Goal: Task Accomplishment & Management: Manage account settings

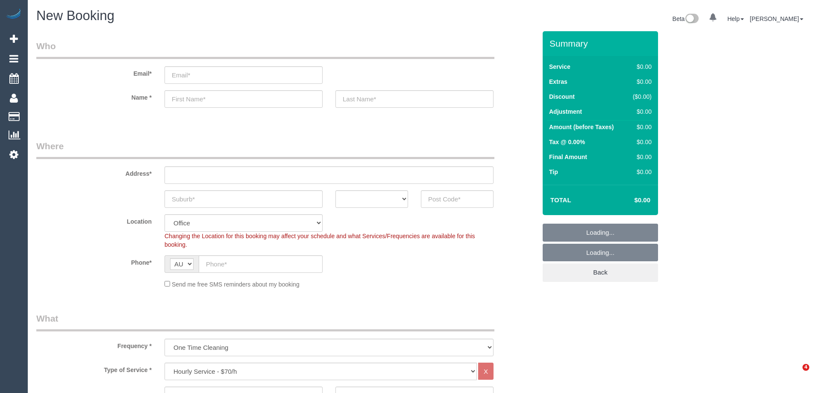
select select "object:2093"
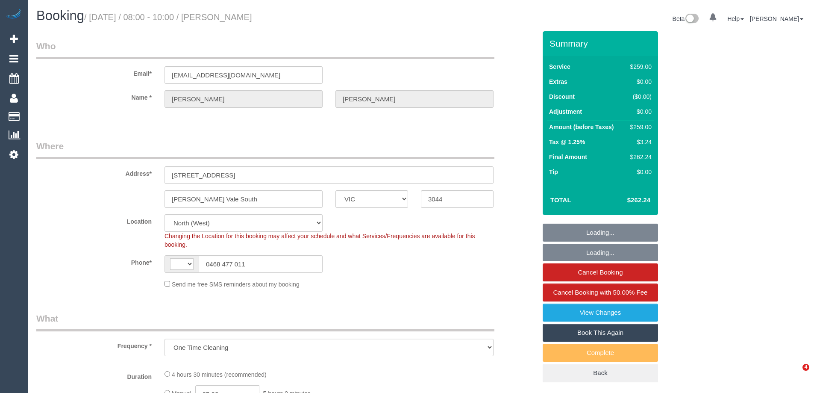
select select "VIC"
select select "object:829"
select select "string:AU"
select select "string:stripe-pm_1RskIY2GScqysDRVUR4b86Mt"
select select "number:29"
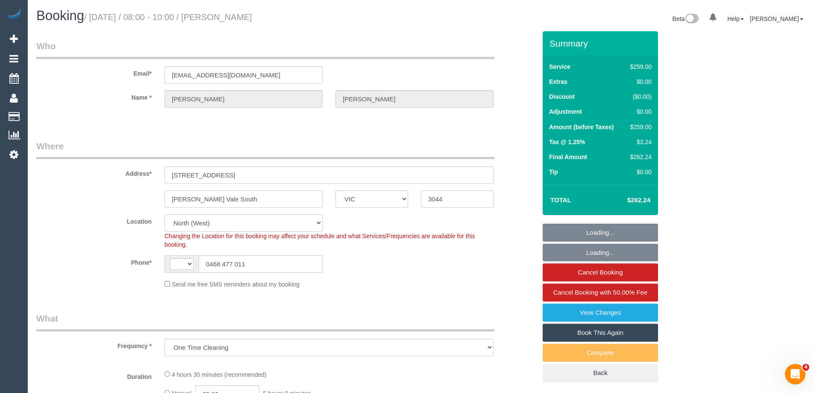
select select "number:14"
select select "number:19"
select select "number:36"
select select "number:34"
select select "number:12"
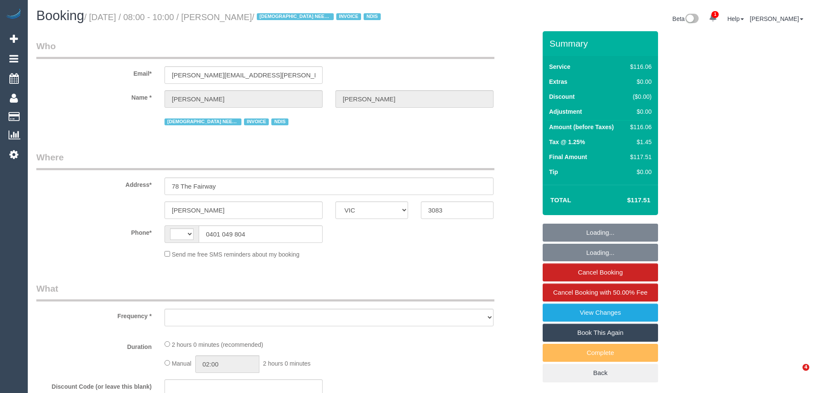
select select "VIC"
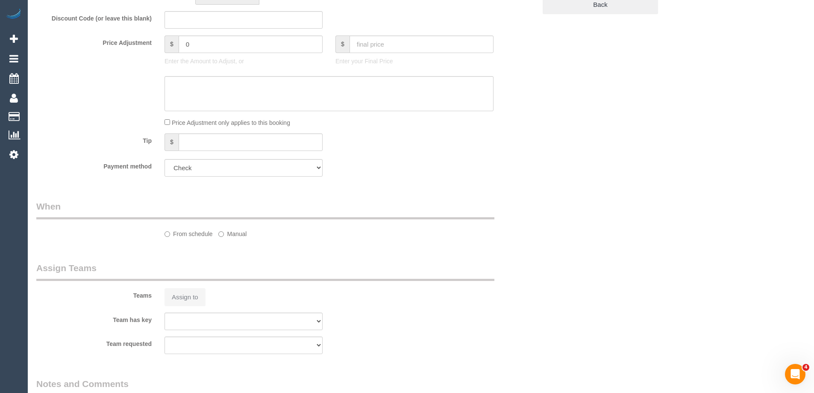
select select "string:AU"
select select "object:593"
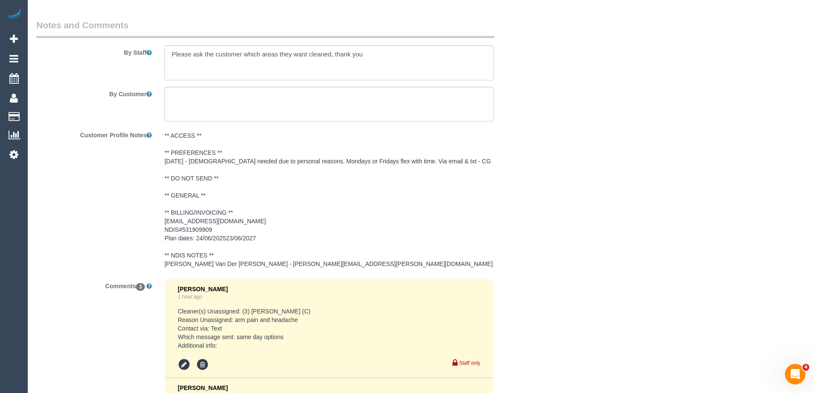
select select "number:29"
select select "number:14"
select select "number:18"
select select "number:24"
select select "number:35"
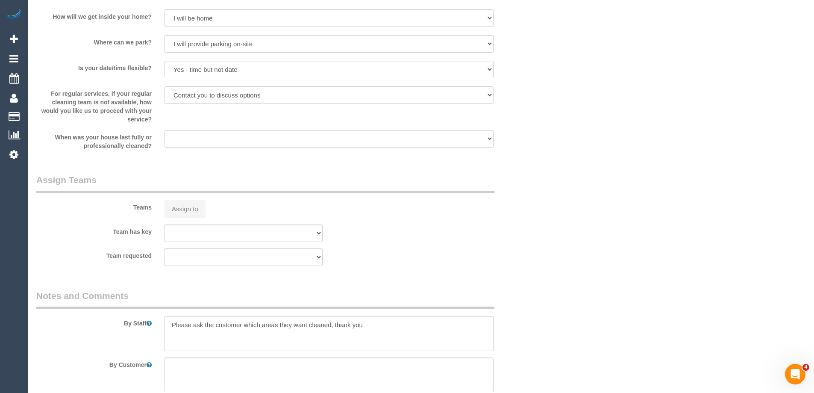
select select "object:805"
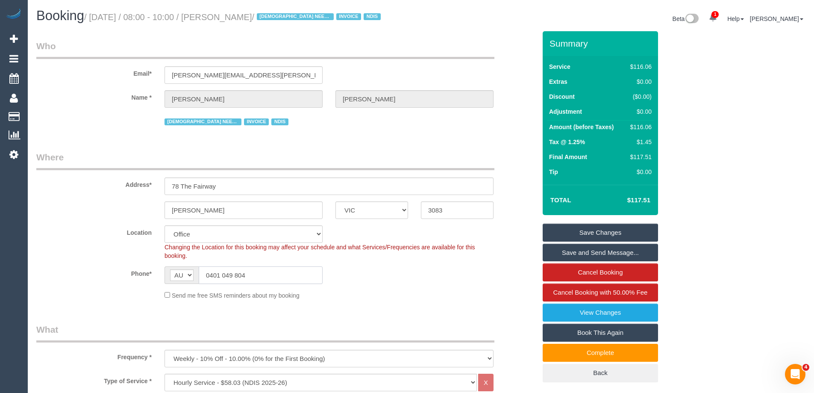
drag, startPoint x: 253, startPoint y: 275, endPoint x: 59, endPoint y: 268, distance: 193.7
click at [55, 269] on div "Phone* AF AL DZ AD AO AI AQ AG AR AM AW AU AT AZ BS BH BD BB BY BE BZ BJ BM BT …" at bounding box center [286, 275] width 513 height 18
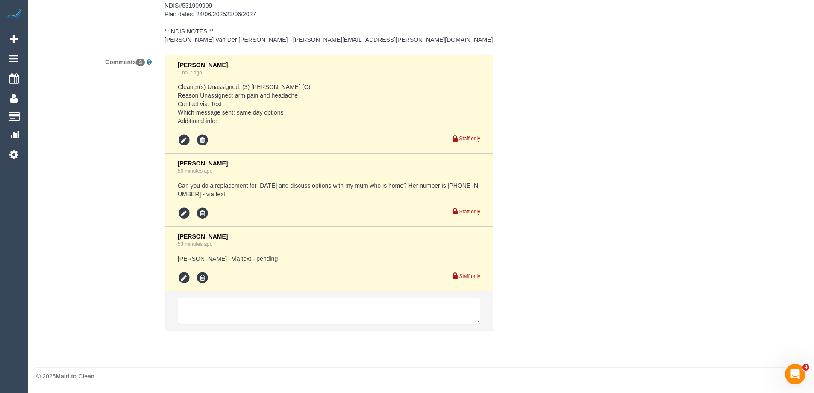
click at [200, 309] on textarea at bounding box center [329, 310] width 303 height 26
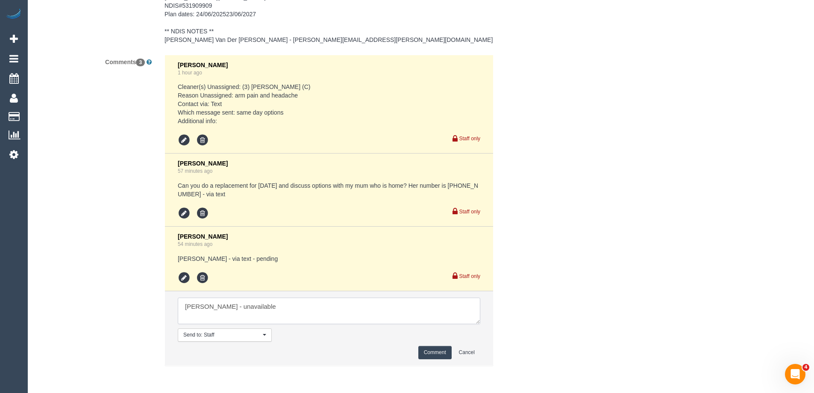
type textarea "Karen - unavailable"
click at [437, 353] on button "Comment" at bounding box center [434, 352] width 33 height 13
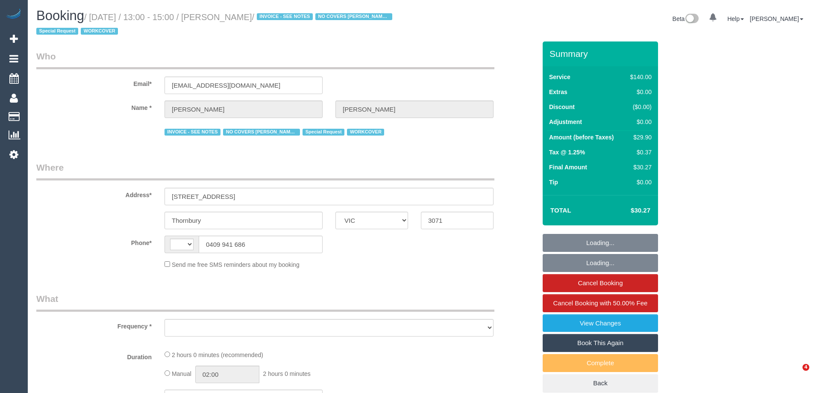
select select "VIC"
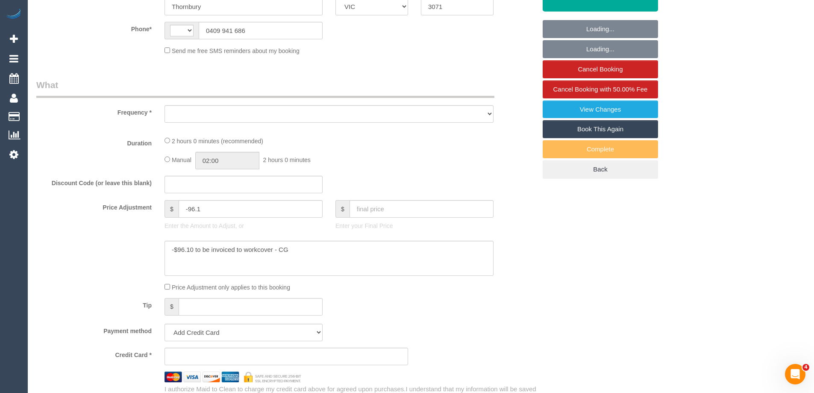
scroll to position [214, 0]
select select "object:309"
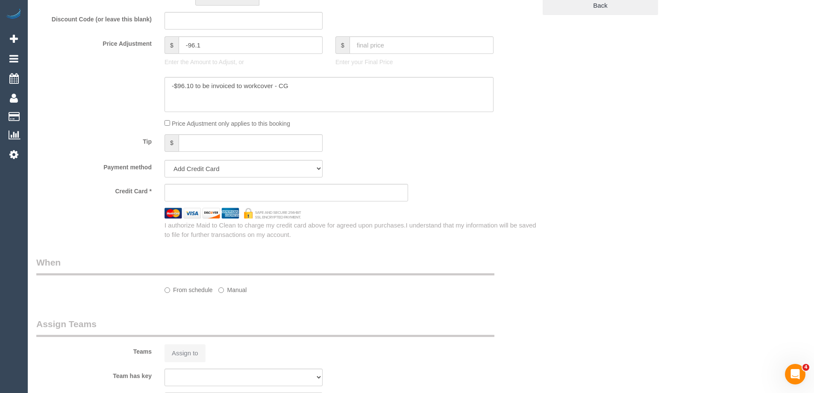
select select "string:AU"
select select "string:stripe-pm_1Pq1pI2GScqysDRVD0rwJKBS"
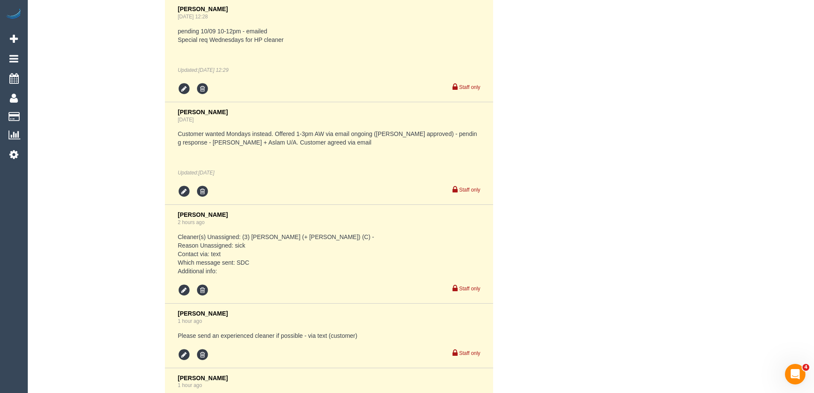
select select "number:27"
select select "number:14"
select select "number:18"
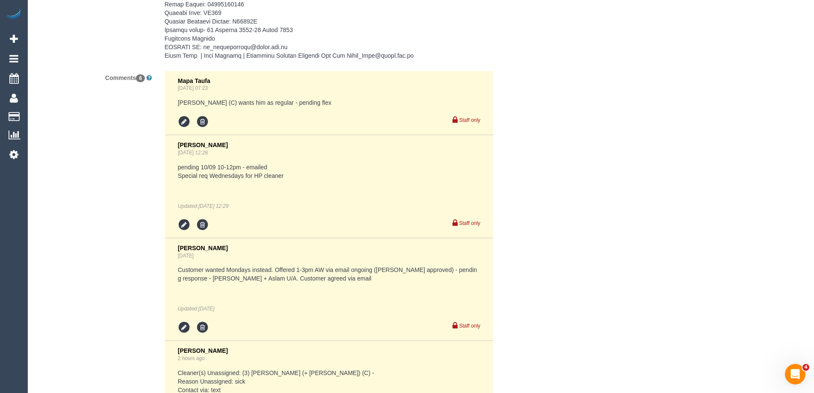
select select "object:994"
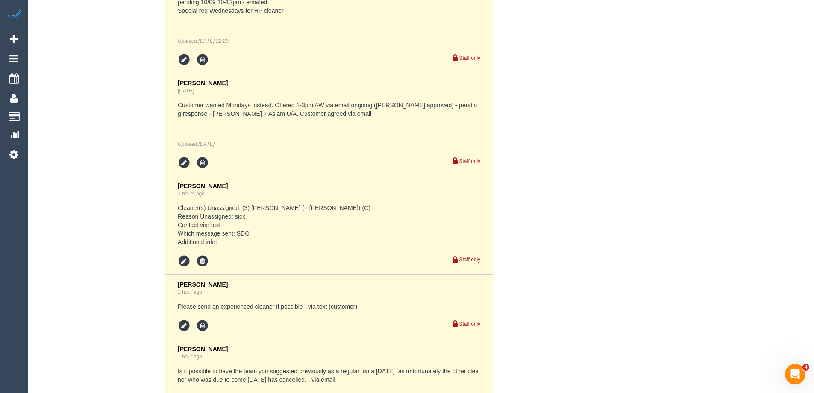
scroll to position [2118, 0]
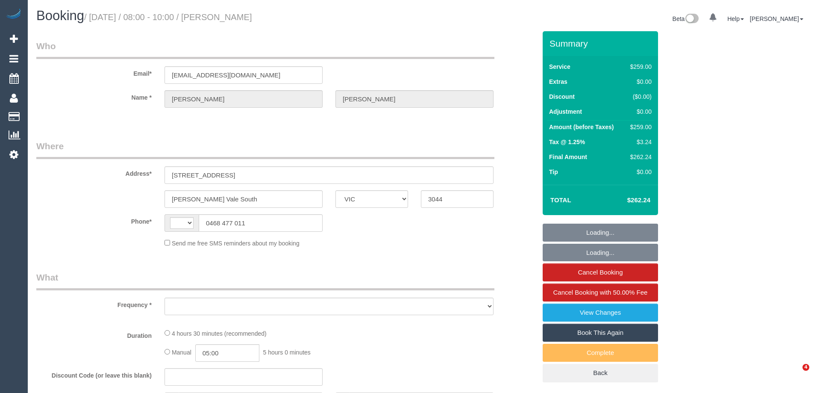
select select "VIC"
select select "string:AU"
select select "object:633"
select select "string:stripe-pm_1RskIY2GScqysDRVUR4b86Mt"
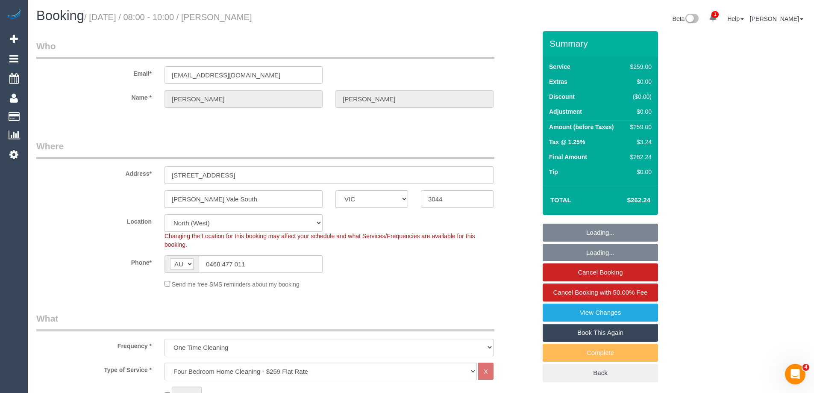
select select "object:1399"
select select "number:29"
select select "number:14"
select select "number:19"
select select "number:36"
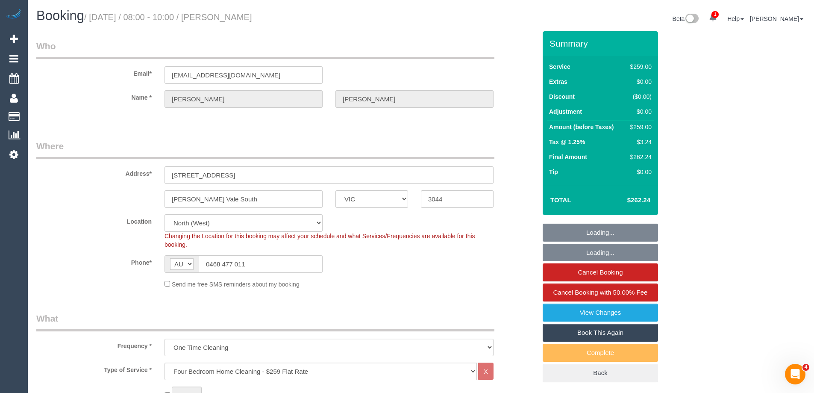
select select "number:34"
select select "number:12"
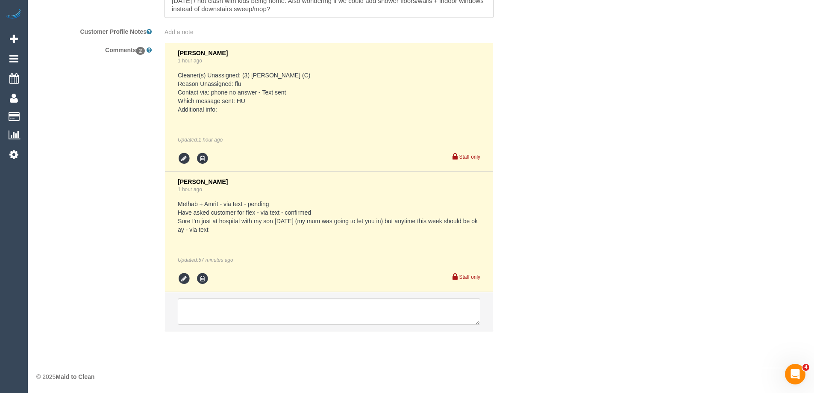
scroll to position [1544, 0]
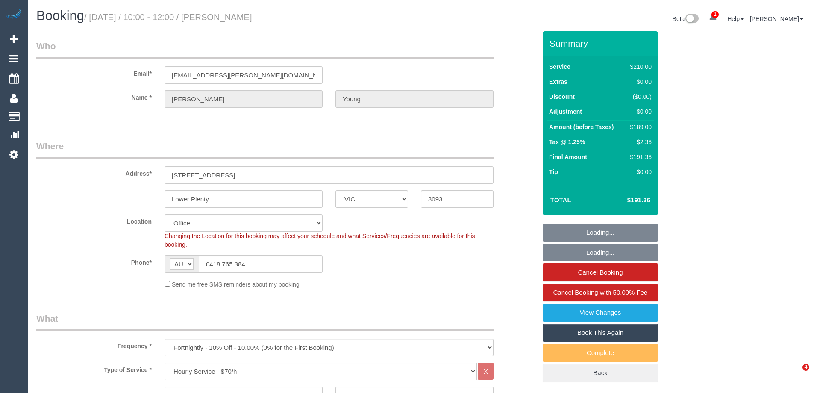
select select "VIC"
select select "180"
select select "object:873"
select select "number:28"
select select "number:14"
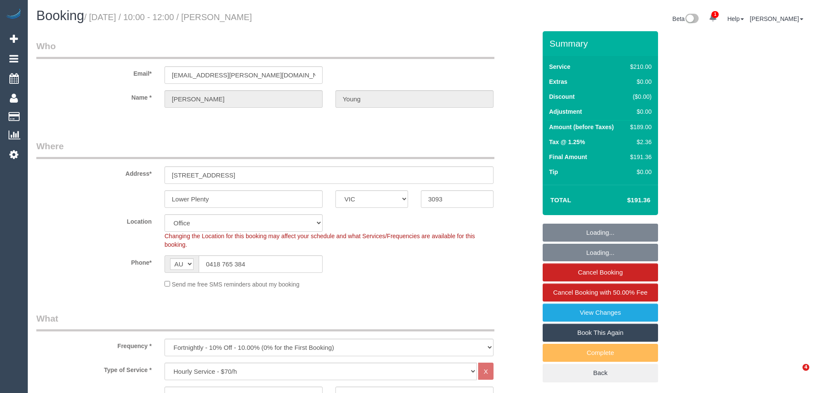
select select "number:18"
select select "number:22"
select select "number:34"
select select "number:12"
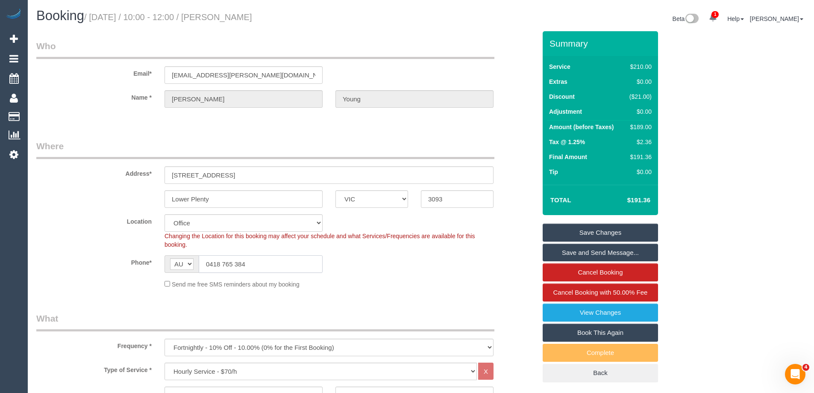
drag, startPoint x: 274, startPoint y: 266, endPoint x: 104, endPoint y: 259, distance: 170.2
click at [104, 259] on div "Phone* AF AL DZ AD AO AI AQ AG AR AM AW AU AT AZ BS BH BD BB BY BE BZ BJ BM BT …" at bounding box center [286, 264] width 513 height 18
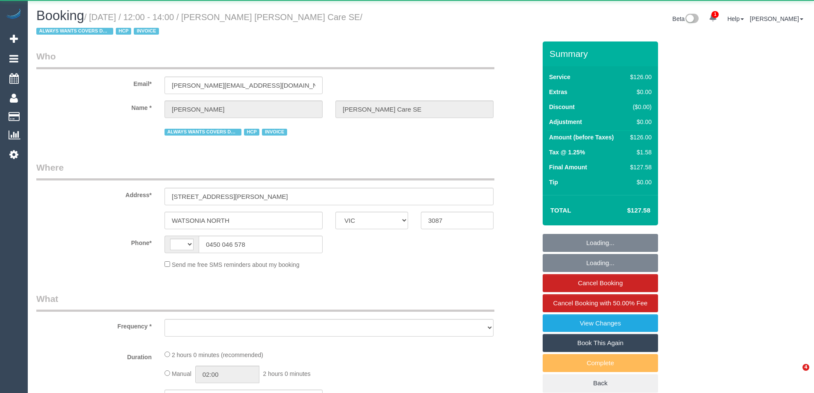
select select "VIC"
select select "string:AU"
select select "object:557"
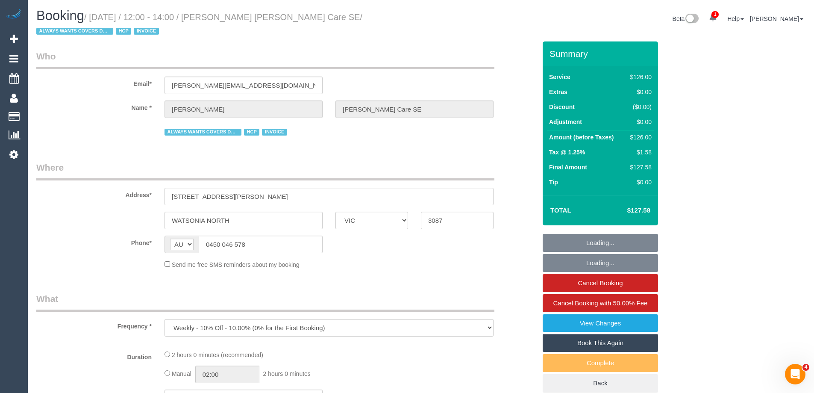
select select "120"
select select "number:28"
select select "number:14"
select select "number:19"
select select "number:36"
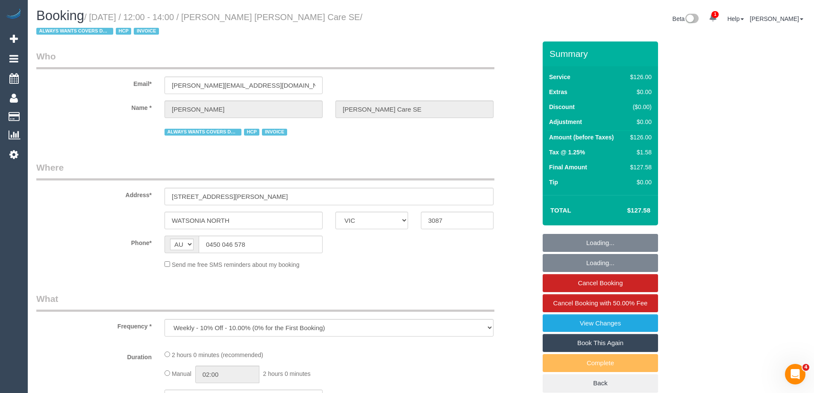
select select "number:34"
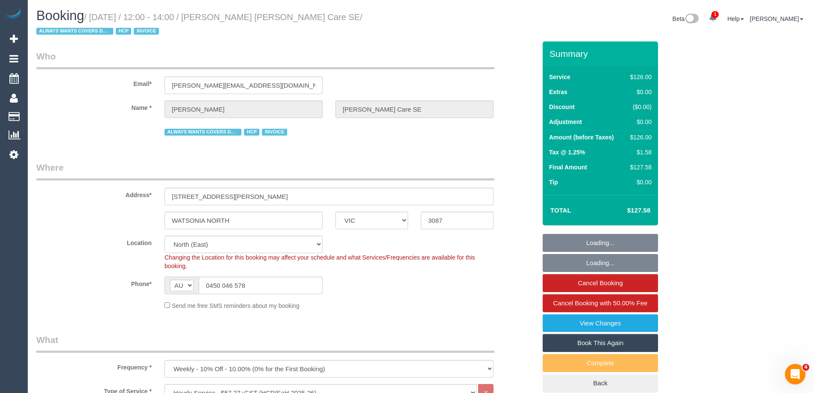
select select "object:1398"
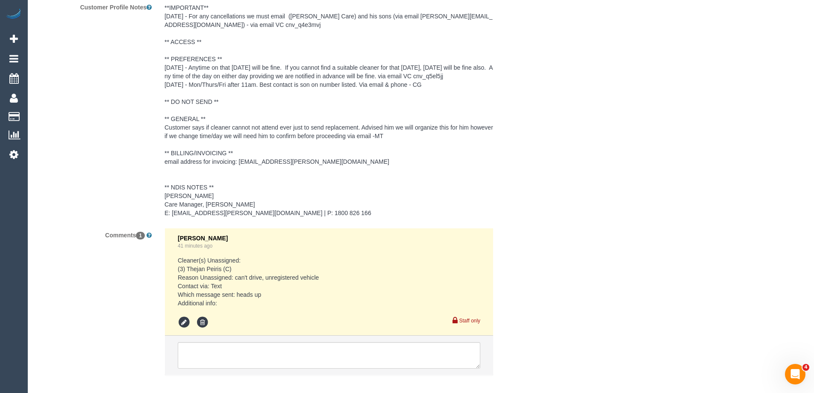
scroll to position [1373, 0]
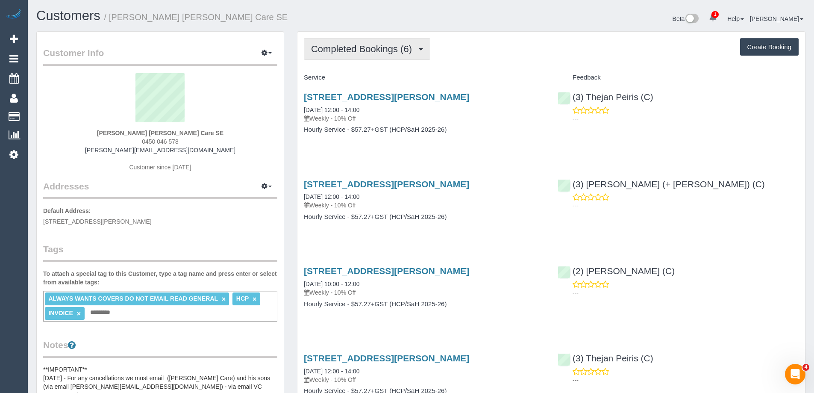
click at [385, 48] on span "Completed Bookings (6)" at bounding box center [363, 49] width 105 height 11
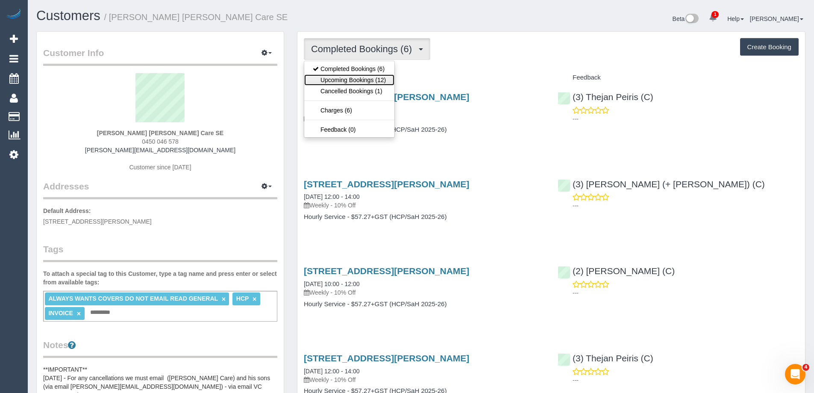
click at [370, 80] on link "Upcoming Bookings (12)" at bounding box center [349, 79] width 90 height 11
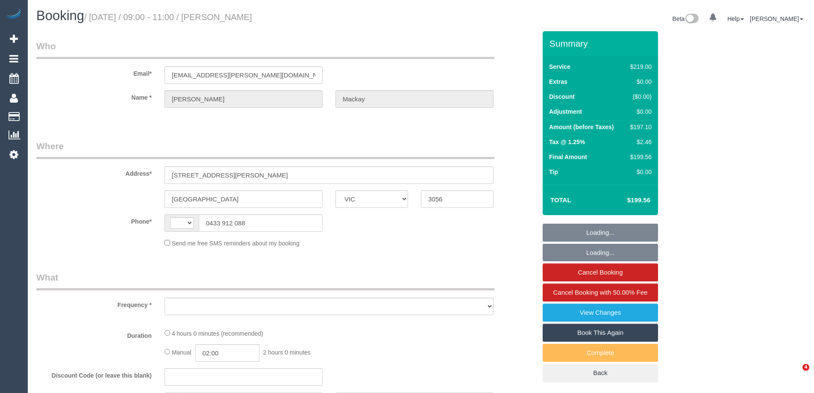
select select "VIC"
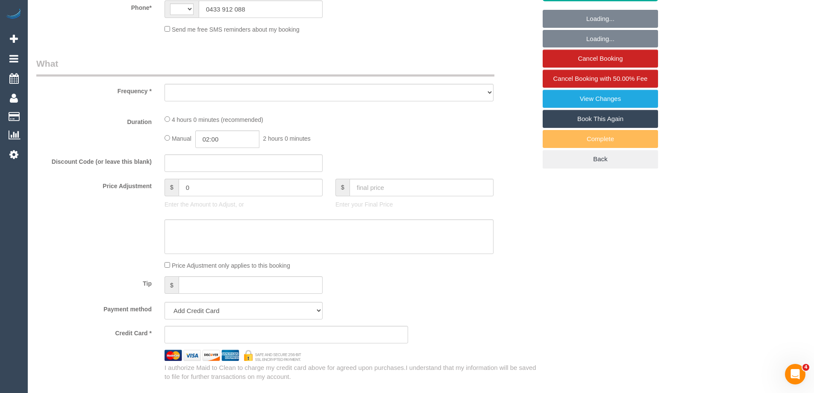
select select "string:AU"
select select "string:stripe-pm_1O765E2GScqysDRVaol5elCh"
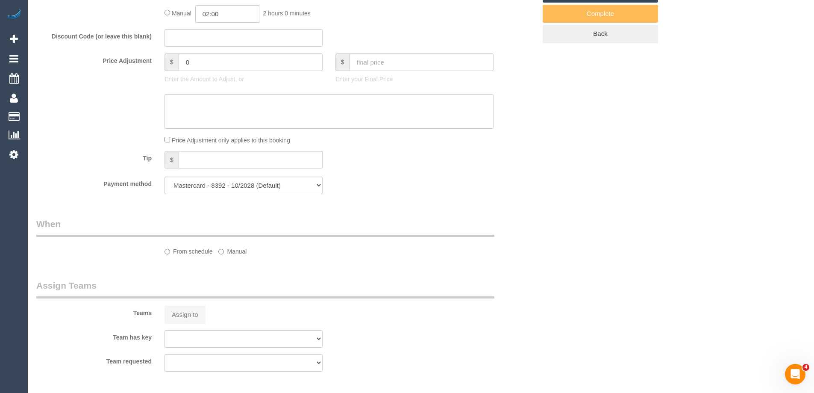
select select "object:556"
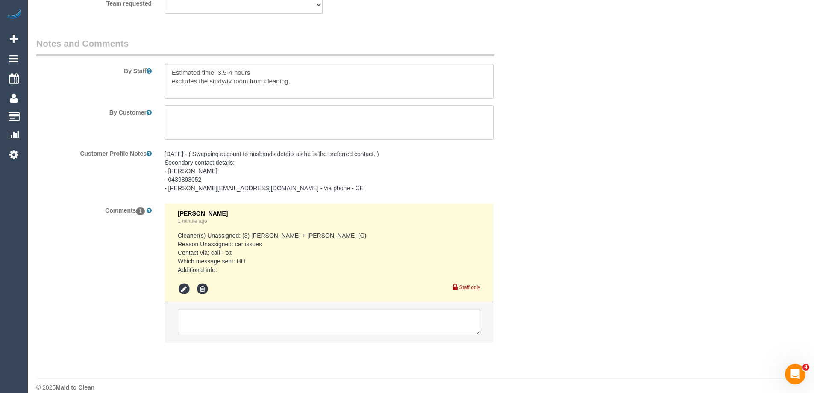
select select "number:27"
select select "number:14"
select select "number:19"
select select "number:24"
select select "number:34"
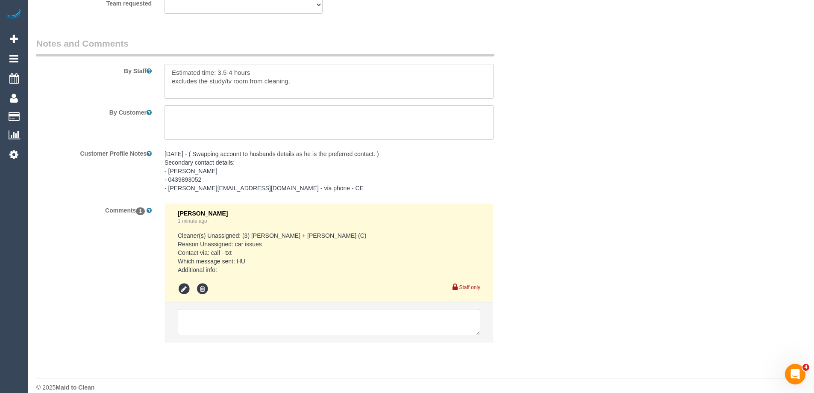
select select "number:26"
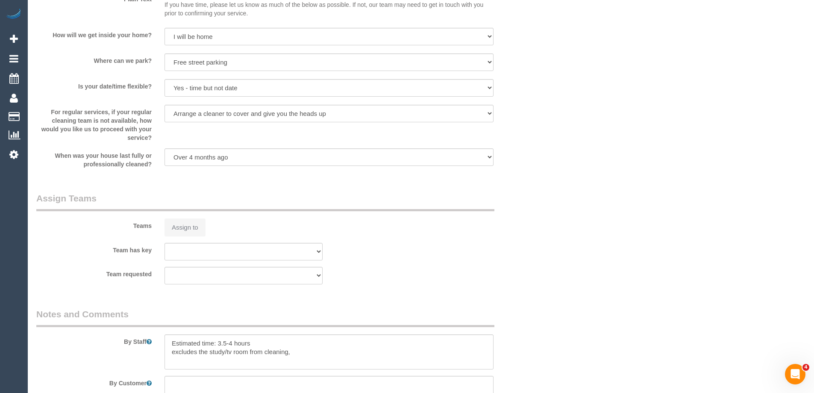
scroll to position [1447, 0]
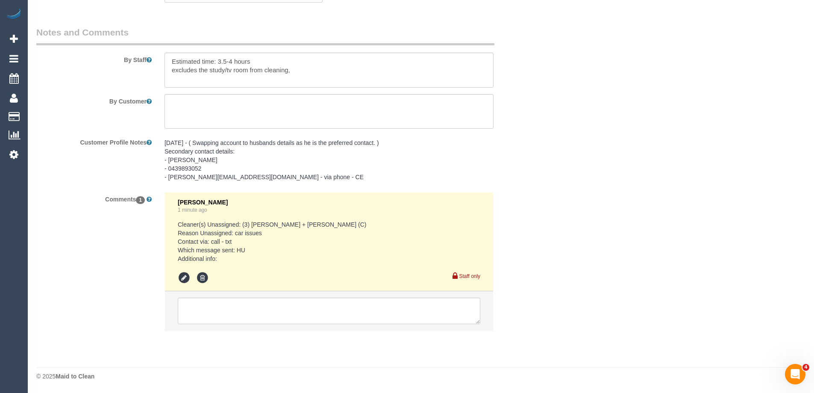
select select "object:822"
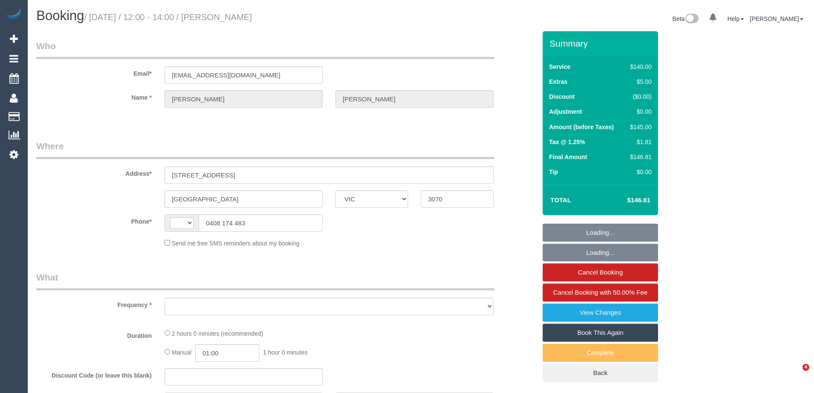
select select "VIC"
select select "string:AU"
select select "object:556"
select select "string:stripe-pm_1S3v0h2GScqysDRVi0Ip3Bsa"
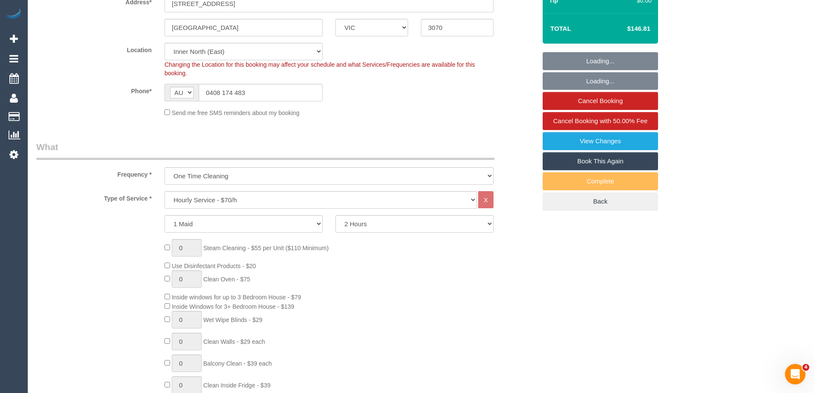
select select "object:873"
select select "number:29"
select select "number:14"
select select "number:19"
select select "number:22"
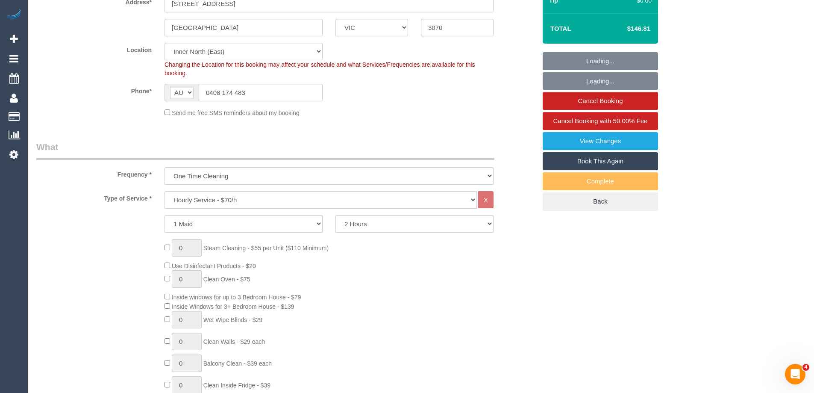
select select "number:26"
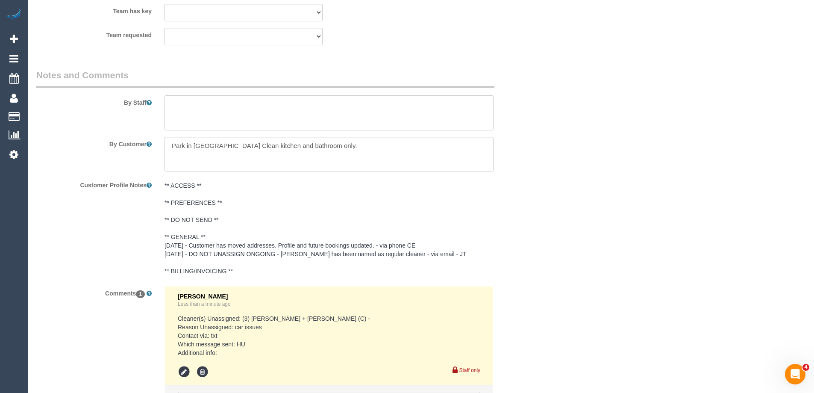
scroll to position [1461, 0]
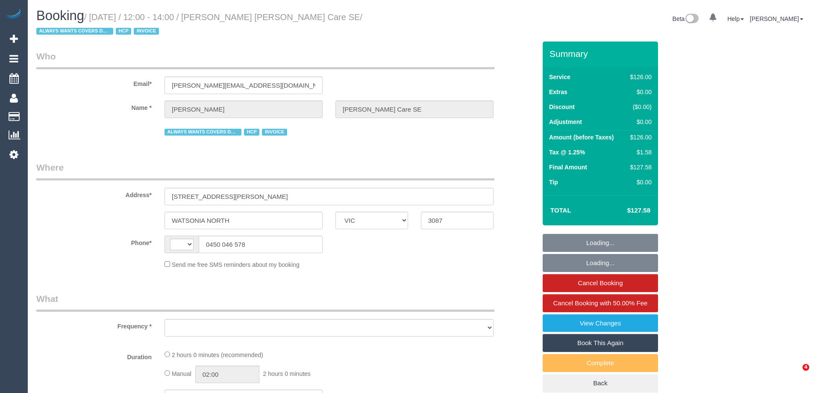
select select "VIC"
select select "string:AU"
select select "object:557"
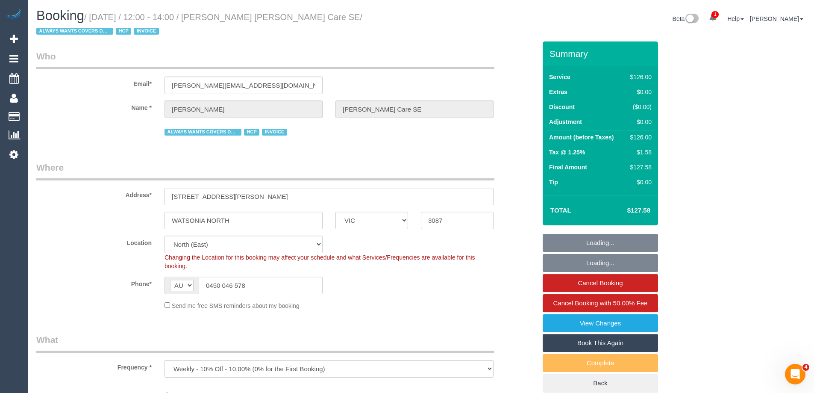
select select "120"
select select "number:28"
select select "number:14"
select select "number:19"
select select "number:36"
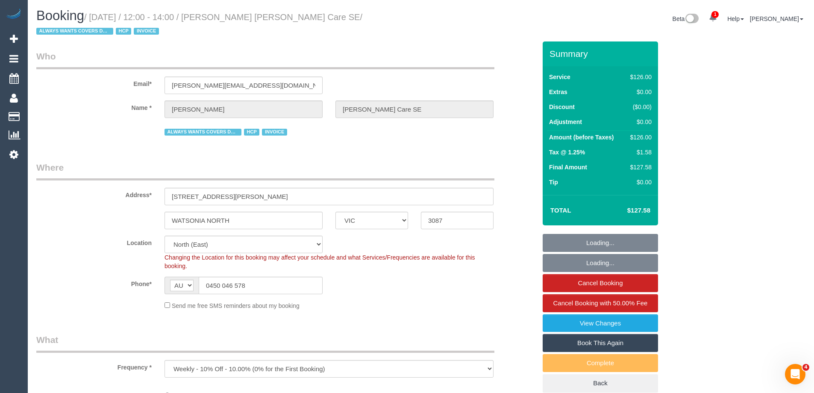
select select "number:34"
select select "object:1394"
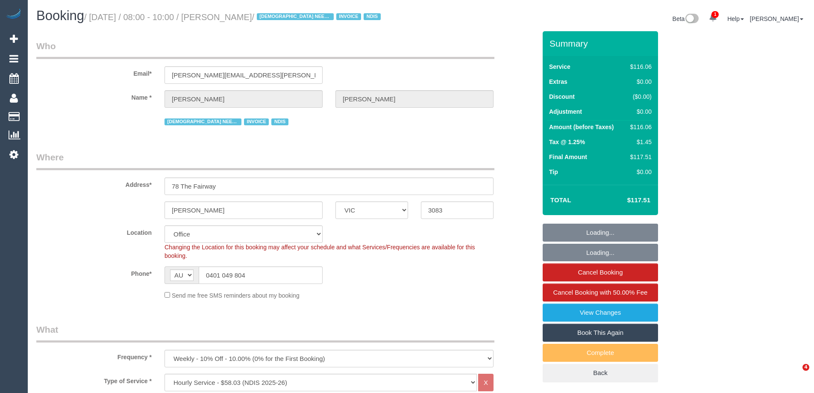
select select "VIC"
select select "number:29"
select select "number:14"
select select "number:18"
select select "number:24"
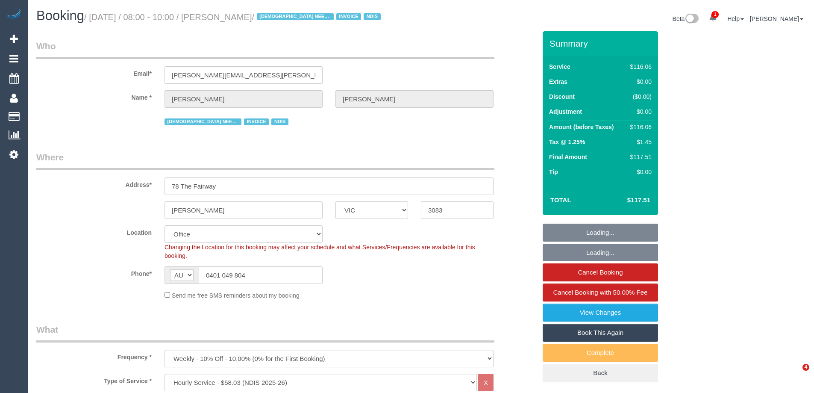
select select "number:35"
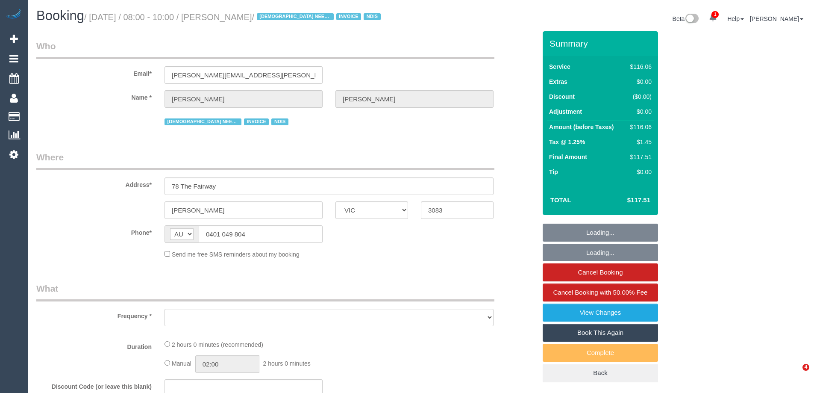
select select "VIC"
select select "object:629"
select select "number:29"
select select "number:14"
select select "number:18"
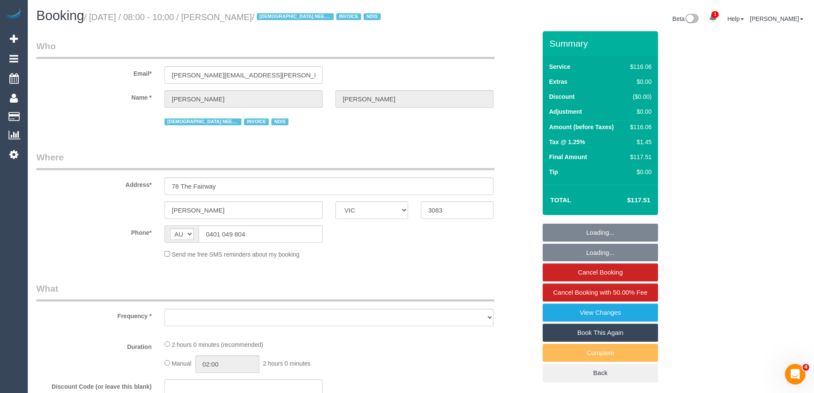
select select "number:24"
select select "number:35"
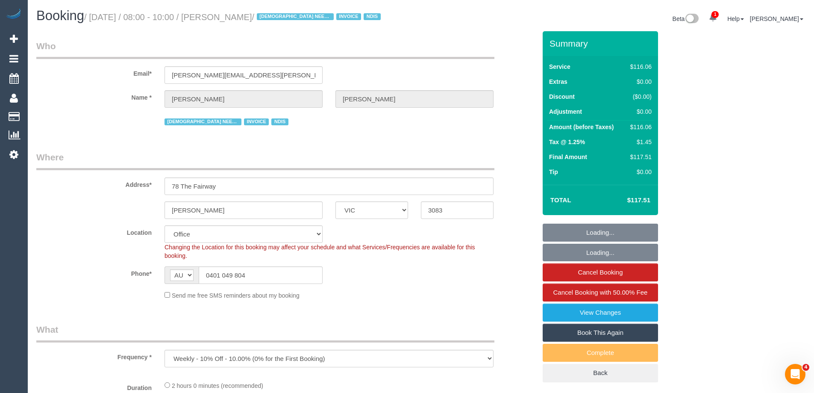
select select "object:782"
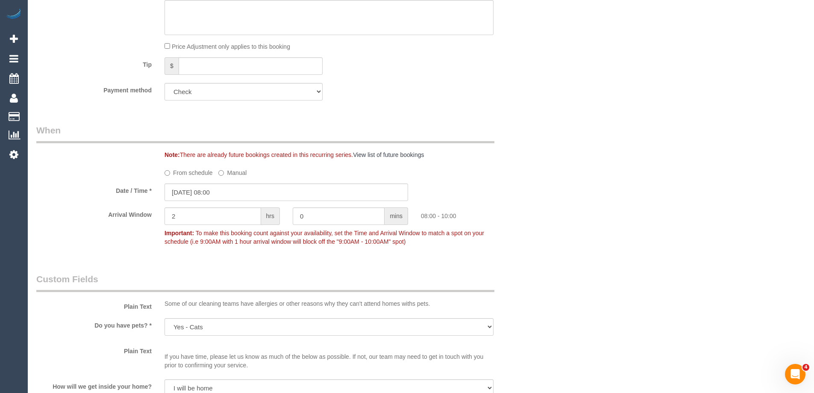
scroll to position [427, 0]
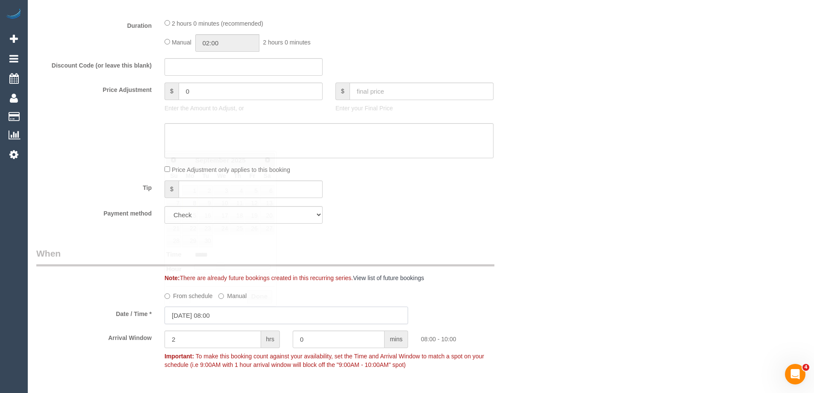
click at [198, 314] on input "08/09/2025 08:00" at bounding box center [287, 315] width 244 height 18
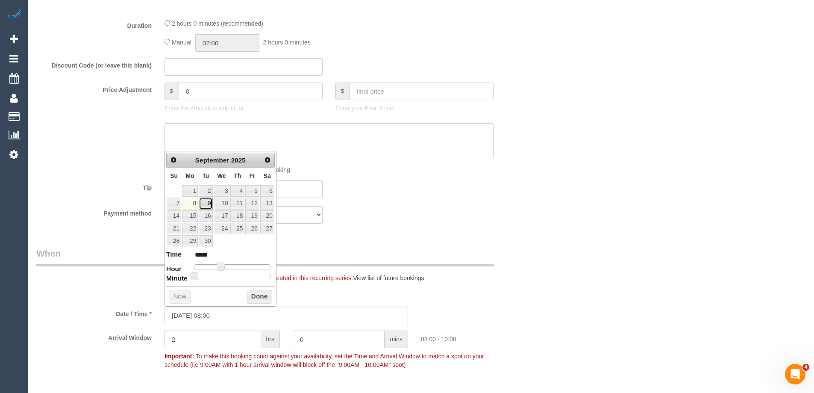
click at [208, 202] on link "9" at bounding box center [206, 203] width 14 height 12
type input "09/09/2025 09:00"
type input "*****"
drag, startPoint x: 219, startPoint y: 266, endPoint x: 222, endPoint y: 269, distance: 4.5
click at [222, 269] on span at bounding box center [224, 266] width 8 height 8
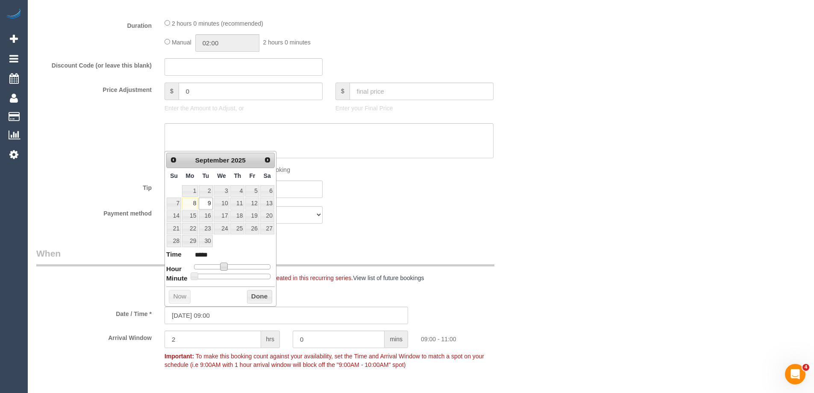
click at [257, 299] on button "Done" at bounding box center [259, 297] width 25 height 14
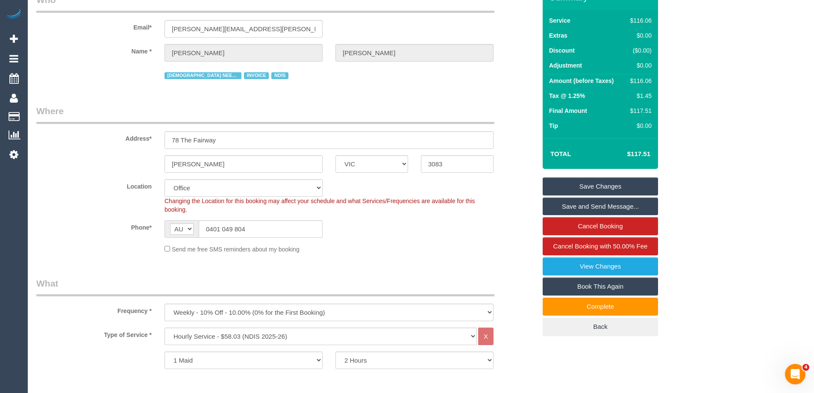
scroll to position [85, 0]
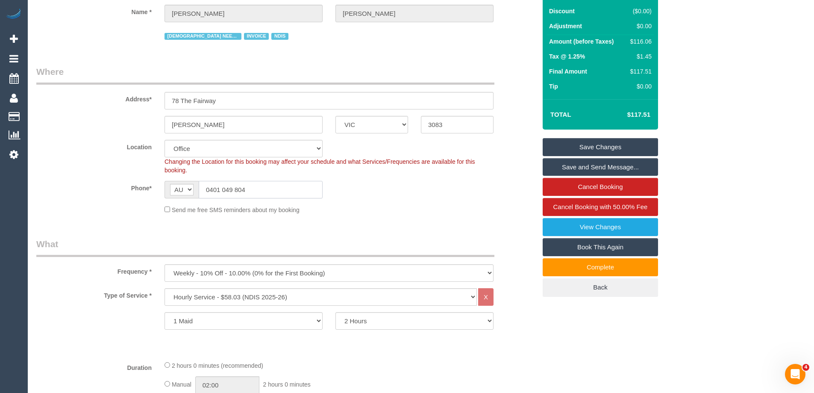
drag, startPoint x: 255, startPoint y: 188, endPoint x: 126, endPoint y: 181, distance: 129.3
click at [94, 184] on div "Phone* AF AL DZ AD AO AI AQ AG AR AM AW AU AT AZ BS BH BD BB BY BE BZ BJ BM BT …" at bounding box center [286, 190] width 513 height 18
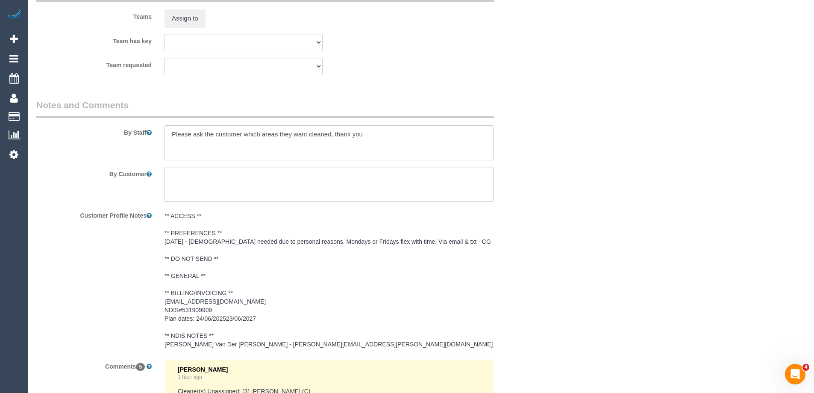
scroll to position [1111, 0]
click at [176, 129] on textarea at bounding box center [329, 142] width 329 height 35
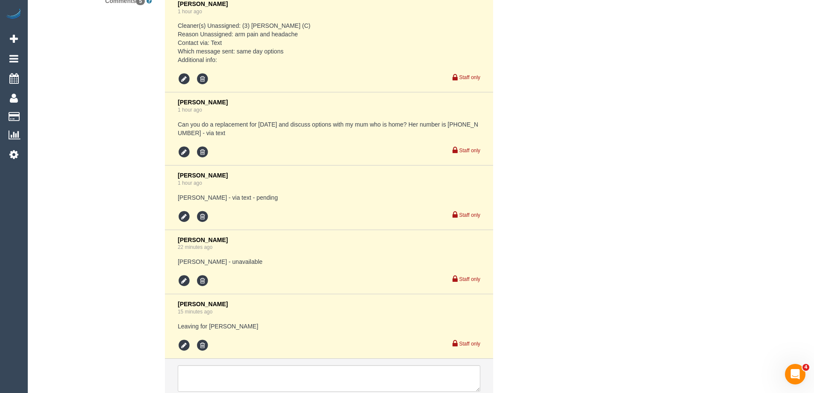
scroll to position [1544, 0]
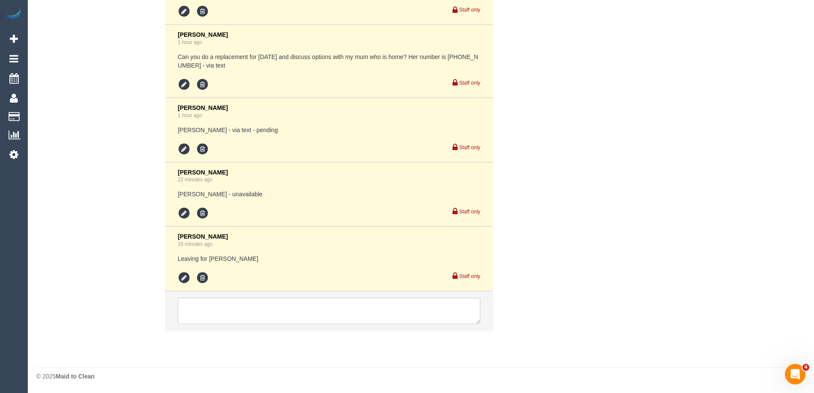
type textarea "*Cover* Please ask the customer which areas they want cleaned, thank you"
click at [195, 307] on textarea at bounding box center [329, 310] width 303 height 26
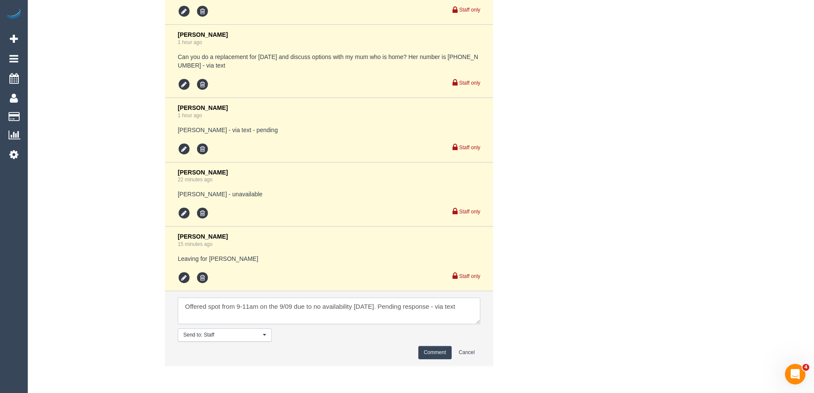
type textarea "Offered spot from 9-11am on the 9/09 due to no availability today. Pending resp…"
click at [433, 352] on button "Comment" at bounding box center [434, 352] width 33 height 13
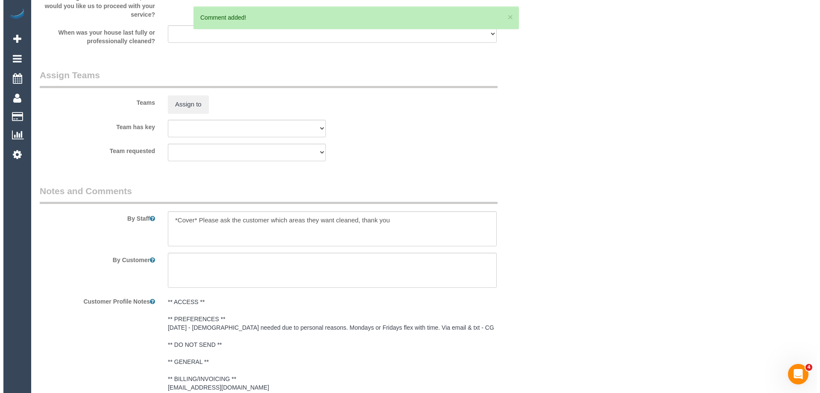
scroll to position [881, 0]
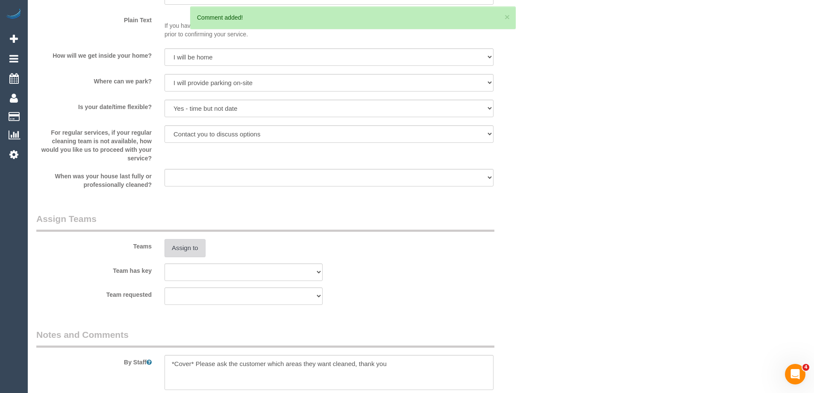
click at [178, 243] on button "Assign to" at bounding box center [185, 248] width 41 height 18
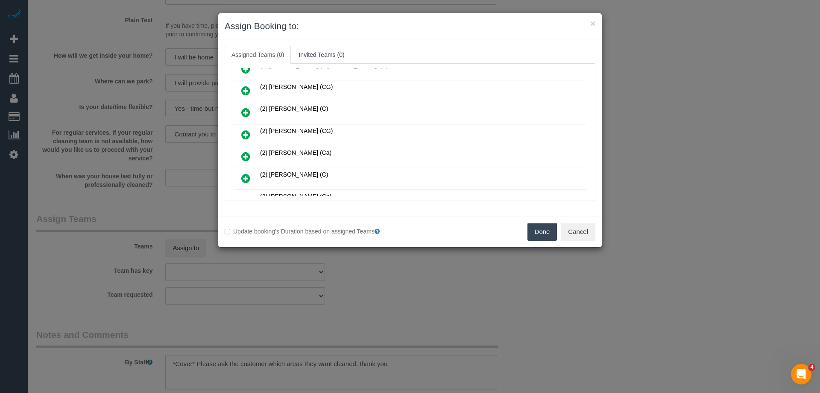
scroll to position [427, 0]
click at [247, 151] on link at bounding box center [246, 157] width 20 height 17
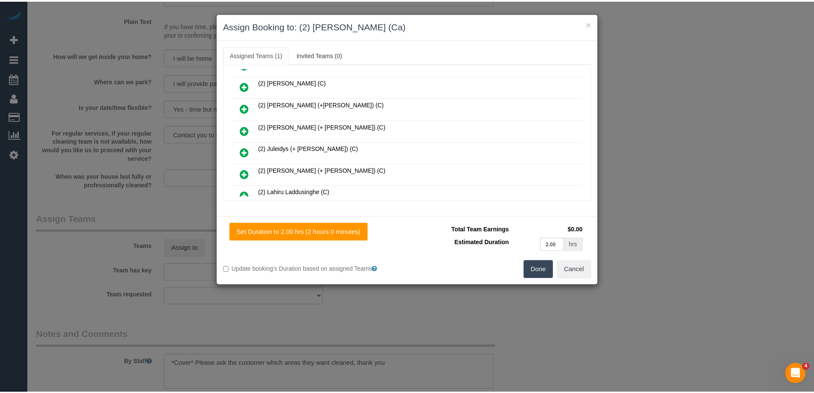
scroll to position [0, 0]
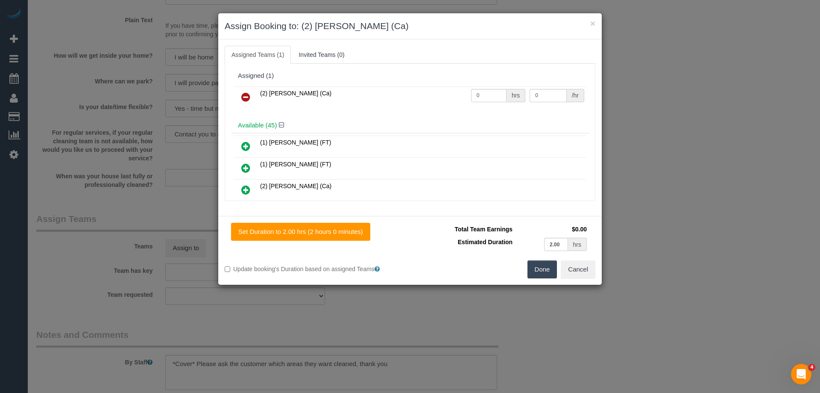
click at [547, 265] on button "Done" at bounding box center [543, 269] width 30 height 18
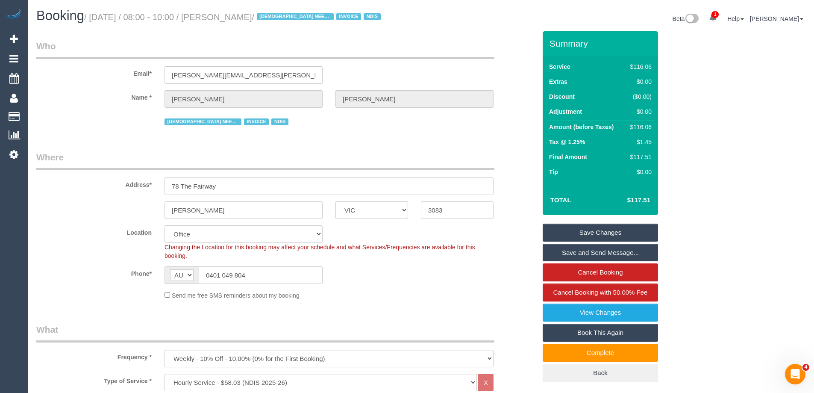
drag, startPoint x: 296, startPoint y: 18, endPoint x: 236, endPoint y: 13, distance: 60.4
click at [236, 13] on small "/ September 08, 2025 / 08:00 - 10:00 / Maria Matthews / FEMALE NEEDED INVOICE N…" at bounding box center [233, 16] width 299 height 9
copy small "Maria Matthews"
click at [566, 229] on link "Save Changes" at bounding box center [600, 232] width 115 height 18
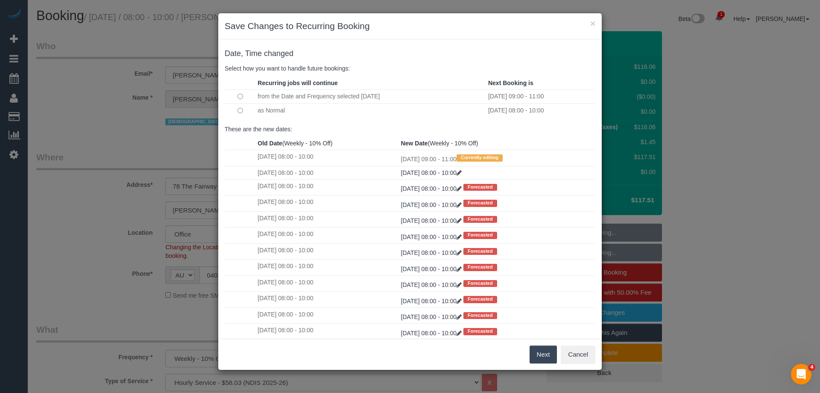
click at [547, 357] on button "Next" at bounding box center [544, 354] width 28 height 18
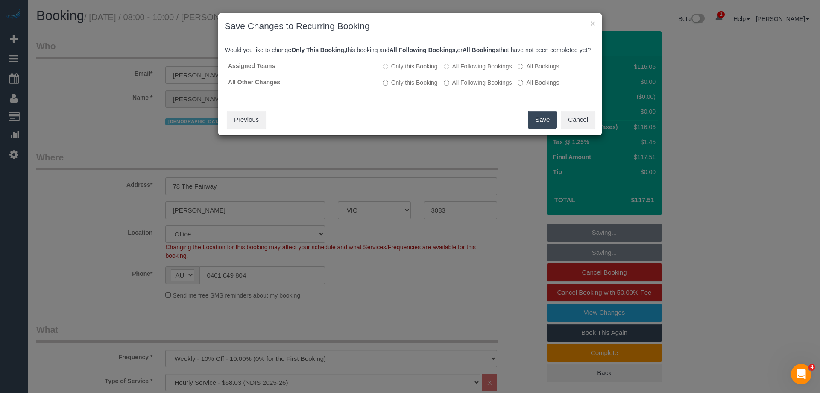
click at [552, 129] on button "Save" at bounding box center [542, 120] width 29 height 18
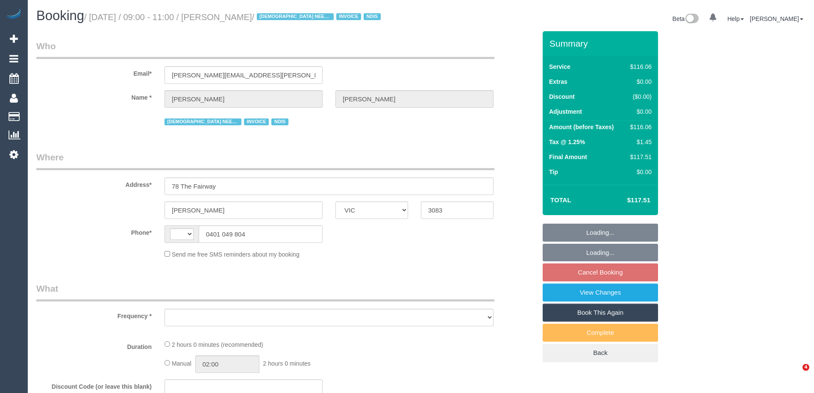
select select "VIC"
select select "string:AU"
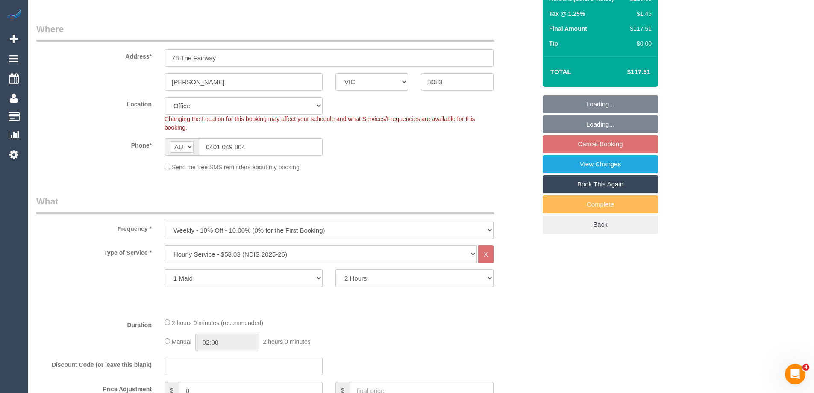
select select "object:861"
select select "number:29"
select select "number:14"
select select "number:18"
select select "number:24"
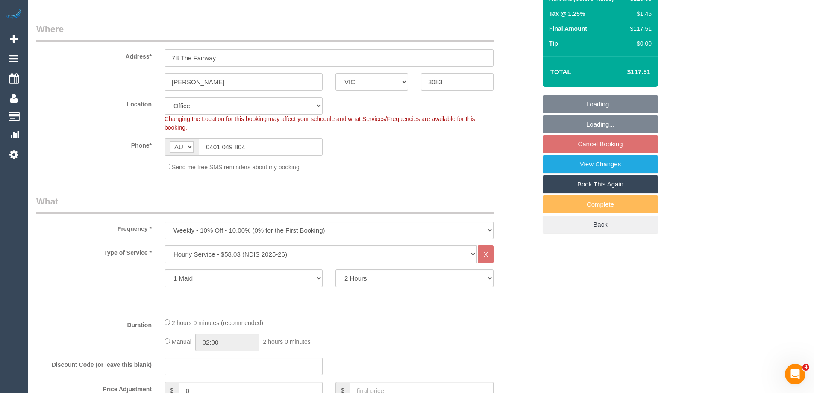
select select "number:35"
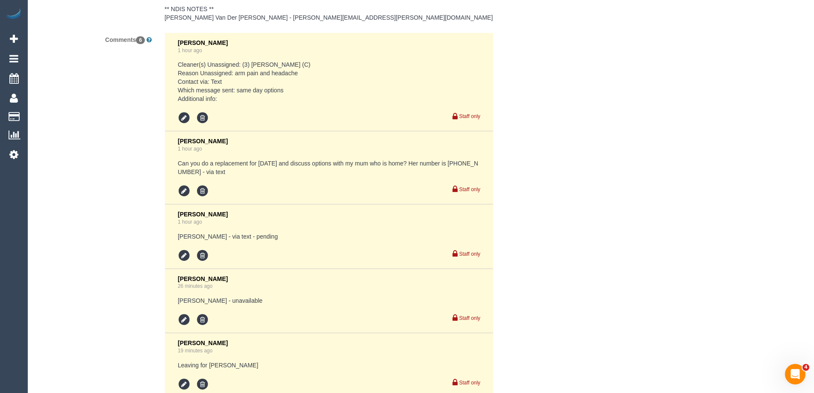
scroll to position [1437, 0]
drag, startPoint x: 443, startPoint y: 162, endPoint x: 476, endPoint y: 167, distance: 32.9
click at [476, 167] on pre "Can you do a replacement for today and discuss options with my mum who is home?…" at bounding box center [329, 167] width 303 height 17
copy pre "0404135249"
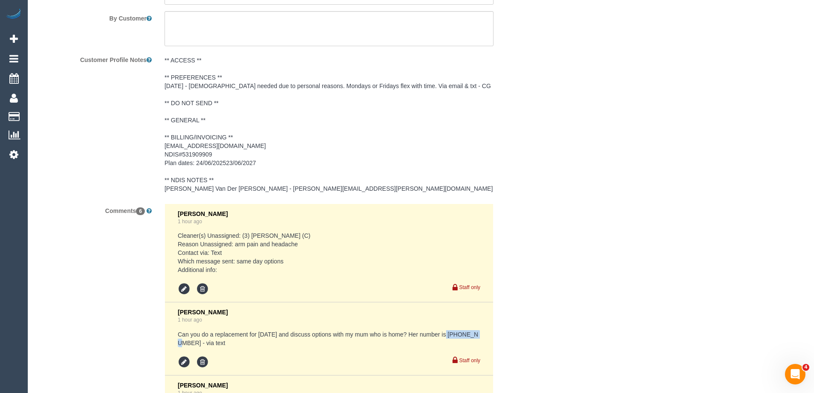
scroll to position [1266, 0]
copy pre "0404135249"
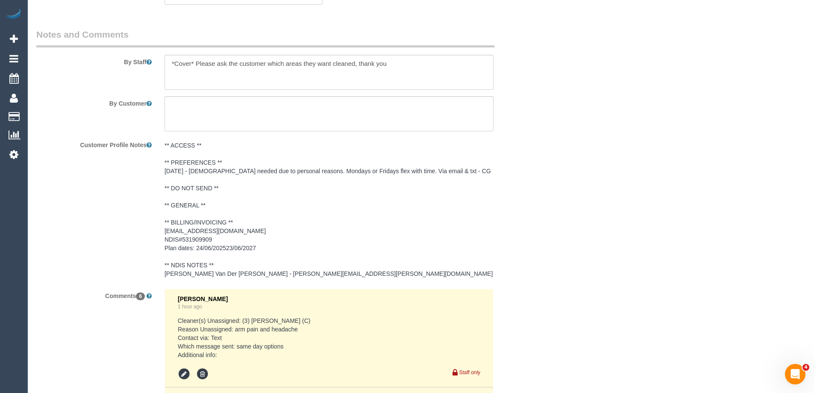
scroll to position [1266, 0]
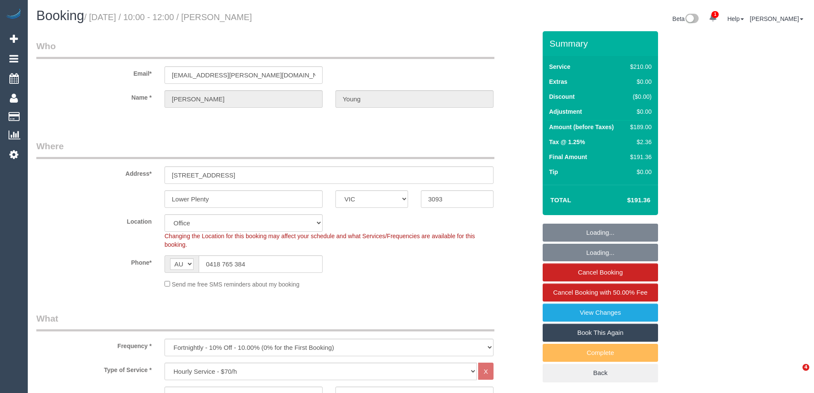
select select "VIC"
select select "180"
select select "number:28"
select select "number:14"
select select "number:18"
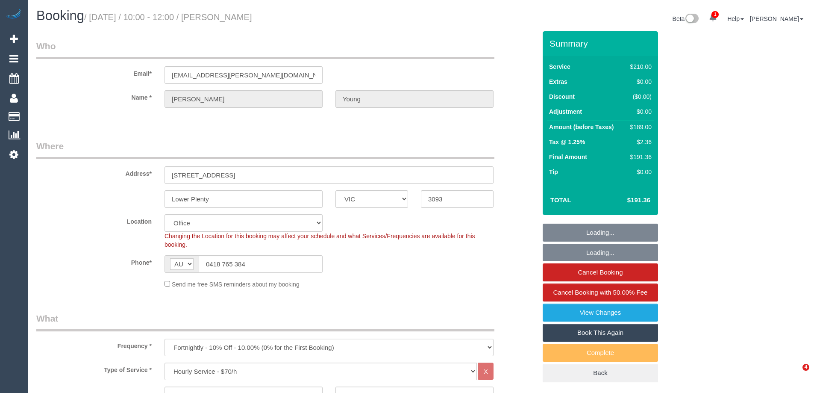
select select "number:22"
select select "number:34"
select select "number:12"
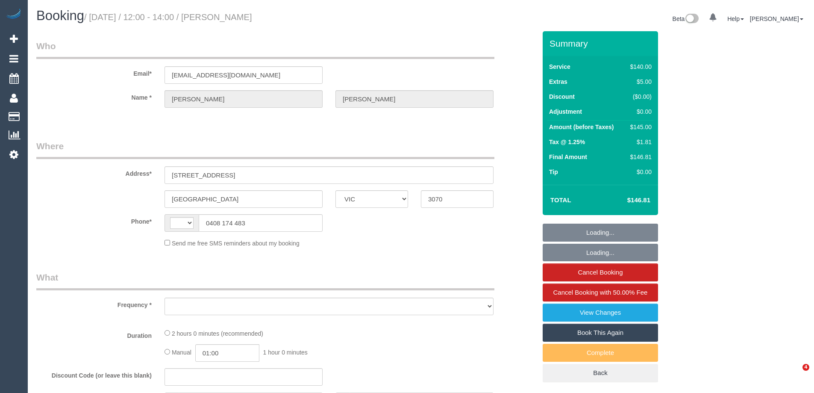
select select "VIC"
select select "string:AU"
select select "object:288"
select select "string:stripe-pm_1S3v0h2GScqysDRVi0Ip3Bsa"
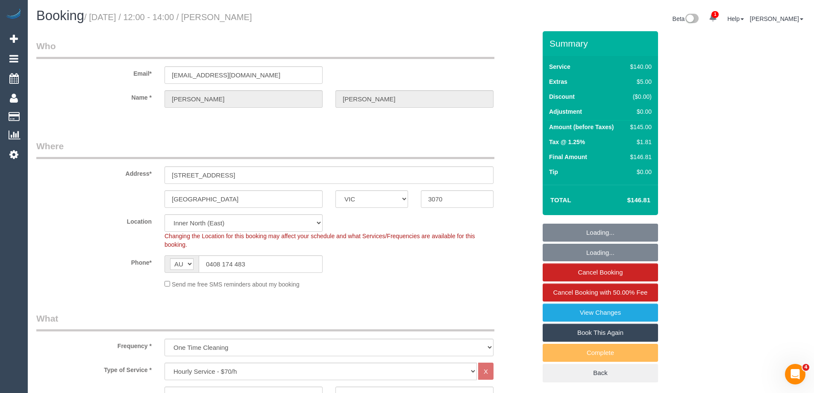
select select "number:29"
select select "number:14"
select select "number:19"
select select "number:22"
select select "number:26"
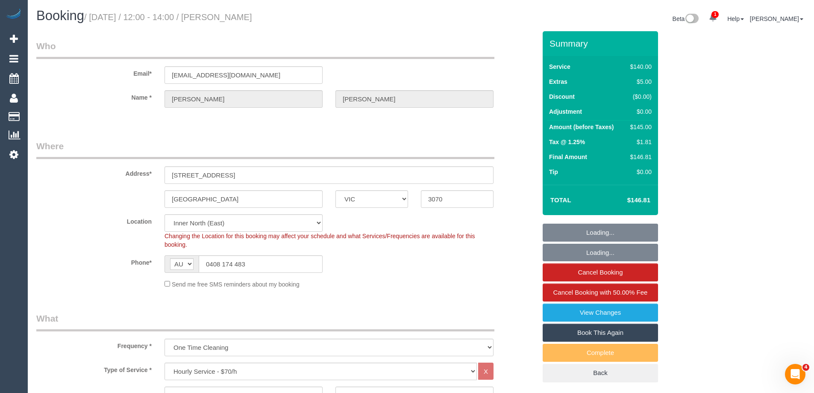
select select "object:1697"
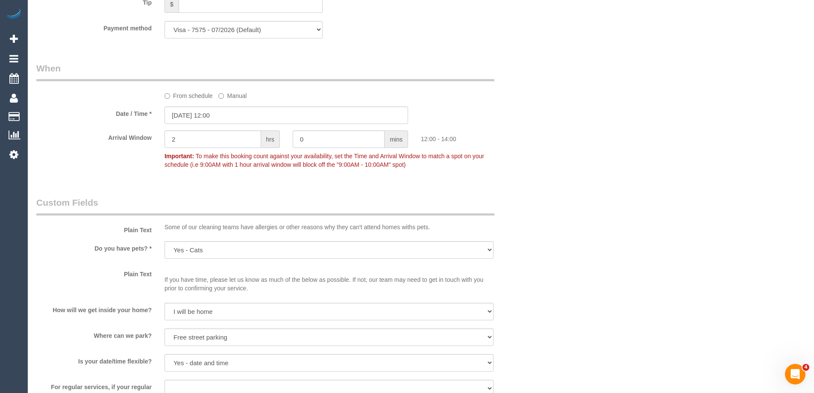
scroll to position [855, 0]
click at [188, 113] on input "08/09/2025 12:00" at bounding box center [287, 114] width 244 height 18
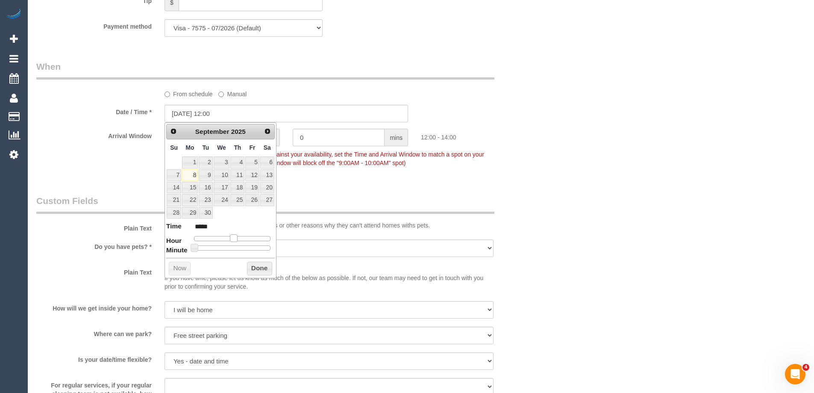
type input "08/09/2025 13:00"
type input "*****"
type input "08/09/2025 14:00"
type input "*****"
drag, startPoint x: 234, startPoint y: 238, endPoint x: 240, endPoint y: 238, distance: 6.0
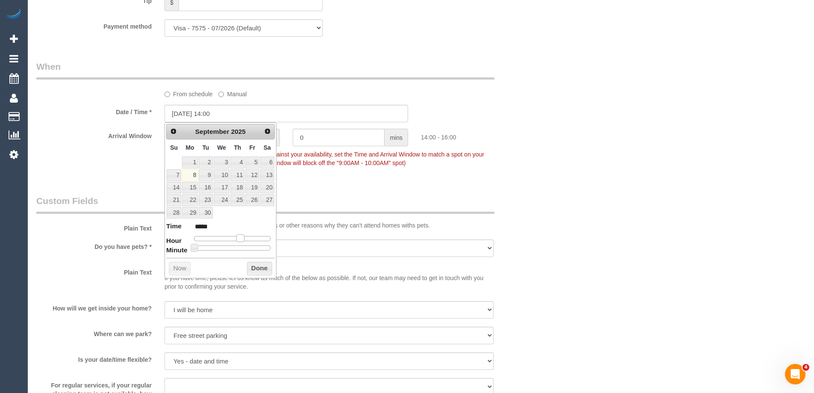
click at [240, 238] on span at bounding box center [240, 238] width 8 height 8
click at [256, 264] on button "Done" at bounding box center [259, 269] width 25 height 14
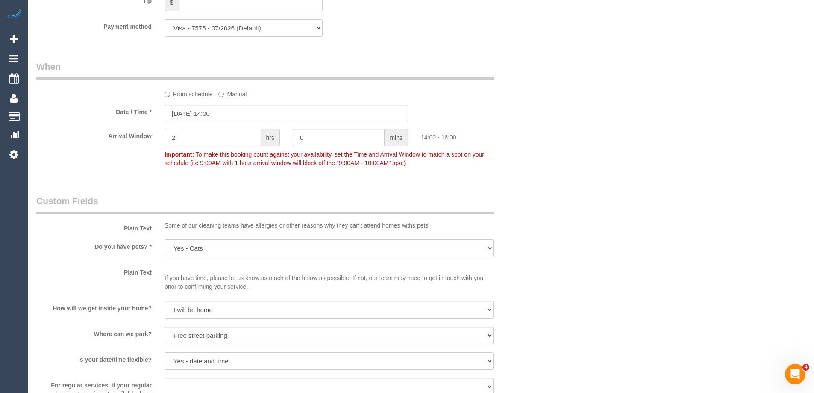
click at [166, 137] on input "2" at bounding box center [213, 138] width 97 height 18
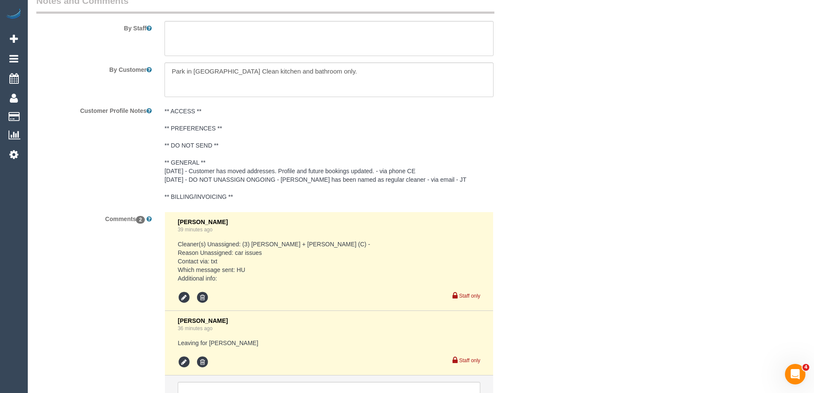
scroll to position [1354, 0]
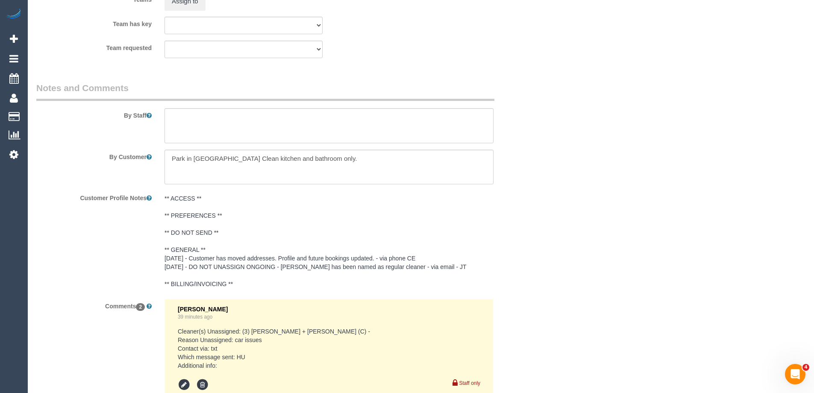
type input "1"
click at [183, 131] on textarea at bounding box center [329, 125] width 329 height 35
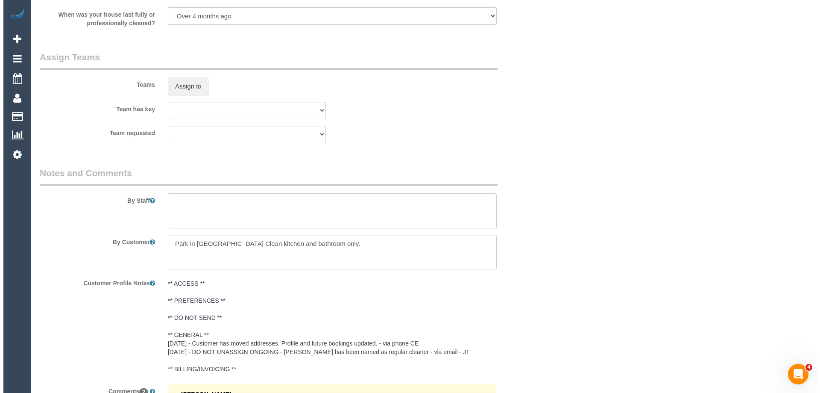
scroll to position [1268, 0]
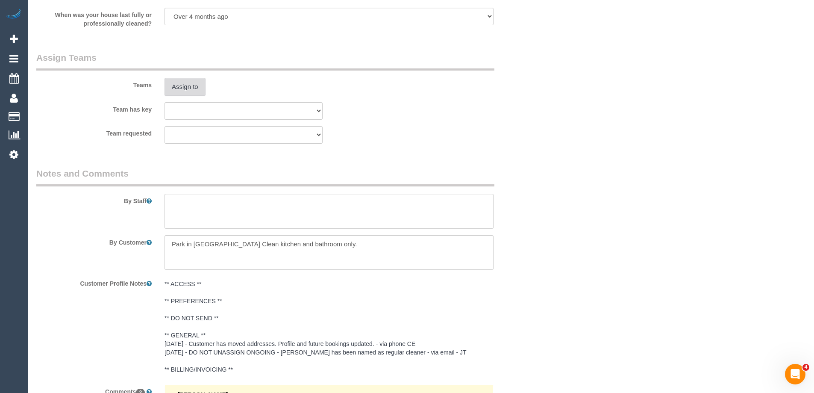
click at [185, 88] on button "Assign to" at bounding box center [185, 87] width 41 height 18
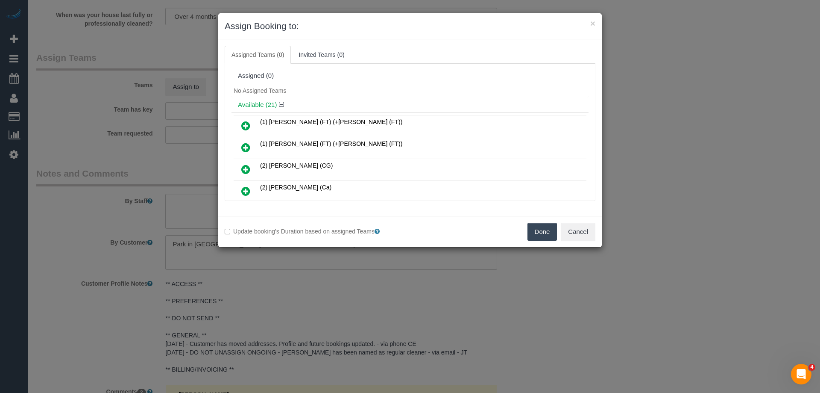
click at [581, 241] on div "Update booking's Duration based on assigned Teams Done Cancel" at bounding box center [410, 231] width 384 height 31
click at [585, 234] on button "Cancel" at bounding box center [578, 232] width 35 height 18
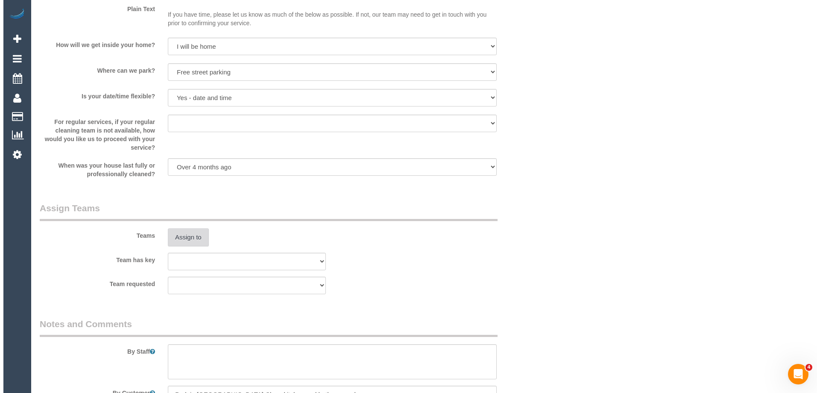
scroll to position [1183, 0]
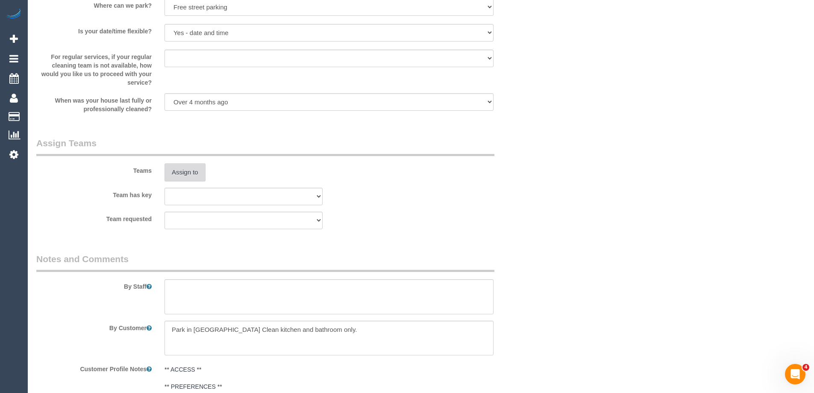
click at [173, 173] on button "Assign to" at bounding box center [185, 172] width 41 height 18
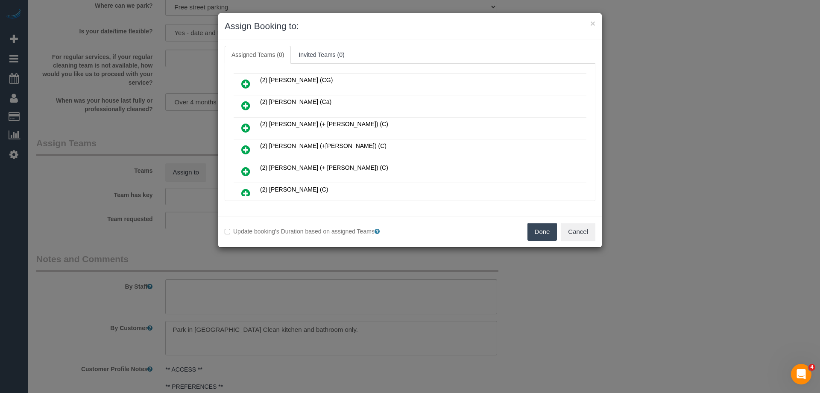
click at [241, 126] on icon at bounding box center [245, 128] width 9 height 10
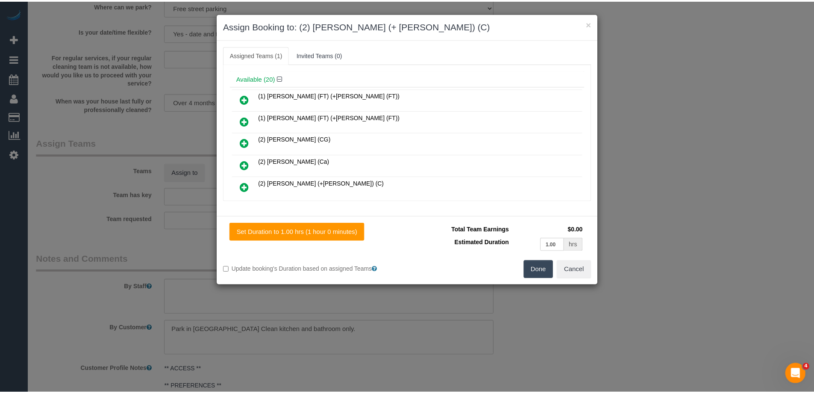
scroll to position [0, 0]
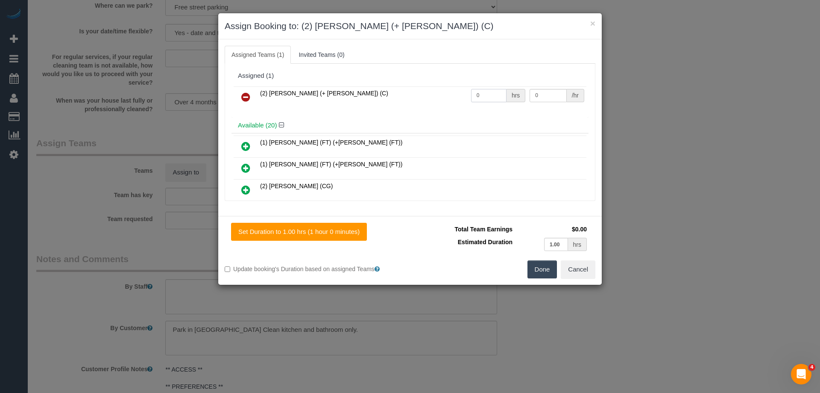
drag, startPoint x: 462, startPoint y: 92, endPoint x: 431, endPoint y: 97, distance: 31.7
click at [431, 97] on tr "(2) Chirag (+ Shachi) (C) 0 hrs 0 /hr" at bounding box center [410, 97] width 353 height 22
type input "2"
drag, startPoint x: 547, startPoint y: 98, endPoint x: 370, endPoint y: 98, distance: 176.9
click at [370, 98] on tr "(2) Chirag (+ Shachi) (C) 2 hrs 0 /hr" at bounding box center [410, 97] width 353 height 22
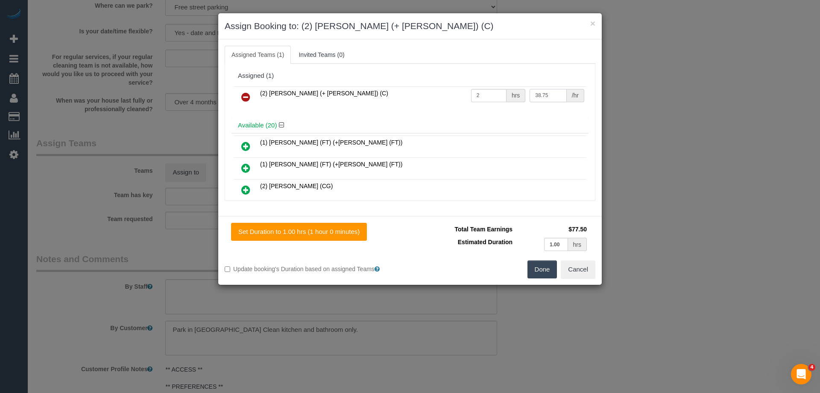
type input "38.75"
click at [549, 270] on button "Done" at bounding box center [543, 269] width 30 height 18
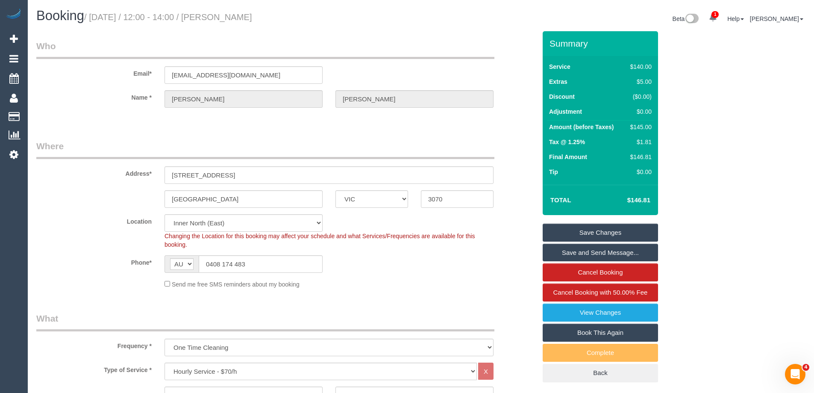
drag, startPoint x: 284, startPoint y: 15, endPoint x: 237, endPoint y: 18, distance: 47.1
click at [237, 18] on h1 "Booking / September 08, 2025 / 12:00 - 14:00 / Robin Lindsay" at bounding box center [225, 16] width 378 height 15
copy small "Robin Lindsay"
click at [571, 233] on link "Save Changes" at bounding box center [600, 232] width 115 height 18
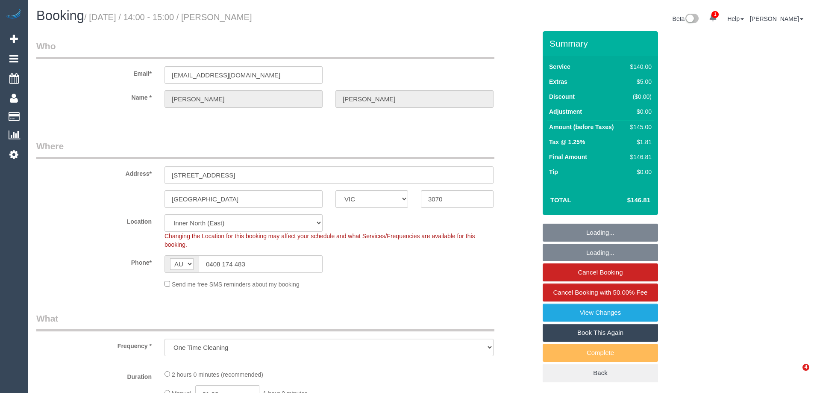
select select "VIC"
select select "object:587"
select select "string:stripe-pm_1S3v0h2GScqysDRVi0Ip3Bsa"
select select "number:29"
select select "number:14"
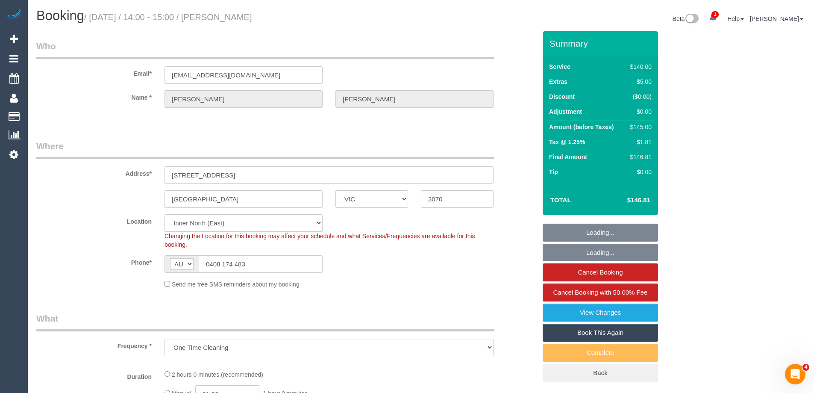
select select "number:19"
select select "number:22"
select select "number:26"
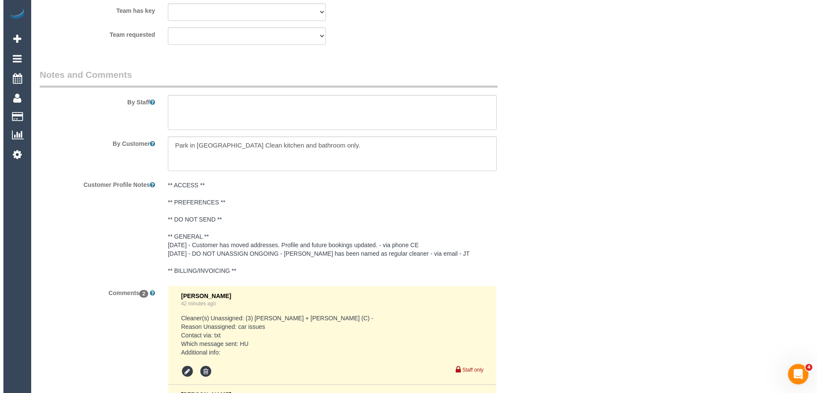
scroll to position [1197, 0]
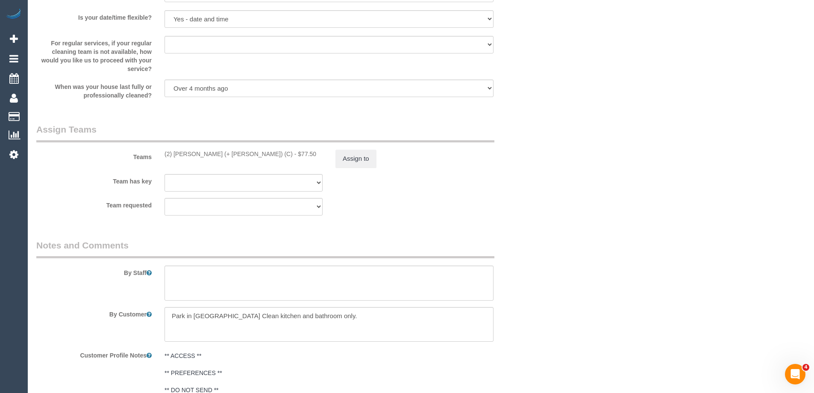
drag, startPoint x: 331, startPoint y: 158, endPoint x: 350, endPoint y: 156, distance: 18.5
click at [333, 158] on div "Assign to" at bounding box center [414, 159] width 171 height 18
click at [362, 156] on button "Assign to" at bounding box center [355, 159] width 41 height 18
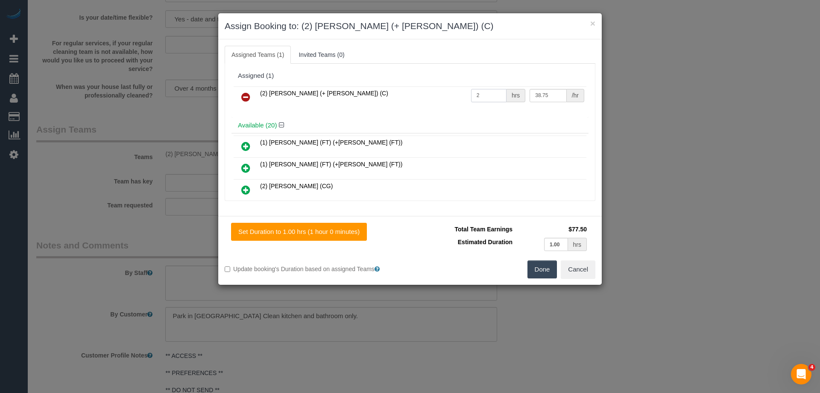
click at [407, 94] on tr "(2) Chirag (+ Shachi) (C) 2 hrs 38.75 /hr" at bounding box center [410, 97] width 353 height 22
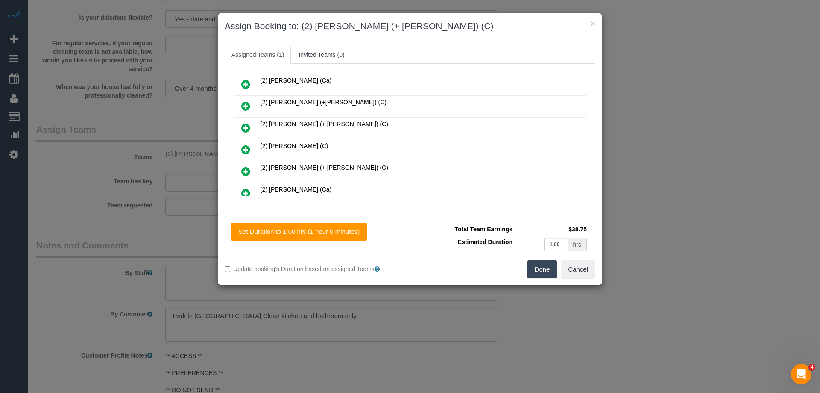
scroll to position [128, 0]
type input "1"
click at [249, 165] on link at bounding box center [246, 171] width 20 height 17
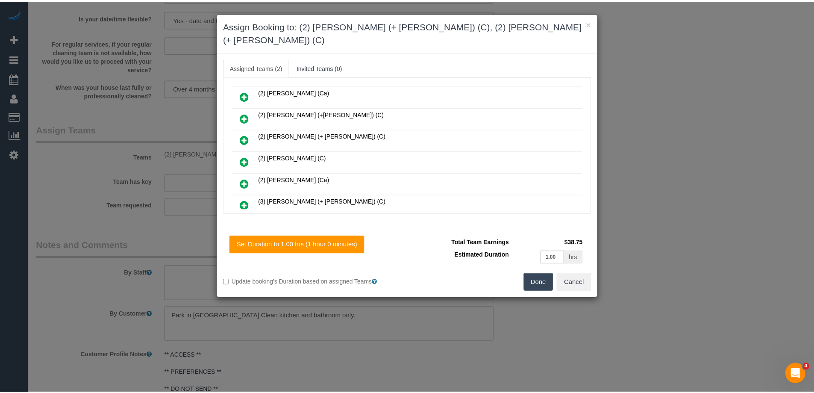
scroll to position [0, 0]
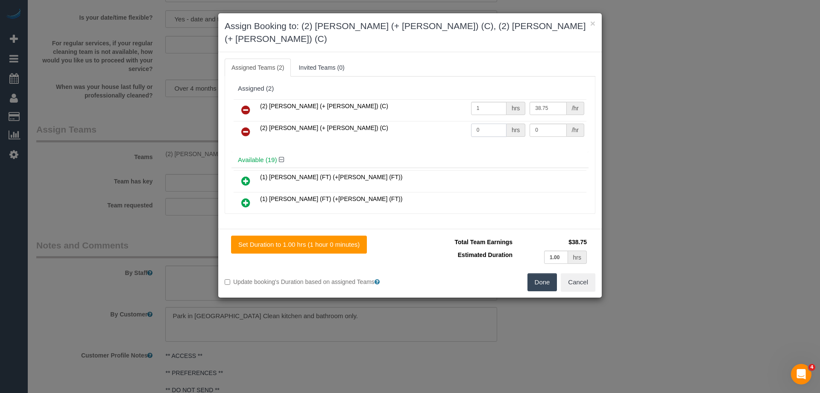
drag, startPoint x: 450, startPoint y: 114, endPoint x: 444, endPoint y: 115, distance: 6.1
click at [444, 121] on tr "(2) Shachi (+ Chirag) (C) 0 hrs 0 /hr" at bounding box center [410, 132] width 353 height 22
type input "1"
drag, startPoint x: 550, startPoint y: 115, endPoint x: 450, endPoint y: 116, distance: 99.6
click at [451, 121] on tr "(2) Shachi (+ Chirag) (C) 1 hrs 0 /hr" at bounding box center [410, 132] width 353 height 22
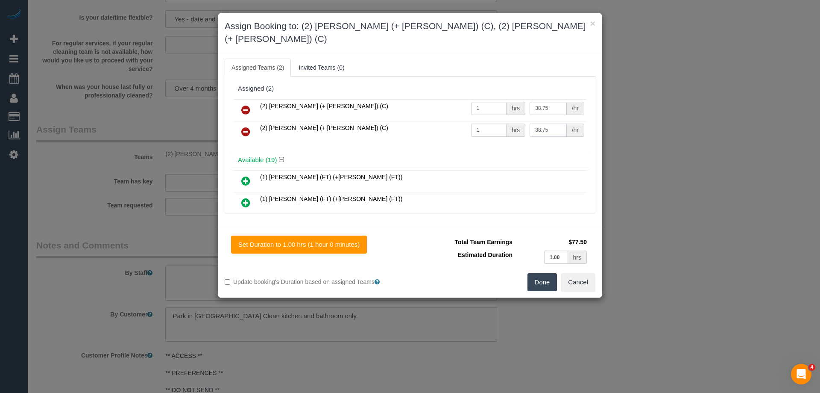
type input "38.75"
click at [540, 273] on button "Done" at bounding box center [543, 282] width 30 height 18
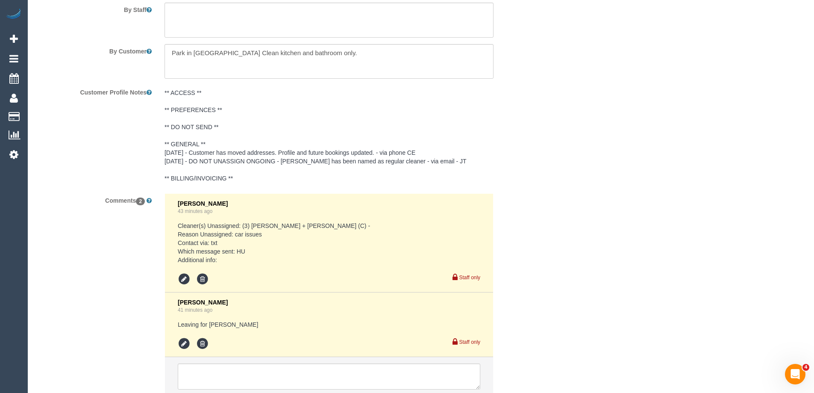
scroll to position [1525, 0]
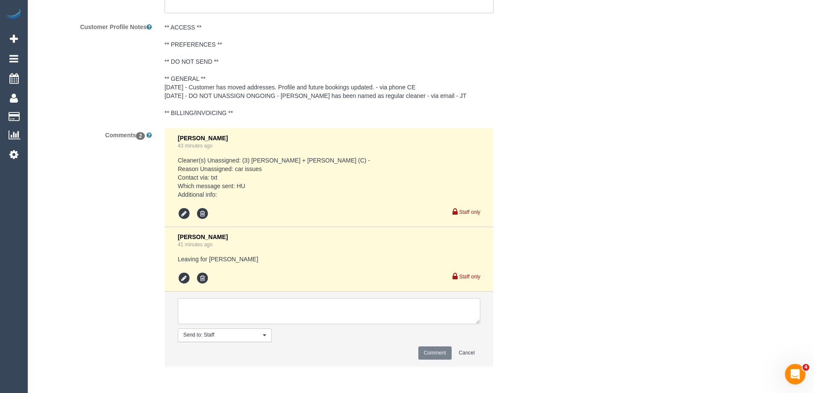
click at [233, 319] on textarea at bounding box center [329, 311] width 303 height 26
type textarea "Offered spot from 2-3pm. Pending response - via text"
click at [429, 347] on button "Comment" at bounding box center [434, 352] width 33 height 13
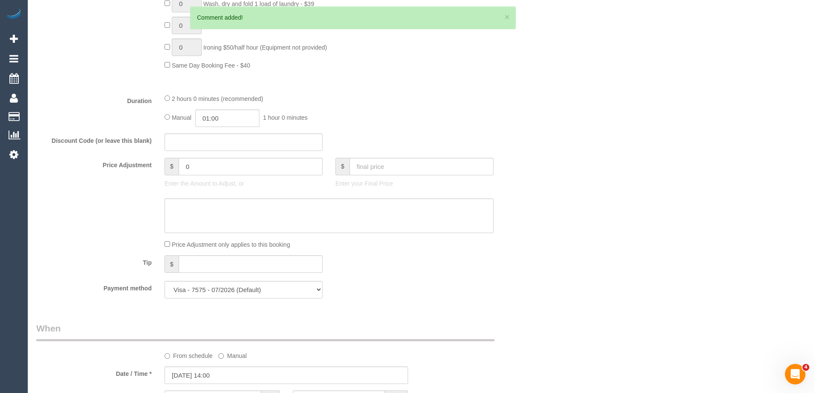
scroll to position [0, 0]
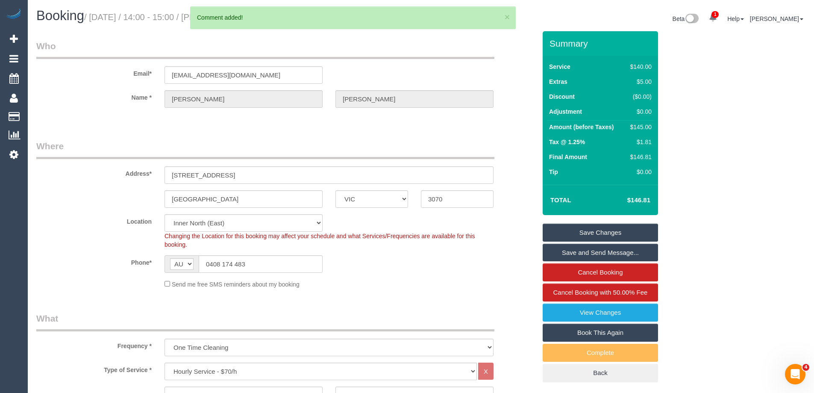
click at [579, 229] on link "Save Changes" at bounding box center [600, 232] width 115 height 18
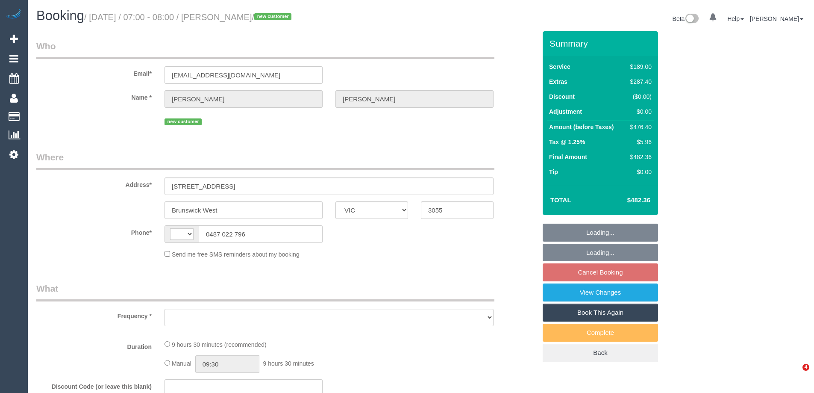
select select "VIC"
select select "string:AU"
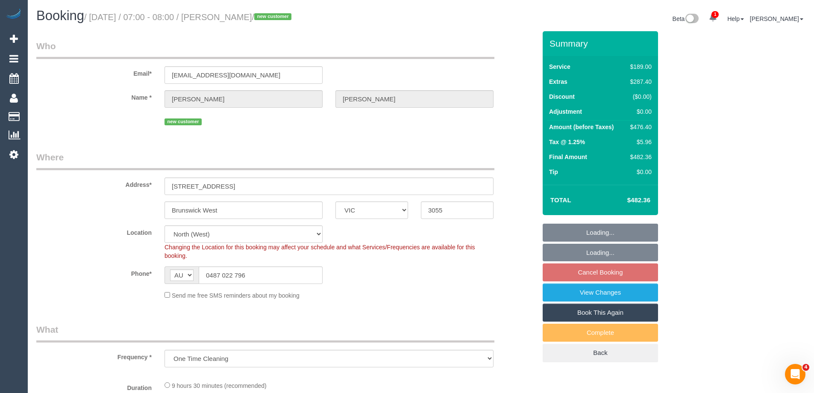
select select "object:568"
select select "string:stripe-pm_1RvAH22GScqysDRVWlGtUO6d"
select select "number:28"
select select "number:15"
select select "number:18"
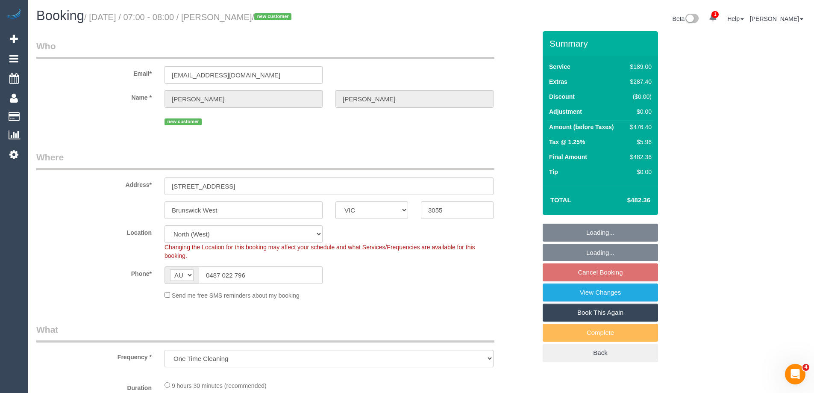
select select "number:24"
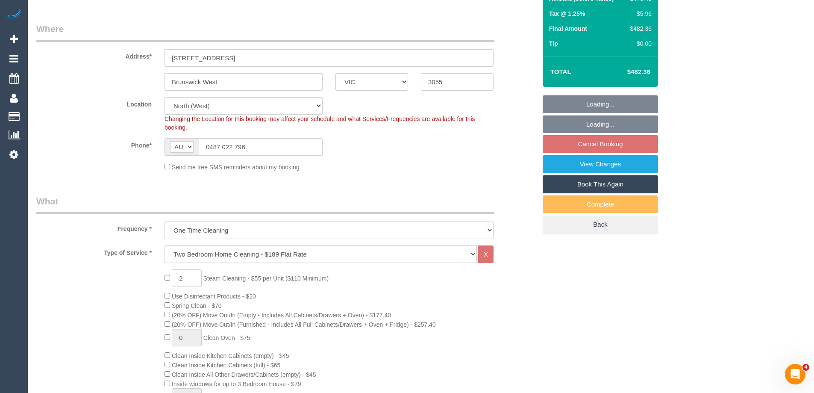
select select "spot1"
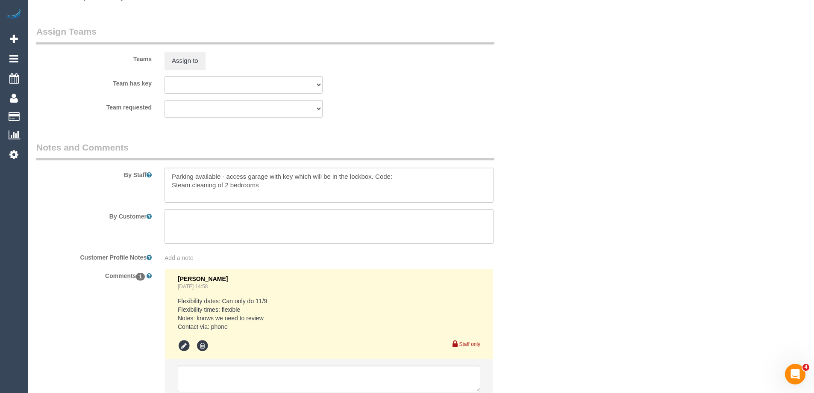
scroll to position [1350, 0]
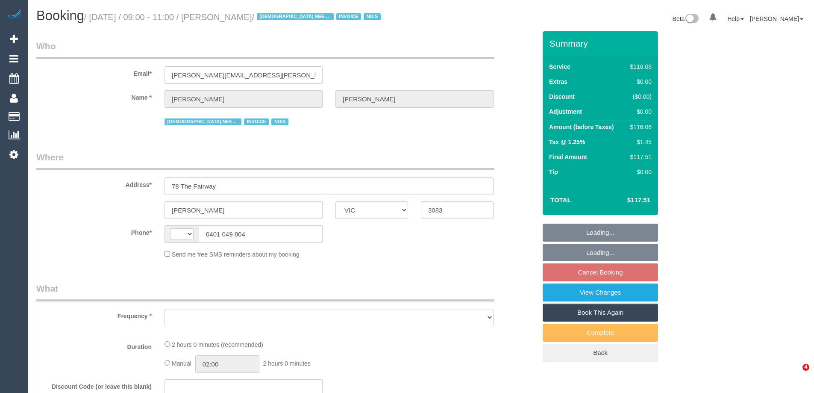
select select "VIC"
select select "string:AU"
select select "object:649"
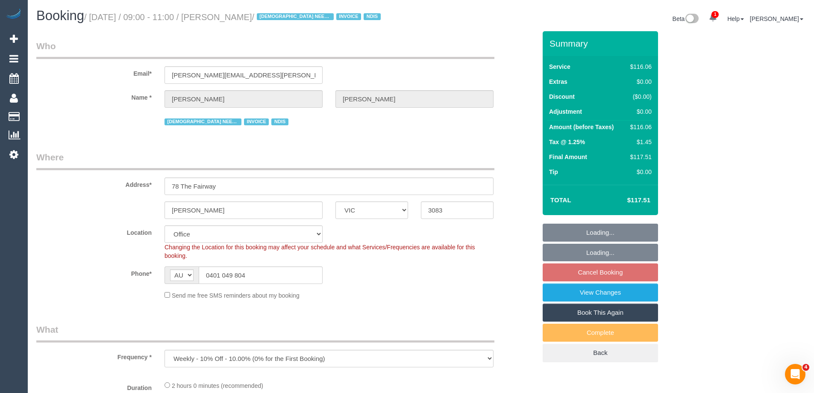
select select "number:29"
select select "number:14"
select select "number:18"
select select "number:24"
select select "number:35"
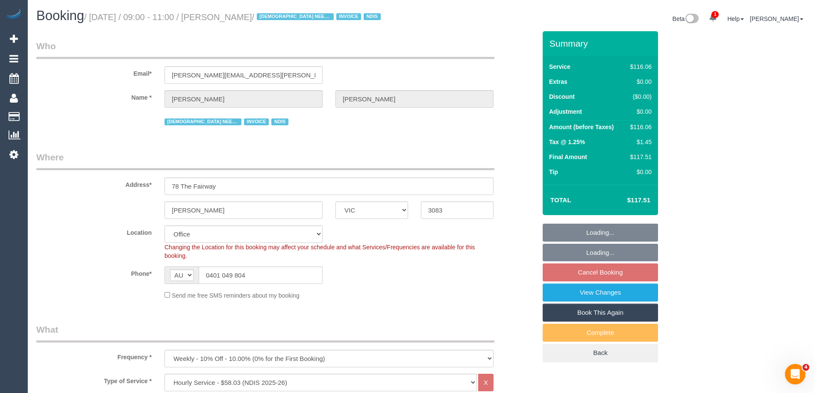
select select "object:2143"
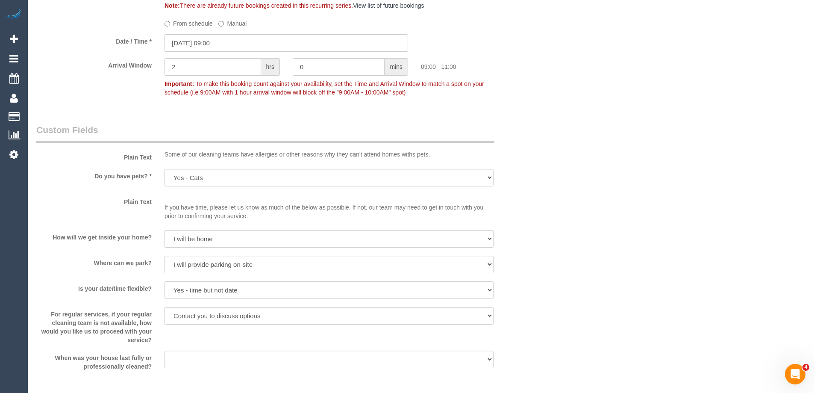
scroll to position [1608, 0]
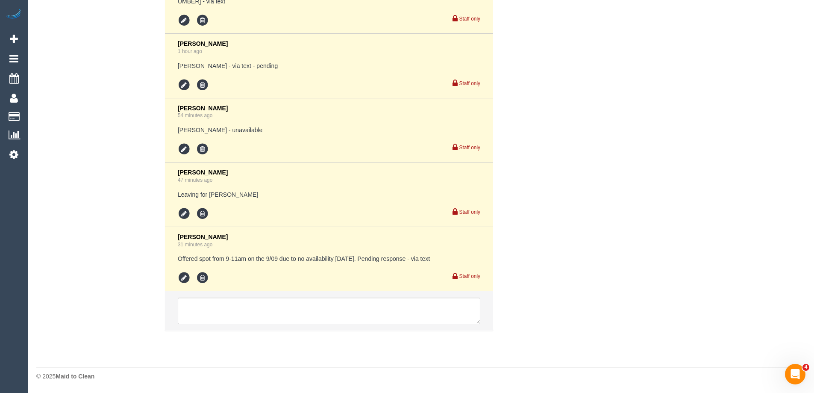
click at [183, 270] on div "Staff only" at bounding box center [329, 276] width 303 height 15
click at [181, 275] on icon at bounding box center [184, 277] width 13 height 13
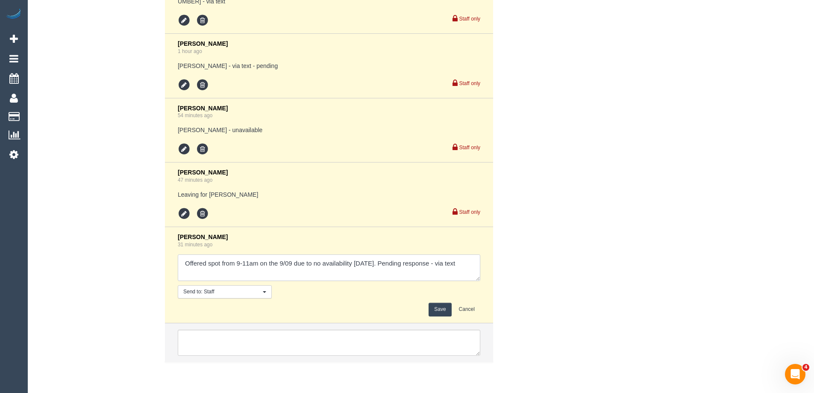
drag, startPoint x: 428, startPoint y: 263, endPoint x: 438, endPoint y: 265, distance: 10.8
click at [429, 263] on textarea at bounding box center [329, 267] width 303 height 26
type textarea "Offered spot from 9-11am on the 9/09 due to no availability today. Pending resp…"
click at [441, 311] on button "Save" at bounding box center [440, 309] width 23 height 13
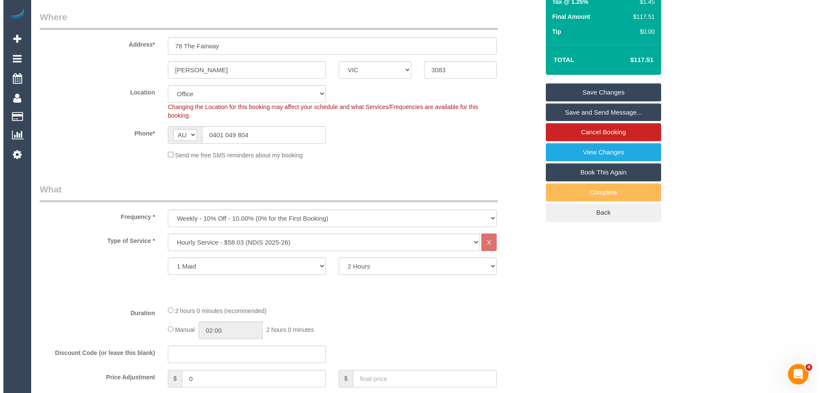
scroll to position [0, 0]
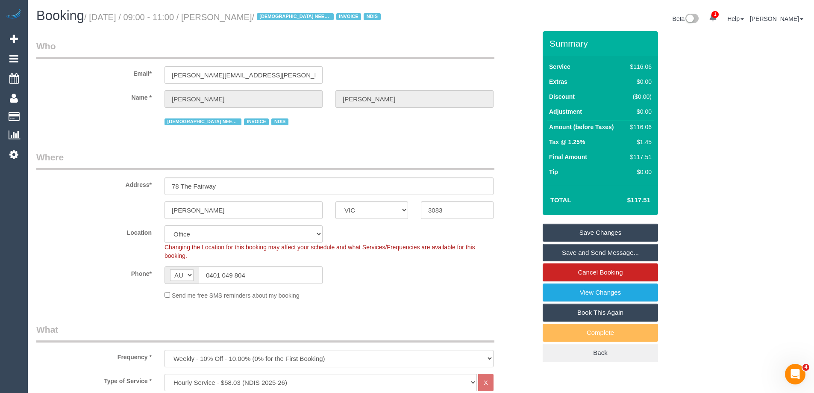
click at [570, 253] on link "Save and Send Message..." at bounding box center [600, 253] width 115 height 18
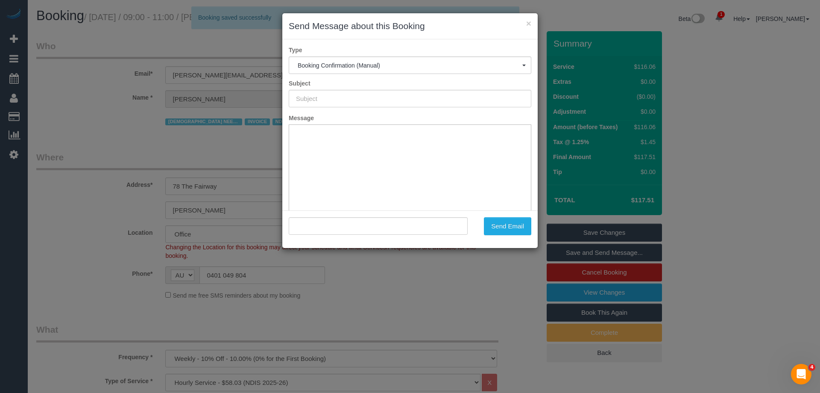
type input "Booking Confirmed"
type input ""Maria Matthews" <maria.j.matthews@outlook.com>"
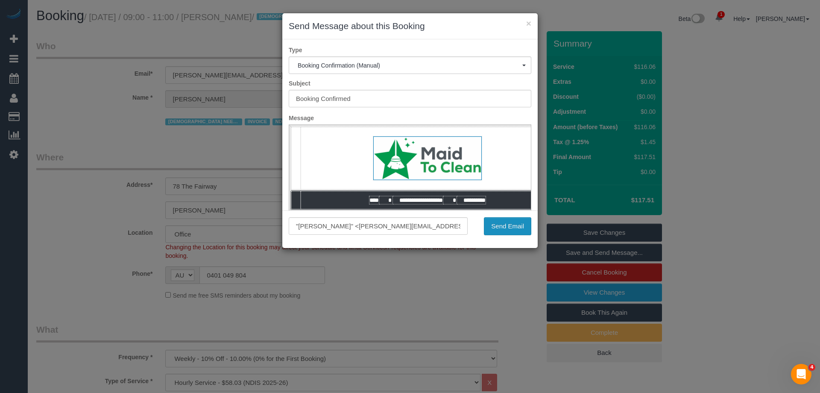
click at [510, 228] on button "Send Email" at bounding box center [507, 226] width 47 height 18
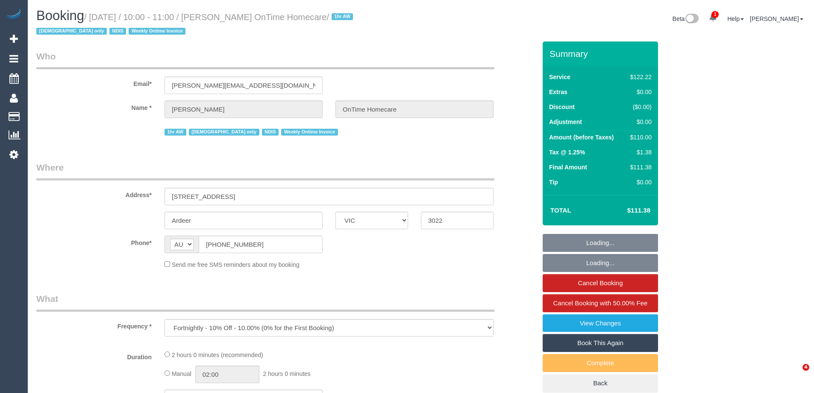
select select "VIC"
select select "number:28"
select select "number:14"
select select "number:19"
select select "number:25"
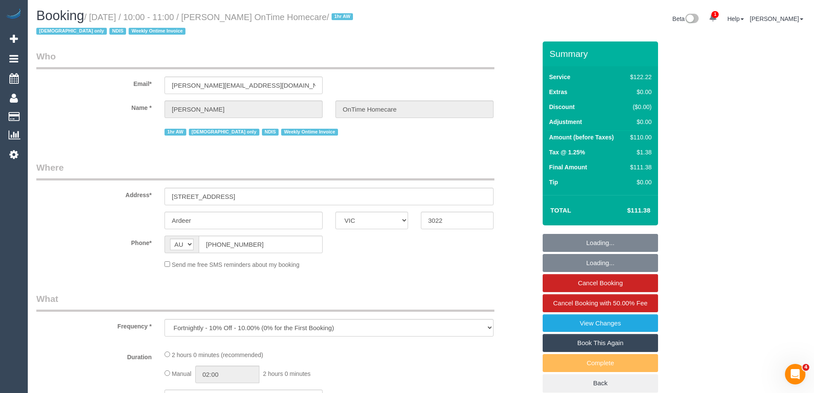
select select "number:35"
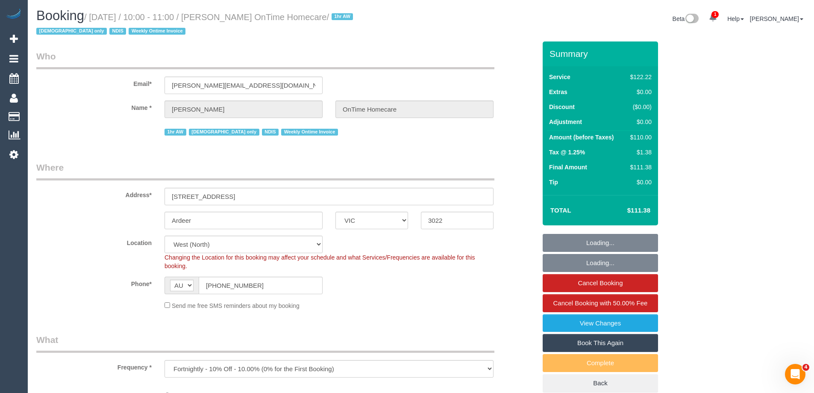
select select "object:720"
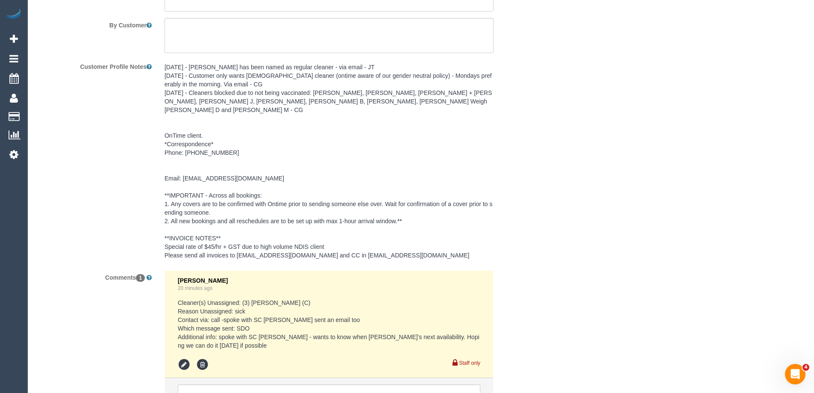
scroll to position [1333, 0]
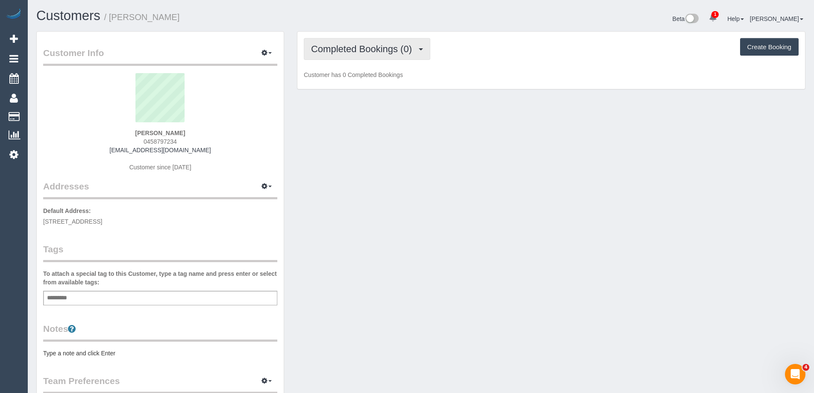
click at [351, 55] on button "Completed Bookings (0)" at bounding box center [367, 49] width 126 height 22
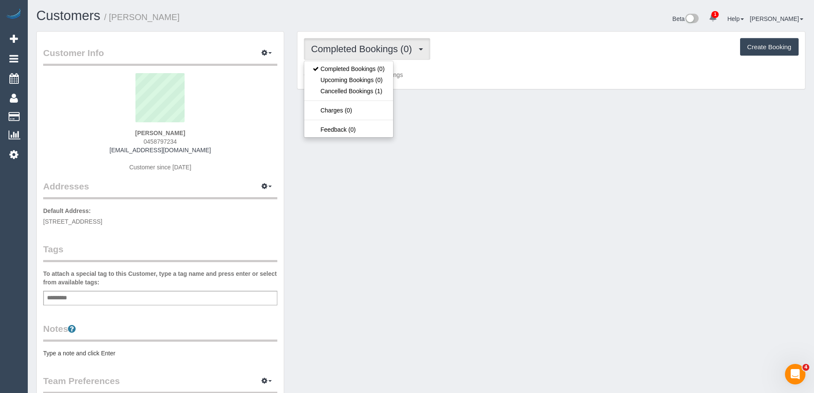
click at [491, 88] on div "Completed Bookings (0) Completed Bookings (0) Upcoming Bookings (0) Cancelled B…" at bounding box center [551, 61] width 508 height 58
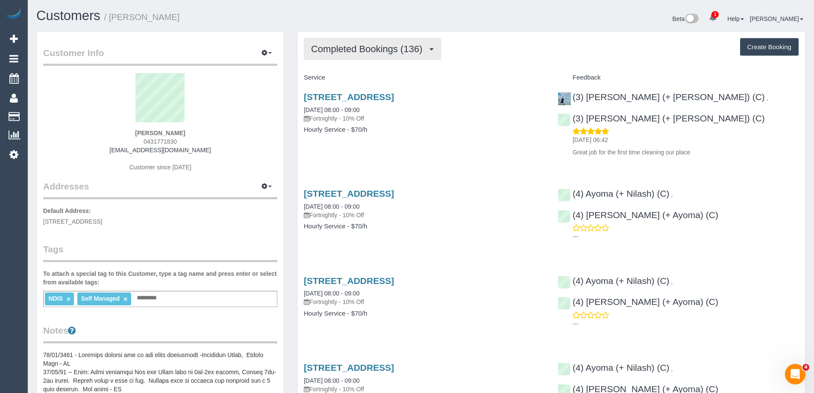
click at [387, 53] on span "Completed Bookings (136)" at bounding box center [368, 49] width 115 height 11
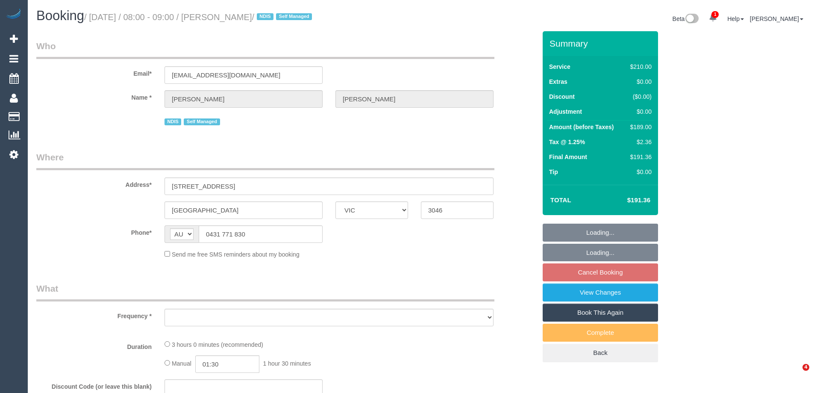
select select "VIC"
select select "object:554"
select select "string:stripe-pm_1NURXx2GScqysDRVJCOl4e8P"
select select "number:28"
select select "number:17"
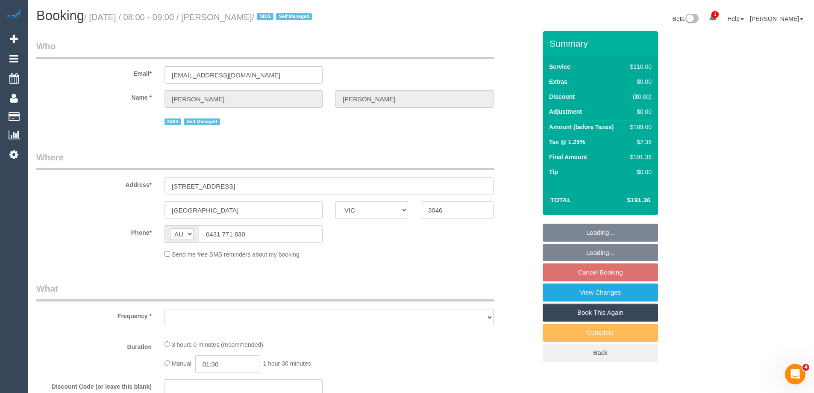
select select "number:19"
select select "number:25"
select select "number:12"
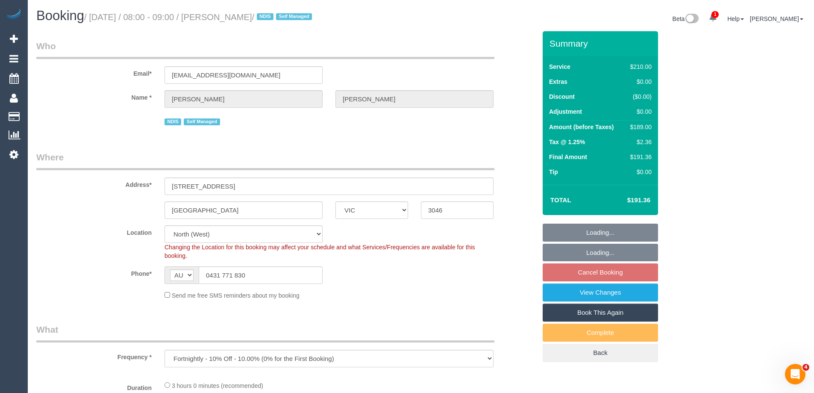
select select "180"
select select "object:1591"
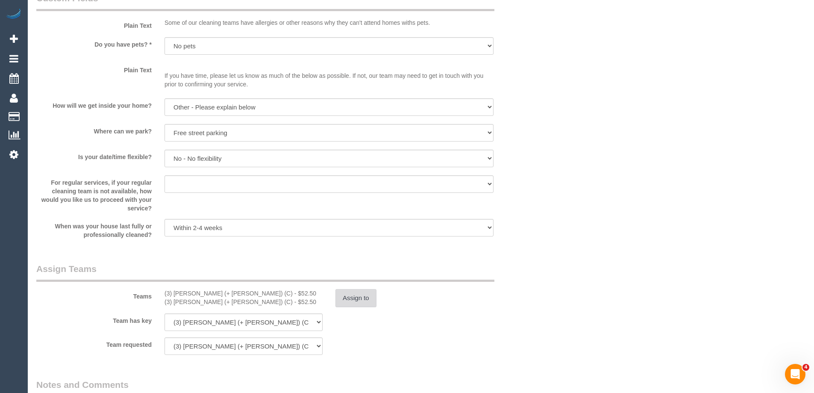
scroll to position [1239, 0]
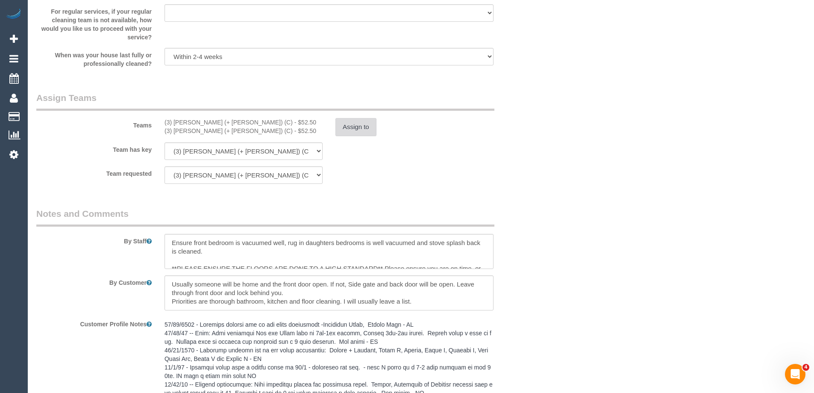
click at [364, 131] on button "Assign to" at bounding box center [355, 127] width 41 height 18
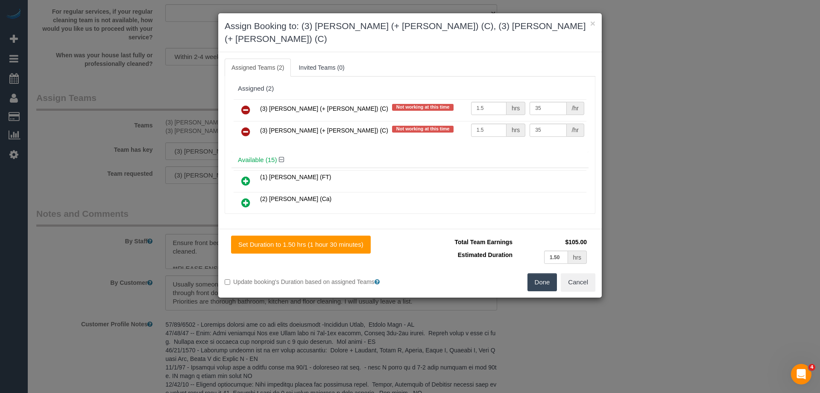
click at [244, 105] on icon at bounding box center [245, 110] width 9 height 10
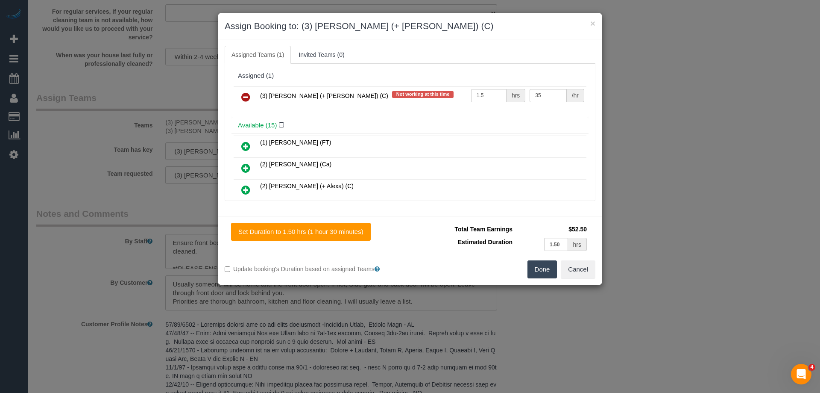
click at [244, 100] on icon at bounding box center [245, 97] width 9 height 10
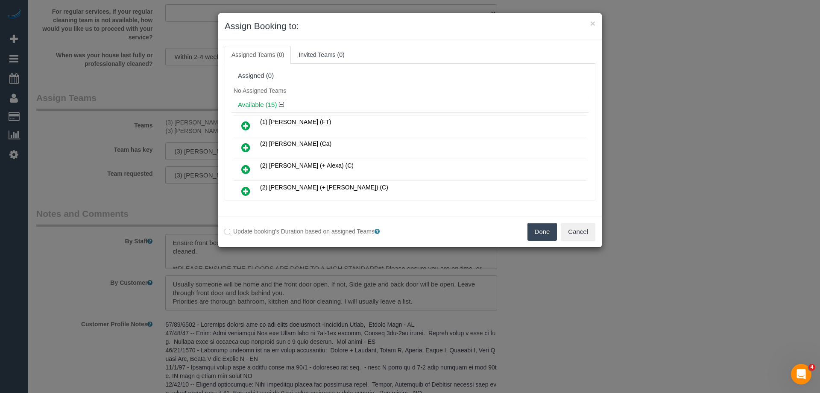
drag, startPoint x: 547, startPoint y: 235, endPoint x: 450, endPoint y: 245, distance: 98.3
click at [547, 235] on button "Done" at bounding box center [543, 232] width 30 height 18
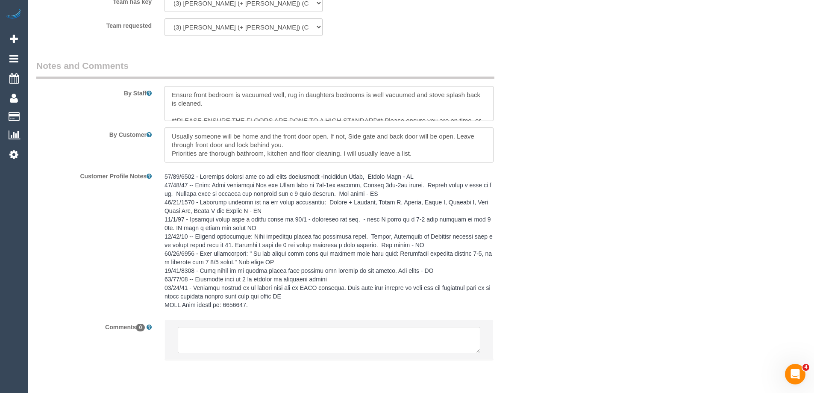
scroll to position [1416, 0]
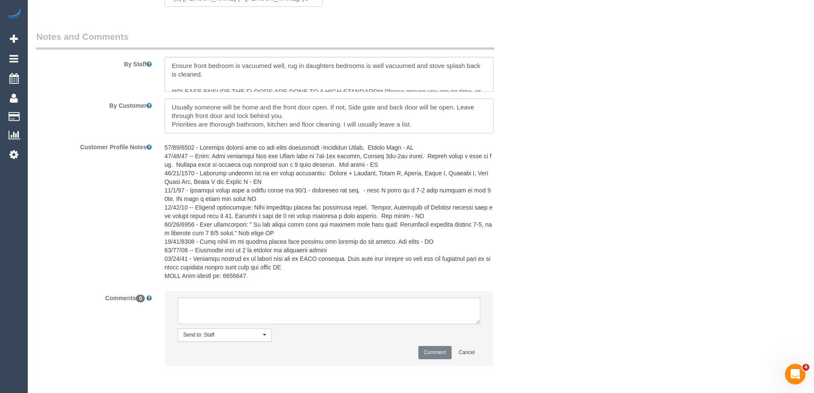
click at [221, 316] on textarea at bounding box center [329, 310] width 303 height 26
type textarea "U/A from A+F as are unavailable. Not notified as have only been once"
click at [435, 356] on button "Comment" at bounding box center [434, 352] width 33 height 13
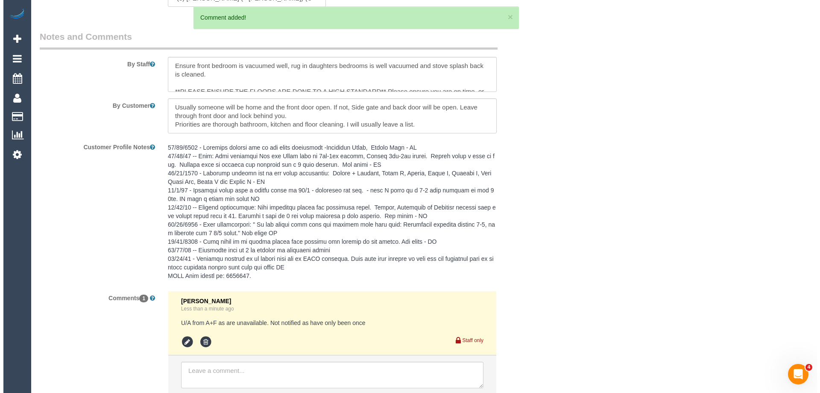
scroll to position [0, 0]
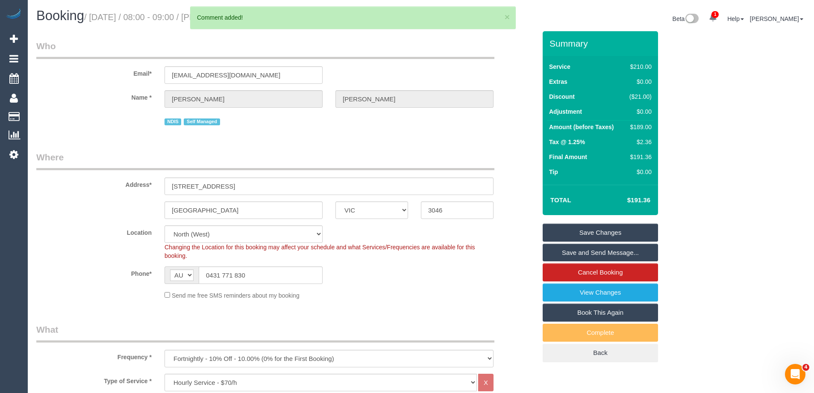
click at [569, 231] on link "Save Changes" at bounding box center [600, 232] width 115 height 18
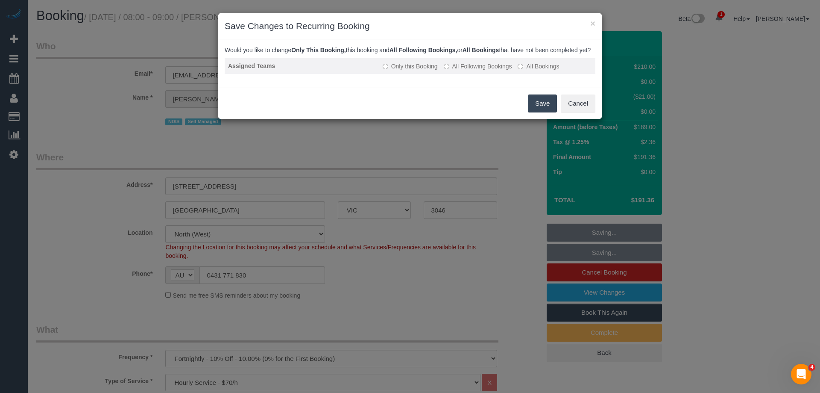
click at [463, 71] on label "All Following Bookings" at bounding box center [478, 66] width 68 height 9
click at [540, 110] on button "Save" at bounding box center [542, 103] width 29 height 18
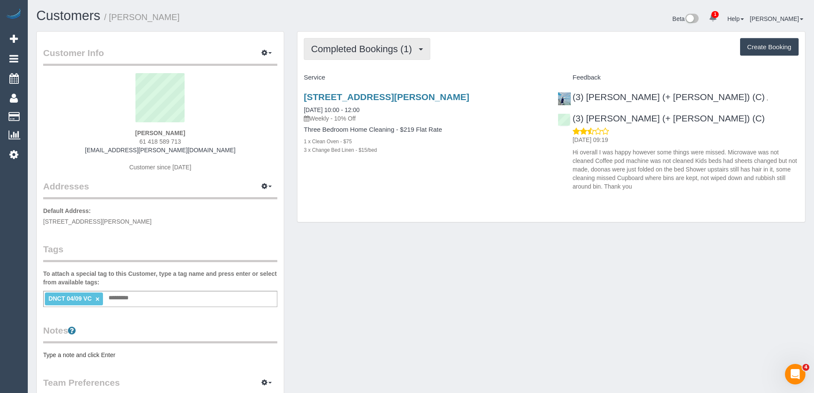
click at [371, 53] on span "Completed Bookings (1)" at bounding box center [363, 49] width 105 height 11
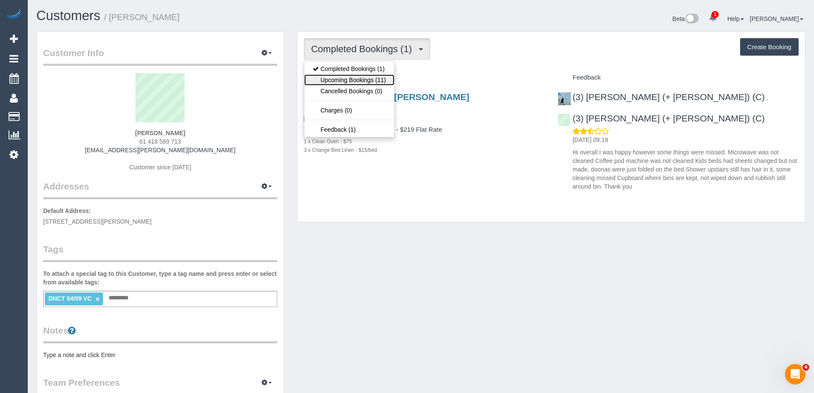
click at [370, 76] on link "Upcoming Bookings (11)" at bounding box center [349, 79] width 90 height 11
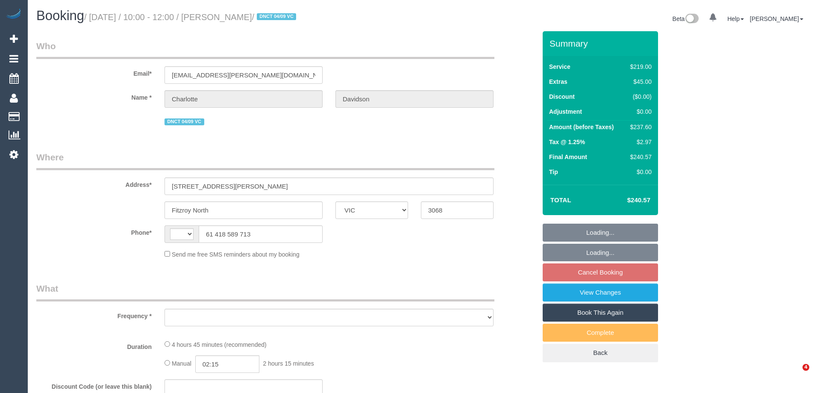
select select "VIC"
select select "string:AU"
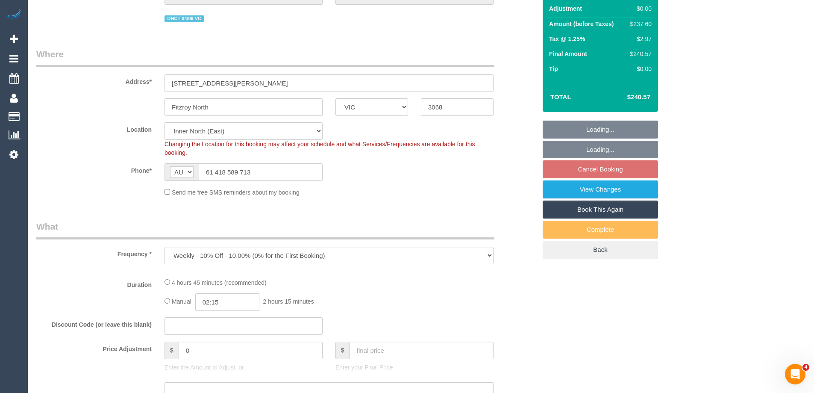
select select "object:703"
select select "string:stripe-pm_1Rznla2GScqysDRVQVXEtdTd"
select select "number:27"
select select "number:15"
select select "number:19"
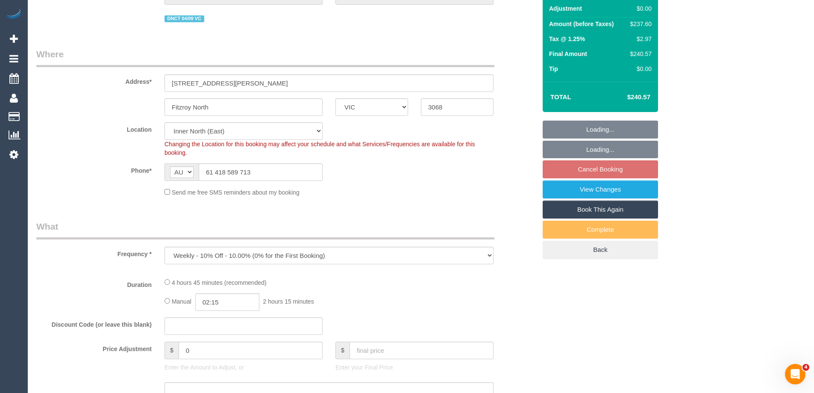
select select "number:36"
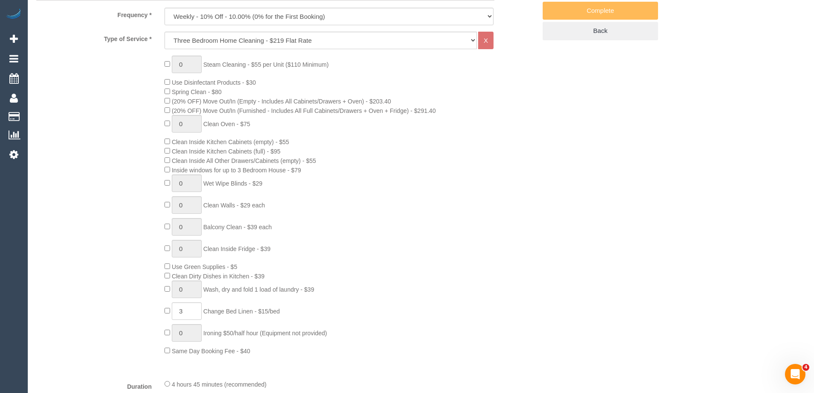
select select "spot1"
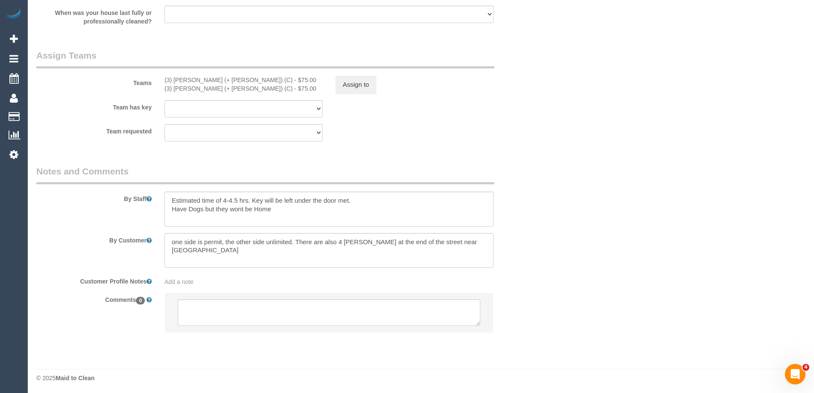
scroll to position [1260, 0]
click at [344, 79] on button "Assign to" at bounding box center [355, 83] width 41 height 18
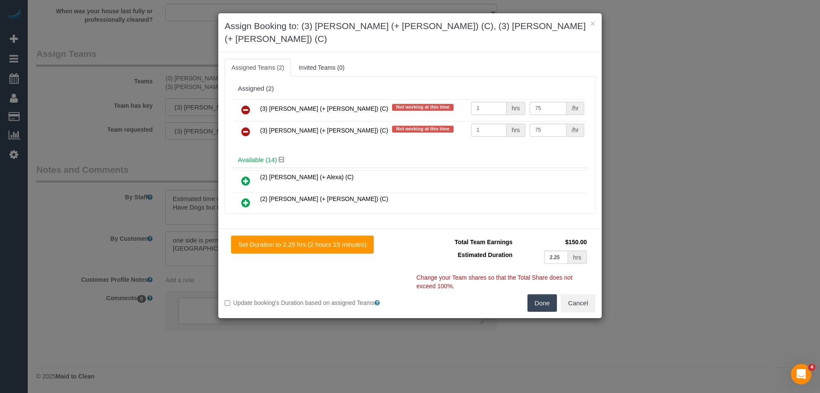
click at [248, 105] on icon at bounding box center [245, 110] width 9 height 10
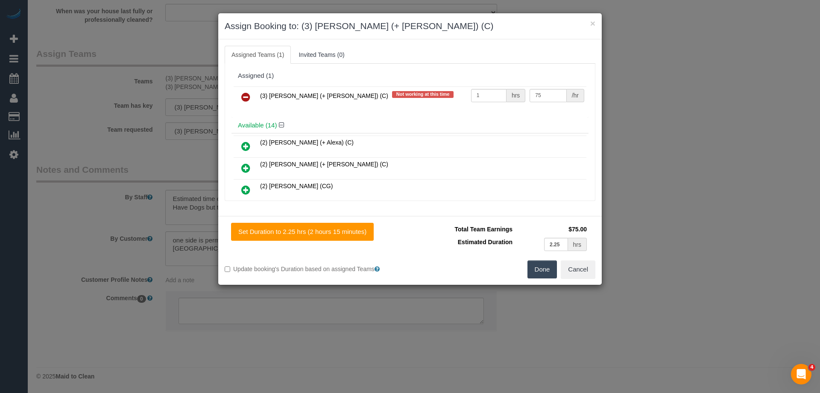
click at [247, 96] on icon at bounding box center [245, 97] width 9 height 10
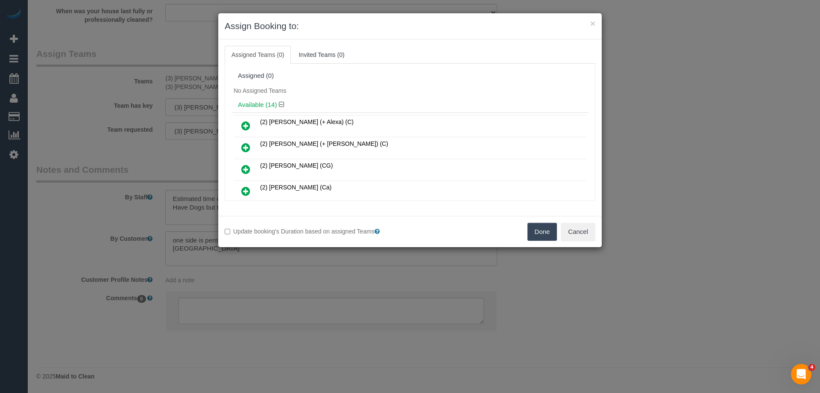
click at [538, 229] on button "Done" at bounding box center [543, 232] width 30 height 18
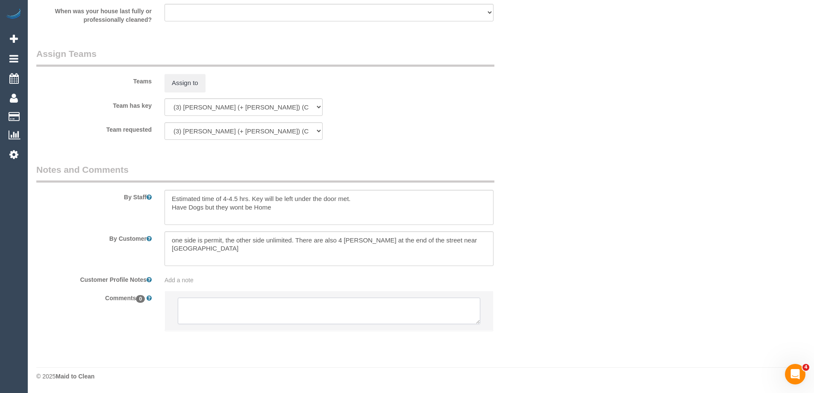
click at [247, 310] on textarea at bounding box center [329, 310] width 303 height 26
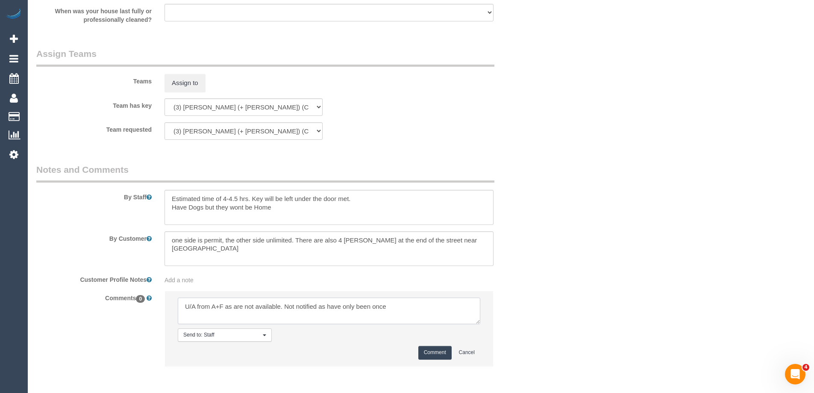
type textarea "U/A from A+F as are not available. Not notified as have only been once"
click at [438, 354] on button "Comment" at bounding box center [434, 352] width 33 height 13
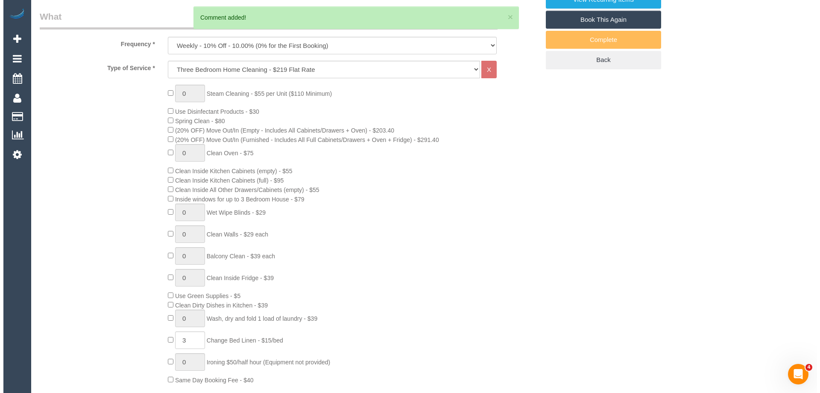
scroll to position [0, 0]
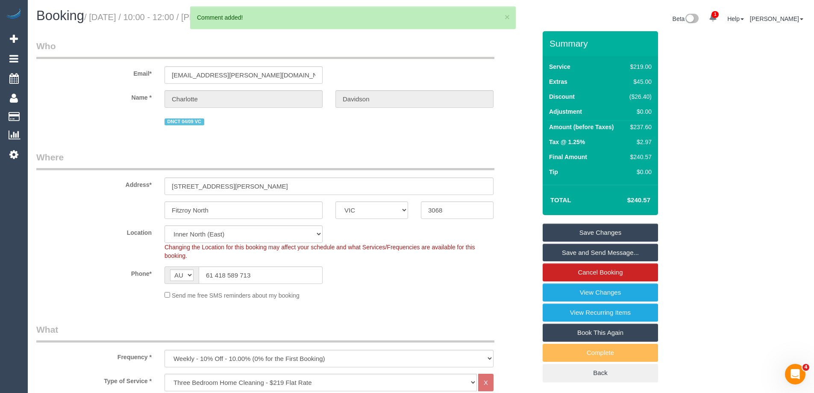
click at [565, 230] on link "Save Changes" at bounding box center [600, 232] width 115 height 18
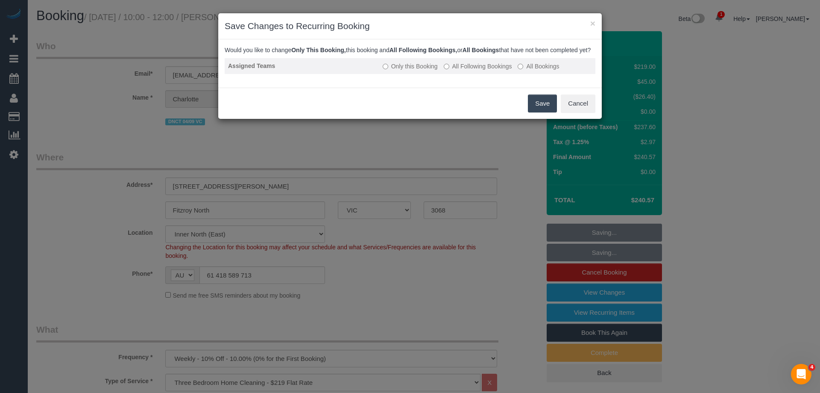
click at [456, 71] on label "All Following Bookings" at bounding box center [478, 66] width 68 height 9
click at [465, 71] on label "All Following Bookings" at bounding box center [478, 66] width 68 height 9
click at [542, 112] on button "Save" at bounding box center [542, 103] width 29 height 18
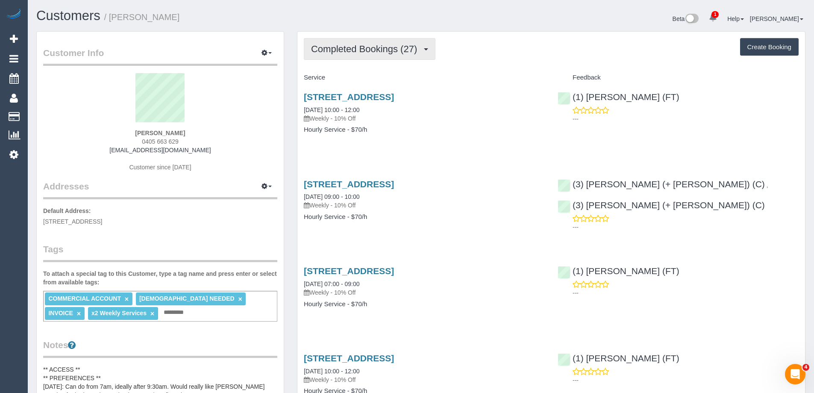
click at [363, 54] on span "Completed Bookings (27)" at bounding box center [366, 49] width 110 height 11
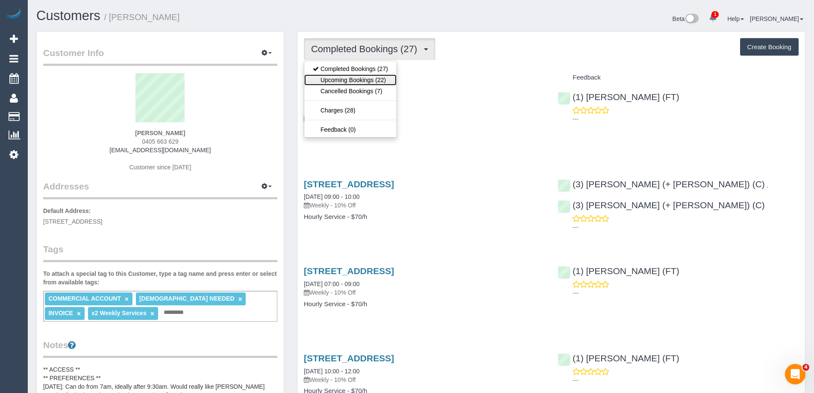
click at [364, 79] on link "Upcoming Bookings (22)" at bounding box center [350, 79] width 92 height 11
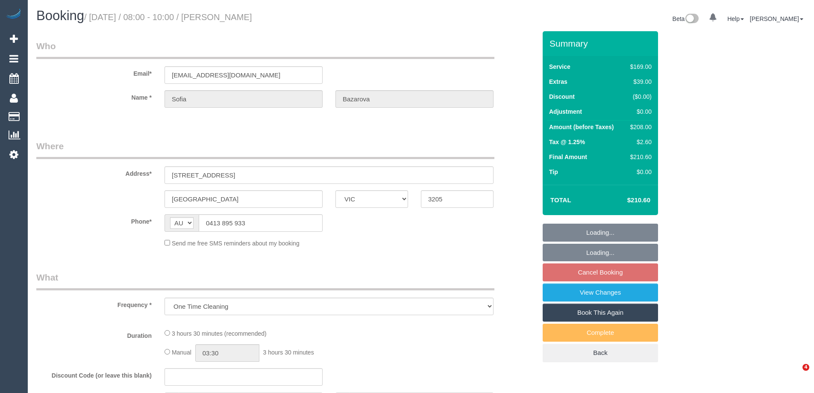
select select "VIC"
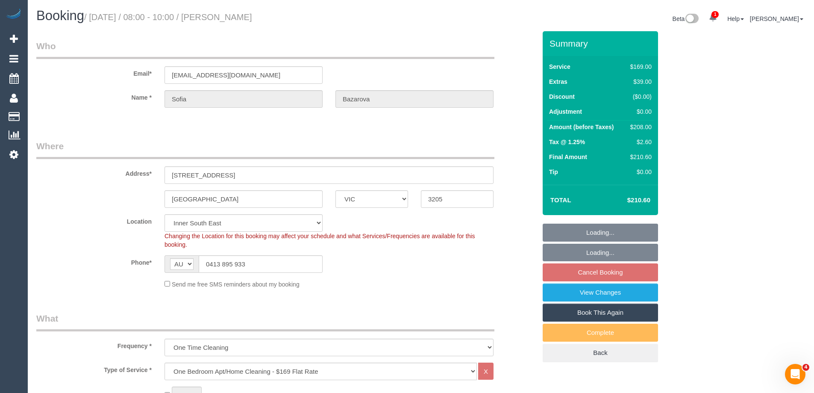
select select "object:1351"
select select "string:stripe-pm_1QzwZP2GScqysDRVqULlKDzX"
select select "spot1"
select select "number:29"
select select "number:14"
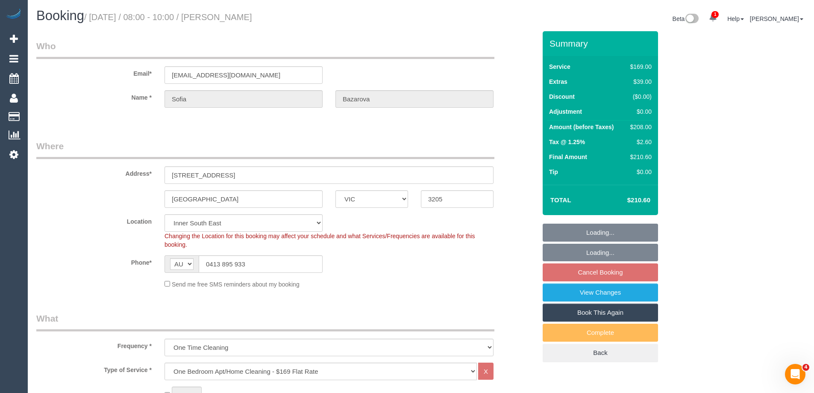
select select "number:20"
select select "number:25"
select select "number:33"
select select "number:13"
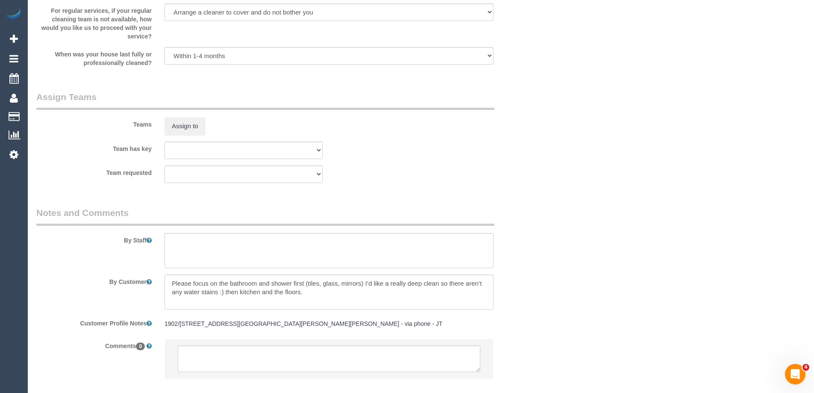
scroll to position [1253, 0]
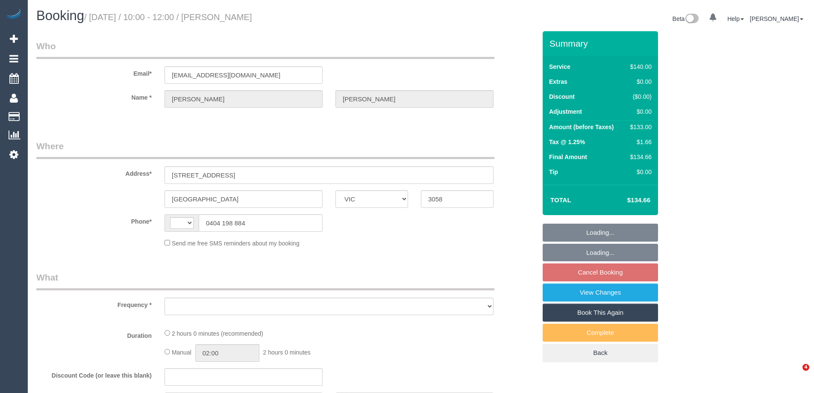
select select "VIC"
select select "string:AU"
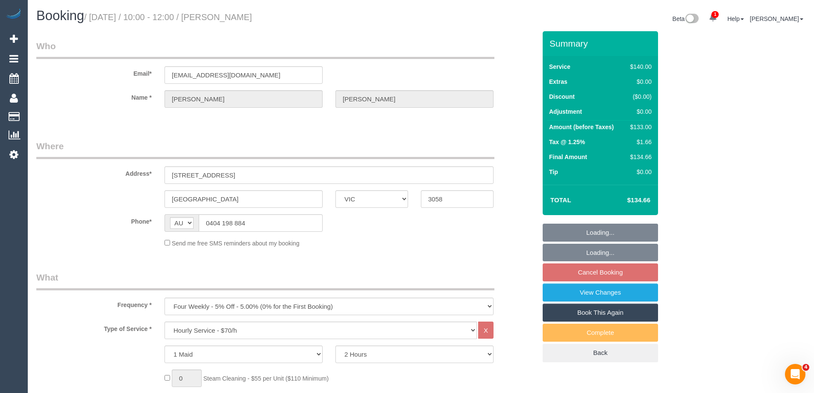
select select "object:734"
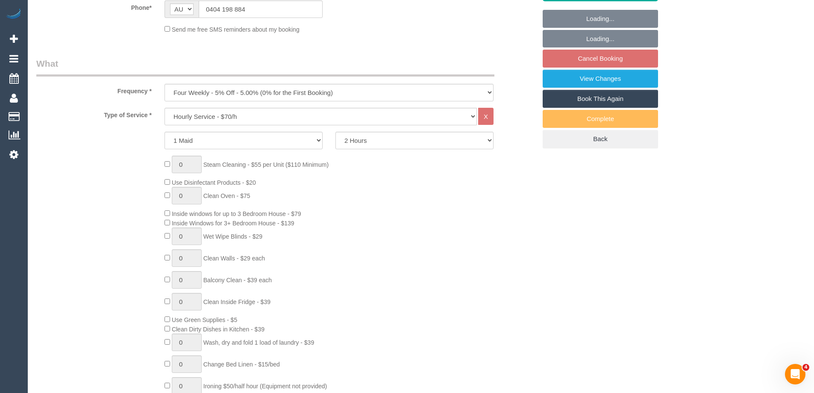
select select "string:stripe-pm_1KszkV2GScqysDRVpQJxxS5O"
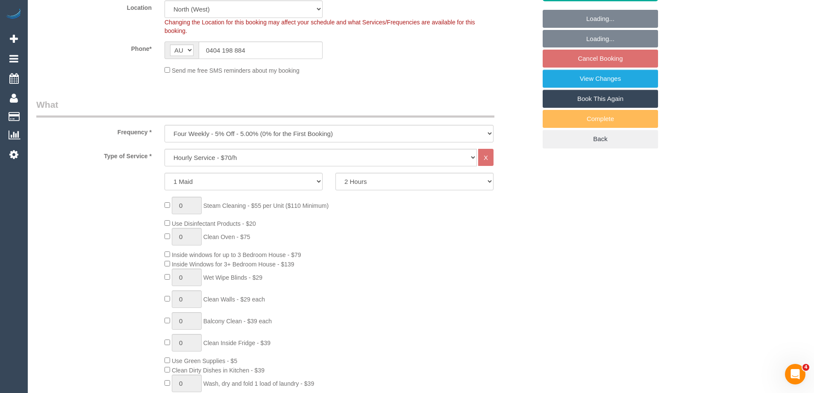
select select "object:741"
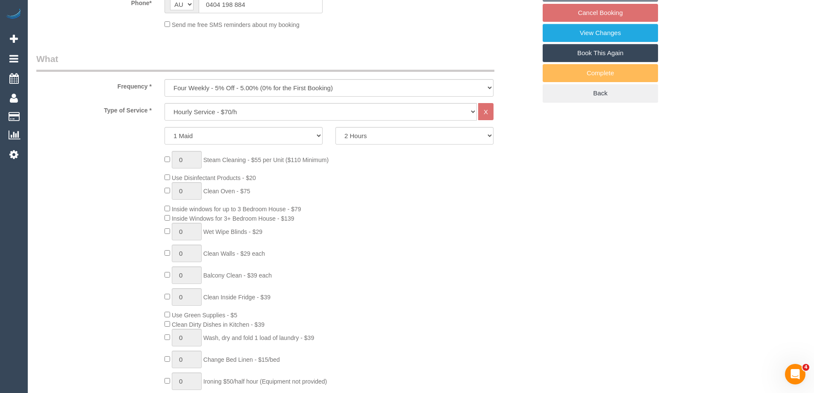
select select "number:28"
select select "number:14"
select select "number:19"
select select "number:25"
select select "number:35"
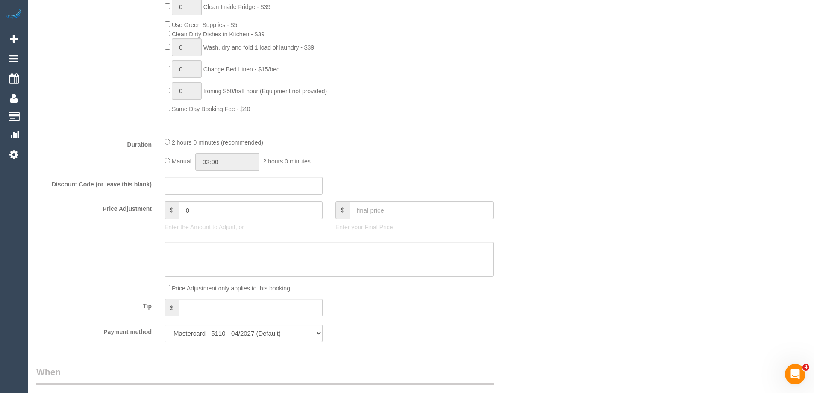
select select "spot1"
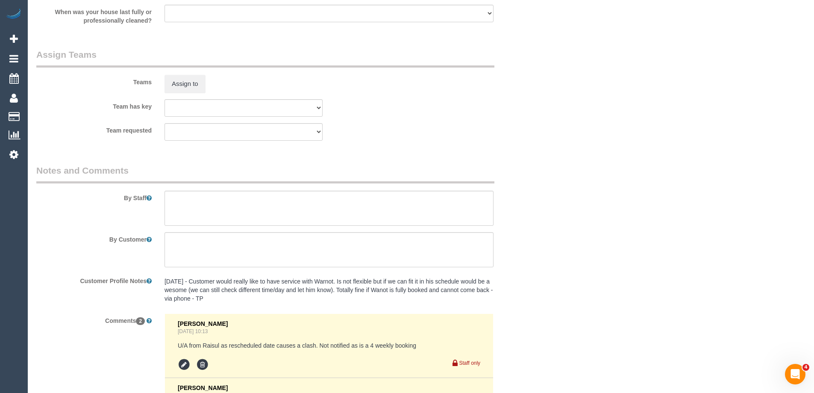
scroll to position [1399, 0]
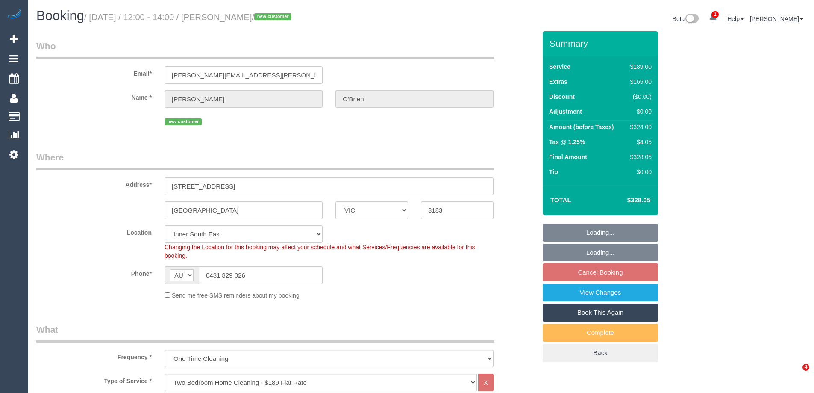
select select "VIC"
select select "number:27"
select select "number:14"
select select "number:19"
select select "number:24"
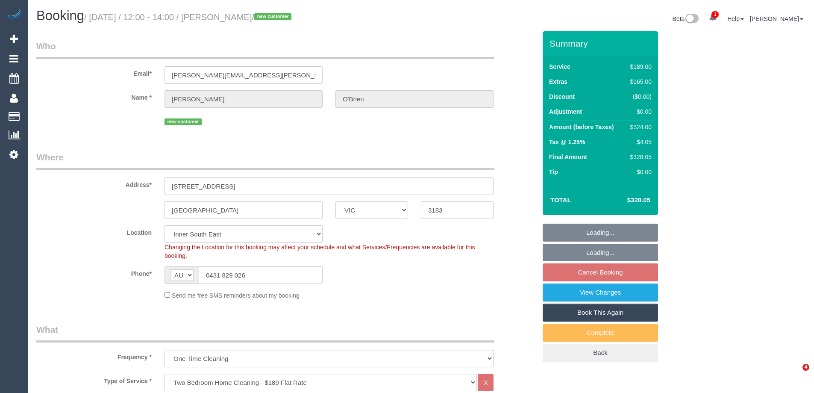
select select "number:13"
select select "object:816"
select select "spot1"
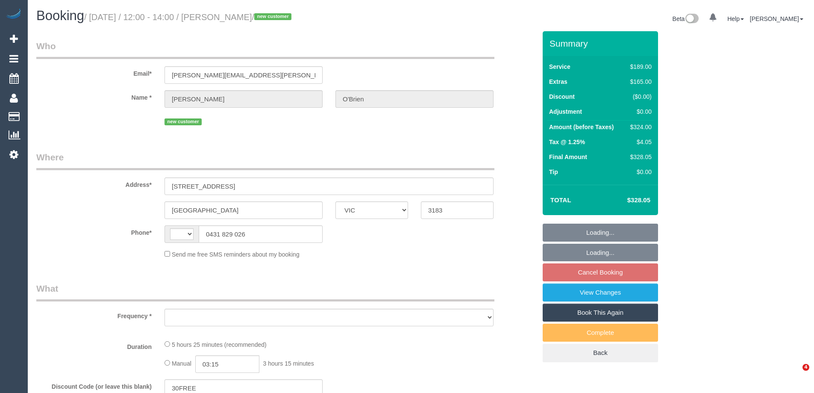
select select "VIC"
select select "object:301"
select select "string:stripe-pm_1S2MX22GScqysDRVra3GqLKb"
select select "number:27"
select select "number:14"
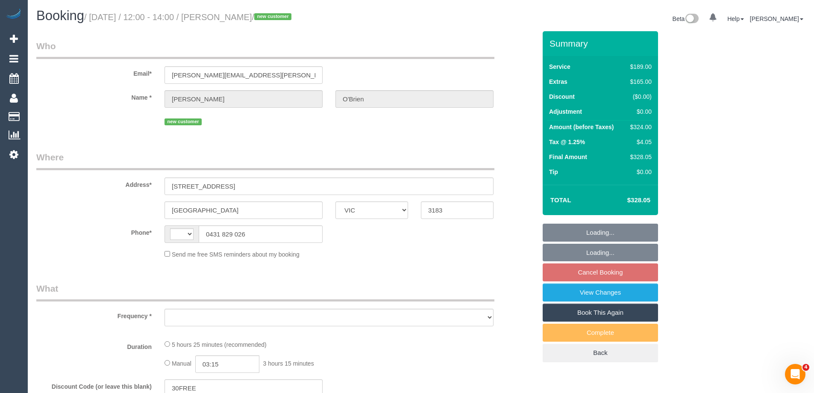
select select "number:19"
select select "number:24"
select select "number:13"
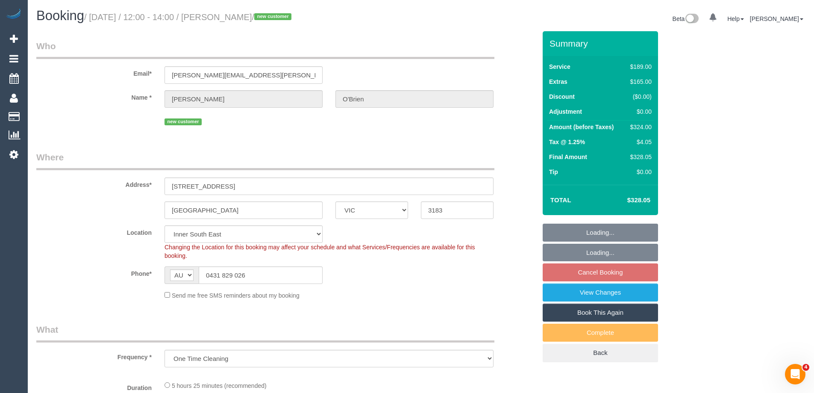
select select "string:AU"
select select "object:725"
select select "spot1"
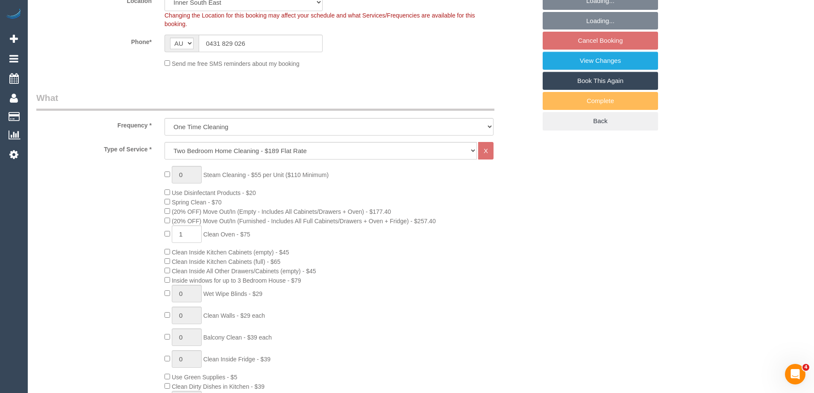
scroll to position [1324, 0]
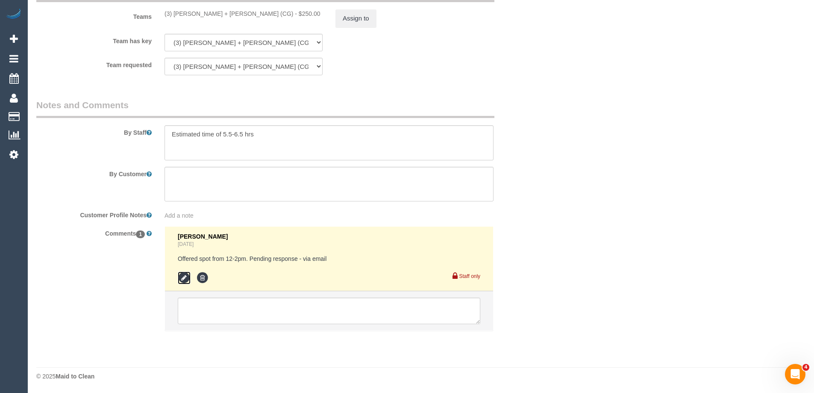
click at [183, 279] on icon at bounding box center [184, 277] width 13 height 13
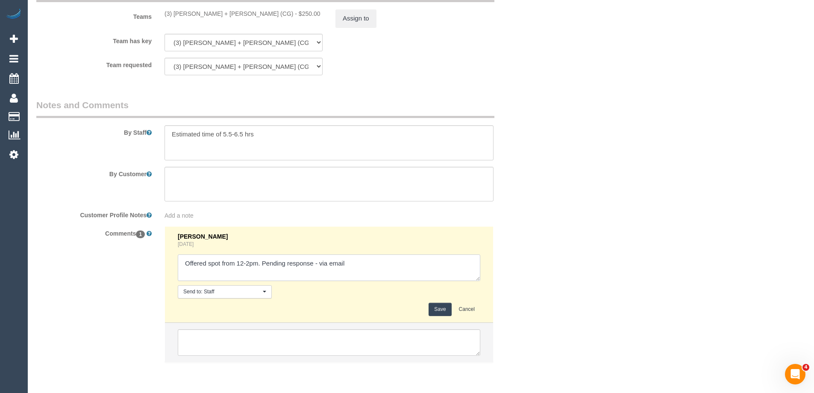
click at [320, 262] on textarea at bounding box center [329, 267] width 303 height 26
type textarea "Offered spot from 12-2pm. Pending response - confirmed via email"
click at [436, 311] on button "Save" at bounding box center [440, 309] width 23 height 13
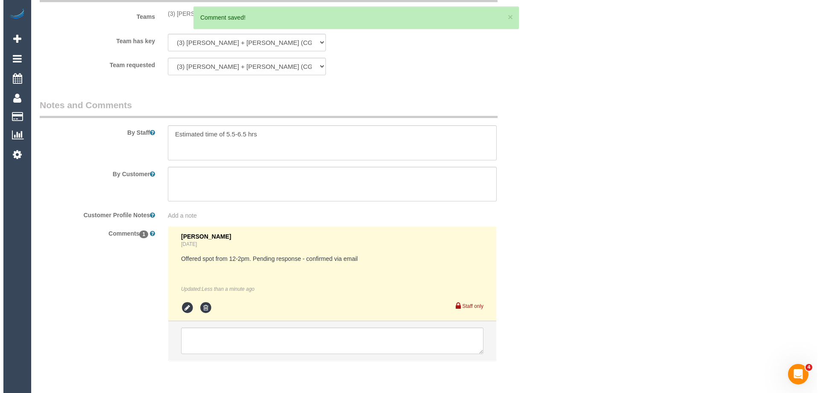
scroll to position [0, 0]
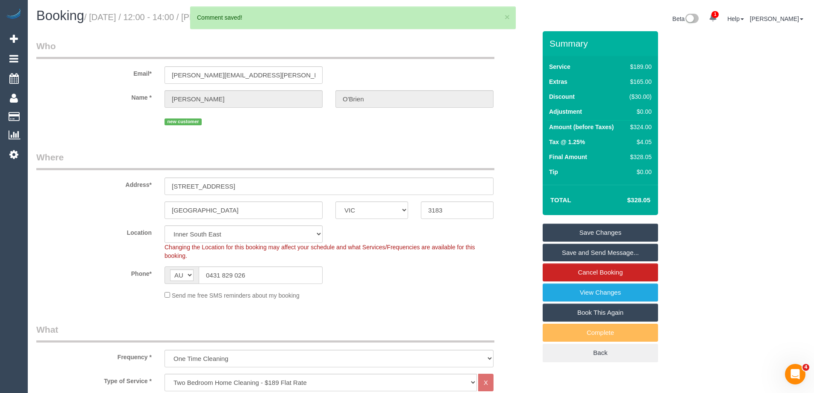
click at [563, 253] on link "Save and Send Message..." at bounding box center [600, 253] width 115 height 18
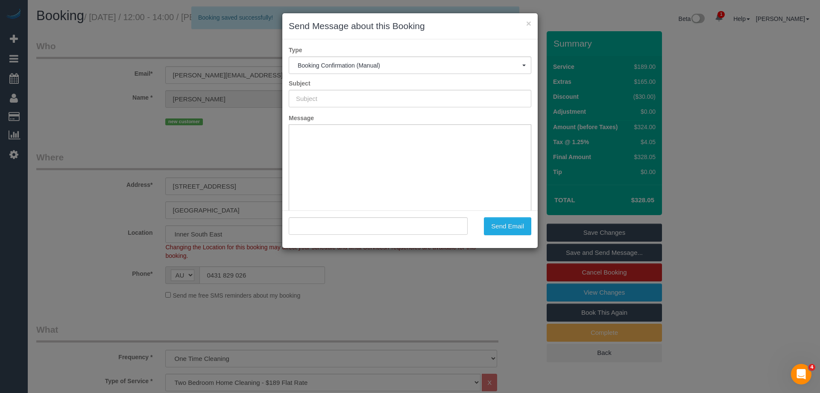
type input "Booking Confirmed"
type input ""Jarrad O'Brien" <jarrad.obrien@gmail.com>"
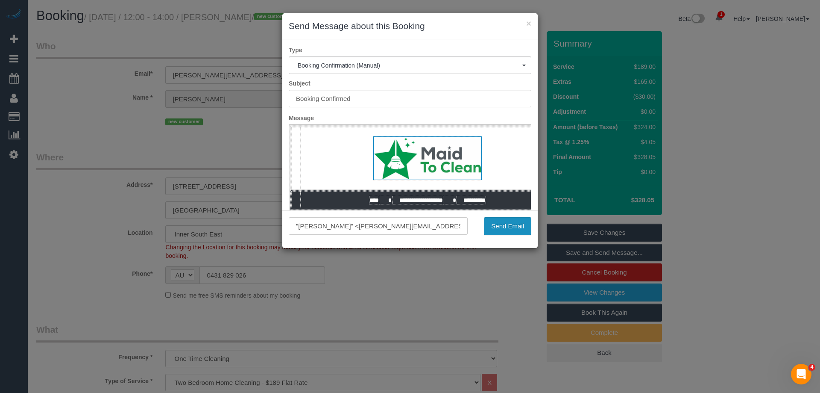
click at [520, 221] on button "Send Email" at bounding box center [507, 226] width 47 height 18
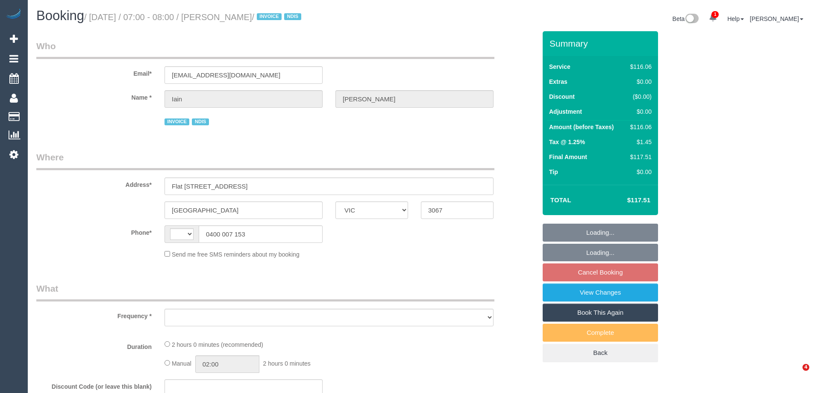
select select "VIC"
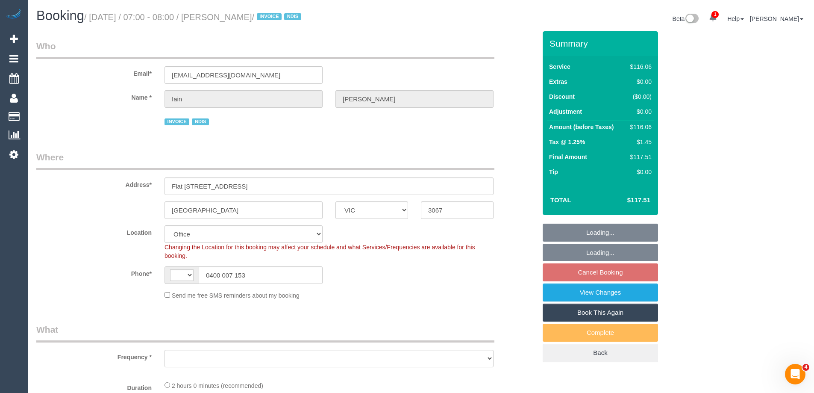
select select "string:AU"
select select "number:28"
select select "number:14"
select select "number:19"
select select "number:36"
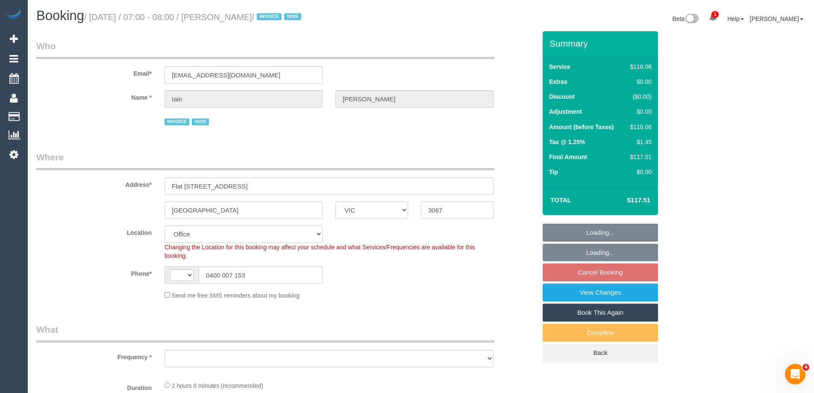
select select "number:35"
select select "object:2051"
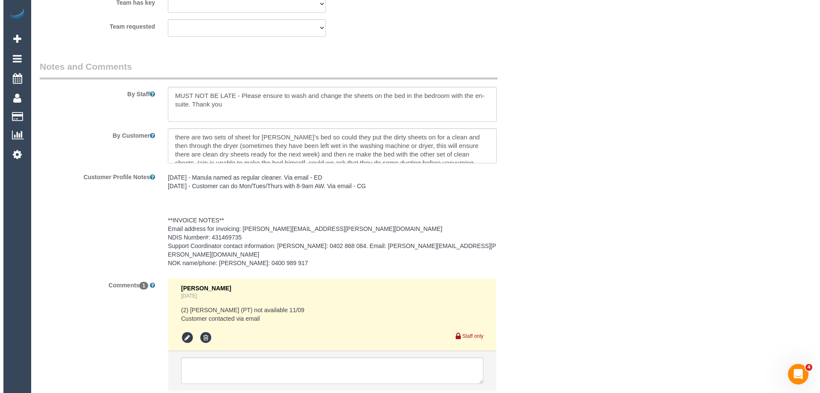
scroll to position [1072, 0]
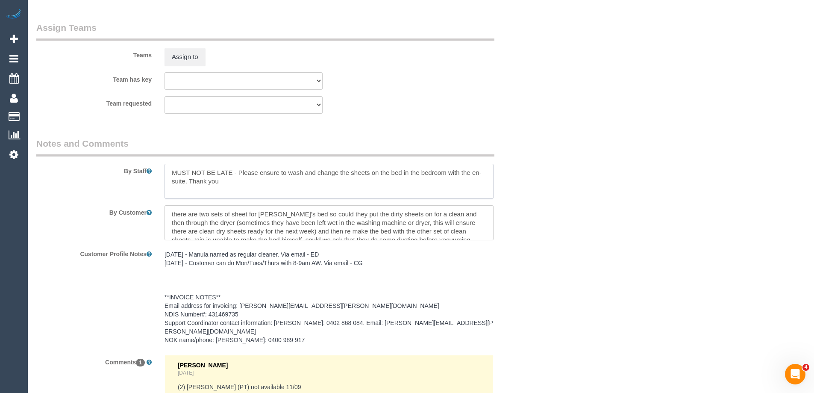
click at [171, 166] on textarea at bounding box center [329, 181] width 329 height 35
type textarea "*Cover* MUST NOT BE LATE - Please ensure to wash and change the sheets on the b…"
click at [184, 53] on button "Assign to" at bounding box center [185, 57] width 41 height 18
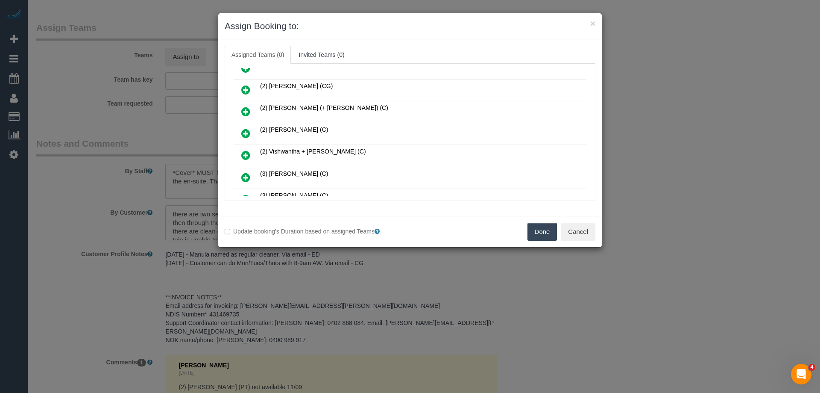
scroll to position [385, 0]
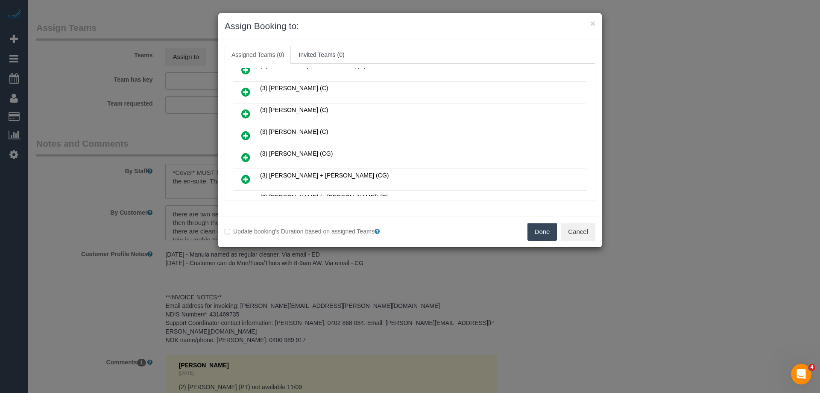
click at [245, 153] on icon at bounding box center [245, 157] width 9 height 10
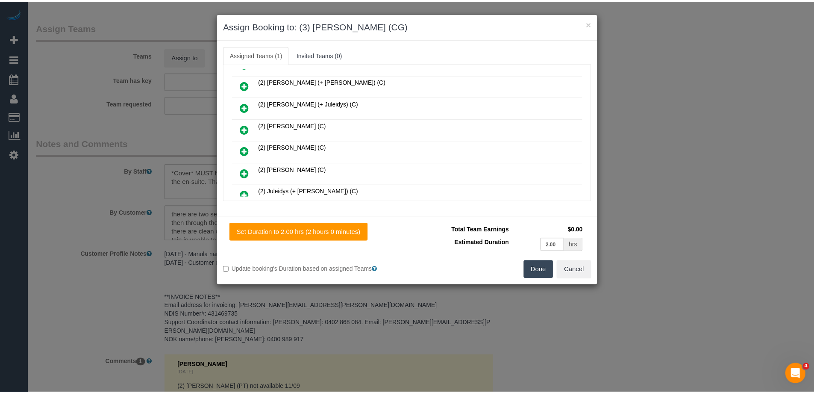
scroll to position [0, 0]
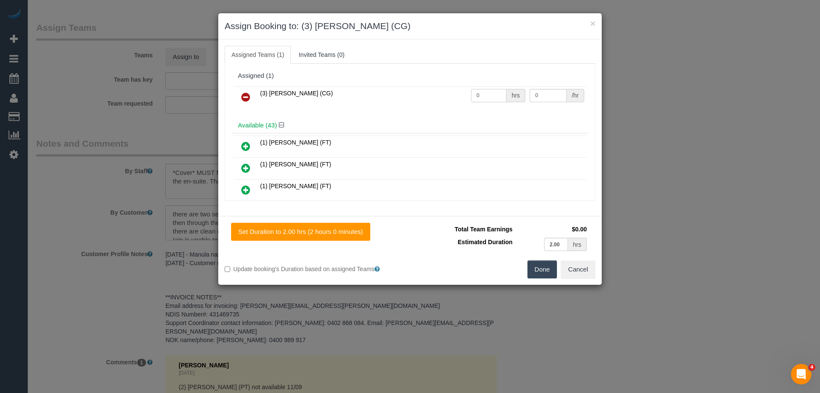
drag, startPoint x: 483, startPoint y: 99, endPoint x: 447, endPoint y: 93, distance: 36.7
click at [447, 94] on tr "(3) Ashish Patel (CG) 0 hrs 0 /hr" at bounding box center [410, 97] width 353 height 22
type input "2"
drag, startPoint x: 557, startPoint y: 98, endPoint x: 499, endPoint y: 89, distance: 59.2
click at [499, 89] on tr "(3) Ashish Patel (CG) 2 hrs 0 /hr" at bounding box center [410, 97] width 353 height 22
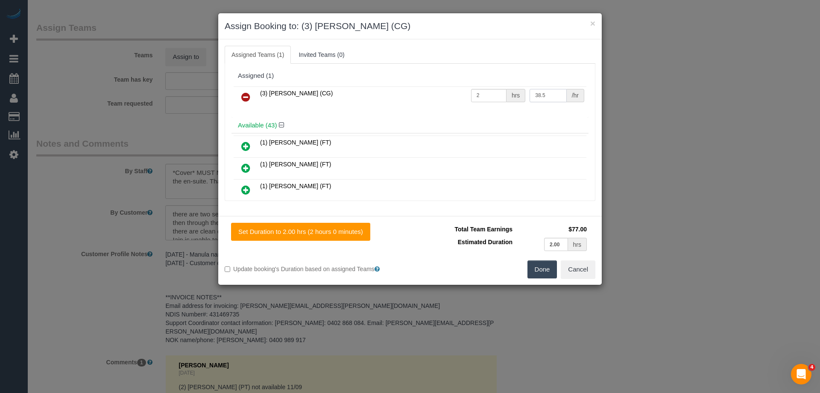
type input "38.5"
click at [537, 268] on button "Done" at bounding box center [543, 269] width 30 height 18
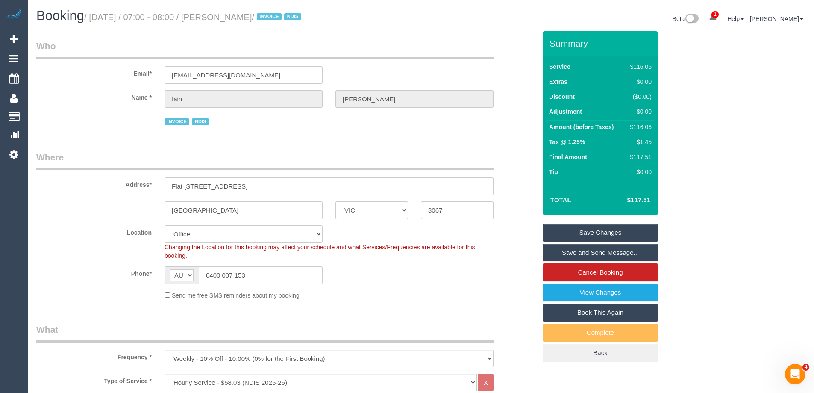
drag, startPoint x: 281, startPoint y: 18, endPoint x: 236, endPoint y: 17, distance: 44.9
click at [236, 17] on small "/ September 11, 2025 / 07:00 - 08:00 / Iain Gordon / INVOICE NDIS" at bounding box center [194, 16] width 220 height 9
copy small "Iain Gordon"
click at [577, 257] on link "Save and Send Message..." at bounding box center [600, 253] width 115 height 18
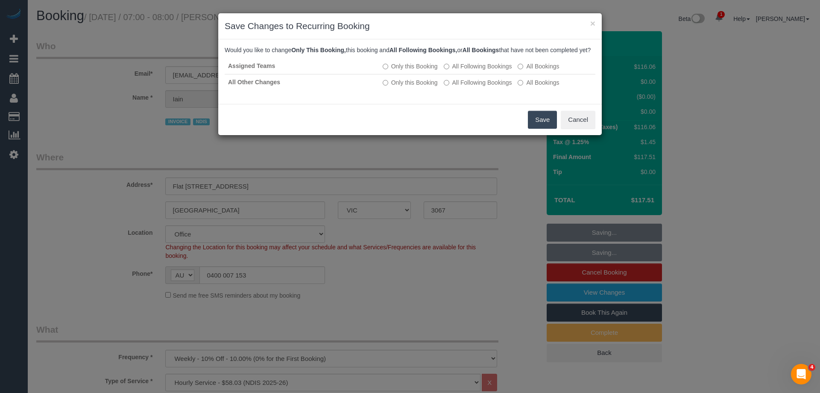
click at [537, 128] on button "Save" at bounding box center [542, 120] width 29 height 18
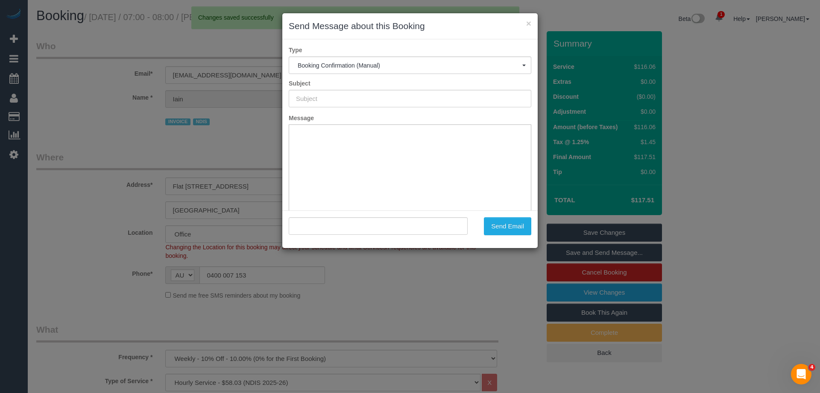
type input "Booking Confirmed"
type input ""Iain Gordon" <iaindgordon@gmail.com>"
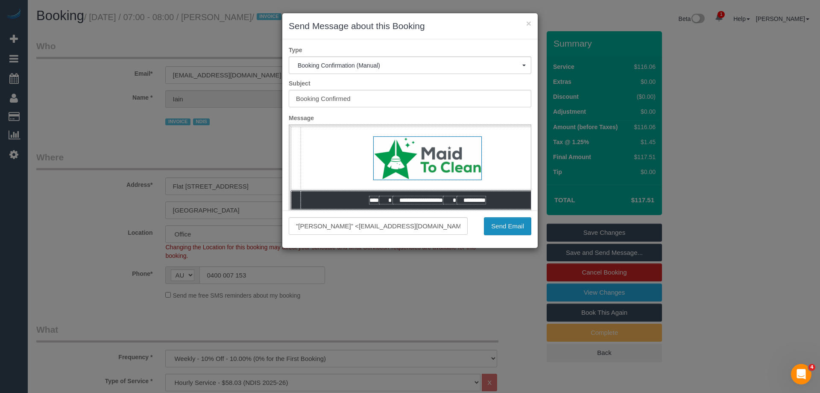
click at [498, 226] on button "Send Email" at bounding box center [507, 226] width 47 height 18
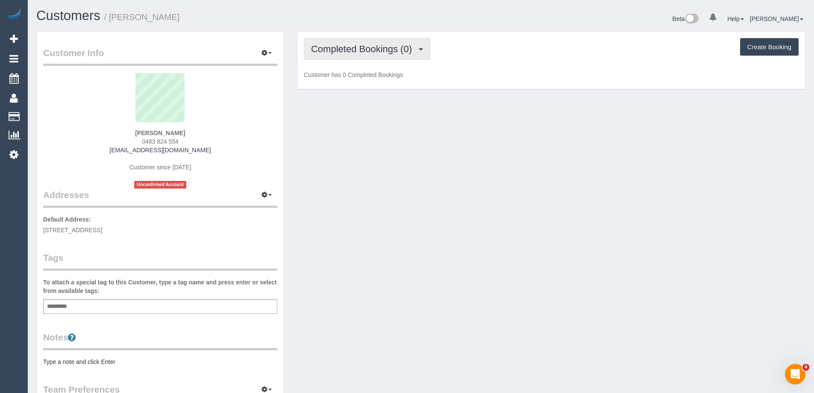
click at [355, 56] on button "Completed Bookings (0)" at bounding box center [367, 49] width 126 height 22
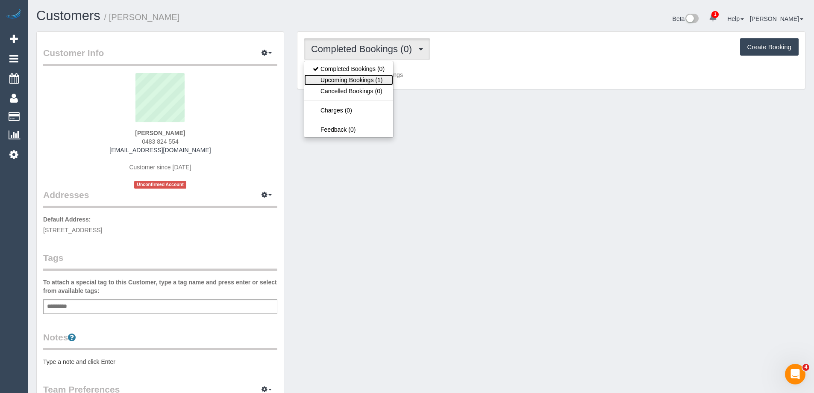
click at [353, 76] on link "Upcoming Bookings (1)" at bounding box center [348, 79] width 89 height 11
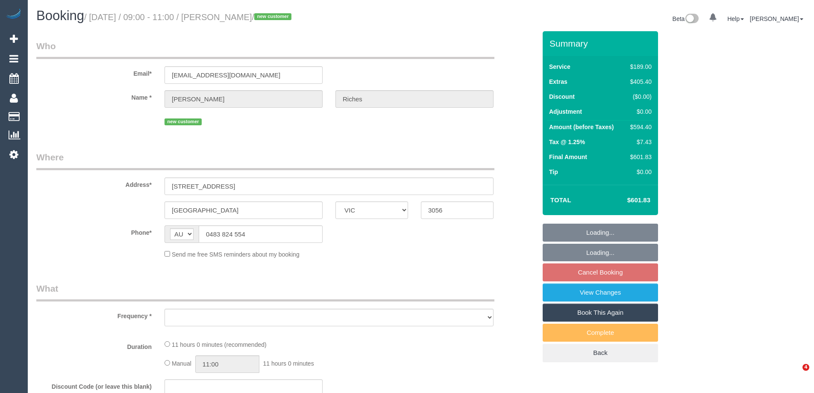
select select "VIC"
select select "object:1671"
select select "number:28"
select select "number:14"
select select "number:19"
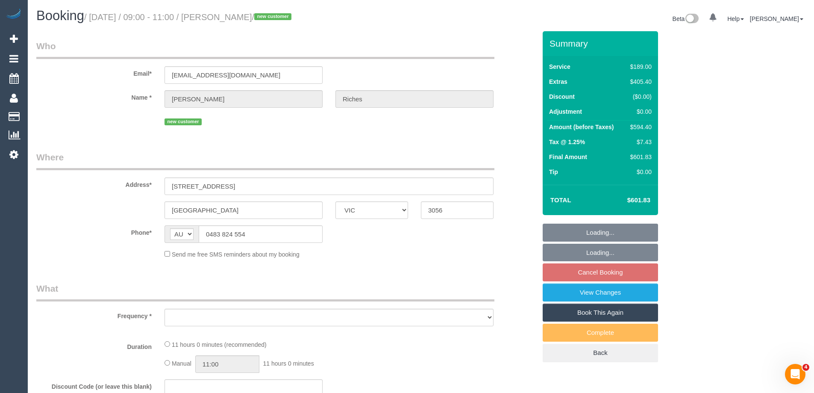
select select "number:36"
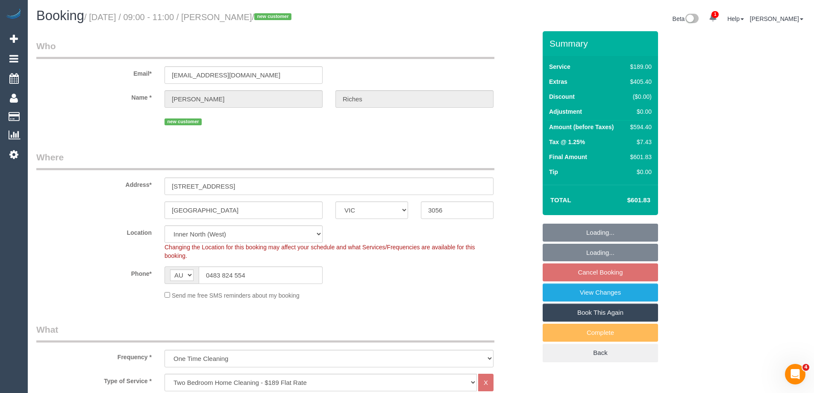
select select "string:stripe-pm_1S3SU12GScqysDRV0127t6aJ"
select select "spot1"
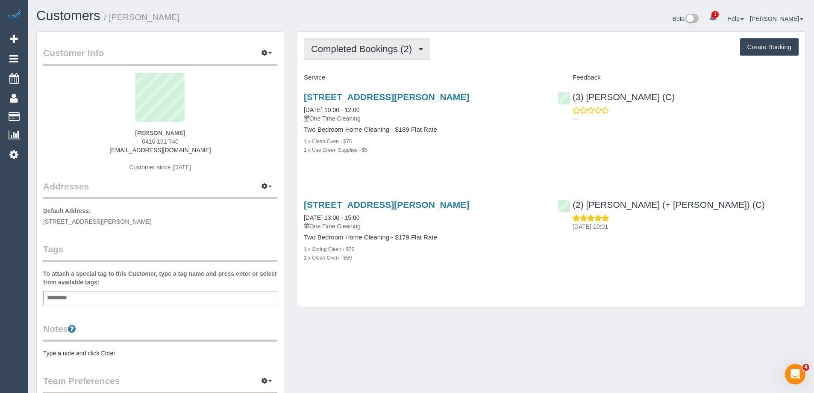
click at [385, 53] on span "Completed Bookings (2)" at bounding box center [363, 49] width 105 height 11
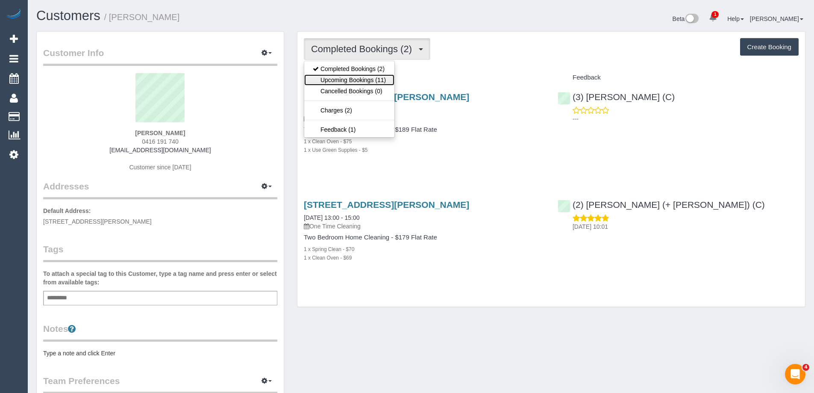
click at [370, 77] on link "Upcoming Bookings (11)" at bounding box center [349, 79] width 90 height 11
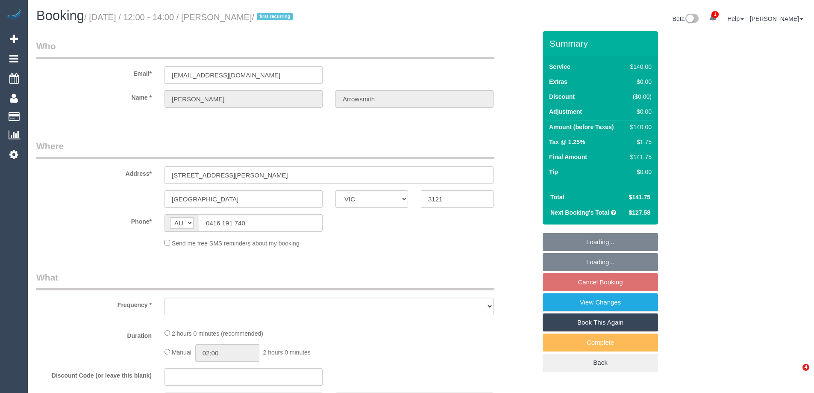
select select "VIC"
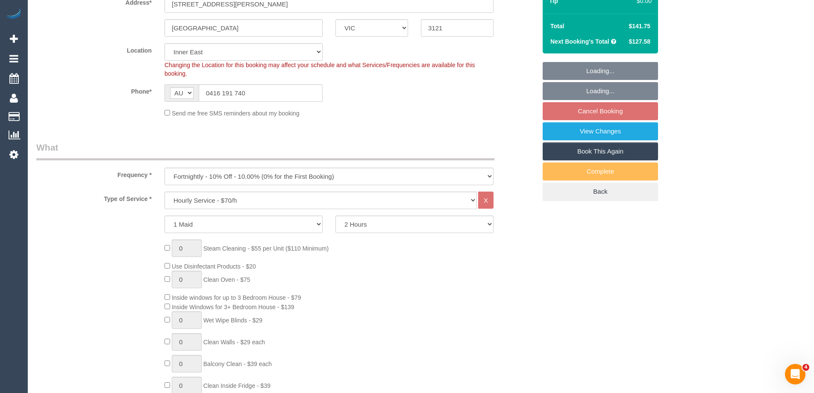
select select "object:1349"
select select "string:stripe-pm_1P9euK2GScqysDRV1jfhdYhY"
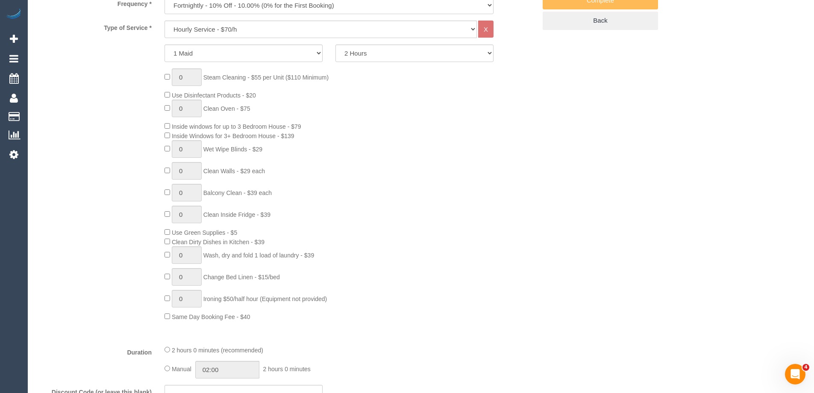
select select "spot1"
select select "object:1505"
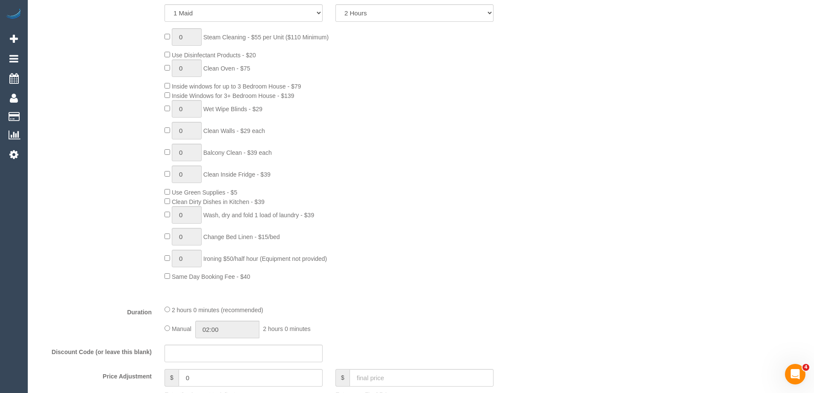
select select "number:27"
select select "number:14"
select select "number:19"
select select "number:24"
select select "number:35"
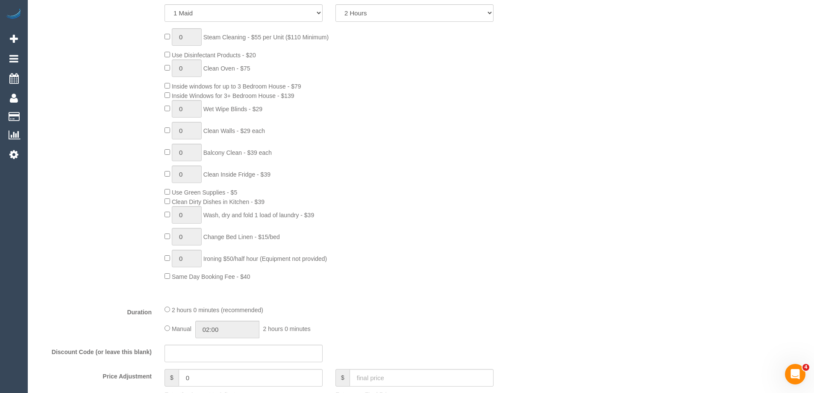
select select "number:12"
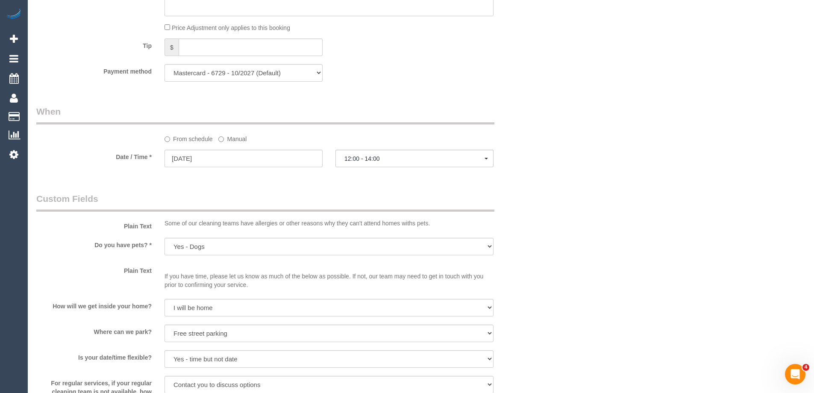
scroll to position [812, 0]
click at [232, 134] on label "Manual" at bounding box center [232, 135] width 28 height 12
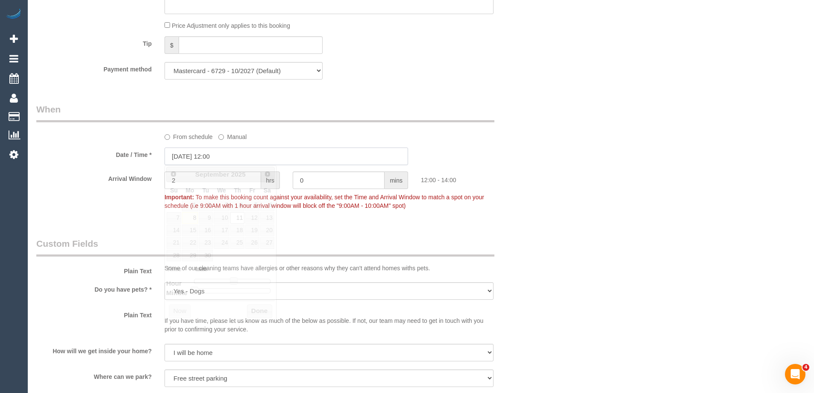
click at [204, 158] on input "11/09/2025 12:00" at bounding box center [287, 156] width 244 height 18
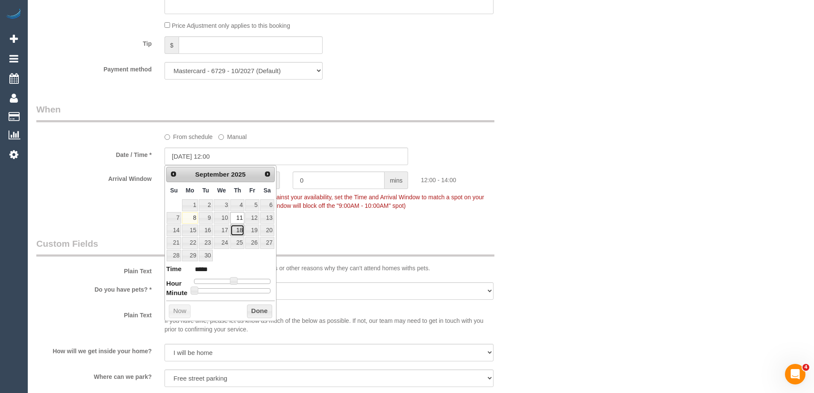
click at [239, 227] on link "18" at bounding box center [237, 230] width 14 height 12
type input "18/09/2025 11:00"
type input "*****"
type input "18/09/2025 10:00"
type input "*****"
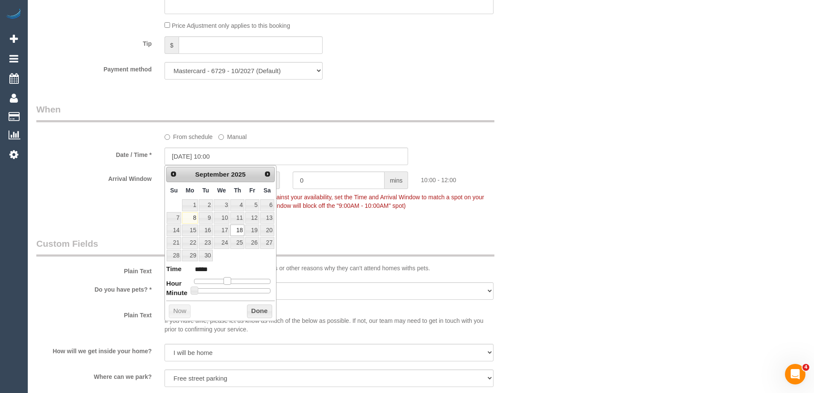
drag, startPoint x: 233, startPoint y: 281, endPoint x: 228, endPoint y: 281, distance: 5.1
click at [228, 281] on span at bounding box center [227, 281] width 8 height 8
drag, startPoint x: 255, startPoint y: 312, endPoint x: 250, endPoint y: 291, distance: 21.5
click at [255, 312] on button "Done" at bounding box center [259, 311] width 25 height 14
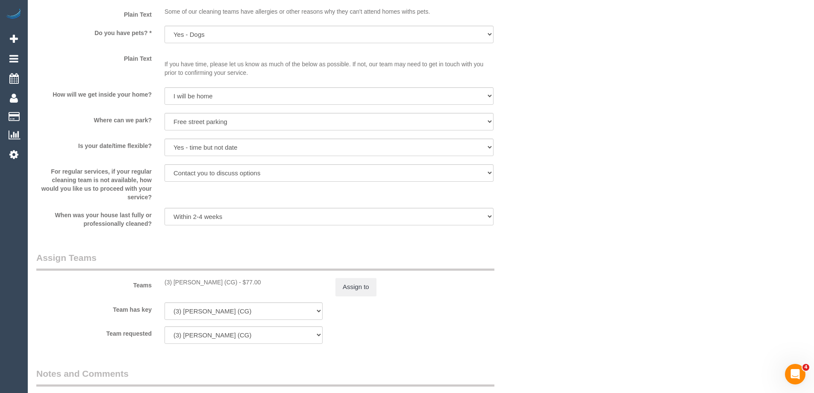
scroll to position [1325, 0]
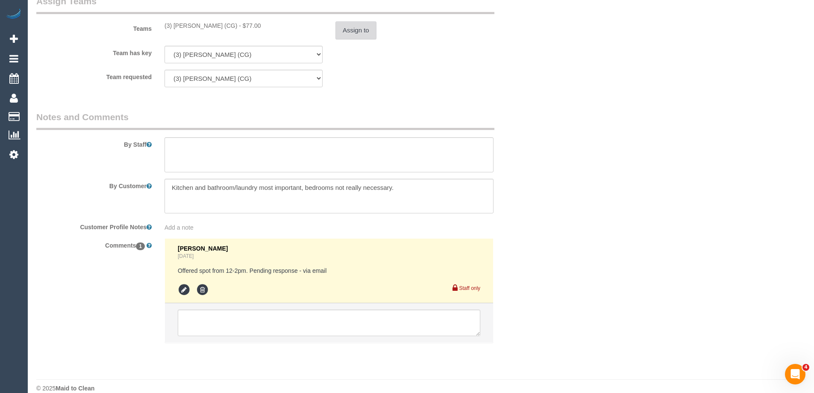
click at [353, 26] on button "Assign to" at bounding box center [355, 30] width 41 height 18
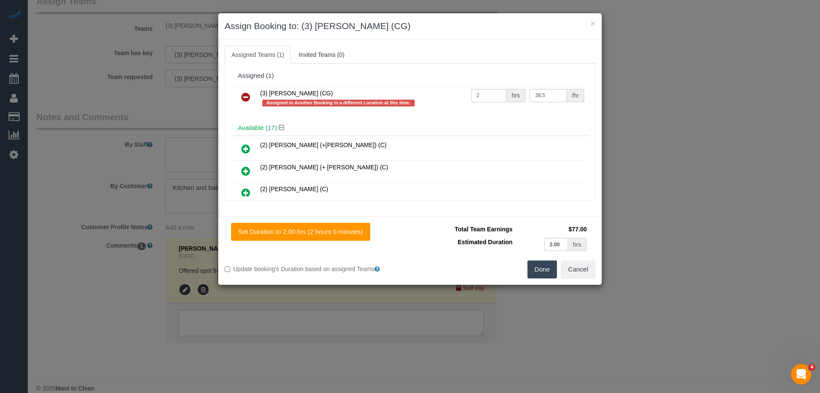
click at [244, 90] on link at bounding box center [246, 97] width 20 height 17
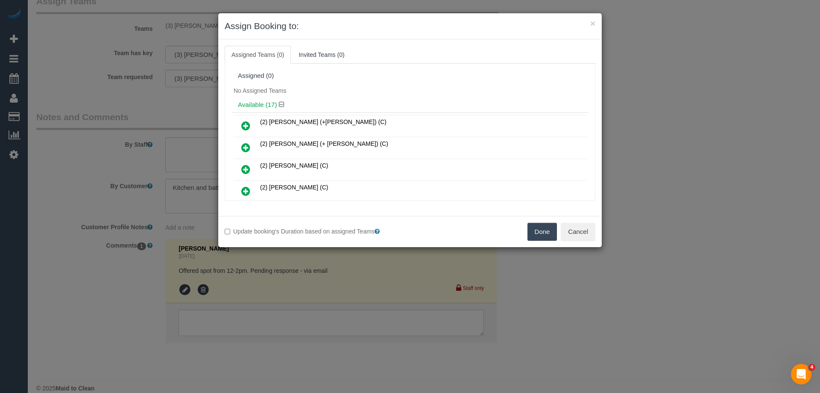
click at [536, 236] on button "Done" at bounding box center [543, 232] width 30 height 18
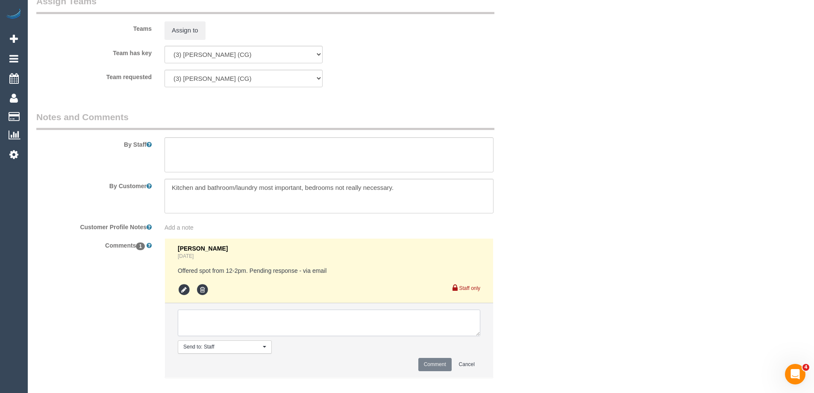
click at [219, 326] on textarea at bounding box center [329, 322] width 303 height 26
type textarea "Customer requested to reschedule to the 18/09 - via email"
click at [426, 363] on button "Comment" at bounding box center [434, 364] width 33 height 13
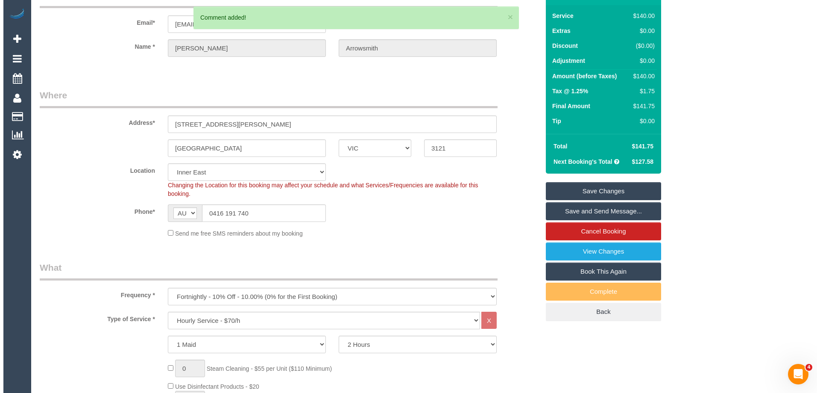
scroll to position [0, 0]
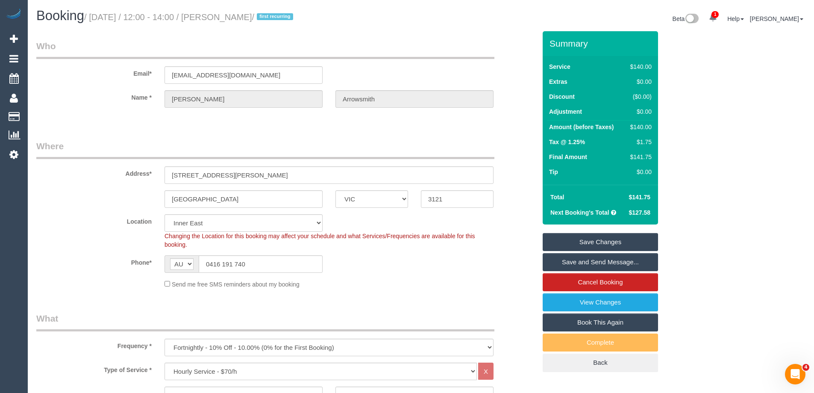
click at [572, 240] on link "Save Changes" at bounding box center [600, 242] width 115 height 18
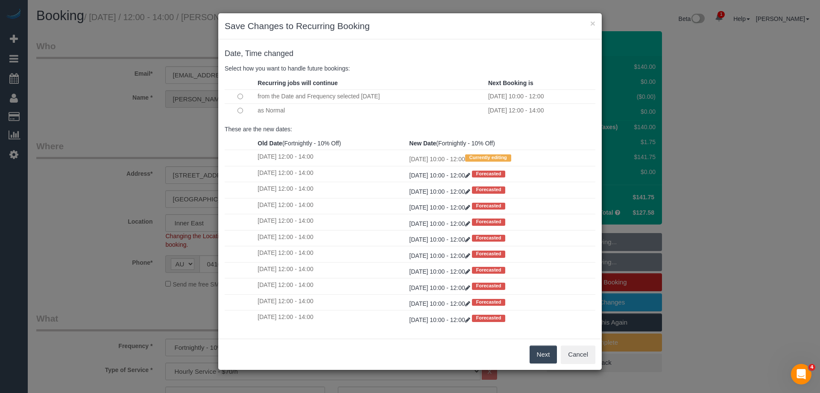
click at [537, 353] on button "Next" at bounding box center [544, 354] width 28 height 18
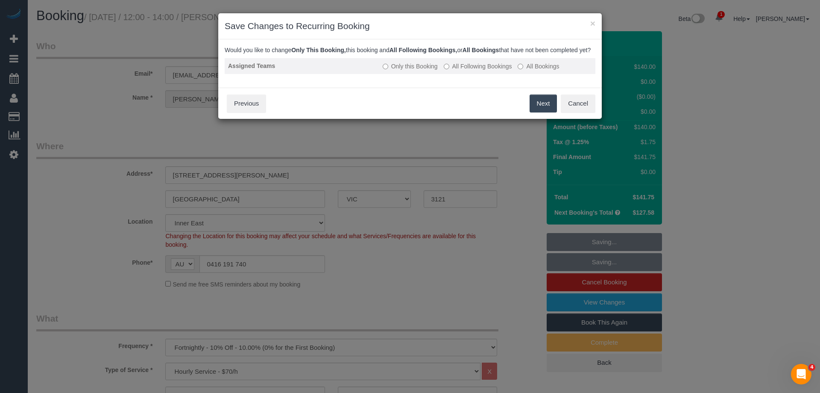
click at [450, 71] on label "All Following Bookings" at bounding box center [478, 66] width 68 height 9
click at [540, 111] on button "Save" at bounding box center [542, 103] width 29 height 18
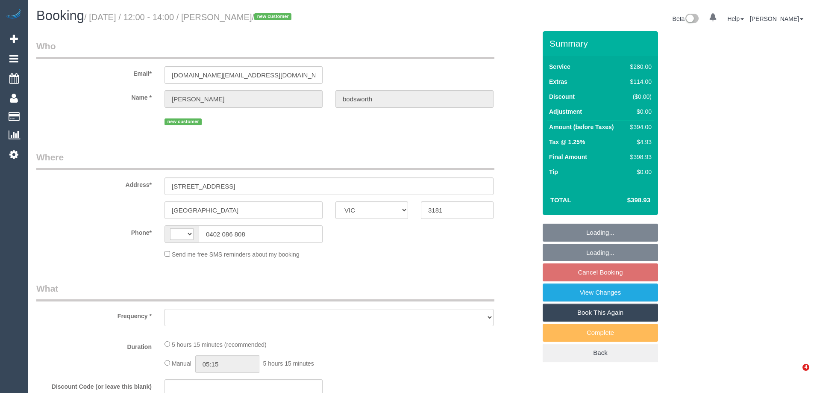
select select "VIC"
select select "string:stripe-pm_1S3tVr2GScqysDRVKfSnKl7K"
select select "240"
select select "number:28"
select select "number:14"
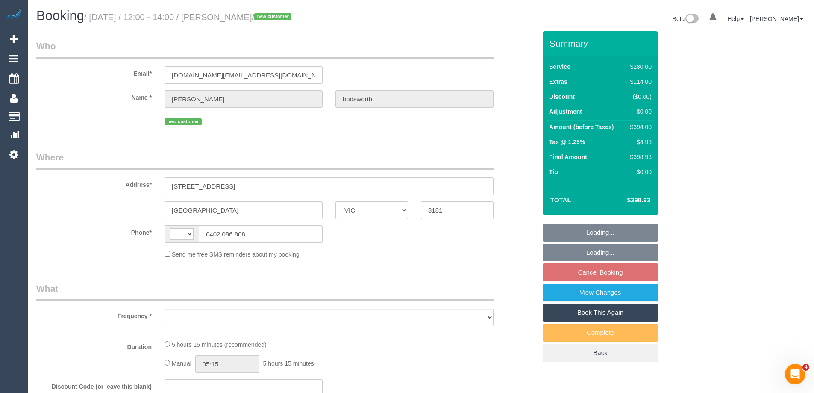
select select "number:21"
select select "number:24"
select select "number:13"
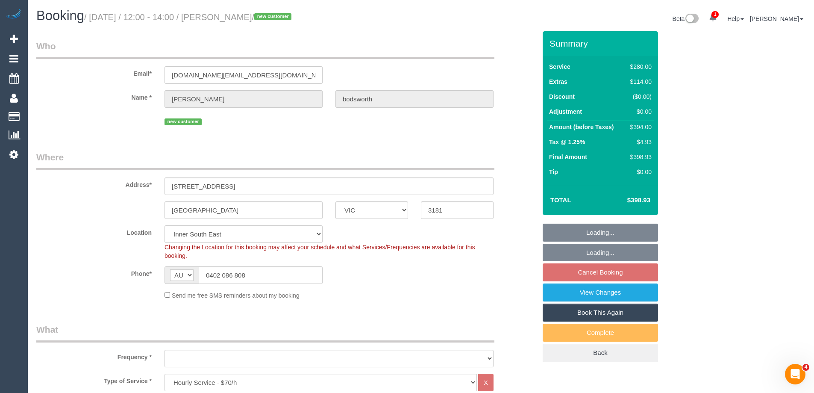
select select "string:AU"
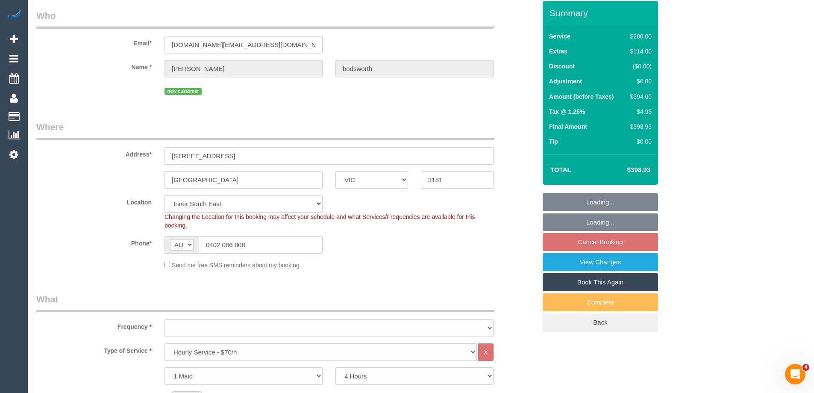
select select "object:857"
select select "spot1"
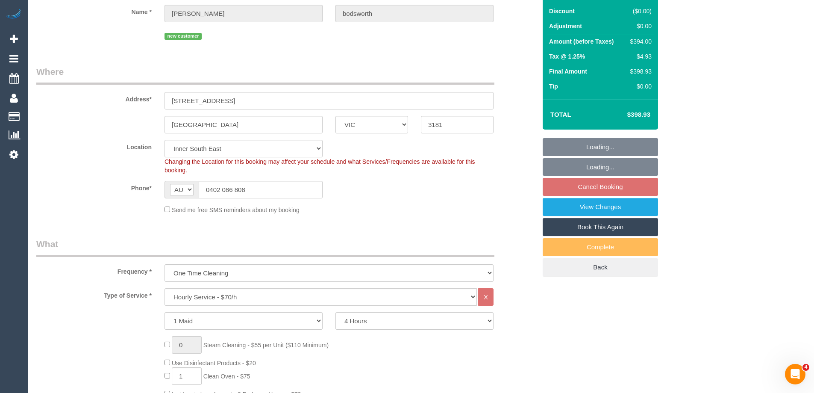
select select "object:1433"
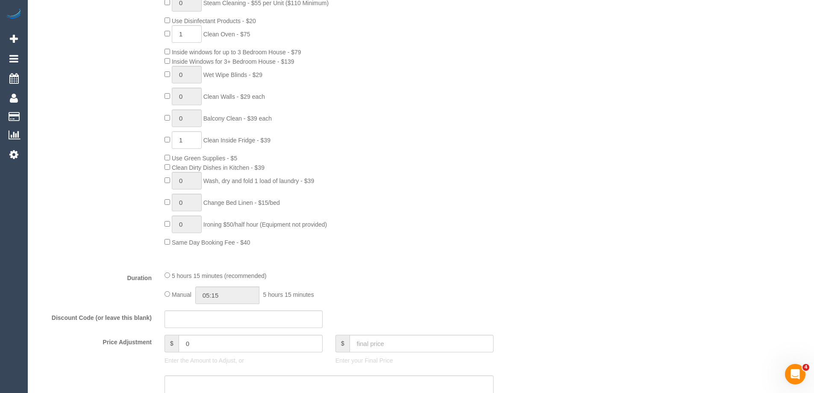
scroll to position [256, 0]
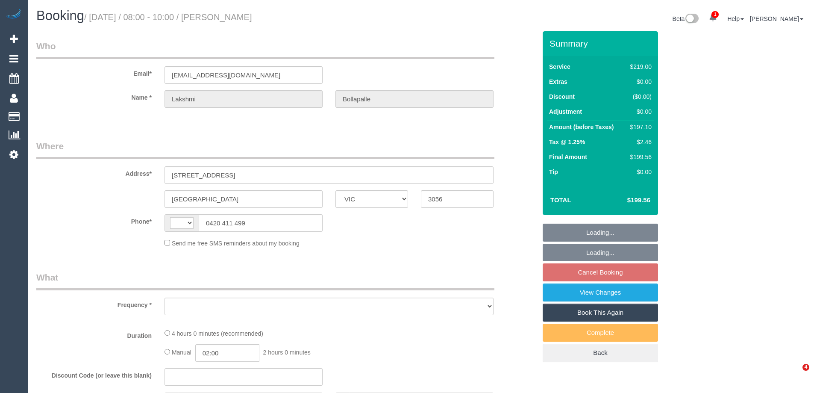
select select "VIC"
select select "string:stripe-pm_1Pgd3a2GScqysDRVYKXQcSX7"
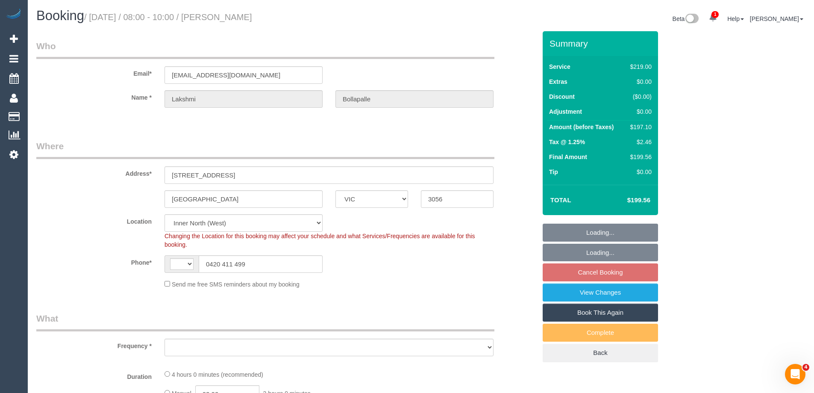
select select "string:AU"
select select "object:564"
select select "spot1"
select select "object:819"
select select "number:29"
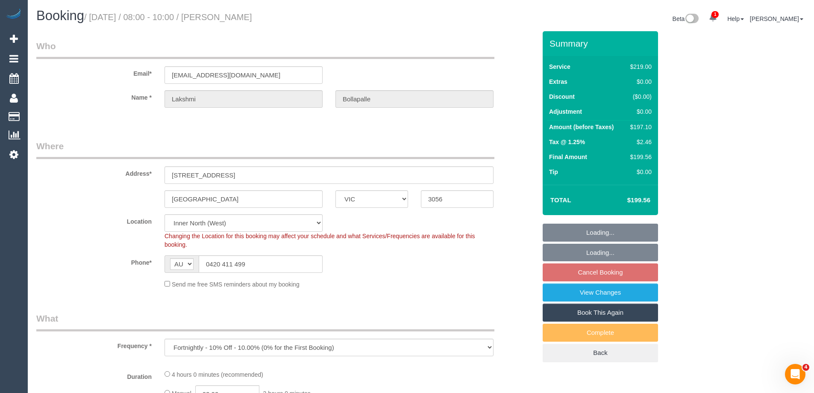
select select "number:14"
select select "number:19"
select select "number:24"
select select "number:34"
select select "number:26"
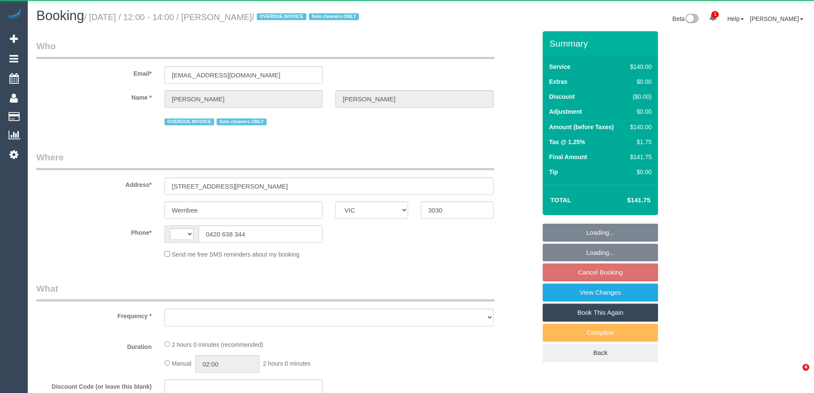
select select "VIC"
select select "object:321"
select select "string:stripe-pm_1RdnmW2GScqysDRVN1oUDsNh"
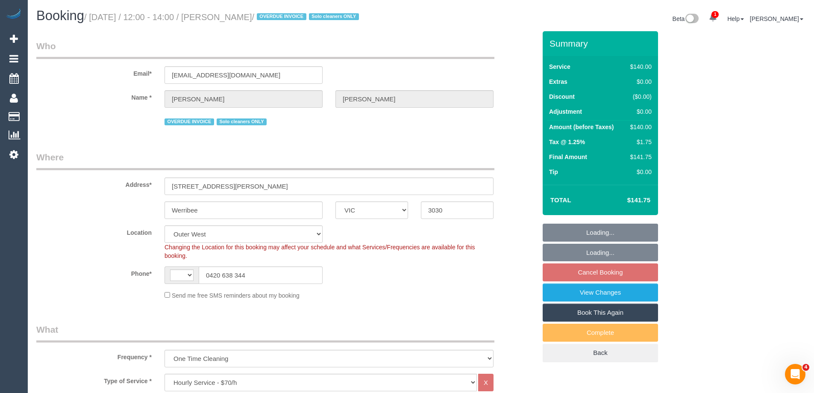
select select "number:29"
select select "number:14"
select select "number:19"
select select "number:24"
select select "number:13"
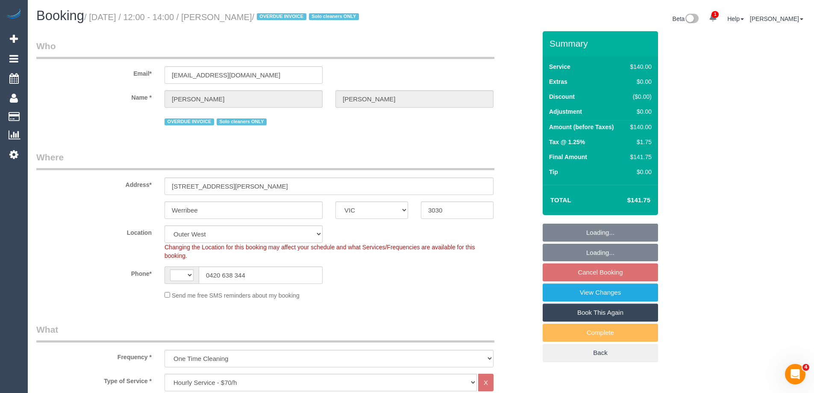
select select "object:885"
select select "string:AU"
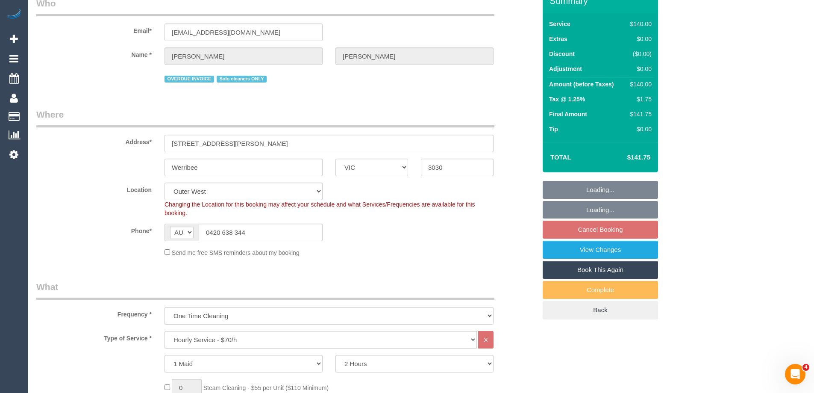
select select "spot1"
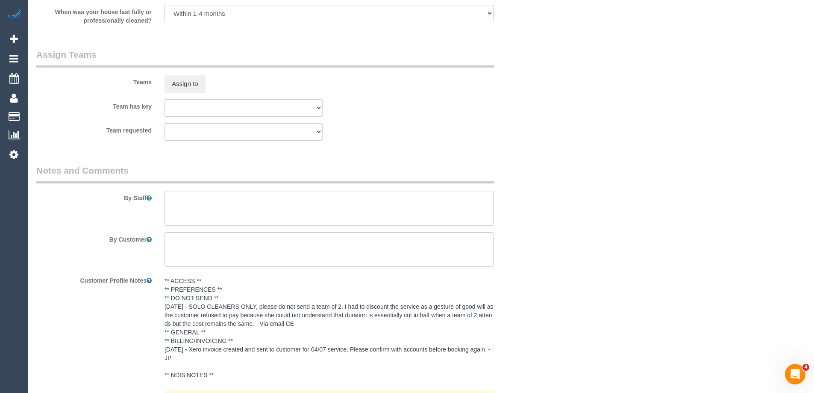
scroll to position [1367, 0]
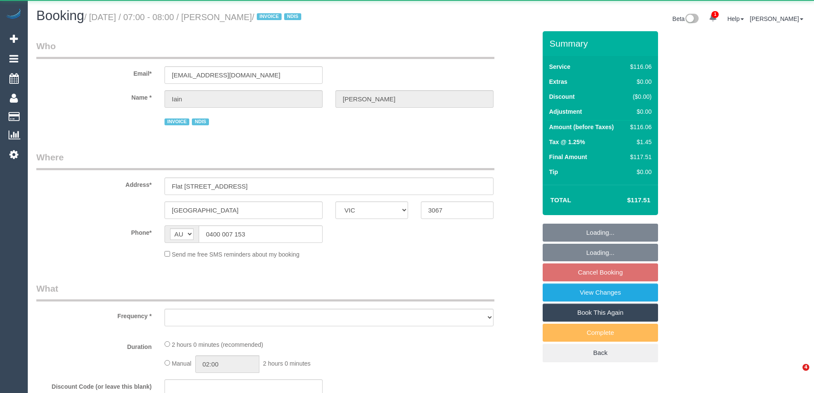
select select "VIC"
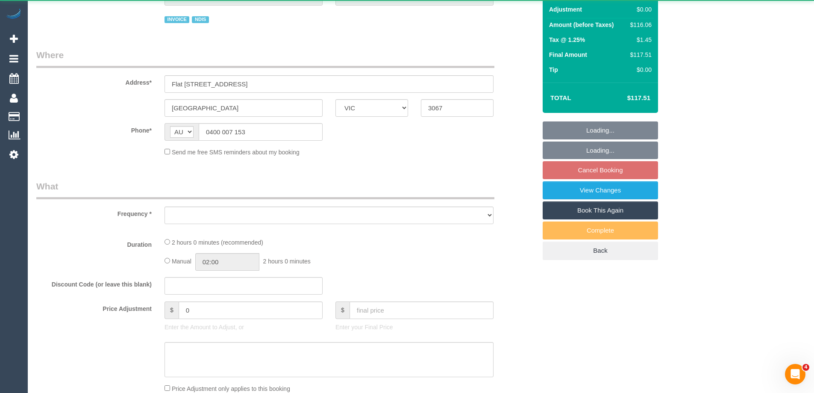
select select "number:28"
select select "number:14"
select select "number:19"
select select "number:36"
select select "number:35"
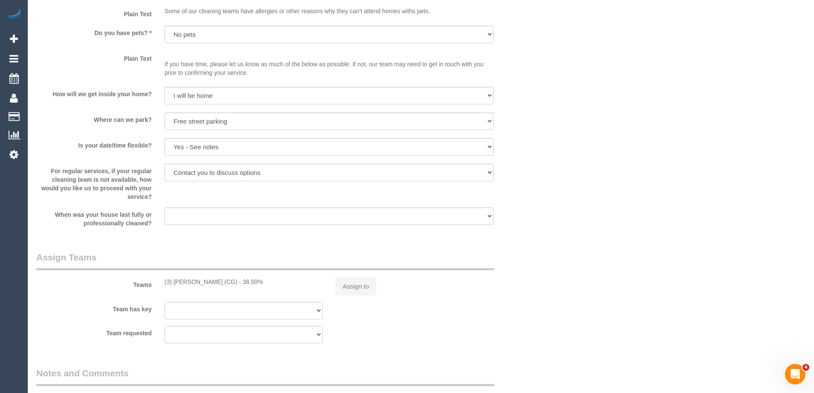
select select "object:725"
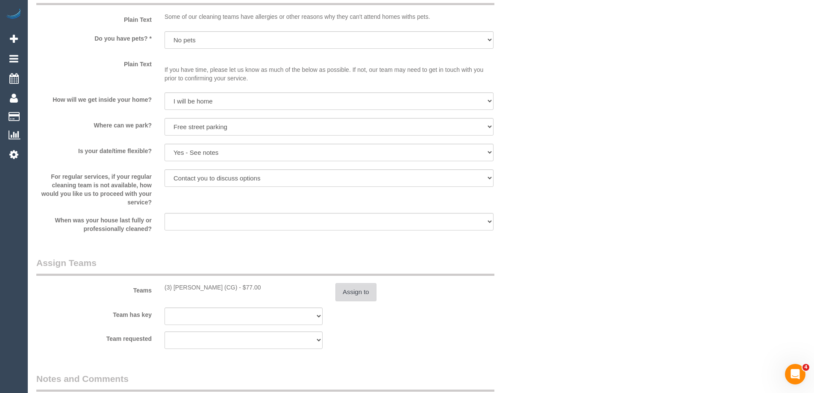
scroll to position [1048, 0]
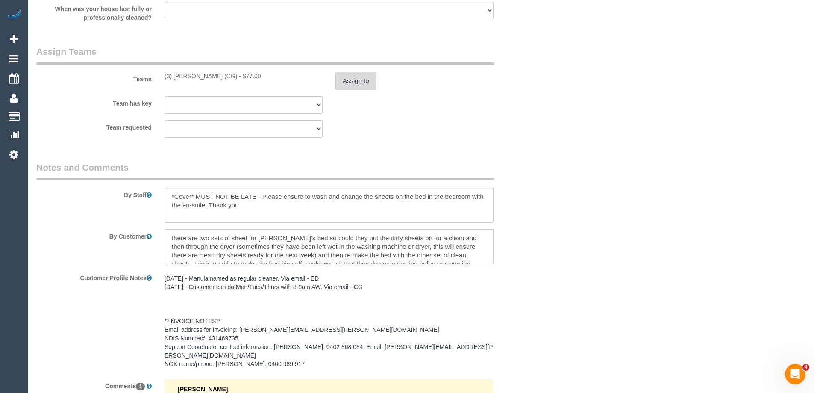
click at [352, 85] on button "Assign to" at bounding box center [355, 81] width 41 height 18
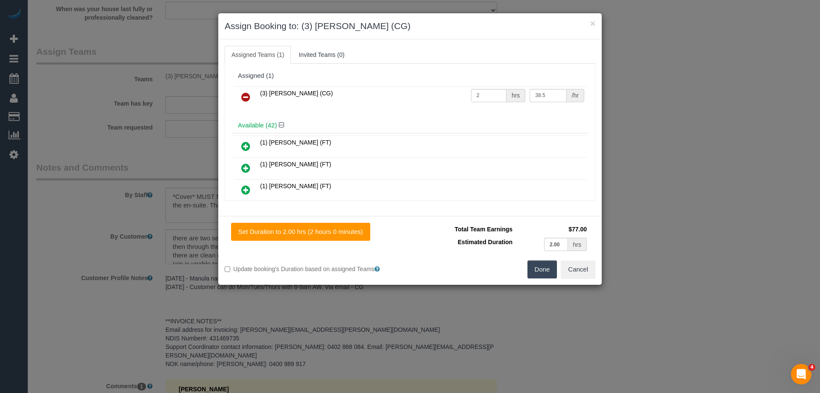
click at [238, 94] on link at bounding box center [246, 97] width 20 height 17
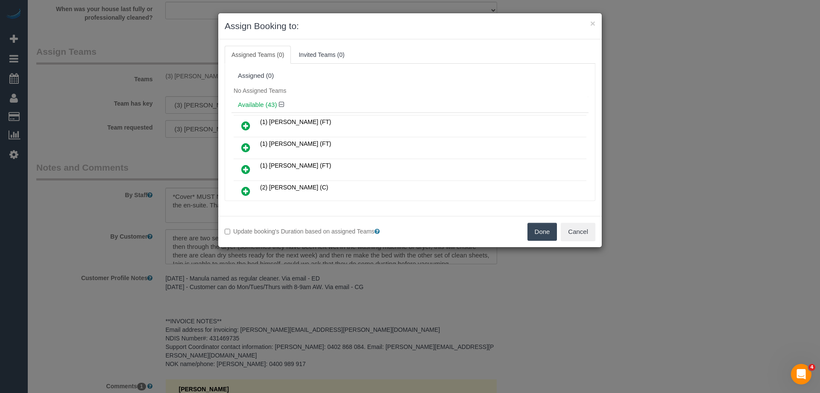
click at [243, 95] on div "No Assigned Teams" at bounding box center [410, 90] width 357 height 13
click at [243, 168] on icon at bounding box center [245, 169] width 9 height 10
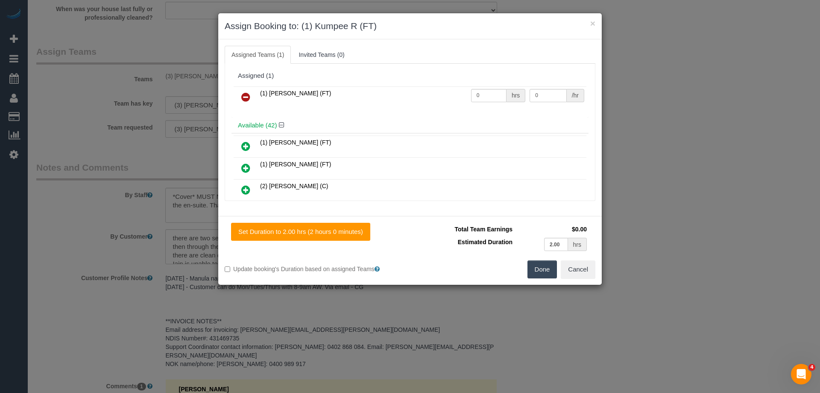
click at [545, 272] on button "Done" at bounding box center [543, 269] width 30 height 18
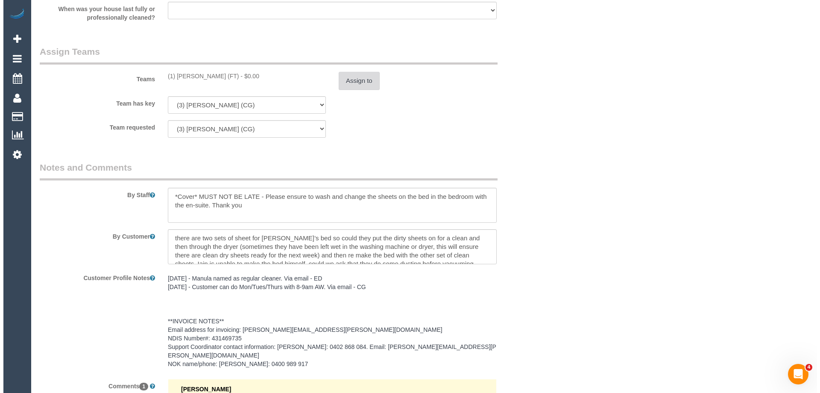
scroll to position [0, 0]
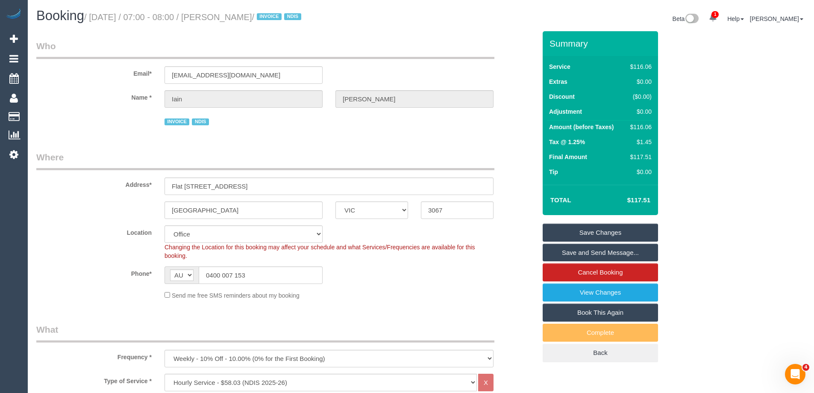
click at [572, 233] on link "Save Changes" at bounding box center [600, 232] width 115 height 18
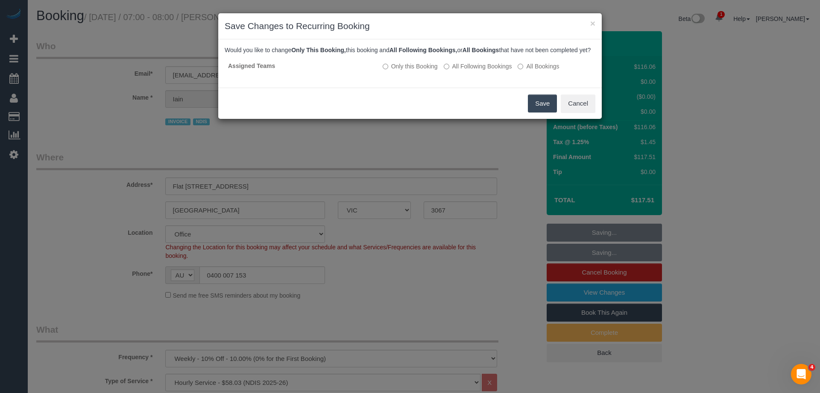
click at [545, 112] on button "Save" at bounding box center [542, 103] width 29 height 18
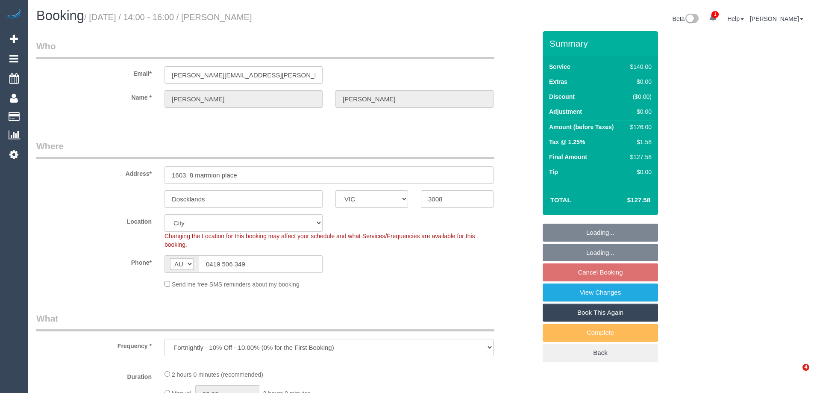
select select "VIC"
select select "string:stripe-pm_1OmUJc2GScqysDRVgQjCFakc"
select select "spot2"
select select "number:28"
select select "number:14"
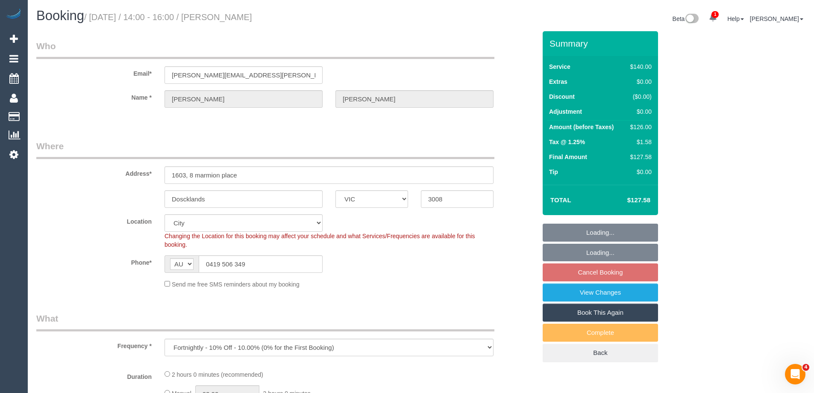
select select "number:20"
select select "object:1259"
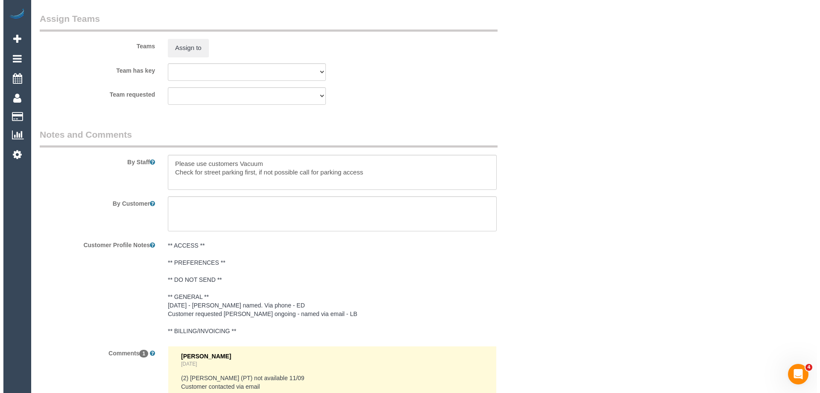
scroll to position [1275, 0]
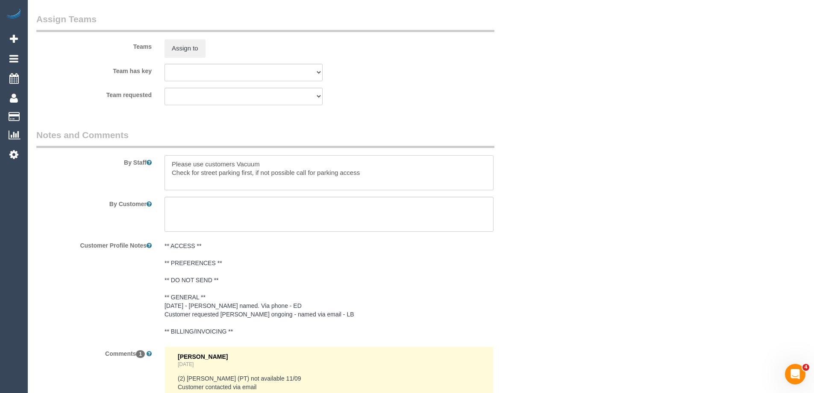
click at [174, 168] on textarea at bounding box center [329, 172] width 329 height 35
drag, startPoint x: 171, startPoint y: 165, endPoint x: 177, endPoint y: 167, distance: 6.4
click at [172, 165] on textarea at bounding box center [329, 172] width 329 height 35
type textarea "*Cover* Please use customers Vacuum Check for street parking first, if not poss…"
click at [196, 40] on button "Assign to" at bounding box center [185, 48] width 41 height 18
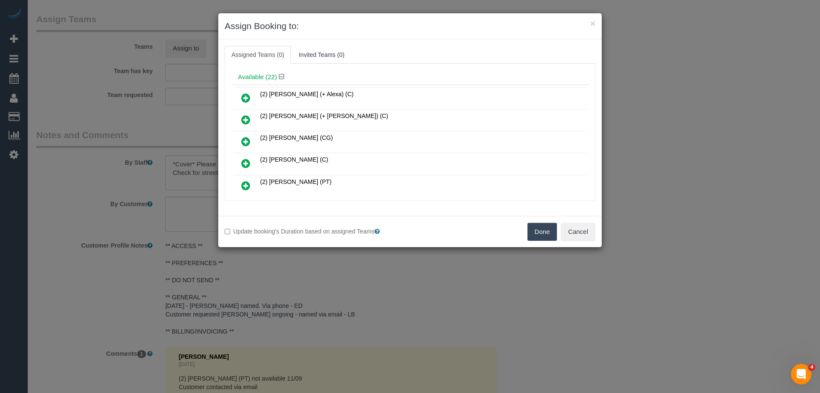
scroll to position [43, 0]
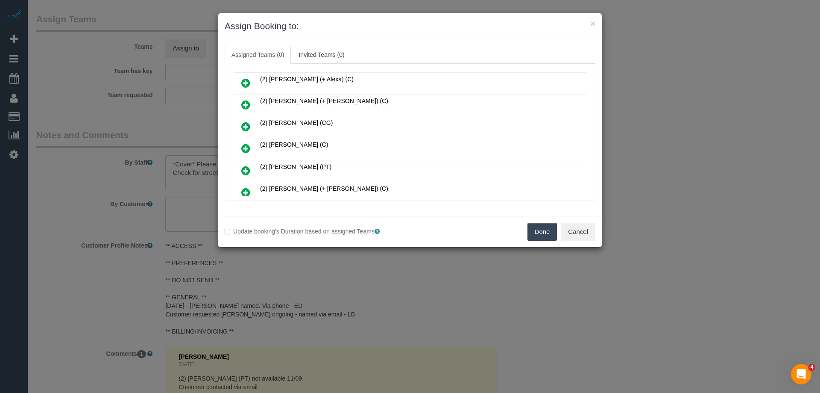
click at [240, 172] on link at bounding box center [246, 170] width 20 height 17
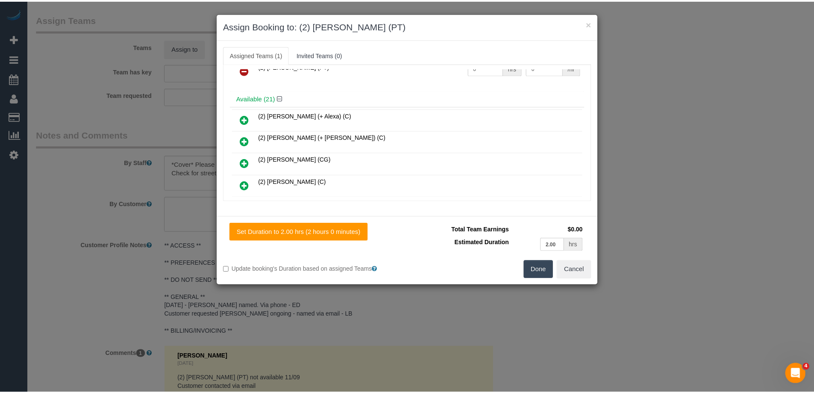
scroll to position [0, 0]
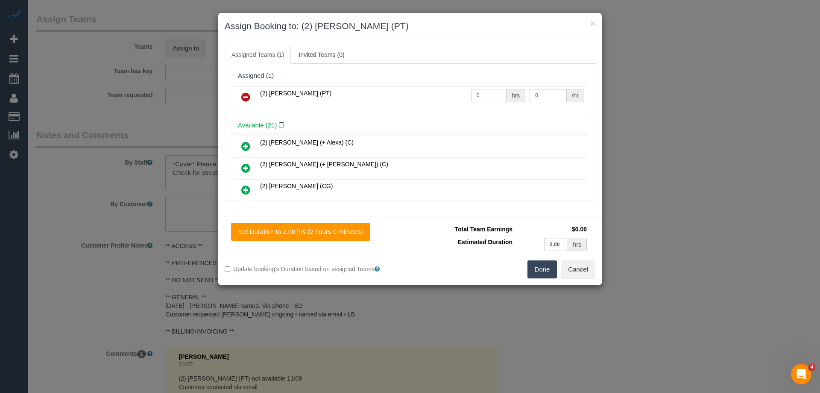
drag, startPoint x: 489, startPoint y: 92, endPoint x: 429, endPoint y: 92, distance: 60.3
click at [436, 92] on tr "(2) Azwad Raza (PT) 0 hrs 0 /hr" at bounding box center [410, 97] width 353 height 22
type input "2"
drag, startPoint x: 555, startPoint y: 92, endPoint x: 446, endPoint y: 91, distance: 109.4
click at [460, 91] on tr "(2) Azwad Raza (PT) 2 hrs 0 /hr" at bounding box center [410, 97] width 353 height 22
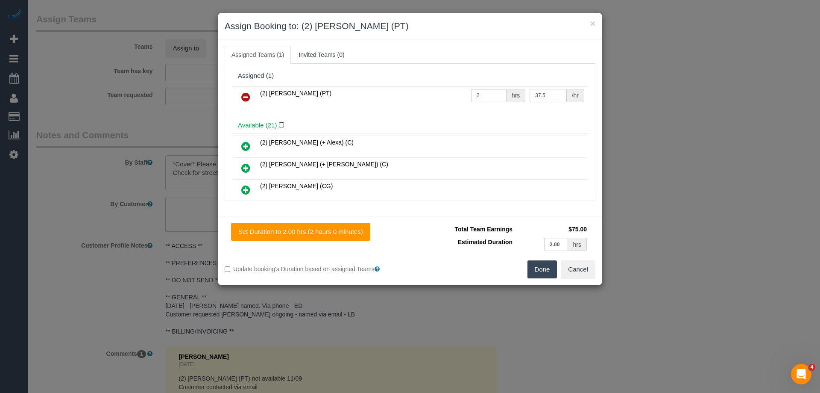
type input "37.5"
click at [541, 265] on button "Done" at bounding box center [543, 269] width 30 height 18
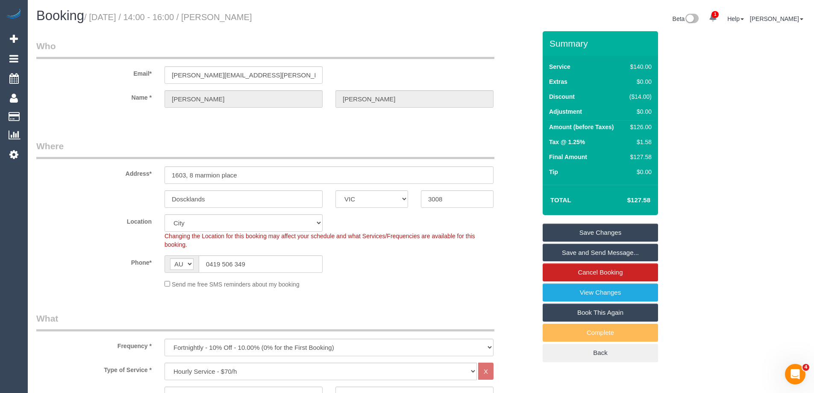
drag, startPoint x: 285, startPoint y: 15, endPoint x: 235, endPoint y: 14, distance: 49.6
click at [235, 14] on h1 "Booking / September 11, 2025 / 14:00 - 16:00 / Jillian Craig" at bounding box center [225, 16] width 378 height 15
copy small "Jillian Craig"
click at [568, 252] on link "Save and Send Message..." at bounding box center [600, 253] width 115 height 18
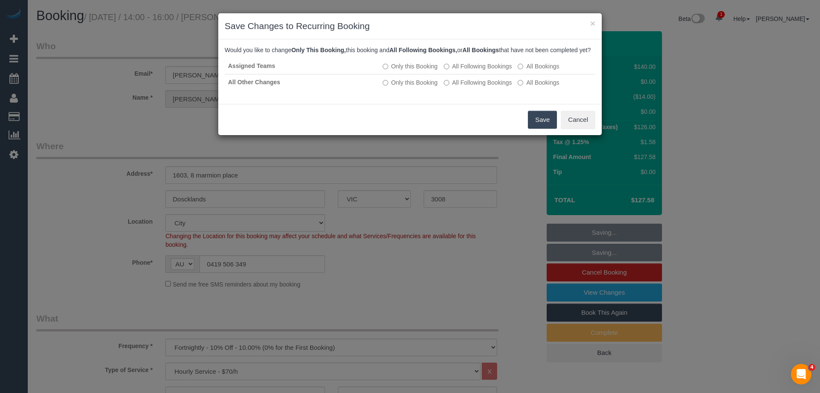
click at [542, 126] on button "Save" at bounding box center [542, 120] width 29 height 18
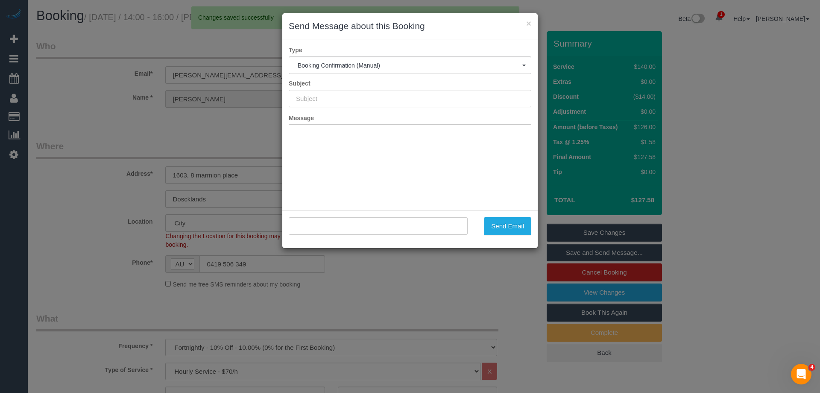
type input "Booking Confirmed"
type input ""Jillian Craig" <jillian.j.craig@gmail.com>"
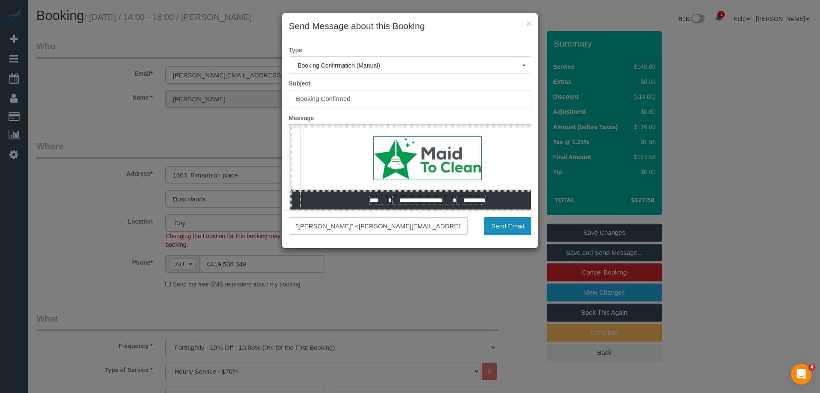
click at [497, 218] on button "Send Email" at bounding box center [507, 226] width 47 height 18
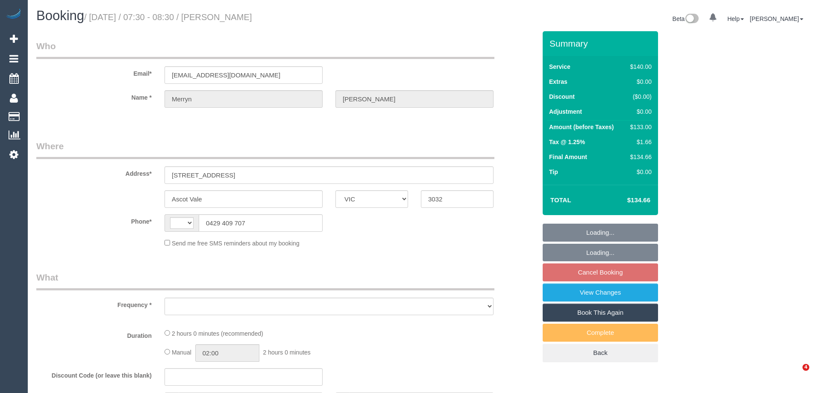
select select "VIC"
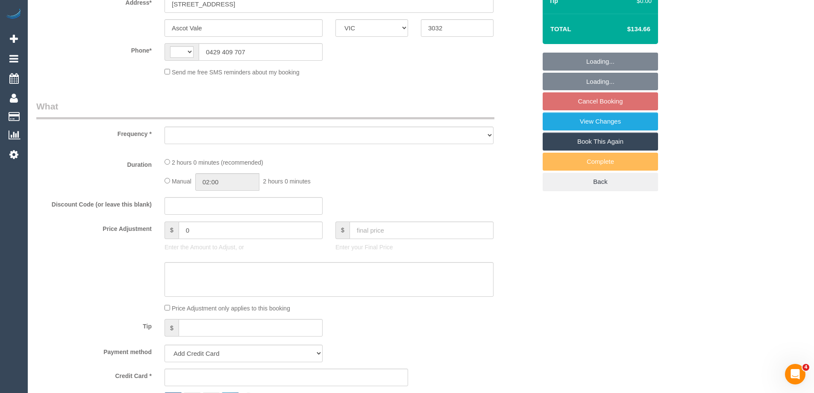
select select "string:AU"
select select "object:329"
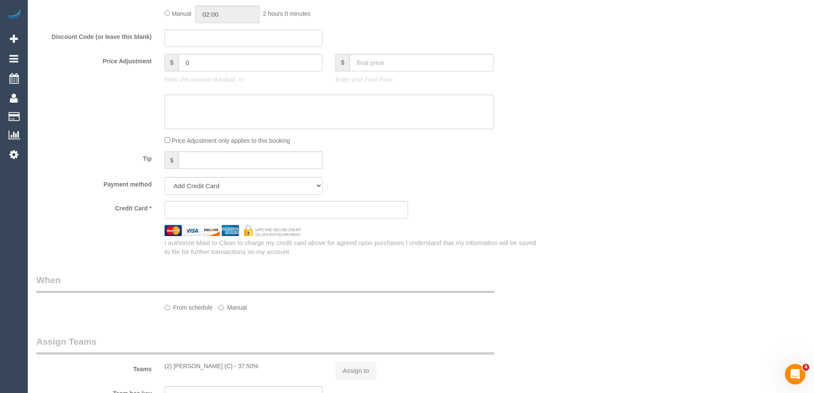
select select "string:stripe-card_1EOFL62GScqysDRVRJRfyJ1P"
select select "number:27"
select select "number:14"
select select "number:19"
select select "number:22"
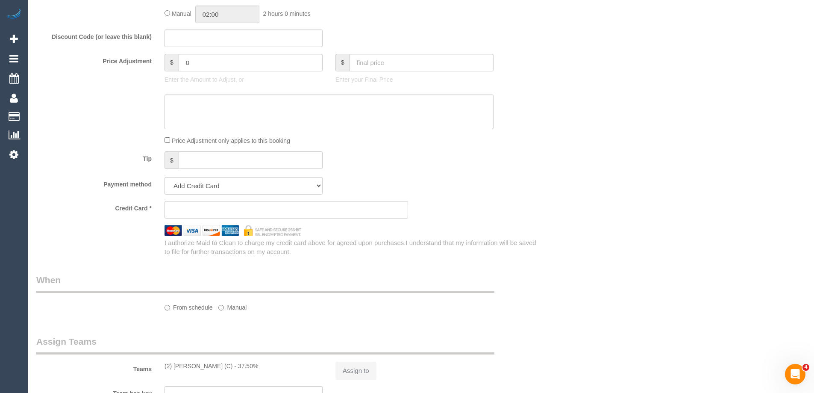
select select "number:33"
select select "number:26"
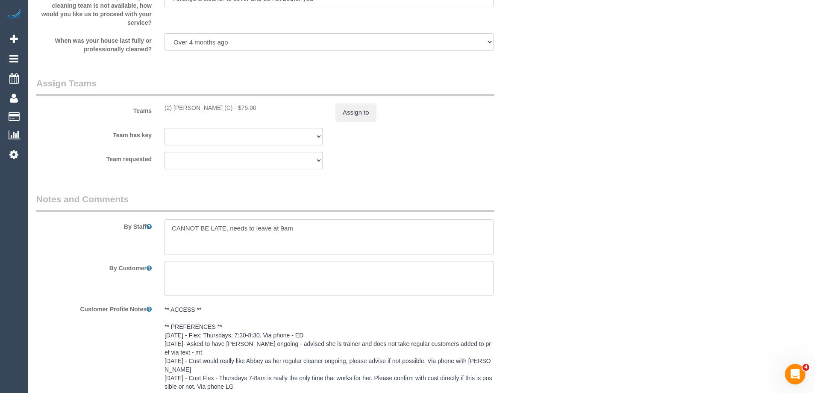
select select "object:1588"
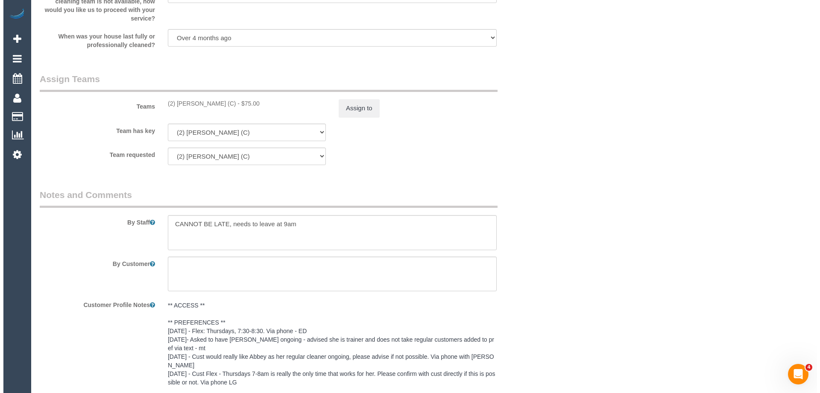
scroll to position [1258, 0]
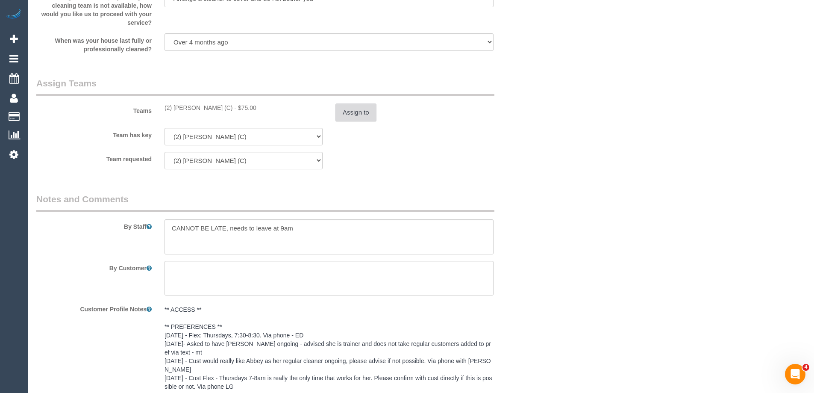
click at [350, 114] on button "Assign to" at bounding box center [355, 112] width 41 height 18
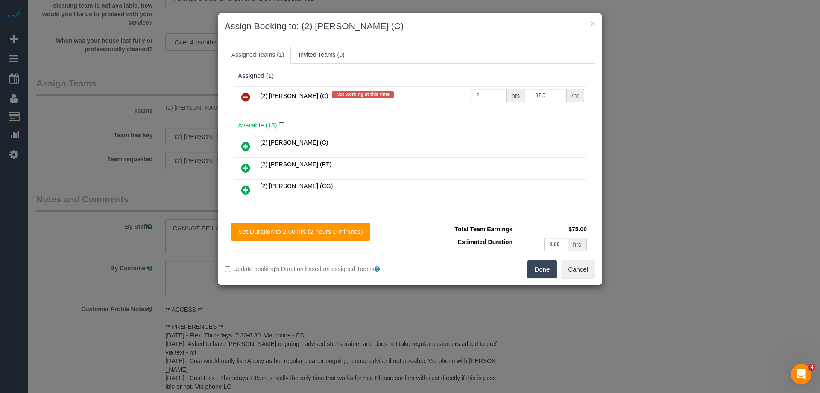
click at [247, 95] on icon at bounding box center [245, 97] width 9 height 10
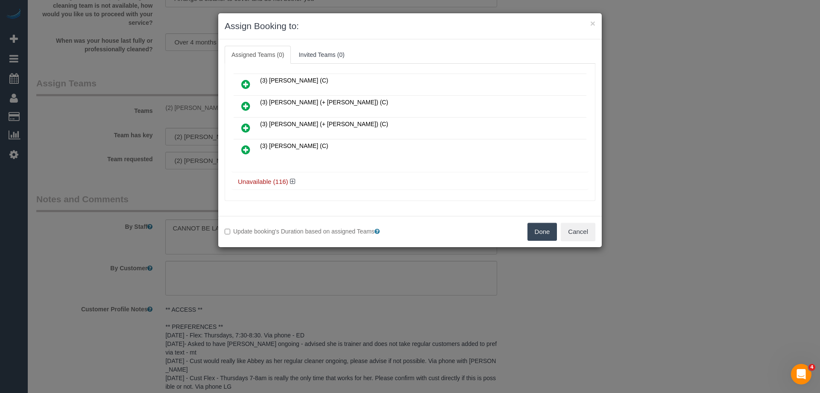
scroll to position [349, 0]
click at [249, 146] on icon at bounding box center [245, 148] width 9 height 10
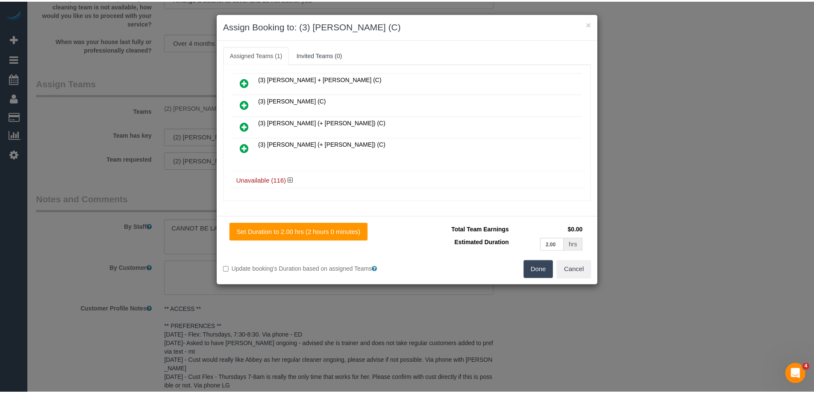
scroll to position [0, 0]
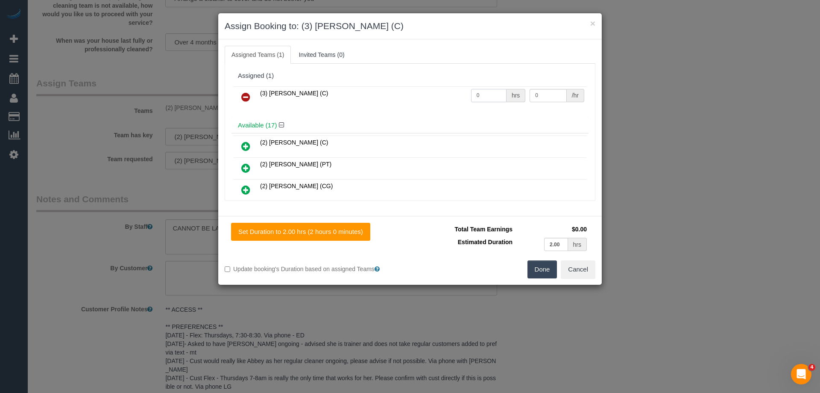
drag, startPoint x: 489, startPoint y: 97, endPoint x: 446, endPoint y: 88, distance: 44.1
click at [446, 88] on tr "(3) Vishal Kumar (C) 0 hrs 0 /hr" at bounding box center [410, 97] width 353 height 22
type input "2"
drag, startPoint x: 542, startPoint y: 93, endPoint x: 492, endPoint y: 94, distance: 49.6
click at [495, 94] on tr "(3) Vishal Kumar (C) 2 hrs 0 /hr" at bounding box center [410, 97] width 353 height 22
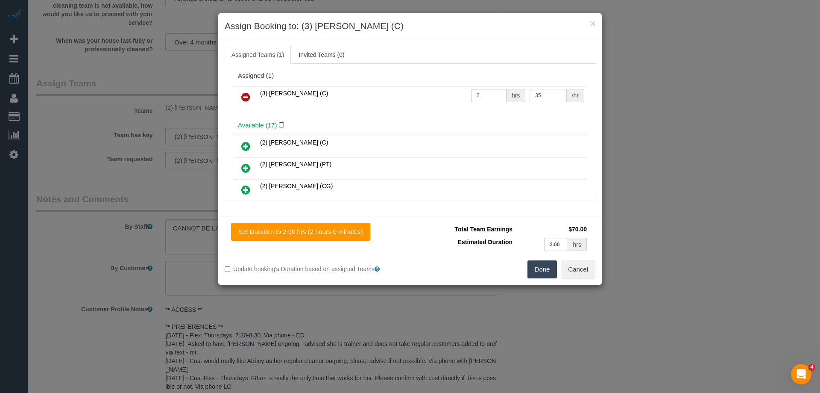
type input "35"
drag, startPoint x: 536, startPoint y: 276, endPoint x: 537, endPoint y: 267, distance: 8.6
click at [536, 273] on button "Done" at bounding box center [543, 269] width 30 height 18
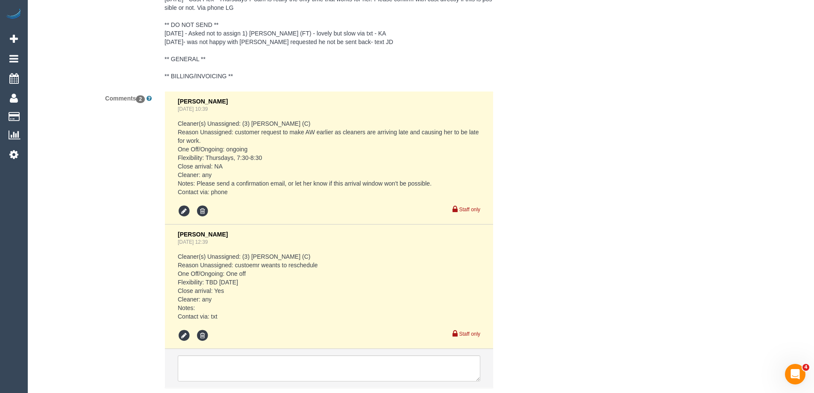
scroll to position [1685, 0]
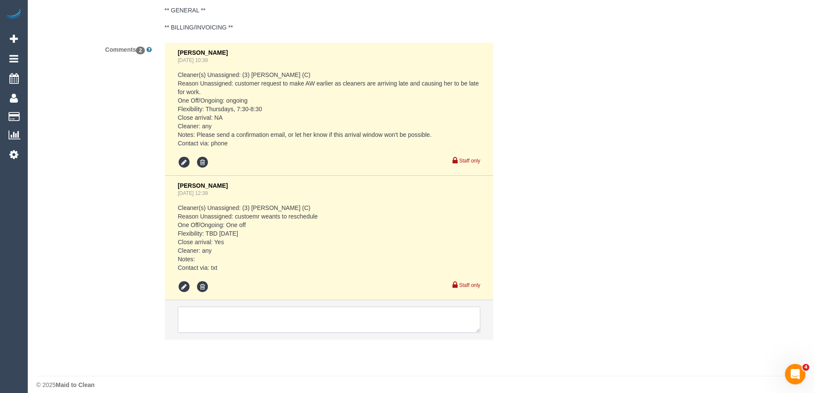
click at [208, 316] on textarea at bounding box center [329, 319] width 303 height 26
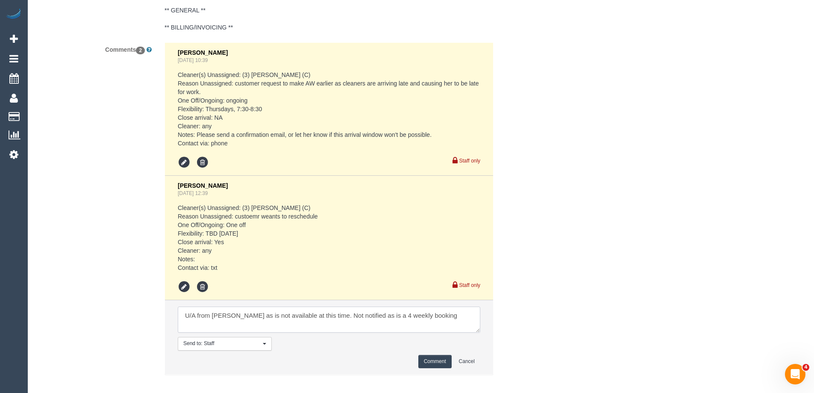
type textarea "U/A from Nicole as is not available at this time. Not notified as is a 4 weekly…"
click at [441, 355] on button "Comment" at bounding box center [434, 361] width 33 height 13
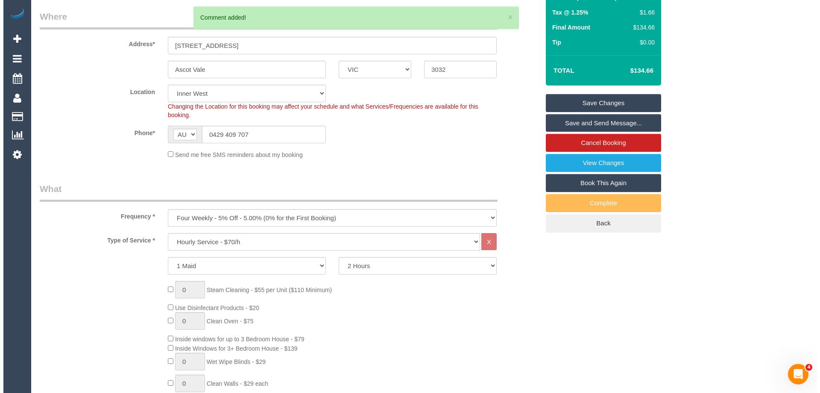
scroll to position [0, 0]
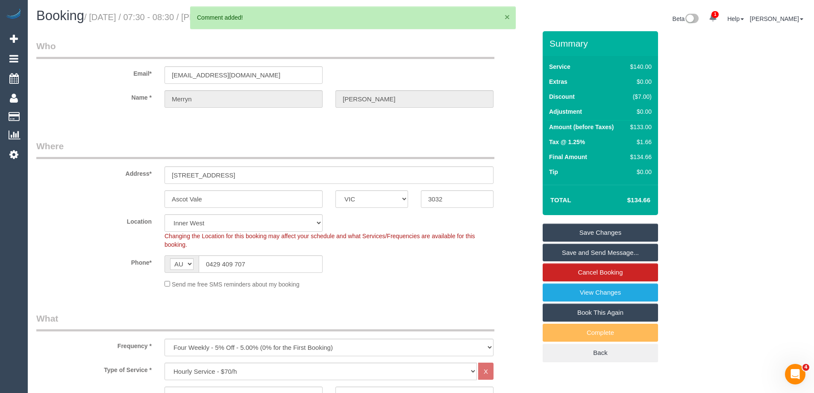
click at [506, 17] on button "×" at bounding box center [507, 16] width 5 height 9
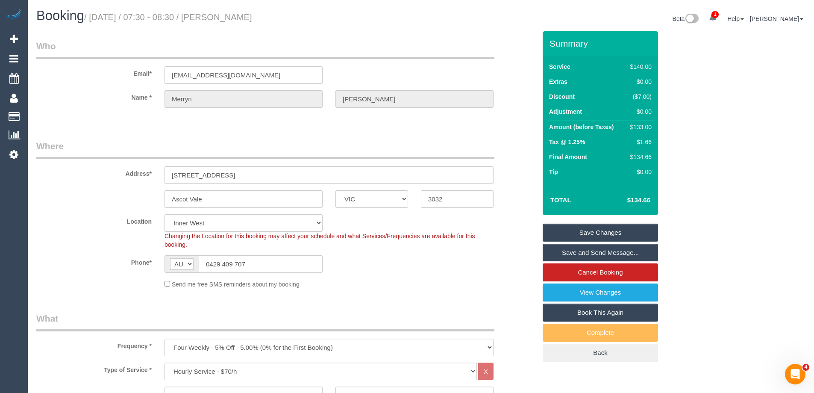
drag, startPoint x: 273, startPoint y: 17, endPoint x: 249, endPoint y: 35, distance: 29.9
click at [236, 19] on h1 "Booking / September 11, 2025 / 07:30 - 08:30 / Merryn Skehan" at bounding box center [225, 16] width 378 height 15
copy small "Merryn Skehan"
click at [579, 237] on link "Save Changes" at bounding box center [600, 232] width 115 height 18
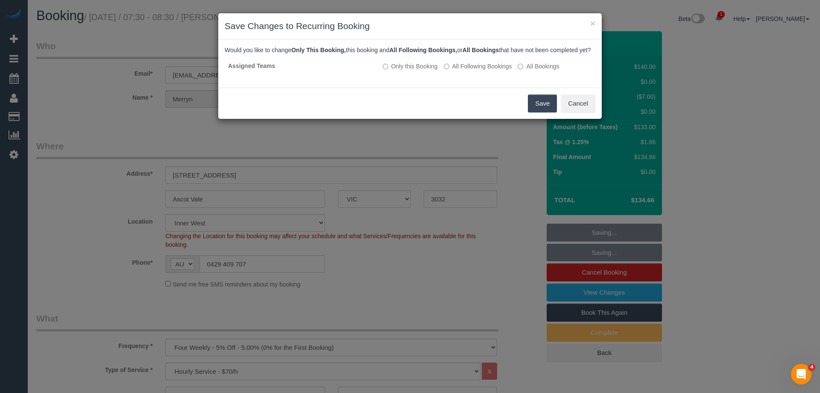
click at [545, 111] on button "Save" at bounding box center [542, 103] width 29 height 18
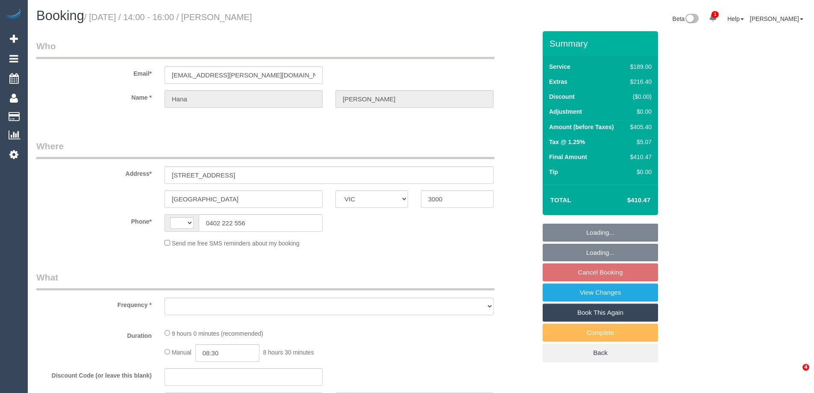
select select "VIC"
select select "object:284"
select select "string:stripe-pm_1QsrmX2GScqysDRV5M0agtFe"
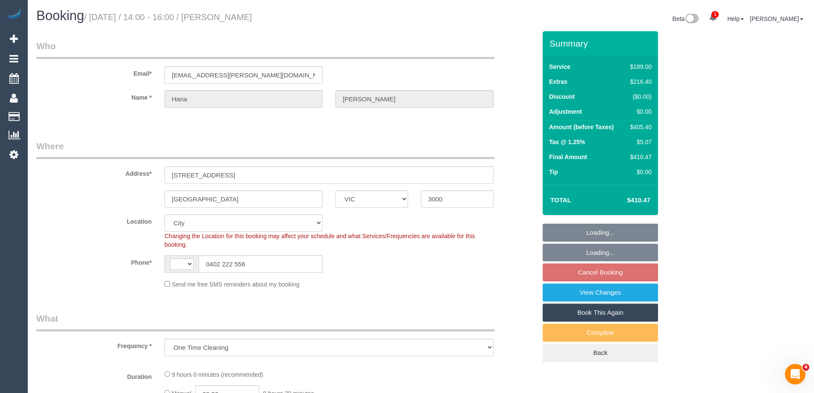
select select "object:634"
select select "string:AU"
select select "number:28"
select select "number:15"
select select "number:21"
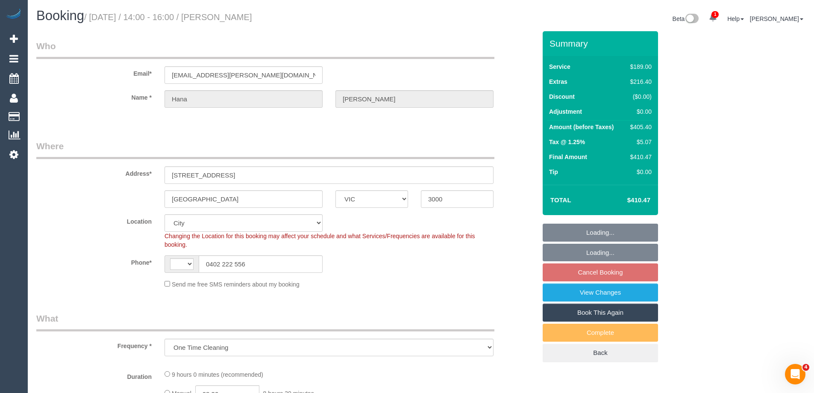
select select "number:25"
select select "number:33"
select select "number:12"
select select "spot2"
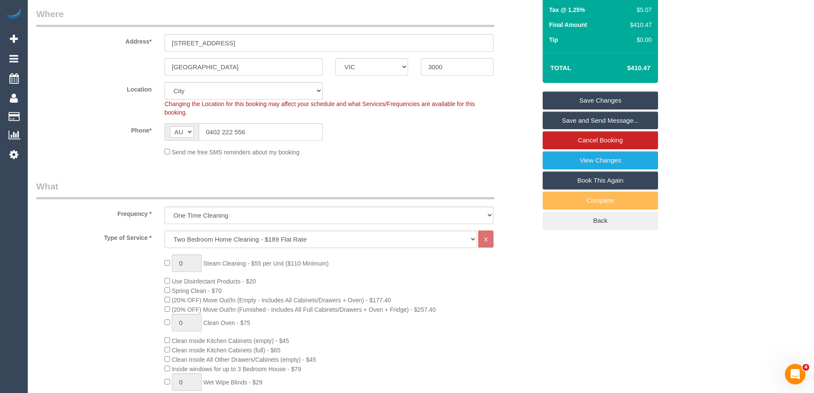
scroll to position [128, 0]
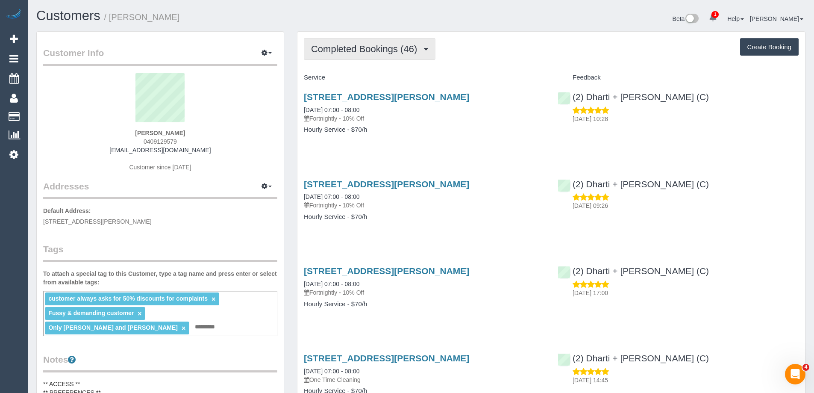
click at [391, 50] on span "Completed Bookings (46)" at bounding box center [366, 49] width 110 height 11
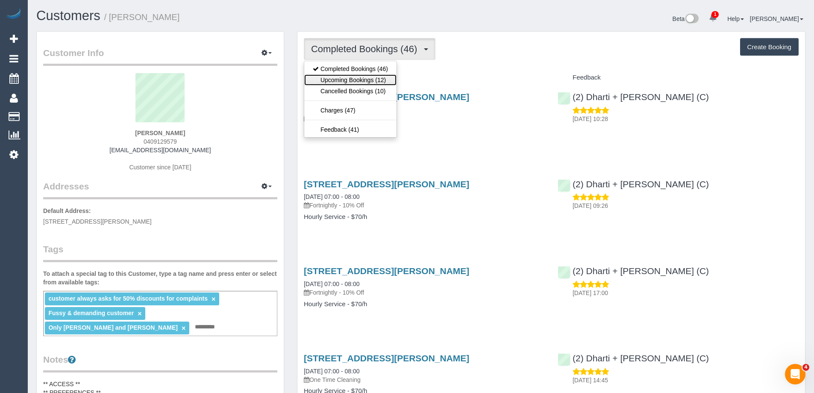
click at [378, 78] on link "Upcoming Bookings (12)" at bounding box center [350, 79] width 92 height 11
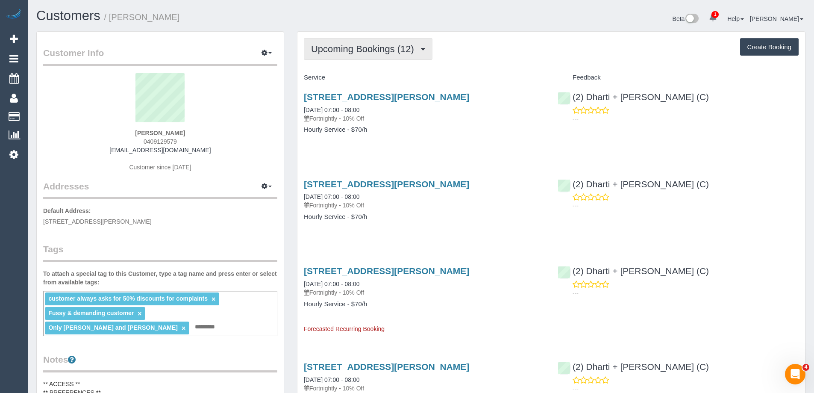
click at [335, 52] on span "Upcoming Bookings (12)" at bounding box center [364, 49] width 107 height 11
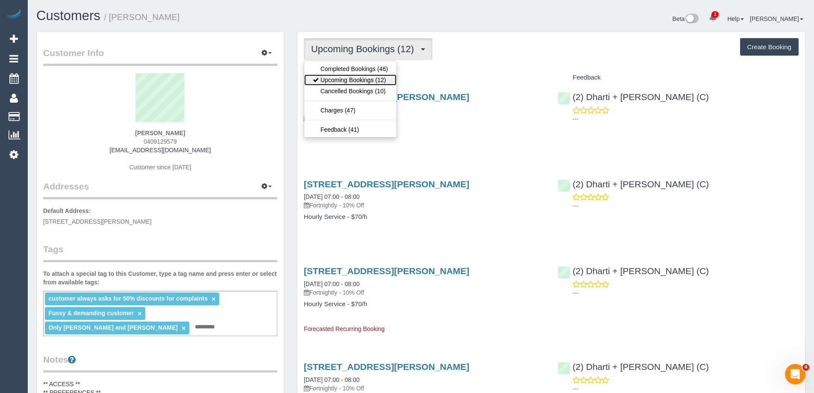
click at [379, 82] on link "Upcoming Bookings (12)" at bounding box center [350, 79] width 92 height 11
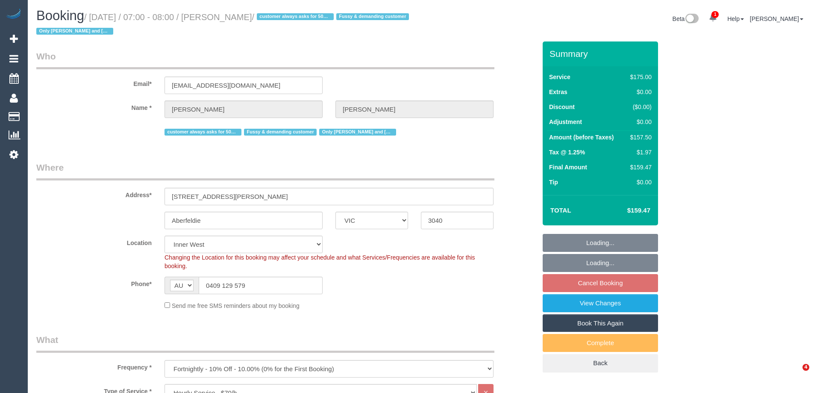
select select "VIC"
select select "150"
select select "number:27"
select select "number:14"
select select "number:19"
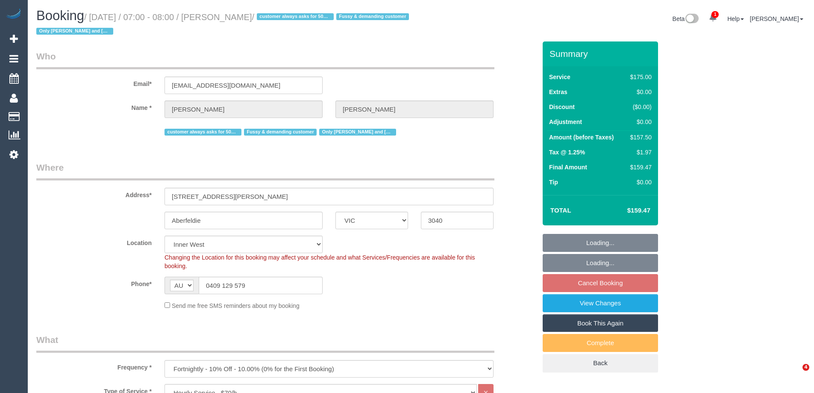
select select "number:22"
select select "number:35"
select select "object:871"
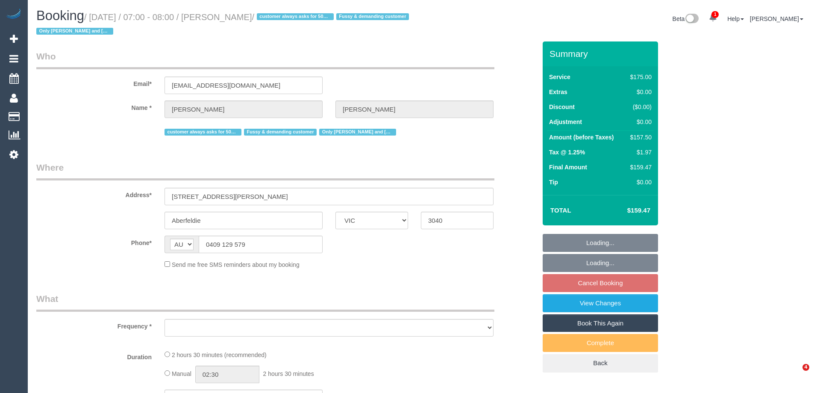
select select "VIC"
select select "string:stripe-pm_1PEhPk2GScqysDRVbJkjG1lK"
select select "150"
select select "number:27"
select select "number:14"
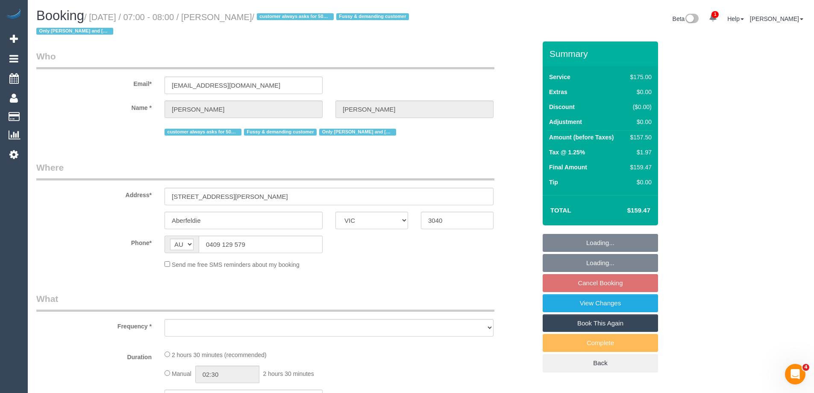
select select "number:19"
select select "number:22"
select select "number:35"
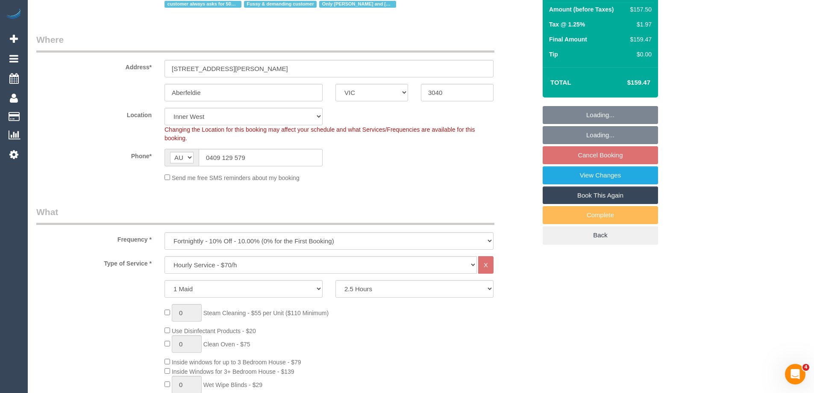
select select "object:875"
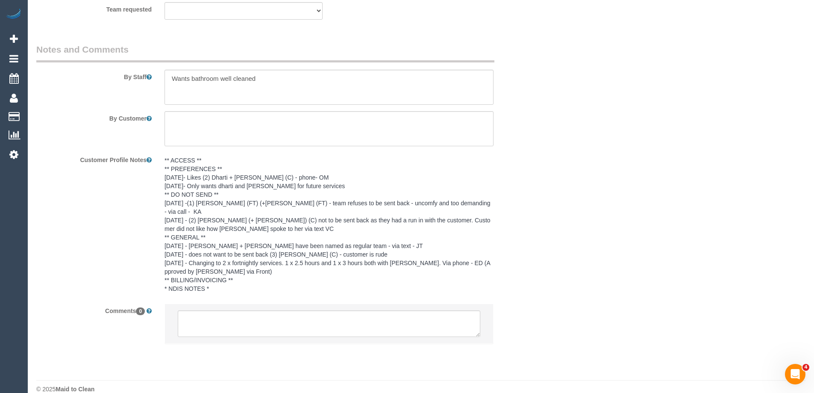
scroll to position [1433, 0]
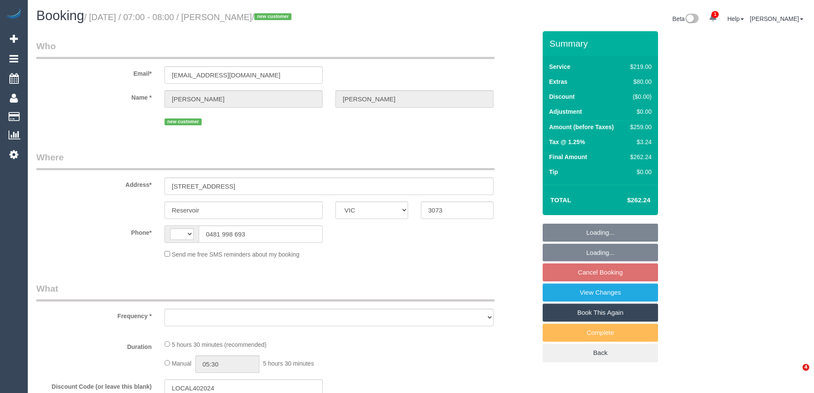
select select "VIC"
select select "number:30"
select select "number:14"
select select "number:18"
select select "number:24"
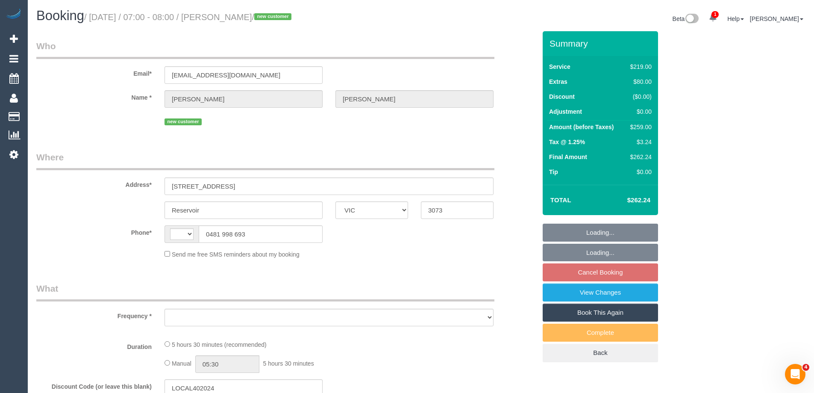
select select "number:26"
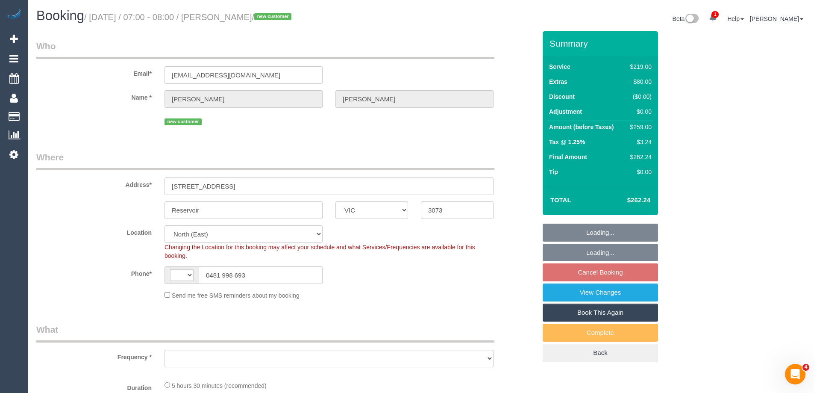
select select "string:AU"
select select "object:467"
select select "spot1"
select select "object:815"
select select "string:stripe-pm_1S4WFf2GScqysDRVssnmsfEh"
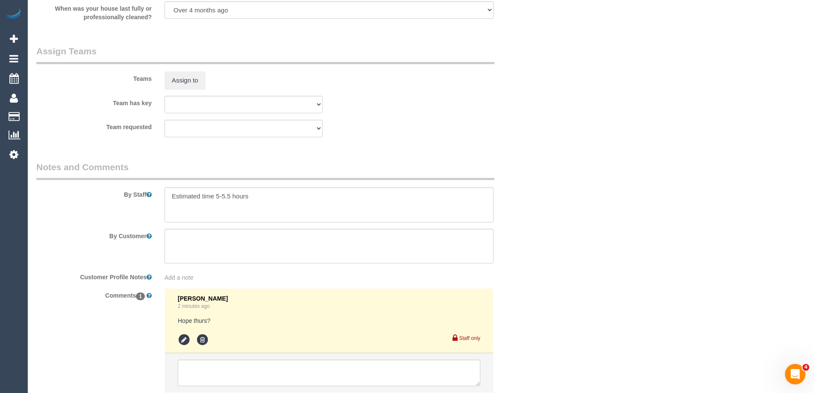
scroll to position [1324, 0]
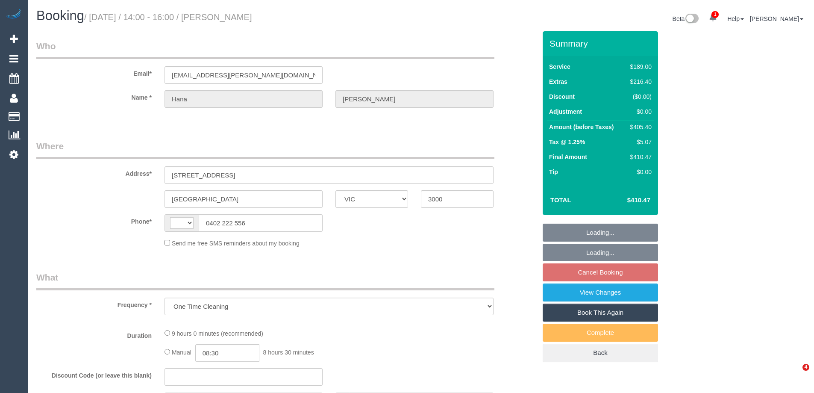
select select "VIC"
select select "string:stripe-pm_1QsrmX2GScqysDRV5M0agtFe"
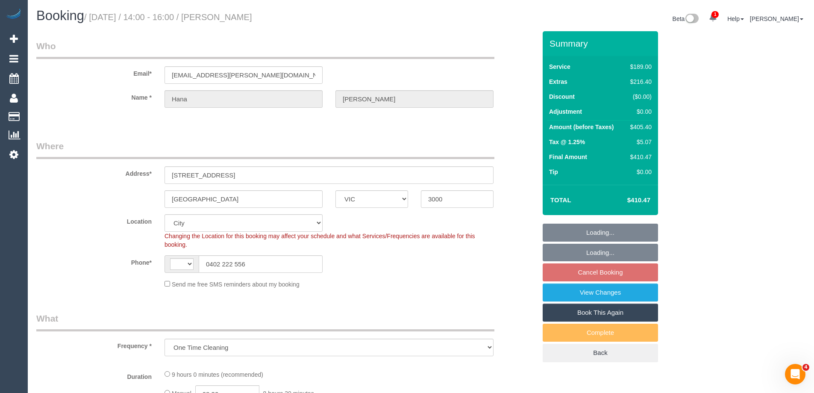
select select "object:684"
select select "string:AU"
select select "number:28"
select select "number:15"
select select "number:21"
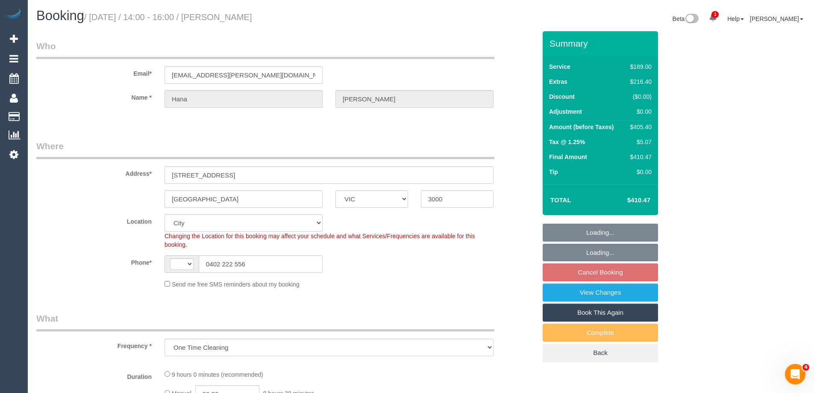
select select "number:25"
select select "number:33"
select select "number:12"
select select "spot2"
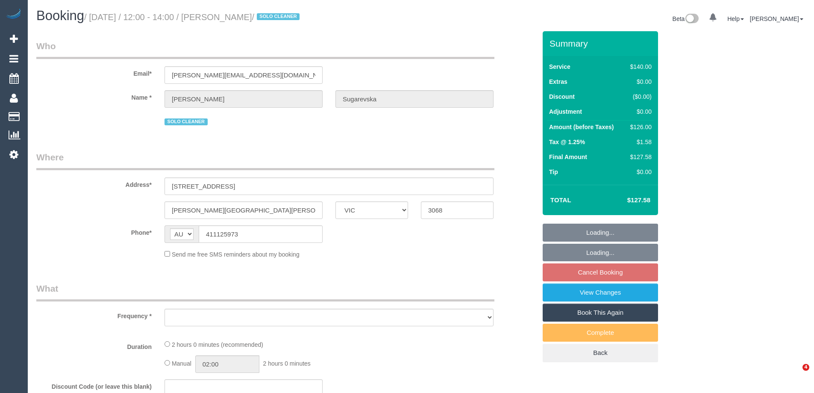
select select "VIC"
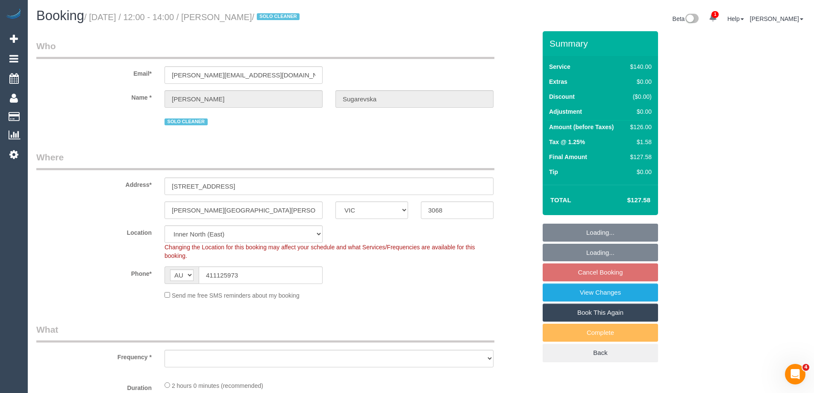
select select "object:909"
select select "number:27"
select select "number:16"
select select "number:19"
select select "number:24"
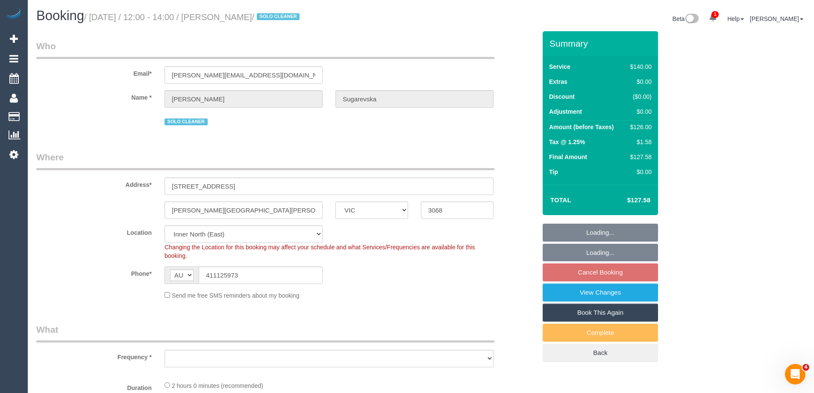
select select "number:33"
select select "number:13"
select select "object:918"
select select "string:stripe-pm_1RpeBE2GScqysDRVk3tIXpC6"
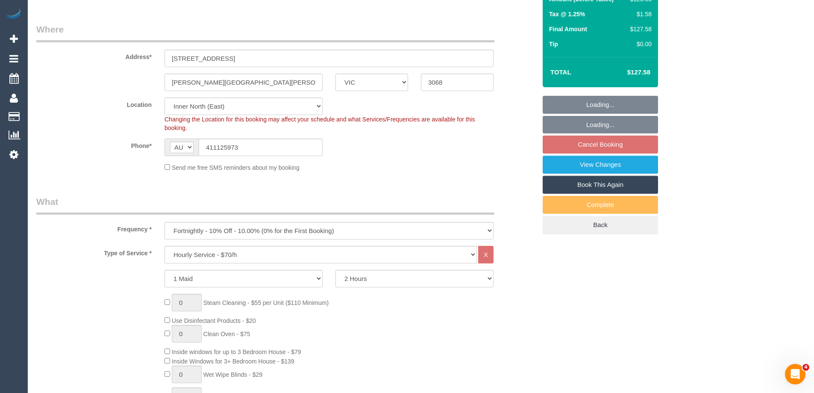
select select "spot1"
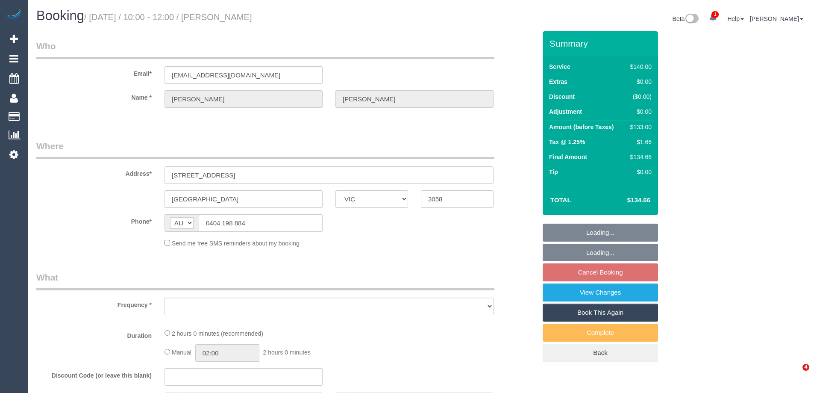
select select "VIC"
select select "string:stripe-pm_1KszkV2GScqysDRVpQJxxS5O"
select select "number:28"
select select "number:14"
select select "number:19"
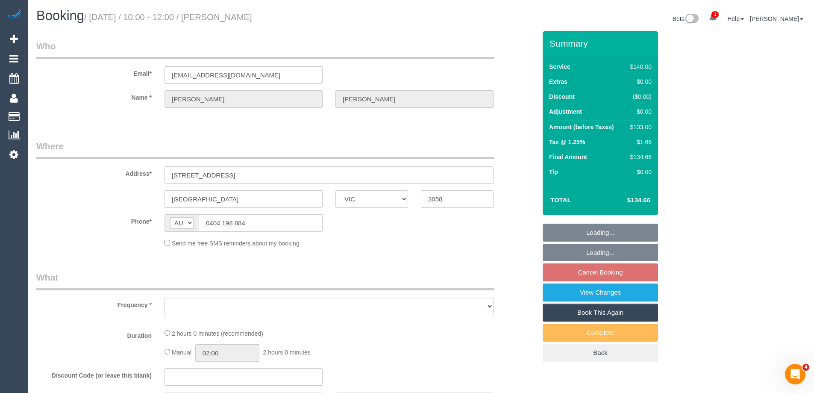
select select "number:25"
select select "number:35"
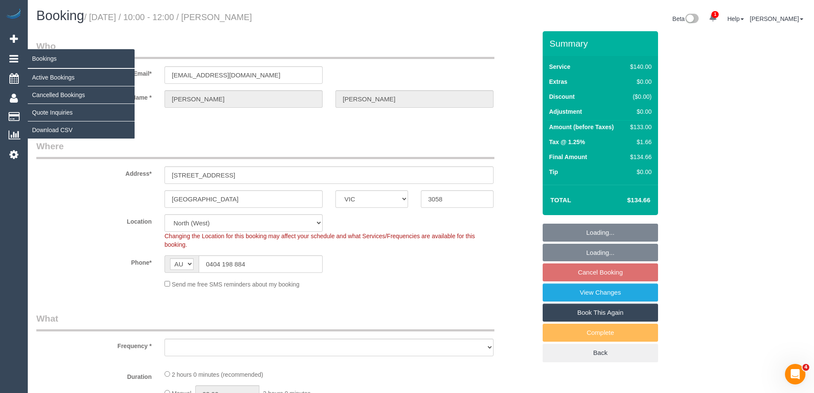
select select "object:882"
select select "spot1"
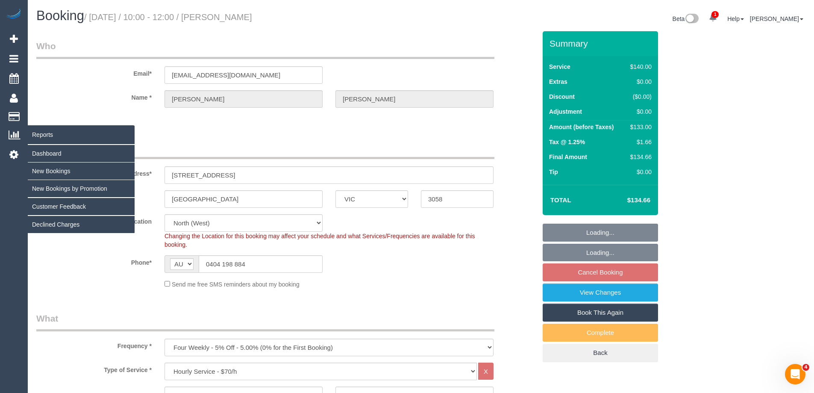
select select "object:1611"
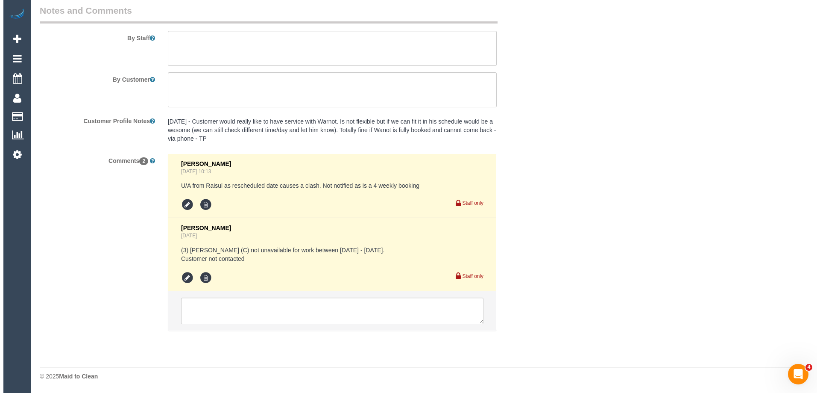
scroll to position [1228, 0]
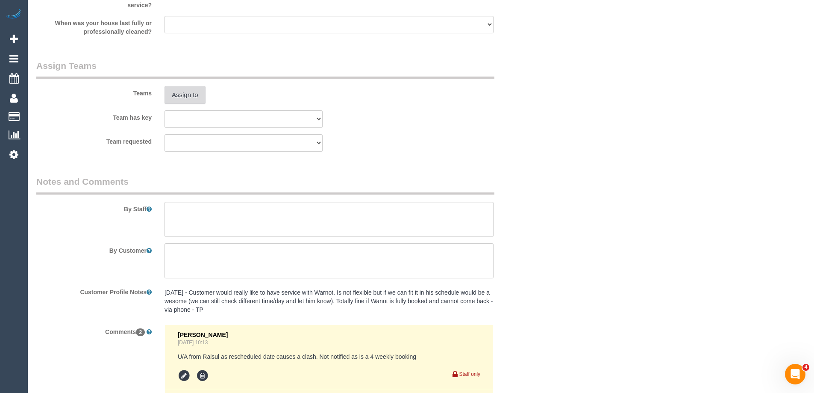
click at [196, 93] on button "Assign to" at bounding box center [185, 95] width 41 height 18
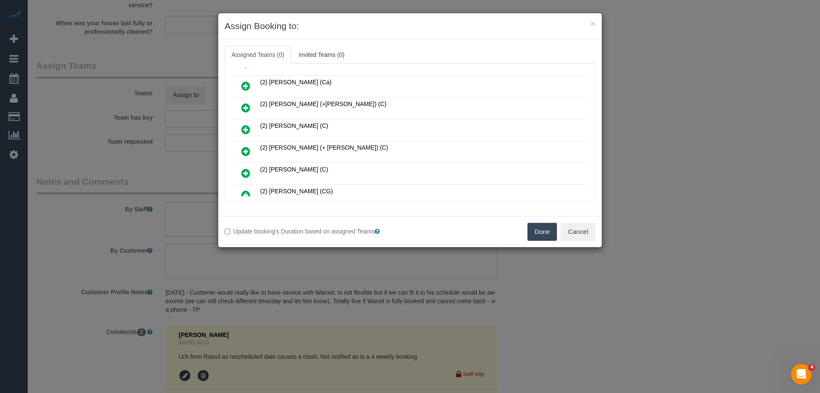
scroll to position [128, 0]
click at [243, 191] on icon at bounding box center [245, 194] width 9 height 10
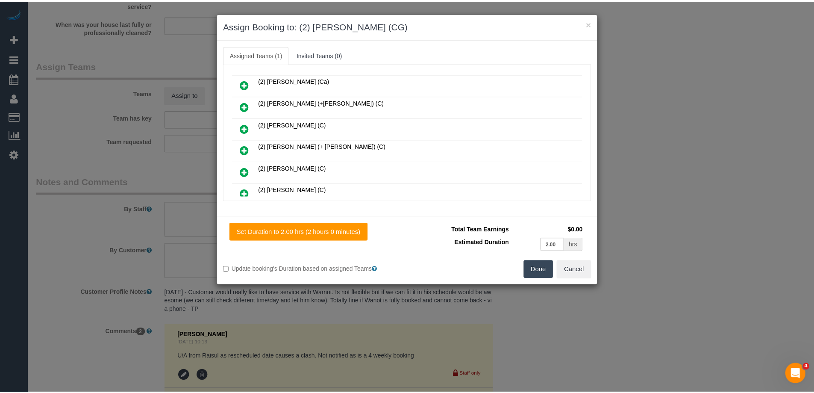
scroll to position [0, 0]
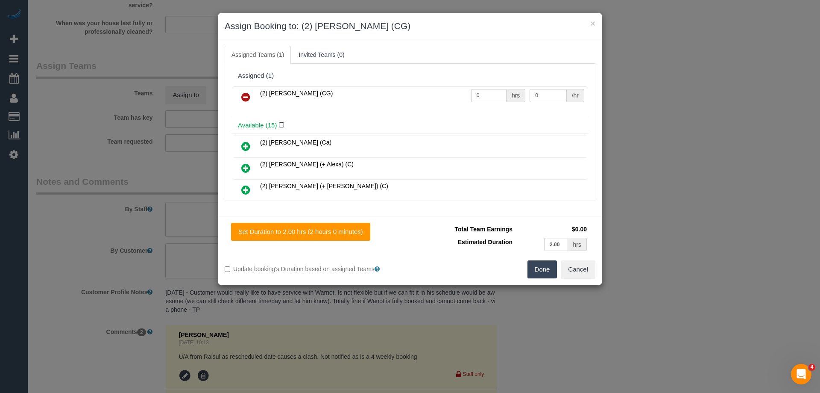
drag, startPoint x: 484, startPoint y: 103, endPoint x: 480, endPoint y: 99, distance: 5.1
click at [481, 99] on td "0 hrs" at bounding box center [498, 97] width 59 height 22
drag, startPoint x: 494, startPoint y: 96, endPoint x: 388, endPoint y: 93, distance: 105.6
click at [388, 93] on tr "(2) Mohd Che Manir (CG) 0 hrs 0 /hr" at bounding box center [410, 97] width 353 height 22
type input "2"
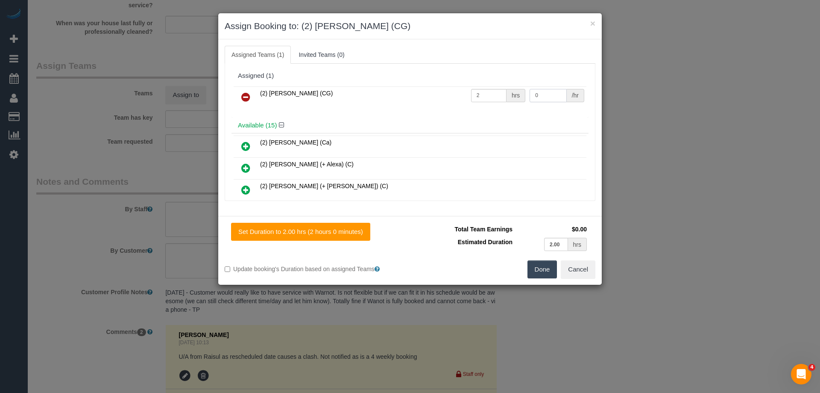
drag, startPoint x: 514, startPoint y: 94, endPoint x: 492, endPoint y: 93, distance: 21.4
click at [496, 94] on tr "(2) Mohd Che Manir (CG) 2 hrs 0 /hr" at bounding box center [410, 97] width 353 height 22
type input "41.25"
click at [534, 270] on button "Done" at bounding box center [543, 269] width 30 height 18
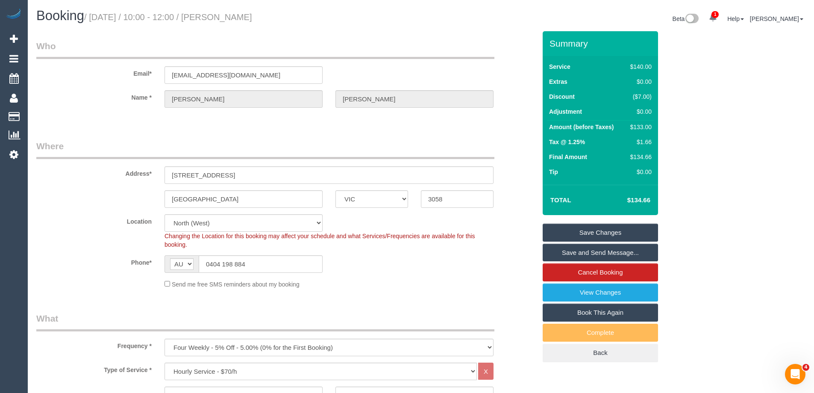
drag, startPoint x: 306, startPoint y: 18, endPoint x: 238, endPoint y: 20, distance: 68.4
click at [238, 20] on h1 "Booking / September 11, 2025 / 10:00 - 12:00 / Matthew Twomey" at bounding box center [225, 16] width 378 height 15
copy small "Matthew Twomey"
click at [568, 228] on link "Save Changes" at bounding box center [600, 232] width 115 height 18
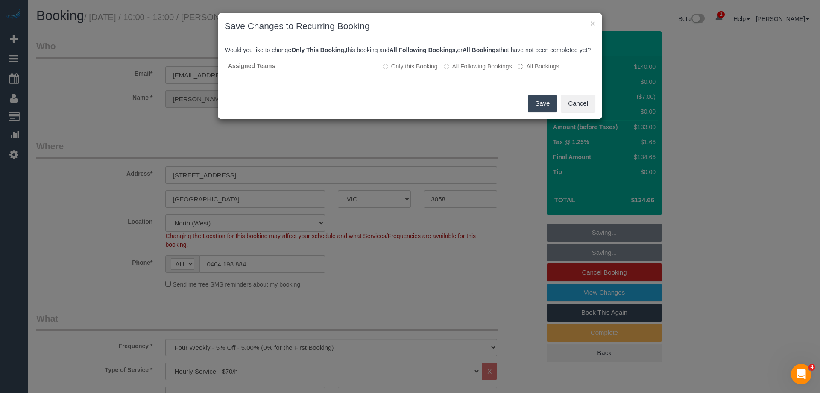
click at [544, 112] on button "Save" at bounding box center [542, 103] width 29 height 18
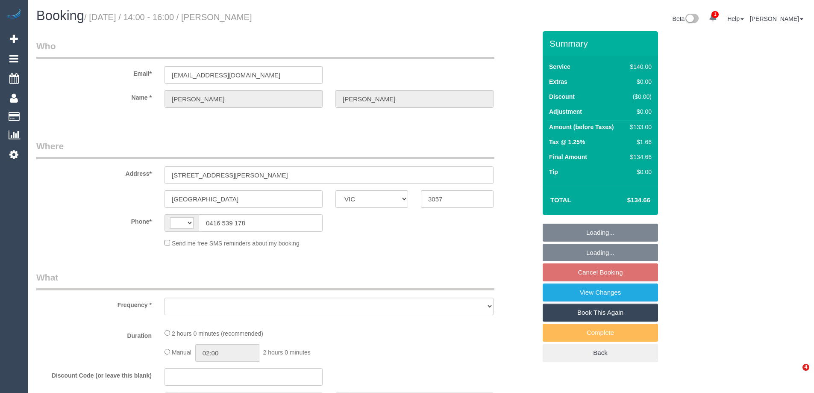
select select "VIC"
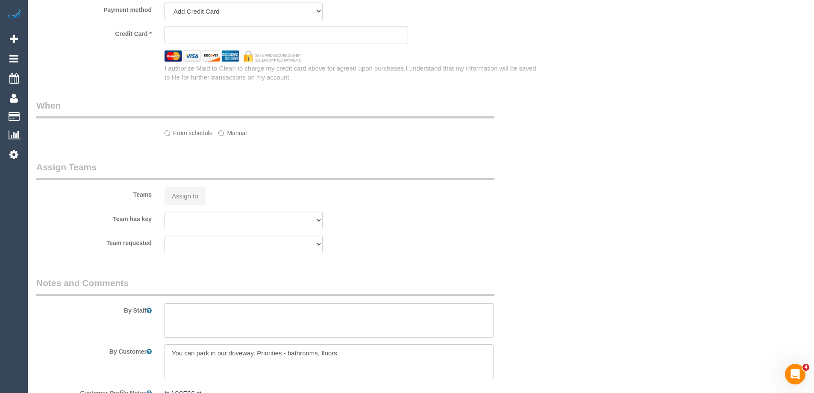
select select "string:AU"
select select "string:stripe-pm_1QjTTD2GScqysDRV9DPZ16h7"
select select "number:27"
select select "number:14"
select select "number:18"
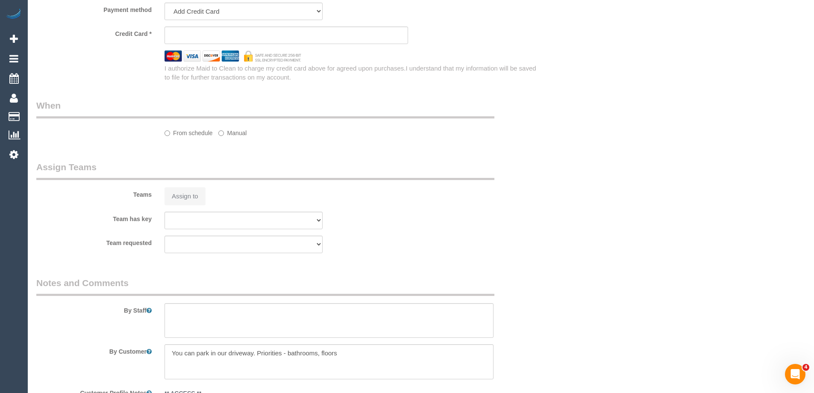
select select "number:25"
select select "number:33"
select select "number:12"
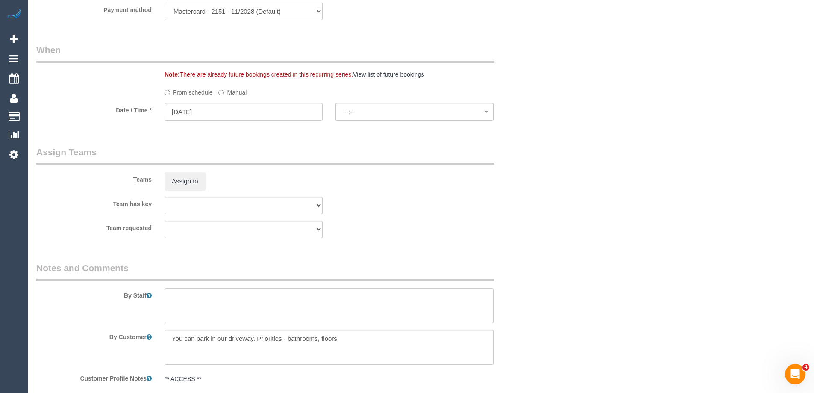
select select "object:1415"
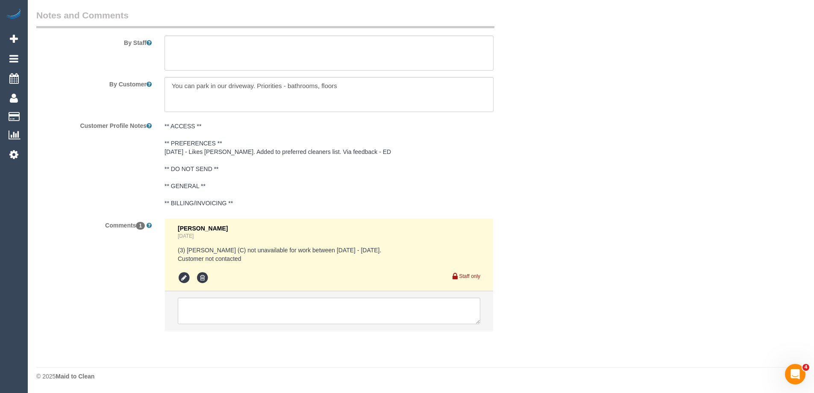
select select "spot3"
select select "object:1738"
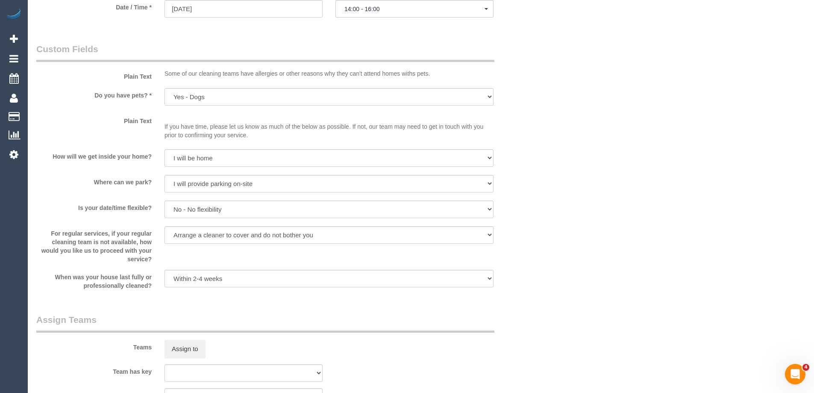
scroll to position [967, 0]
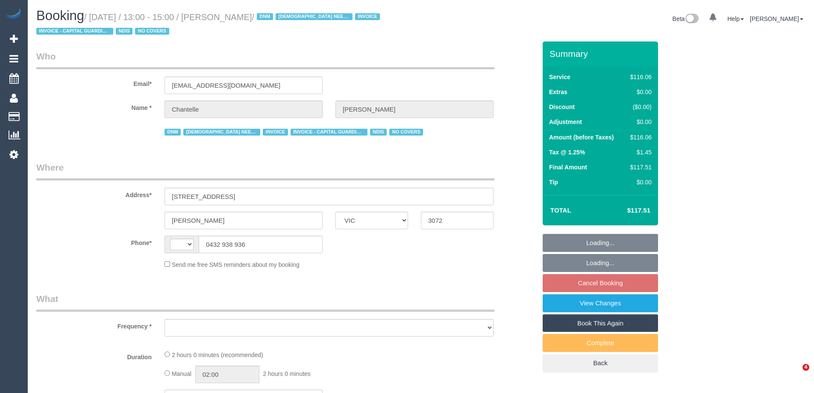
select select "VIC"
select select "string:AU"
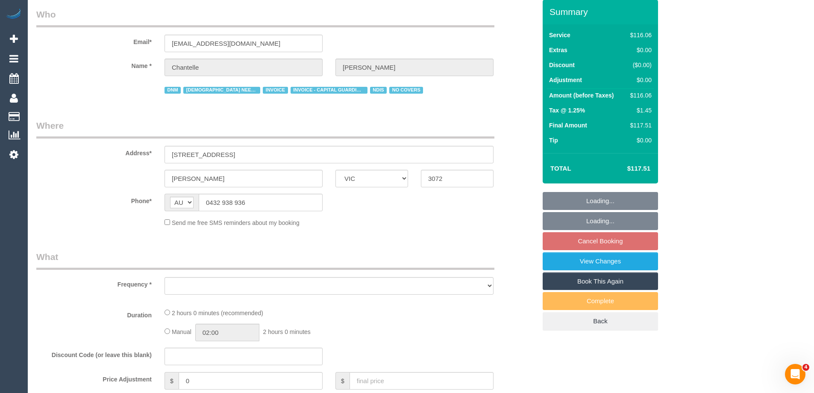
select select "object:565"
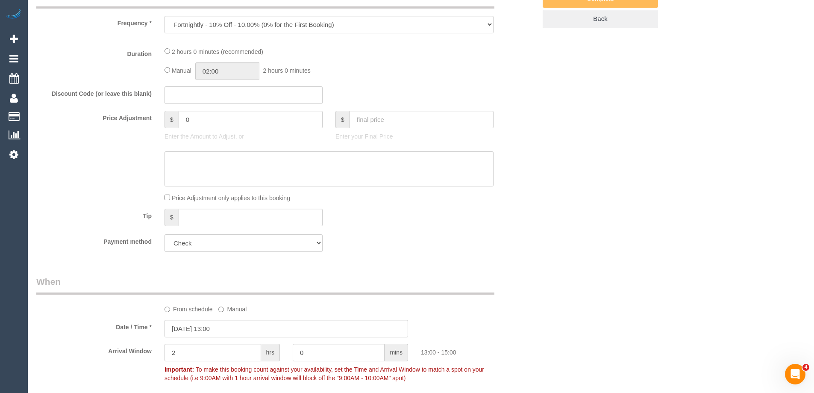
select select "number:29"
select select "number:14"
select select "number:19"
select select "number:25"
select select "number:35"
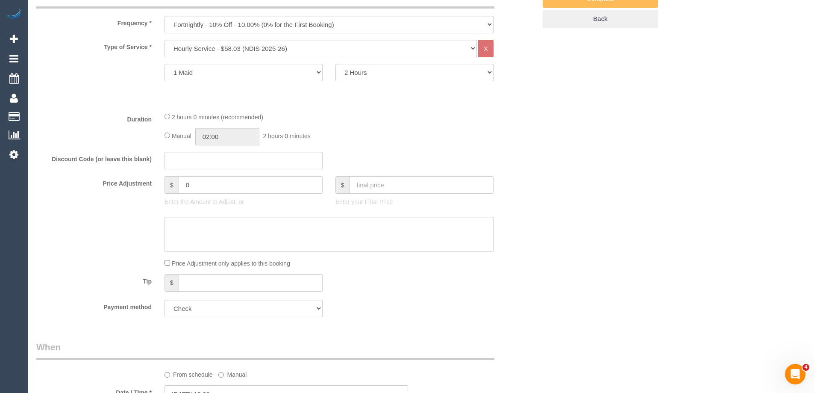
select select "object:1412"
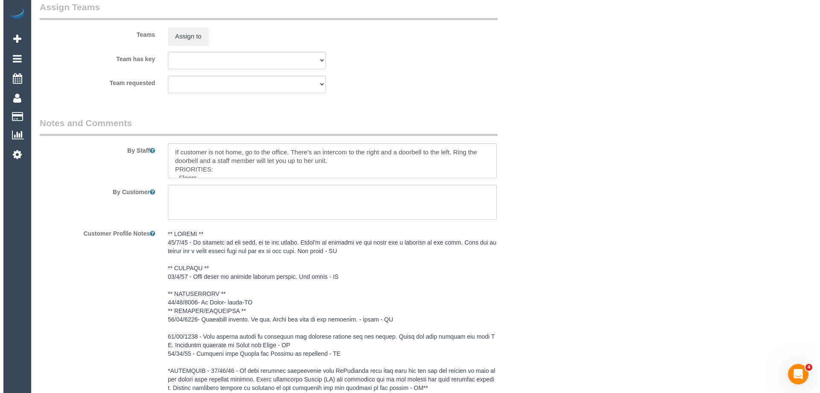
scroll to position [1068, 0]
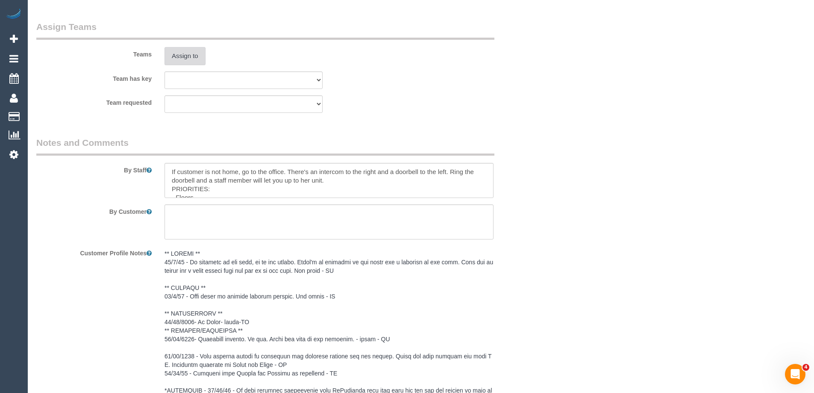
click at [187, 64] on button "Assign to" at bounding box center [185, 56] width 41 height 18
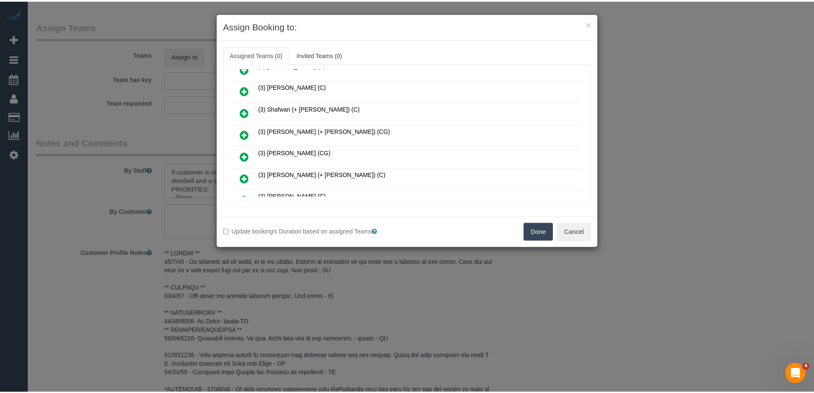
scroll to position [427, 0]
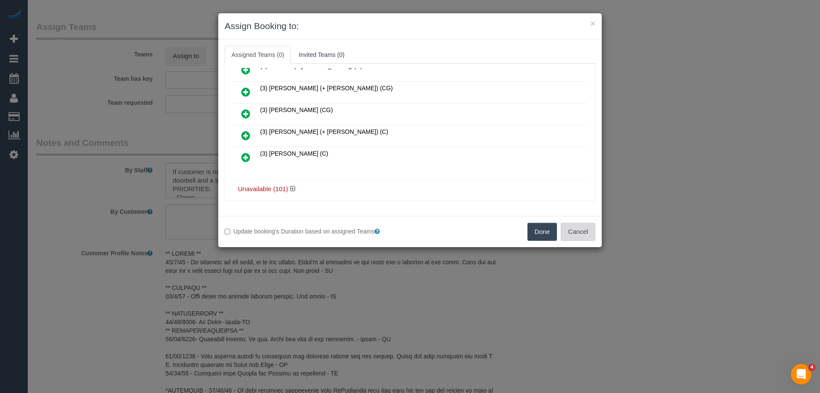
click at [578, 228] on button "Cancel" at bounding box center [578, 232] width 35 height 18
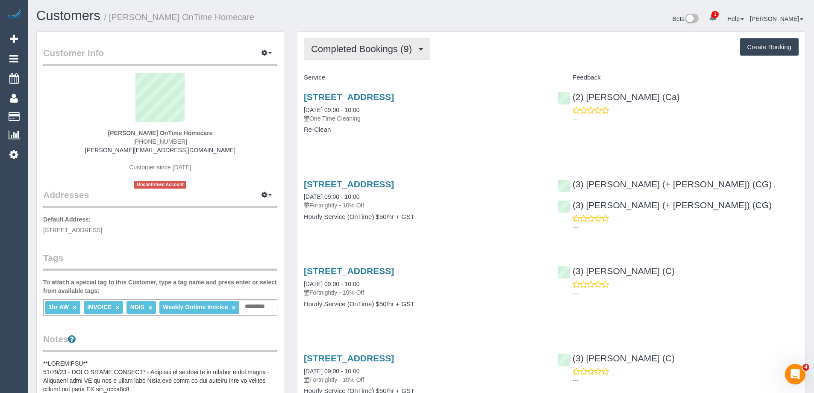
click at [368, 49] on span "Completed Bookings (9)" at bounding box center [363, 49] width 105 height 11
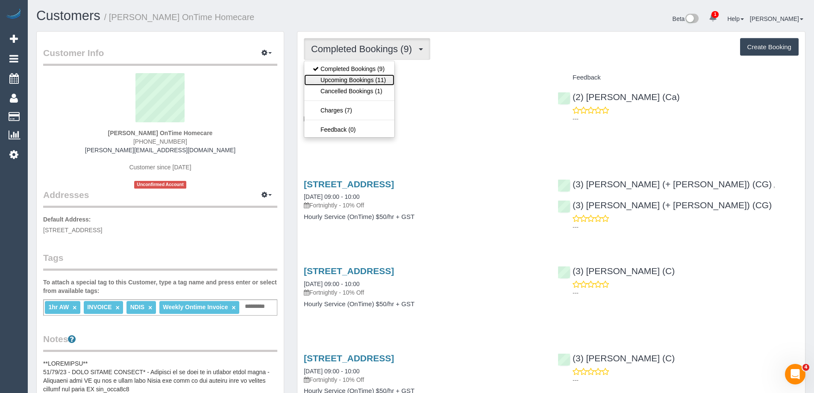
click at [368, 77] on link "Upcoming Bookings (11)" at bounding box center [349, 79] width 90 height 11
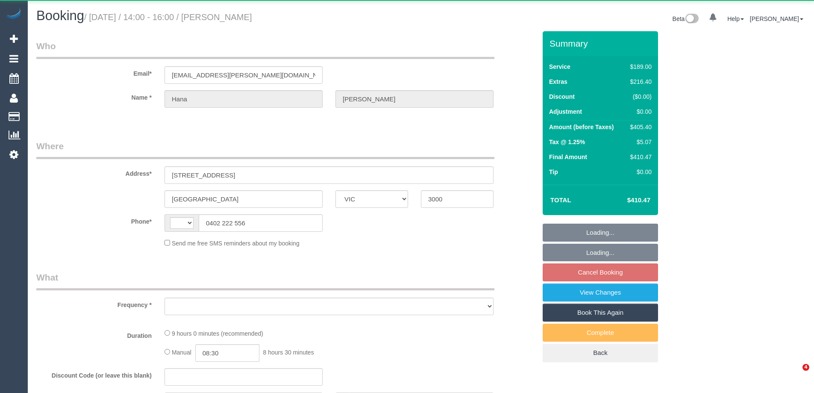
select select "VIC"
select select "string:stripe-pm_1QsrmX2GScqysDRV5M0agtFe"
select select "number:28"
select select "number:15"
select select "number:21"
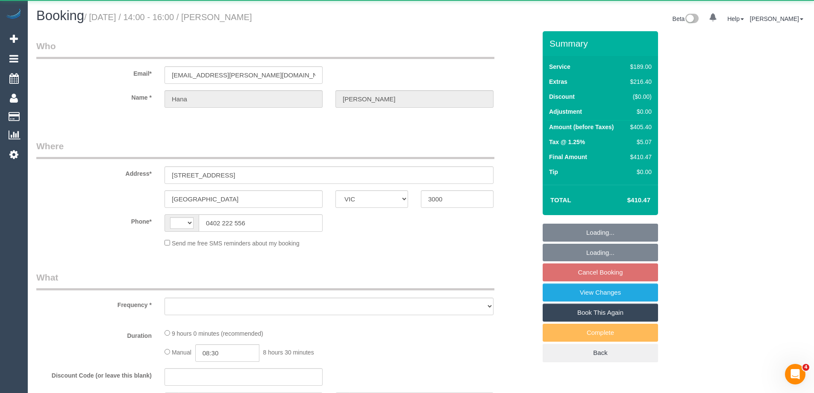
select select "number:25"
select select "number:33"
select select "number:12"
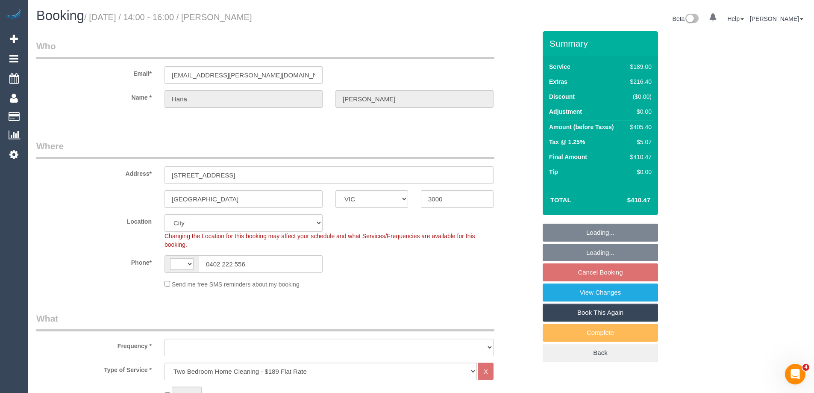
select select "string:AU"
select select "object:785"
select select "spot2"
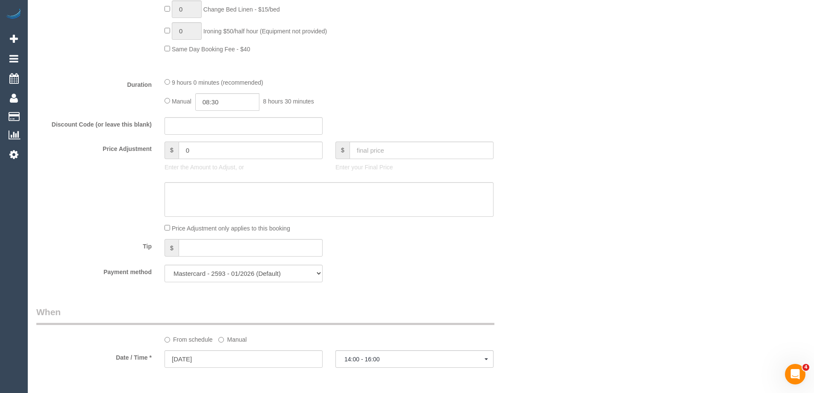
scroll to position [812, 0]
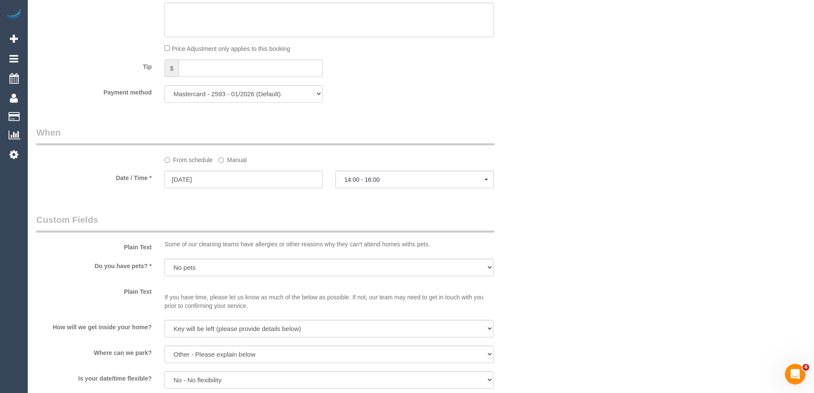
click at [235, 162] on label "Manual" at bounding box center [232, 159] width 28 height 12
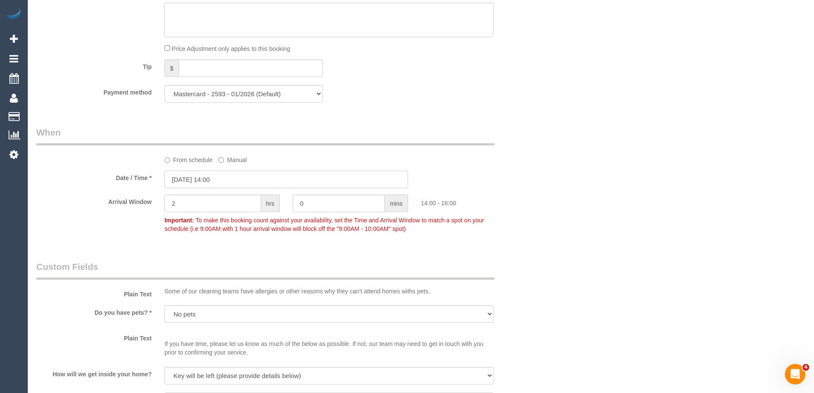
click at [213, 180] on input "11/09/2025 14:00" at bounding box center [287, 180] width 244 height 18
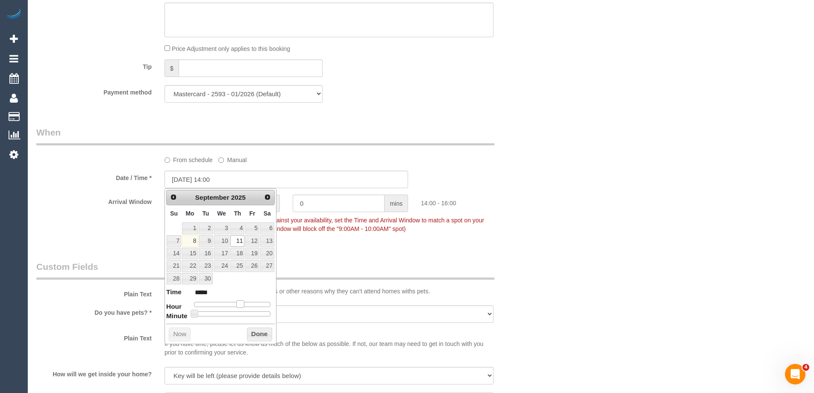
type input "11/09/2025 12:00"
type input "*****"
type input "11/09/2025 11:00"
type input "*****"
type input "11/09/2025 10:00"
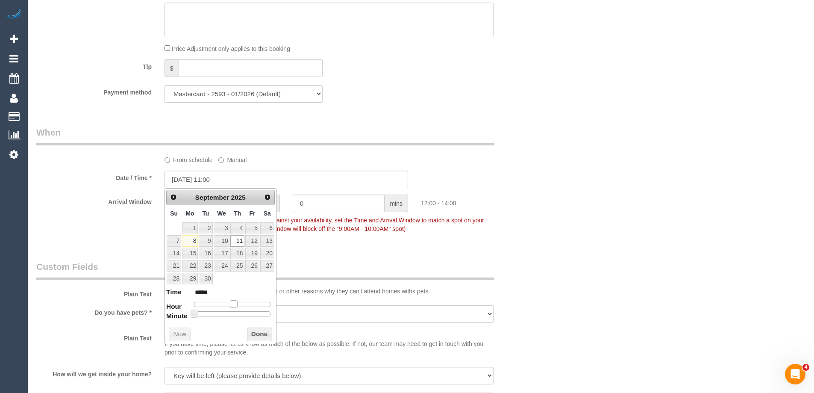
type input "*****"
type input "11/09/2025 09:00"
type input "*****"
type input "11/09/2025 08:00"
type input "*****"
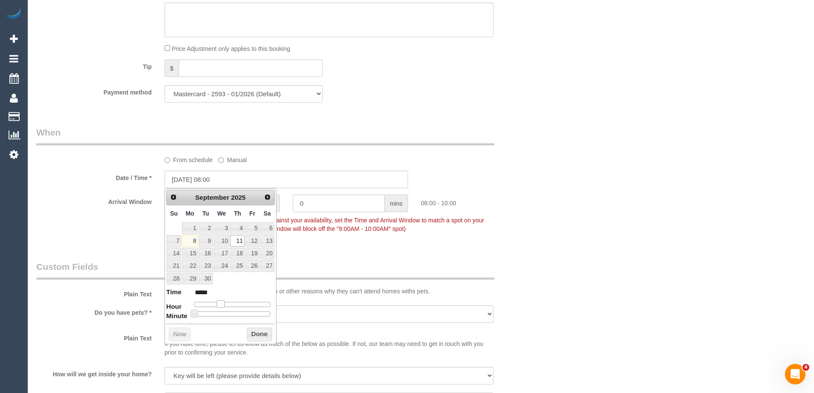
type input "11/09/2025 09:00"
type input "*****"
drag, startPoint x: 239, startPoint y: 302, endPoint x: 225, endPoint y: 303, distance: 14.6
click at [223, 303] on span at bounding box center [224, 304] width 8 height 8
click at [259, 335] on button "Done" at bounding box center [259, 334] width 25 height 14
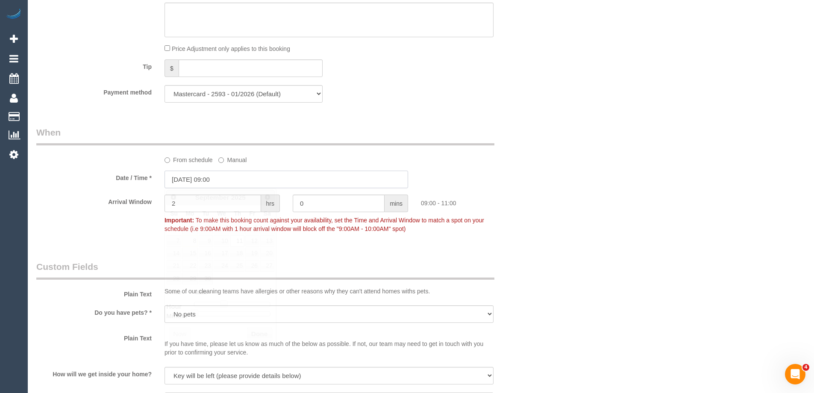
click at [199, 184] on input "11/09/2025 09:00" at bounding box center [287, 180] width 244 height 18
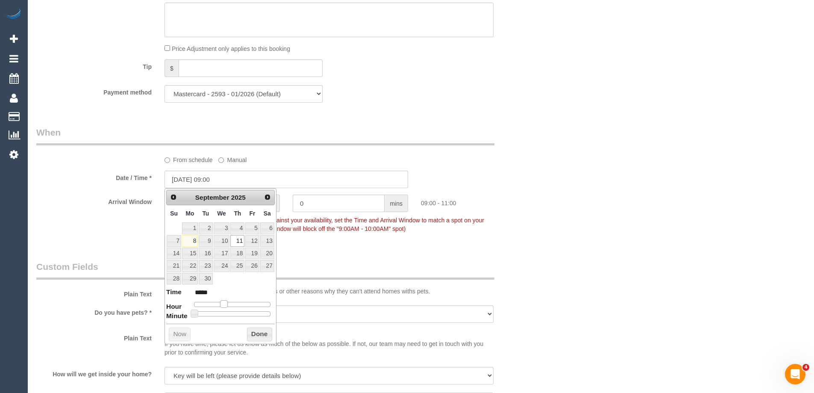
type input "11/09/2025 08:00"
type input "*****"
click at [223, 303] on span at bounding box center [221, 304] width 8 height 8
click at [263, 333] on button "Done" at bounding box center [259, 334] width 25 height 14
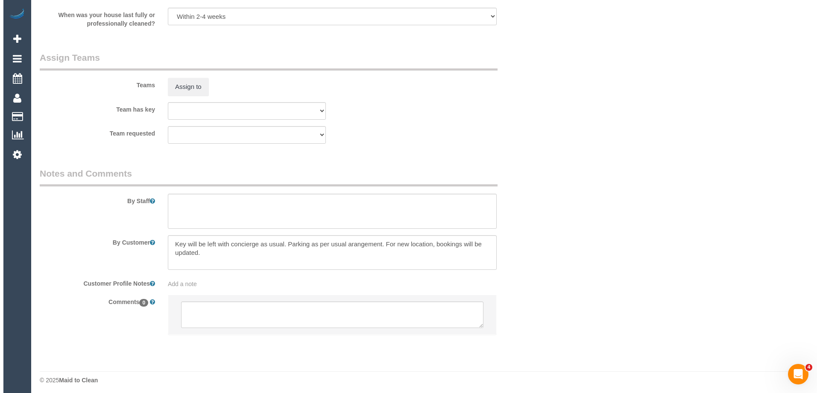
scroll to position [1295, 0]
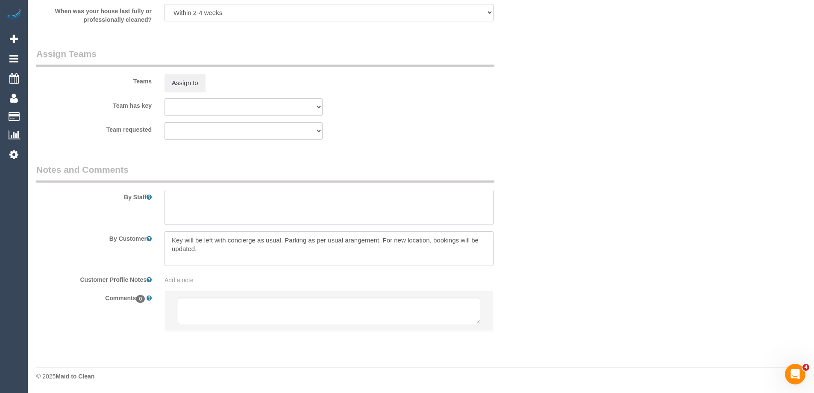
click at [189, 206] on textarea at bounding box center [329, 207] width 329 height 35
type textarea "Estimated time of 6.5-7.5 hrs"
click at [194, 83] on button "Assign to" at bounding box center [185, 83] width 41 height 18
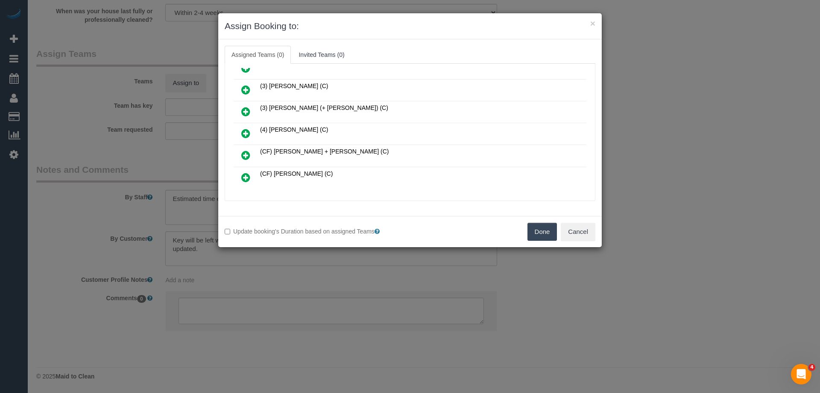
scroll to position [371, 0]
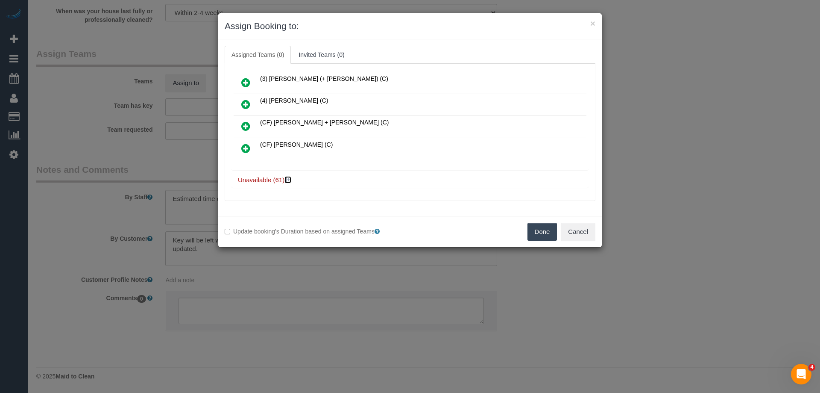
click at [288, 181] on icon at bounding box center [288, 179] width 5 height 6
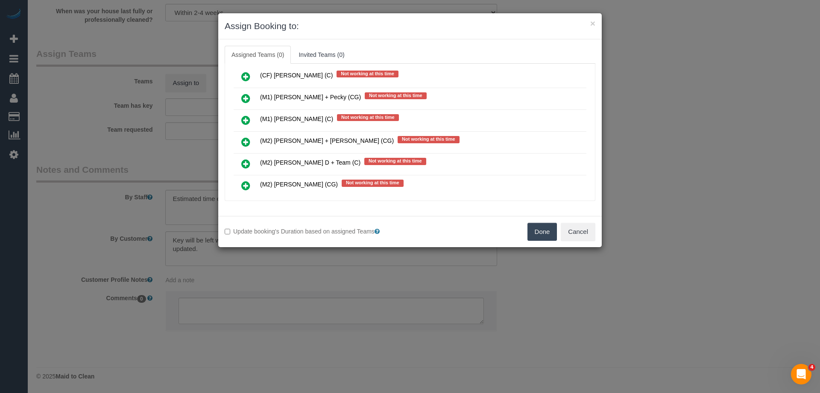
scroll to position [1268, 0]
click at [245, 118] on icon at bounding box center [245, 119] width 9 height 10
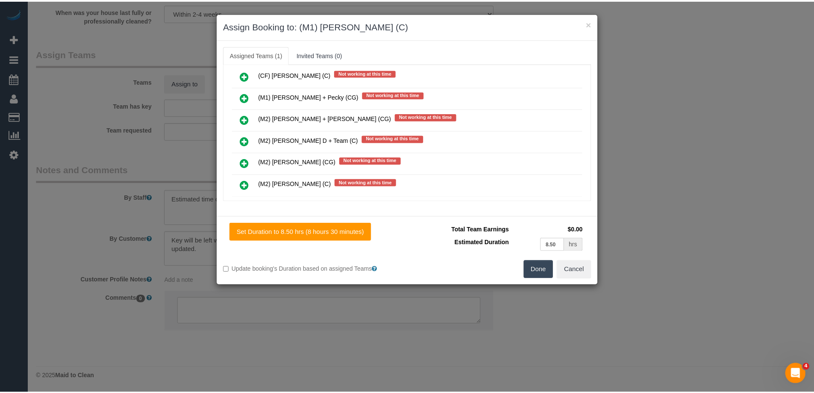
scroll to position [0, 0]
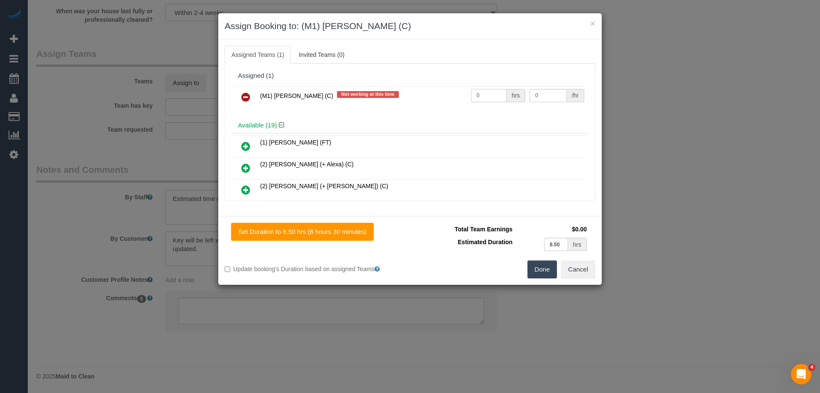
drag, startPoint x: 483, startPoint y: 93, endPoint x: 423, endPoint y: 98, distance: 60.5
click at [423, 98] on tr "(M1) Jeferson Ortiz (C) Not working at this time 0 hrs 0 /hr" at bounding box center [410, 97] width 353 height 22
drag, startPoint x: 497, startPoint y: 96, endPoint x: 447, endPoint y: 96, distance: 50.9
click at [453, 96] on tr "(M1) Jeferson Ortiz (C) Not working at this time 2 hrs 0 /hr" at bounding box center [410, 97] width 353 height 22
type input "1"
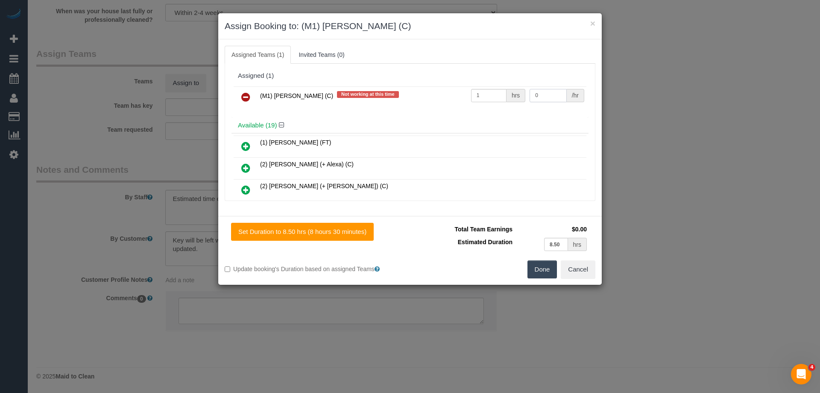
drag, startPoint x: 538, startPoint y: 94, endPoint x: 444, endPoint y: 95, distance: 94.0
click at [451, 95] on tr "(M1) Jeferson Ortiz (C) Not working at this time 1 hrs 0 /hr" at bounding box center [410, 97] width 353 height 22
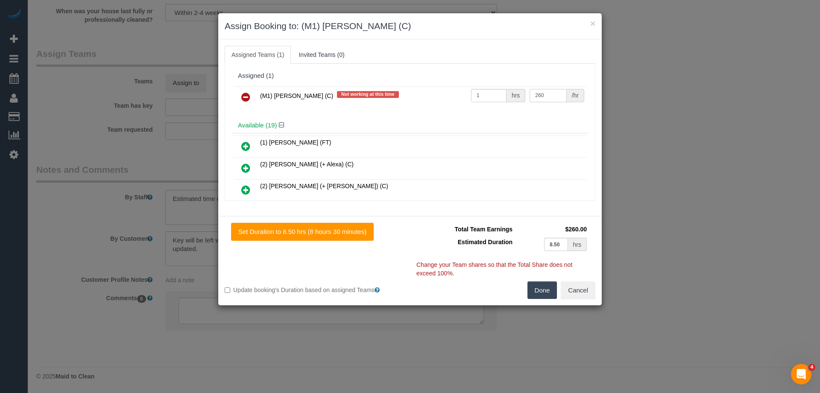
type input "260"
click at [545, 294] on button "Done" at bounding box center [543, 290] width 30 height 18
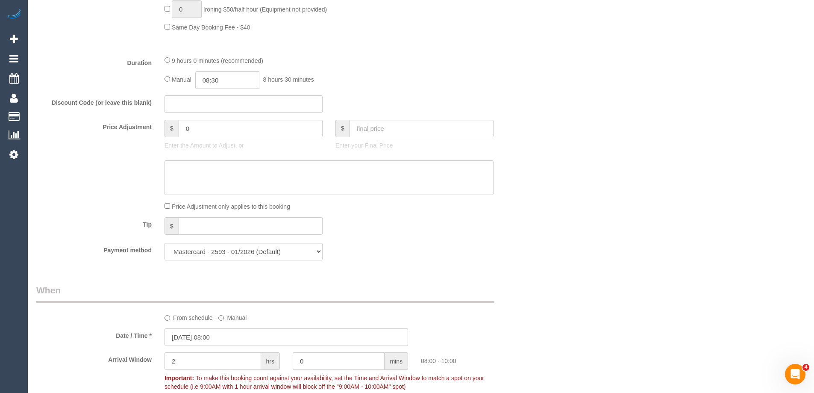
scroll to position [483, 0]
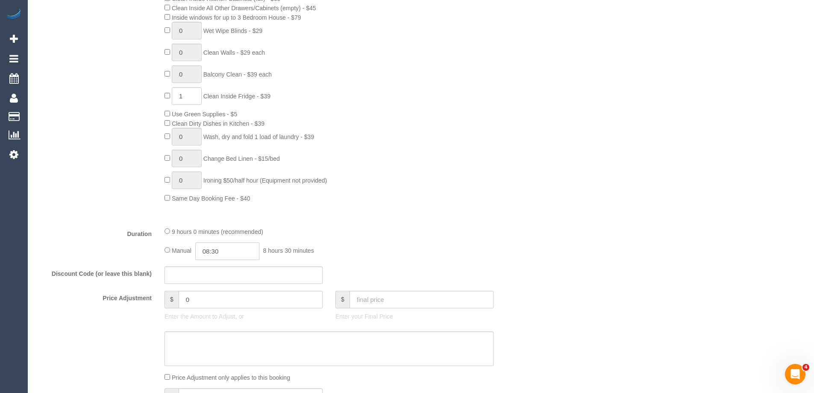
click at [234, 254] on input "08:30" at bounding box center [227, 251] width 64 height 18
type input "07:30"
click at [215, 291] on li "07:30" at bounding box center [218, 288] width 38 height 11
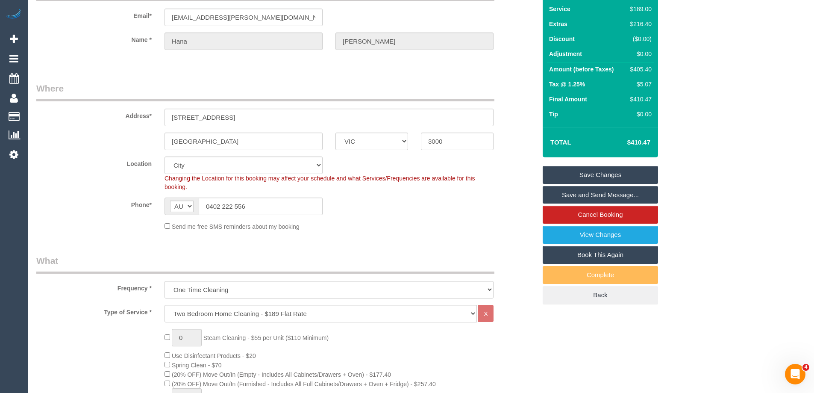
scroll to position [0, 0]
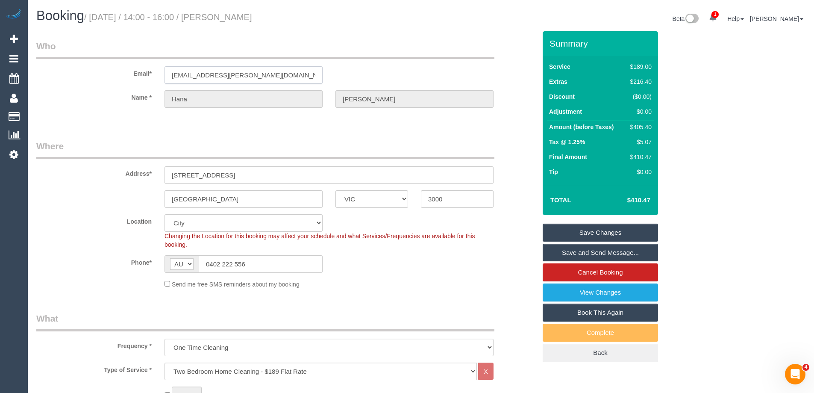
drag, startPoint x: 176, startPoint y: 78, endPoint x: 58, endPoint y: 78, distance: 117.9
click at [57, 78] on div "Email* hl.visscher@gmail.com" at bounding box center [286, 62] width 513 height 44
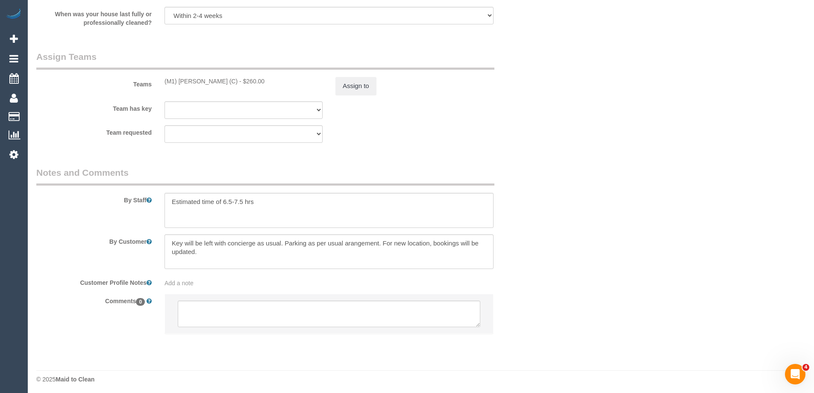
scroll to position [1295, 0]
click at [204, 308] on textarea at bounding box center [329, 310] width 303 height 26
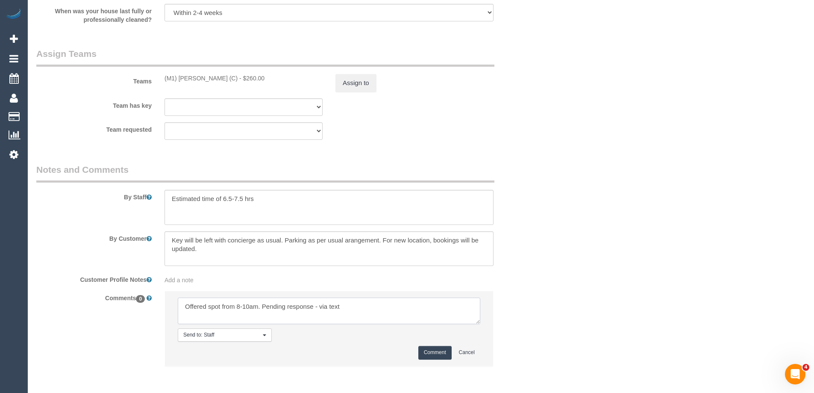
type textarea "Offered spot from 8-10am. Pending response - via text"
click at [436, 350] on button "Comment" at bounding box center [434, 352] width 33 height 13
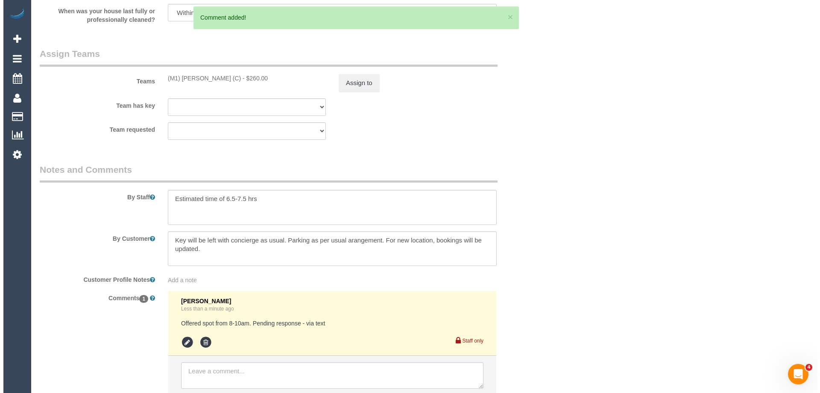
scroll to position [0, 0]
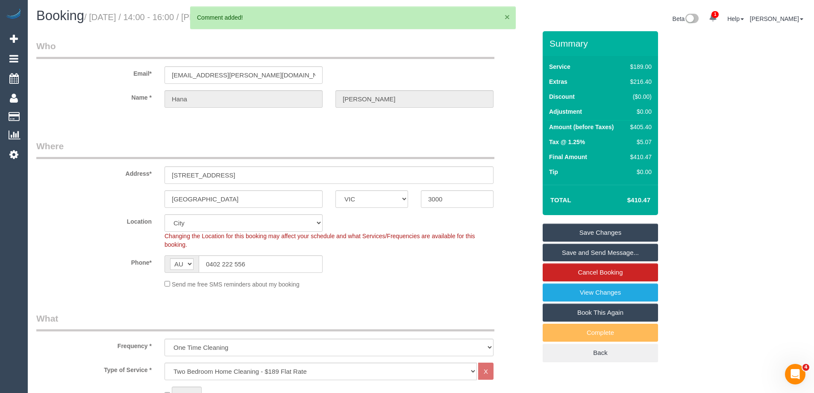
click at [506, 16] on button "×" at bounding box center [507, 16] width 5 height 9
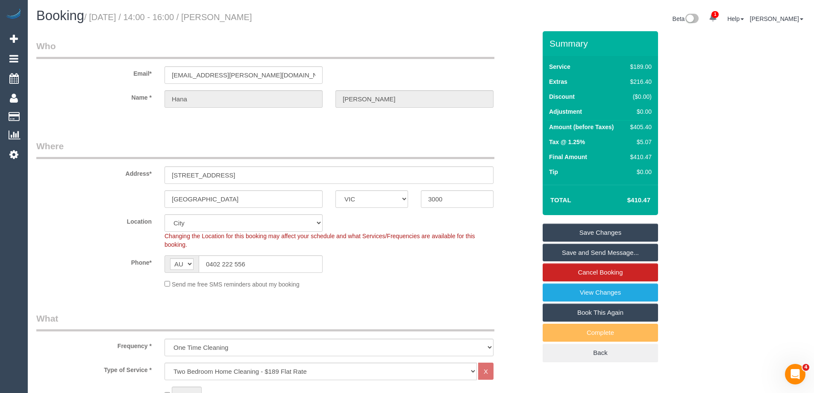
drag, startPoint x: 265, startPoint y: 19, endPoint x: 237, endPoint y: 18, distance: 28.2
click at [237, 18] on h1 "Booking / September 11, 2025 / 14:00 - 16:00 / Hana Visscher" at bounding box center [225, 16] width 378 height 15
copy small "Hana Visscher"
click at [576, 232] on link "Save Changes" at bounding box center [600, 232] width 115 height 18
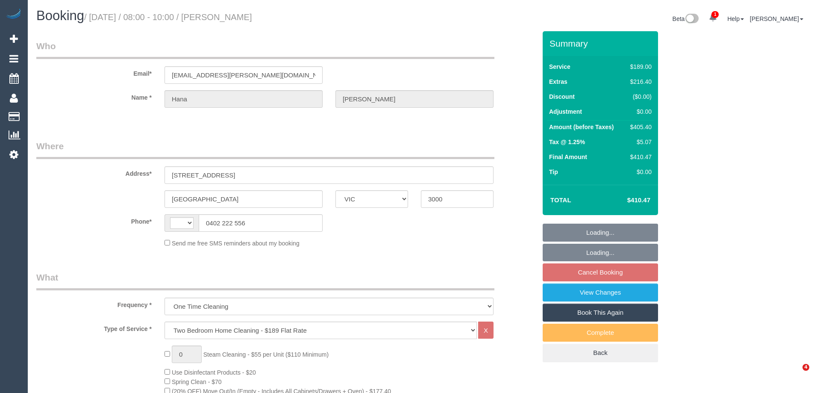
select select "VIC"
select select "object:807"
select select "string:AU"
select select "string:stripe-pm_1QsrmX2GScqysDRV5M0agtFe"
select select "number:28"
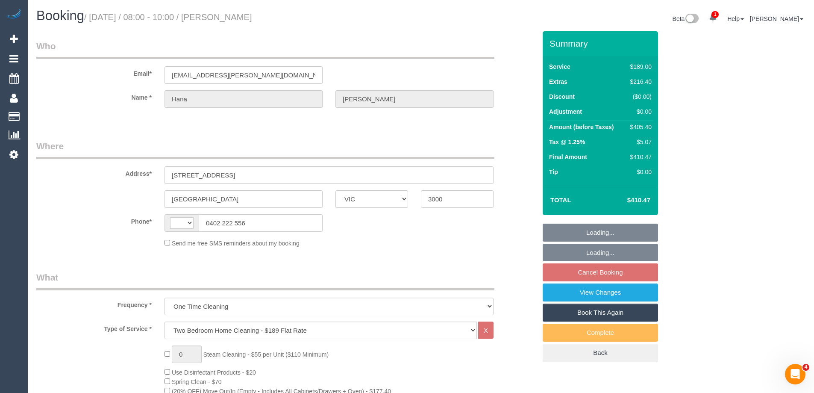
select select "number:15"
select select "number:21"
select select "number:25"
select select "number:33"
select select "number:12"
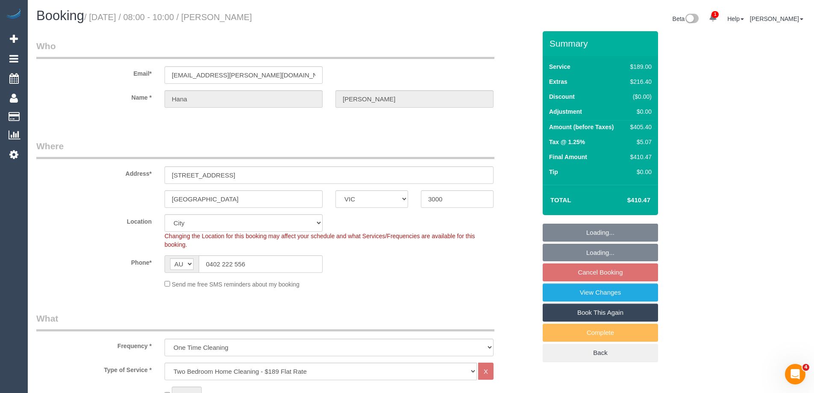
select select "spot1"
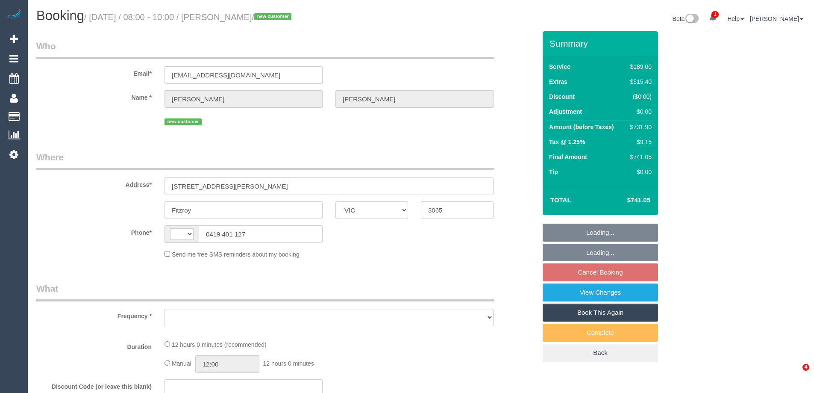
select select "VIC"
select select "string:AU"
select select "string:stripe-pm_1S3Ret2GScqysDRV3gAhRbXU"
select select "object:561"
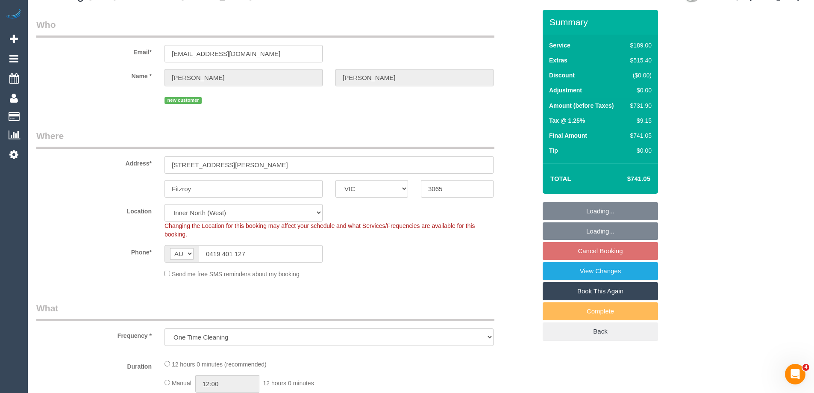
select select "number:28"
select select "number:14"
select select "number:18"
select select "number:24"
select select "object:1671"
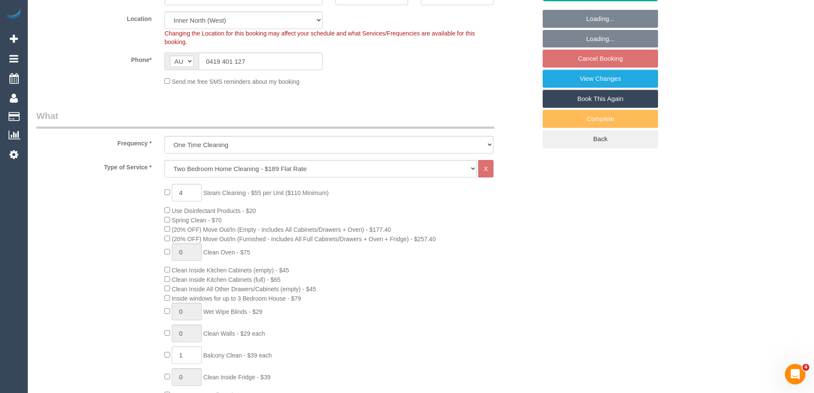
select select "spot1"
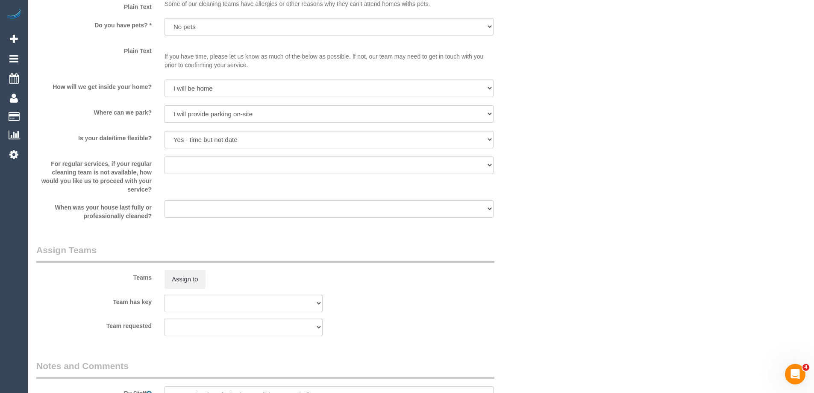
scroll to position [1350, 0]
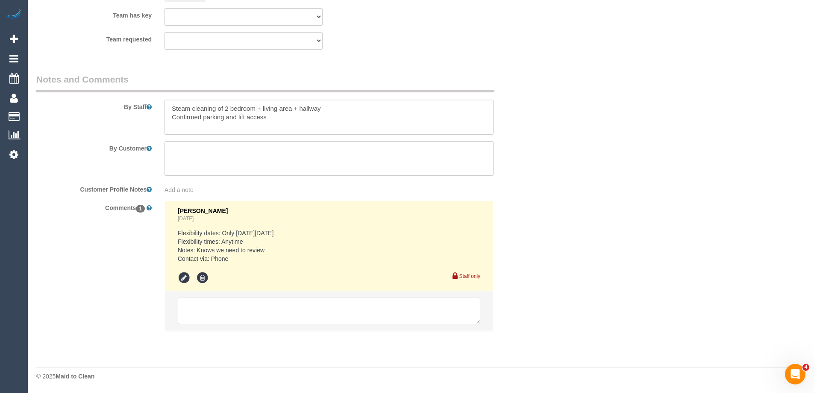
click at [201, 315] on textarea at bounding box center [329, 310] width 303 height 26
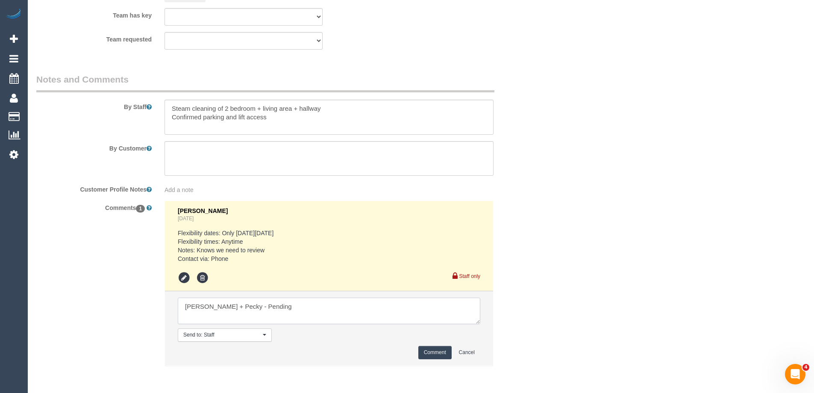
type textarea "[PERSON_NAME] + Pecky - Pending"
drag, startPoint x: 171, startPoint y: 107, endPoint x: 179, endPoint y: 111, distance: 8.6
click at [172, 107] on textarea at bounding box center [329, 117] width 329 height 35
type textarea "Estimated time of 7-9 hrs + SC. Steam cleaning of 2 bedroom + living area + hal…"
click at [267, 312] on textarea at bounding box center [329, 310] width 303 height 26
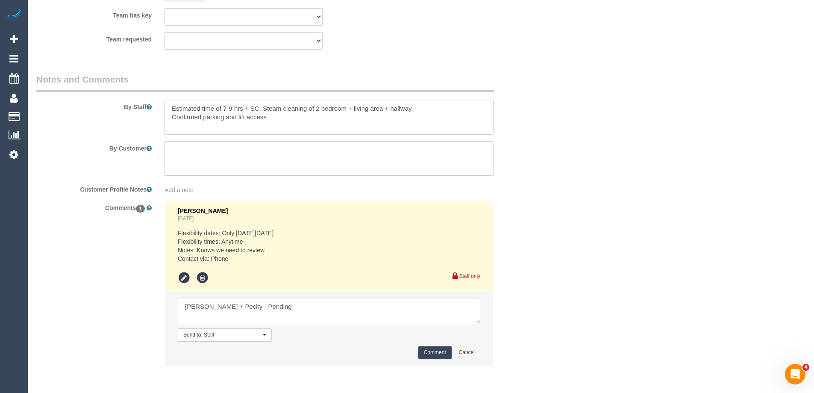
click at [432, 356] on button "Comment" at bounding box center [434, 352] width 33 height 13
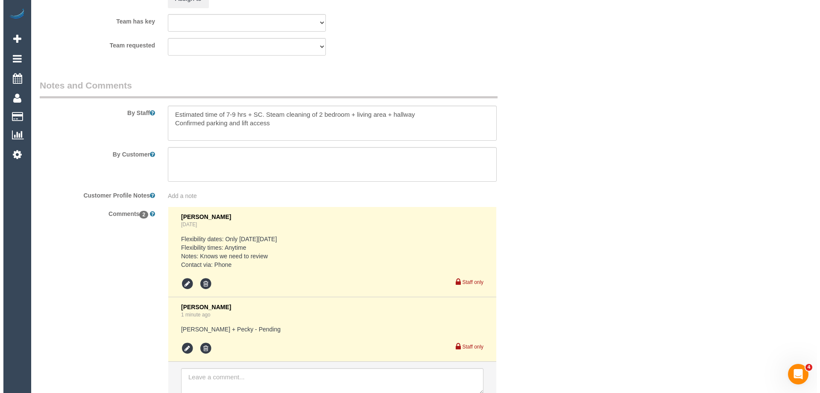
scroll to position [0, 0]
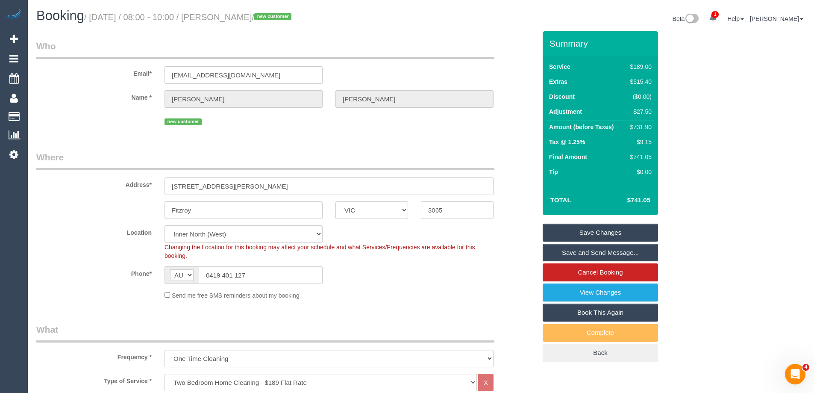
click at [559, 236] on link "Save Changes" at bounding box center [600, 232] width 115 height 18
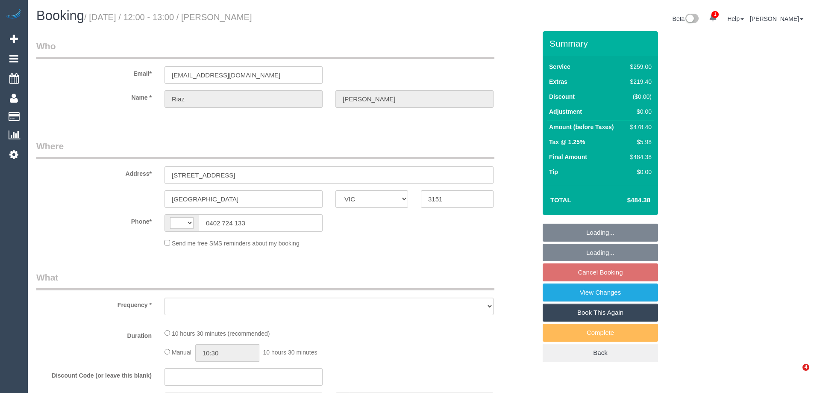
select select "VIC"
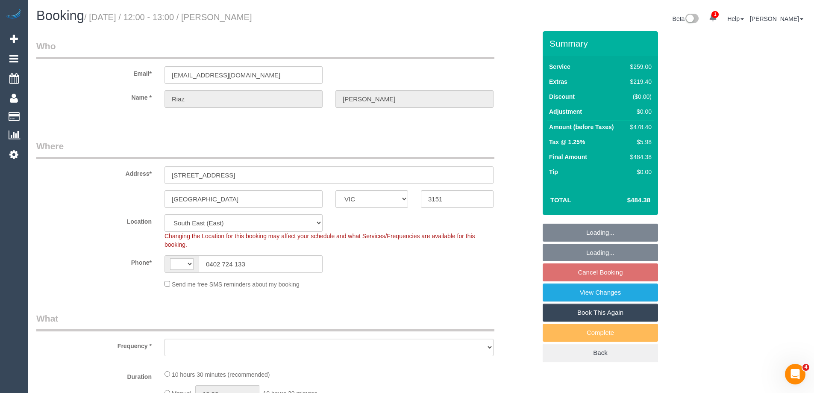
select select "string:AU"
select select "object:1193"
select select "string:stripe-pm_1PAlvb2GScqysDRVTBJSpKnj"
select select "number:28"
select select "number:14"
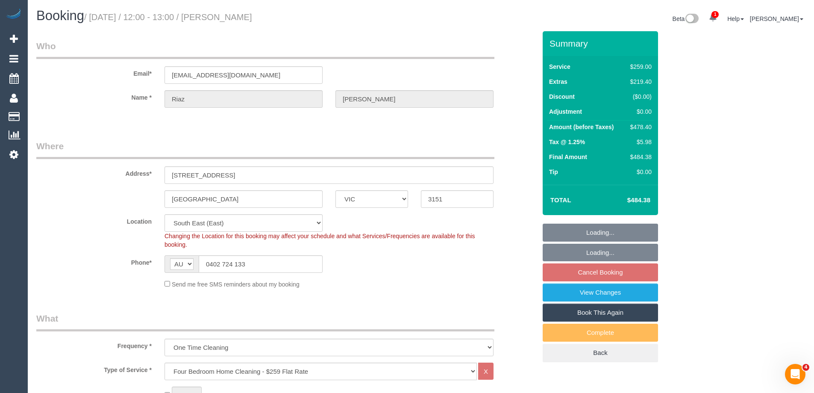
select select "number:18"
select select "number:24"
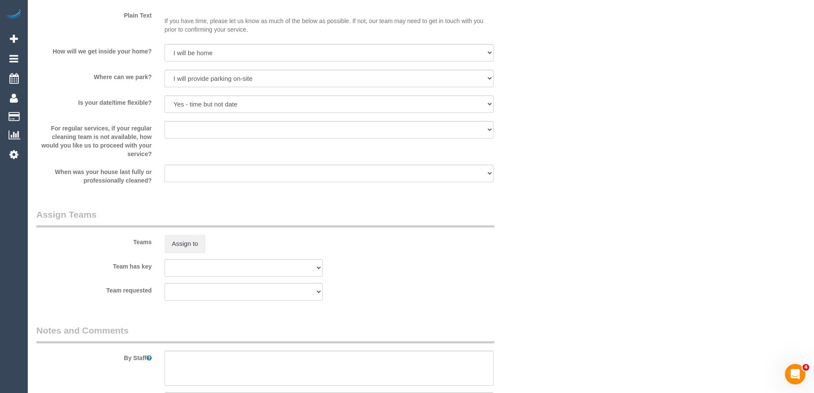
scroll to position [1591, 0]
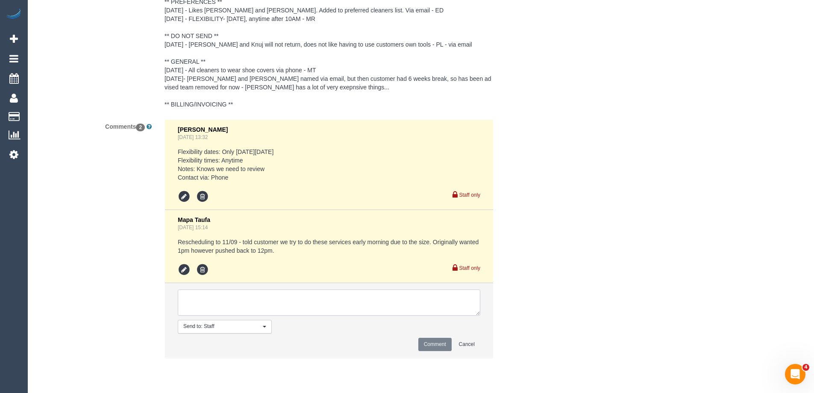
click at [207, 310] on textarea at bounding box center [329, 302] width 303 height 26
type textarea "[PERSON_NAME] + [PERSON_NAME] - Pending"
click at [424, 351] on button "Comment" at bounding box center [434, 344] width 33 height 13
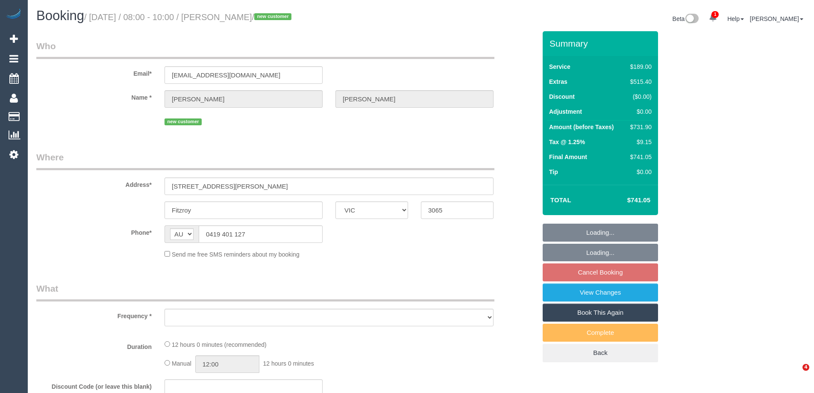
select select "VIC"
select select "string:stripe-pm_1S3Ret2GScqysDRV3gAhRbXU"
select select "number:28"
select select "number:14"
select select "number:18"
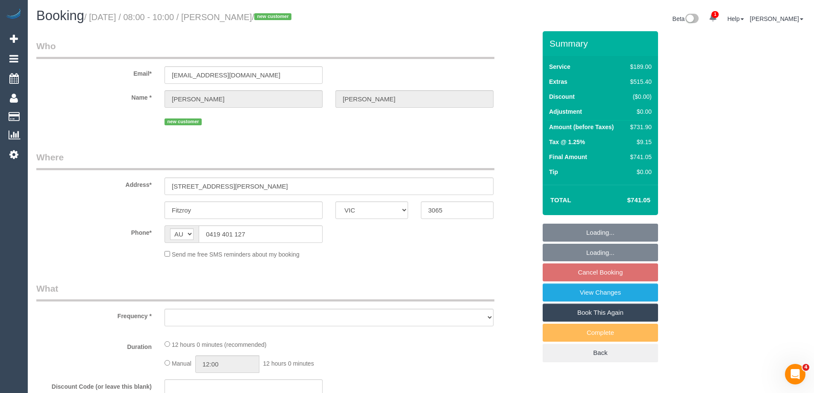
select select "number:24"
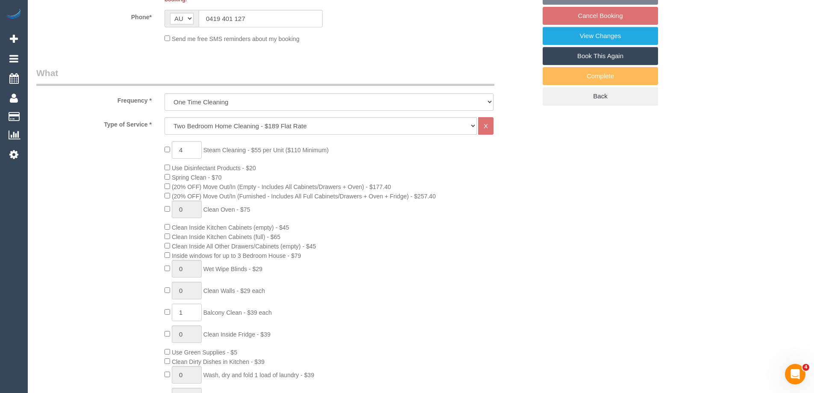
select select "object:1689"
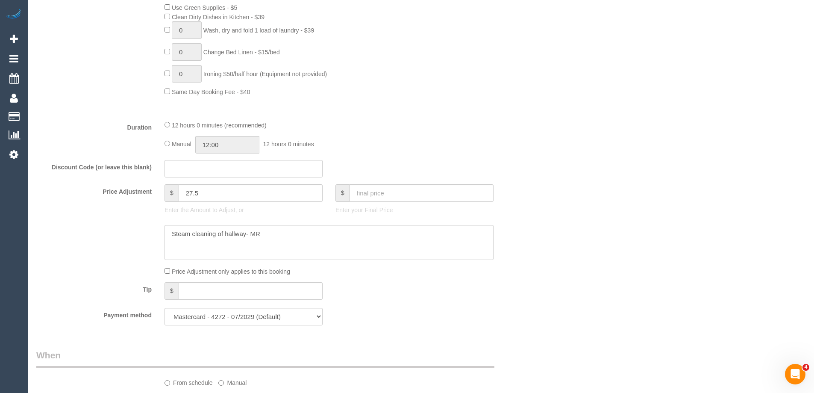
select select "spot1"
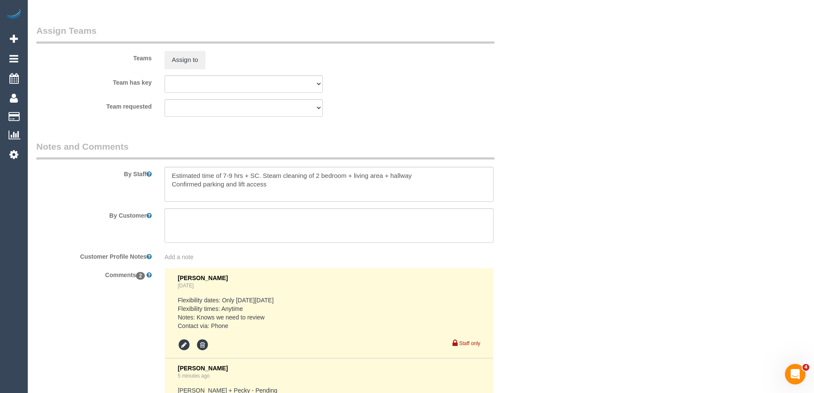
scroll to position [1414, 0]
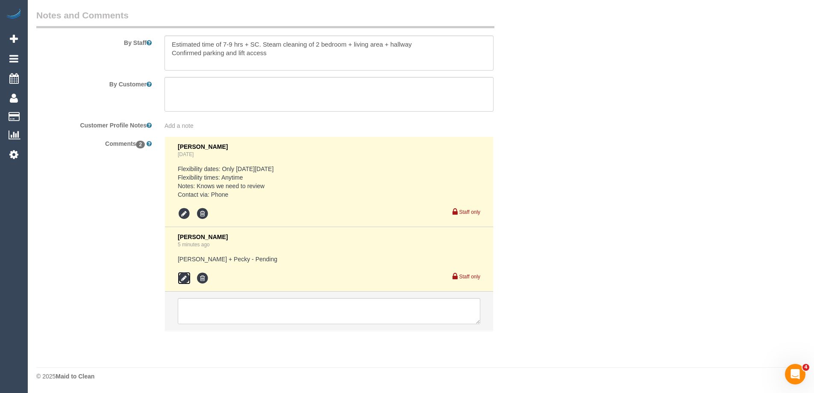
click at [185, 277] on icon at bounding box center [184, 278] width 13 height 13
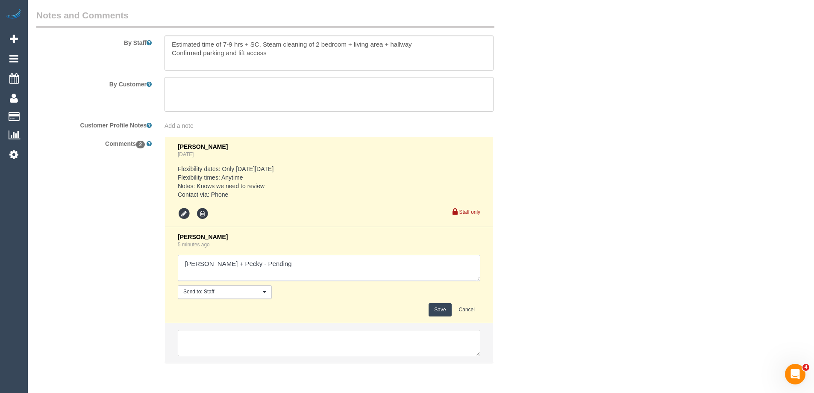
drag, startPoint x: 234, startPoint y: 261, endPoint x: 332, endPoint y: 263, distance: 97.5
click at [332, 263] on textarea at bounding box center [329, 268] width 303 height 26
type textarea "Daniel + Pecky - Unavailable Akila + Tehan - Pending"
click at [437, 306] on button "Save" at bounding box center [440, 309] width 23 height 13
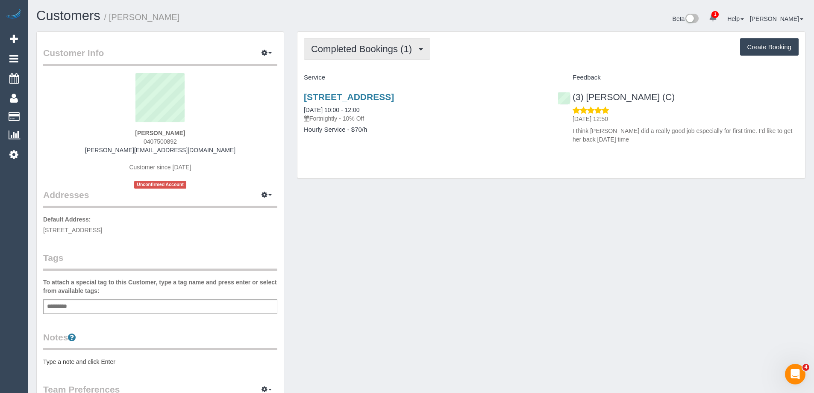
click at [347, 52] on span "Completed Bookings (1)" at bounding box center [363, 49] width 105 height 11
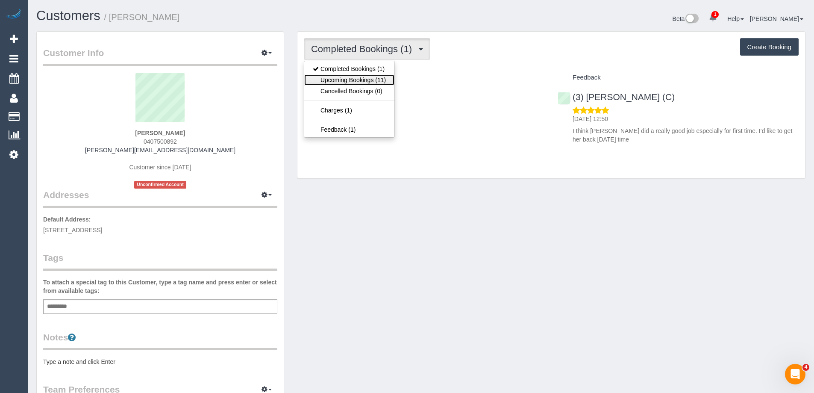
click at [353, 82] on link "Upcoming Bookings (11)" at bounding box center [349, 79] width 90 height 11
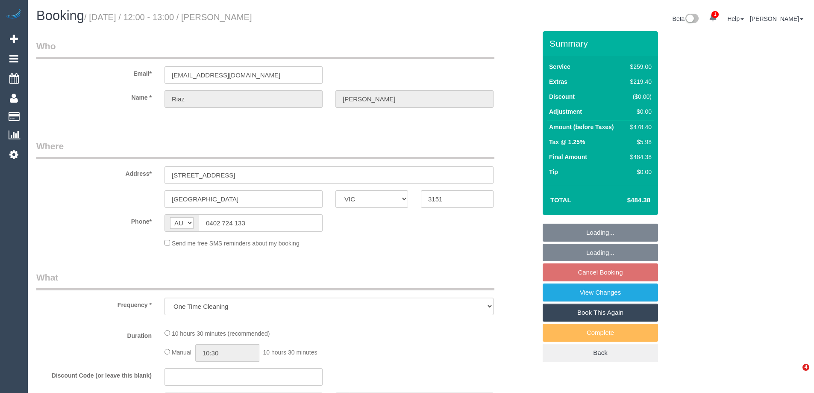
select select "VIC"
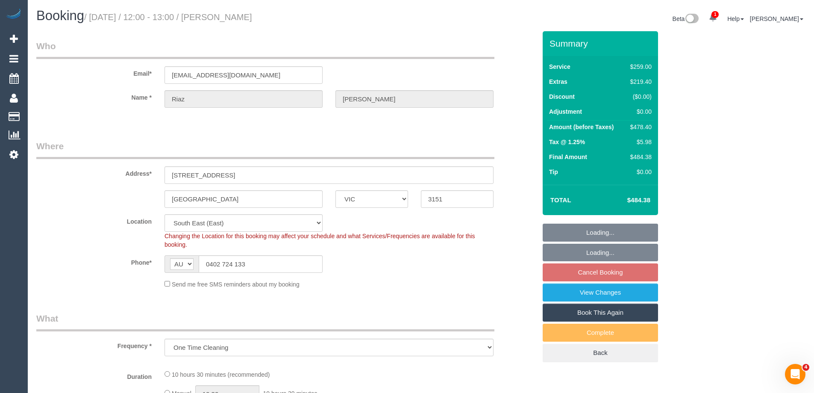
select select "object:851"
select select "string:stripe-pm_1PAlvb2GScqysDRVTBJSpKnj"
select select "number:28"
select select "number:14"
select select "number:18"
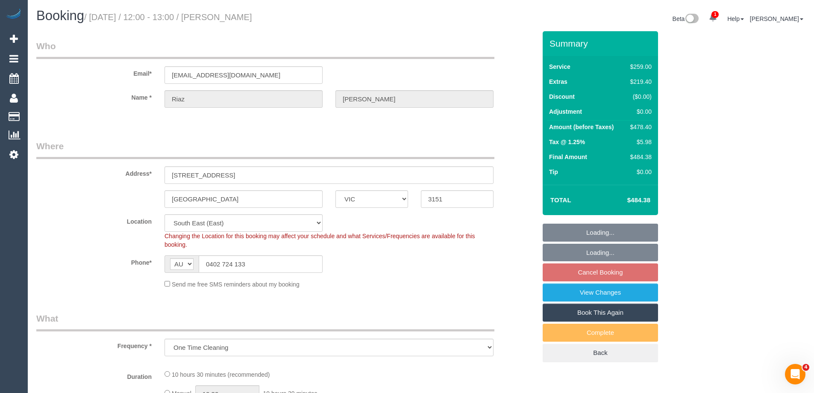
select select "number:24"
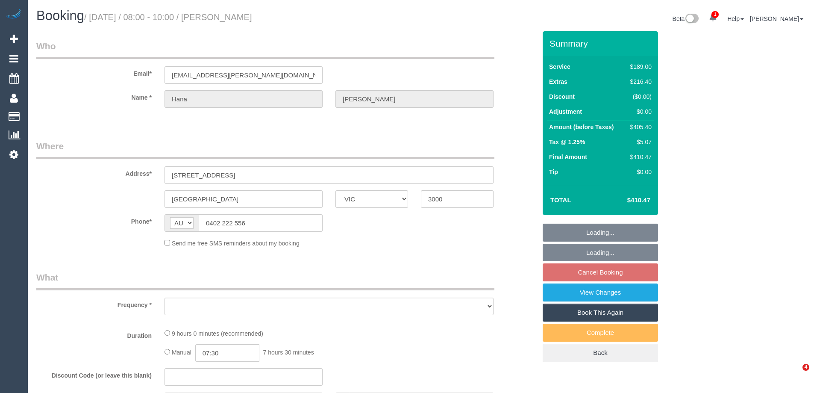
select select "VIC"
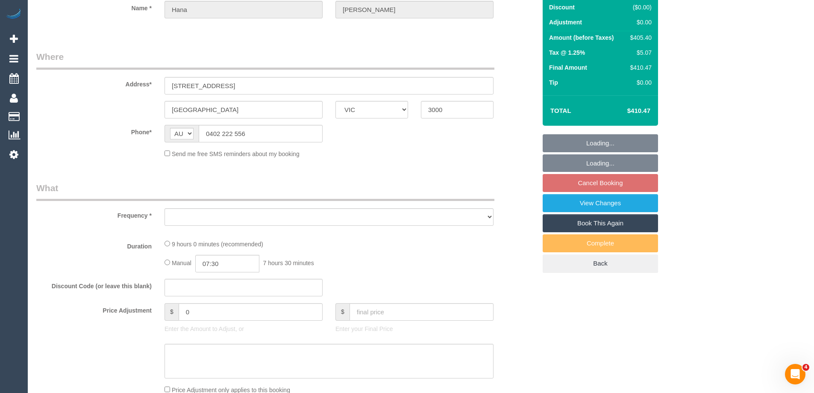
select select "string:stripe-pm_1QsrmX2GScqysDRV5M0agtFe"
select select "number:28"
select select "number:15"
select select "number:21"
select select "number:25"
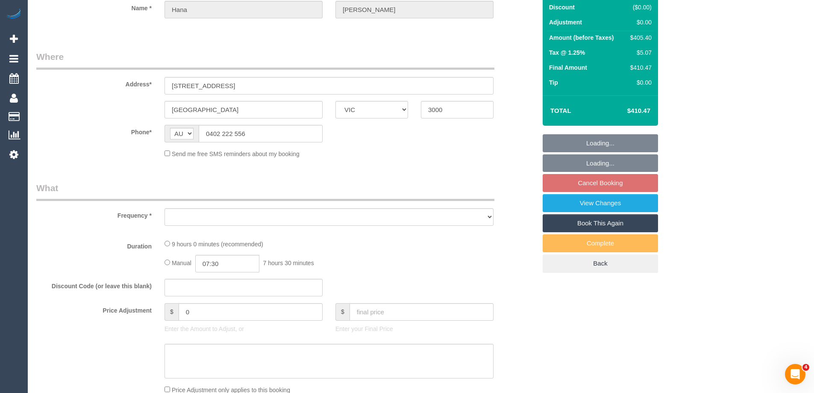
select select "number:33"
select select "number:12"
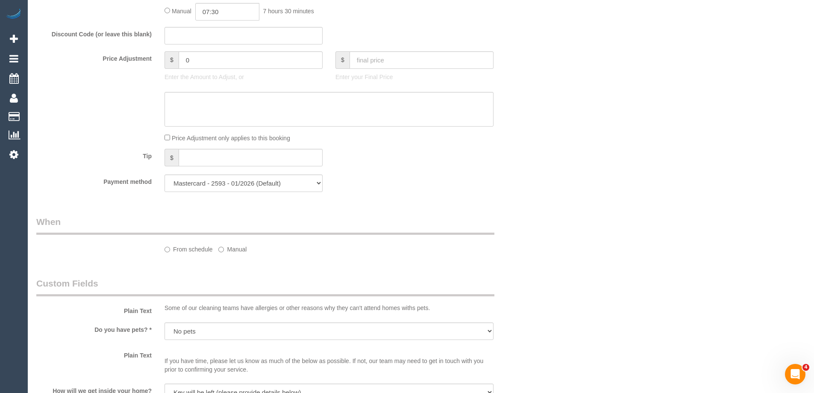
select select "object:807"
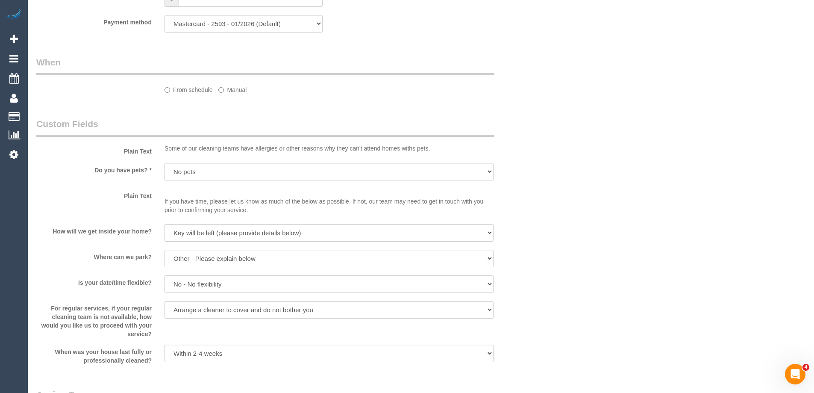
select select "spot1"
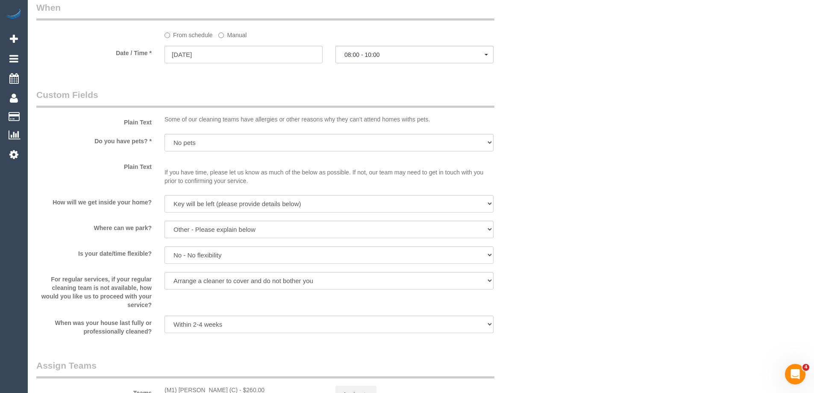
scroll to position [896, 0]
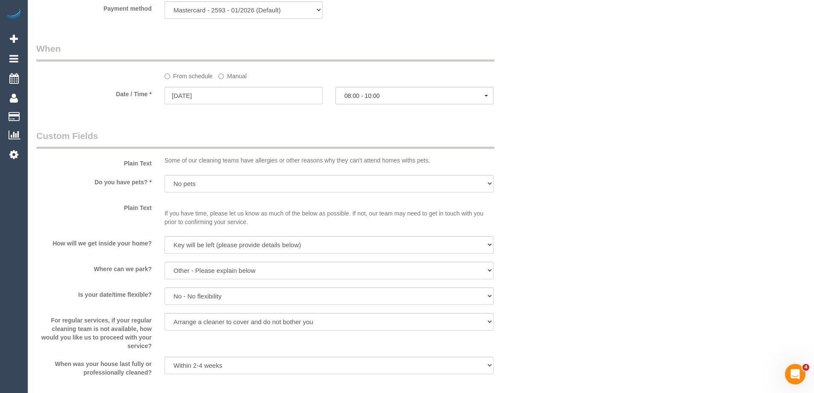
click at [232, 73] on label "Manual" at bounding box center [232, 75] width 28 height 12
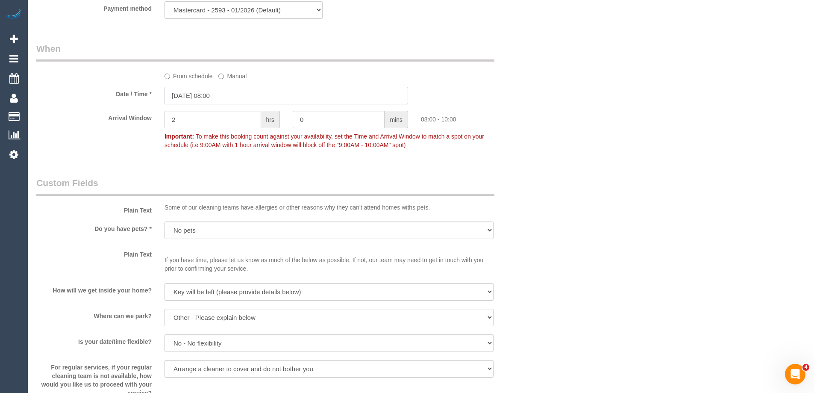
click at [190, 93] on input "[DATE] 08:00" at bounding box center [287, 96] width 244 height 18
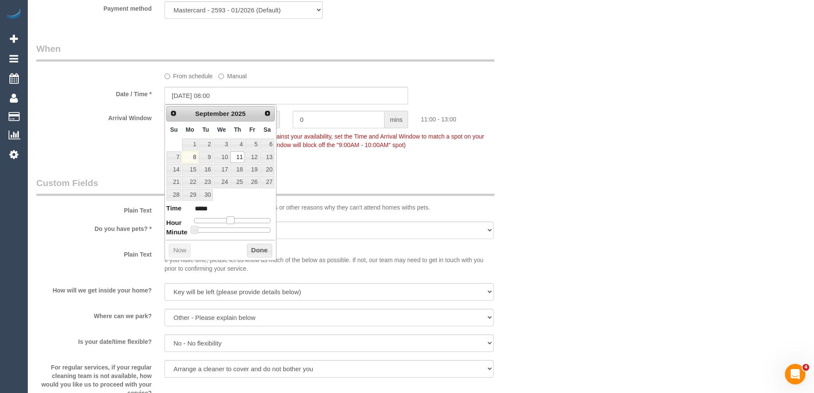
type input "[DATE] 11:00"
type input "*****"
type input "[DATE] 12:00"
type input "*****"
click at [234, 222] on span at bounding box center [234, 220] width 8 height 8
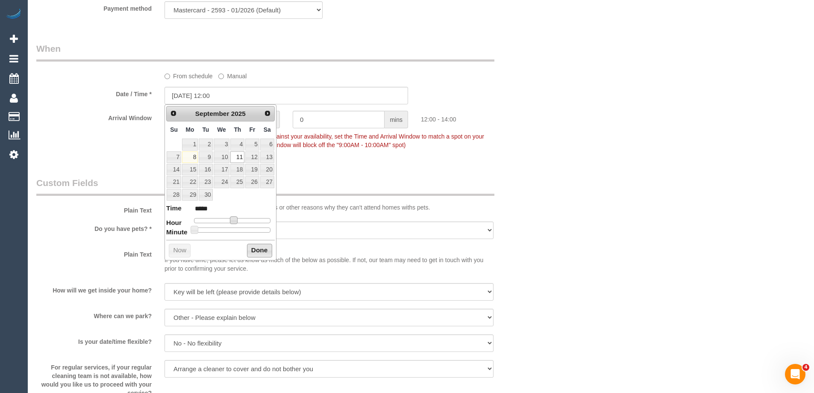
click at [255, 251] on button "Done" at bounding box center [259, 251] width 25 height 14
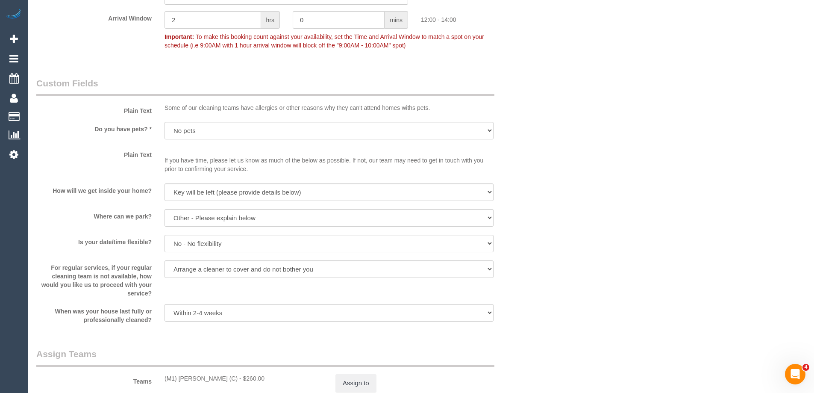
scroll to position [1195, 0]
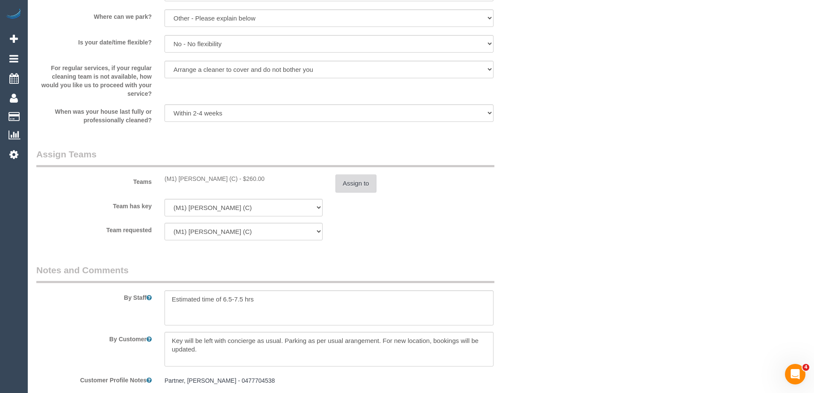
click at [353, 185] on button "Assign to" at bounding box center [355, 183] width 41 height 18
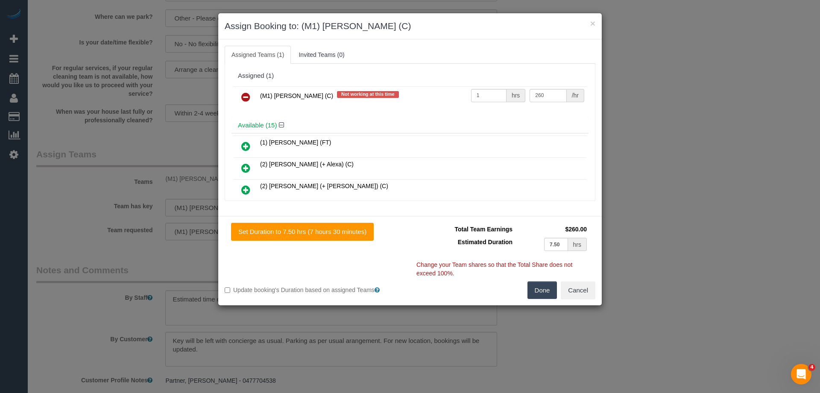
click at [242, 99] on icon at bounding box center [245, 97] width 9 height 10
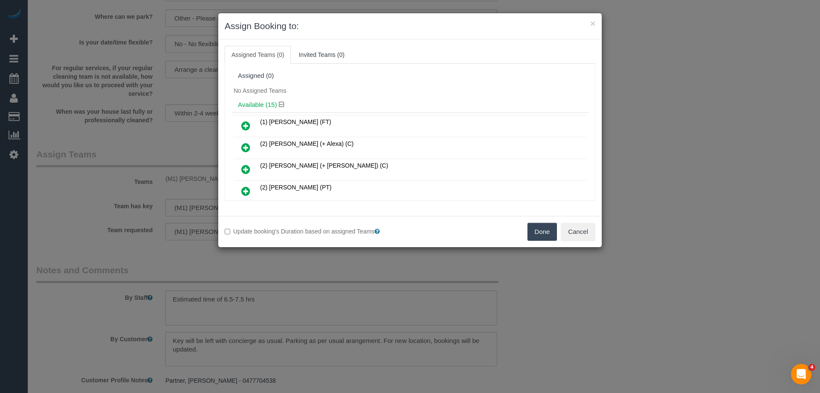
drag, startPoint x: 556, startPoint y: 239, endPoint x: 538, endPoint y: 234, distance: 18.7
click at [547, 237] on button "Done" at bounding box center [543, 232] width 30 height 18
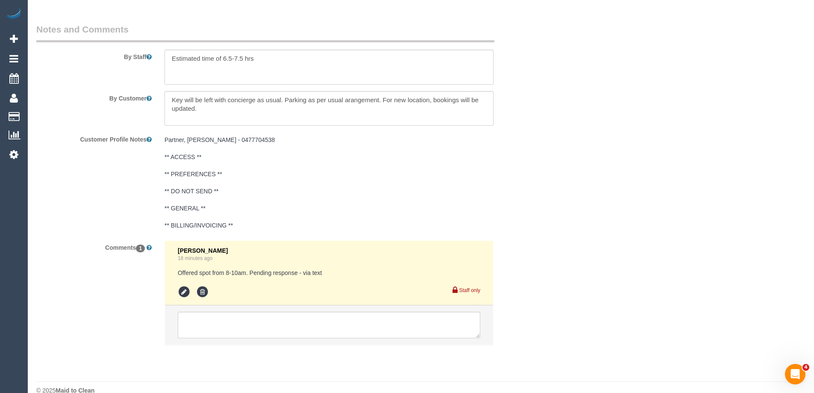
scroll to position [1450, 0]
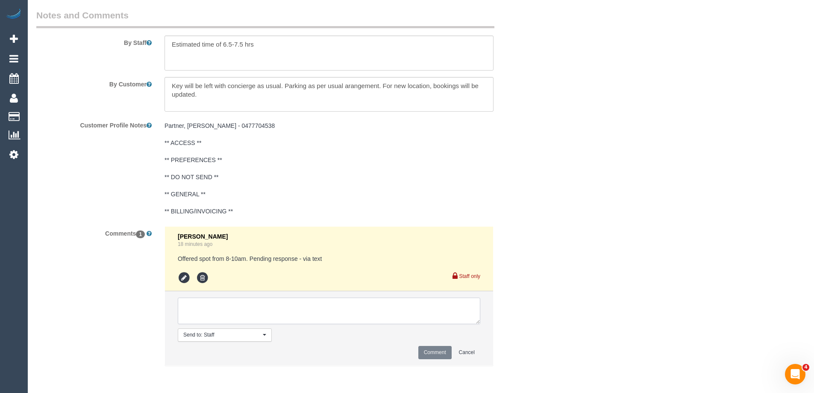
click at [212, 318] on textarea at bounding box center [329, 310] width 303 height 26
type textarea "U/A from Jeferson as can only do from 12pm at the earliest - via phone"
click at [439, 350] on button "Comment" at bounding box center [434, 352] width 33 height 13
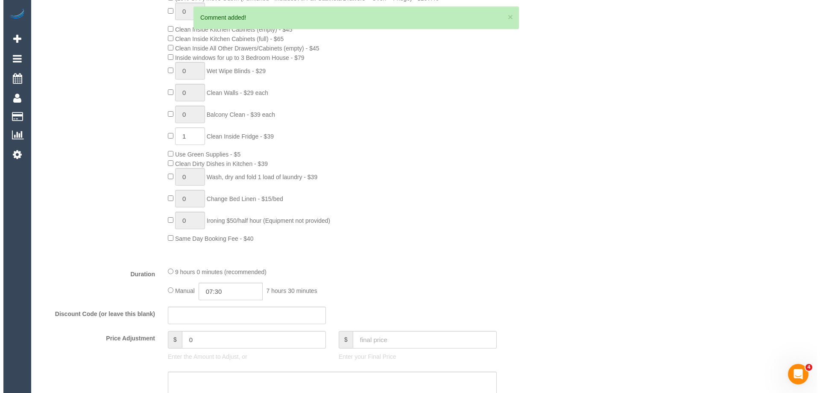
scroll to position [0, 0]
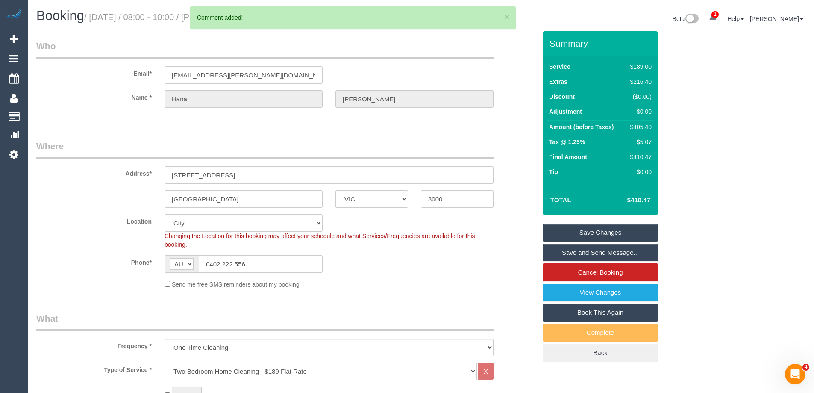
click at [582, 247] on link "Save and Send Message..." at bounding box center [600, 253] width 115 height 18
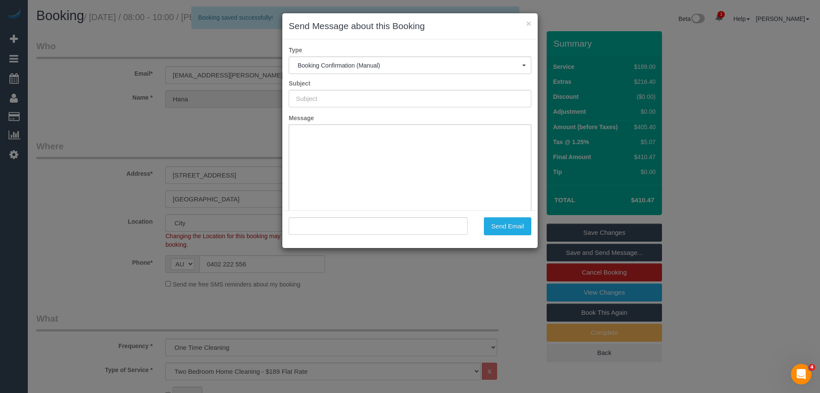
type input "Booking Confirmed"
type input ""[PERSON_NAME]" <[EMAIL_ADDRESS][PERSON_NAME][DOMAIN_NAME]>"
click at [529, 24] on button "×" at bounding box center [528, 23] width 5 height 9
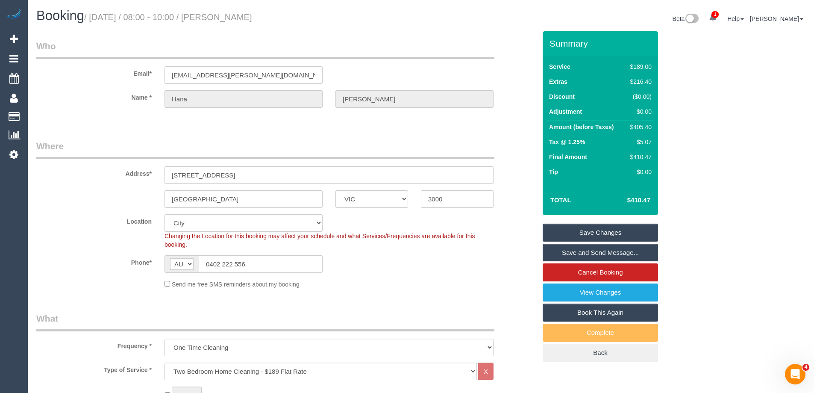
click at [580, 233] on link "Save Changes" at bounding box center [600, 232] width 115 height 18
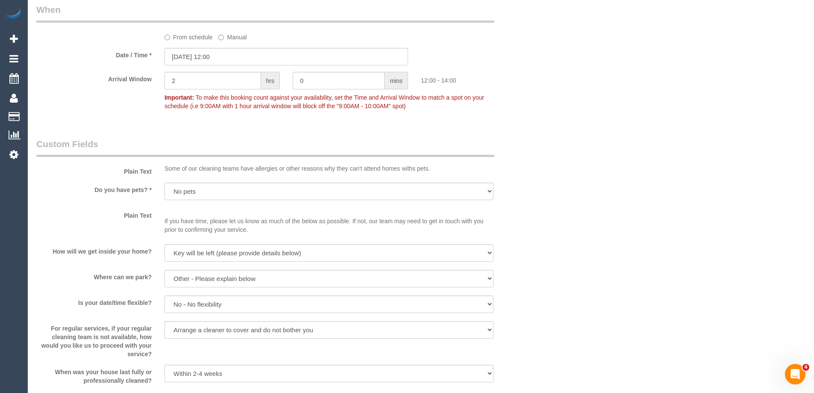
scroll to position [940, 0]
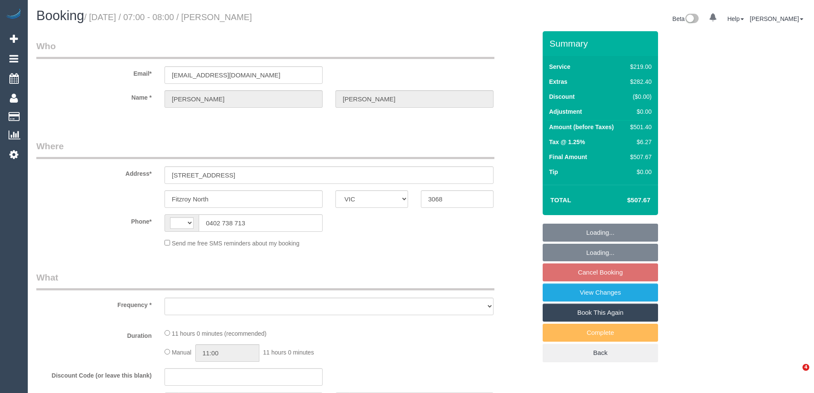
select select "VIC"
select select "object:284"
select select "string:AU"
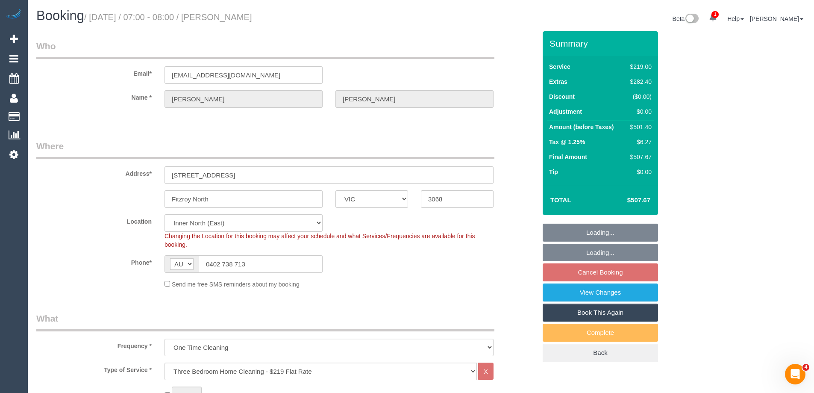
select select "object:655"
select select "string:stripe-pm_1Q1buJ2GScqysDRVBDjGYTES"
select select "spot1"
select select "number:28"
select select "number:14"
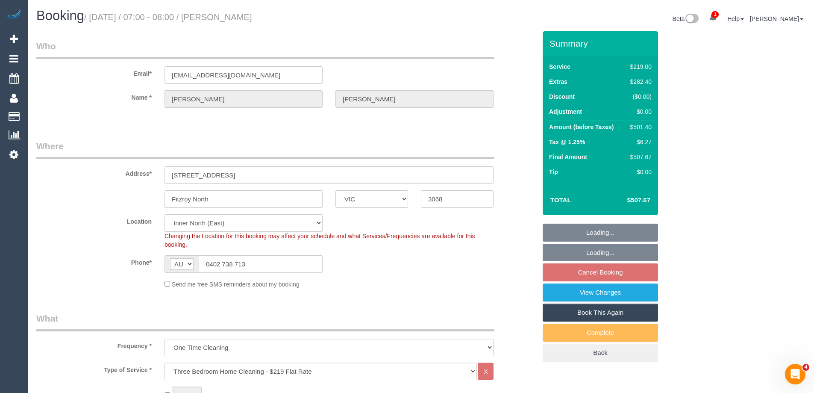
select select "number:18"
select select "number:36"
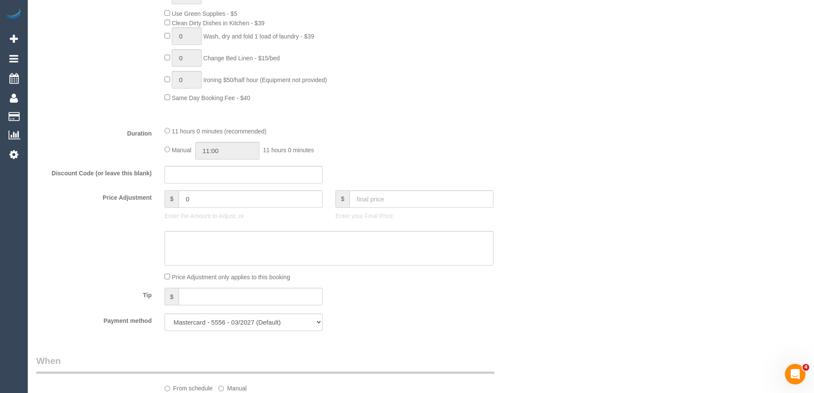
scroll to position [1343, 0]
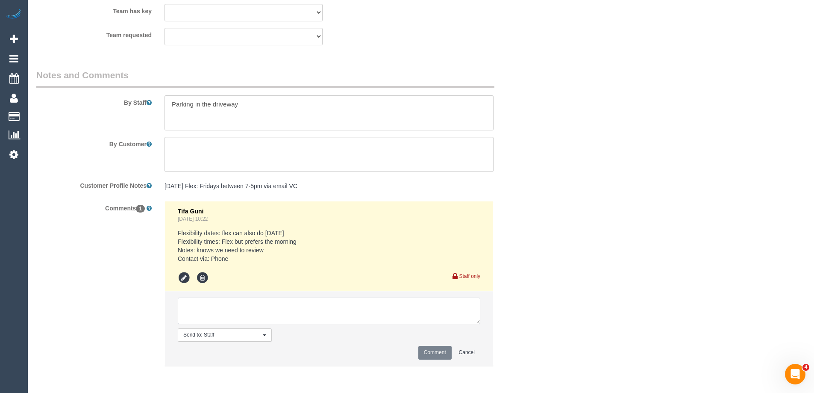
click at [219, 312] on textarea at bounding box center [329, 310] width 303 height 26
type textarea "Jeferson - Pending"
click at [421, 356] on button "Comment" at bounding box center [434, 352] width 33 height 13
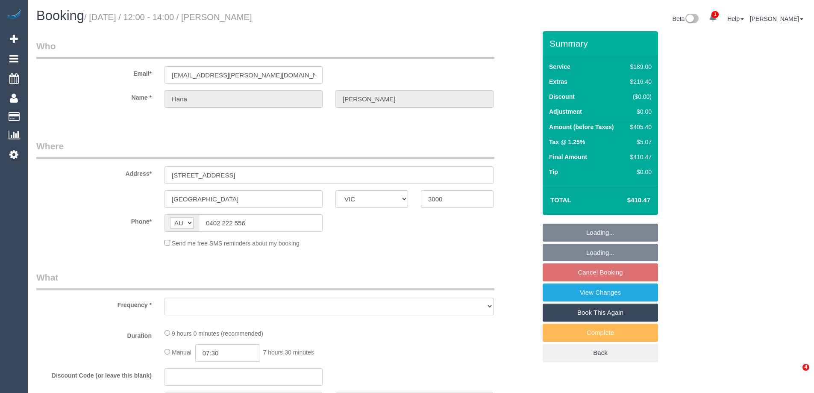
select select "VIC"
select select "object:570"
select select "string:stripe-pm_1QsrmX2GScqysDRV5M0agtFe"
select select "number:28"
select select "number:15"
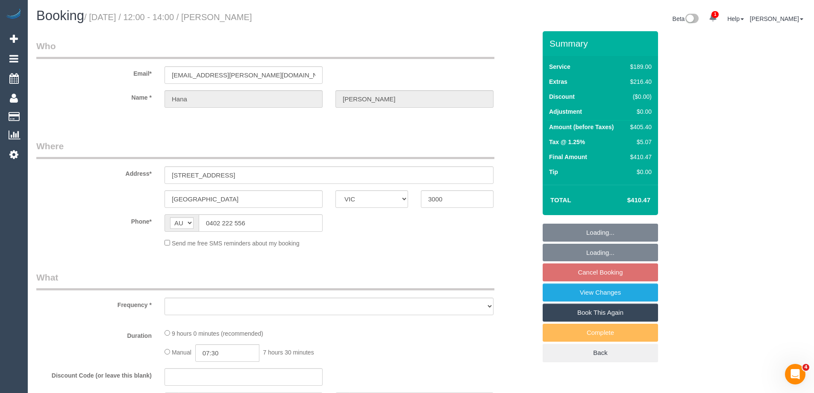
select select "number:21"
select select "number:25"
select select "number:33"
select select "number:12"
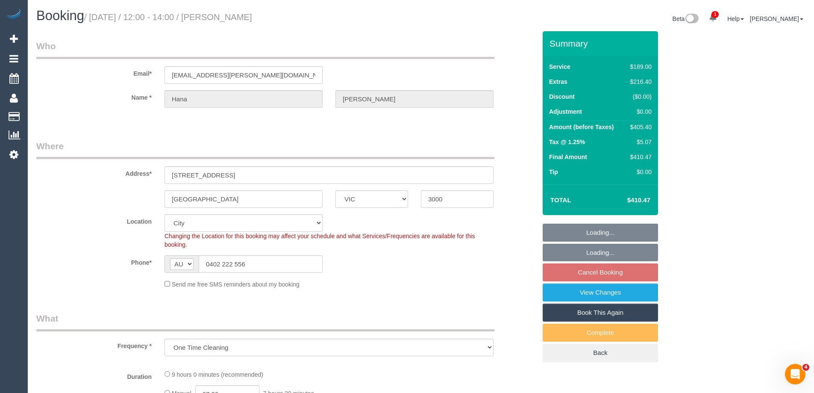
select select "object:1230"
select select "spot1"
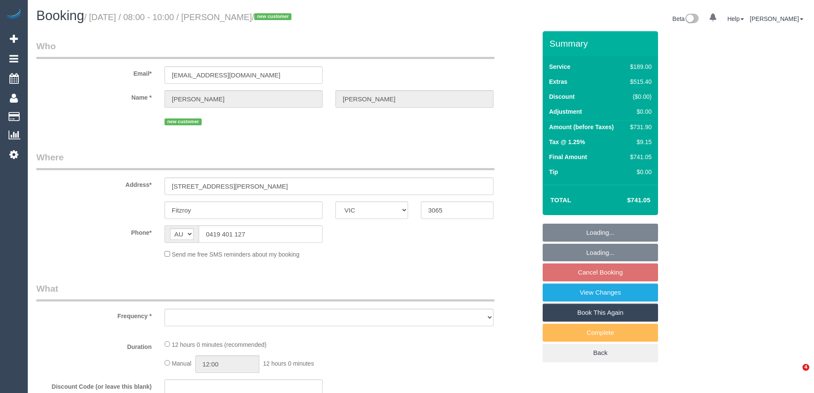
select select "VIC"
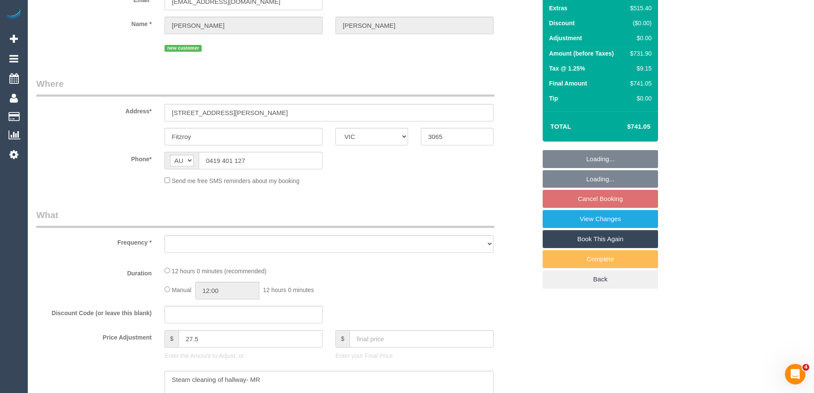
select select "string:stripe-pm_1S3Ret2GScqysDRV3gAhRbXU"
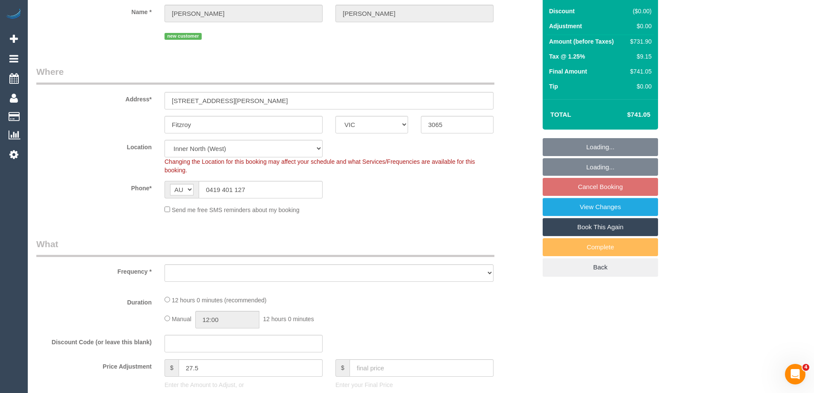
select select "object:730"
select select "number:28"
select select "number:14"
select select "number:18"
select select "number:24"
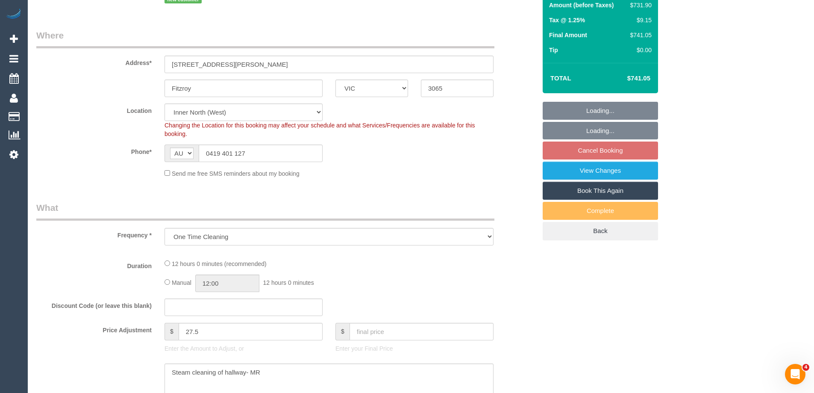
select select "object:836"
select select "spot1"
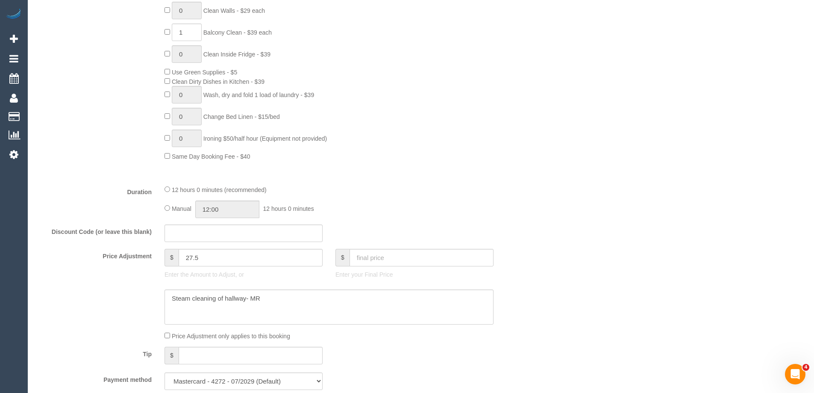
scroll to position [598, 0]
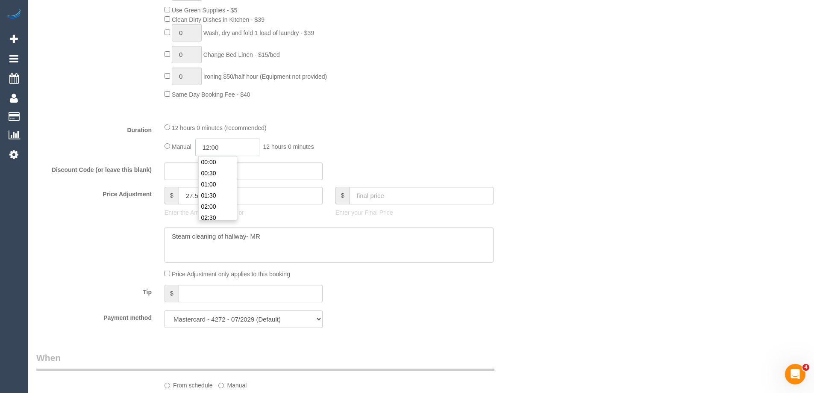
click at [235, 148] on input "12:00" at bounding box center [227, 147] width 64 height 18
type input "04:30"
click at [218, 163] on li "04:30" at bounding box center [218, 160] width 38 height 11
select select "spot23"
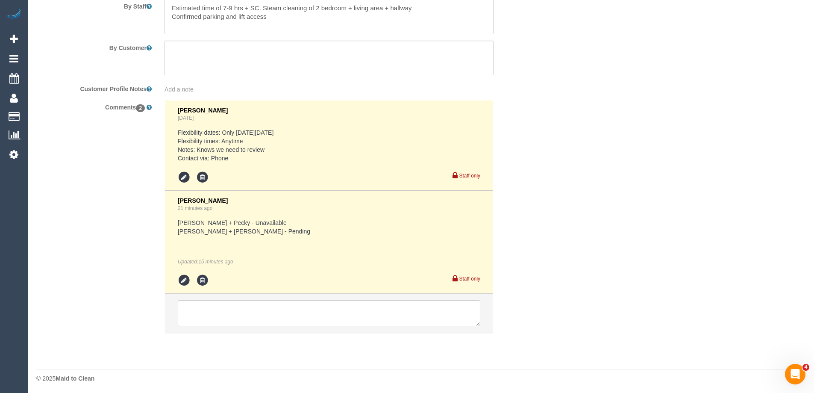
scroll to position [1453, 0]
click at [181, 276] on icon at bounding box center [184, 278] width 13 height 13
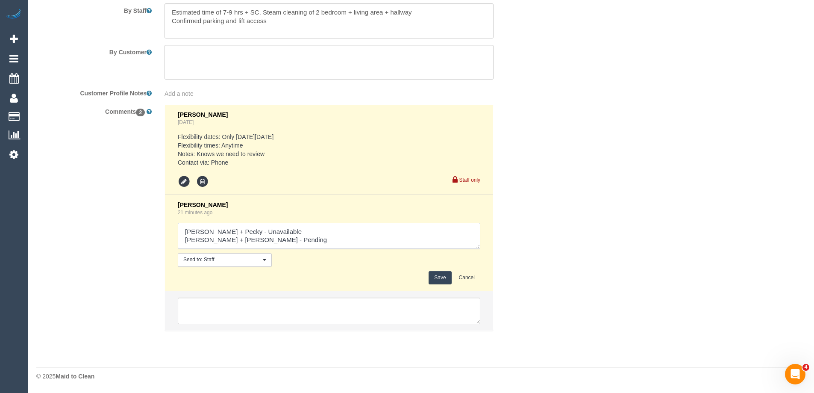
drag, startPoint x: 230, startPoint y: 238, endPoint x: 268, endPoint y: 239, distance: 38.1
click at [268, 239] on textarea at bounding box center [329, 236] width 303 height 26
type textarea "Daniel + Pecky - Unavailable Akila + Tehan - Confirmed"
click at [442, 278] on button "Save" at bounding box center [440, 277] width 23 height 13
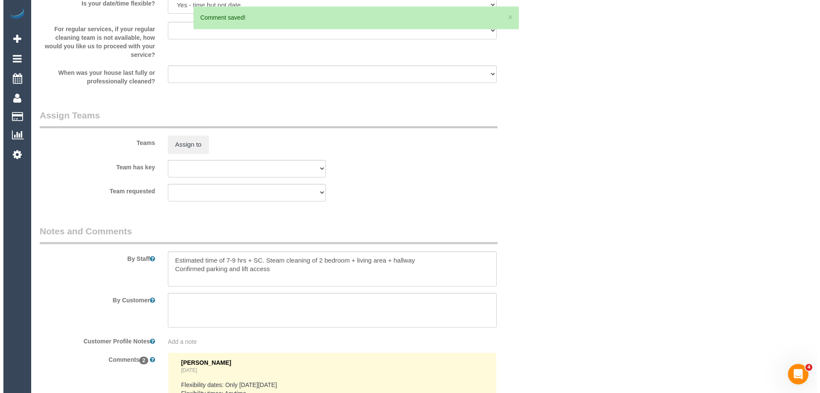
scroll to position [1190, 0]
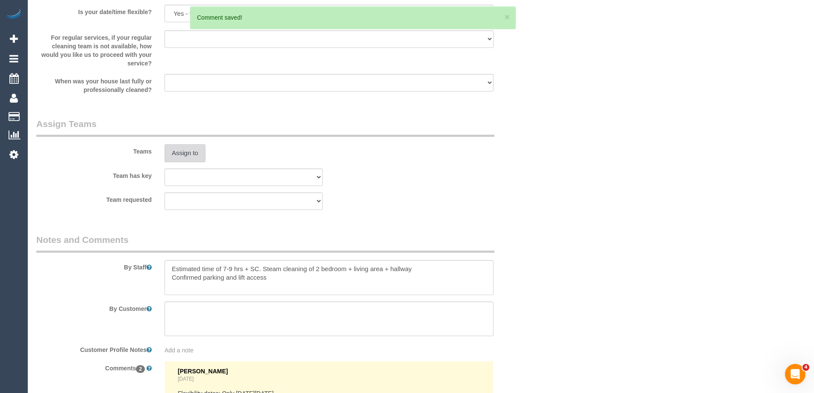
click at [184, 154] on button "Assign to" at bounding box center [185, 153] width 41 height 18
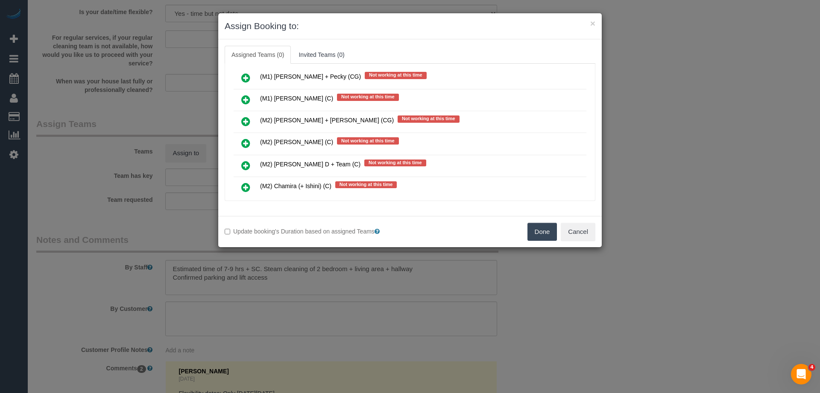
scroll to position [2735, 0]
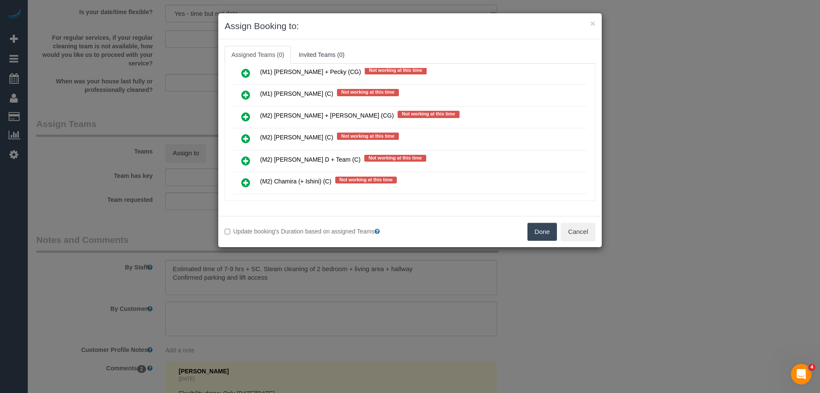
click at [243, 115] on icon at bounding box center [245, 117] width 9 height 10
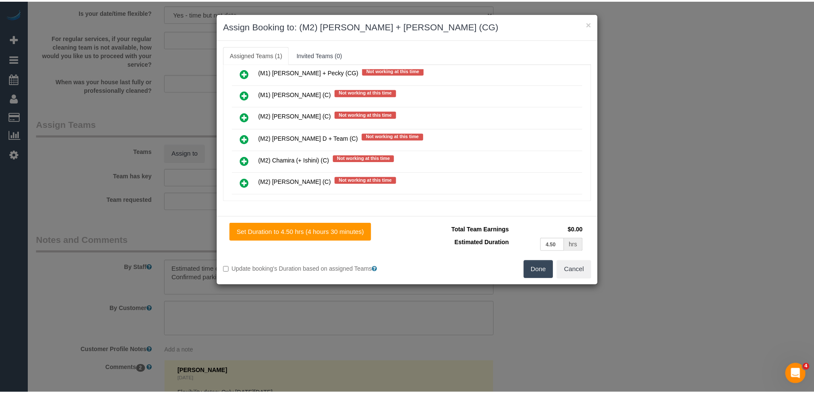
scroll to position [0, 0]
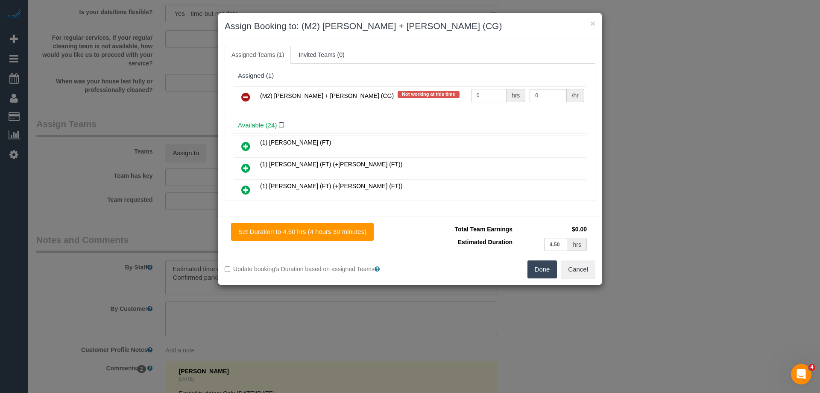
drag, startPoint x: 488, startPoint y: 97, endPoint x: 444, endPoint y: 95, distance: 43.6
click at [445, 95] on tr "(M2) Akila + Tehan (CG) Not working at this time 0 hrs 0 /hr" at bounding box center [410, 97] width 353 height 22
type input "1"
drag, startPoint x: 506, startPoint y: 93, endPoint x: 431, endPoint y: 92, distance: 74.8
click at [430, 92] on tr "(M2) Akila + Tehan (CG) Not working at this time 1 hrs 0 /hr" at bounding box center [410, 97] width 353 height 22
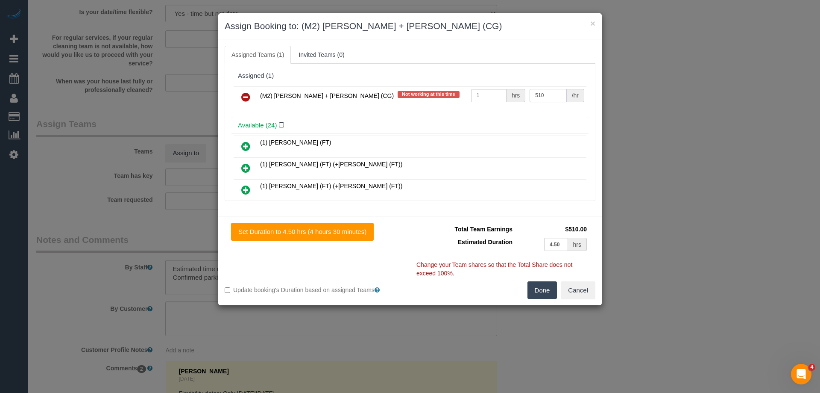
type input "510"
click at [544, 290] on button "Done" at bounding box center [543, 290] width 30 height 18
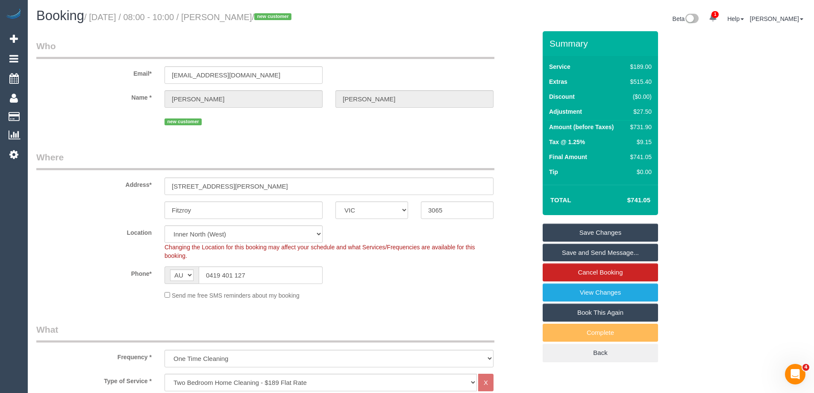
drag, startPoint x: 292, startPoint y: 17, endPoint x: 237, endPoint y: 17, distance: 54.7
click at [237, 17] on small "/ September 11, 2025 / 08:00 - 10:00 / Jasmine Byrne / new customer" at bounding box center [189, 16] width 210 height 9
copy small "Jasmine Byrne"
click at [579, 248] on link "Save and Send Message..." at bounding box center [600, 253] width 115 height 18
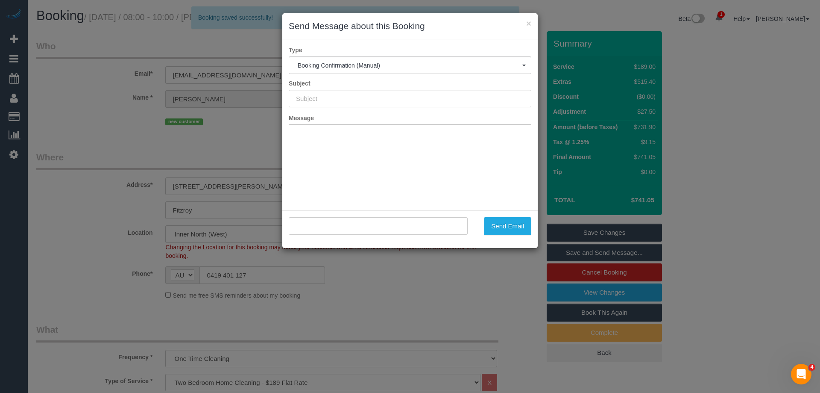
type input "Booking Confirmed"
type input ""Jasmine Byrne" <bigbushka@yahoo.com.au>"
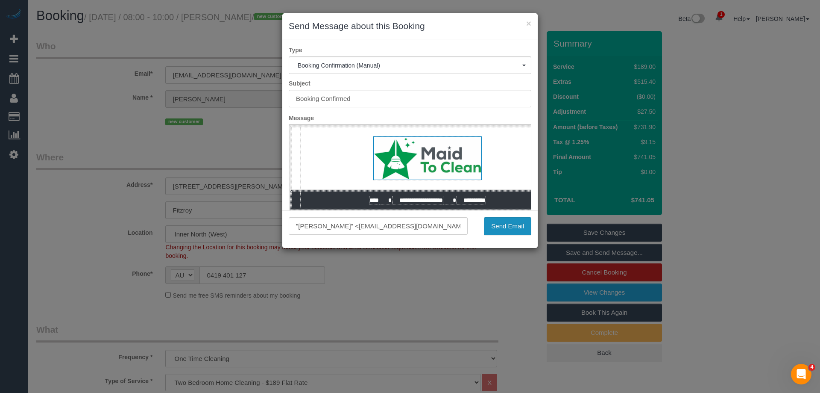
click at [506, 227] on button "Send Email" at bounding box center [507, 226] width 47 height 18
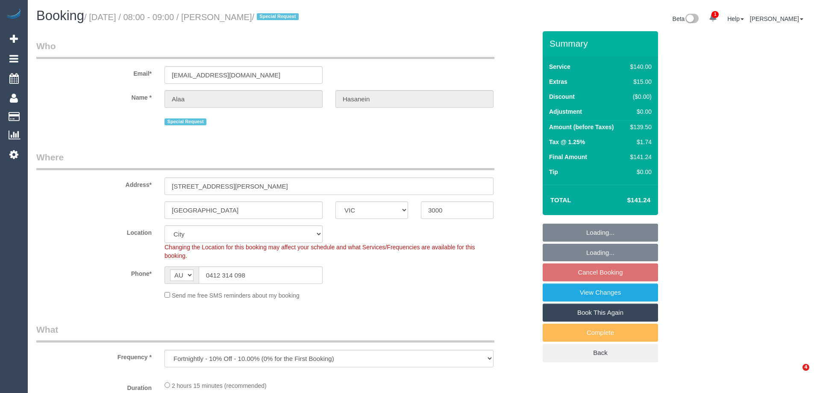
select select "VIC"
select select "object:557"
select select "string:stripe-pm_1OI0oz2GScqysDRVX0fPxZoj"
select select "number:28"
select select "number:14"
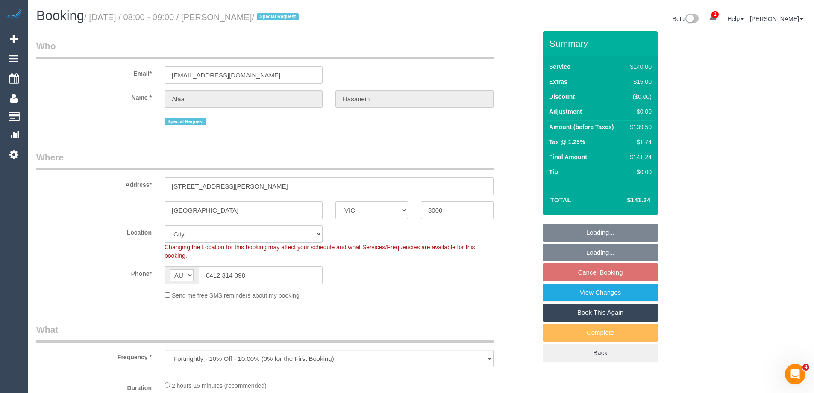
select select "number:20"
select select "number:24"
select select "number:34"
select select "number:12"
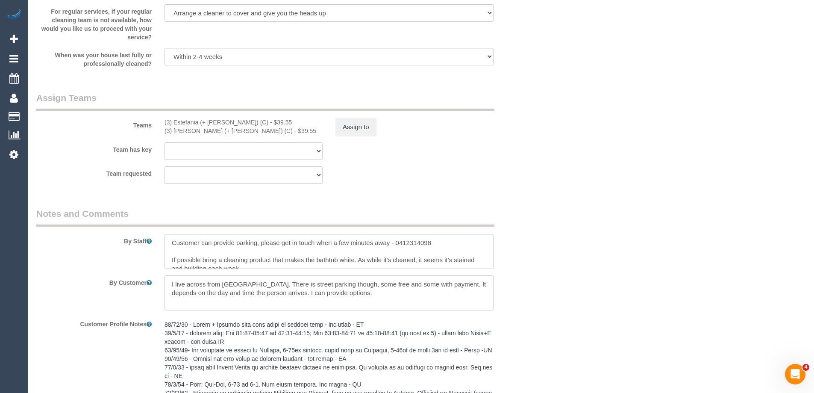
scroll to position [1425, 0]
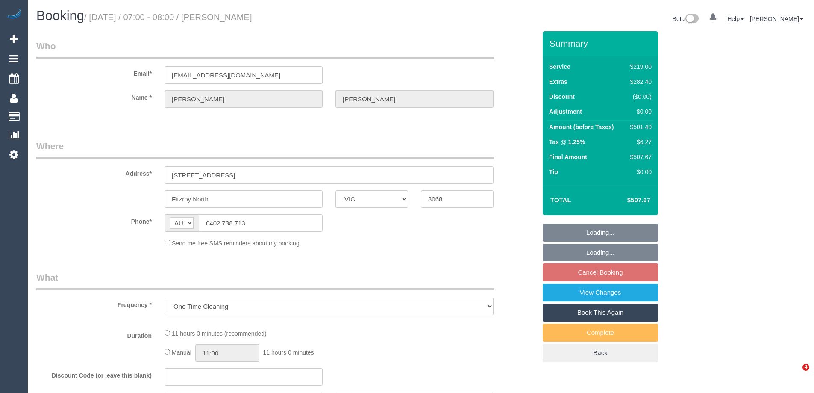
select select "VIC"
select select "string:stripe-pm_1Q1buJ2GScqysDRVBDjGYTES"
select select "number:28"
select select "number:14"
select select "number:18"
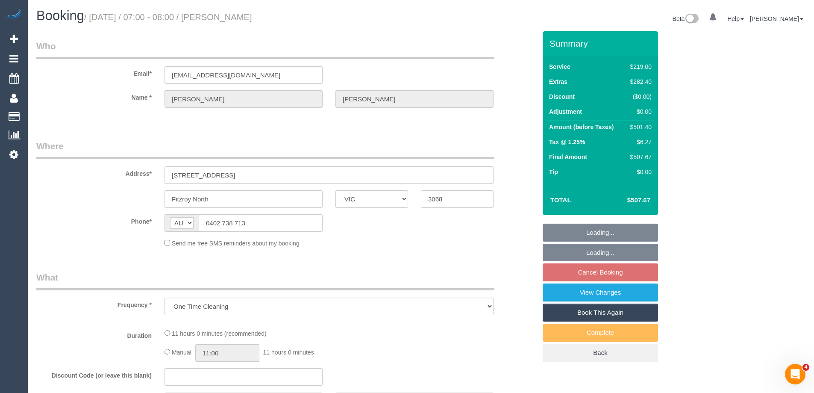
select select "number:36"
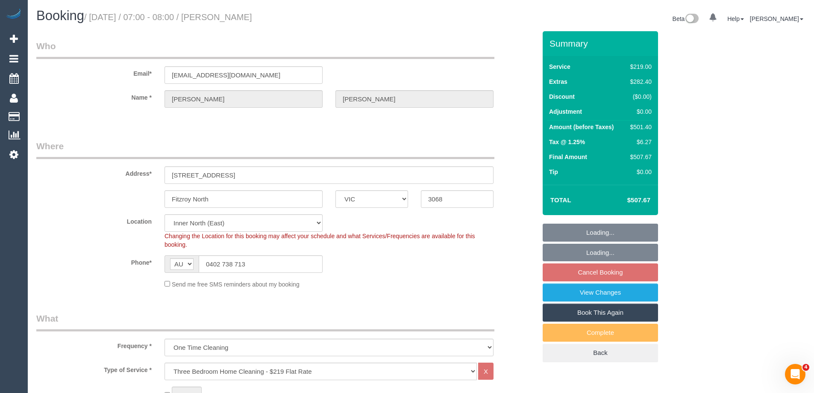
select select "object:819"
select select "spot1"
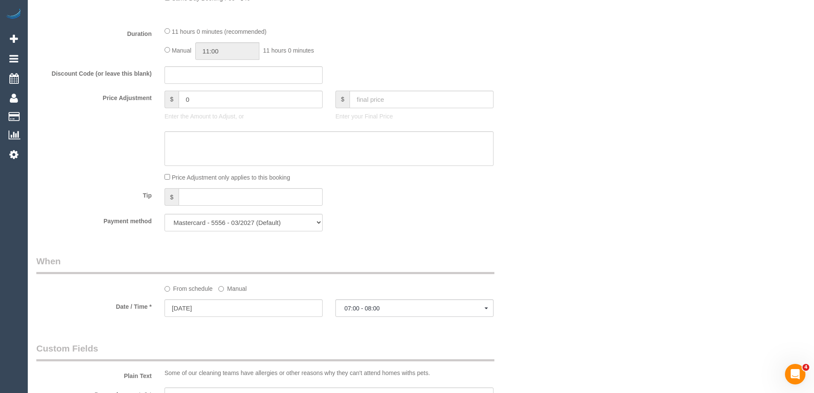
scroll to position [684, 0]
click at [223, 49] on input "11:00" at bounding box center [227, 51] width 64 height 18
type input "09:30"
click at [221, 74] on li "09:30" at bounding box center [218, 77] width 38 height 11
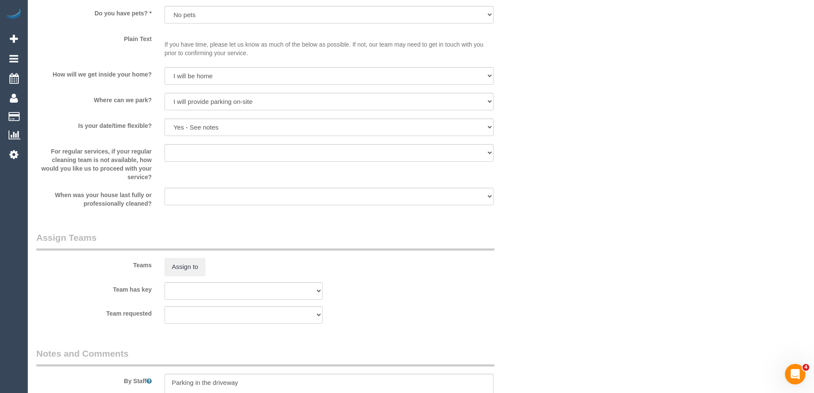
select select "spot16"
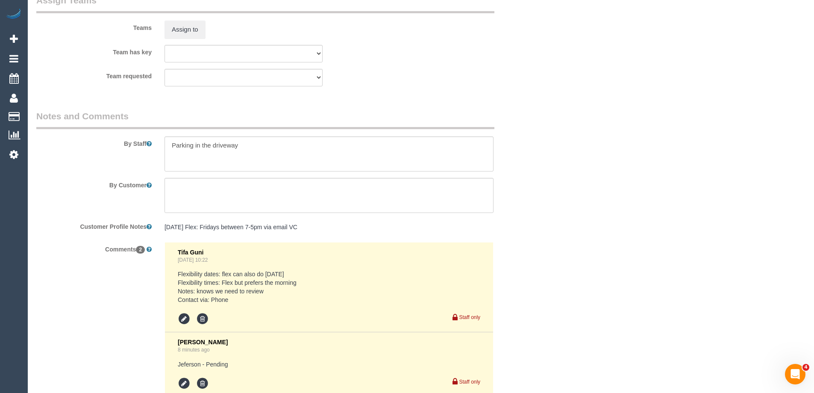
scroll to position [1367, 0]
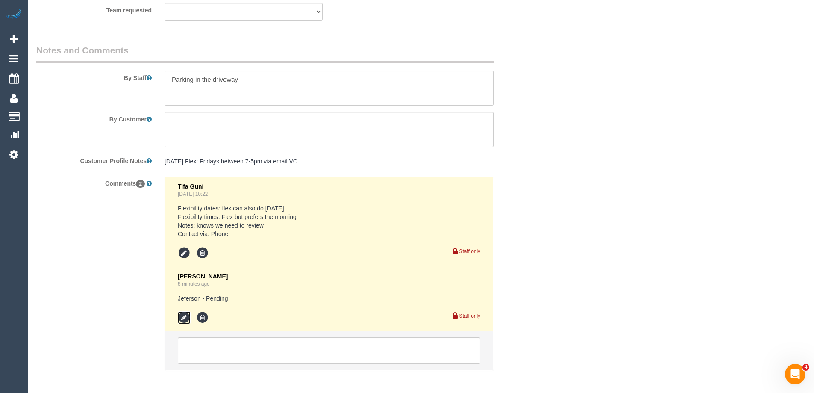
click at [182, 315] on icon at bounding box center [184, 317] width 13 height 13
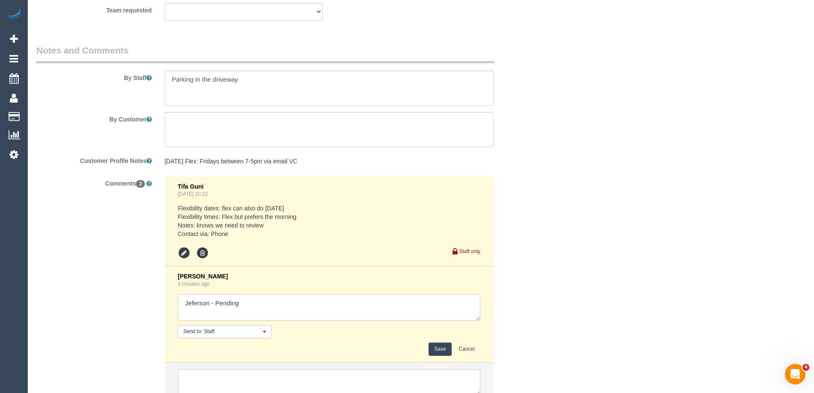
drag, startPoint x: 218, startPoint y: 302, endPoint x: 310, endPoint y: 302, distance: 92.3
click at [310, 302] on textarea at bounding box center [329, 307] width 303 height 26
type textarea "Jeferson - Confirmed"
click at [444, 347] on button "Save" at bounding box center [440, 348] width 23 height 13
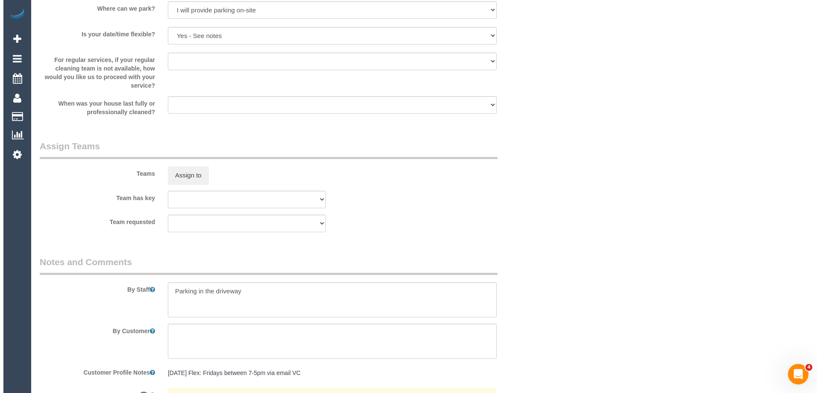
scroll to position [1325, 0]
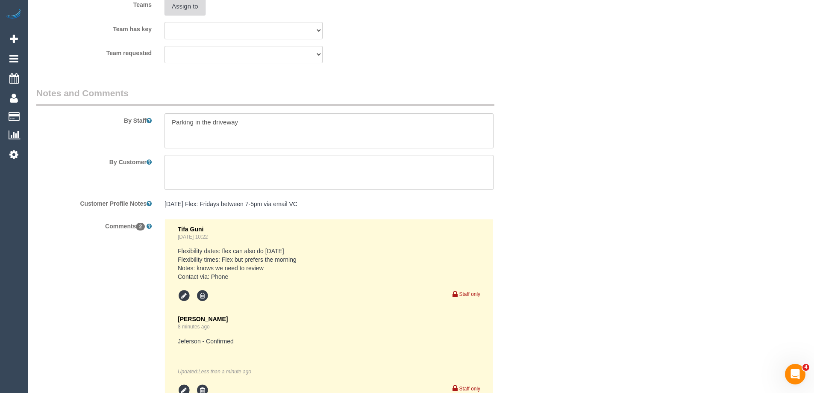
click at [189, 4] on button "Assign to" at bounding box center [185, 6] width 41 height 18
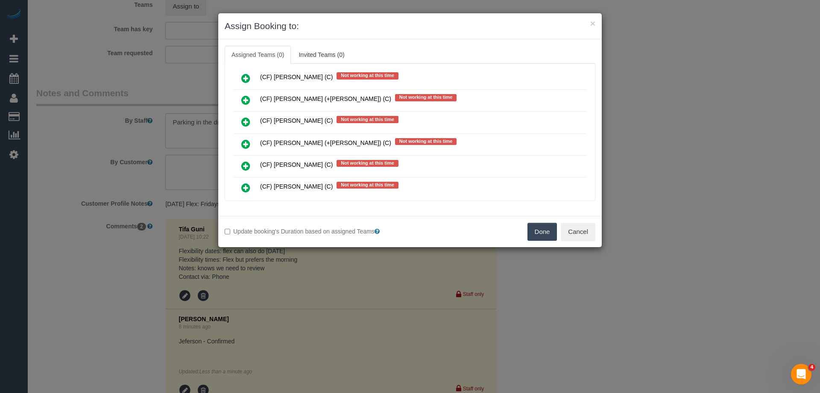
scroll to position [2863, 0]
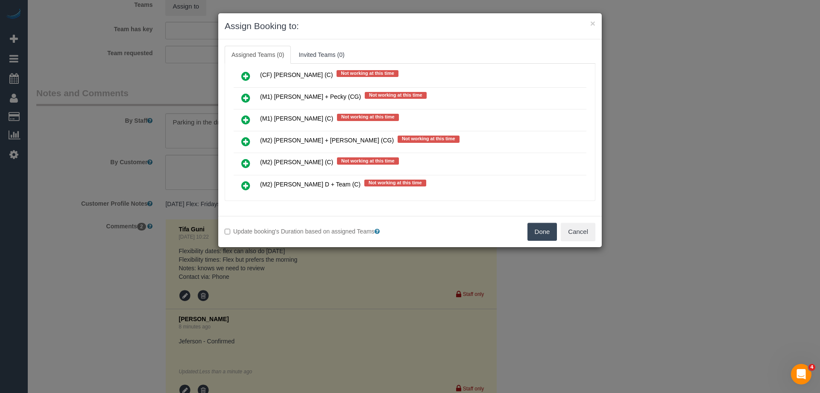
click at [244, 119] on icon at bounding box center [245, 120] width 9 height 10
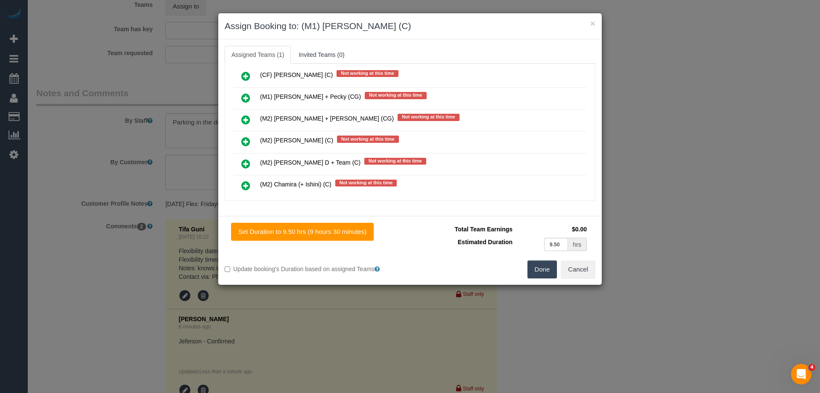
scroll to position [0, 0]
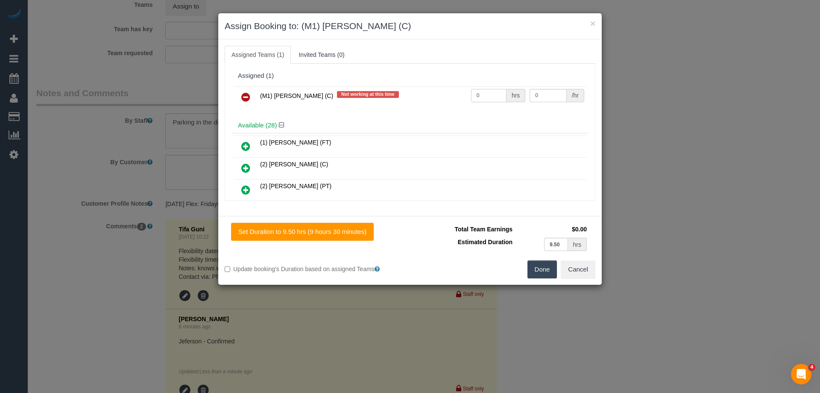
drag, startPoint x: 465, startPoint y: 96, endPoint x: 447, endPoint y: 93, distance: 17.9
click at [447, 93] on tr "(M1) Jeferson Ortiz (C) Not working at this time 0 hrs 0 /hr" at bounding box center [410, 97] width 353 height 22
type input "1"
drag, startPoint x: 551, startPoint y: 96, endPoint x: 501, endPoint y: 94, distance: 50.5
click at [501, 94] on tr "(M1) Jeferson Ortiz (C) Not working at this time 1 hrs 0 /hr" at bounding box center [410, 97] width 353 height 22
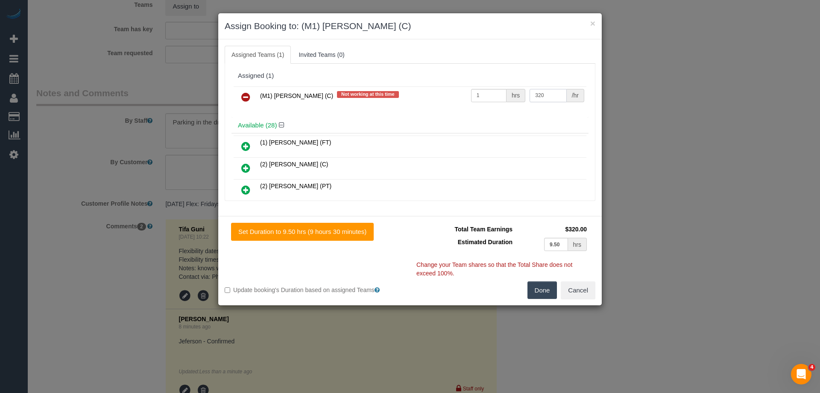
type input "320"
click at [543, 293] on button "Done" at bounding box center [543, 290] width 30 height 18
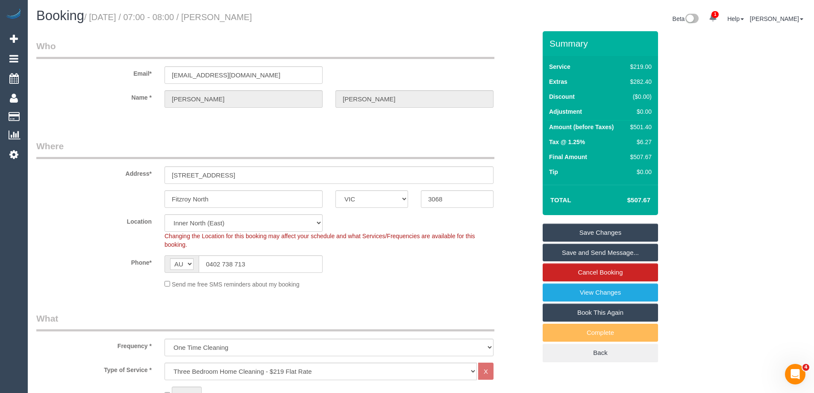
drag, startPoint x: 312, startPoint y: 18, endPoint x: 237, endPoint y: 18, distance: 74.8
click at [237, 18] on h1 "Booking / September 11, 2025 / 07:00 - 08:00 / Rhiannon Johnson" at bounding box center [225, 16] width 378 height 15
copy small "Rhiannon Johnson"
click at [562, 250] on link "Save and Send Message..." at bounding box center [600, 253] width 115 height 18
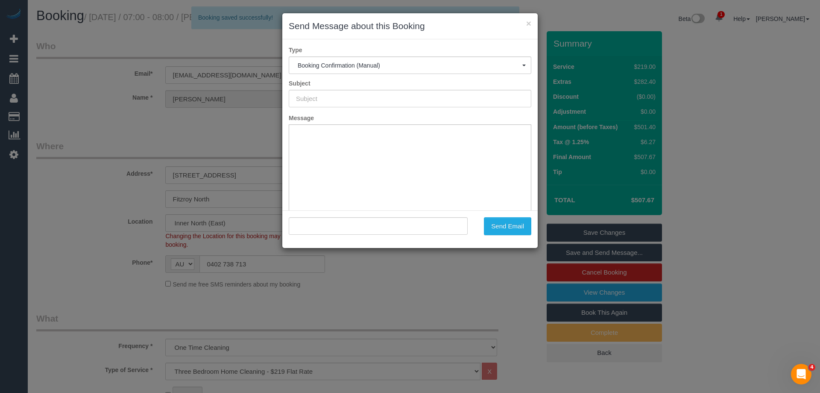
type input "Booking Confirmed"
type input ""Rhiannon Johnson" <rhiannon.johnson1204@gmail.com>"
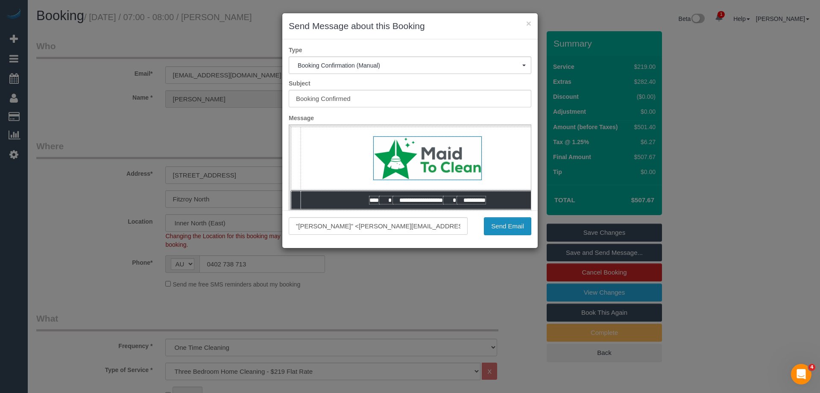
click at [504, 227] on button "Send Email" at bounding box center [507, 226] width 47 height 18
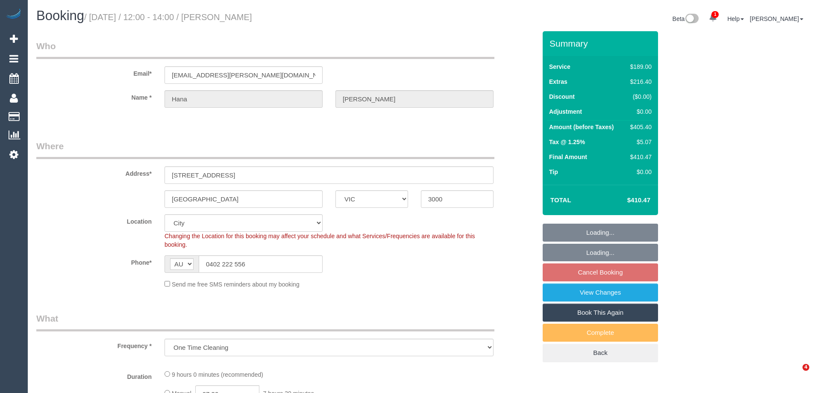
select select "VIC"
select select "string:stripe-pm_1QsrmX2GScqysDRV5M0agtFe"
select select "spot1"
select select "object:678"
select select "number:28"
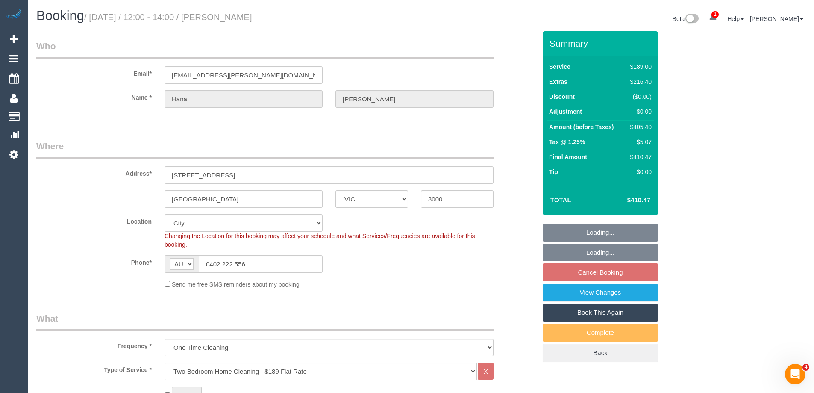
select select "number:15"
select select "number:21"
select select "number:25"
select select "number:33"
select select "number:12"
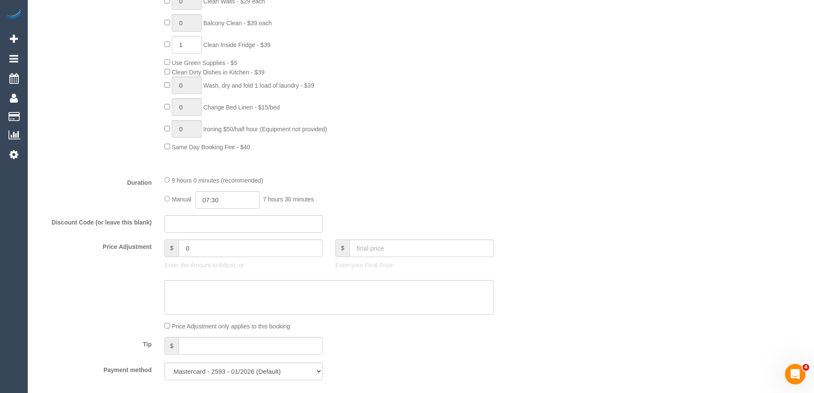
scroll to position [641, 0]
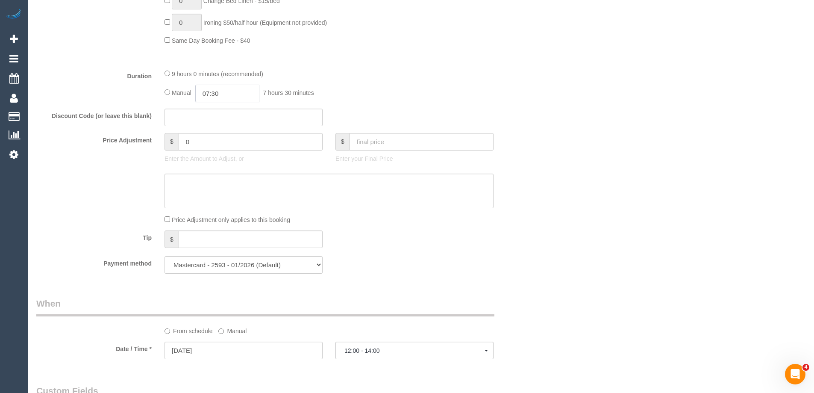
click at [230, 97] on input "07:30" at bounding box center [227, 94] width 64 height 18
type input "03:30"
click at [212, 112] on li "03:30" at bounding box center [218, 115] width 38 height 11
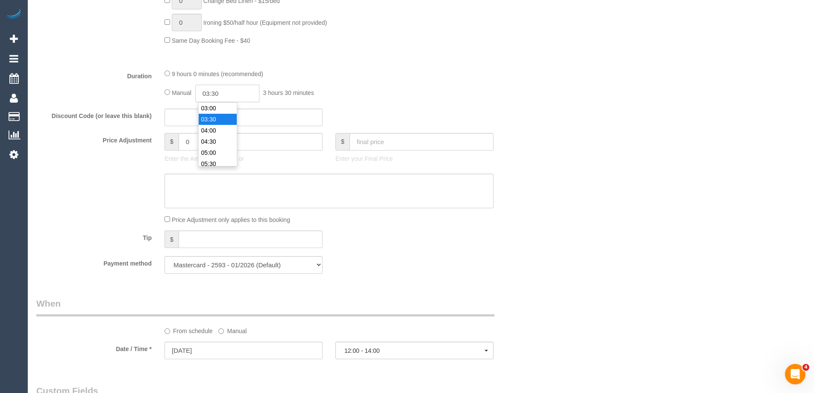
drag, startPoint x: 223, startPoint y: 94, endPoint x: 215, endPoint y: 91, distance: 9.1
click at [215, 91] on input "03:30" at bounding box center [227, 94] width 64 height 18
select select "spot15"
type input "03:45"
click at [312, 85] on div "Manual 03:45 3 hours 45 minutes" at bounding box center [329, 94] width 329 height 18
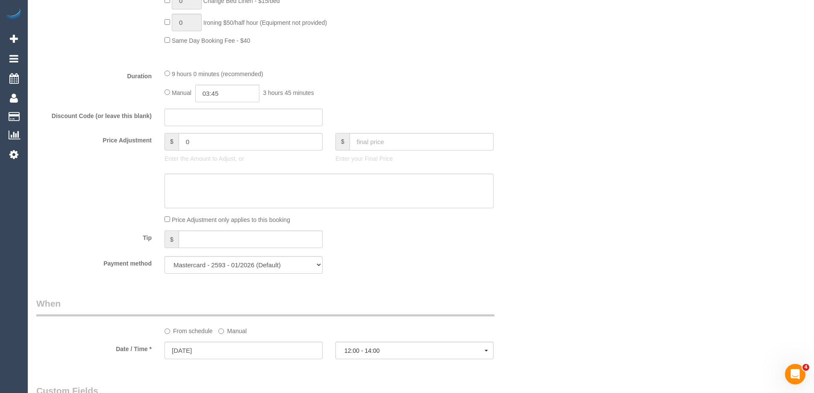
select select "spot29"
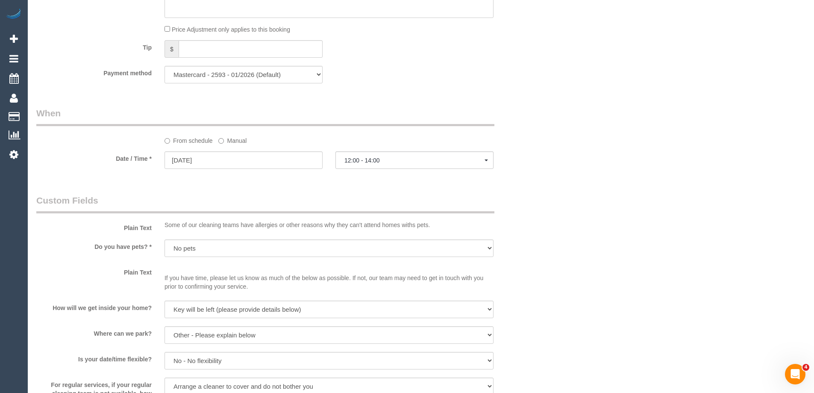
select select "spot43"
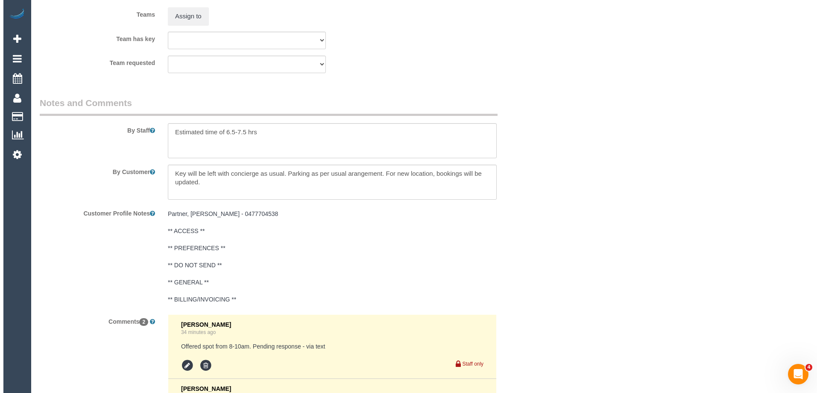
scroll to position [1296, 0]
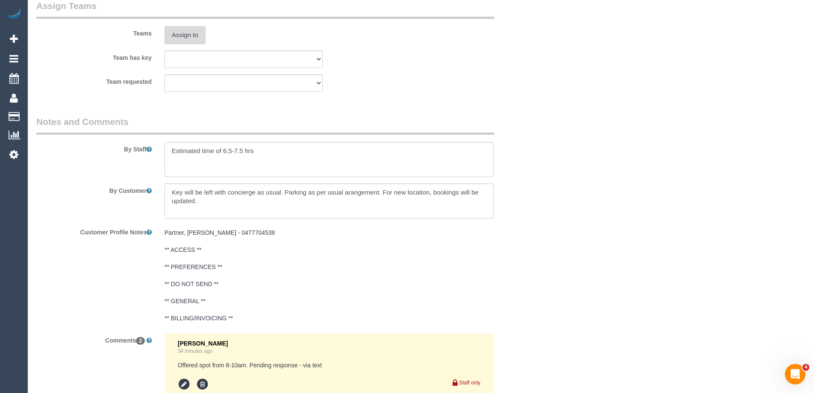
click at [189, 30] on button "Assign to" at bounding box center [185, 35] width 41 height 18
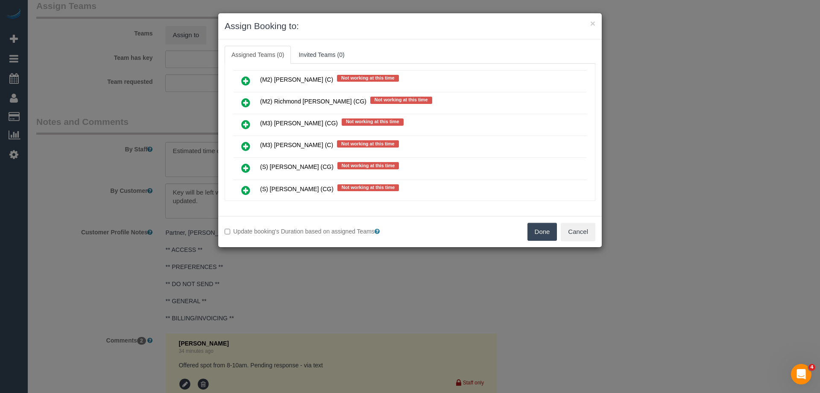
scroll to position [1068, 0]
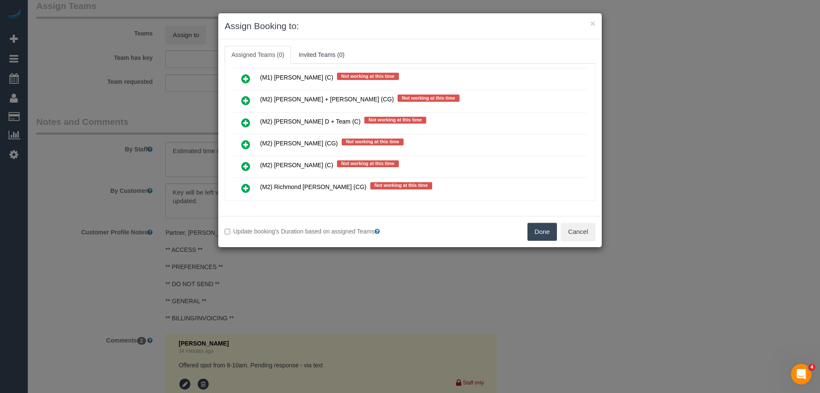
click at [242, 97] on icon at bounding box center [245, 100] width 9 height 10
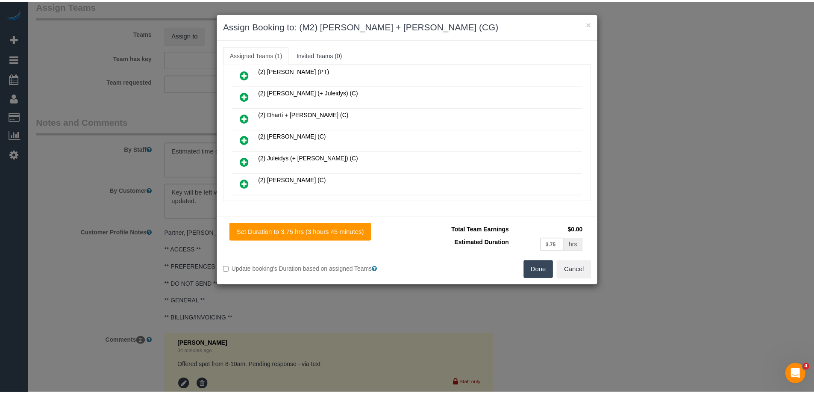
scroll to position [0, 0]
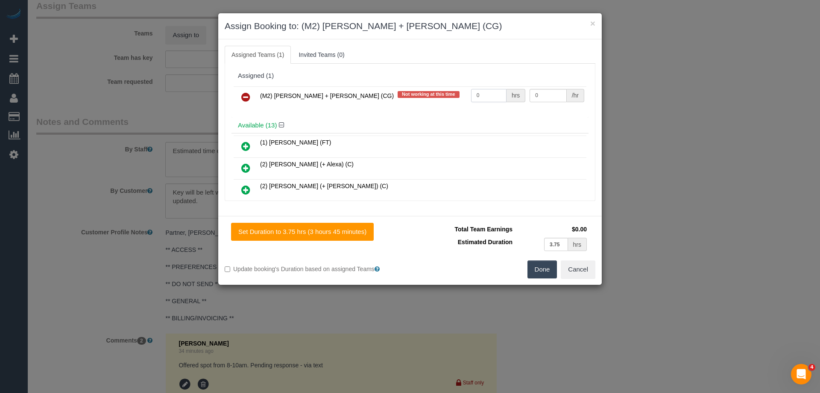
drag, startPoint x: 476, startPoint y: 93, endPoint x: 469, endPoint y: 93, distance: 6.9
click at [471, 93] on input "0" at bounding box center [488, 95] width 35 height 13
type input "1"
drag, startPoint x: 544, startPoint y: 92, endPoint x: 501, endPoint y: 95, distance: 42.9
click at [501, 95] on tr "(M2) Akila + Tehan (CG) Not working at this time 1 hrs 0 /hr" at bounding box center [410, 97] width 353 height 22
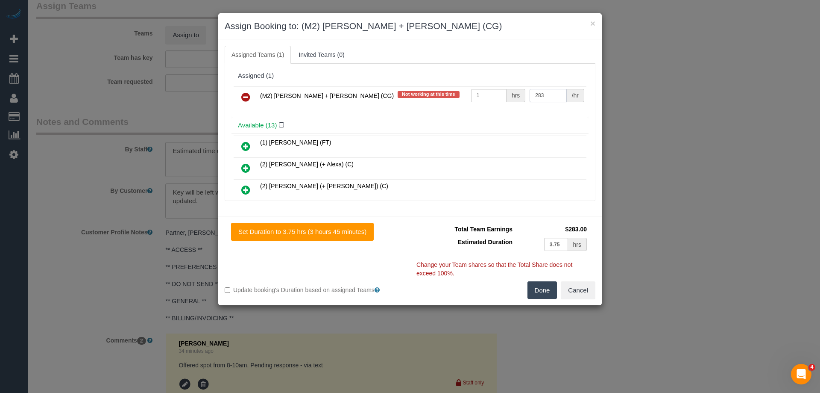
type input "283"
click at [541, 288] on button "Done" at bounding box center [543, 290] width 30 height 18
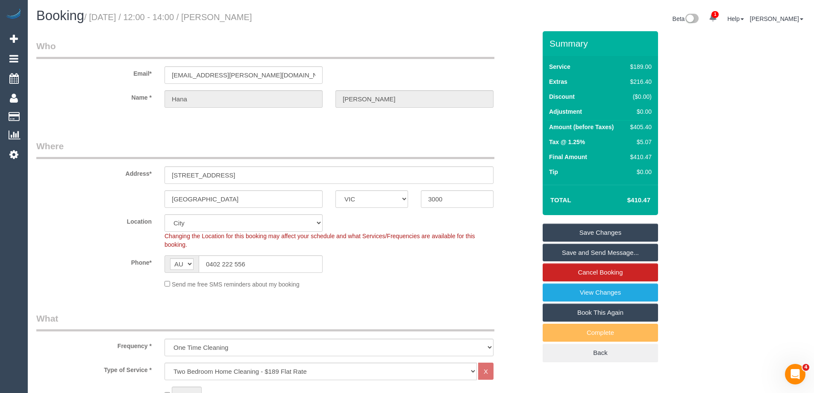
drag, startPoint x: 291, startPoint y: 15, endPoint x: 235, endPoint y: 17, distance: 55.6
click at [235, 17] on h1 "Booking / September 11, 2025 / 12:00 - 14:00 / Hana Visscher" at bounding box center [225, 16] width 378 height 15
copy small "Hana Visscher"
click at [559, 229] on link "Save Changes" at bounding box center [600, 232] width 115 height 18
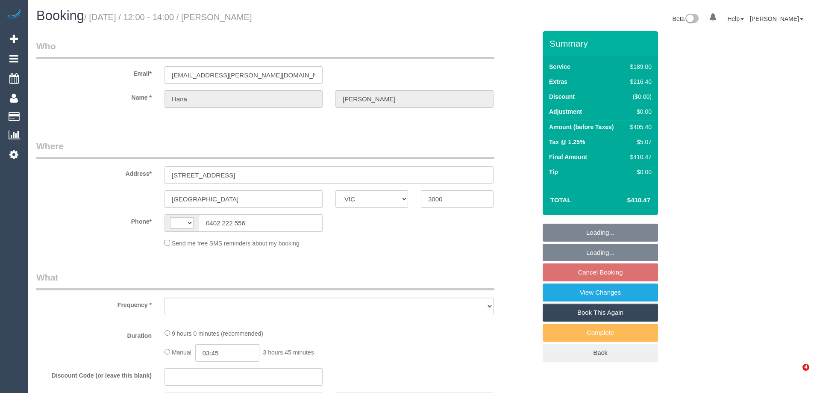
select select "VIC"
select select "string:AU"
select select "object:576"
select select "string:stripe-pm_1QsrmX2GScqysDRV5M0agtFe"
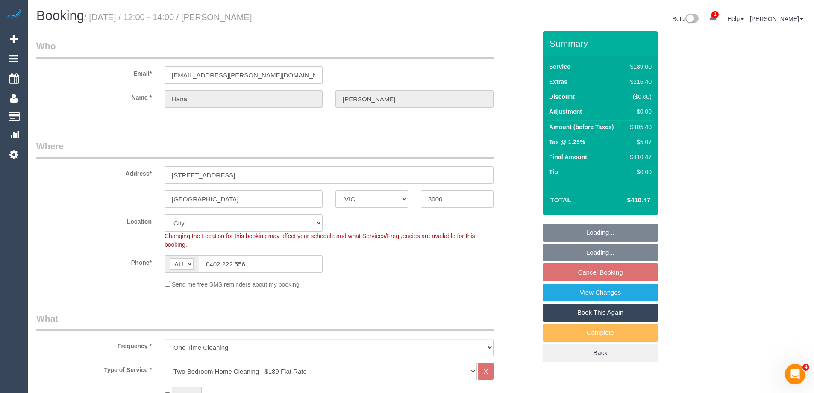
select select "object:679"
select select "number:28"
select select "number:15"
select select "number:21"
select select "number:25"
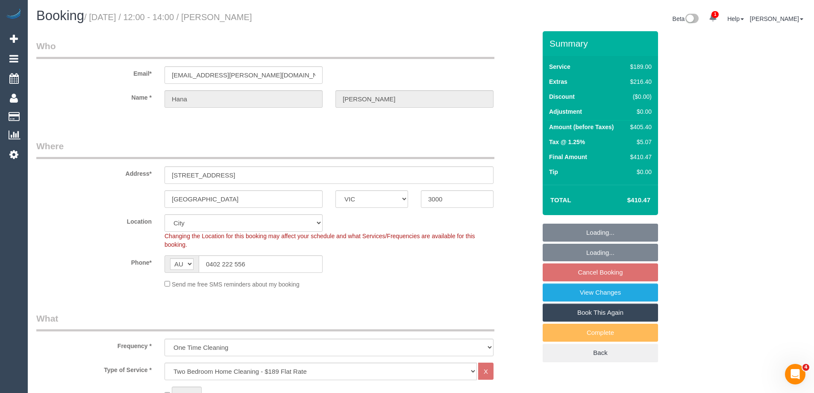
select select "number:33"
select select "number:12"
select select "spot1"
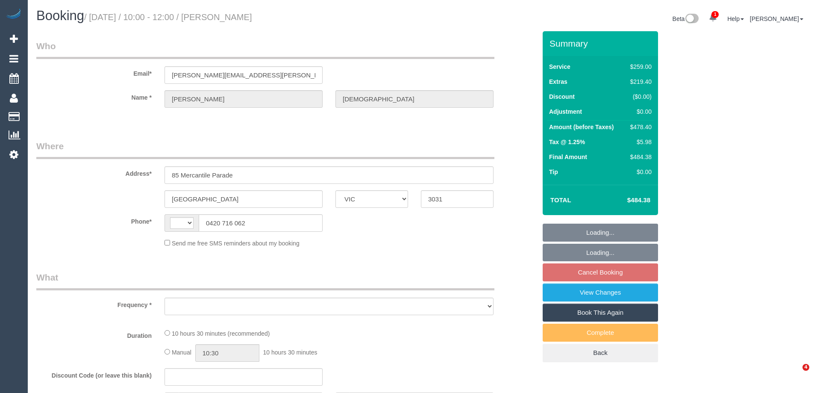
select select "VIC"
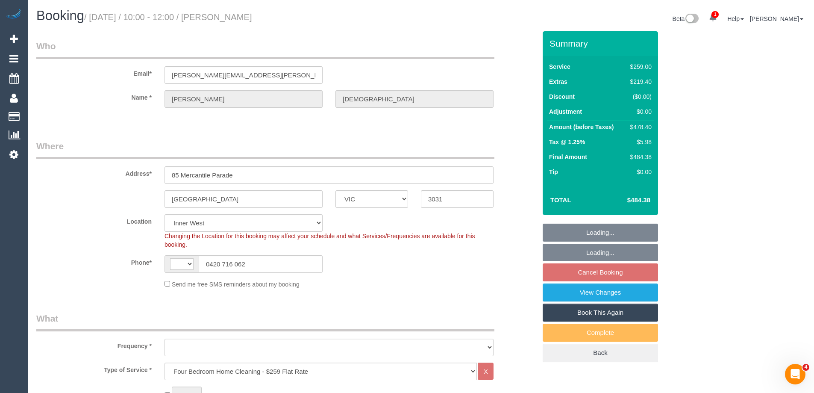
select select "string:AU"
select select "object:775"
select select "string:stripe-pm_1S1f222GScqysDRVjidEycpk"
select select "spot1"
select select "number:28"
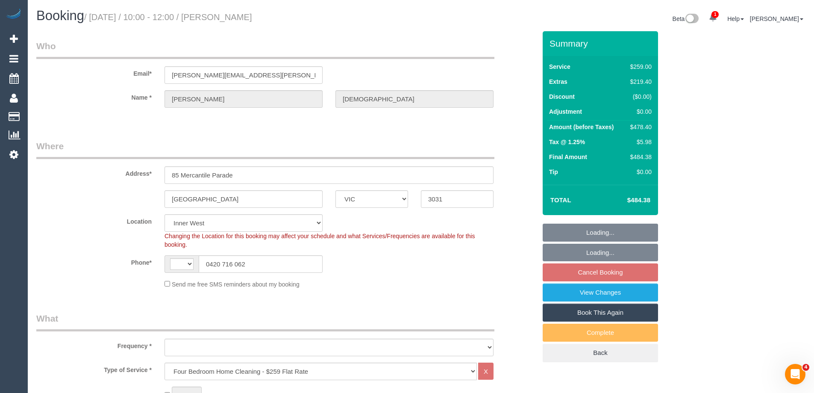
select select "number:15"
select select "number:19"
select select "number:24"
select select "number:12"
select select "object:785"
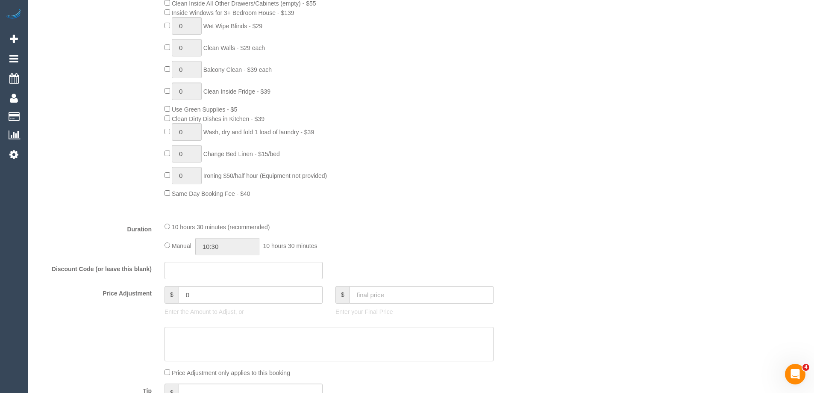
scroll to position [1338, 0]
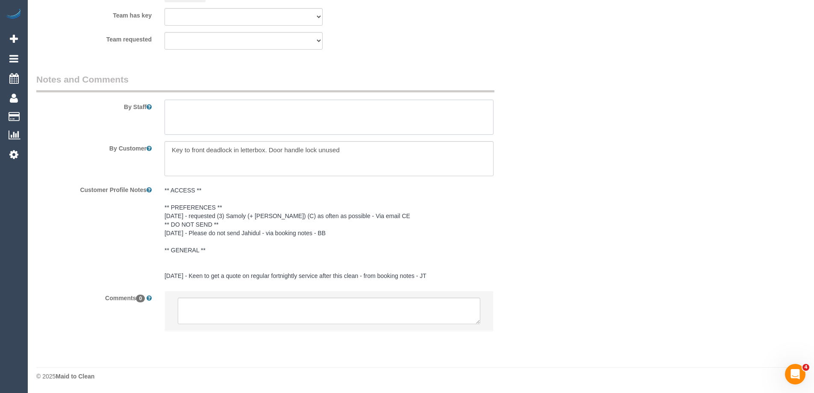
click at [188, 121] on textarea at bounding box center [329, 117] width 329 height 35
type textarea "Estimated time of 7-9 hrs"
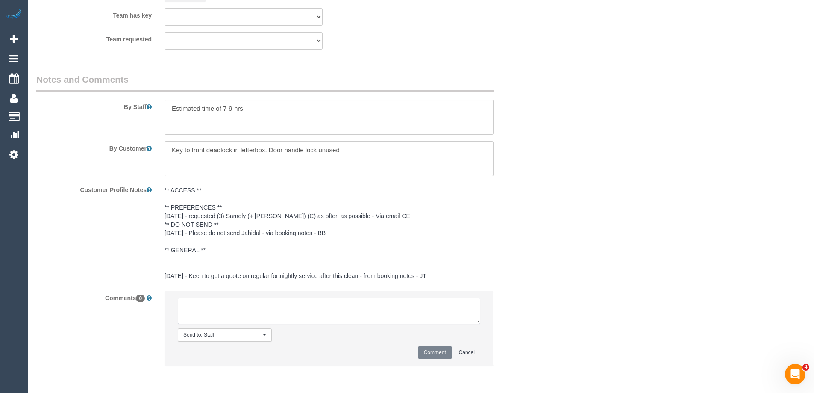
click at [203, 316] on textarea at bounding box center [329, 310] width 303 height 26
type textarea "Ahasan - Pending"
click at [452, 362] on li "Send to: Staff Nothing selected Send to: Staff Send to: Customer Send to: Team …" at bounding box center [329, 328] width 328 height 74
click at [441, 348] on button "Comment" at bounding box center [434, 352] width 33 height 13
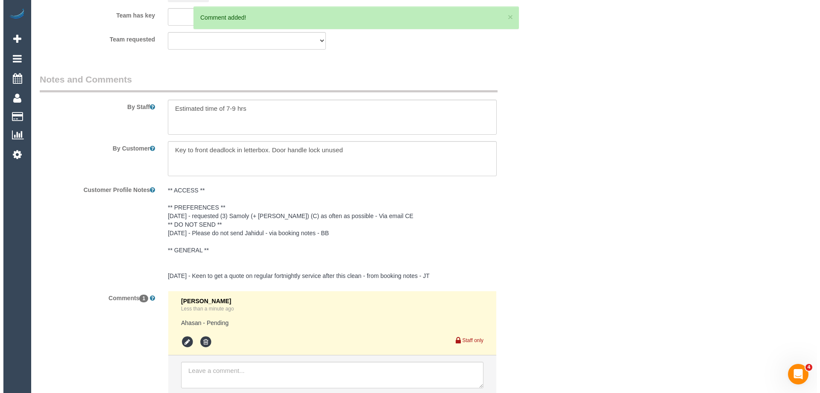
scroll to position [0, 0]
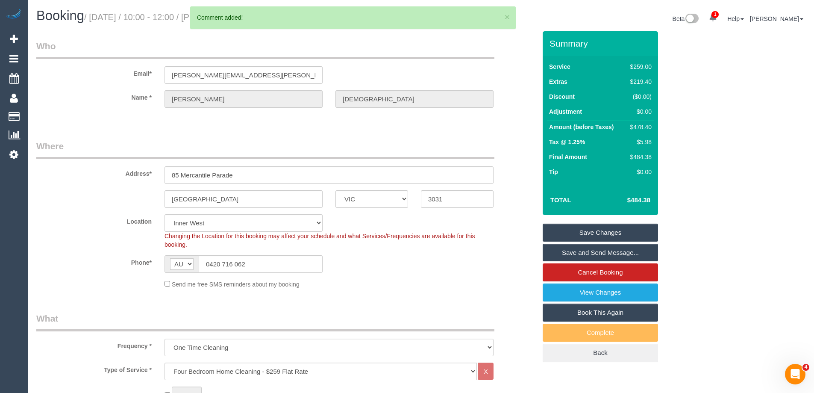
click at [572, 229] on link "Save Changes" at bounding box center [600, 232] width 115 height 18
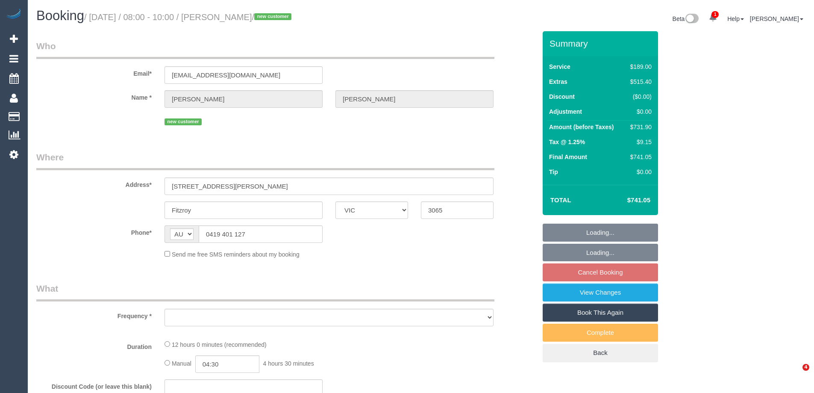
select select "VIC"
select select "object:588"
select select "string:stripe-pm_1S3Ret2GScqysDRV3gAhRbXU"
select select "number:28"
select select "number:14"
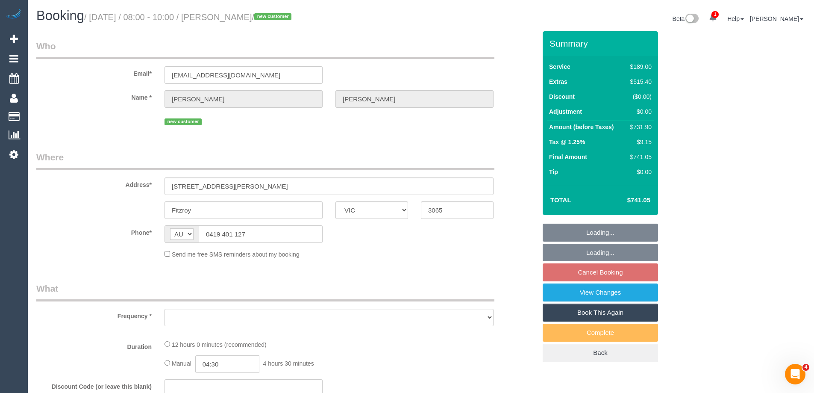
select select "number:18"
select select "number:24"
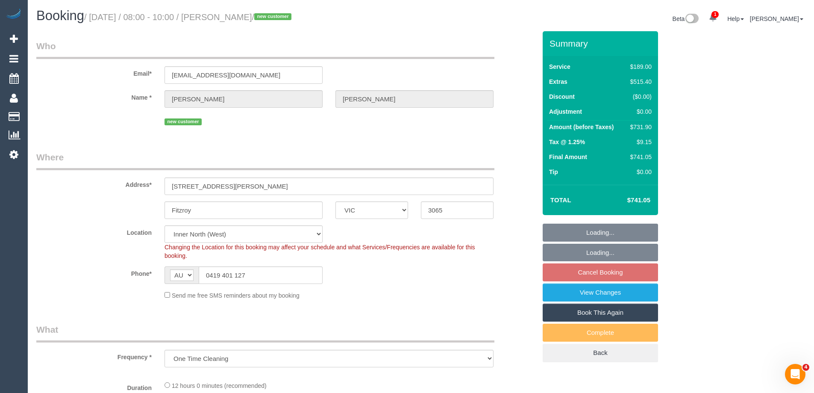
select select "object:741"
select select "spot1"
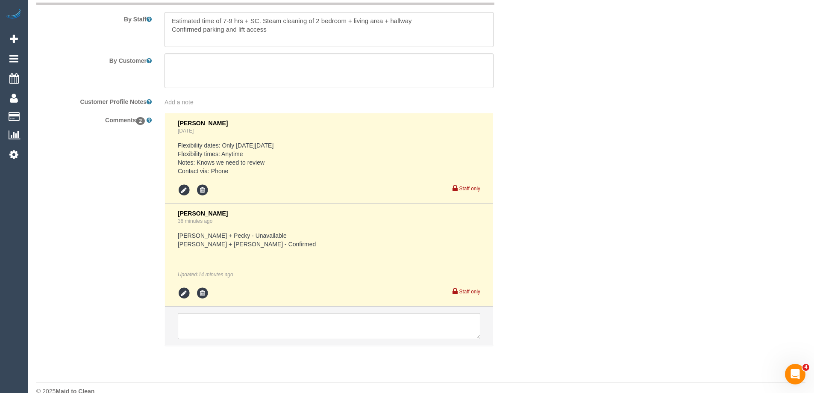
scroll to position [1453, 0]
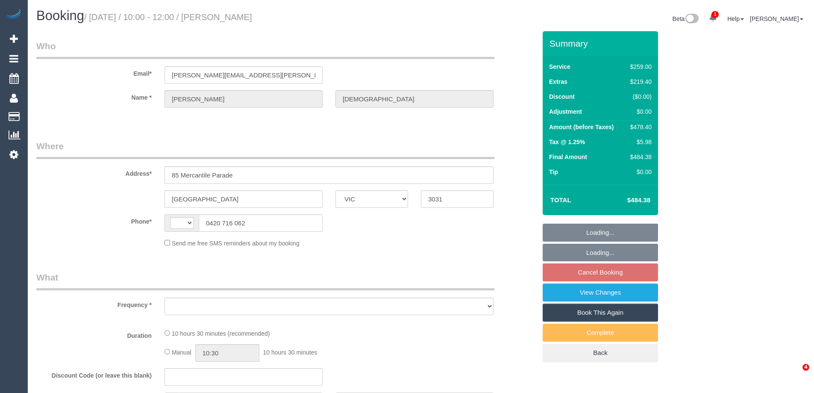
select select "VIC"
select select "number:28"
select select "number:15"
select select "number:19"
select select "number:24"
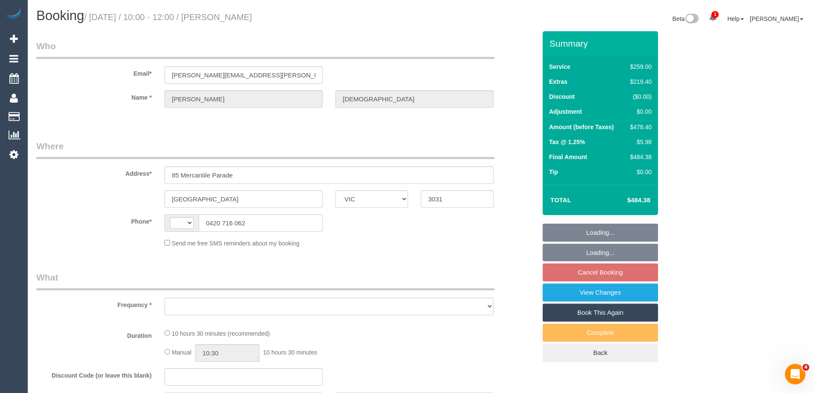
select select "number:12"
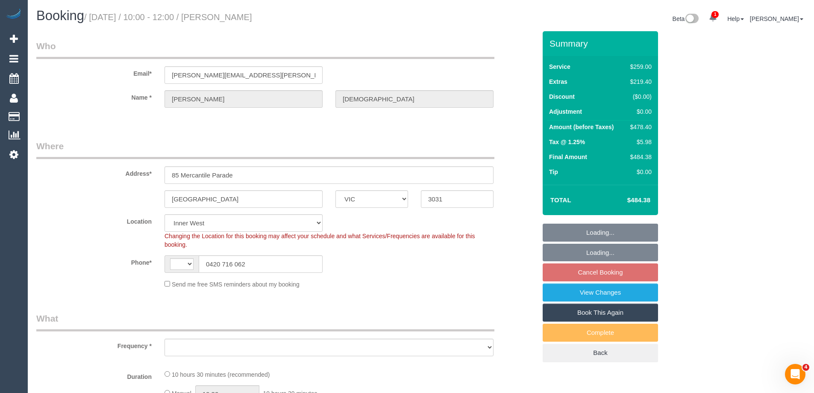
select select "string:AU"
select select "object:700"
select select "string:stripe-pm_1S1f222GScqysDRVjidEycpk"
select select "object:1381"
select select "spot1"
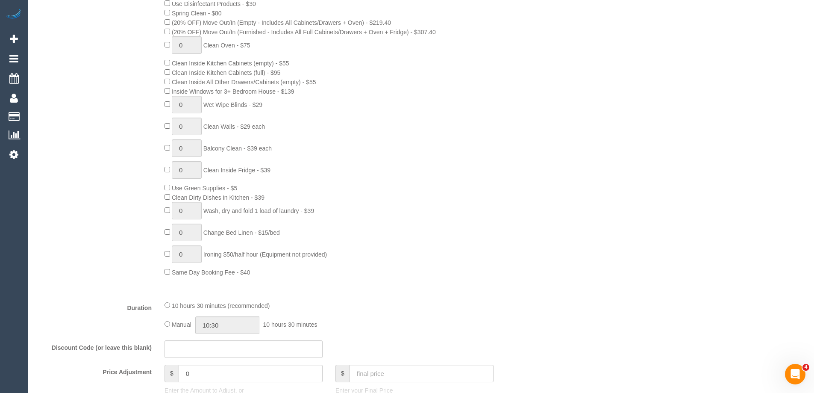
scroll to position [513, 0]
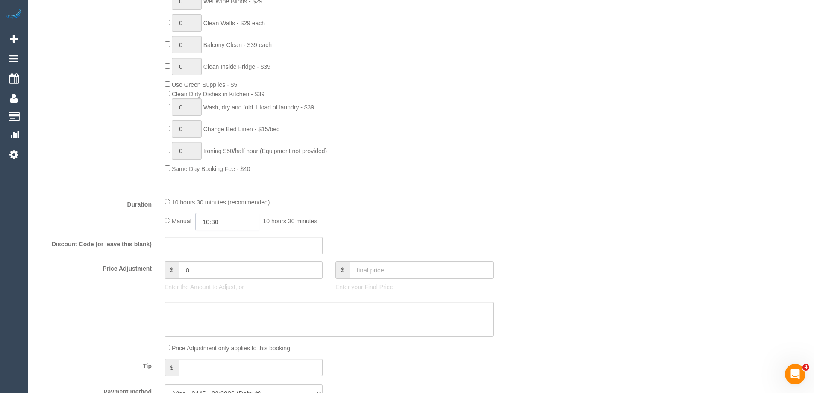
click at [230, 218] on input "10:30" at bounding box center [227, 222] width 64 height 18
type input "09:00"
click at [211, 262] on li "09:00" at bounding box center [218, 265] width 38 height 11
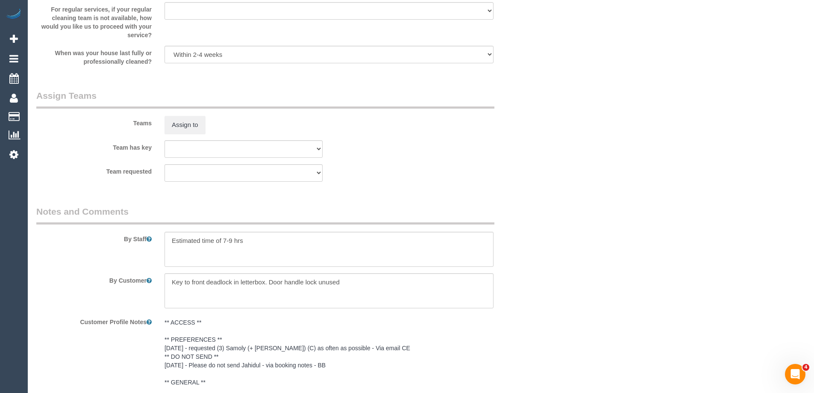
select select "spot16"
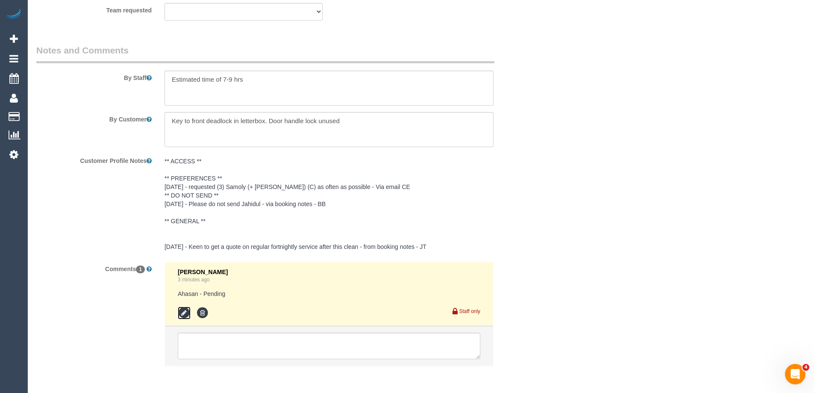
click at [184, 312] on icon at bounding box center [184, 312] width 13 height 13
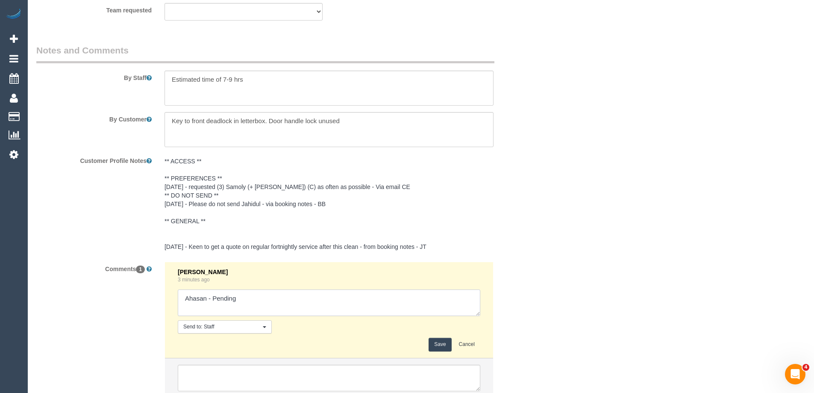
drag, startPoint x: 211, startPoint y: 298, endPoint x: 290, endPoint y: 298, distance: 79.1
click at [290, 298] on textarea at bounding box center [329, 302] width 303 height 26
type textarea "Ahasan - confirmed"
click at [441, 350] on button "Save" at bounding box center [440, 344] width 23 height 13
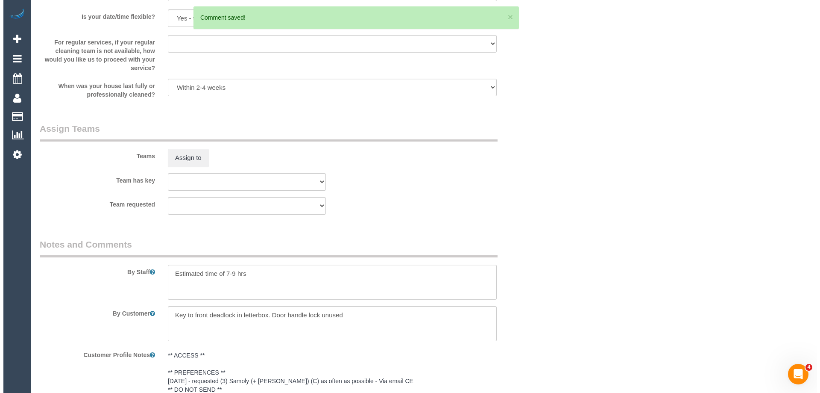
scroll to position [1154, 0]
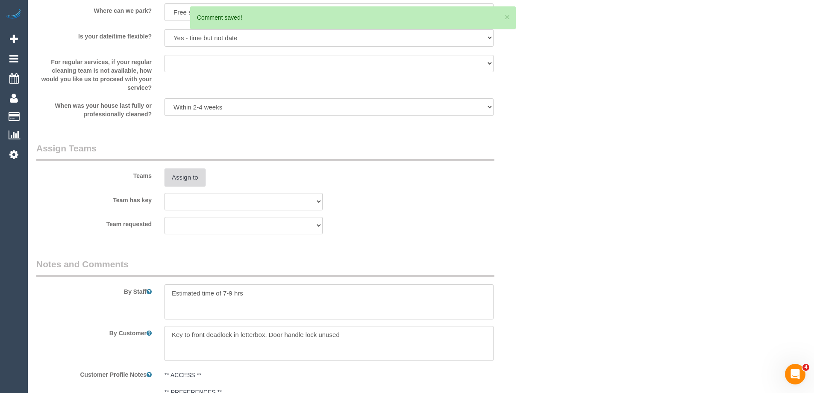
click at [189, 176] on button "Assign to" at bounding box center [185, 177] width 41 height 18
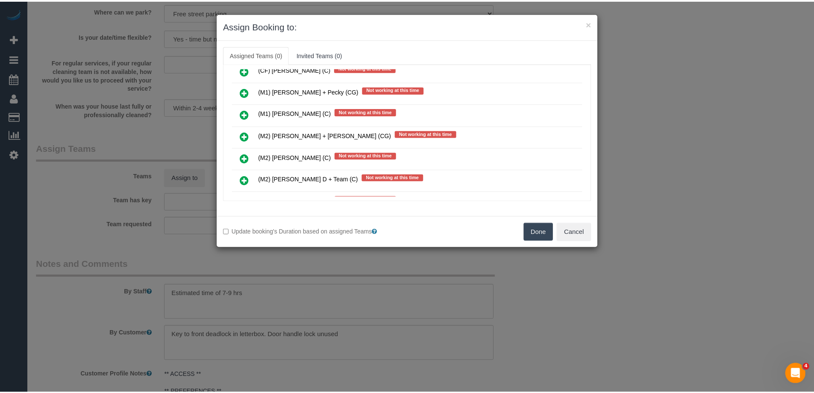
scroll to position [1709, 0]
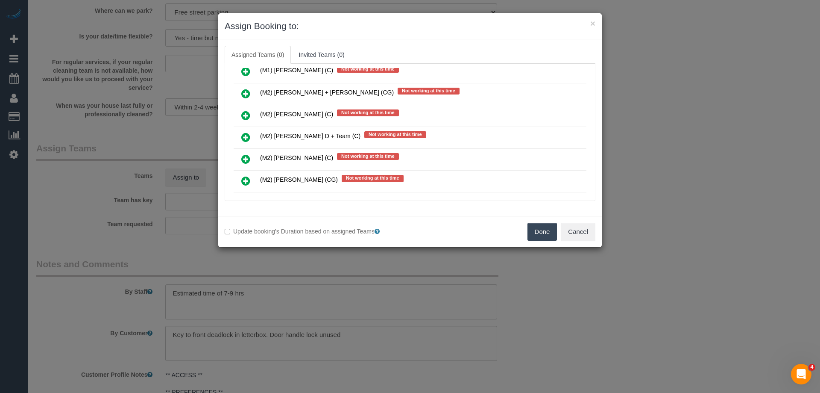
click at [541, 230] on button "Done" at bounding box center [543, 232] width 30 height 18
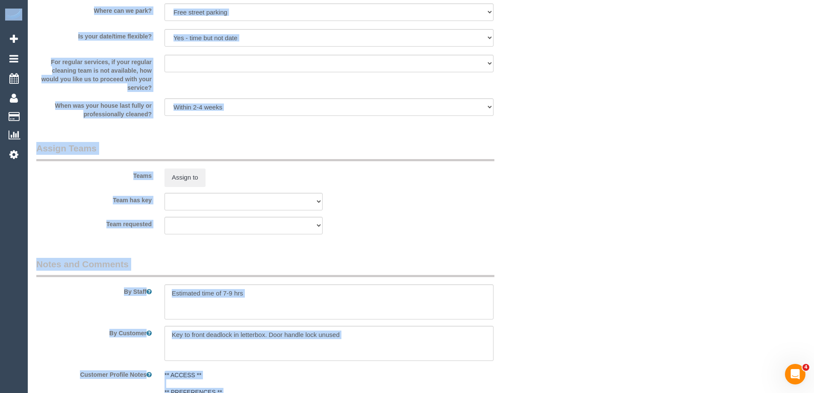
drag, startPoint x: 814, startPoint y: 282, endPoint x: 817, endPoint y: -52, distance: 334.2
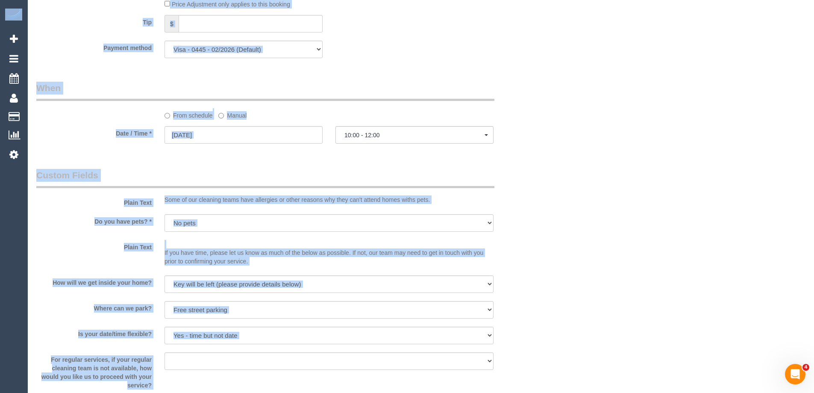
click at [107, 184] on legend "Custom Fields" at bounding box center [265, 178] width 458 height 19
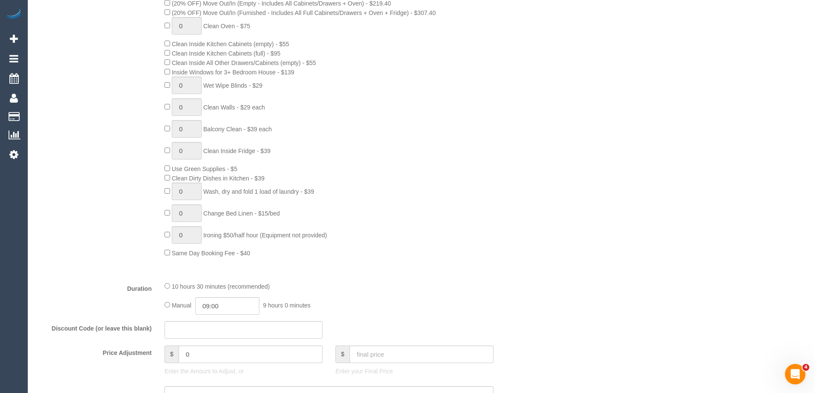
scroll to position [0, 0]
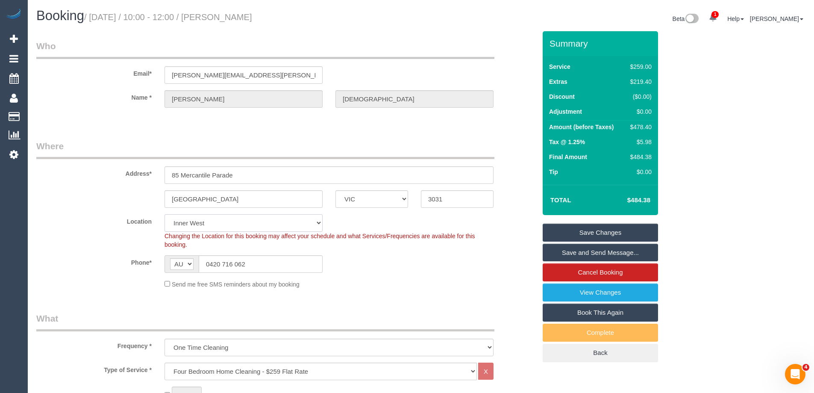
click at [187, 223] on select "Office City East (North) East (South) Inner East Inner North (East) Inner North…" at bounding box center [244, 223] width 158 height 18
select select "50"
click at [165, 214] on select "Office City East (North) East (South) Inner East Inner North (East) Inner North…" at bounding box center [244, 223] width 158 height 18
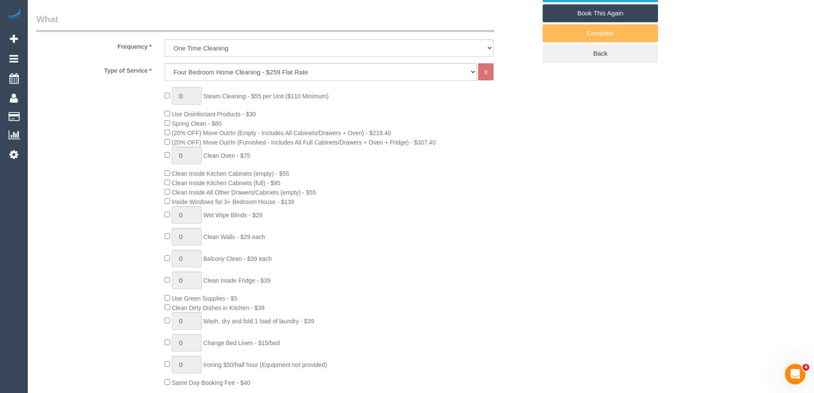
select select "object:5292"
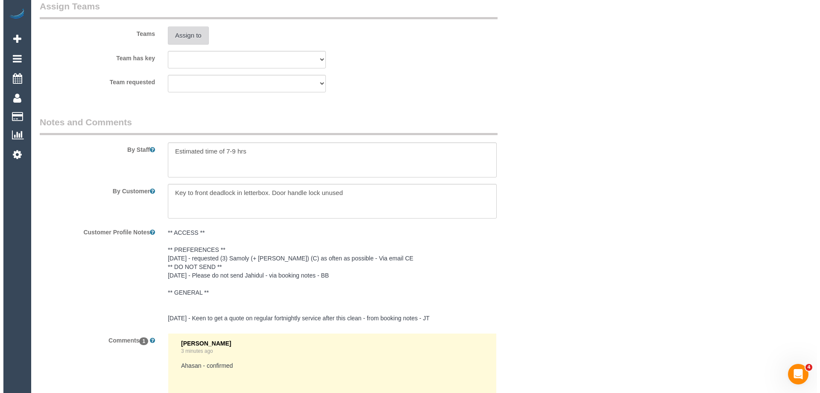
scroll to position [1286, 0]
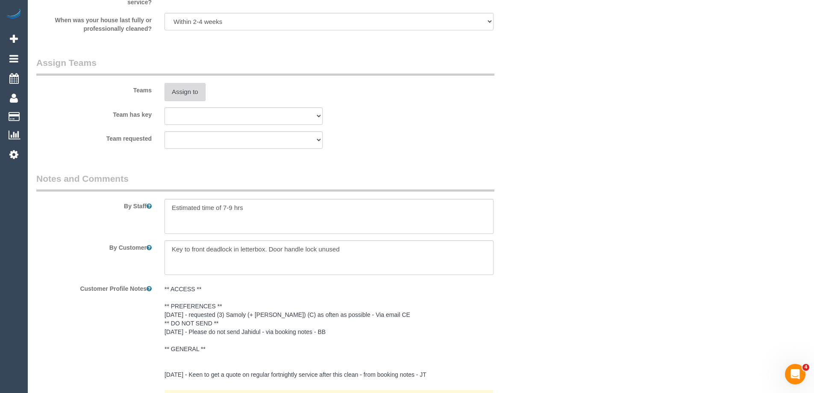
click at [185, 92] on button "Assign to" at bounding box center [185, 92] width 41 height 18
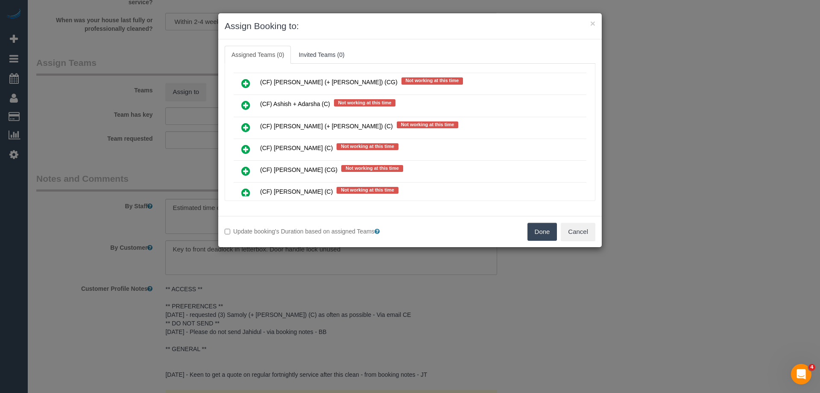
scroll to position [2949, 0]
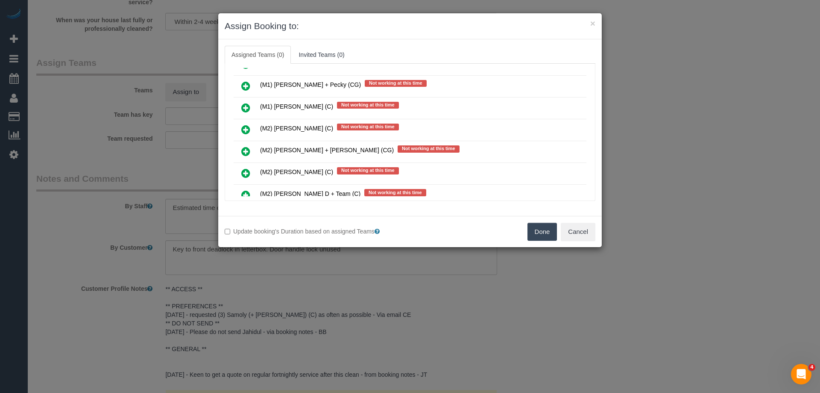
click at [243, 129] on icon at bounding box center [245, 129] width 9 height 10
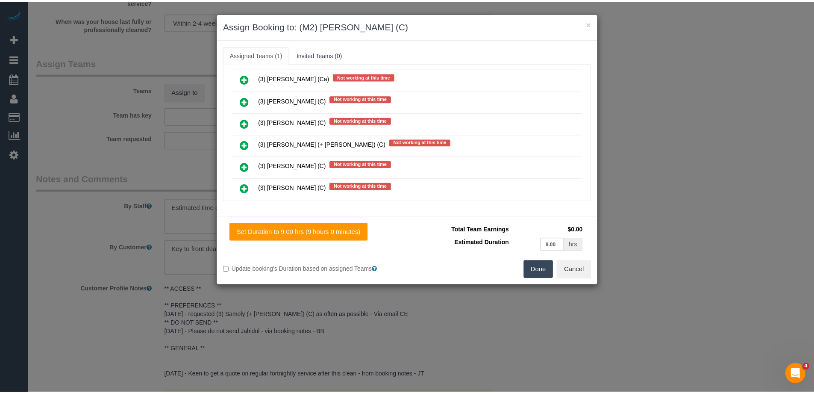
scroll to position [0, 0]
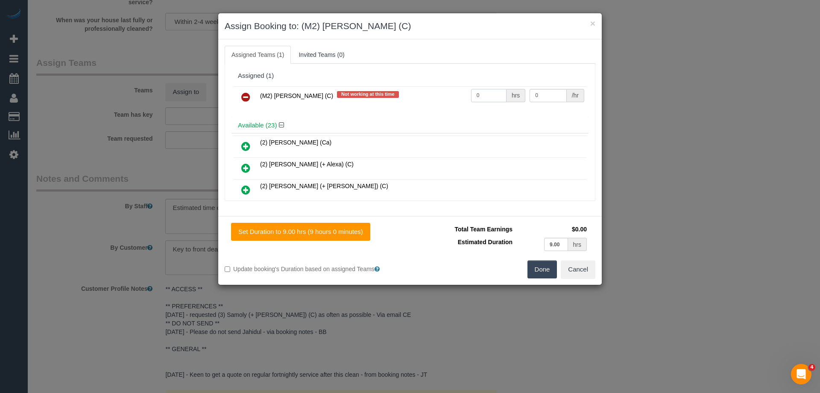
drag, startPoint x: 484, startPoint y: 92, endPoint x: 459, endPoint y: 91, distance: 25.7
click at [453, 91] on tr "(M2) Ahasan Habib (C) Not working at this time 0 hrs 0 /hr" at bounding box center [410, 97] width 353 height 22
type input "1"
drag, startPoint x: 560, startPoint y: 90, endPoint x: 479, endPoint y: 90, distance: 80.8
click at [479, 90] on tr "(M2) Ahasan Habib (C) Not working at this time 1 hrs 0 /hr" at bounding box center [410, 97] width 353 height 22
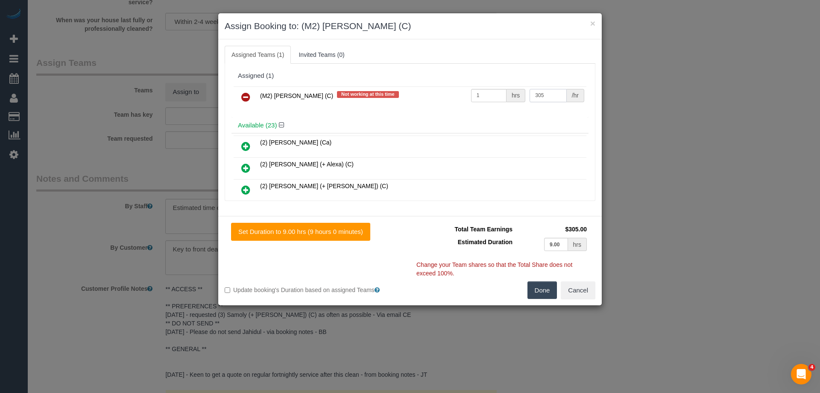
type input "305"
drag, startPoint x: 535, startPoint y: 300, endPoint x: 535, endPoint y: 294, distance: 6.0
click at [535, 300] on div "Set Duration to 9.00 hrs (9 hours 0 minutes) Total Team Earnings $305.00 Estima…" at bounding box center [410, 260] width 384 height 89
click at [535, 290] on button "Done" at bounding box center [543, 290] width 30 height 18
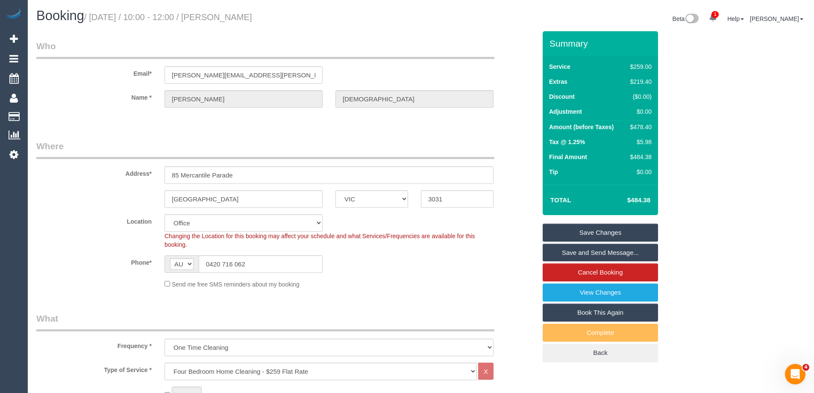
drag, startPoint x: 307, startPoint y: 18, endPoint x: 237, endPoint y: 17, distance: 69.7
click at [237, 17] on h1 "Booking / September 11, 2025 / 10:00 - 12:00 / Nicole Jesudason" at bounding box center [225, 16] width 378 height 15
copy small "Nicole Jesudason"
click at [564, 251] on link "Save and Send Message..." at bounding box center [600, 253] width 115 height 18
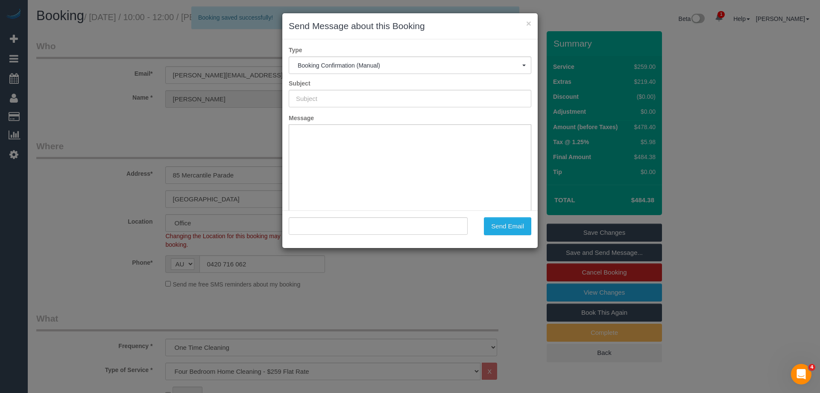
type input "Booking Confirmed"
type input ""Nicole Jesudason" <nicole.jesudason@gmail.com>"
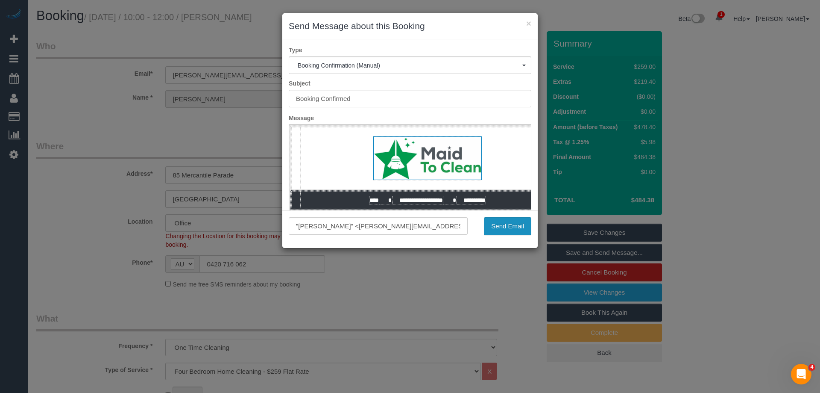
click at [496, 227] on button "Send Email" at bounding box center [507, 226] width 47 height 18
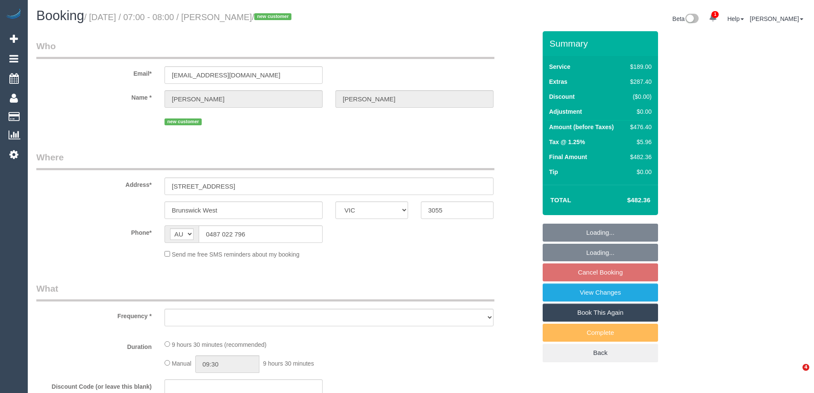
select select "VIC"
select select "string:stripe-pm_1RvAH22GScqysDRVWlGtUO6d"
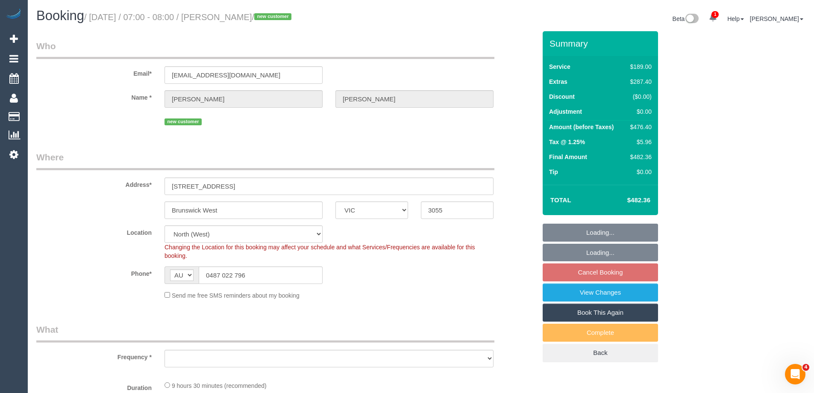
select select "object:563"
select select "number:28"
select select "number:15"
select select "number:18"
select select "number:24"
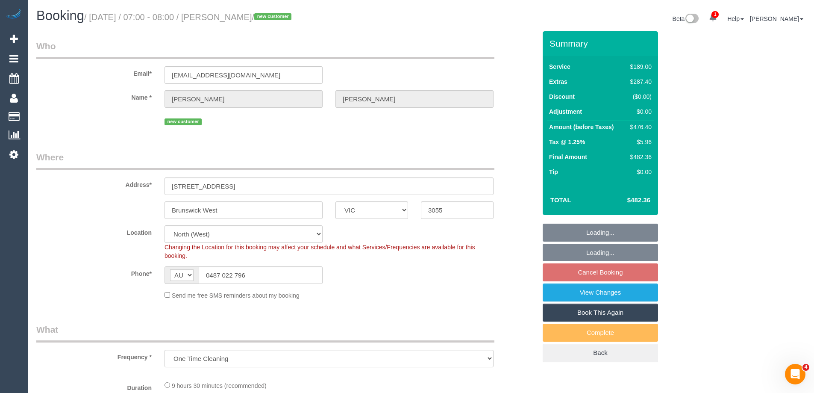
select select "spot1"
select select "object:1531"
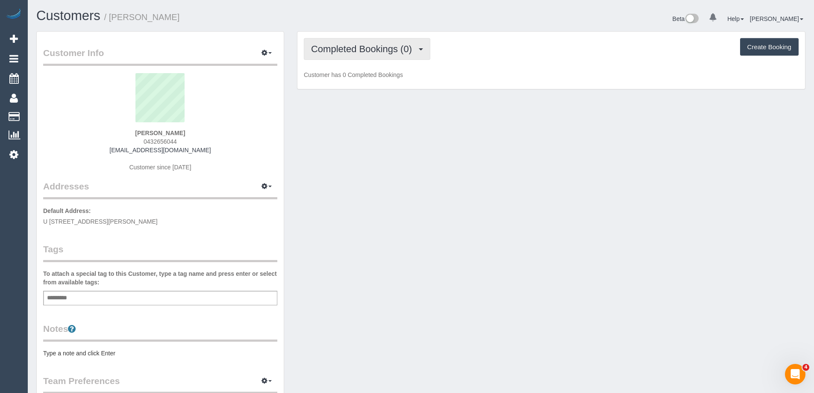
click at [366, 57] on button "Completed Bookings (0)" at bounding box center [367, 49] width 126 height 22
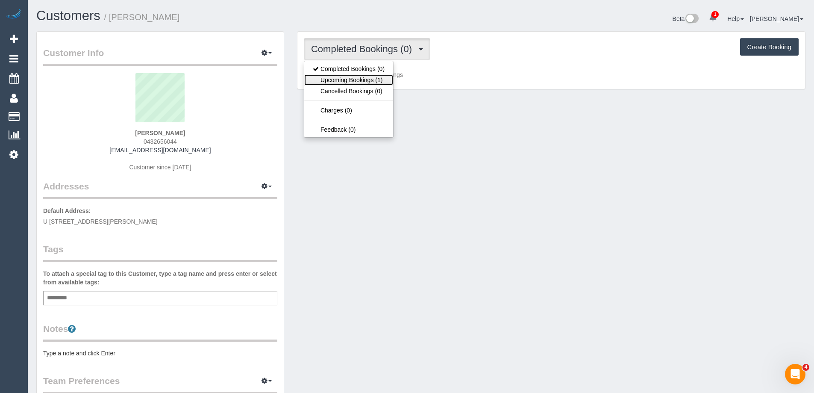
click at [360, 82] on link "Upcoming Bookings (1)" at bounding box center [348, 79] width 89 height 11
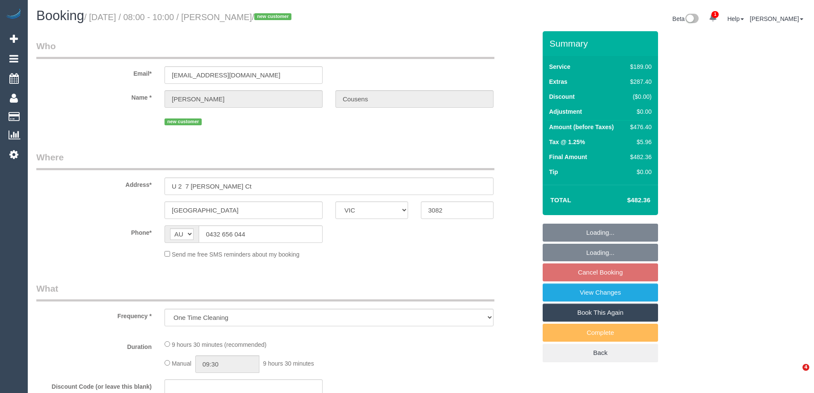
select select "VIC"
select select "string:stripe-pm_1S3VeK2GScqysDRVTfXIHay5"
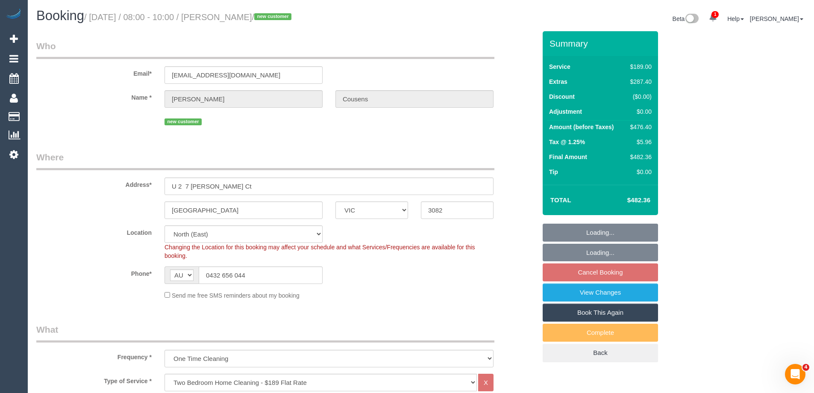
select select "object:1305"
select select "spot1"
select select "number:27"
select select "number:15"
select select "number:18"
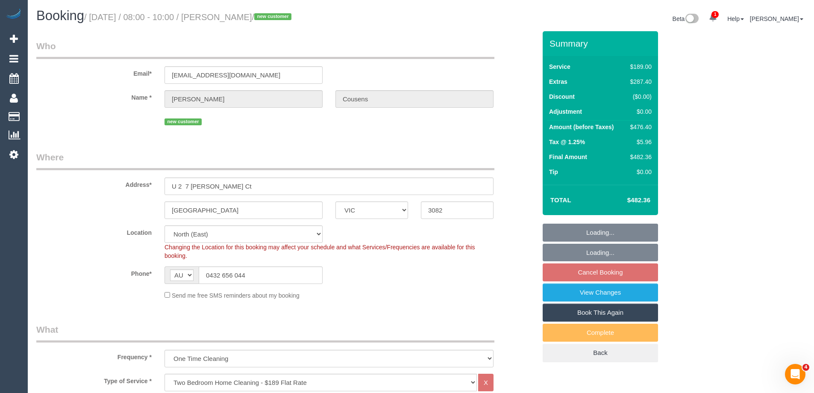
select select "number:24"
select select "number:26"
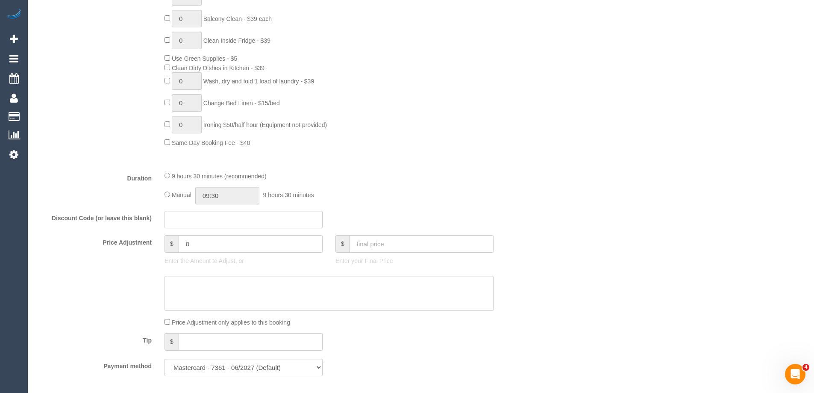
scroll to position [556, 0]
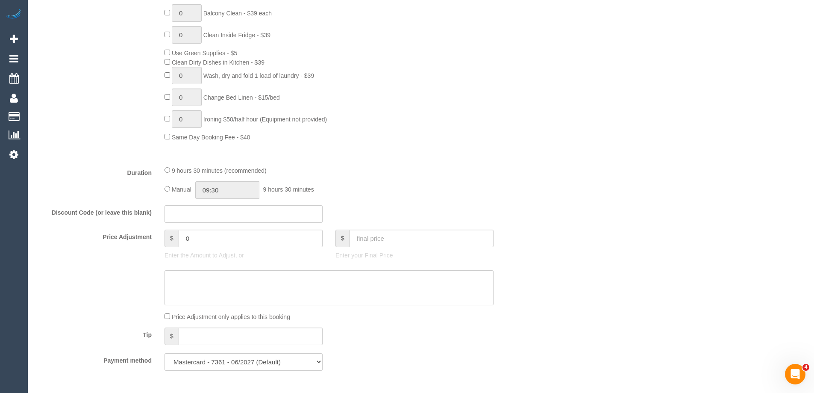
click at [162, 193] on div "9 hours 30 minutes (recommended) Manual 09:30 9 hours 30 minutes" at bounding box center [329, 181] width 342 height 33
click at [242, 188] on input "09:30" at bounding box center [227, 190] width 64 height 18
type input "07:00"
click at [216, 209] on li "07:00" at bounding box center [218, 211] width 38 height 11
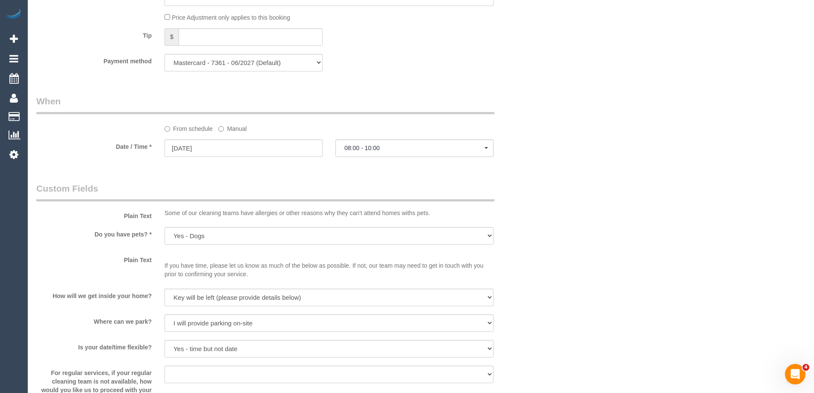
select select "spot15"
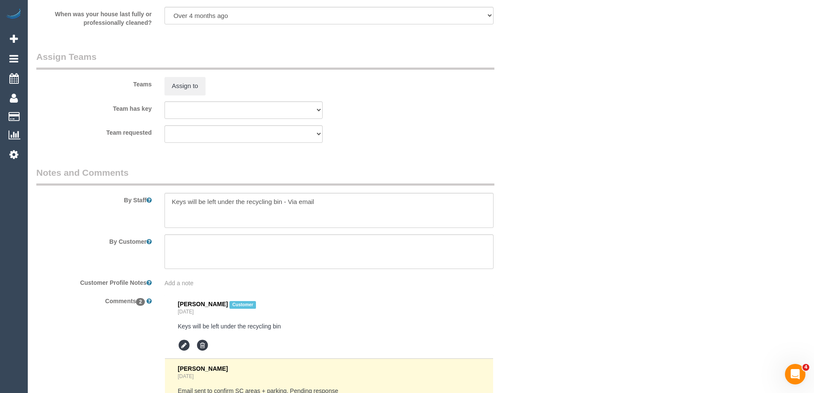
scroll to position [1367, 0]
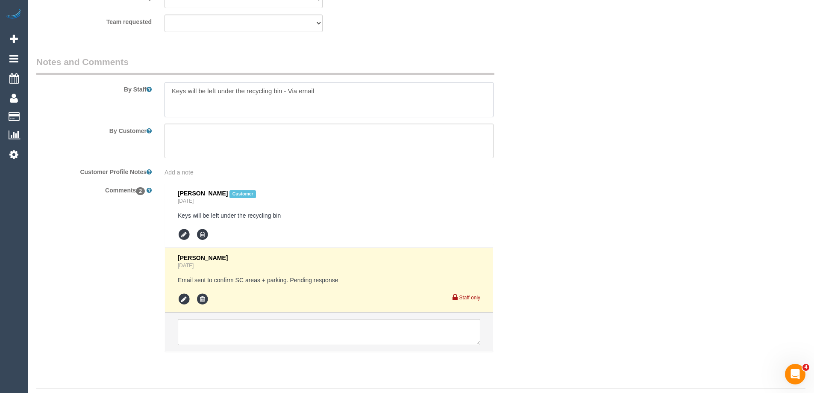
click at [168, 87] on textarea at bounding box center [329, 99] width 329 height 35
type textarea "Estimated time of 6-7 hrs + SC. Steam cleaning of 2 bedrooms. Keys will be left…"
click at [182, 301] on icon at bounding box center [184, 299] width 13 height 13
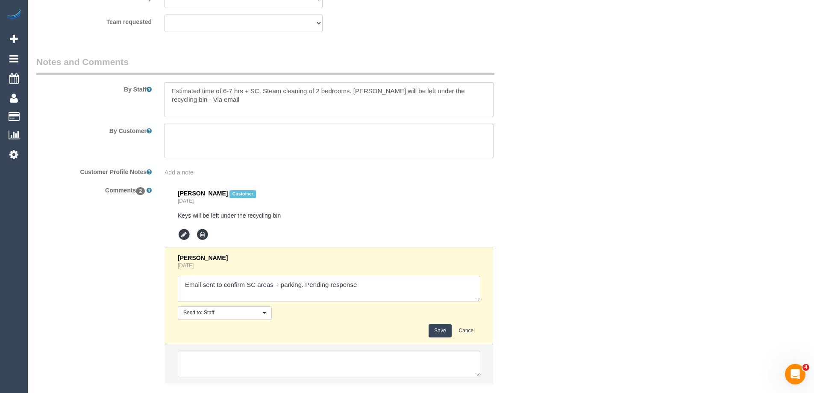
click at [365, 289] on textarea at bounding box center [329, 289] width 303 height 26
type textarea "Email sent to confirm SC areas + parking. Pending response - confirmed"
click at [438, 328] on button "Save" at bounding box center [440, 330] width 23 height 13
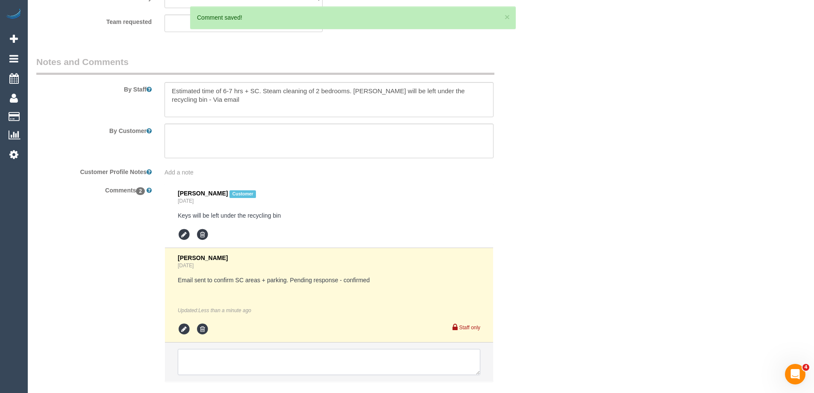
click at [206, 360] on textarea at bounding box center [329, 362] width 303 height 26
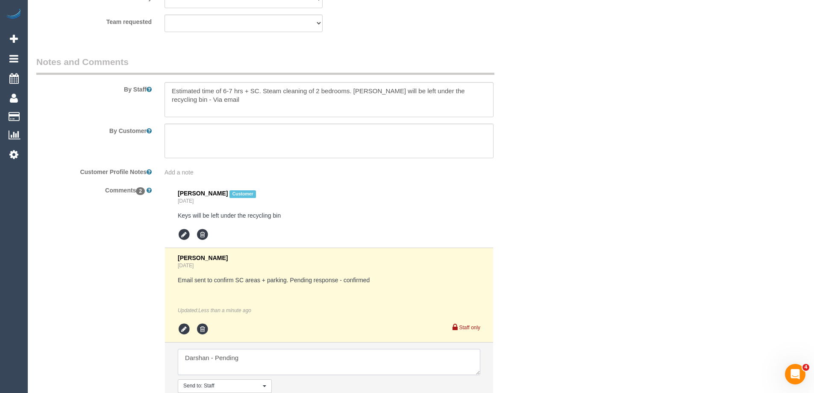
scroll to position [1453, 0]
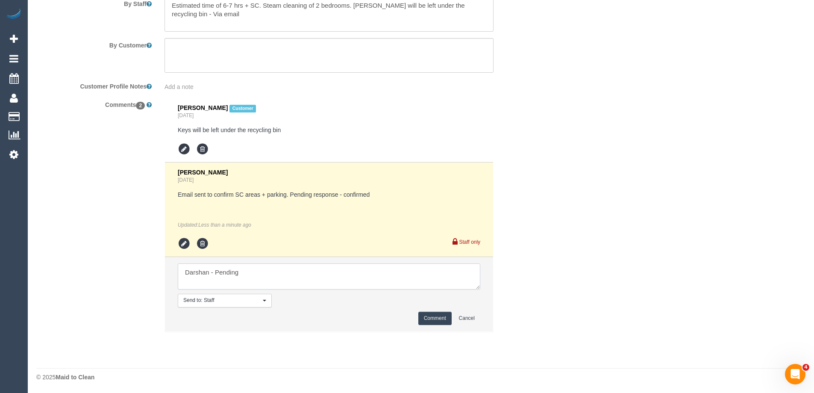
type textarea "Darshan - Pending"
click at [432, 321] on button "Comment" at bounding box center [434, 318] width 33 height 13
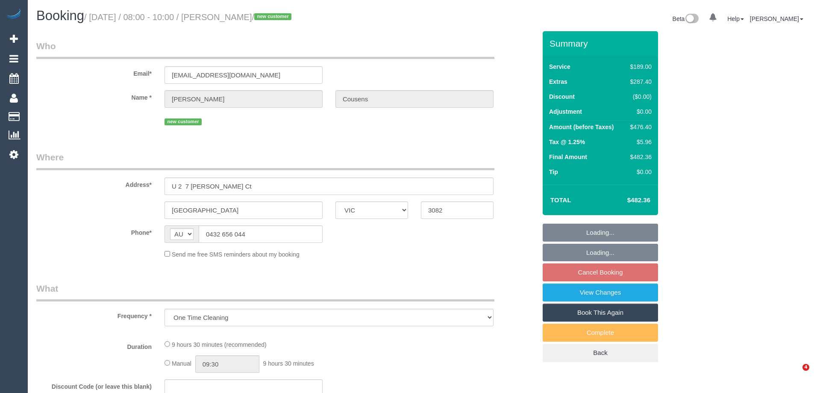
select select "VIC"
select select "string:stripe-pm_1S3VeK2GScqysDRVTfXIHay5"
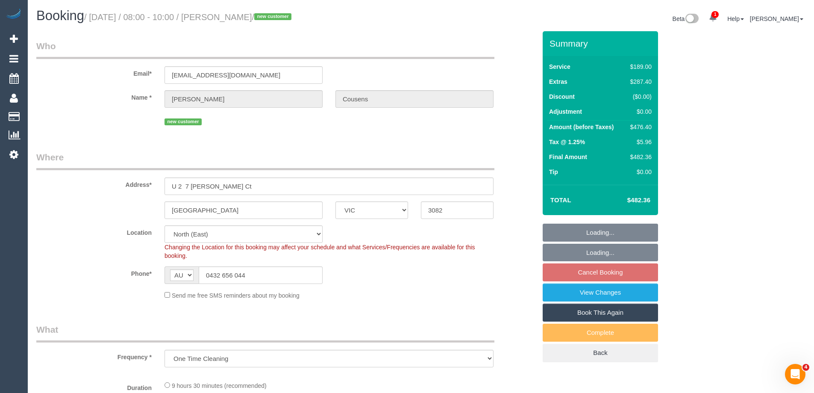
select select "object:609"
select select "number:27"
select select "number:15"
select select "number:18"
select select "number:24"
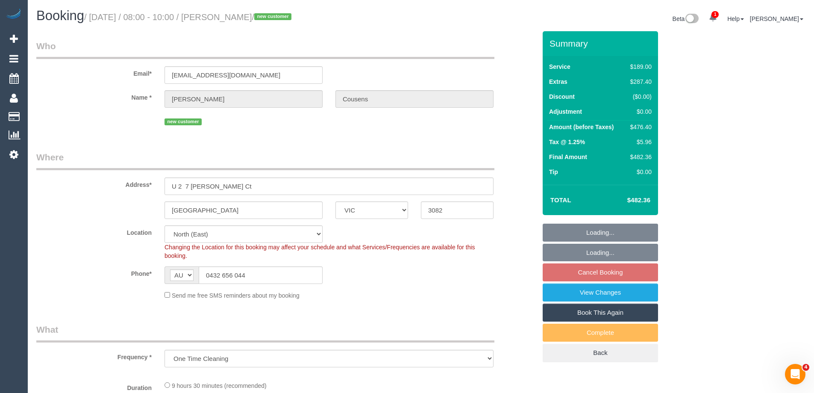
select select "number:26"
select select "spot1"
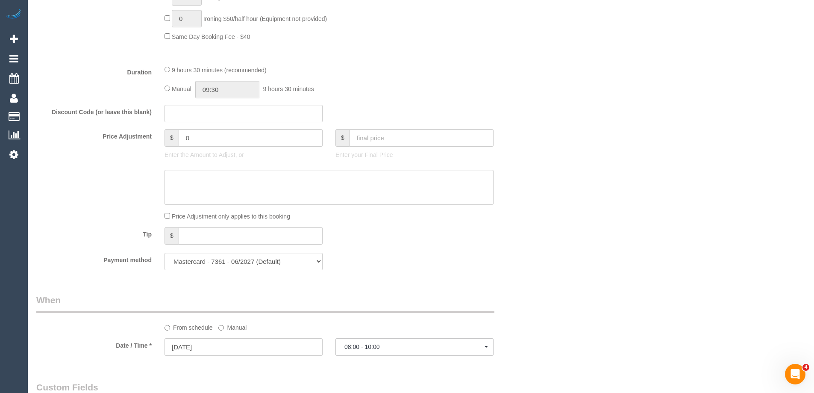
scroll to position [641, 0]
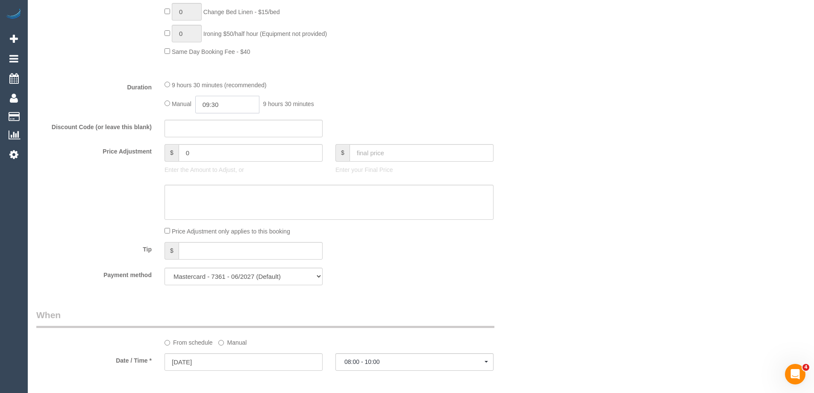
click at [223, 104] on input "09:30" at bounding box center [227, 105] width 64 height 18
type input "07:00"
click at [215, 144] on li "07:00" at bounding box center [218, 143] width 38 height 11
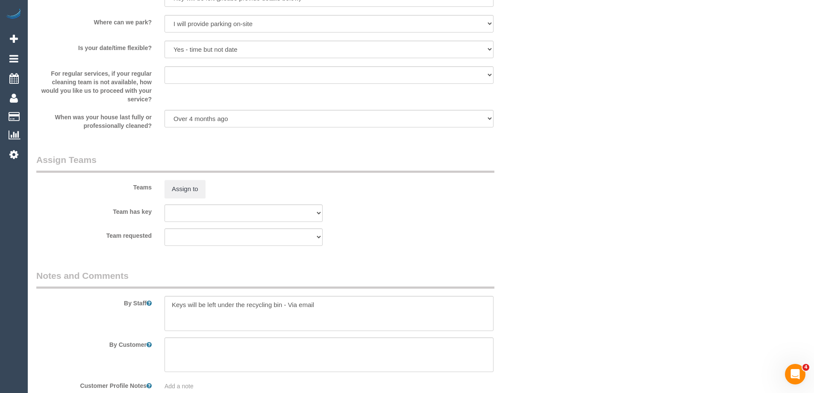
select select "spot15"
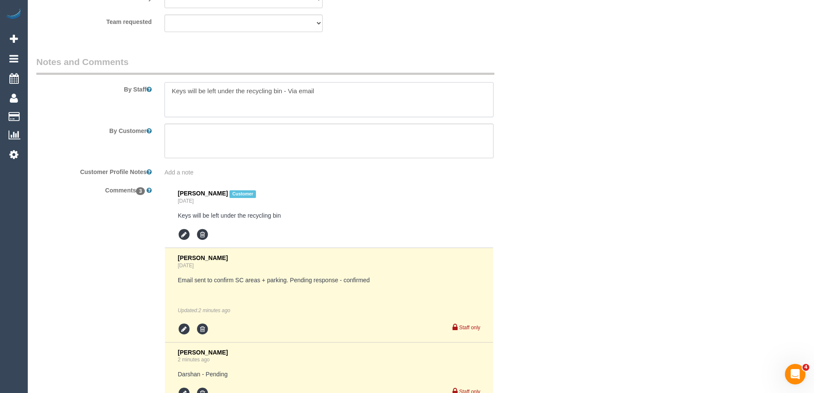
click at [171, 88] on textarea at bounding box center [329, 99] width 329 height 35
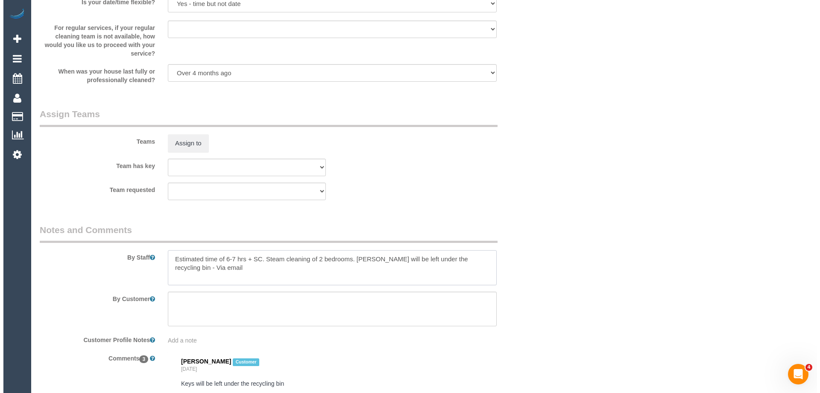
scroll to position [1197, 0]
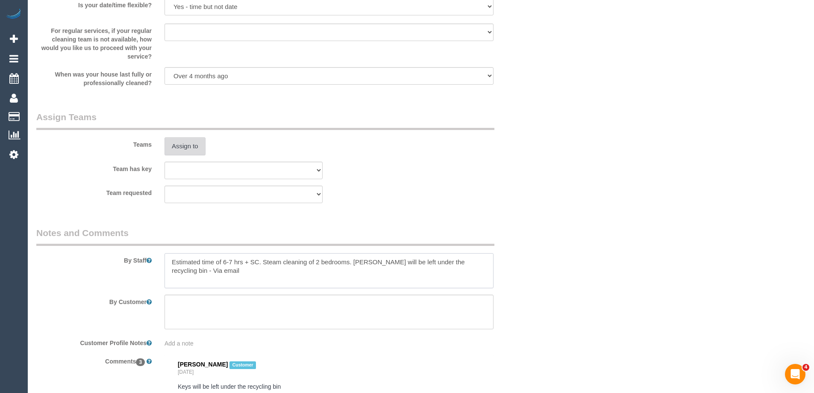
type textarea "Estimated time of 6-7 hrs + SC. Steam cleaning of 2 bedrooms. Keys will be left…"
click at [186, 150] on button "Assign to" at bounding box center [185, 146] width 41 height 18
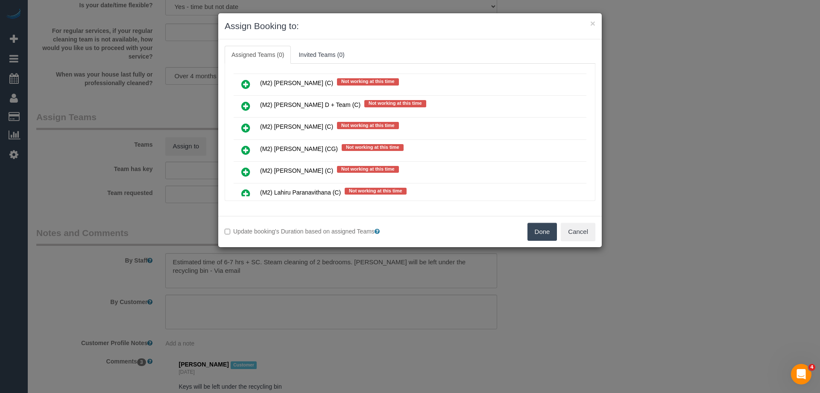
scroll to position [2008, 0]
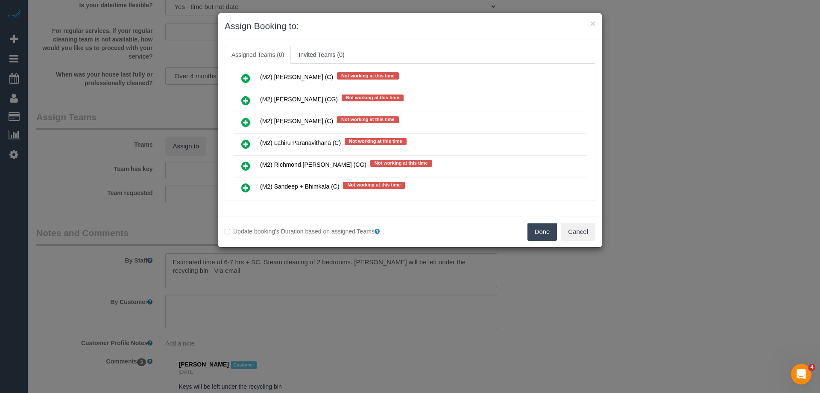
click at [243, 74] on icon at bounding box center [245, 78] width 9 height 10
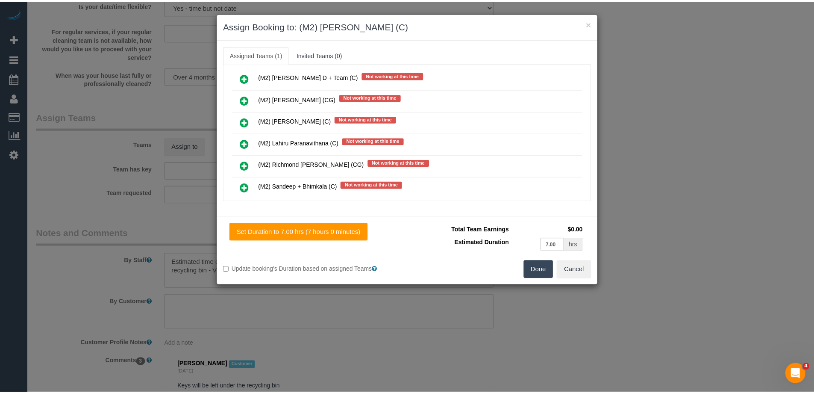
scroll to position [0, 0]
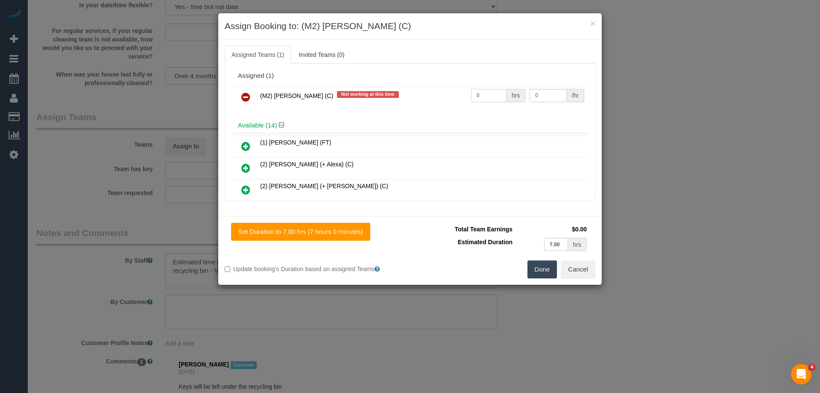
click at [429, 96] on tr "(M2) Darshan Gevariya (C) Not working at this time 0 hrs 0 /hr" at bounding box center [410, 97] width 353 height 22
type input "1"
drag, startPoint x: 537, startPoint y: 95, endPoint x: 485, endPoint y: 91, distance: 51.4
click at [486, 91] on tr "(M2) Darshan Gevariya (C) Not working at this time 1 hrs 0 /hr" at bounding box center [410, 97] width 353 height 22
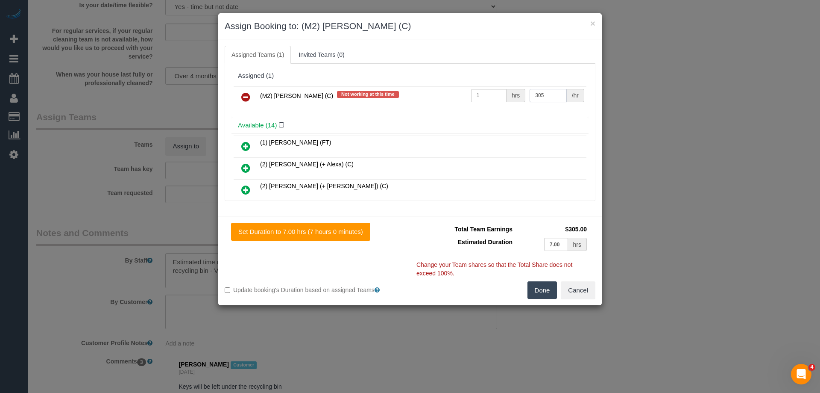
type input "305"
click at [544, 287] on button "Done" at bounding box center [543, 290] width 30 height 18
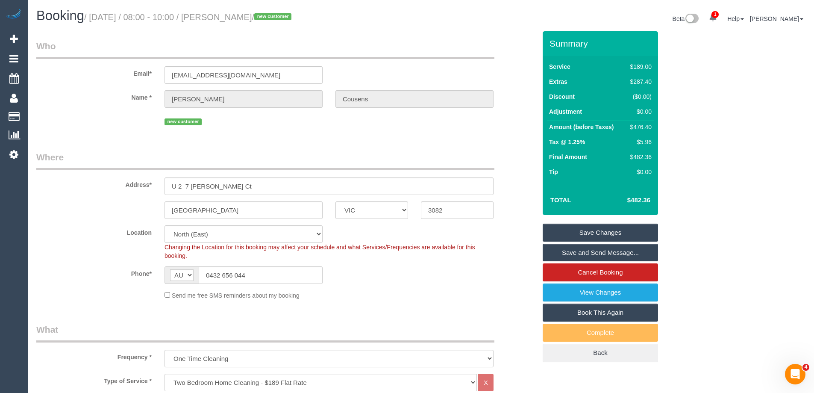
drag, startPoint x: 288, startPoint y: 17, endPoint x: 236, endPoint y: 16, distance: 52.6
click at [236, 16] on small "/ September 11, 2025 / 08:00 - 10:00 / Ruth Cousens / new customer" at bounding box center [189, 16] width 210 height 9
copy small "Ruth Cousens"
click at [554, 255] on link "Save and Send Message..." at bounding box center [600, 253] width 115 height 18
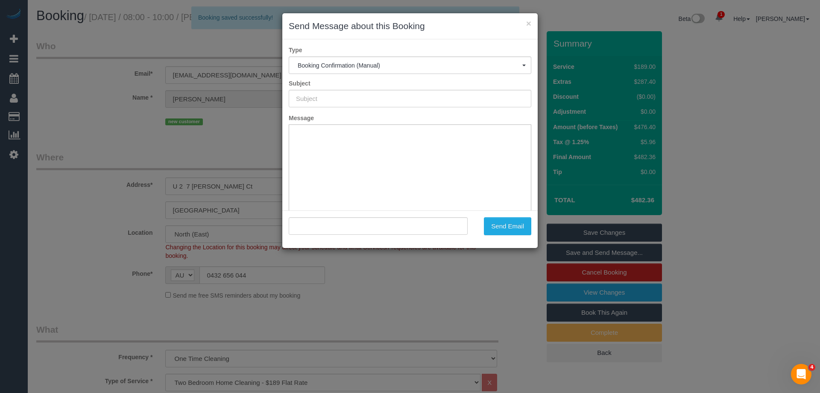
type input "Booking Confirmed"
type input ""Ruth Cousens" <ruth_mar29@hotmail.com>"
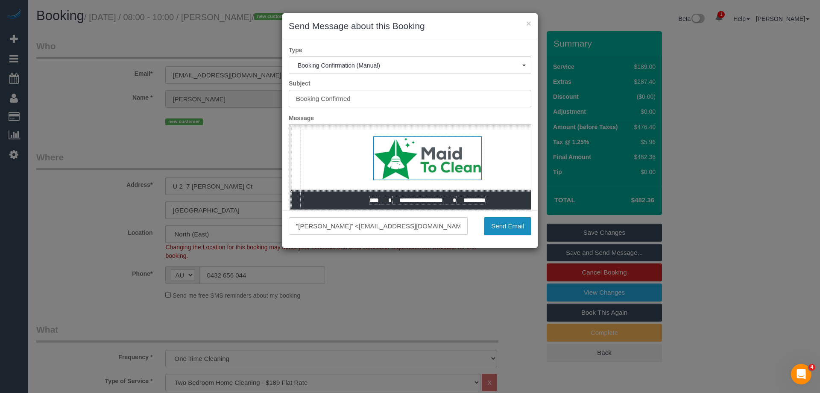
click at [506, 226] on button "Send Email" at bounding box center [507, 226] width 47 height 18
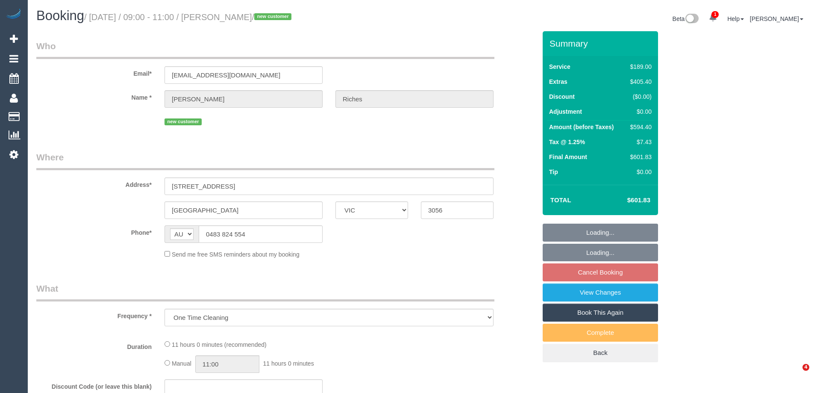
select select "VIC"
select select "string:stripe-pm_1S3SU12GScqysDRV0127t6aJ"
select select "number:28"
select select "number:14"
select select "number:19"
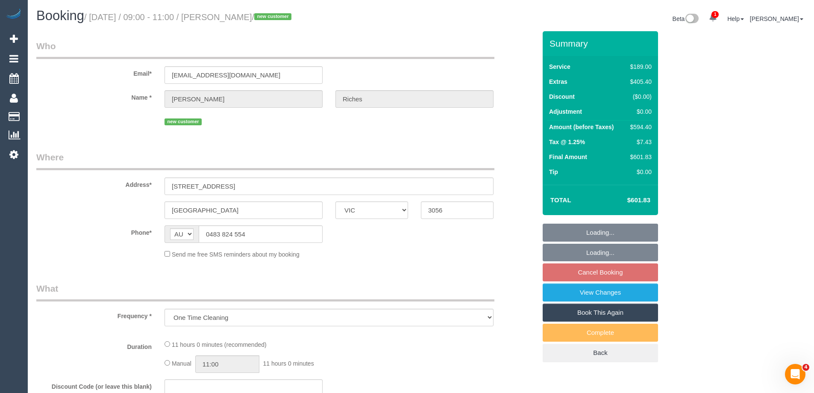
select select "number:36"
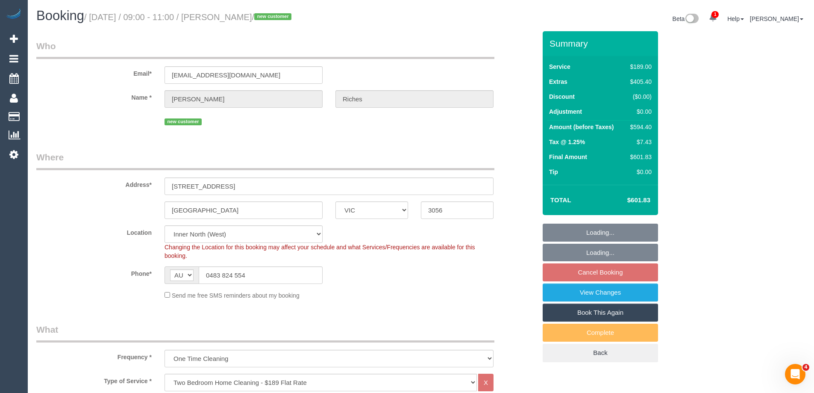
select select "object:1671"
select select "spot1"
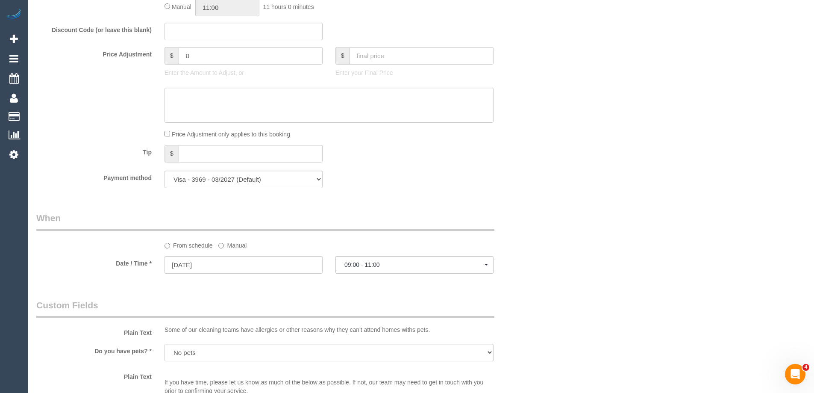
scroll to position [613, 0]
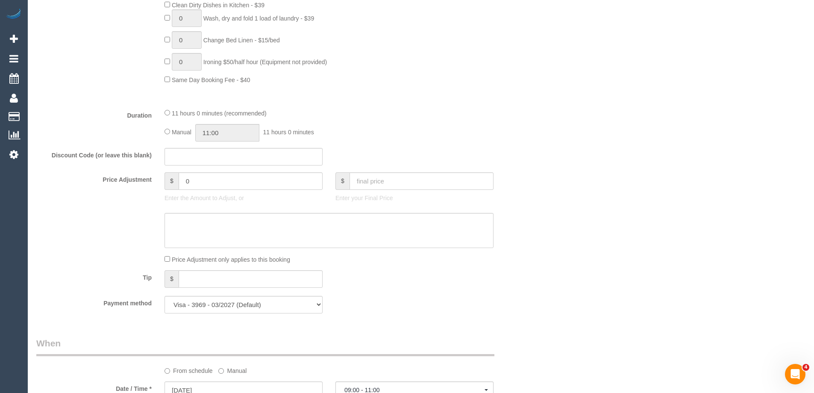
click at [164, 132] on div "11 hours 0 minutes (recommended) Manual 11:00 11 hours 0 minutes" at bounding box center [329, 124] width 342 height 33
click at [212, 135] on input "11:00" at bounding box center [227, 133] width 64 height 18
type input "09:00"
click at [220, 151] on li "09:00" at bounding box center [218, 148] width 38 height 11
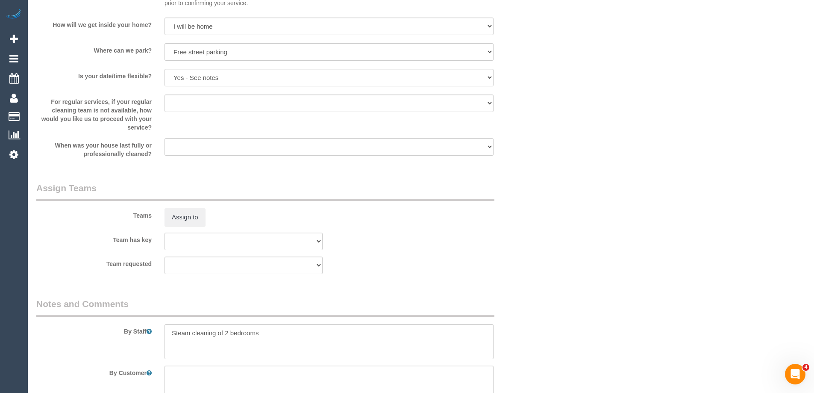
scroll to position [1350, 0]
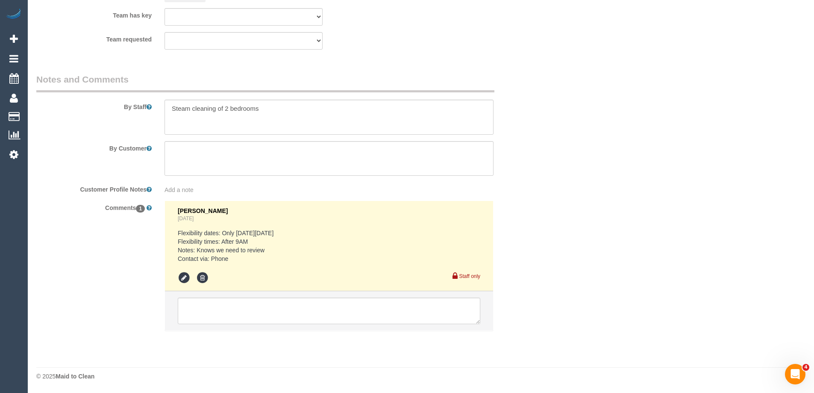
select select "spot22"
click at [171, 109] on textarea at bounding box center [329, 117] width 329 height 35
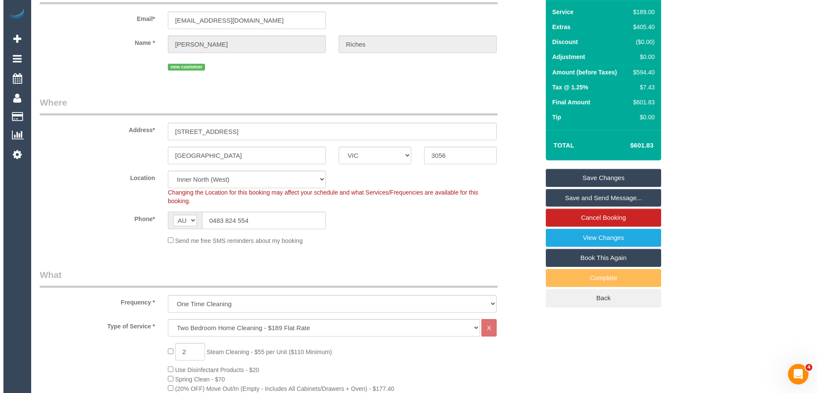
scroll to position [0, 0]
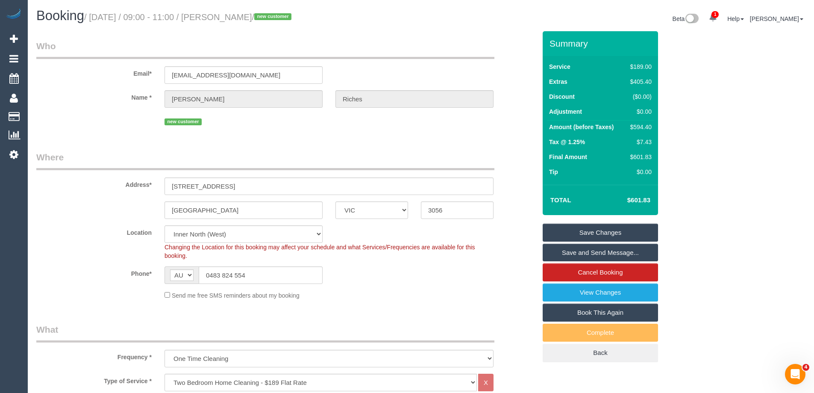
type textarea "Estimated time of 7-9 hrs + SC. Steam cleaning of 2 bedrooms"
click at [570, 229] on link "Save Changes" at bounding box center [600, 232] width 115 height 18
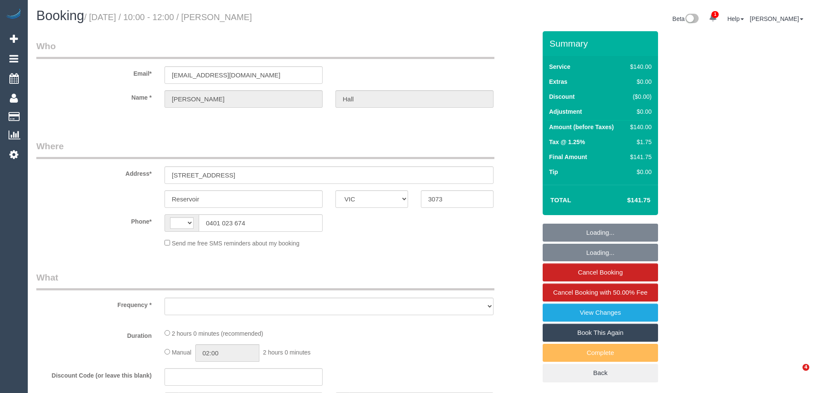
select select "VIC"
select select "string:AU"
select select "object:556"
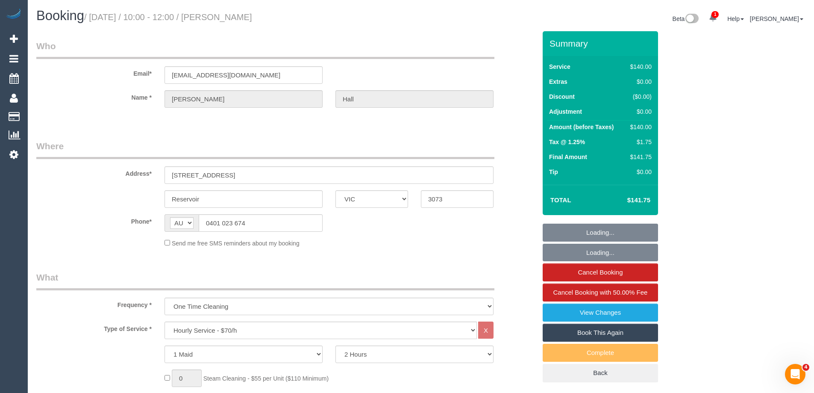
select select "string:stripe-pm_1QT9V72GScqysDRVJDC4yHoc"
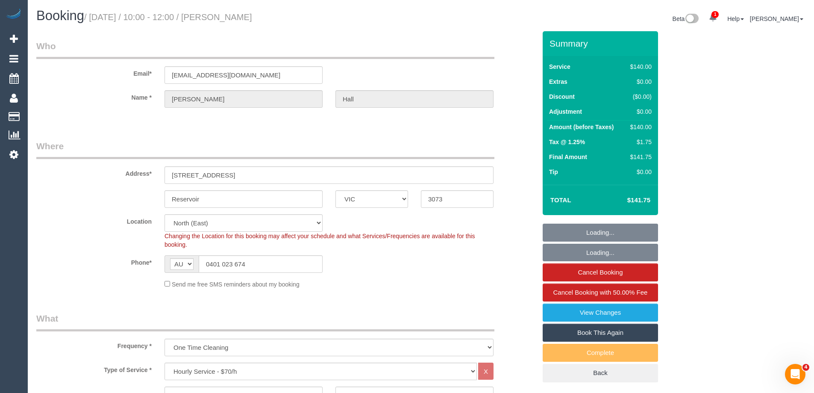
select select "number:29"
select select "number:14"
select select "number:19"
select select "number:22"
select select "number:13"
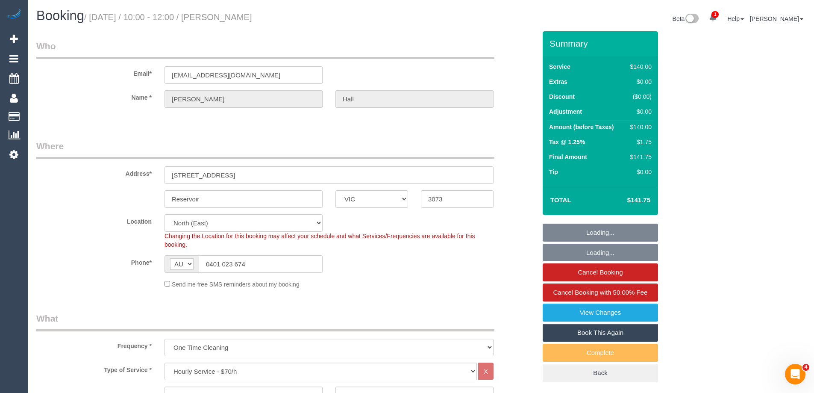
select select "object:1494"
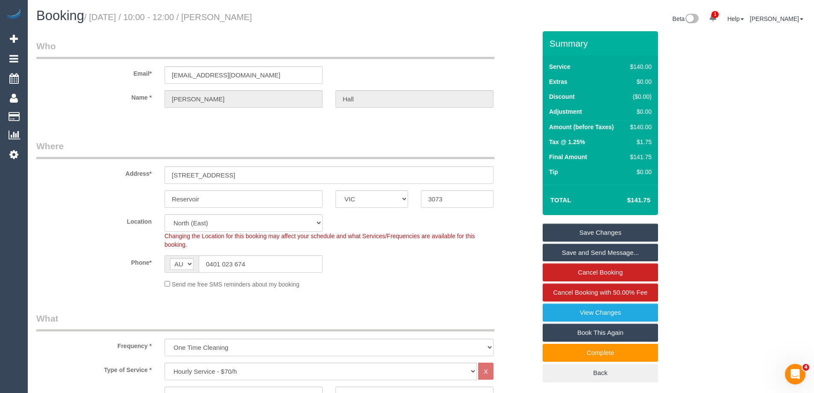
scroll to position [1444, 0]
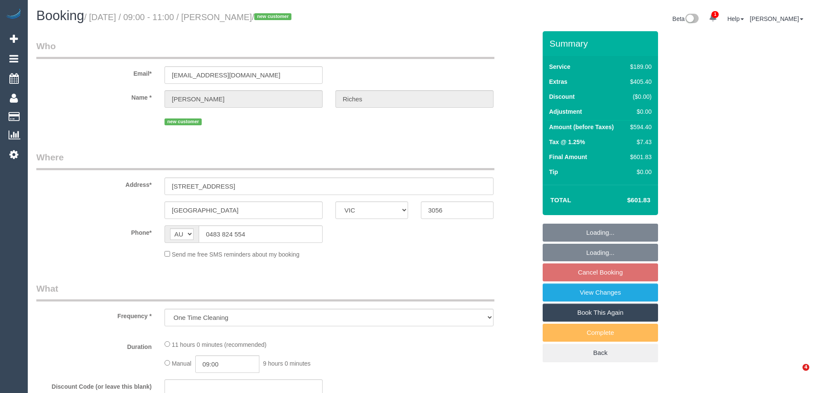
select select "VIC"
select select "string:stripe-pm_1S3SU12GScqysDRV0127t6aJ"
select select "number:28"
select select "number:14"
select select "number:19"
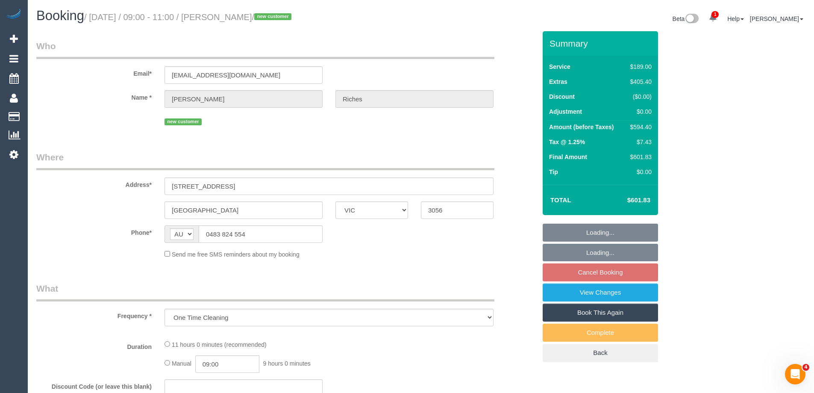
select select "number:36"
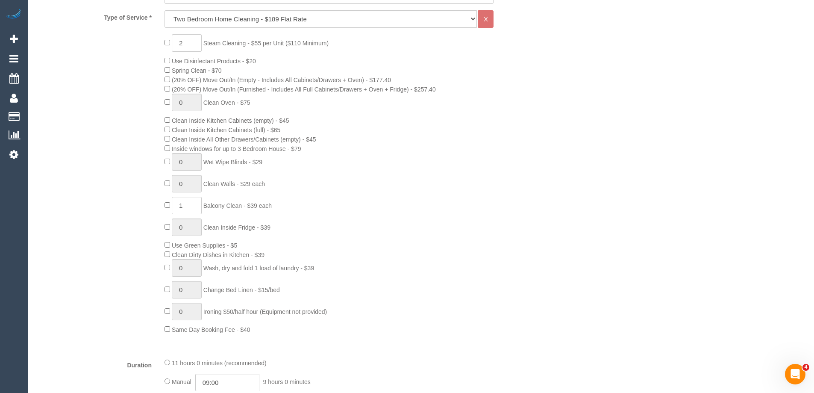
select select "object:1671"
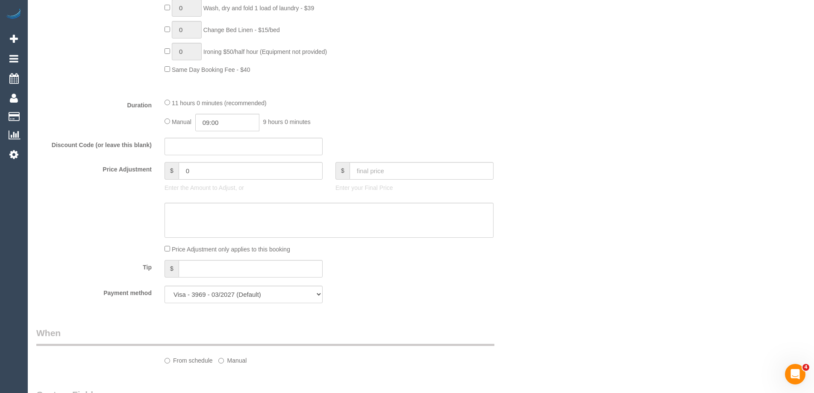
select select "spot1"
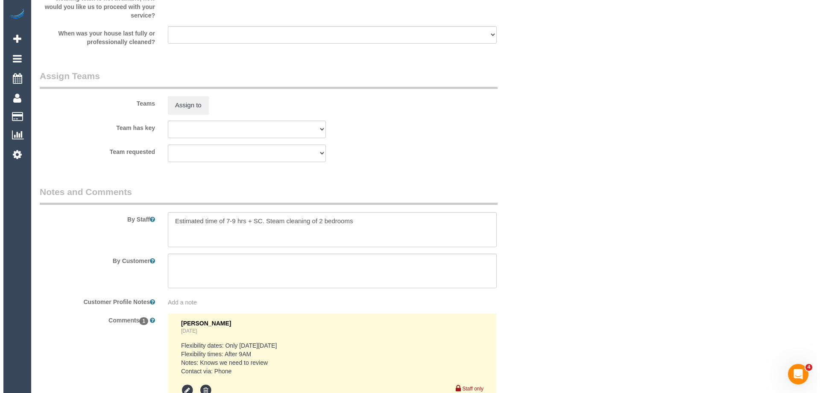
scroll to position [1280, 0]
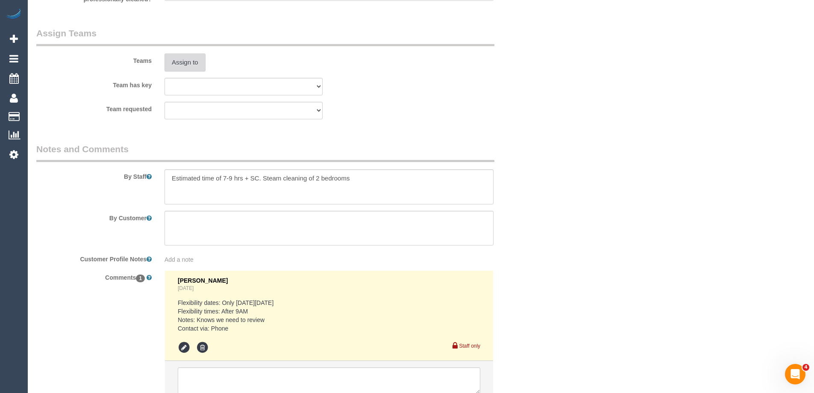
click at [188, 62] on button "Assign to" at bounding box center [185, 62] width 41 height 18
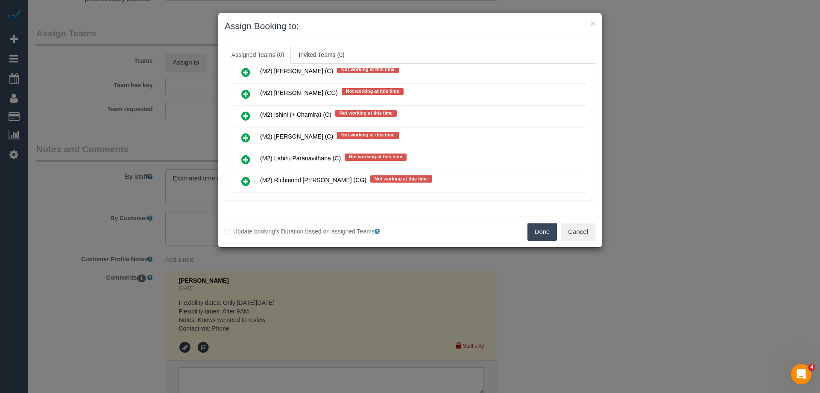
scroll to position [2521, 0]
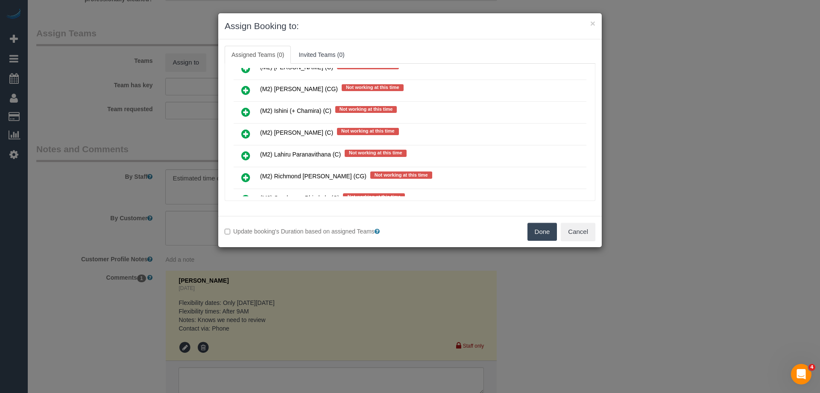
click at [241, 134] on icon at bounding box center [245, 134] width 9 height 10
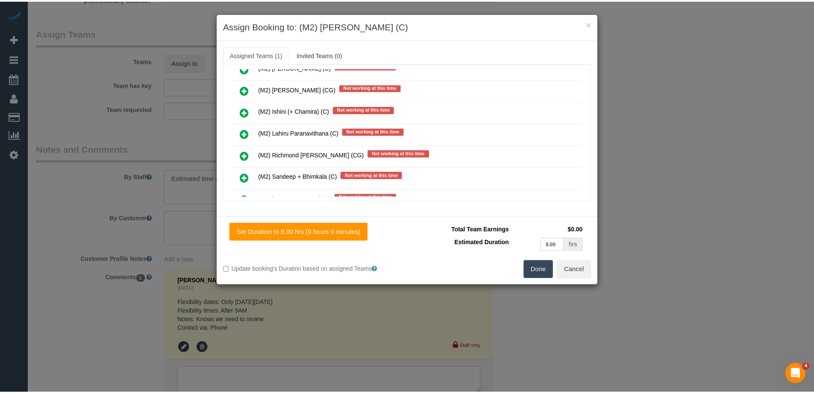
scroll to position [0, 0]
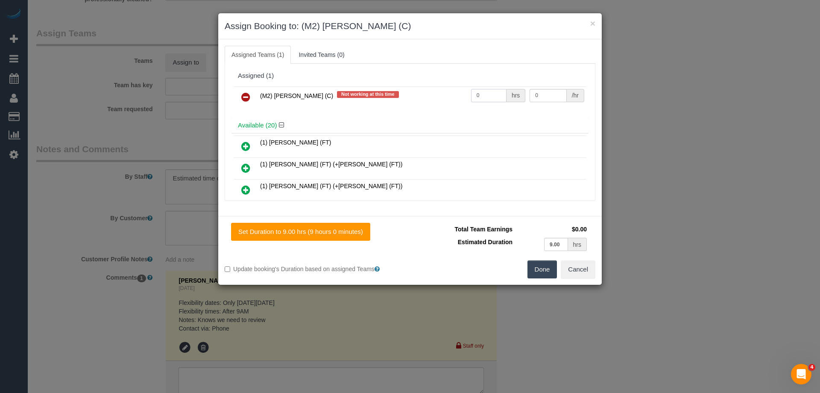
drag, startPoint x: 477, startPoint y: 96, endPoint x: 443, endPoint y: 96, distance: 33.8
click at [452, 96] on tr "(M2) Joseph Tshibangu (C) Not working at this time 0 hrs 0 /hr" at bounding box center [410, 97] width 353 height 22
type input "1"
drag, startPoint x: 544, startPoint y: 96, endPoint x: 466, endPoint y: 94, distance: 78.7
click at [466, 94] on tr "(M2) Joseph Tshibangu (C) Not working at this time 1 hrs 0 /hr" at bounding box center [410, 97] width 353 height 22
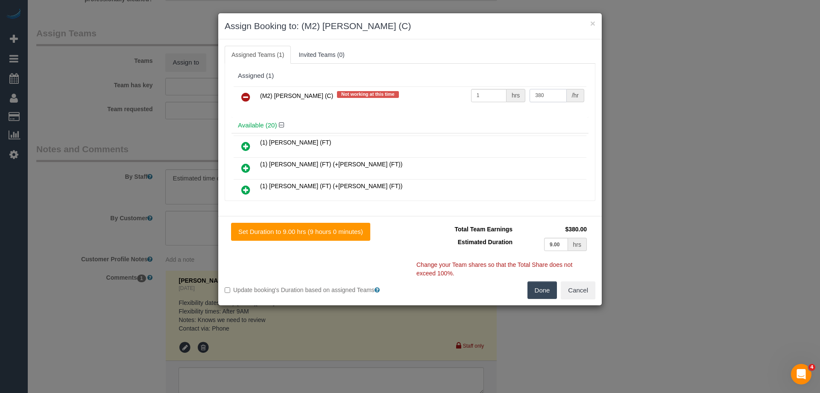
type input "380"
click at [544, 284] on button "Done" at bounding box center [543, 290] width 30 height 18
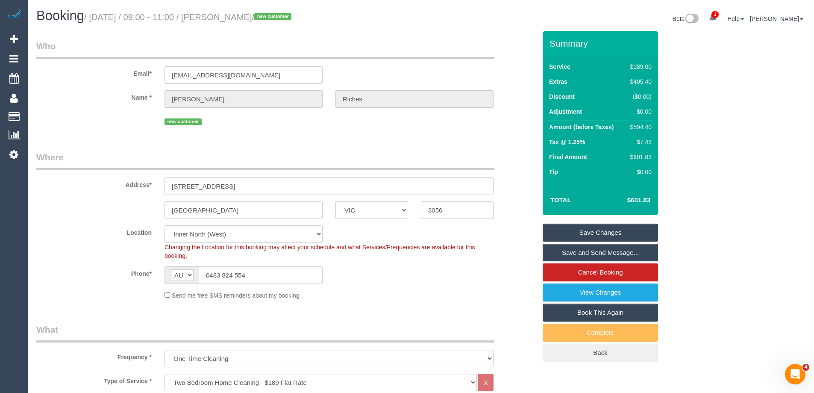
drag, startPoint x: 285, startPoint y: 16, endPoint x: 234, endPoint y: 15, distance: 51.3
click at [234, 15] on small "/ September 11, 2025 / 09:00 - 11:00 / David Riches / new customer" at bounding box center [189, 16] width 210 height 9
copy small "David Riches"
click at [574, 251] on link "Save and Send Message..." at bounding box center [600, 253] width 115 height 18
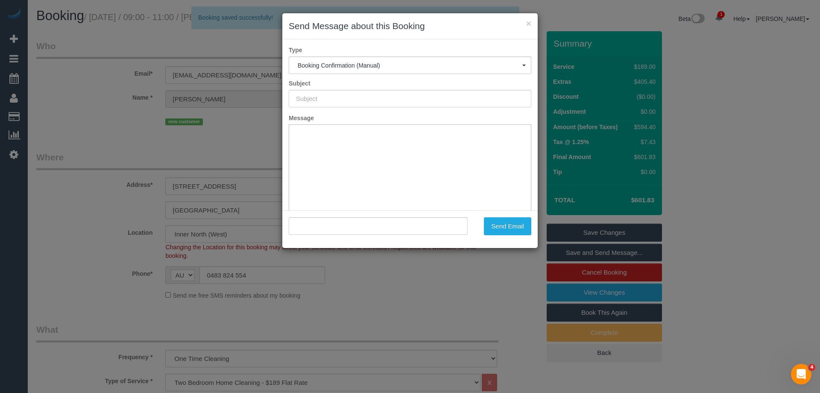
type input "Booking Confirmed"
type input ""David Riches" <driches1726@gmail.com>"
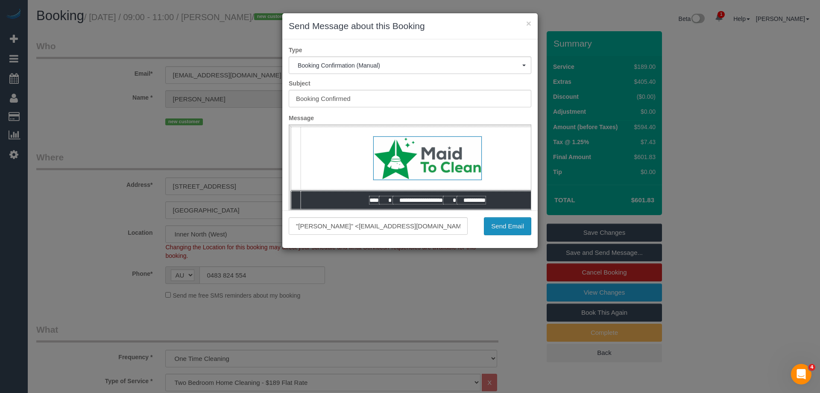
click at [512, 226] on button "Send Email" at bounding box center [507, 226] width 47 height 18
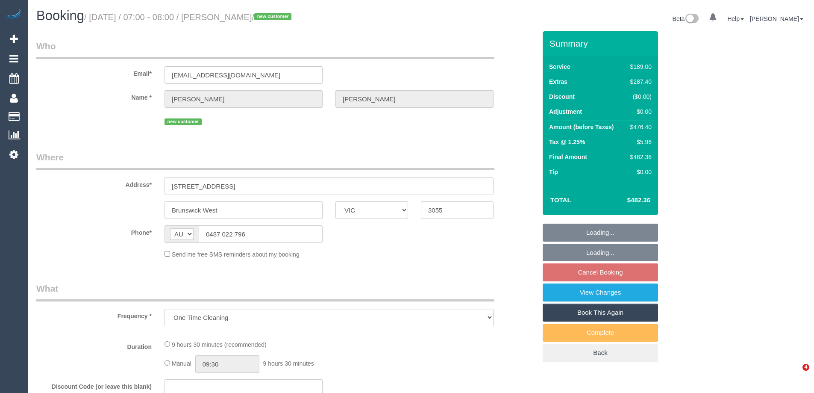
select select "VIC"
select select "string:stripe-pm_1RvAH22GScqysDRVWlGtUO6d"
select select "number:28"
select select "number:15"
select select "number:18"
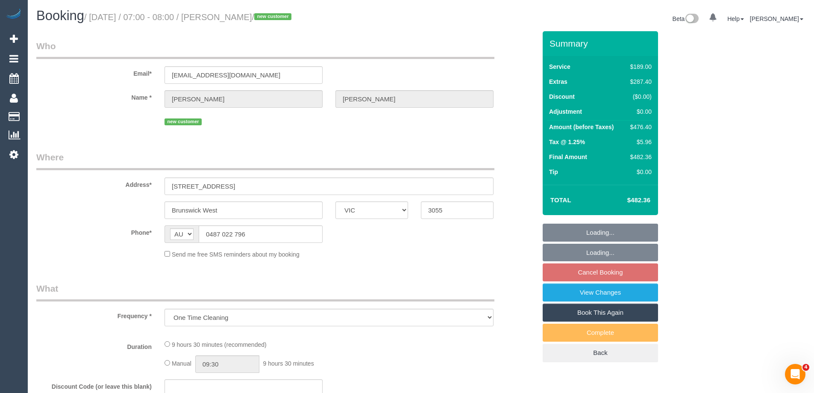
select select "number:24"
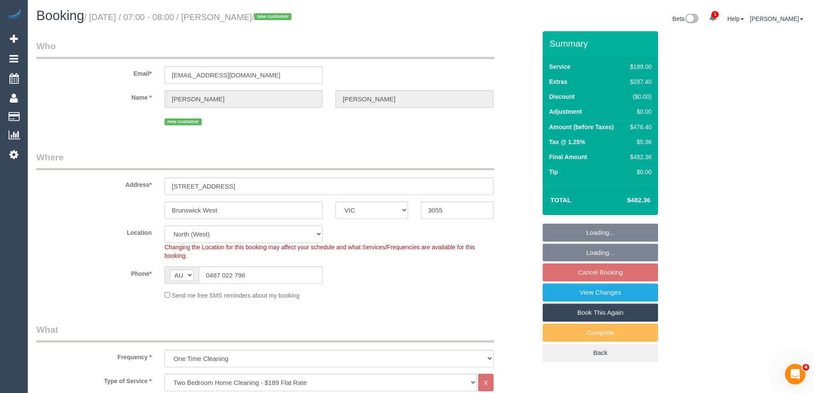
select select "object:810"
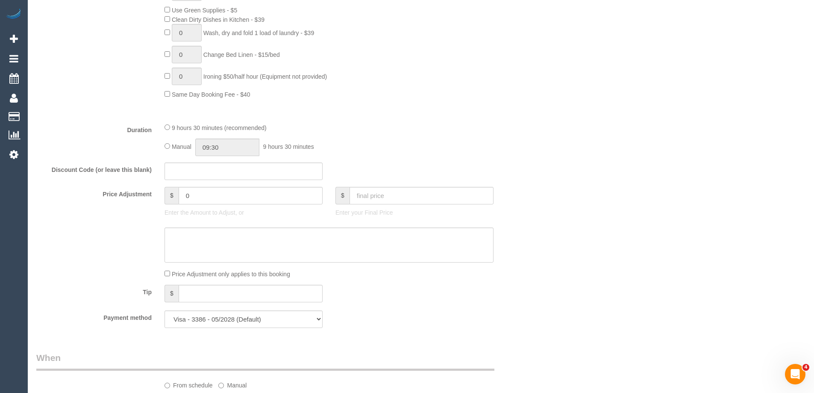
select select "spot1"
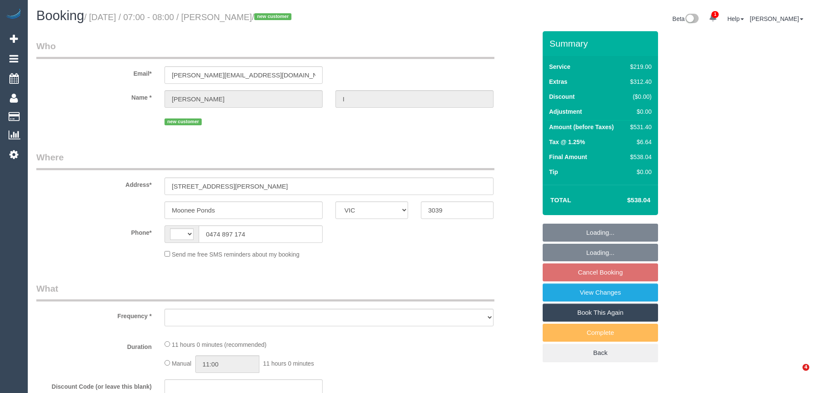
select select "VIC"
select select "string:AU"
select select "string:stripe-pm_1S2xdF2GScqysDRVQeMAuZZE"
select select "number:27"
select select "number:14"
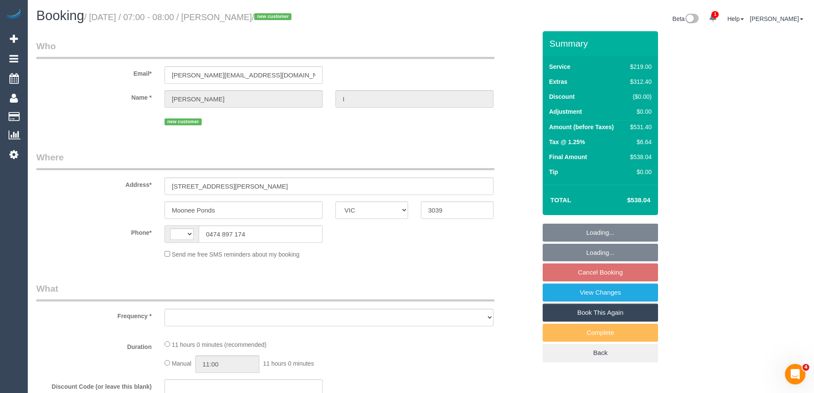
select select "number:19"
select select "number:24"
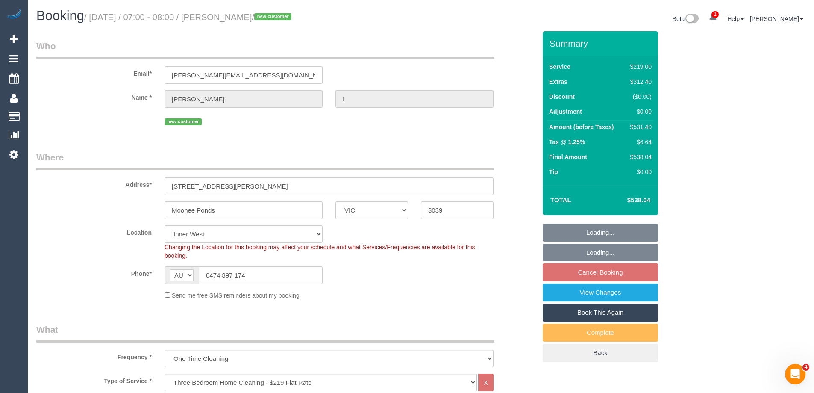
select select "object:1470"
select select "spot1"
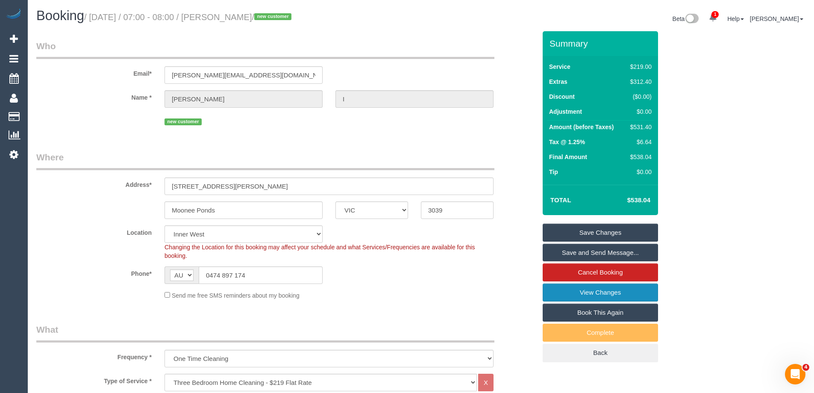
click at [561, 291] on link "View Changes" at bounding box center [600, 292] width 115 height 18
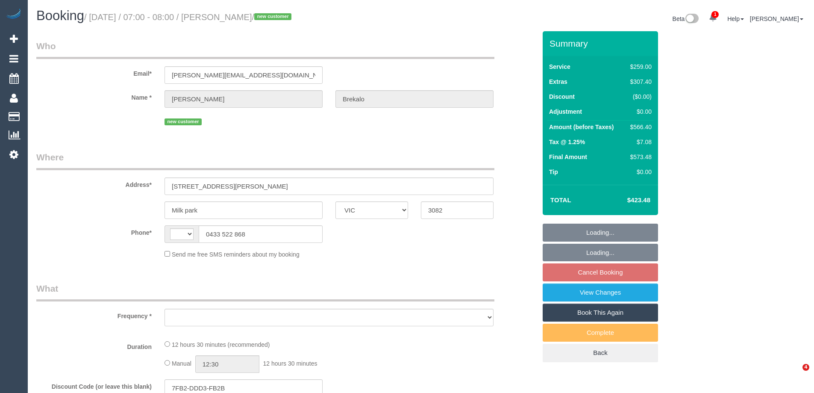
select select "VIC"
click at [568, 291] on link "View Changes" at bounding box center [600, 292] width 115 height 18
select select "string:AU"
select select "object:579"
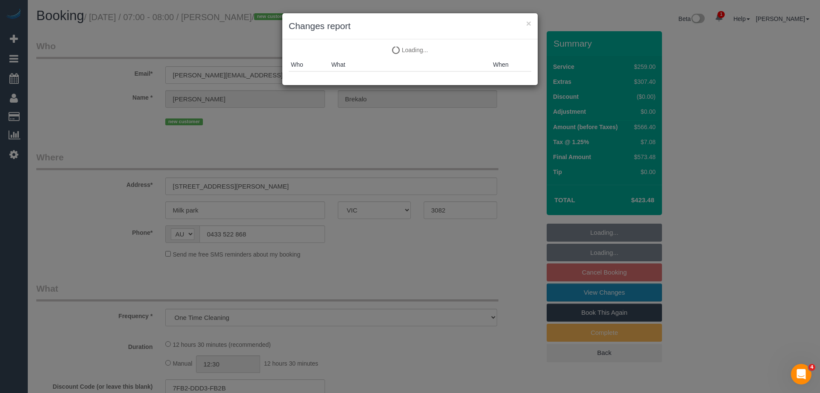
select select "string:stripe-pm_1S0YkL2GScqysDRVFVnS0RNr"
select select "number:30"
select select "number:14"
select select "number:19"
select select "number:24"
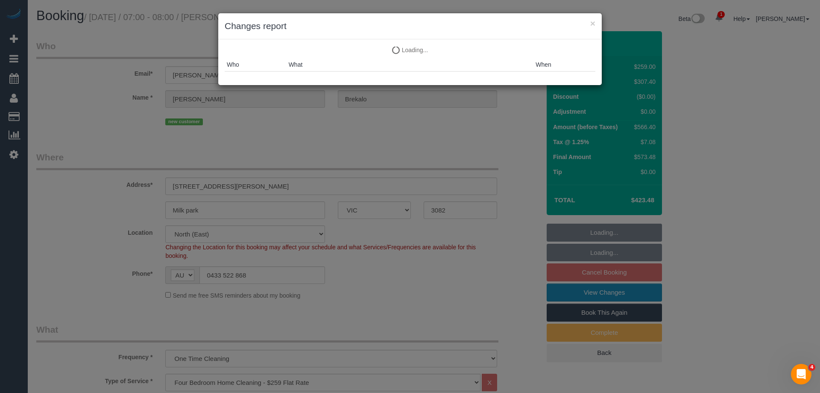
select select "object:1471"
select select "spot1"
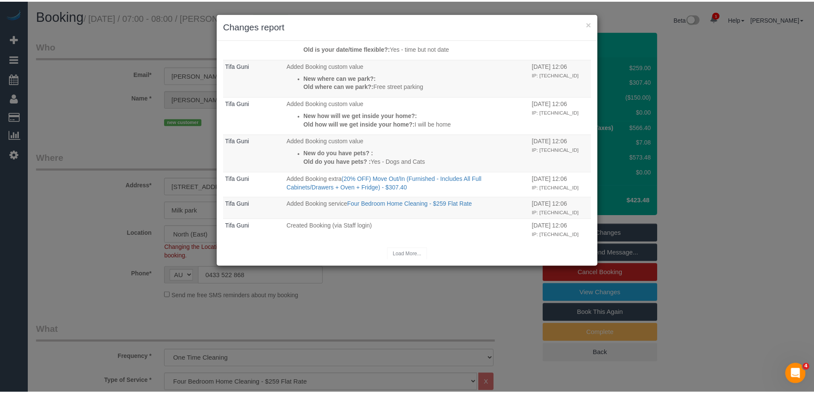
scroll to position [259, 0]
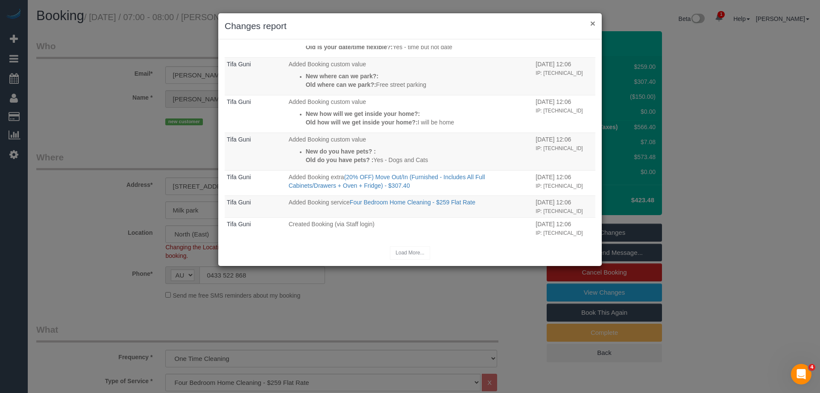
click at [595, 20] on button "×" at bounding box center [593, 23] width 5 height 9
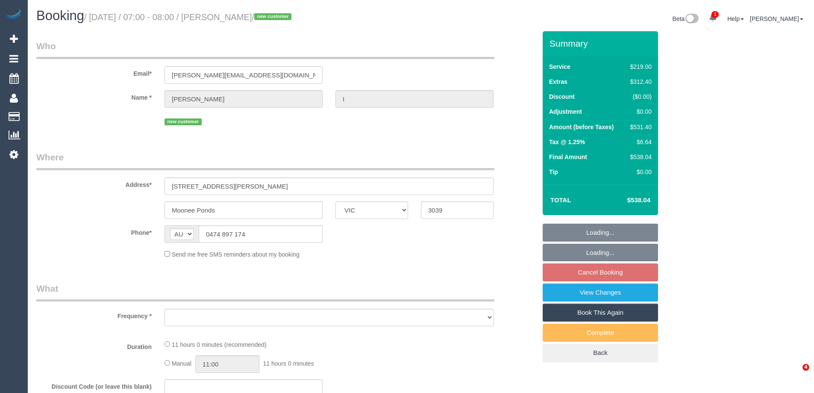
select select "VIC"
select select "string:stripe-pm_1S2xdF2GScqysDRVQeMAuZZE"
select select "number:27"
select select "number:14"
select select "number:19"
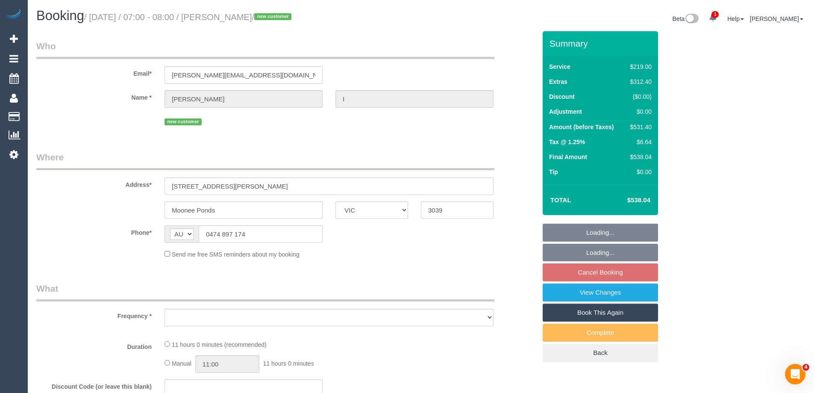
select select "number:24"
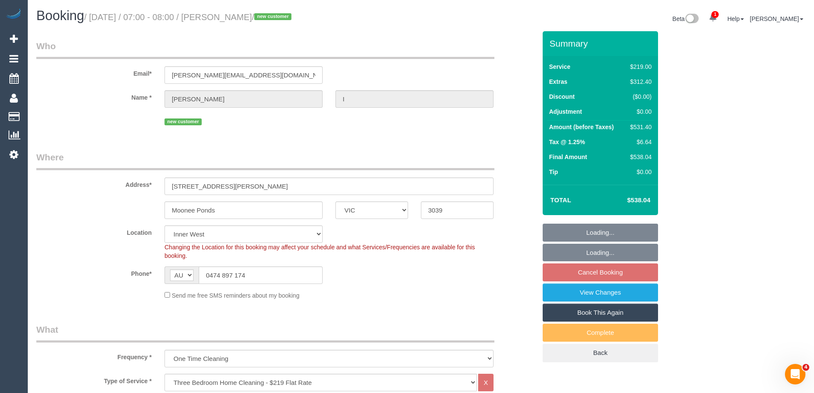
select select "object:1465"
select select "spot1"
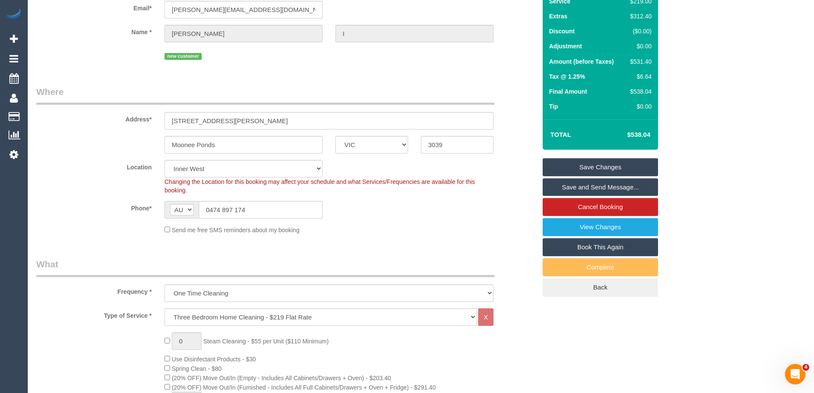
scroll to position [1260, 0]
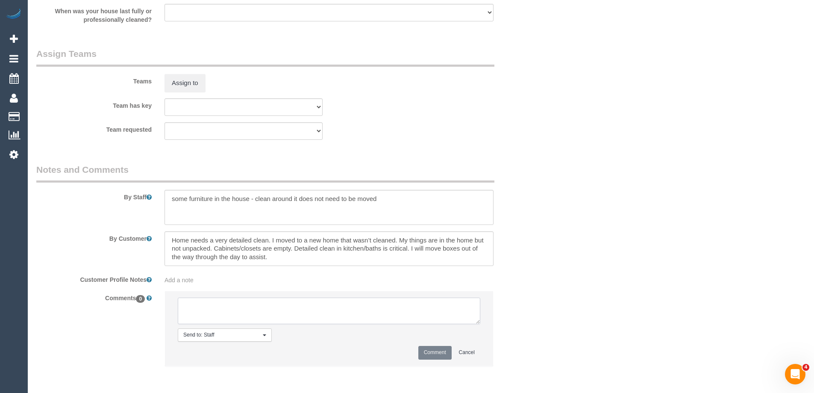
click at [209, 316] on textarea at bounding box center [329, 310] width 303 height 26
type textarea "[PERSON_NAME]"
click at [432, 351] on button "Comment" at bounding box center [434, 352] width 33 height 13
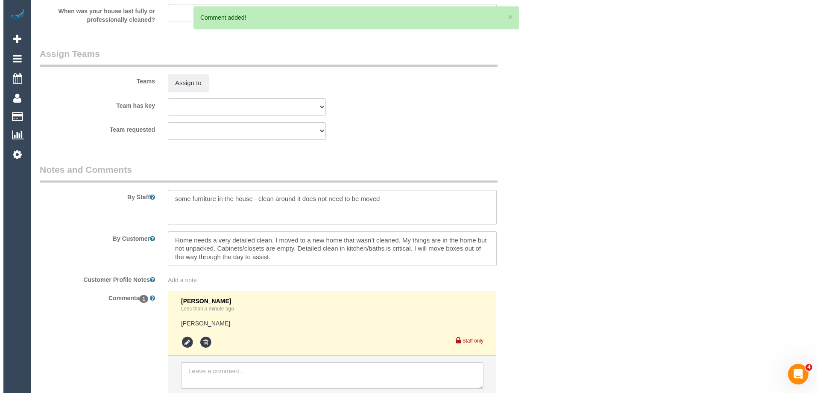
scroll to position [0, 0]
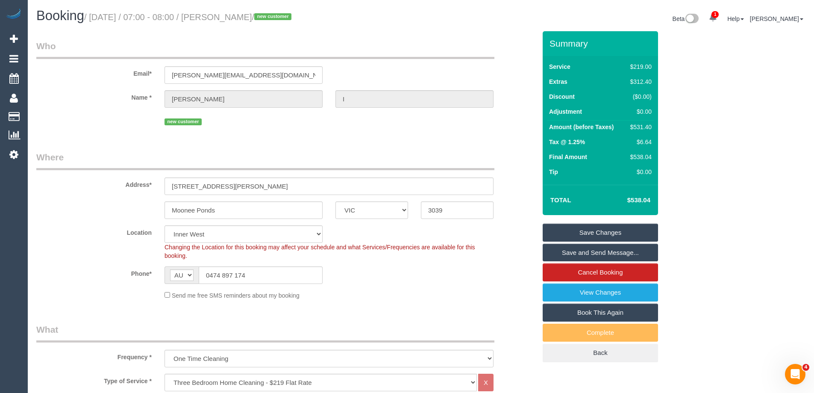
click at [574, 230] on link "Save Changes" at bounding box center [600, 232] width 115 height 18
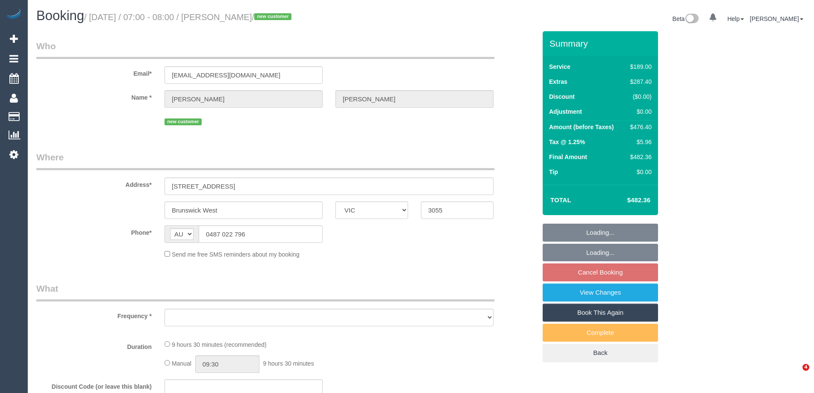
select select "VIC"
select select "object:561"
select select "string:stripe-pm_1RvAH22GScqysDRVWlGtUO6d"
select select "number:28"
select select "number:15"
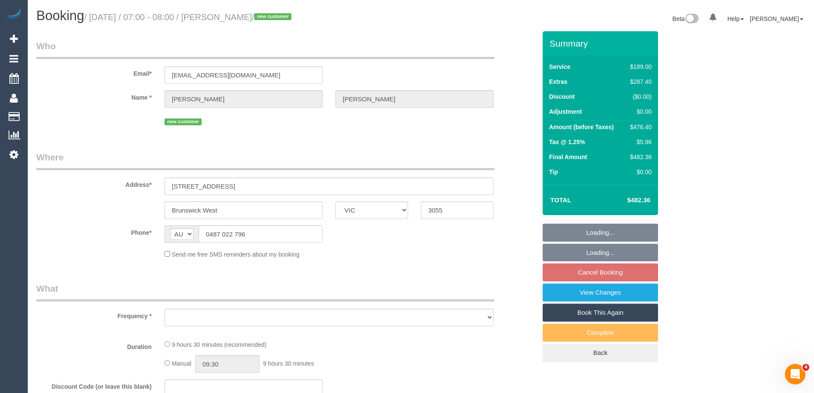
select select "number:18"
select select "number:24"
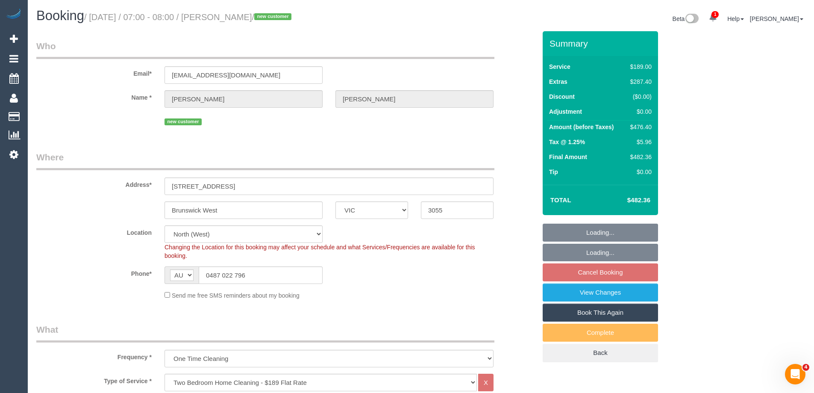
select select "object:815"
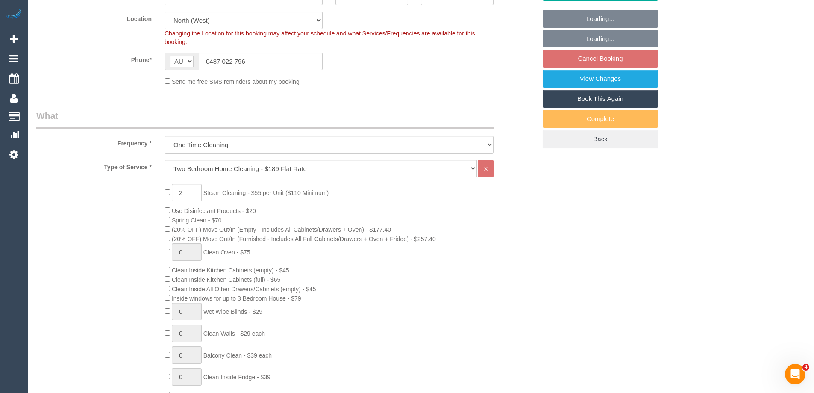
select select "spot1"
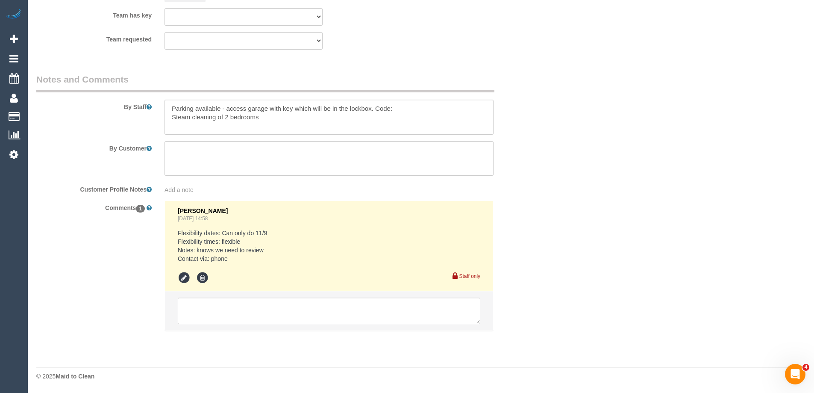
scroll to position [1307, 0]
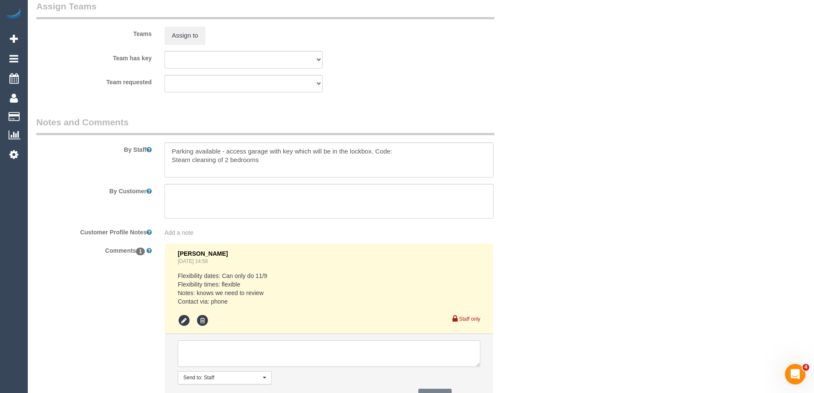
click at [206, 359] on textarea at bounding box center [329, 353] width 303 height 26
type textarea "[PERSON_NAME] S - Pending"
click at [170, 153] on textarea at bounding box center [329, 159] width 329 height 35
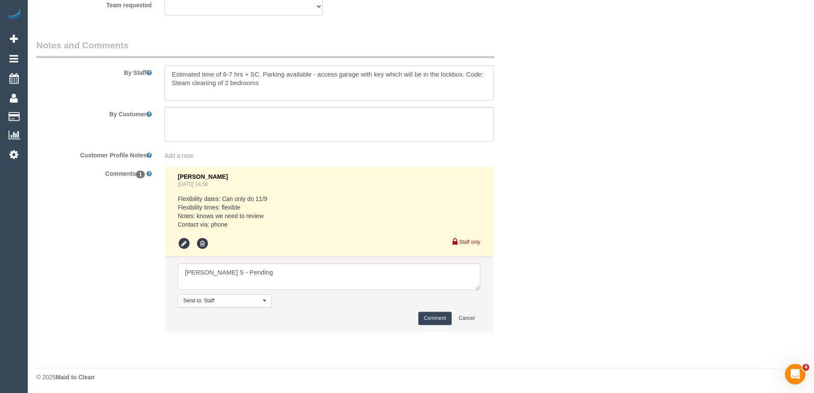
scroll to position [1385, 0]
type textarea "Estimated time of 6-7 hrs + SC. Parking available - access garage with key whic…"
click at [427, 316] on button "Comment" at bounding box center [434, 317] width 33 height 13
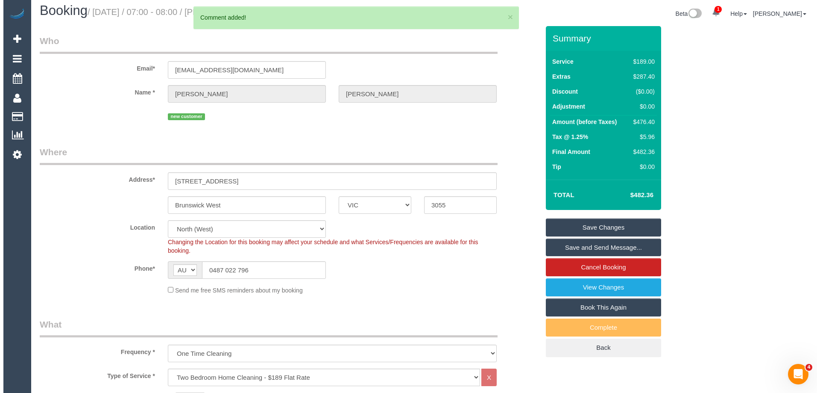
scroll to position [0, 0]
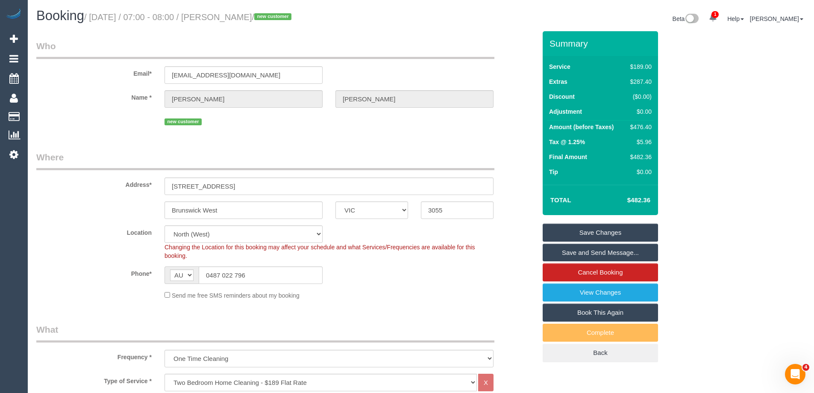
click at [571, 229] on link "Save Changes" at bounding box center [600, 232] width 115 height 18
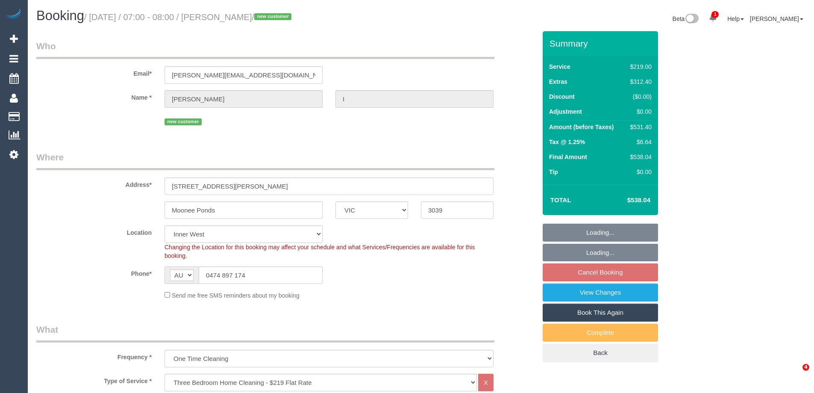
select select "VIC"
select select "string:stripe-pm_1S2xdF2GScqysDRVQeMAuZZE"
select select "spot1"
select select "number:27"
select select "number:14"
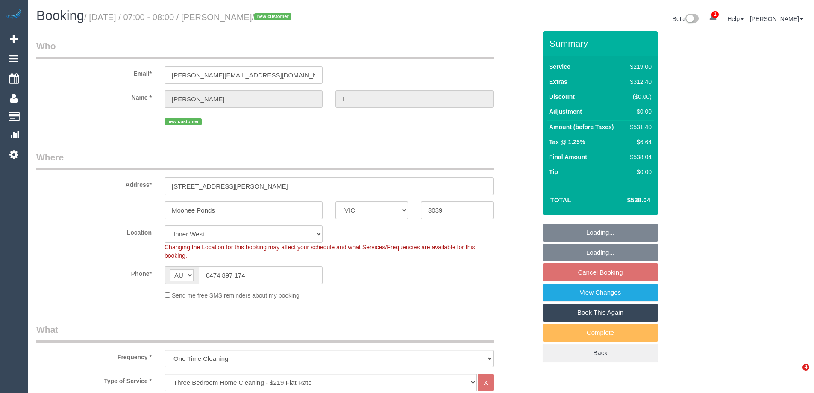
select select "number:19"
select select "number:24"
select select "object:1491"
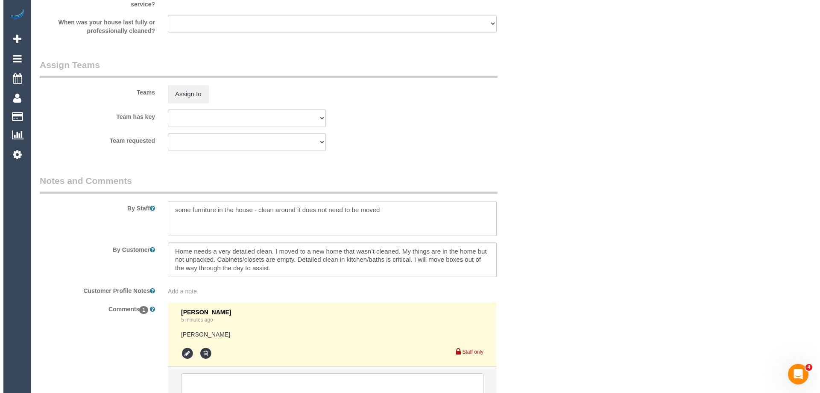
scroll to position [1324, 0]
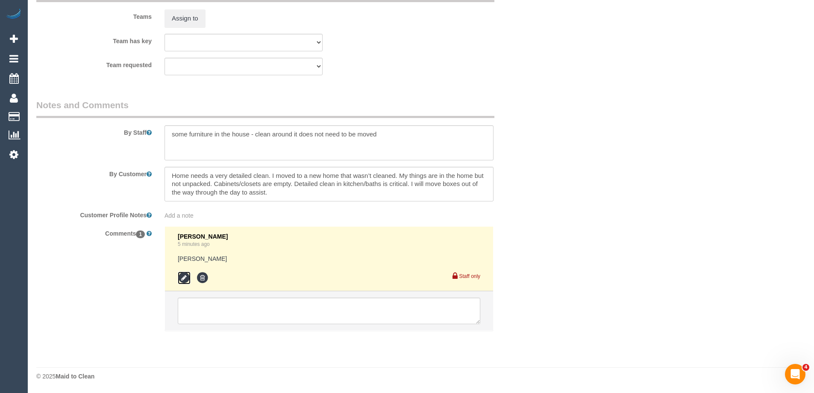
click at [181, 280] on icon at bounding box center [184, 277] width 13 height 13
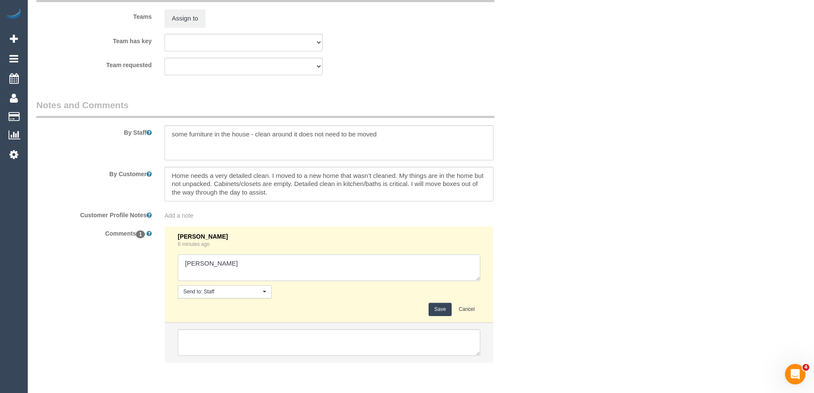
drag, startPoint x: 209, startPoint y: 262, endPoint x: 199, endPoint y: 266, distance: 11.1
click at [205, 264] on textarea at bounding box center [329, 267] width 303 height 26
drag, startPoint x: 206, startPoint y: 285, endPoint x: 236, endPoint y: 268, distance: 35.2
click at [206, 284] on div "Steve Cranston 6 minutes ago Send to: Staff Nothing selected Send to: Staff Sen…" at bounding box center [329, 274] width 303 height 83
drag, startPoint x: 236, startPoint y: 265, endPoint x: 206, endPoint y: 264, distance: 29.9
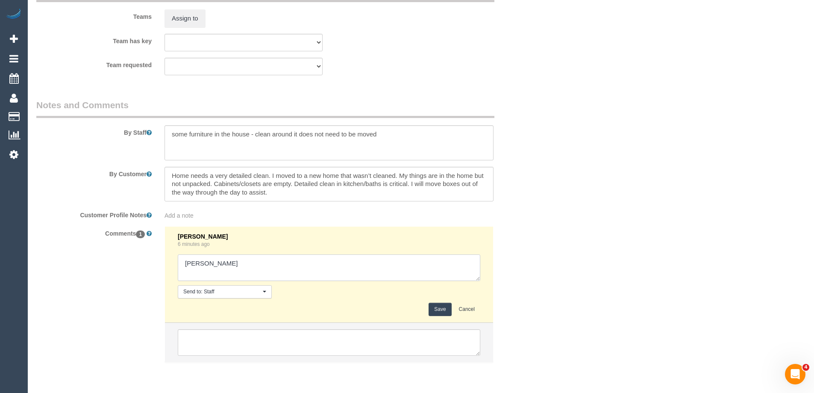
click at [206, 264] on textarea at bounding box center [329, 267] width 303 height 26
type textarea "Yann - confirmed"
click at [444, 308] on button "Save" at bounding box center [440, 309] width 23 height 13
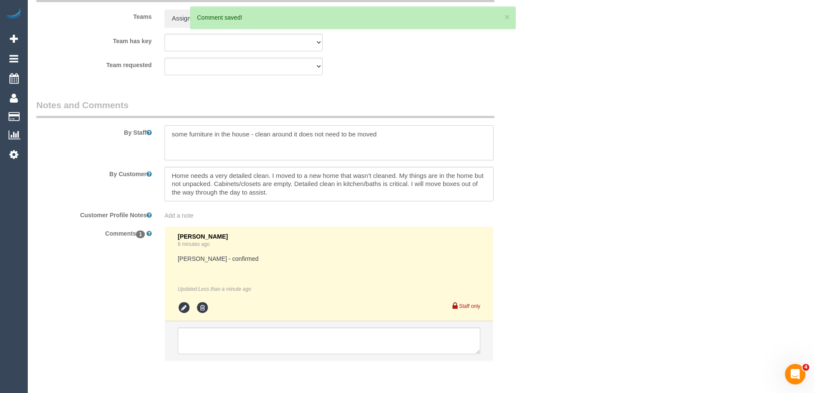
click at [171, 133] on textarea at bounding box center [329, 142] width 329 height 35
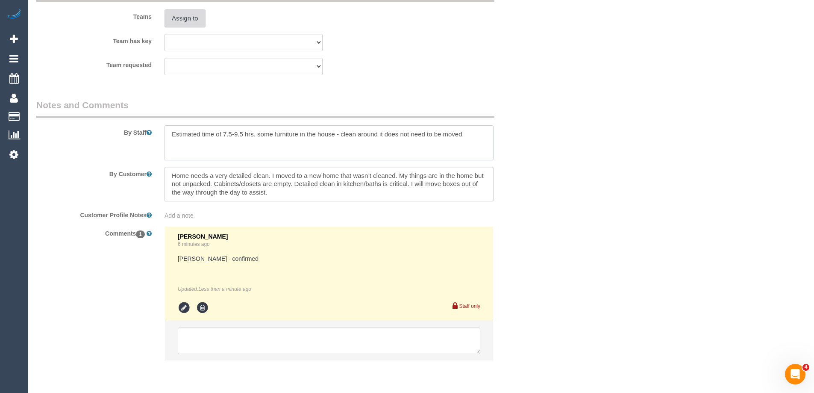
type textarea "Estimated time of 7.5-9.5 hrs. some furniture in the house - clean around it do…"
click at [191, 19] on button "Assign to" at bounding box center [185, 18] width 41 height 18
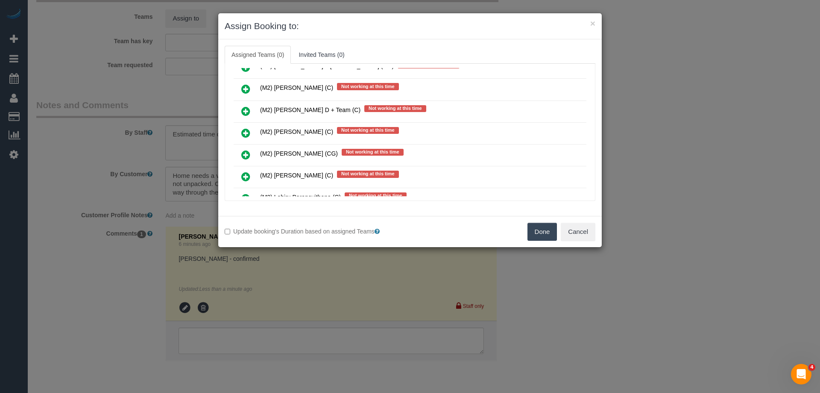
scroll to position [2564, 0]
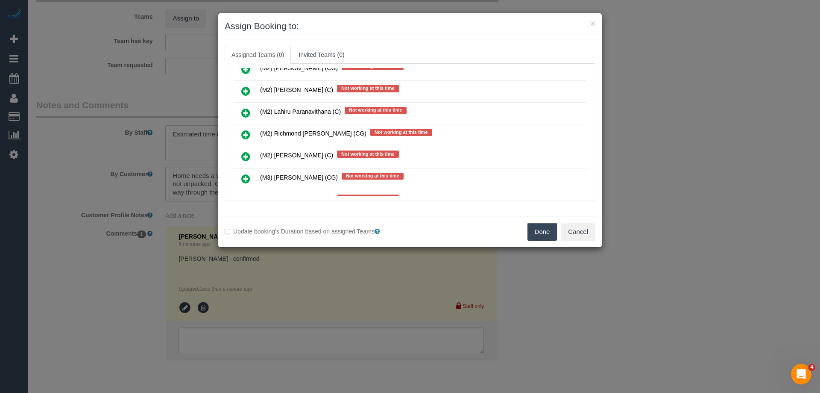
click at [245, 157] on icon at bounding box center [245, 156] width 9 height 10
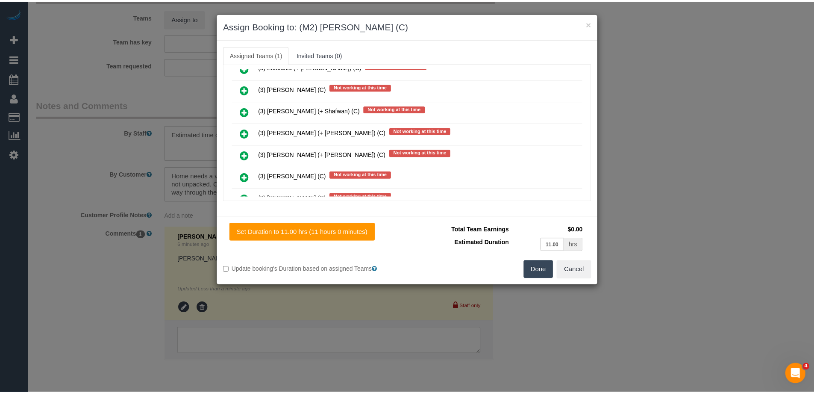
scroll to position [0, 0]
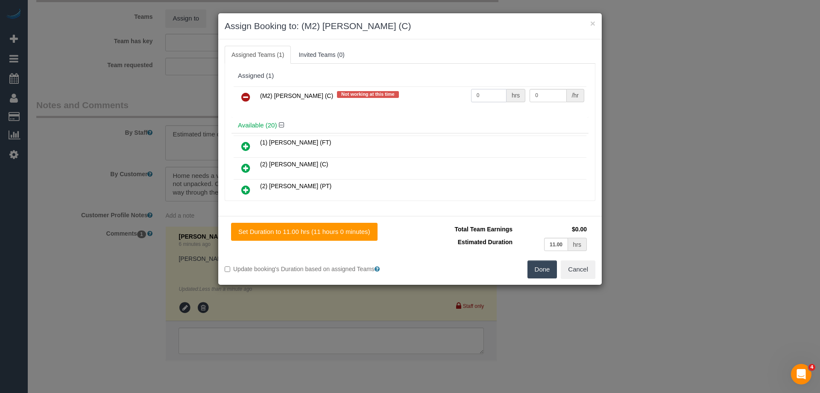
drag, startPoint x: 487, startPoint y: 99, endPoint x: 443, endPoint y: 96, distance: 44.1
click at [444, 96] on tr "(M2) Yann Kotchero (C) Not working at this time 0 hrs 0 /hr" at bounding box center [410, 97] width 353 height 22
drag, startPoint x: 478, startPoint y: 106, endPoint x: 476, endPoint y: 97, distance: 10.0
click at [476, 106] on td "0 hrs" at bounding box center [498, 97] width 59 height 22
drag, startPoint x: 476, startPoint y: 94, endPoint x: 439, endPoint y: 93, distance: 37.2
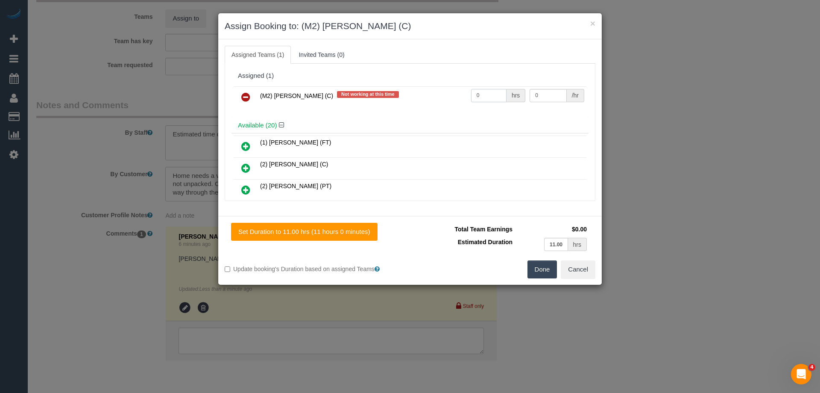
click at [444, 93] on tr "(M2) Yann Kotchero (C) Not working at this time 0 hrs 0 /hr" at bounding box center [410, 97] width 353 height 22
type input "1"
drag, startPoint x: 538, startPoint y: 96, endPoint x: 497, endPoint y: 93, distance: 41.5
click at [497, 93] on tr "(M2) Yann Kotchero (C) Not working at this time 1 hrs 0 /hr" at bounding box center [410, 97] width 353 height 22
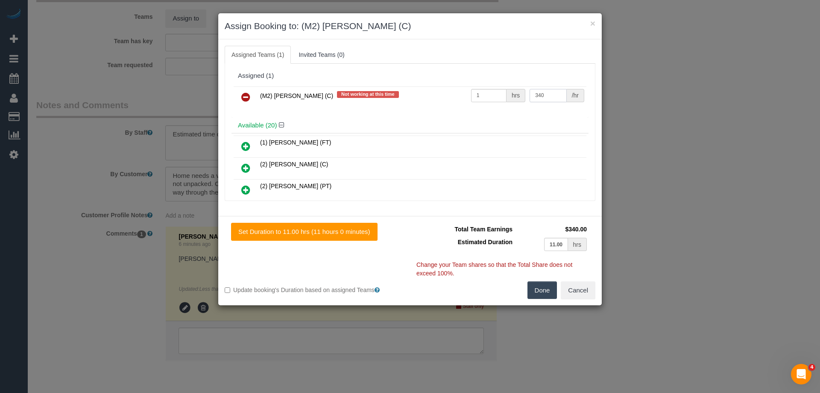
type input "340"
click at [546, 287] on button "Done" at bounding box center [543, 290] width 30 height 18
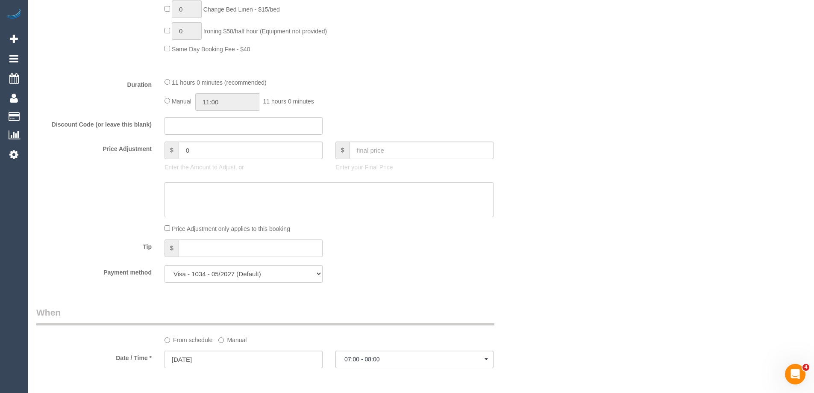
scroll to position [641, 0]
click at [171, 103] on div "Manual 11:00 11 hours 0 minutes" at bounding box center [329, 105] width 329 height 18
click at [164, 102] on div "11 hours 0 minutes (recommended) Manual 11:00 11 hours 0 minutes" at bounding box center [329, 96] width 342 height 33
click at [172, 105] on span "Manual" at bounding box center [182, 104] width 20 height 7
click at [246, 107] on input "11:00" at bounding box center [227, 105] width 64 height 18
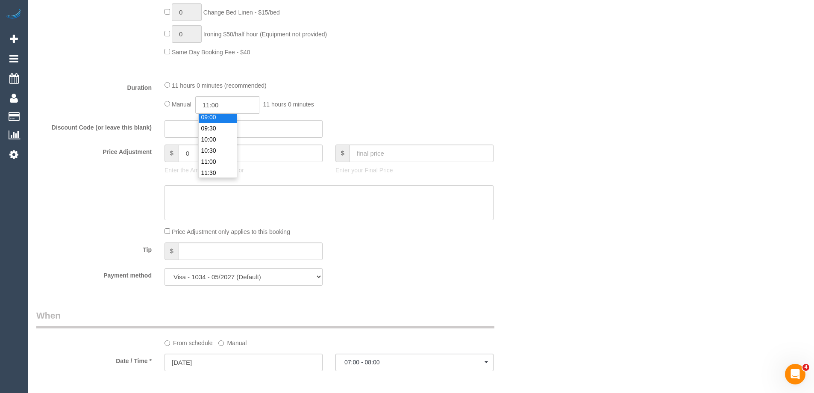
scroll to position [199, 0]
type input "09:30"
click at [215, 130] on li "09:30" at bounding box center [218, 131] width 38 height 11
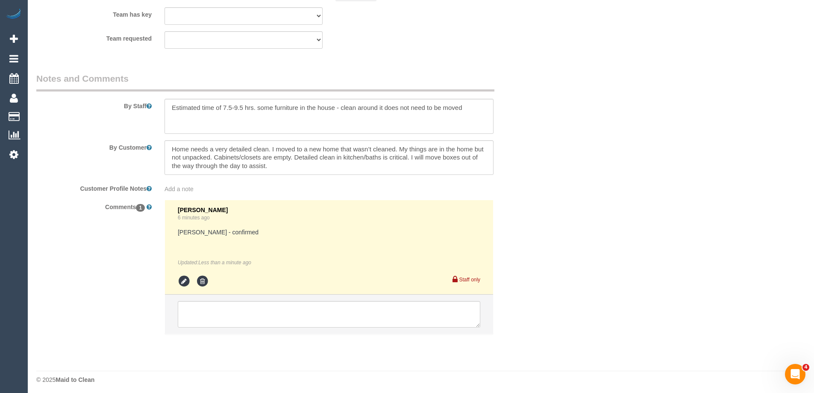
scroll to position [1354, 0]
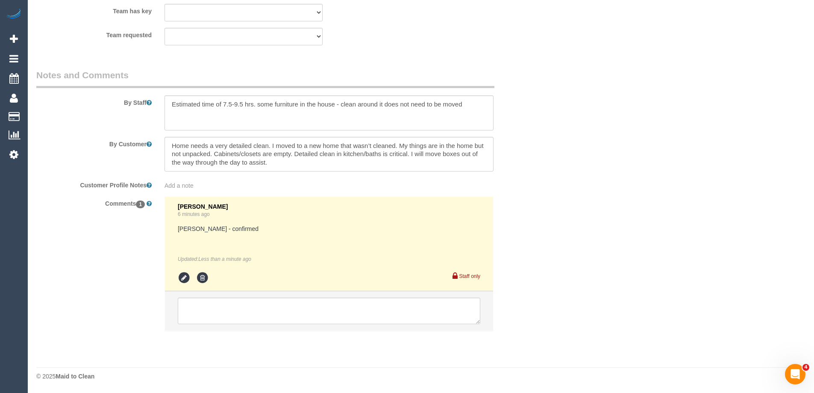
select select "spot19"
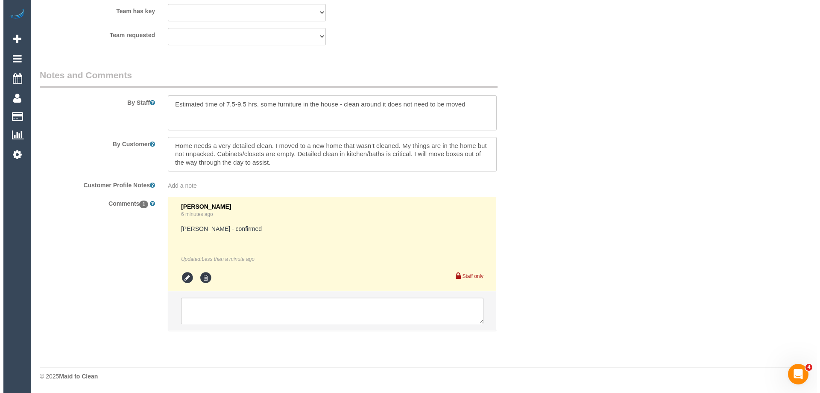
scroll to position [0, 0]
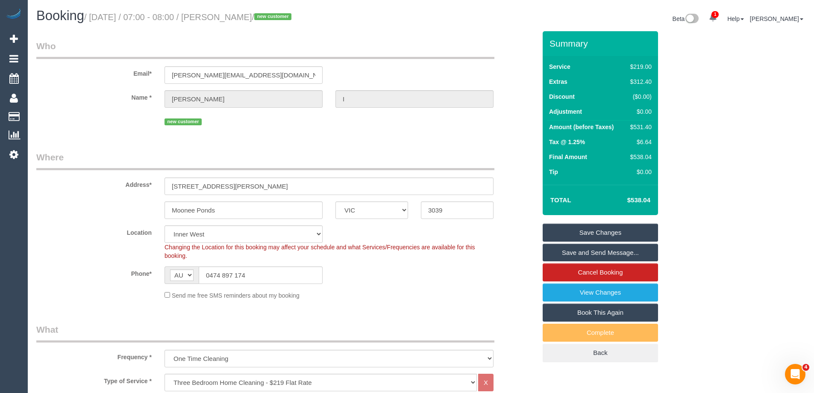
drag, startPoint x: 258, startPoint y: 16, endPoint x: 236, endPoint y: 18, distance: 21.9
click at [236, 18] on small "/ September 11, 2025 / 07:00 - 08:00 / Dee I / new customer" at bounding box center [189, 16] width 210 height 9
copy small "Dee I"
click at [556, 254] on link "Save and Send Message..." at bounding box center [600, 253] width 115 height 18
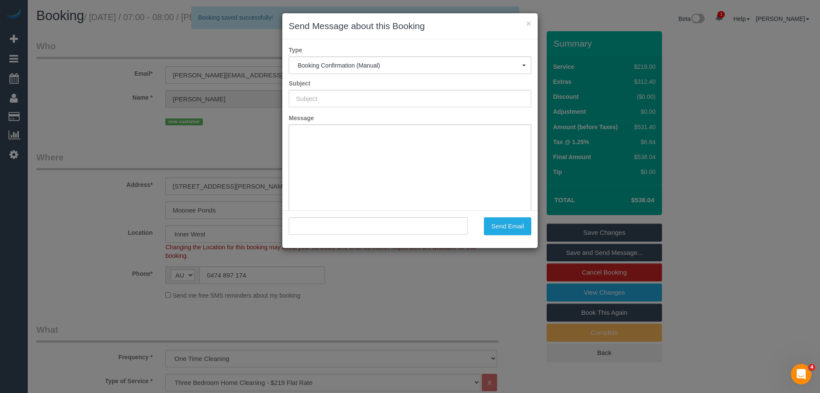
type input "Booking Confirmed"
type input ""Dee I" <benny.ih@proton.me>"
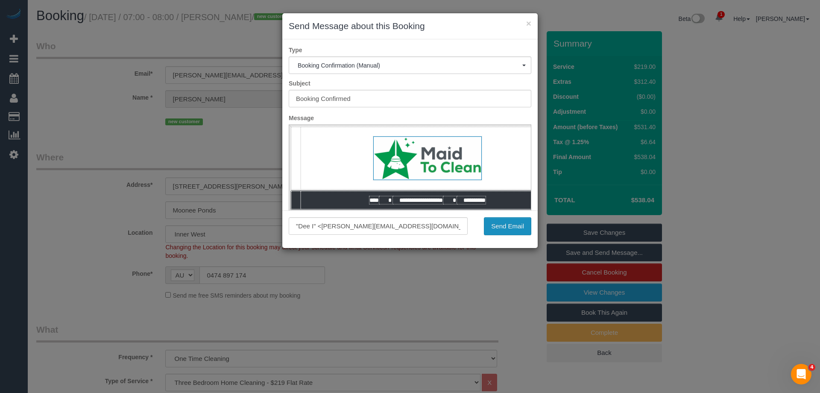
click at [500, 223] on button "Send Email" at bounding box center [507, 226] width 47 height 18
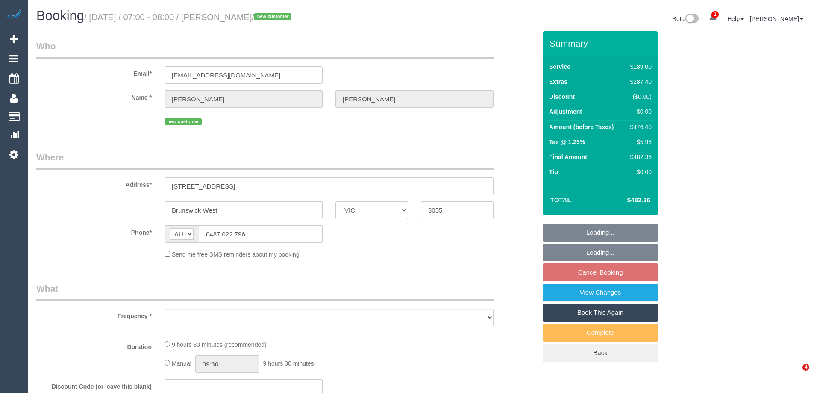
select select "VIC"
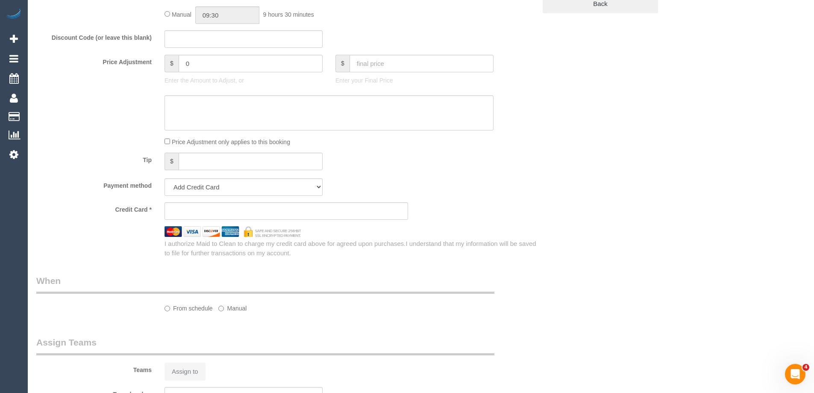
select select "string:stripe-pm_1RvAH22GScqysDRVWlGtUO6d"
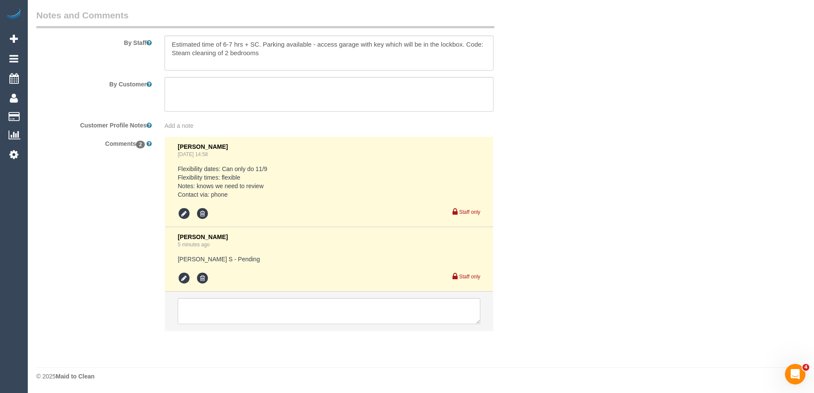
select select "object:1302"
select select "spot1"
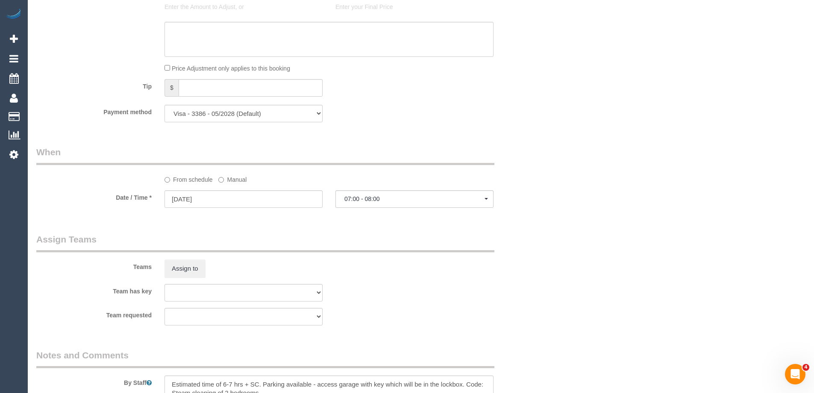
scroll to position [803, 0]
select select "object:1549"
select select "number:28"
select select "number:15"
select select "number:18"
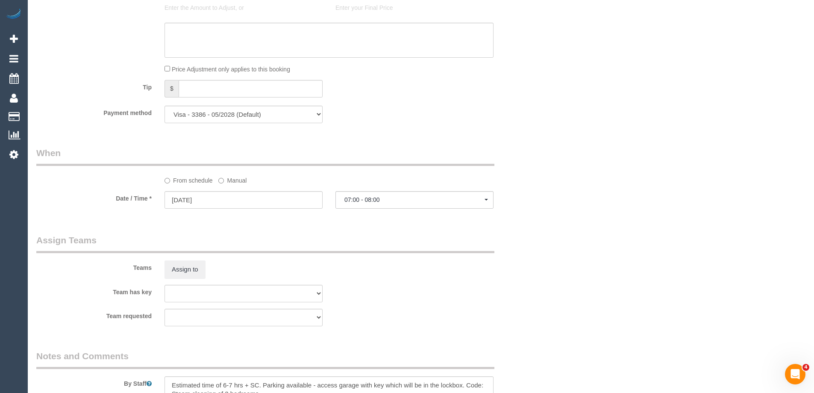
select select "number:24"
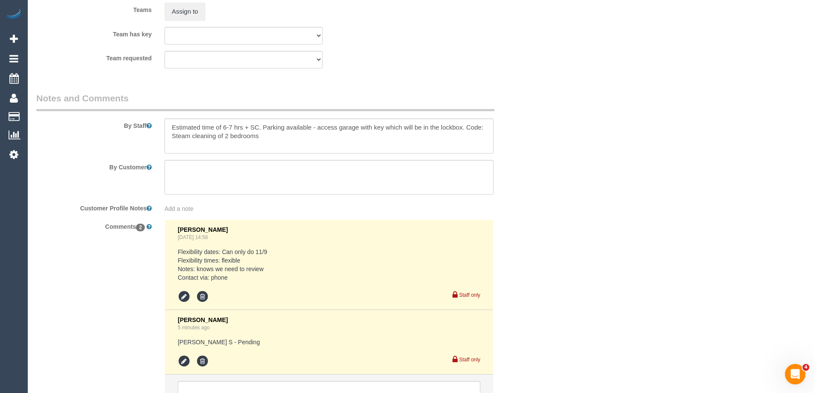
scroll to position [1414, 0]
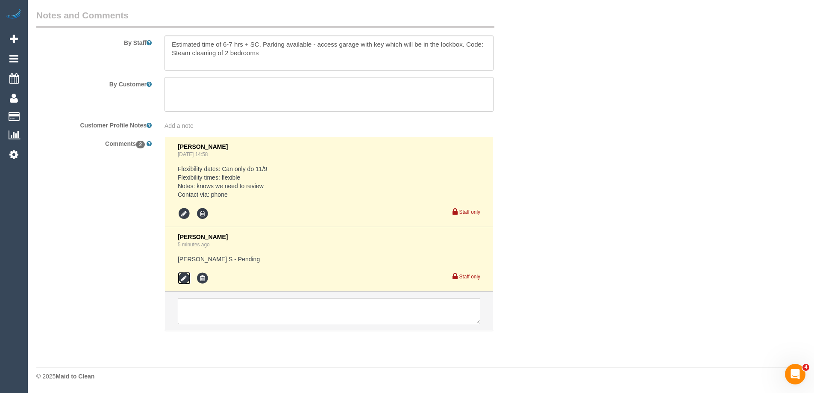
click at [182, 278] on icon at bounding box center [184, 278] width 13 height 13
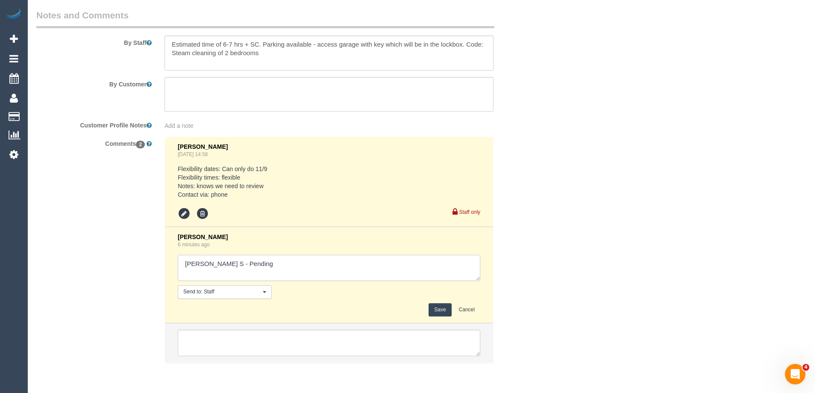
drag, startPoint x: 221, startPoint y: 263, endPoint x: 288, endPoint y: 266, distance: 67.1
click at [291, 266] on textarea at bounding box center [329, 268] width 303 height 26
type textarea "Gurpreet S - confirmed"
click at [431, 309] on button "Save" at bounding box center [440, 309] width 23 height 13
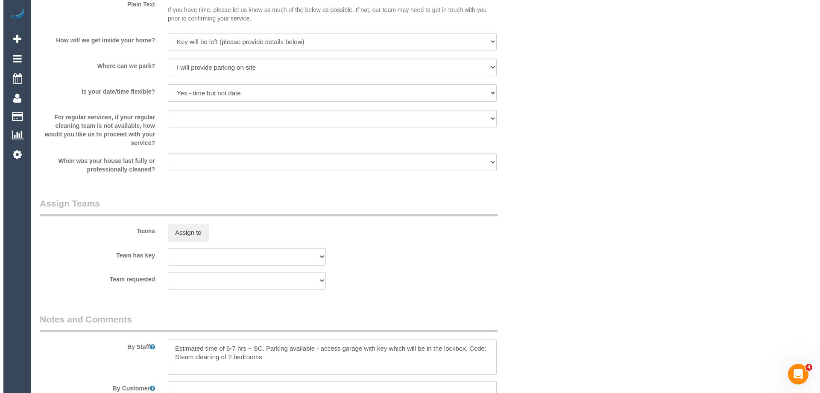
scroll to position [1111, 0]
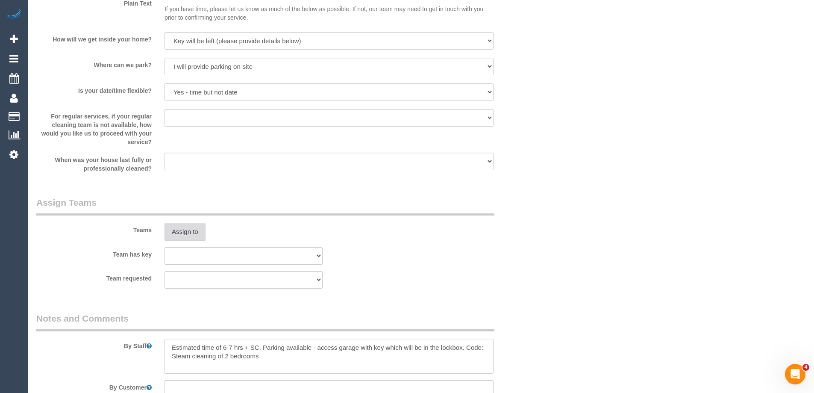
click at [183, 236] on button "Assign to" at bounding box center [185, 232] width 41 height 18
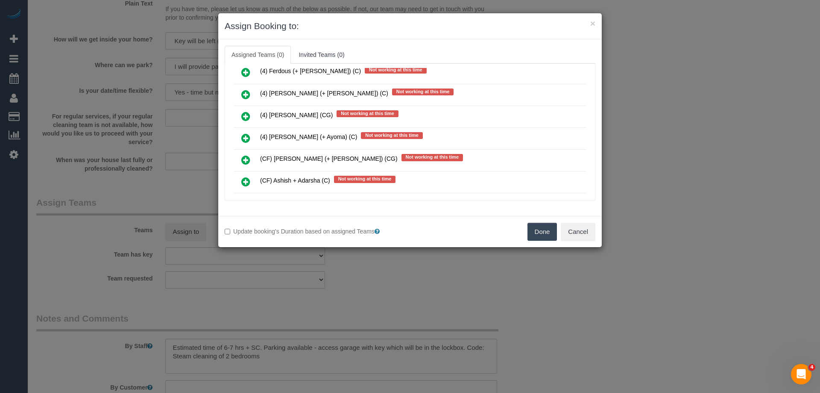
scroll to position [2479, 0]
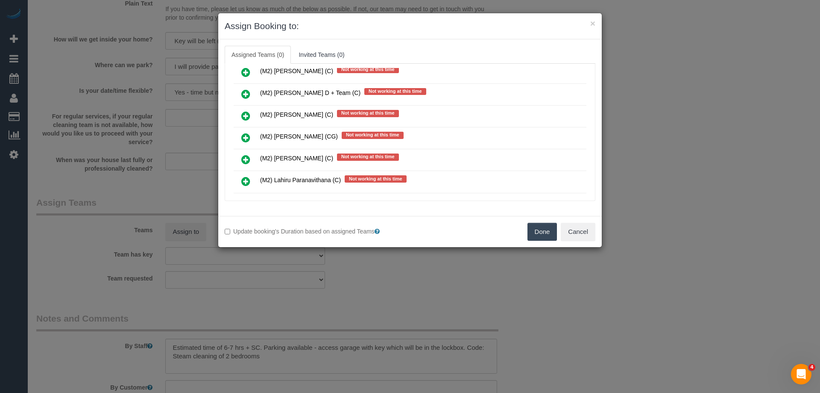
click at [237, 134] on link at bounding box center [246, 137] width 20 height 17
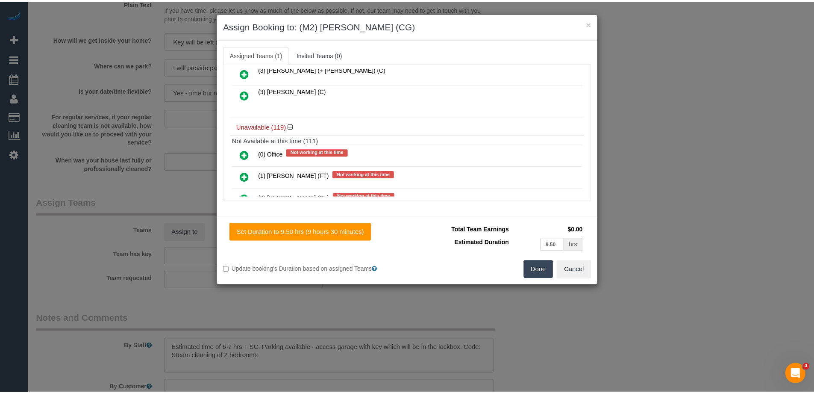
scroll to position [0, 0]
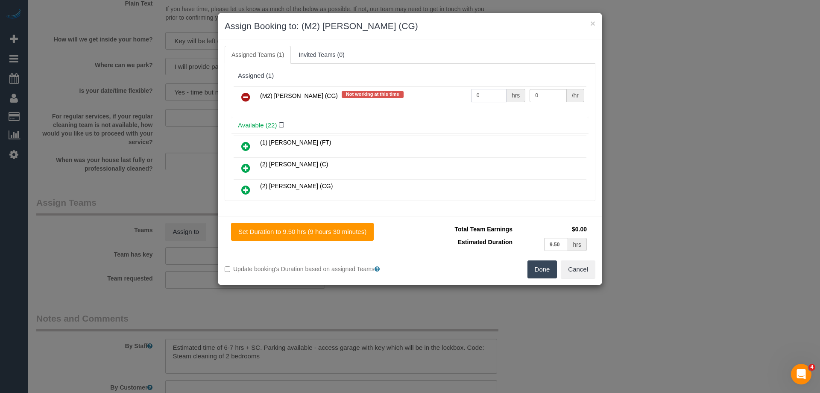
drag, startPoint x: 493, startPoint y: 97, endPoint x: 435, endPoint y: 97, distance: 57.7
click at [440, 97] on tr "(M2) Gurpreet Singh (CG) Not working at this time 0 hrs 0 /hr" at bounding box center [410, 97] width 353 height 22
type input "1"
drag, startPoint x: 510, startPoint y: 95, endPoint x: 496, endPoint y: 94, distance: 14.1
click at [496, 94] on tr "(M2) Gurpreet Singh (CG) Not working at this time 1 hrs 0 /hr" at bounding box center [410, 97] width 353 height 22
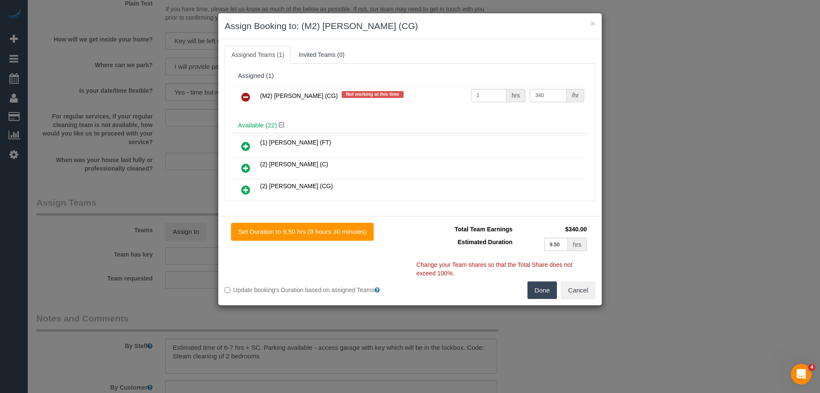
type input "340"
click at [543, 287] on button "Done" at bounding box center [543, 290] width 30 height 18
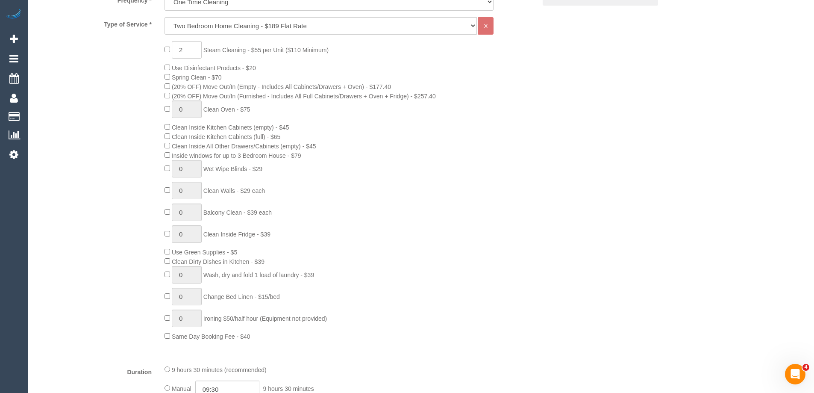
scroll to position [470, 0]
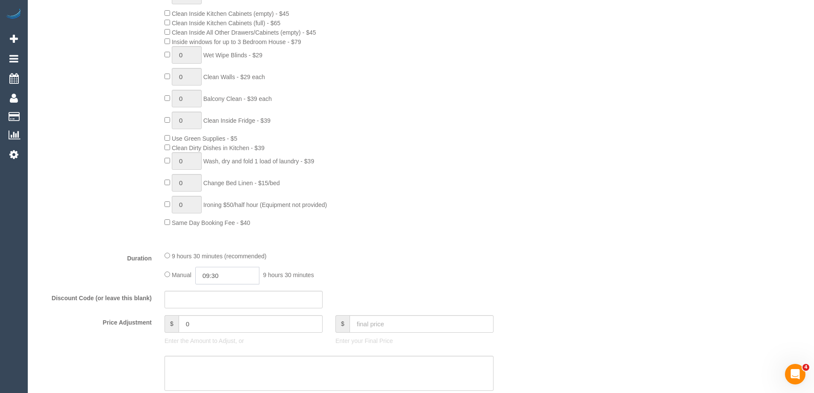
click at [227, 275] on input "09:30" at bounding box center [227, 276] width 64 height 18
type input "07:00"
click at [212, 312] on li "07:00" at bounding box center [218, 314] width 38 height 11
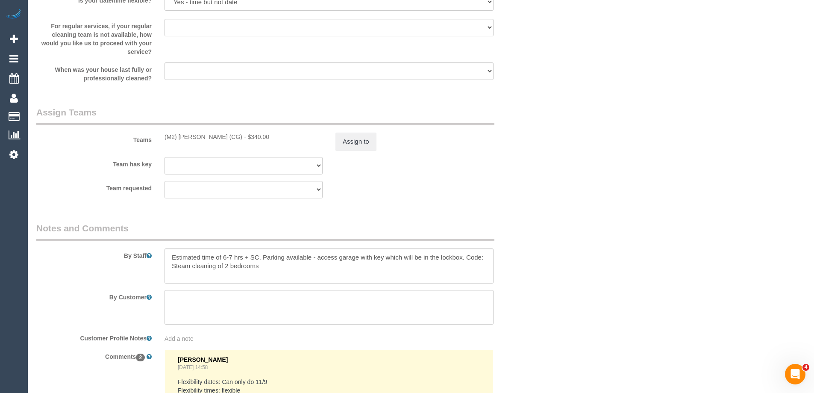
select select "spot15"
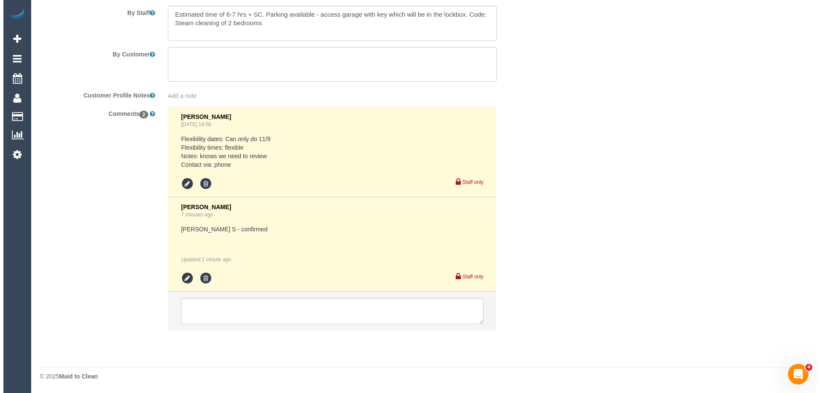
scroll to position [0, 0]
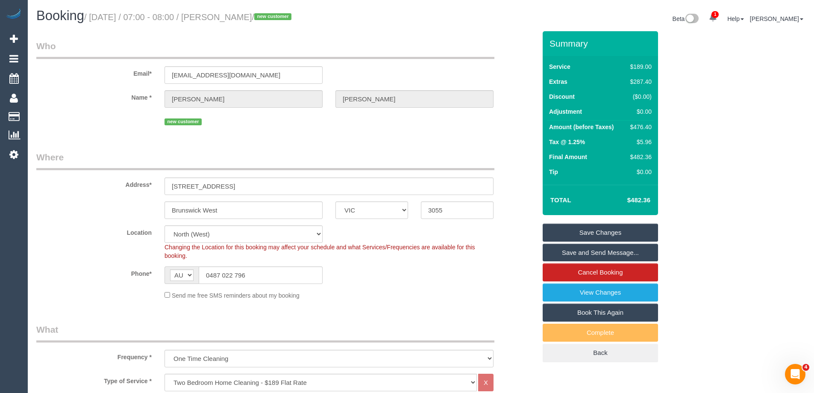
drag, startPoint x: 282, startPoint y: 15, endPoint x: 234, endPoint y: 15, distance: 47.4
click at [234, 15] on small "/ September 11, 2025 / 07:00 - 08:00 / Kate Walker / new customer" at bounding box center [189, 16] width 210 height 9
copy small "Kate Walker"
click at [577, 255] on link "Save and Send Message..." at bounding box center [600, 253] width 115 height 18
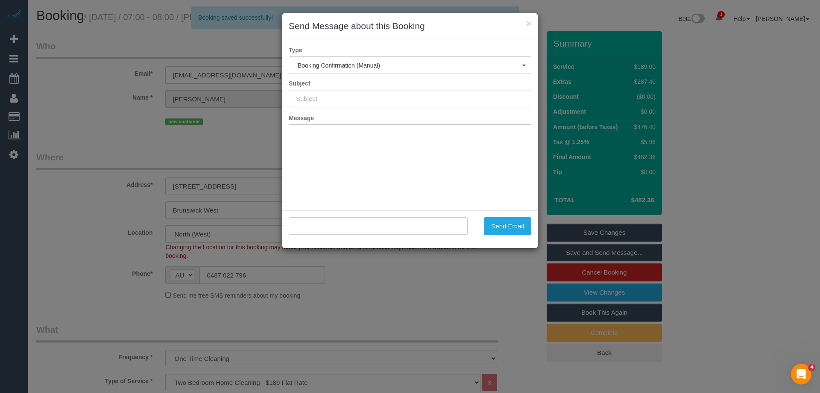
type input "Booking Confirmed"
type input ""Kate Walker" <katewalker.kw94@gmail.com>"
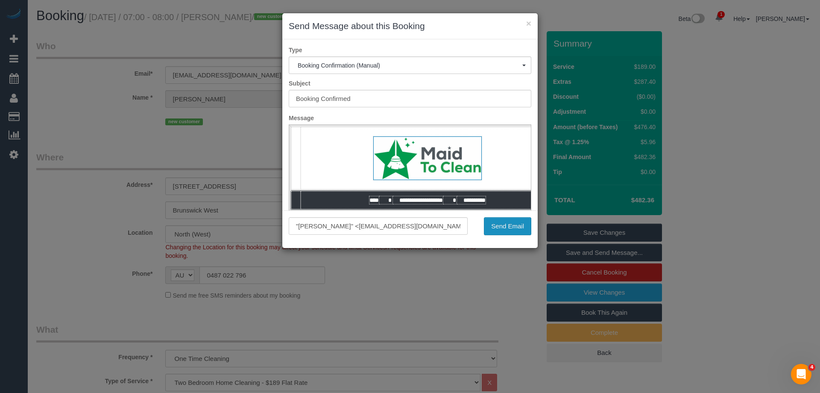
click at [508, 230] on button "Send Email" at bounding box center [507, 226] width 47 height 18
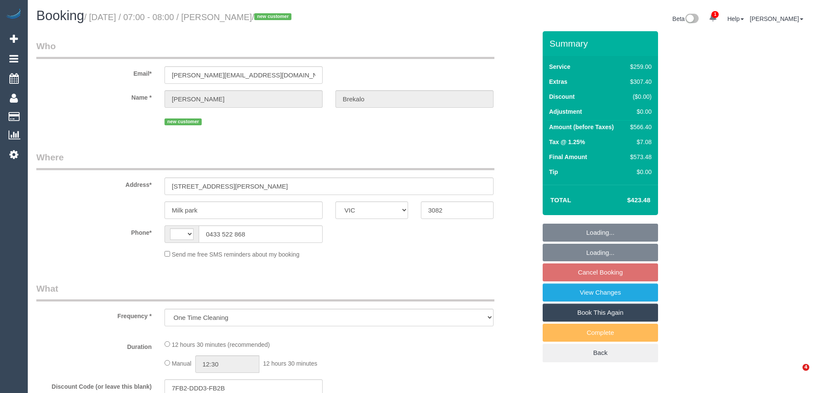
select select "VIC"
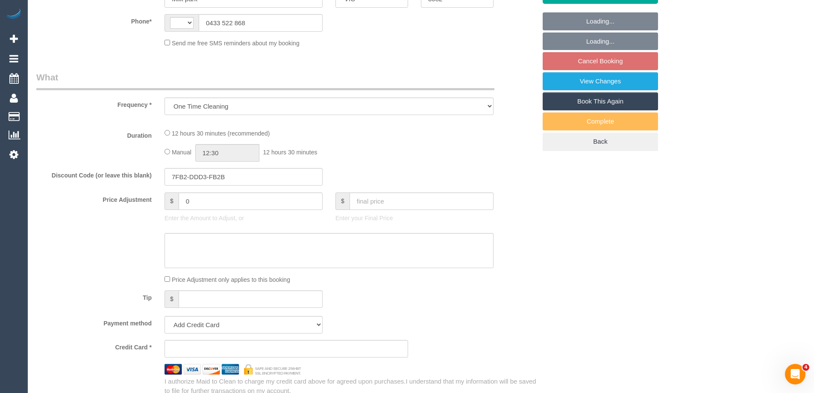
scroll to position [214, 0]
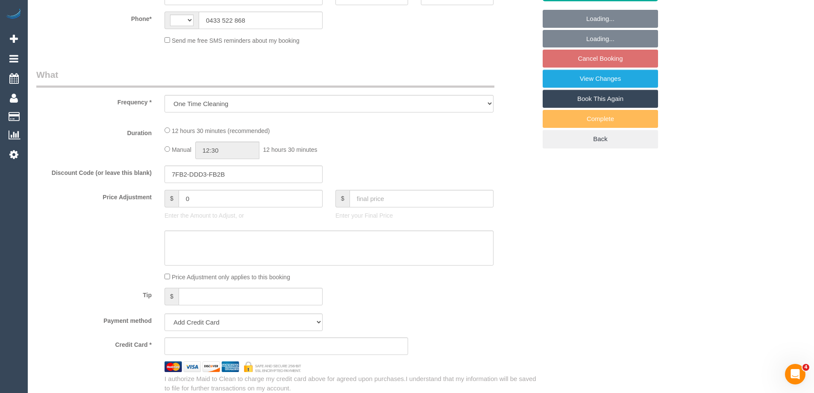
select select "string:stripe-pm_1S0YkL2GScqysDRVFVnS0RNr"
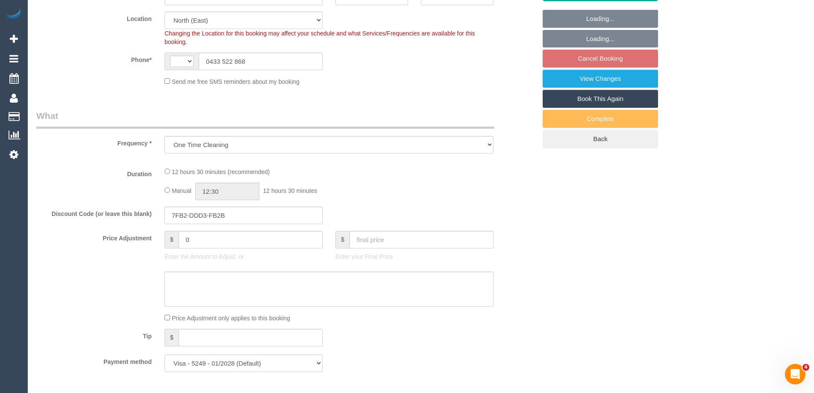
select select "number:30"
select select "number:14"
select select "number:19"
select select "number:24"
select select "object:1353"
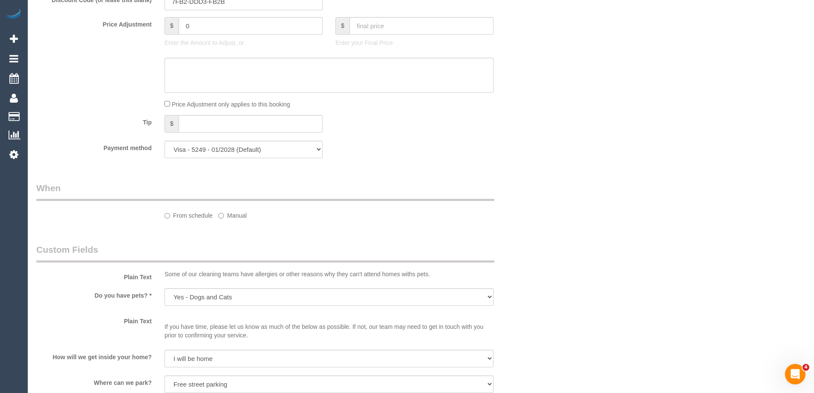
select select "string:AU"
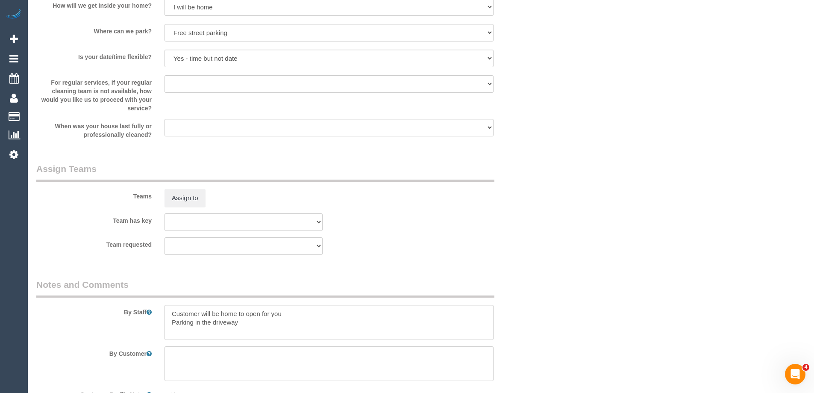
select select "spot1"
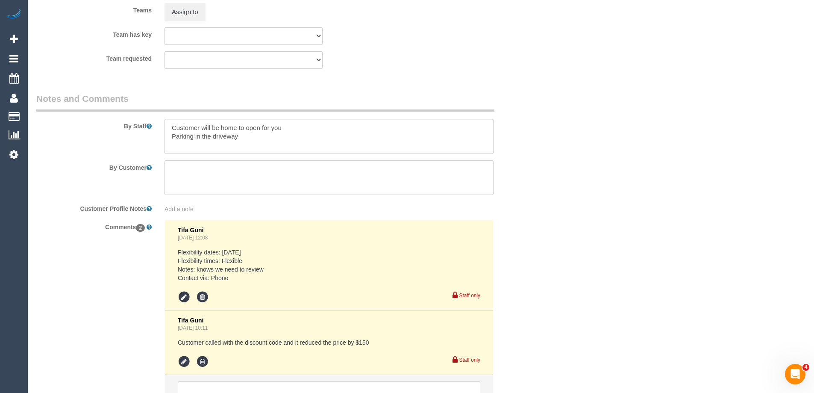
scroll to position [1409, 0]
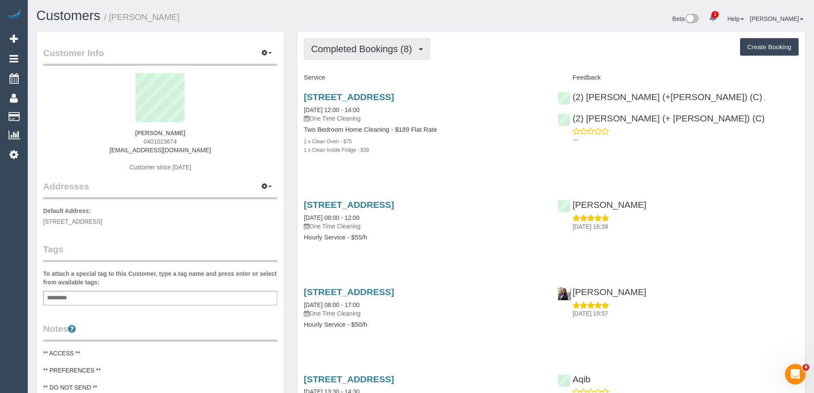
click at [377, 53] on span "Completed Bookings (8)" at bounding box center [363, 49] width 105 height 11
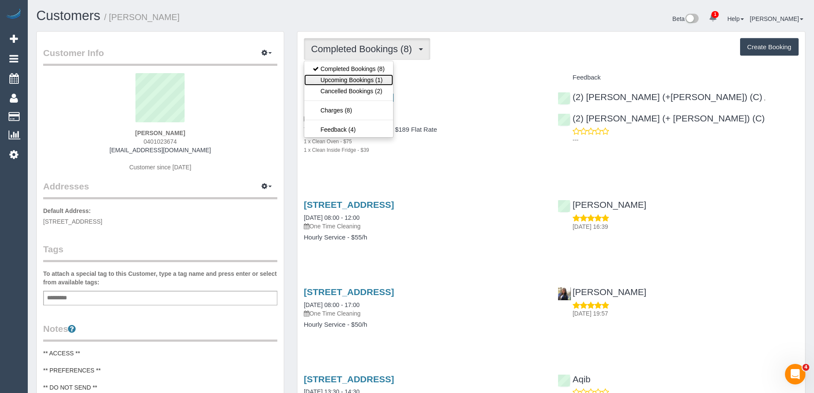
click at [369, 79] on link "Upcoming Bookings (1)" at bounding box center [348, 79] width 89 height 11
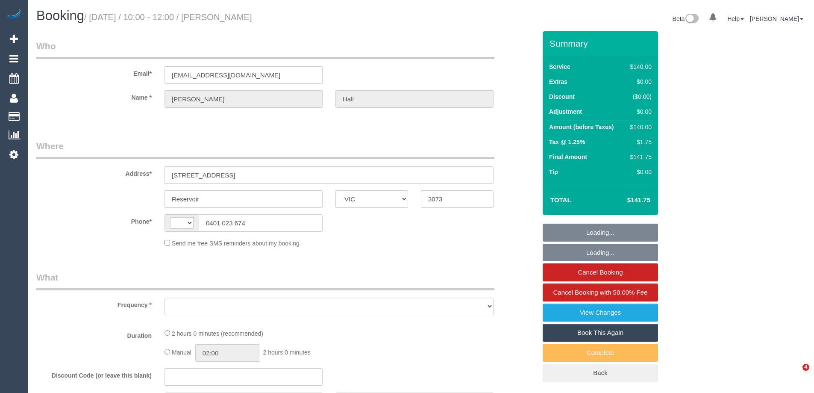
select select "VIC"
select select "string:AU"
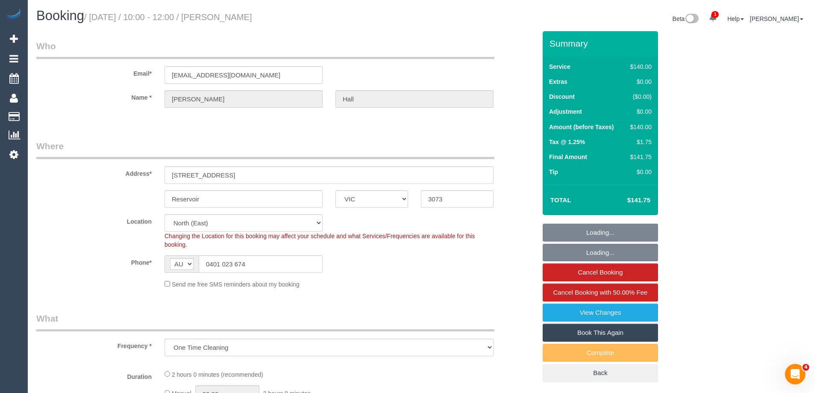
select select "object:873"
select select "string:stripe-pm_1QT9V72GScqysDRVJDC4yHoc"
select select "number:29"
select select "number:14"
select select "number:19"
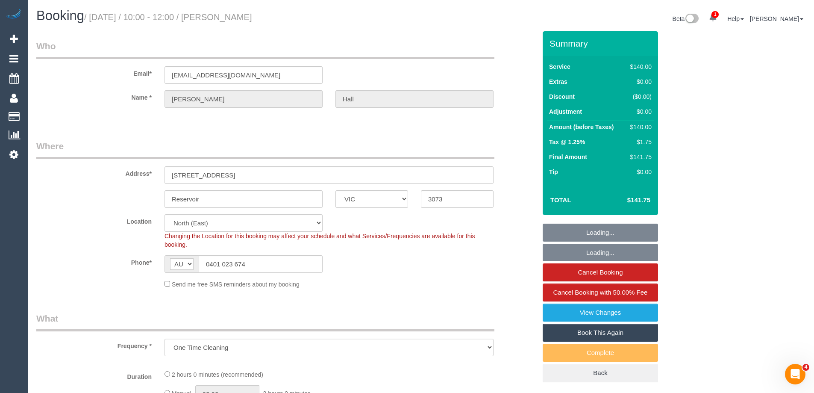
select select "number:22"
select select "number:13"
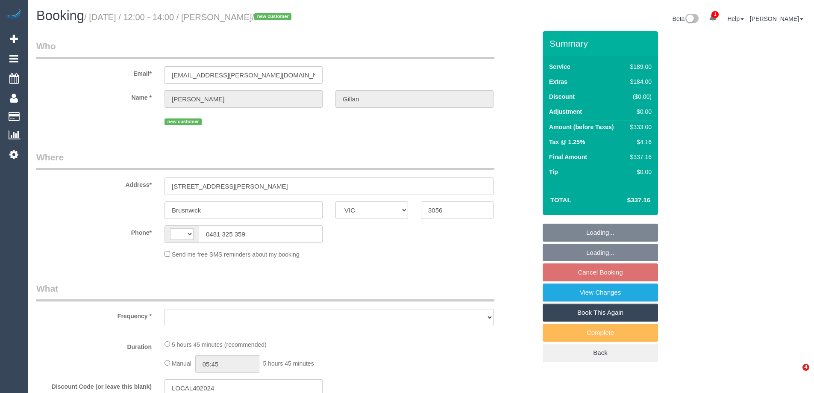
select select "VIC"
select select "string:AU"
select select "object:540"
select select "string:stripe-pm_1S4bqn2GScqysDRVzMpaZfKa"
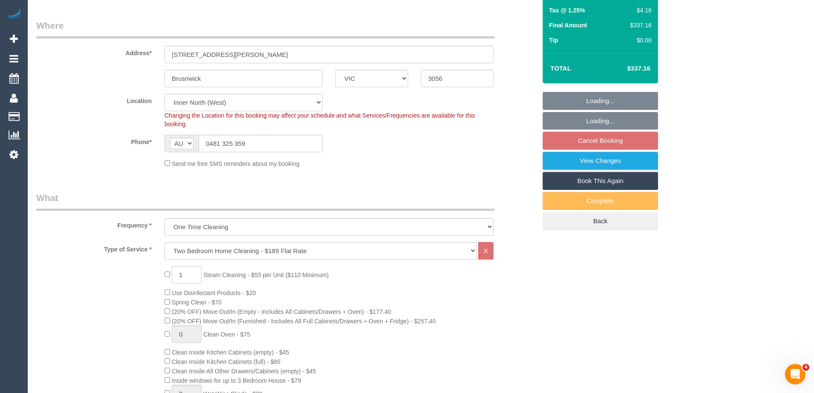
select select "number:29"
select select "number:15"
select select "number:19"
select select "number:24"
select select "number:33"
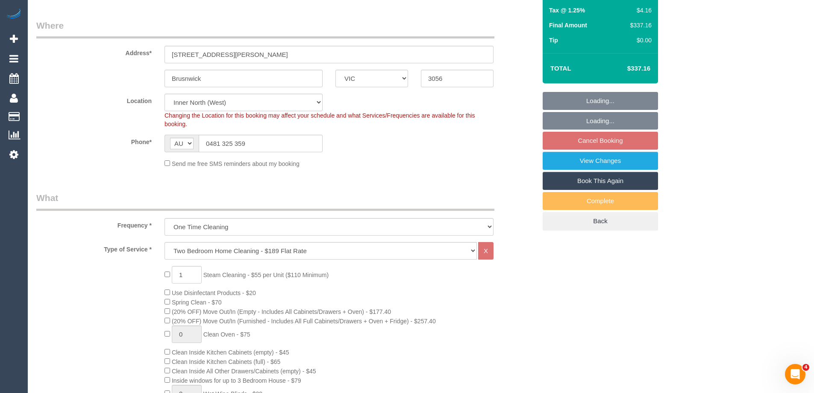
select select "number:26"
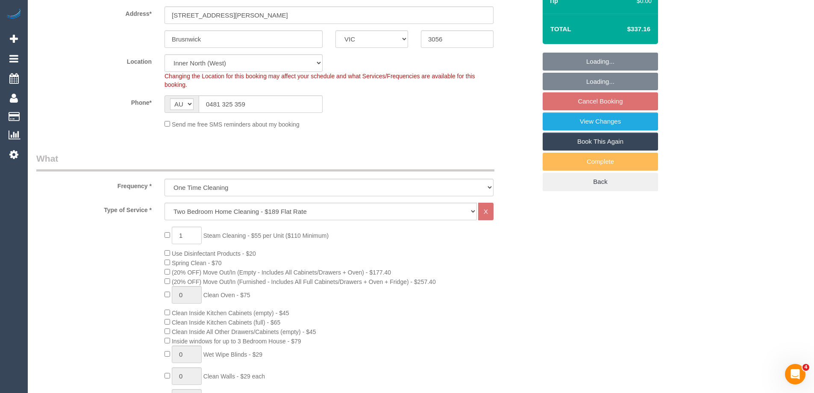
select select "object:789"
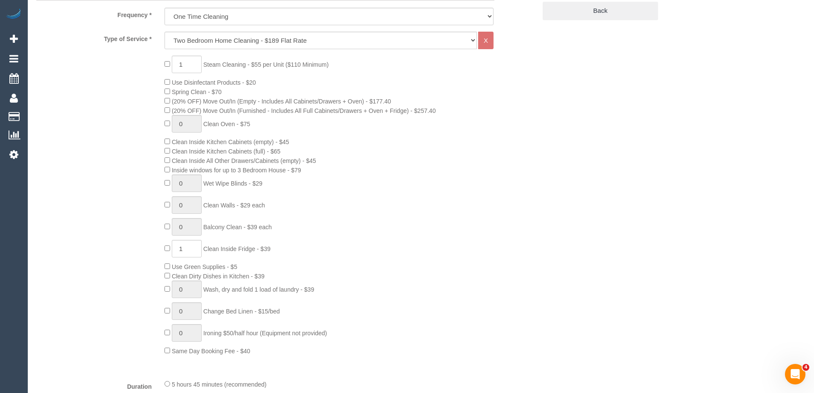
select select "spot1"
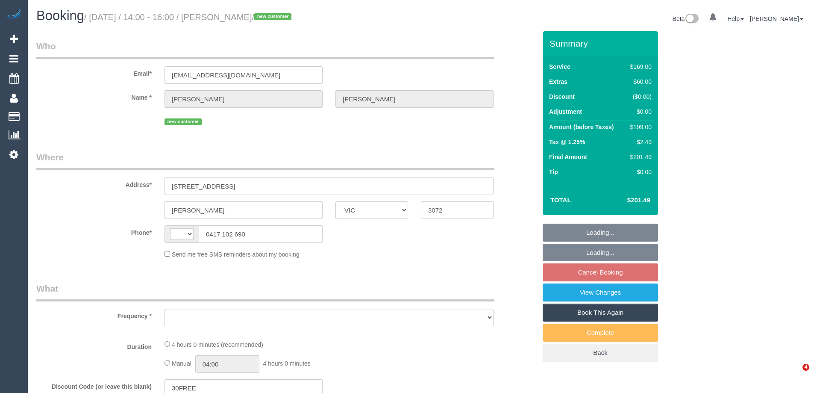
select select "VIC"
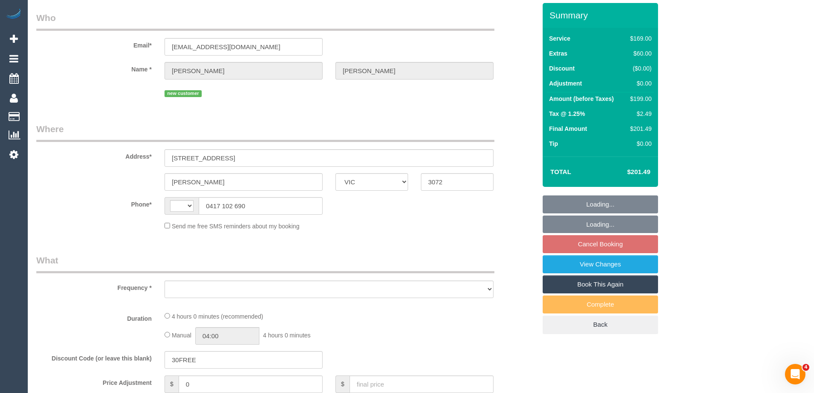
select select "object:293"
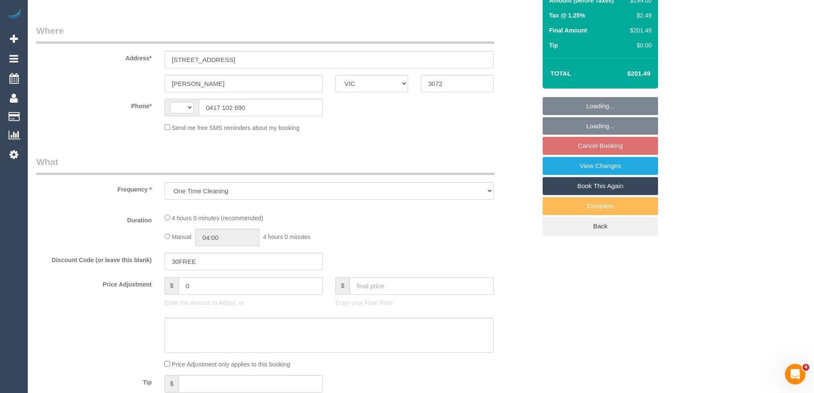
select select "string:AU"
select select "string:stripe-pm_1S4taZ2GScqysDRVVfD6S93R"
select select "number:29"
select select "number:14"
select select "number:19"
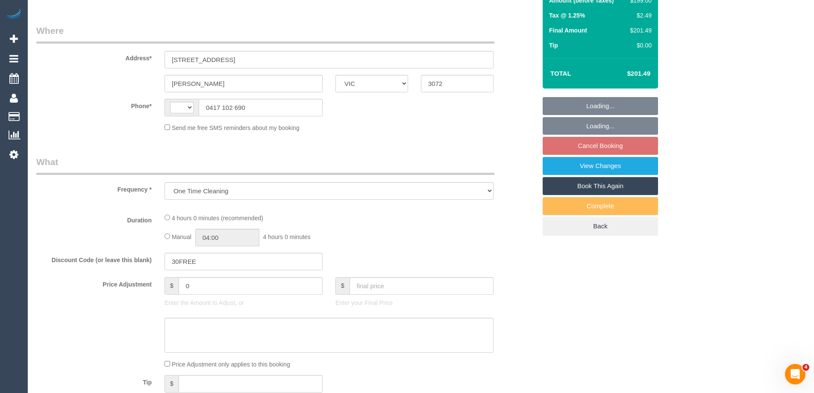
select select "number:22"
select select "number:13"
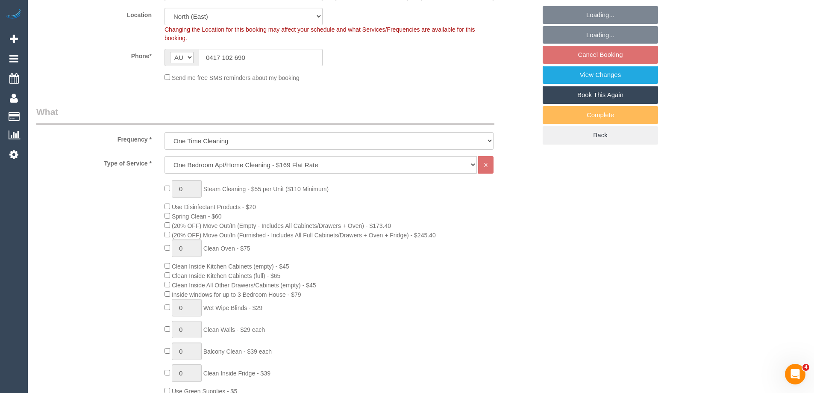
select select "spot1"
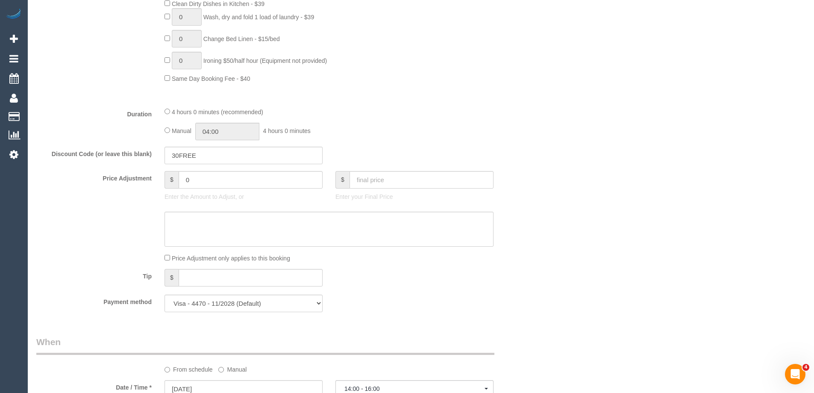
select select "object:1415"
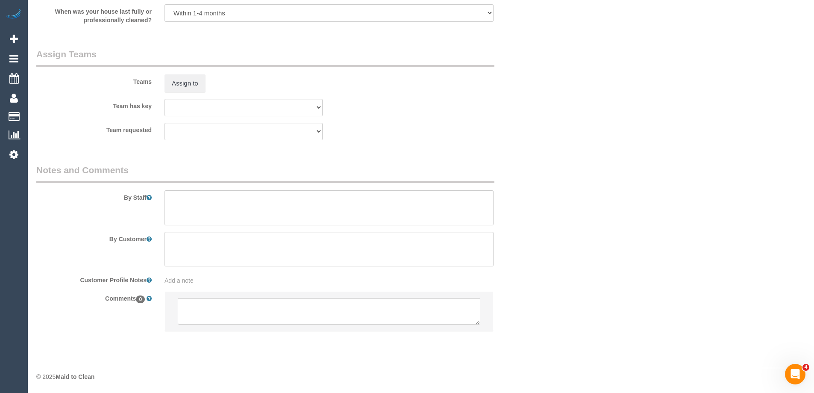
scroll to position [1260, 0]
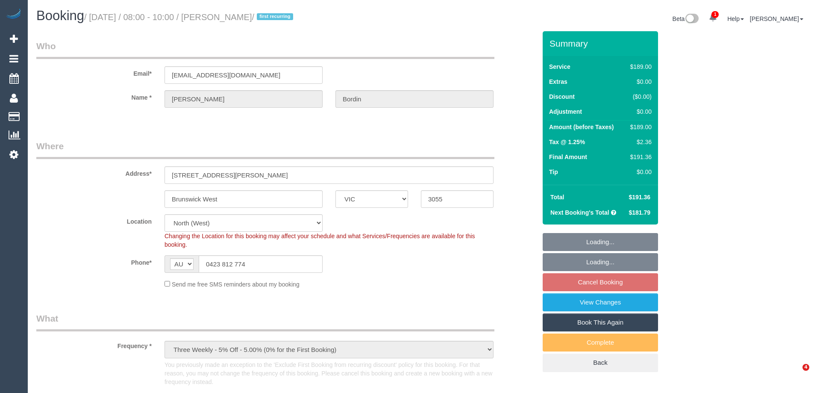
select select "VIC"
select select "spot1"
select select "number:28"
select select "number:15"
select select "number:19"
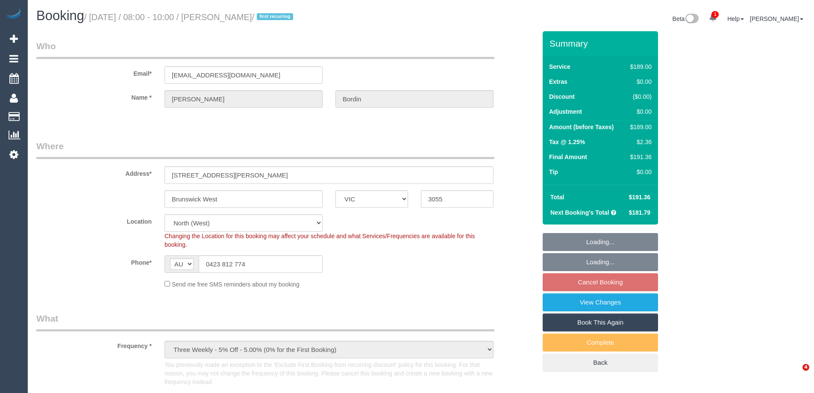
select select "number:22"
select select "number:13"
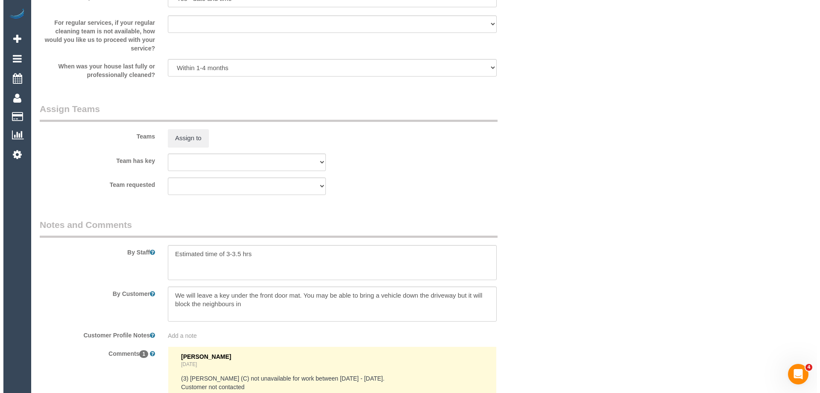
scroll to position [1373, 0]
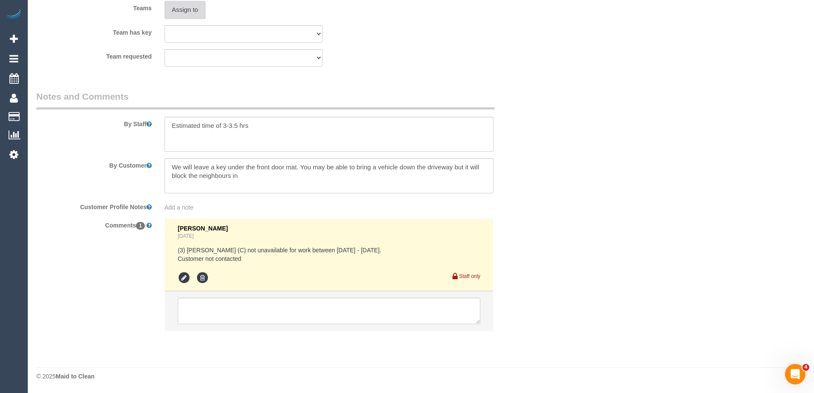
click at [183, 8] on button "Assign to" at bounding box center [185, 10] width 41 height 18
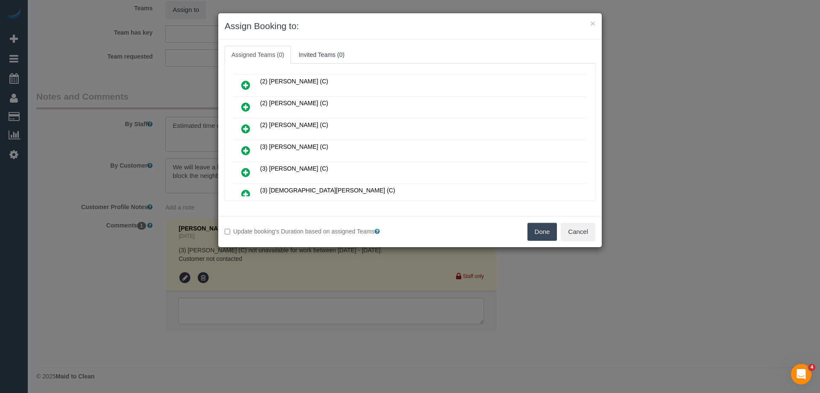
click at [246, 126] on icon at bounding box center [245, 128] width 9 height 10
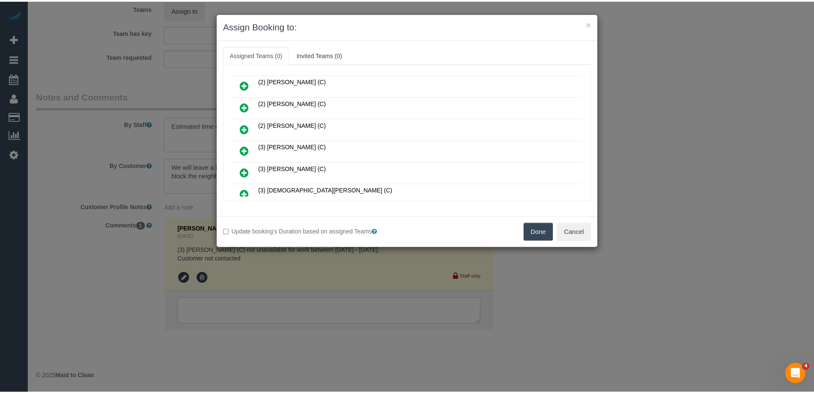
scroll to position [149, 0]
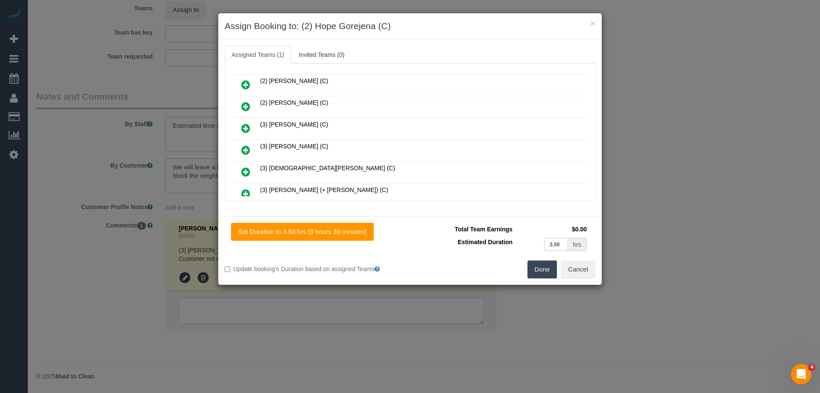
click at [537, 265] on button "Done" at bounding box center [543, 269] width 30 height 18
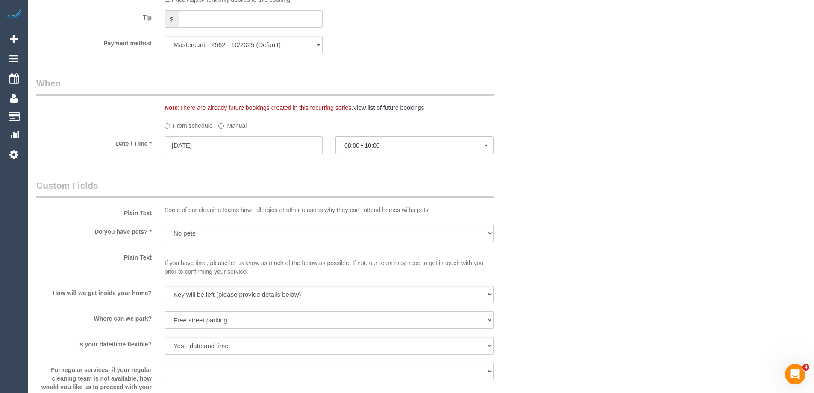
scroll to position [1154, 0]
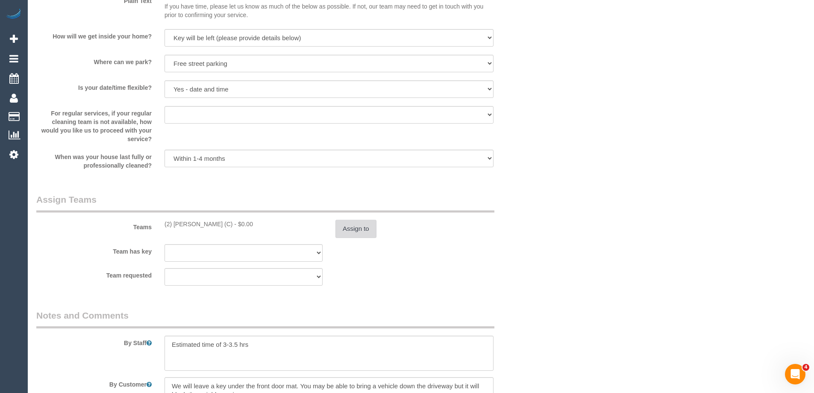
click at [360, 224] on button "Assign to" at bounding box center [355, 229] width 41 height 18
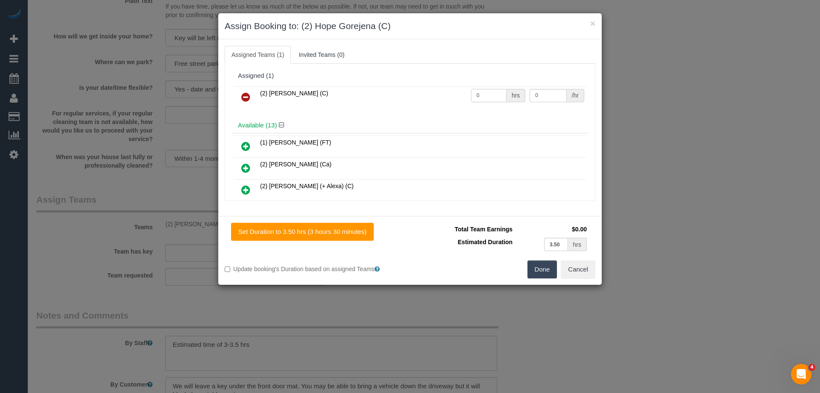
drag, startPoint x: 488, startPoint y: 93, endPoint x: 425, endPoint y: 97, distance: 63.0
click at [416, 97] on tr "(2) Hope Gorejena (C) 0 hrs 0 /hr" at bounding box center [410, 97] width 353 height 22
type input "1"
drag, startPoint x: 540, startPoint y: 94, endPoint x: 462, endPoint y: 94, distance: 78.2
click at [462, 94] on tr "(2) Hope Gorejena (C) 1 hrs 0 /hr" at bounding box center [410, 97] width 353 height 22
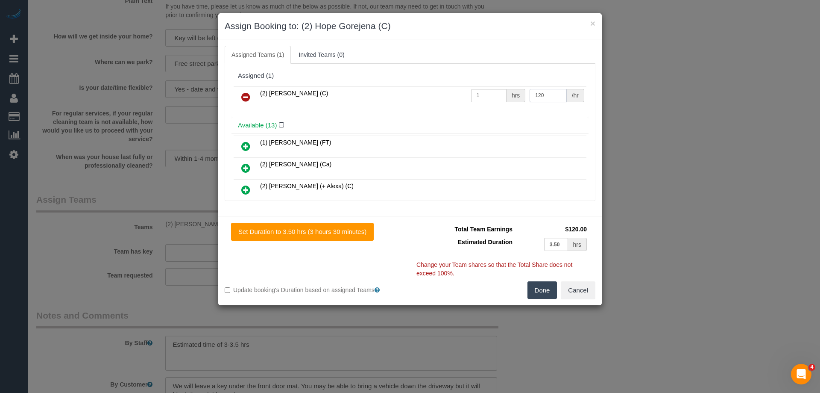
type input "120"
click at [542, 292] on button "Done" at bounding box center [543, 290] width 30 height 18
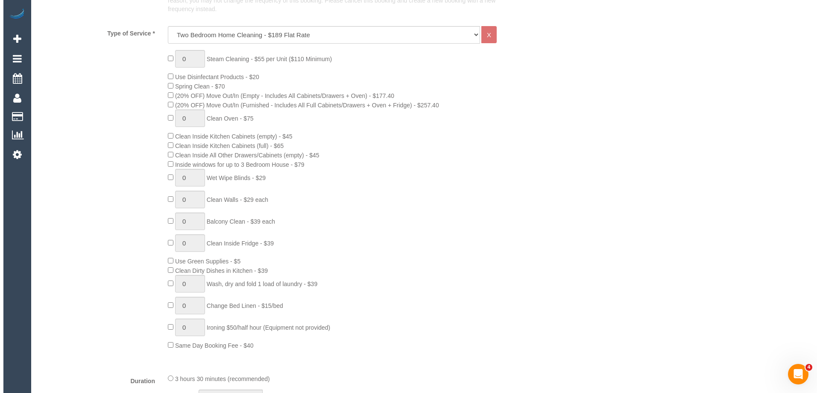
scroll to position [0, 0]
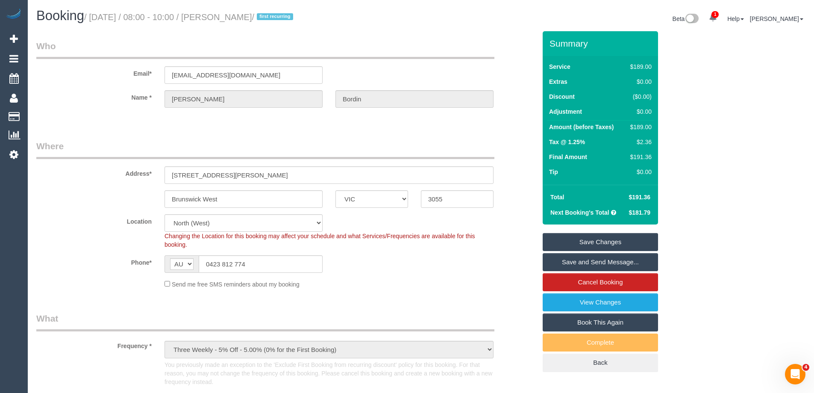
drag, startPoint x: 291, startPoint y: 17, endPoint x: 238, endPoint y: 11, distance: 54.2
click at [238, 11] on h1 "Booking / September 11, 2025 / 08:00 - 10:00 / Edward Bordin / first recurring" at bounding box center [225, 16] width 378 height 15
copy small "Edward Bordin"
click at [570, 241] on link "Save Changes" at bounding box center [600, 242] width 115 height 18
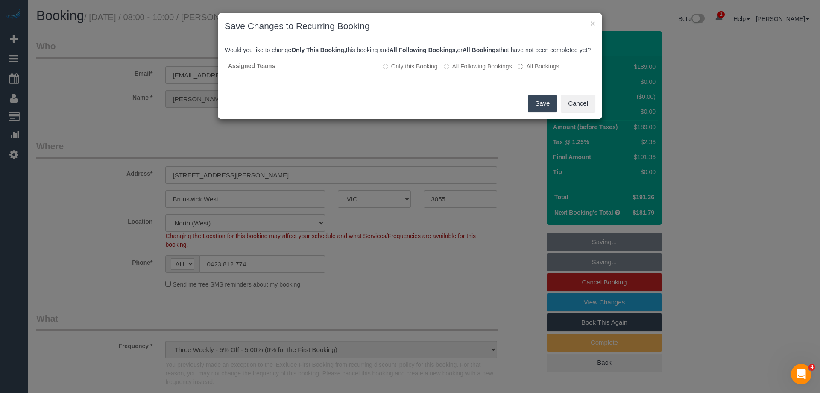
click at [544, 112] on button "Save" at bounding box center [542, 103] width 29 height 18
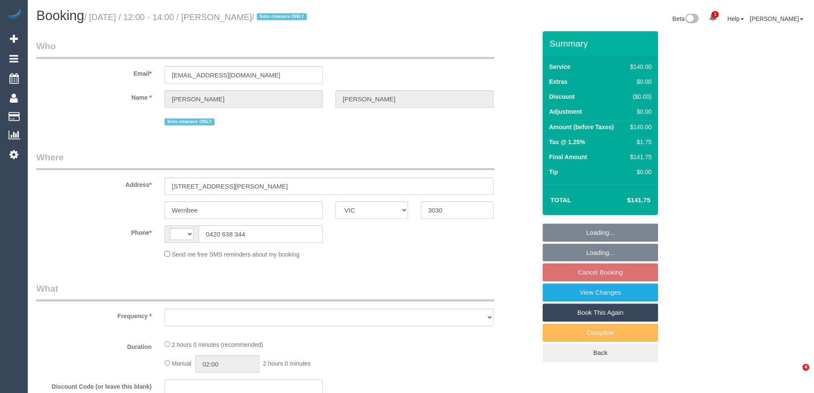
select select "VIC"
select select "string:AU"
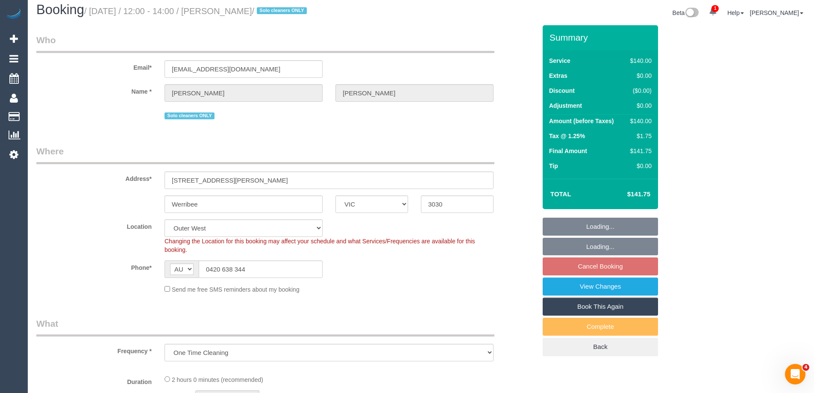
select select "object:881"
select select "string:stripe-pm_1RdnmW2GScqysDRVN1oUDsNh"
select select "number:29"
select select "number:14"
select select "number:19"
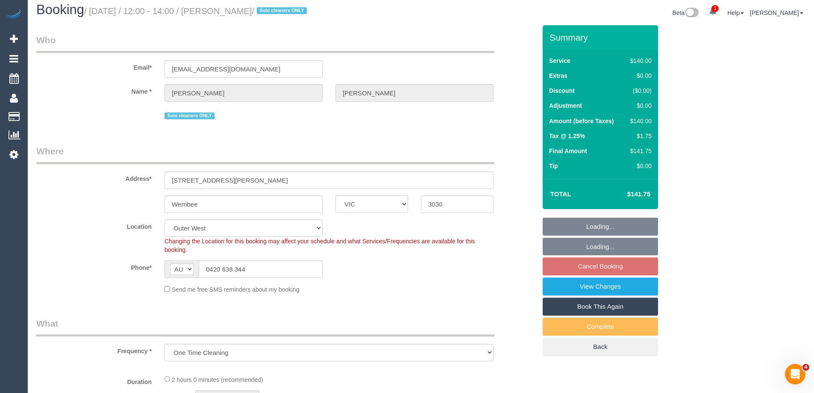
select select "number:24"
select select "number:13"
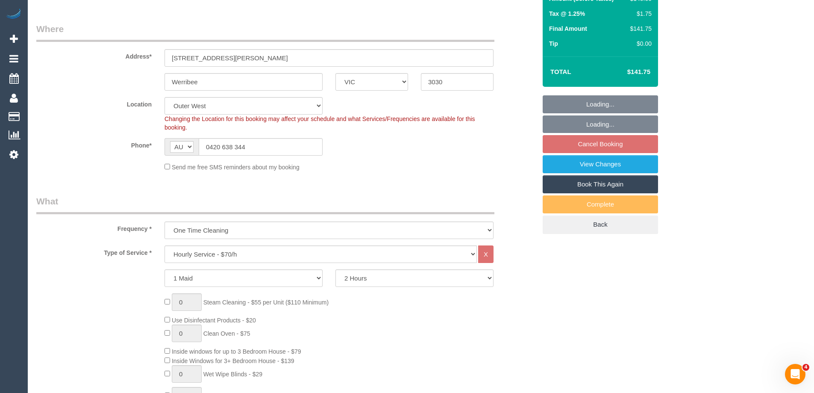
select select "spot1"
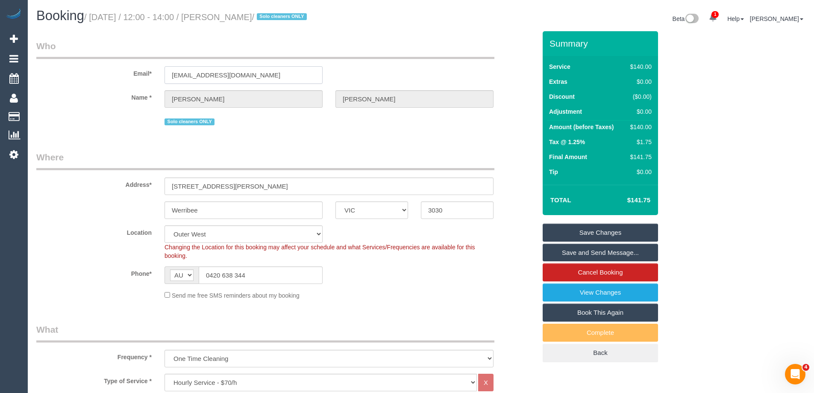
drag, startPoint x: 305, startPoint y: 78, endPoint x: 32, endPoint y: 74, distance: 272.7
click at [33, 75] on div "Email* littlejessmcconnell2002@gmail.com" at bounding box center [286, 62] width 513 height 44
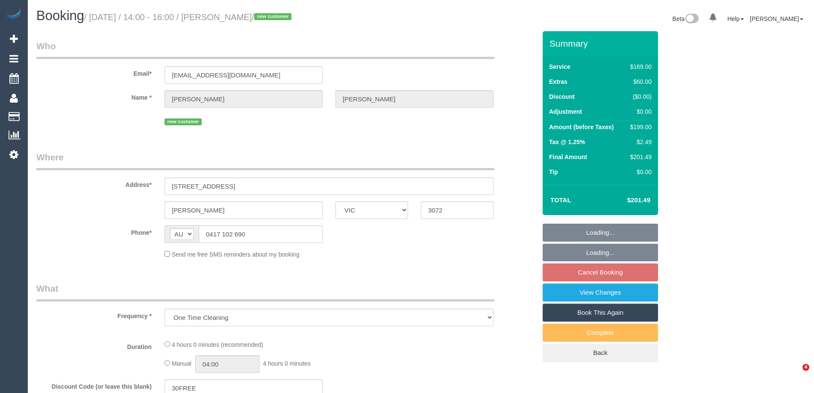
select select "VIC"
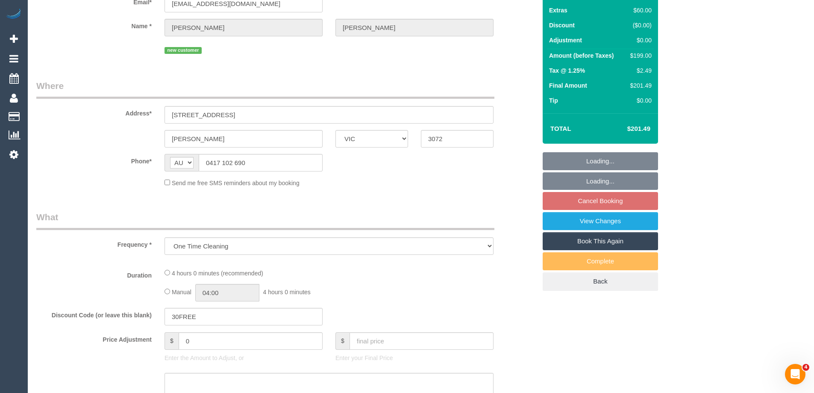
scroll to position [214, 0]
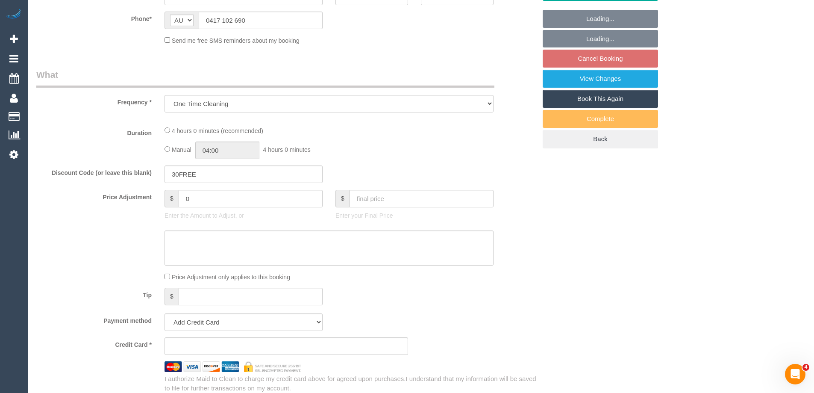
select select "string:stripe-pm_1S4taZ2GScqysDRVVfD6S93R"
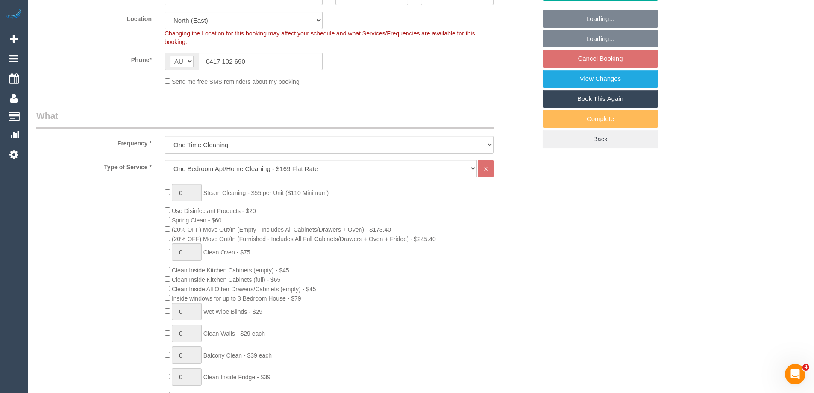
select select "object:643"
select select "spot1"
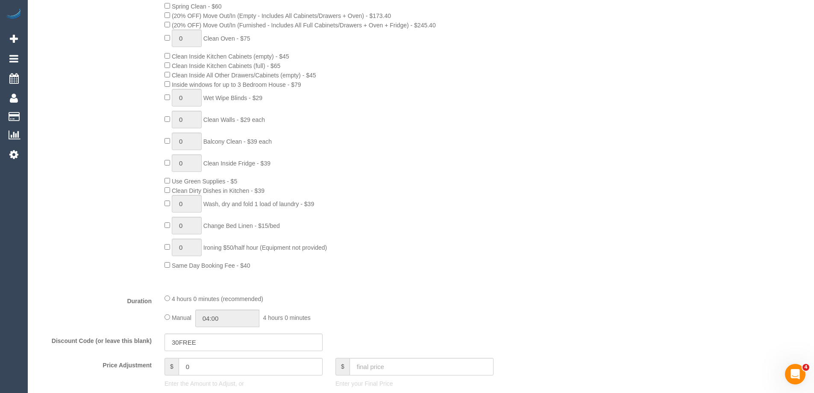
select select "number:29"
select select "number:14"
select select "number:19"
select select "number:22"
select select "number:13"
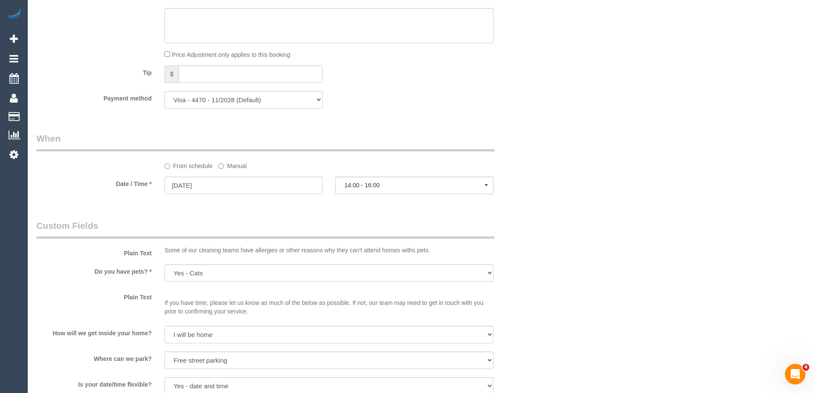
scroll to position [726, 0]
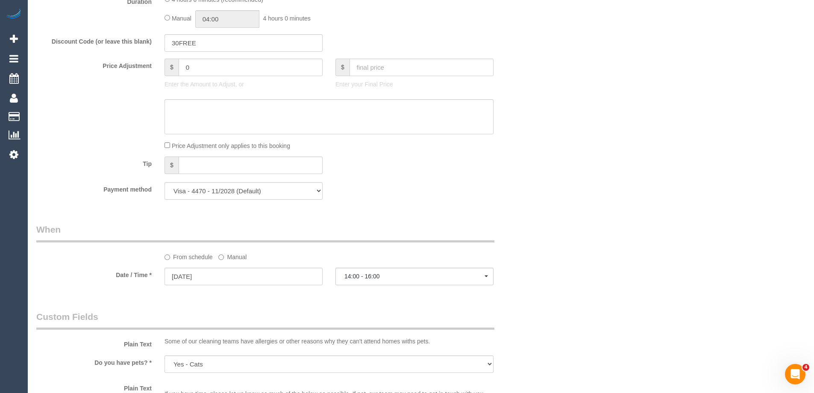
click at [236, 257] on label "Manual" at bounding box center [232, 256] width 28 height 12
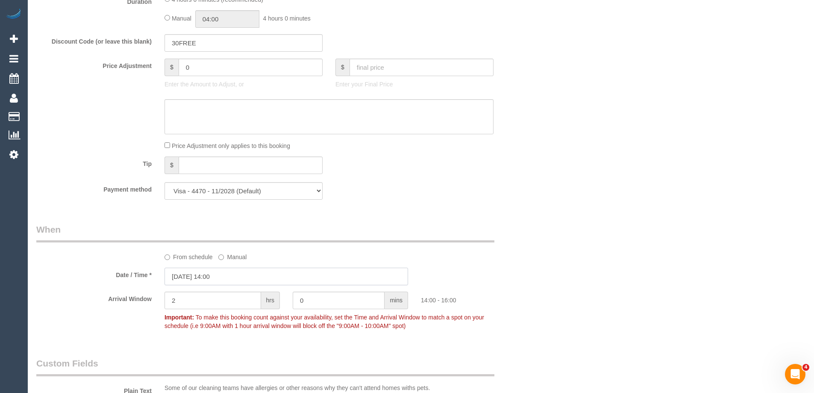
click at [228, 279] on input "11/09/2025 14:00" at bounding box center [287, 277] width 244 height 18
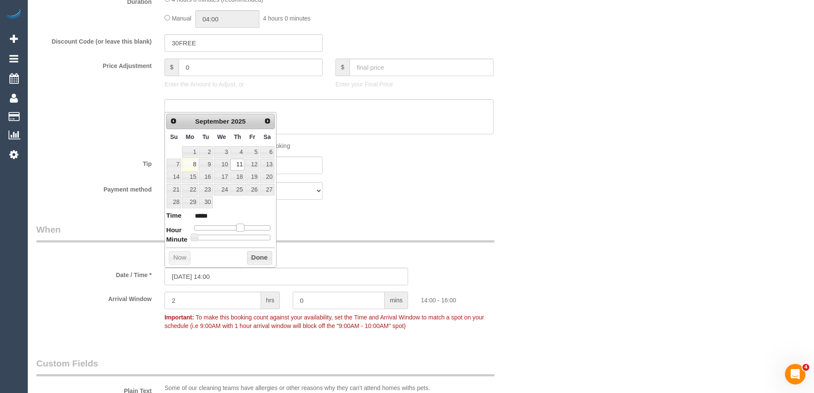
type input "11/09/2025 13:00"
type input "*****"
click at [237, 228] on span at bounding box center [237, 227] width 8 height 8
click at [249, 256] on button "Done" at bounding box center [259, 258] width 25 height 14
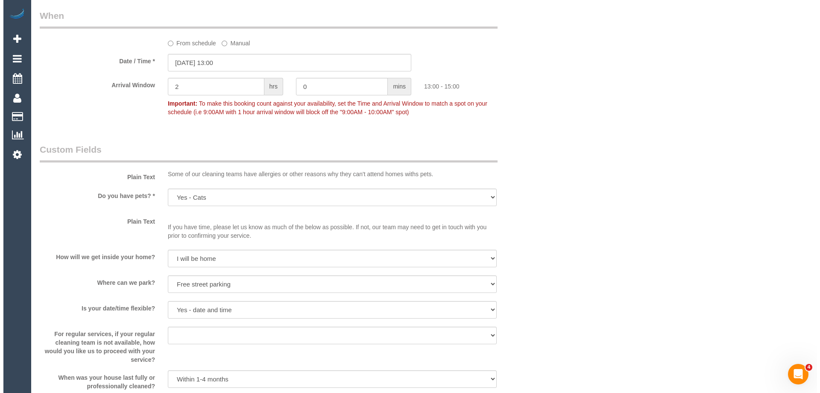
scroll to position [1154, 0]
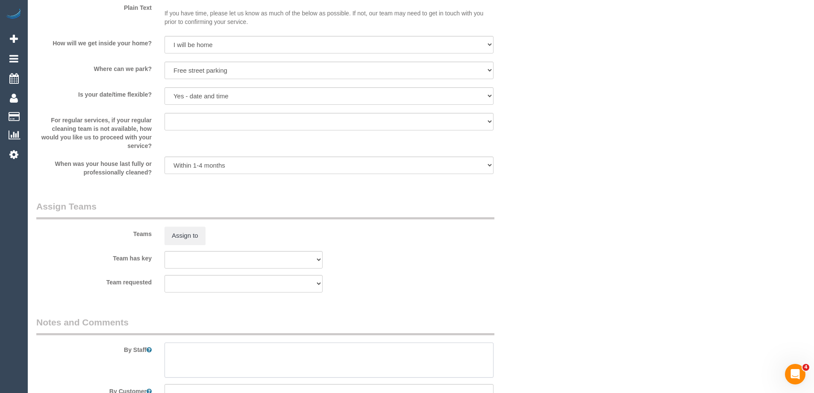
click at [187, 360] on textarea at bounding box center [329, 359] width 329 height 35
type textarea "Estimated time of 4-4.5 hrs"
click at [194, 231] on button "Assign to" at bounding box center [185, 235] width 41 height 18
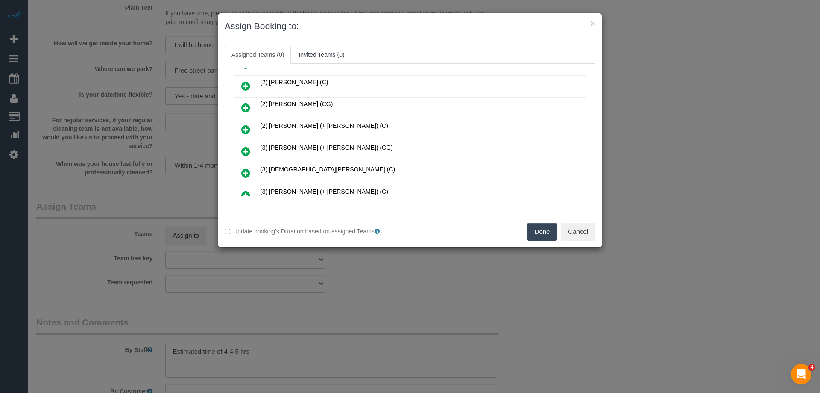
click at [252, 107] on link at bounding box center [246, 108] width 20 height 17
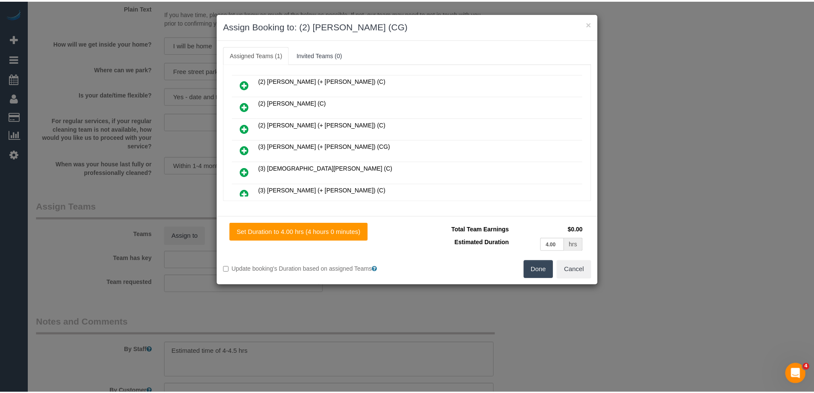
scroll to position [191, 0]
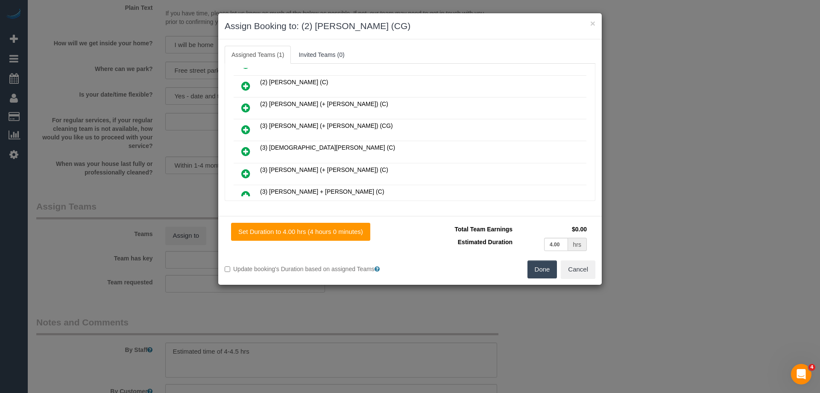
click at [544, 270] on button "Done" at bounding box center [543, 269] width 30 height 18
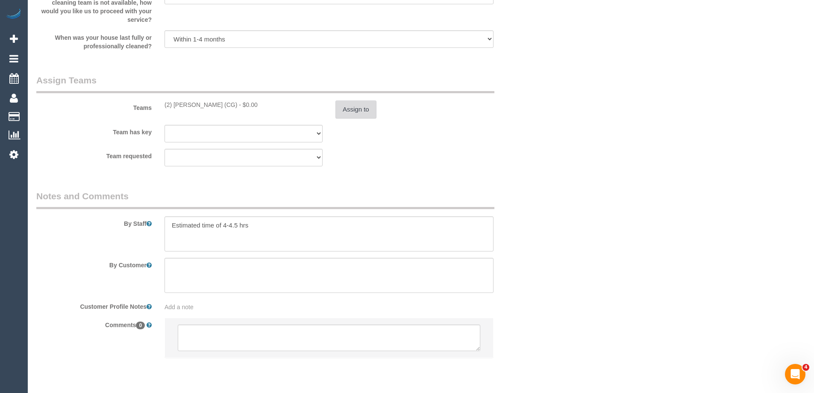
scroll to position [1282, 0]
click at [351, 109] on button "Assign to" at bounding box center [355, 107] width 41 height 18
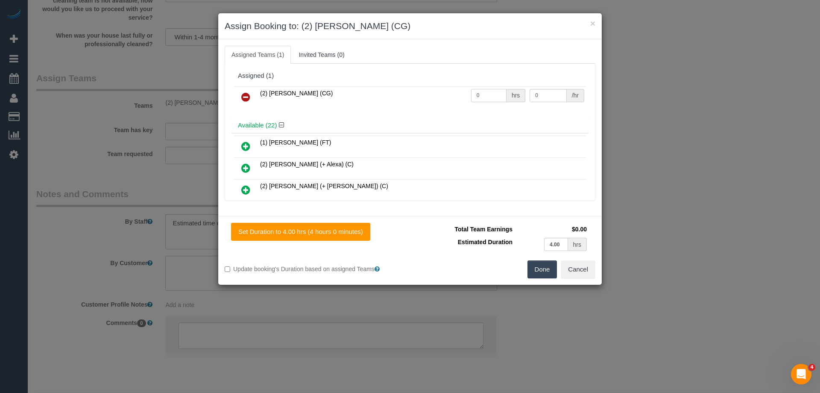
drag, startPoint x: 475, startPoint y: 94, endPoint x: 436, endPoint y: 91, distance: 39.0
click at [436, 91] on tr "(2) Mohd Che Manir (CG) 0 hrs 0 /hr" at bounding box center [410, 97] width 353 height 22
type input "1"
drag, startPoint x: 543, startPoint y: 94, endPoint x: 472, endPoint y: 93, distance: 70.9
click at [474, 94] on tr "(2) Mohd Che Manir (CG) 1 hrs 0 /hr" at bounding box center [410, 97] width 353 height 22
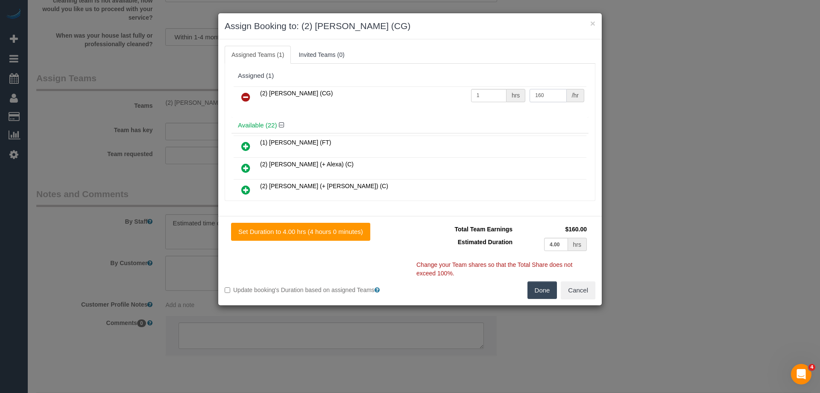
type input "160"
click at [542, 297] on button "Done" at bounding box center [543, 290] width 30 height 18
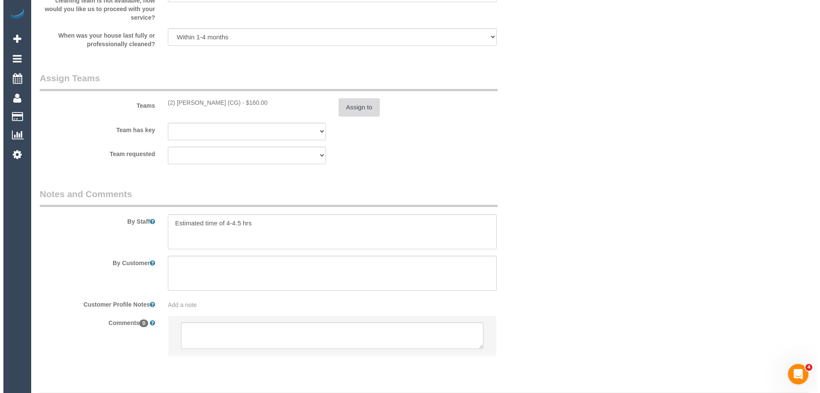
scroll to position [0, 0]
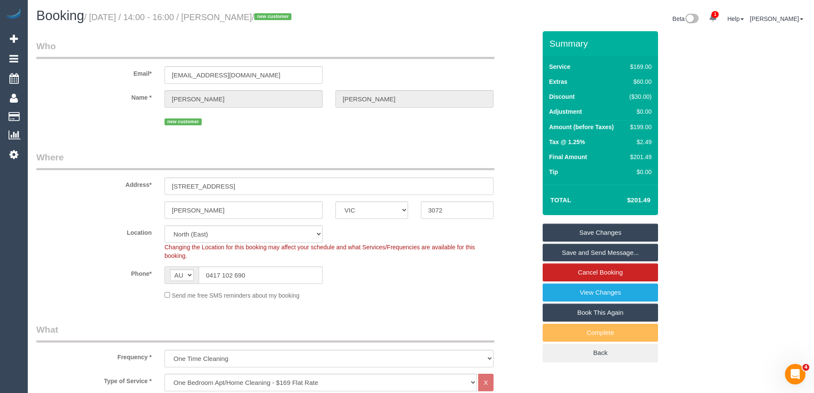
drag, startPoint x: 281, startPoint y: 19, endPoint x: 236, endPoint y: 16, distance: 45.0
click at [236, 16] on small "/ September 11, 2025 / 14:00 - 16:00 / Matt Purnell / new customer" at bounding box center [189, 16] width 210 height 9
copy small "Matt Purnell"
click at [565, 234] on link "Save Changes" at bounding box center [600, 232] width 115 height 18
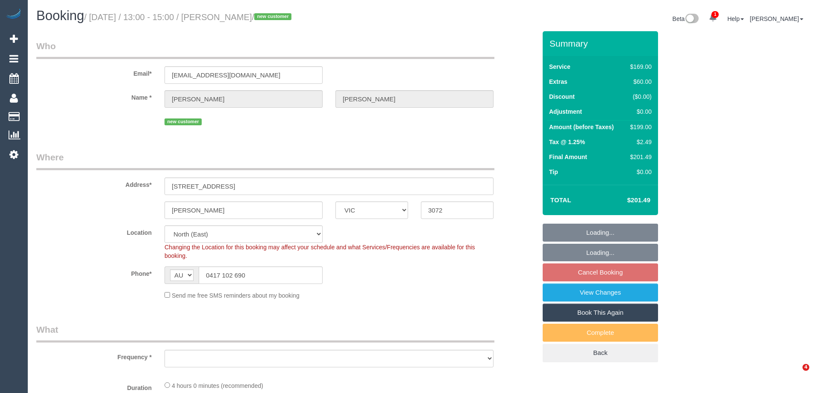
select select "VIC"
select select "string:stripe-pm_1S4taZ2GScqysDRVVfD6S93R"
select select "number:29"
select select "number:14"
select select "number:19"
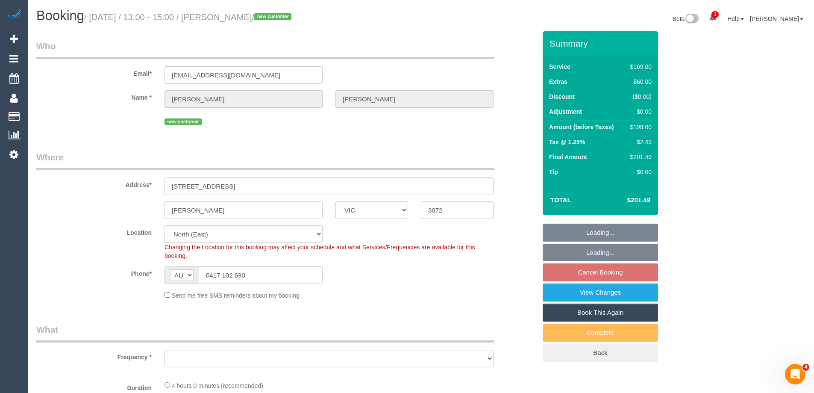
select select "number:22"
select select "number:13"
select select "object:1418"
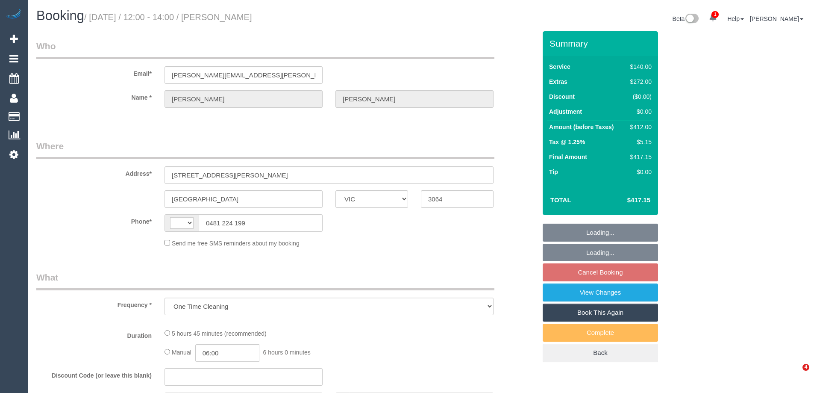
select select "VIC"
select select "string:AU"
select select "number:30"
select select "number:15"
select select "number:19"
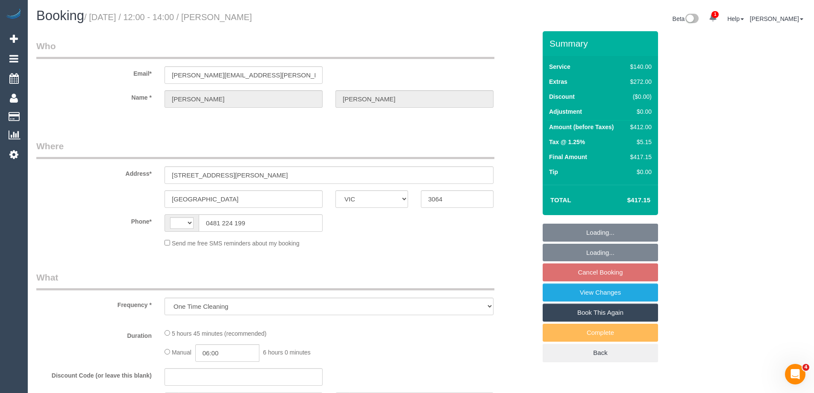
select select "number:24"
select select "number:33"
select select "number:26"
select select "spot1"
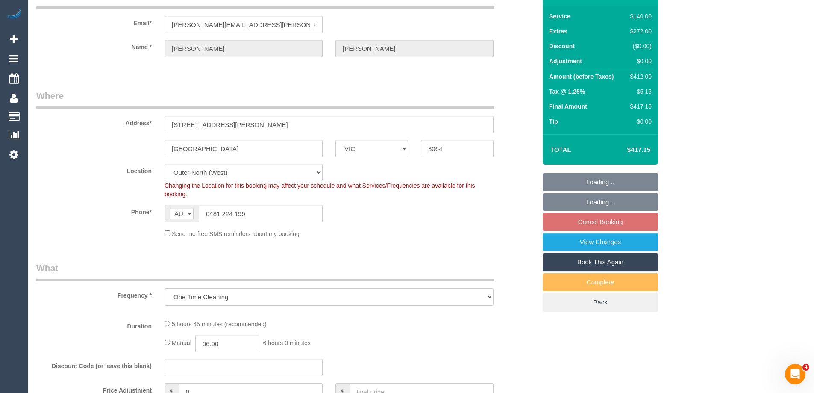
select select "object:1229"
select select "string:stripe-pm_1S3jzj2GScqysDRVQrqXYaJb"
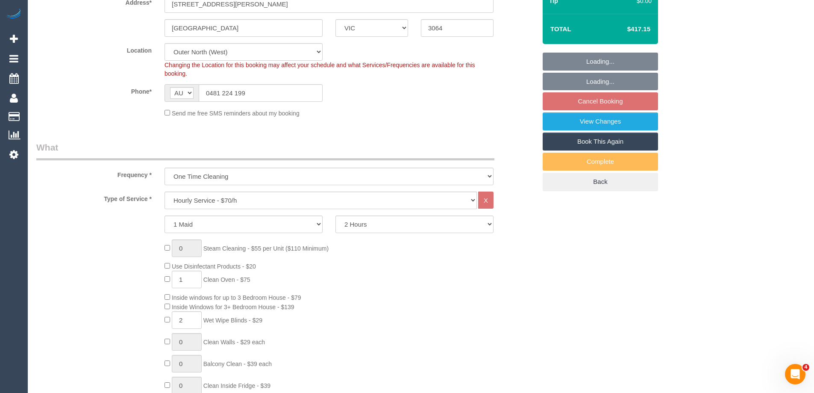
select select "spot14"
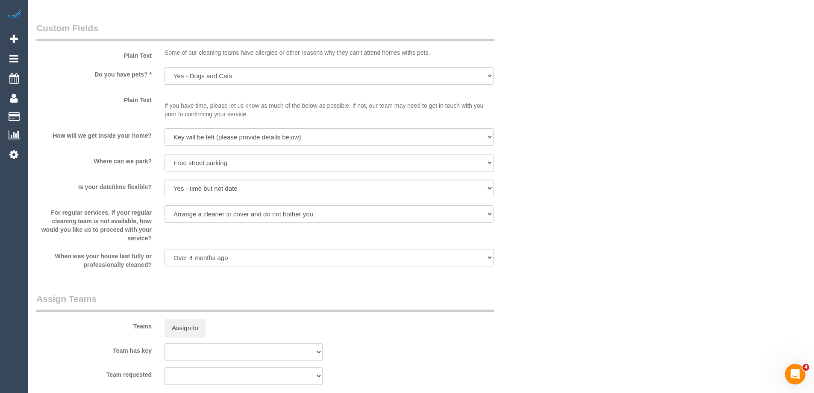
scroll to position [969, 0]
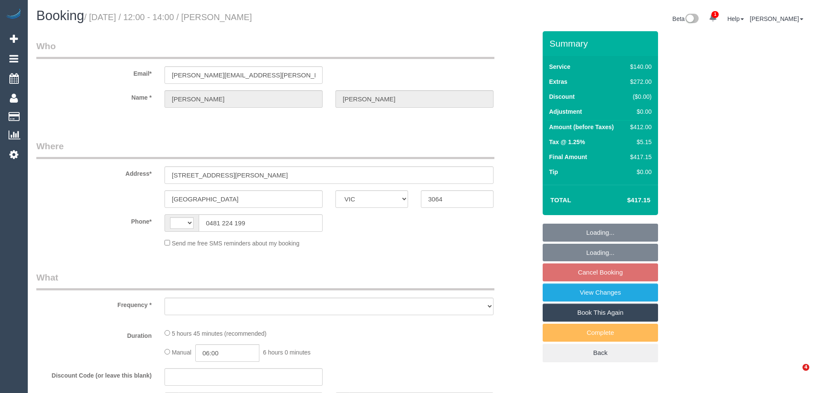
select select "VIC"
select select "string:stripe-pm_1S3jzj2GScqysDRVQrqXYaJb"
select select "number:30"
select select "number:15"
select select "number:19"
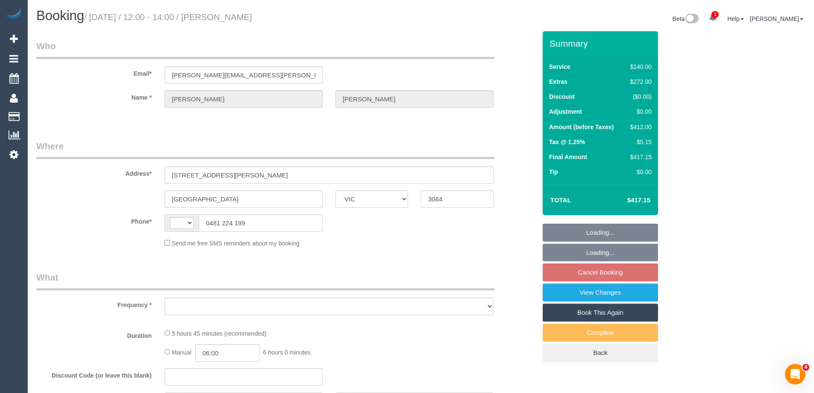
select select "number:24"
select select "number:33"
select select "number:26"
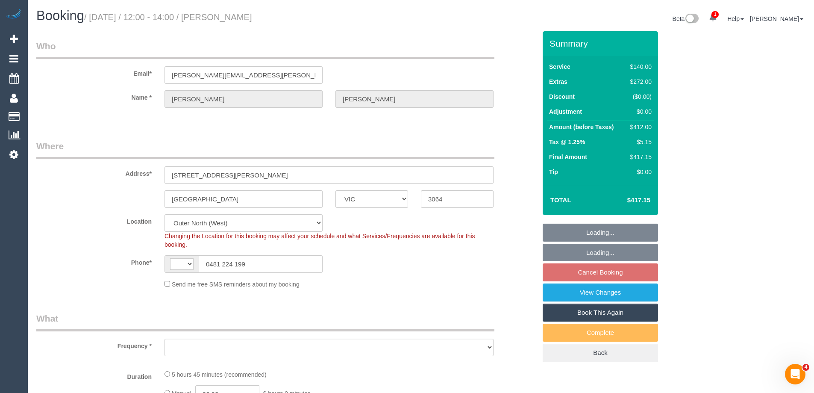
select select "string:AU"
select select "object:1052"
select select "spot1"
select select "object:1065"
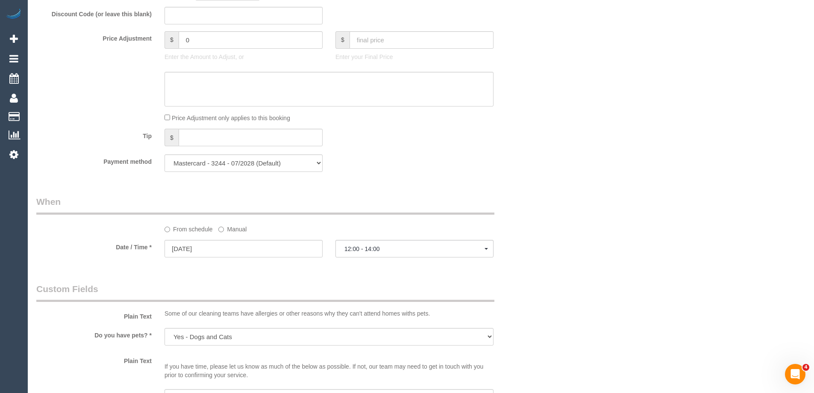
scroll to position [598, 0]
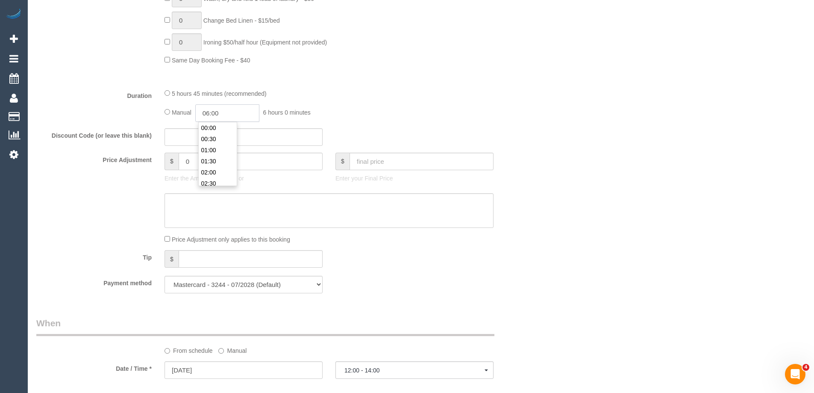
click at [226, 109] on input "06:00" at bounding box center [227, 113] width 64 height 18
type input "03:00"
click at [218, 126] on li "03:00" at bounding box center [218, 123] width 38 height 11
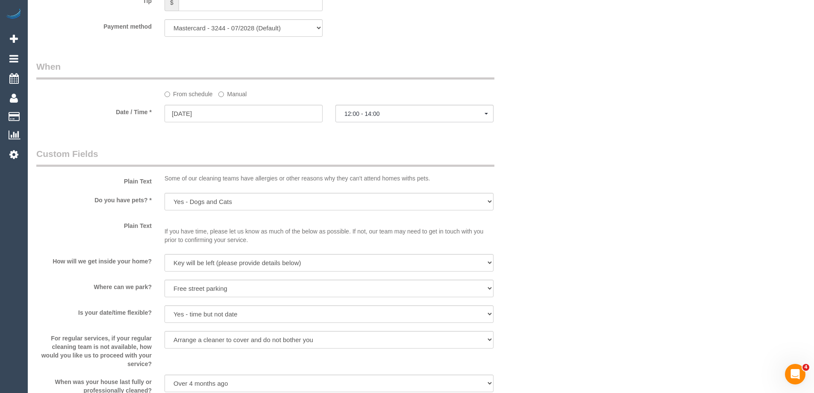
select select "spot14"
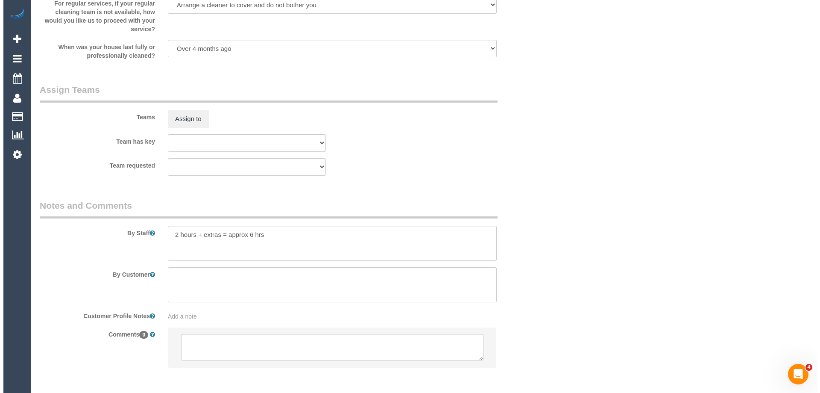
scroll to position [1226, 0]
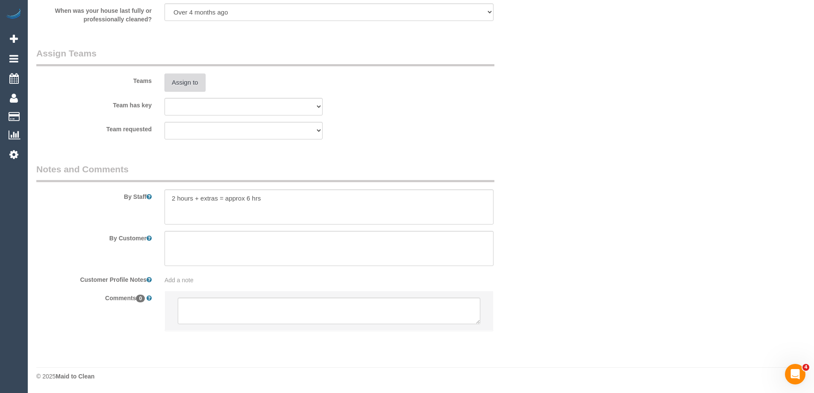
click at [177, 80] on button "Assign to" at bounding box center [185, 83] width 41 height 18
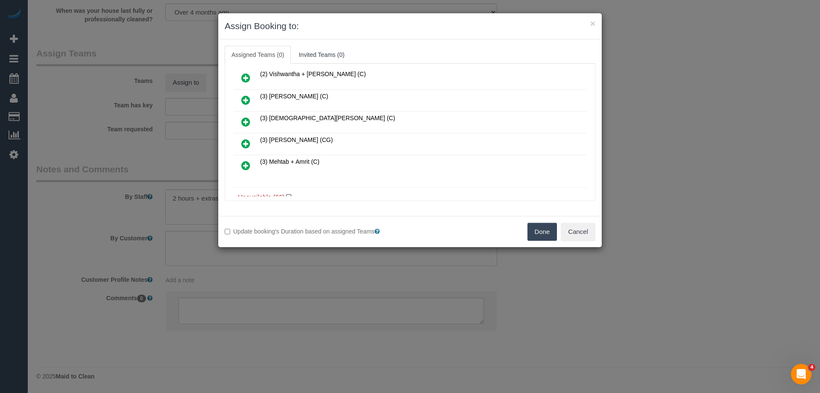
scroll to position [128, 0]
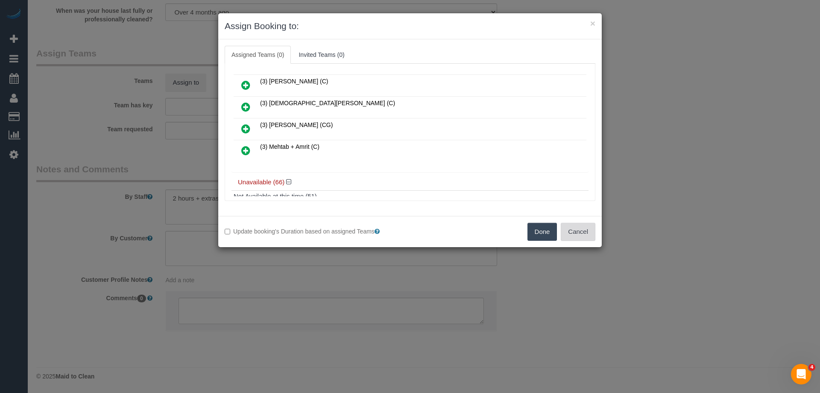
click at [573, 238] on button "Cancel" at bounding box center [578, 232] width 35 height 18
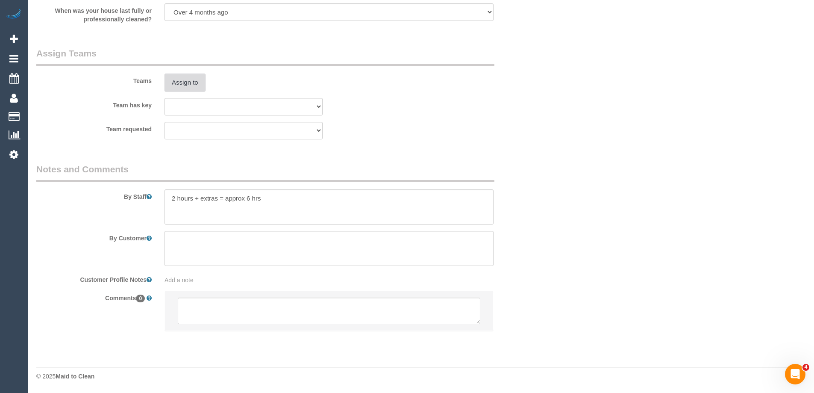
click at [168, 84] on button "Assign to" at bounding box center [185, 83] width 41 height 18
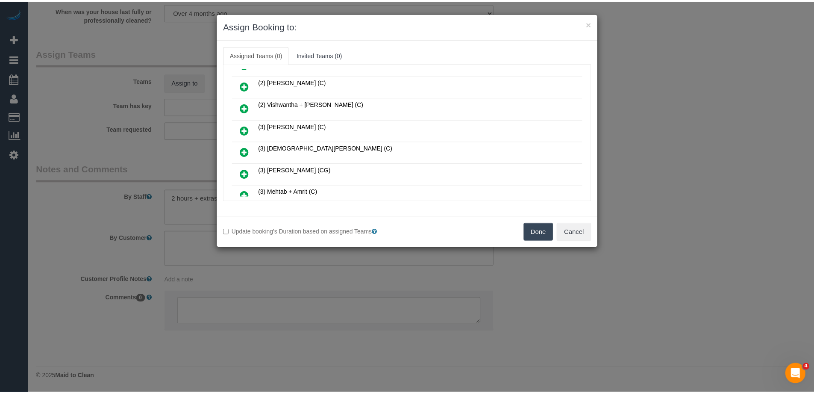
scroll to position [43, 0]
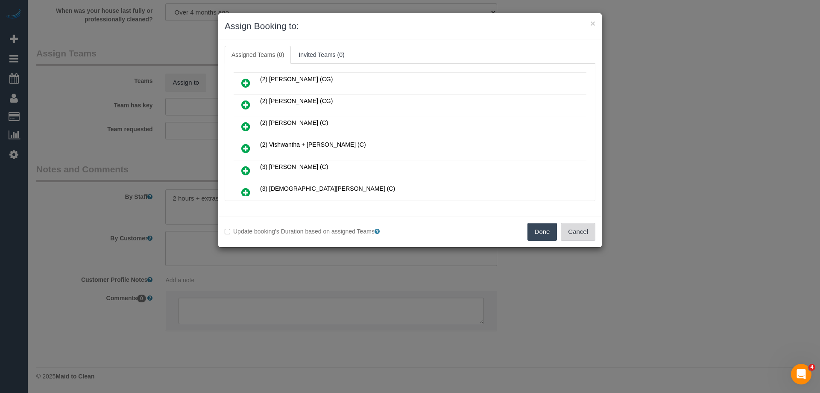
click at [582, 227] on button "Cancel" at bounding box center [578, 232] width 35 height 18
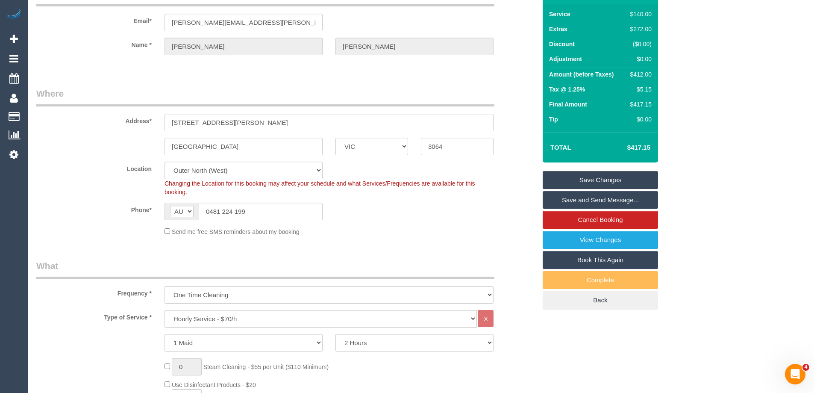
scroll to position [0, 0]
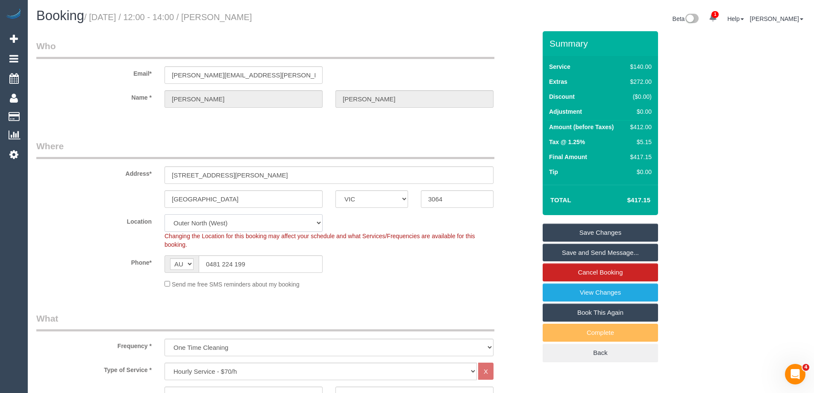
click at [200, 225] on select "Office [GEOGRAPHIC_DATA] (North) East (South) [GEOGRAPHIC_DATA] (East) [GEOGRAP…" at bounding box center [244, 223] width 158 height 18
select select "61"
click at [165, 214] on select "Office [GEOGRAPHIC_DATA] (North) East (South) [GEOGRAPHIC_DATA] (East) [GEOGRAP…" at bounding box center [244, 223] width 158 height 18
select select "object:4717"
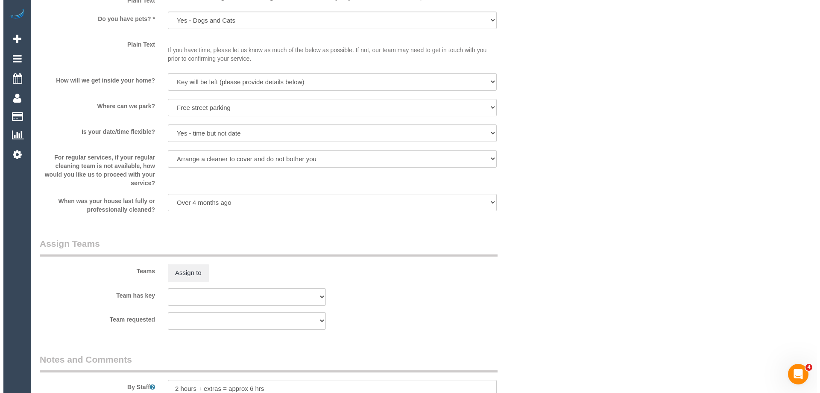
scroll to position [1197, 0]
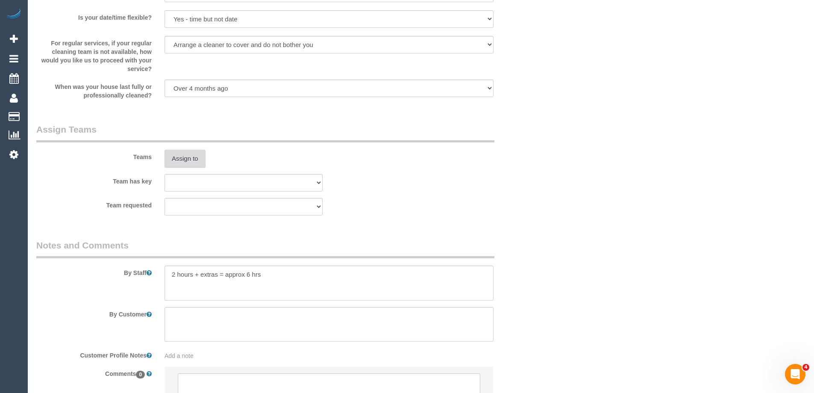
click at [178, 158] on button "Assign to" at bounding box center [185, 159] width 41 height 18
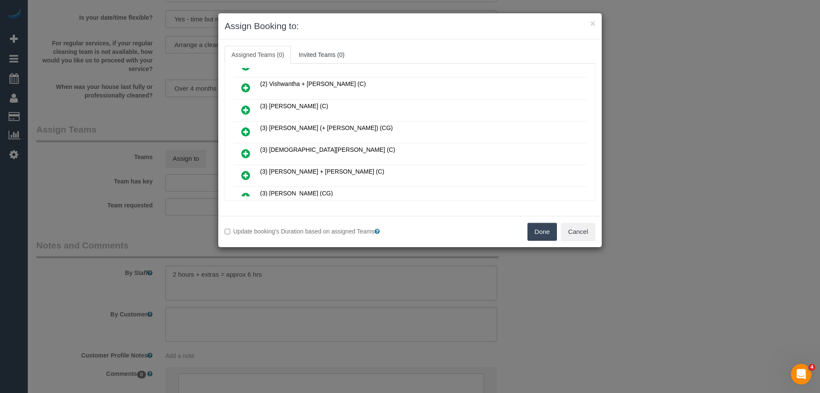
click at [248, 129] on icon at bounding box center [245, 131] width 9 height 10
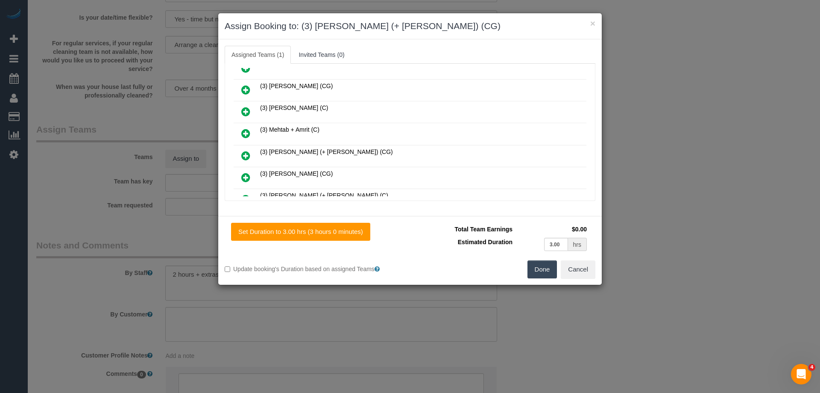
click at [245, 156] on icon at bounding box center [245, 155] width 9 height 10
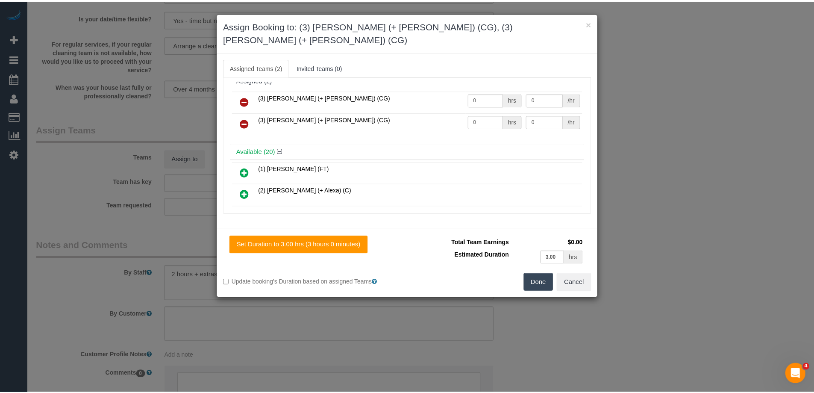
scroll to position [0, 0]
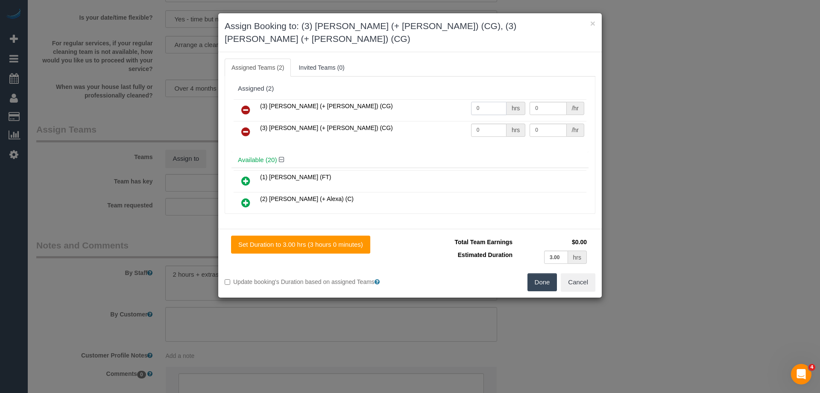
drag, startPoint x: 470, startPoint y: 94, endPoint x: 426, endPoint y: 90, distance: 44.2
click at [429, 99] on tr "(3) [PERSON_NAME] (+ [PERSON_NAME]) (CG) 0 hrs 0 /hr" at bounding box center [410, 110] width 353 height 22
type input "3"
drag, startPoint x: 483, startPoint y: 114, endPoint x: 425, endPoint y: 110, distance: 58.2
click at [426, 121] on tr "(3) [PERSON_NAME] (+ [PERSON_NAME]) (CG) 0 hrs 0 /hr" at bounding box center [410, 132] width 353 height 22
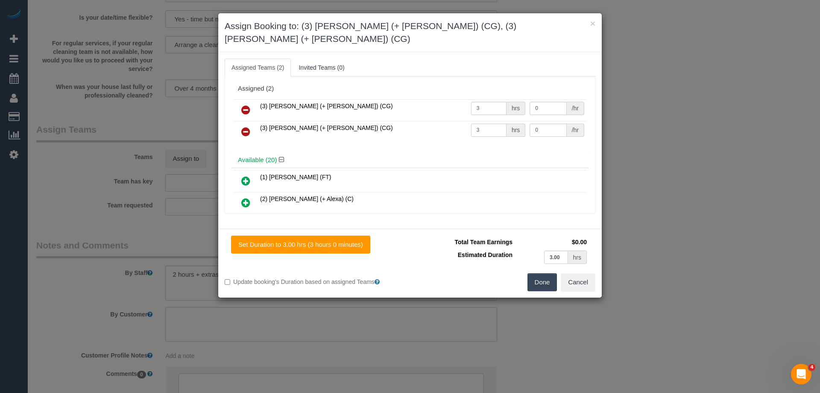
type input "3"
drag, startPoint x: 541, startPoint y: 96, endPoint x: 485, endPoint y: 93, distance: 55.7
click at [485, 99] on tr "(3) [PERSON_NAME] (+ [PERSON_NAME]) (CG) 3 hrs 0 /hr" at bounding box center [410, 110] width 353 height 22
type input "38.5"
drag, startPoint x: 543, startPoint y: 122, endPoint x: 486, endPoint y: 115, distance: 57.2
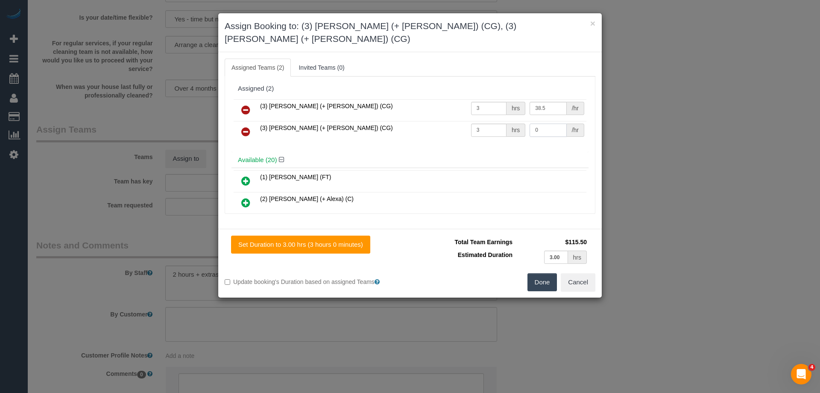
click at [491, 121] on tr "(3) [PERSON_NAME] (+ [PERSON_NAME]) (CG) 3 hrs 0 /hr" at bounding box center [410, 132] width 353 height 22
type input "38.5"
click at [544, 273] on button "Done" at bounding box center [543, 282] width 30 height 18
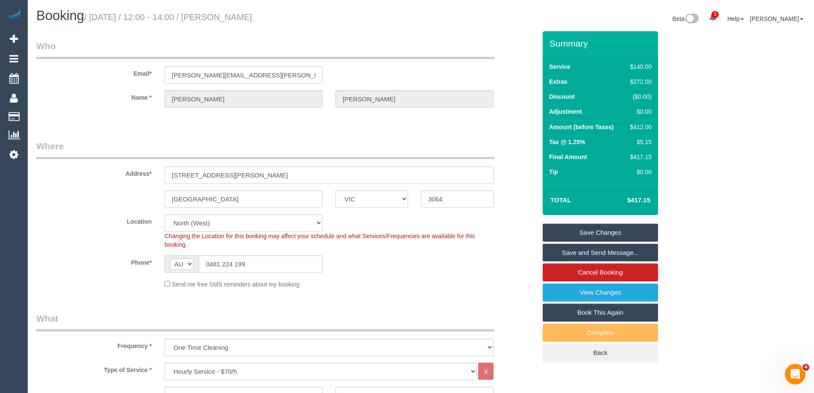
drag, startPoint x: 288, startPoint y: 18, endPoint x: 236, endPoint y: 18, distance: 52.1
click at [236, 18] on small "/ [DATE] / 12:00 - 14:00 / [PERSON_NAME]" at bounding box center [168, 16] width 168 height 9
copy small "[PERSON_NAME]"
click at [560, 249] on link "Save and Send Message..." at bounding box center [600, 253] width 115 height 18
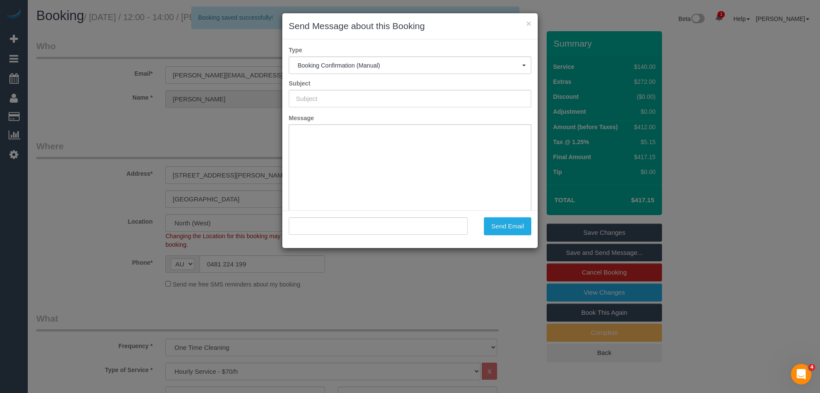
type input "Booking Confirmed"
type input ""[PERSON_NAME]" <[PERSON_NAME][EMAIL_ADDRESS][PERSON_NAME][PERSON_NAME][DOMAIN_…"
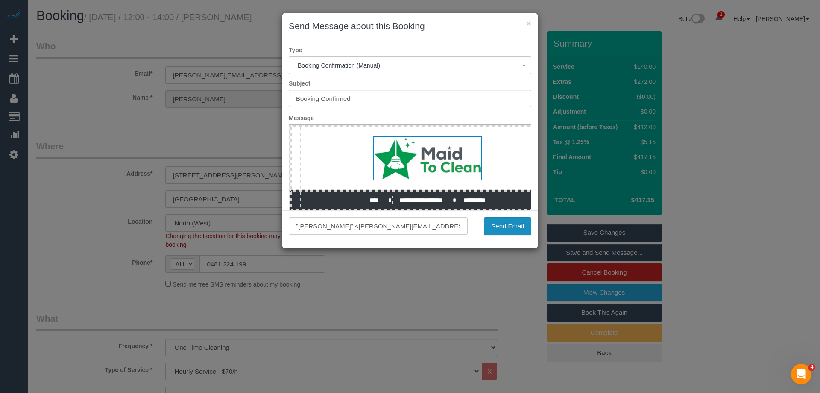
click at [505, 230] on button "Send Email" at bounding box center [507, 226] width 47 height 18
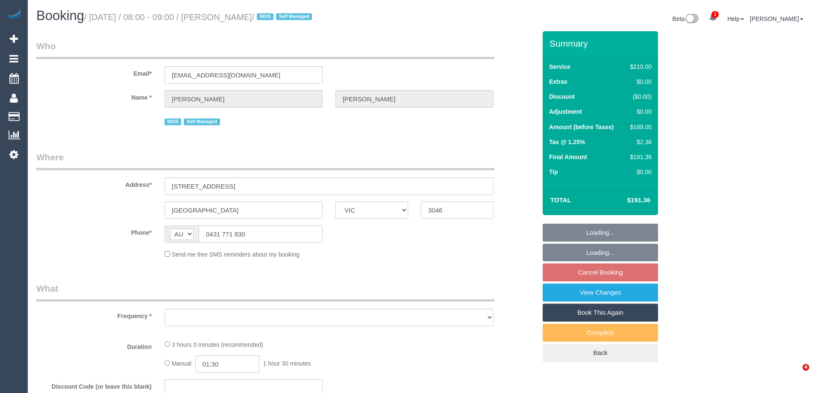
select select "VIC"
select select "number:28"
select select "number:17"
select select "number:19"
select select "number:25"
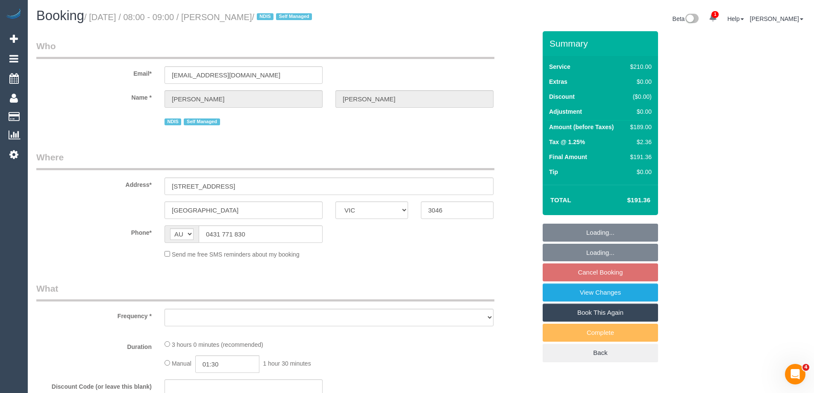
select select "number:12"
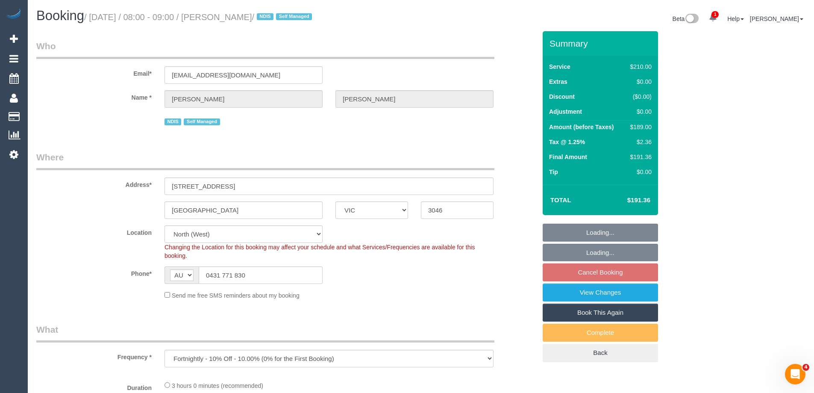
select select "object:1448"
select select "string:stripe-pm_1NURXx2GScqysDRVJCOl4e8P"
select select "180"
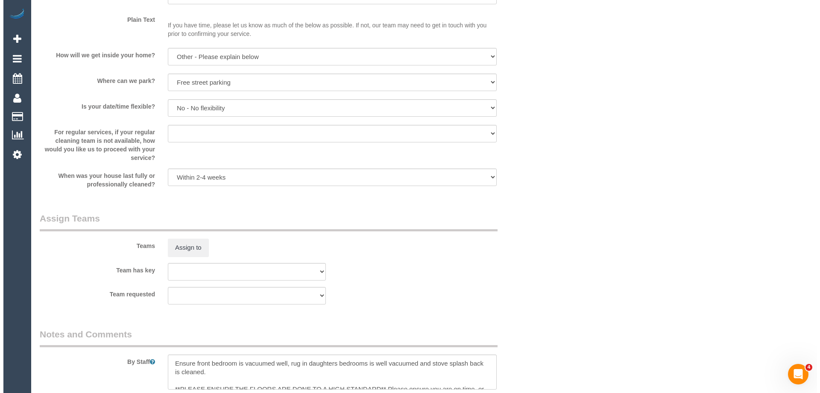
scroll to position [1197, 0]
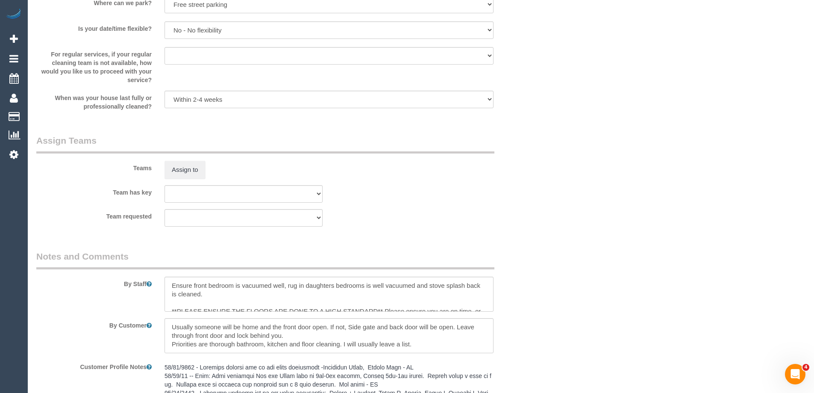
click at [185, 157] on div "Teams Assign to" at bounding box center [286, 156] width 513 height 44
click at [183, 165] on button "Assign to" at bounding box center [185, 170] width 41 height 18
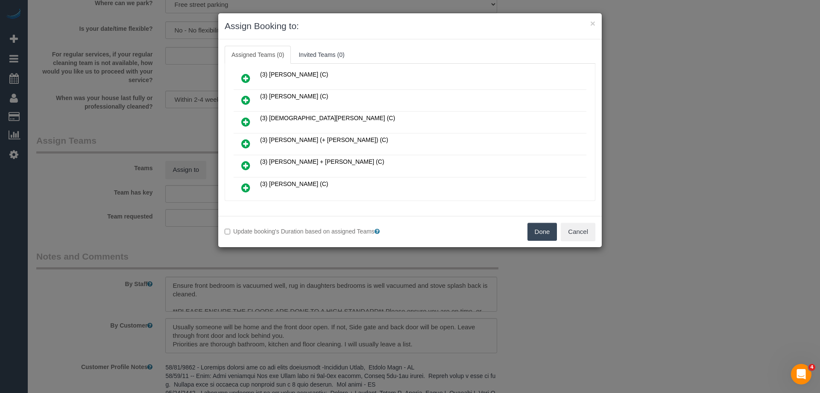
scroll to position [214, 0]
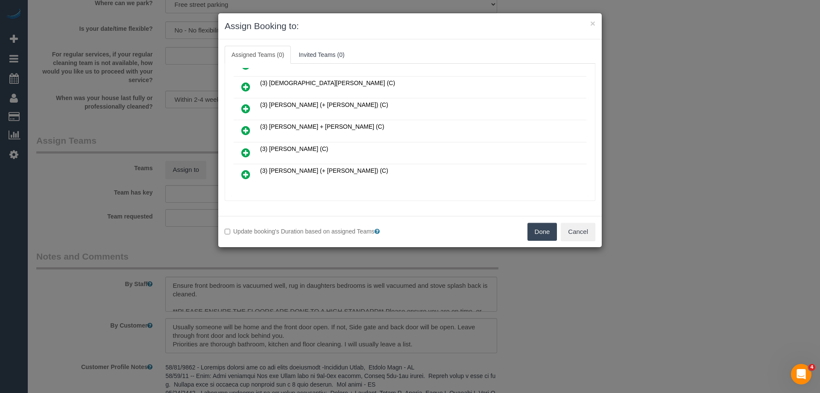
click at [248, 129] on icon at bounding box center [245, 130] width 9 height 10
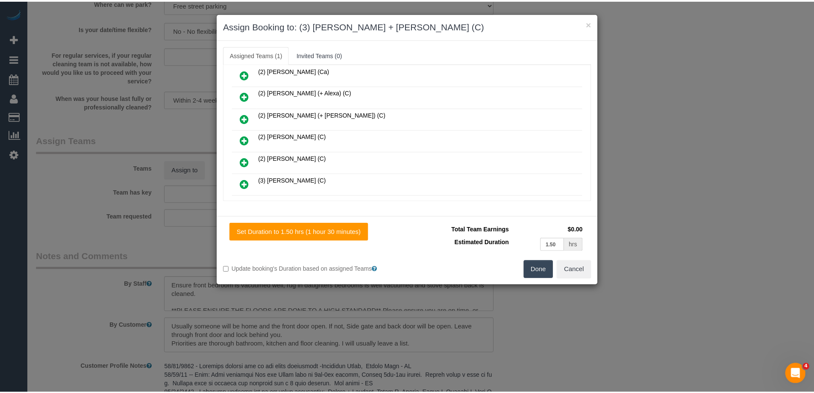
scroll to position [0, 0]
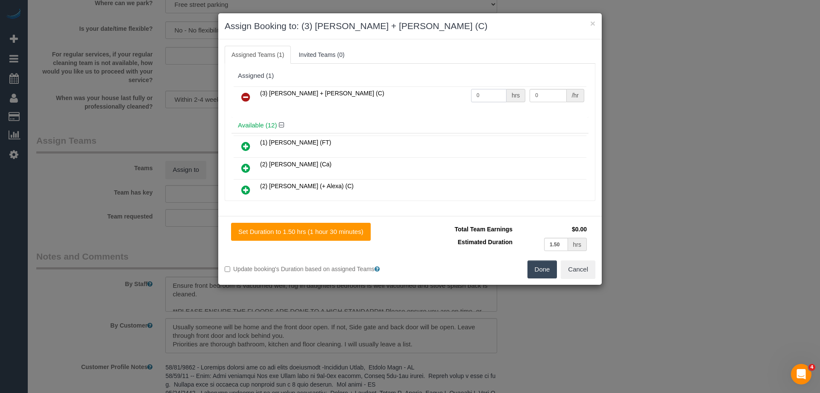
drag, startPoint x: 465, startPoint y: 94, endPoint x: 431, endPoint y: 96, distance: 33.4
click at [418, 95] on tr "(3) [PERSON_NAME] + [PERSON_NAME] (C) 0 hrs 0 /hr" at bounding box center [410, 97] width 353 height 22
type input "3"
drag, startPoint x: 539, startPoint y: 97, endPoint x: 483, endPoint y: 95, distance: 56.0
click at [484, 95] on tr "(3) [PERSON_NAME] + [PERSON_NAME] (C) 3 hrs 0 /hr" at bounding box center [410, 97] width 353 height 22
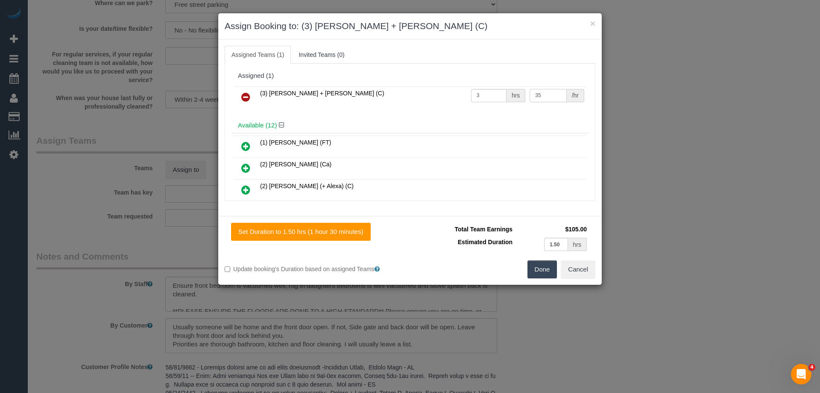
type input "35"
click at [542, 273] on button "Done" at bounding box center [543, 269] width 30 height 18
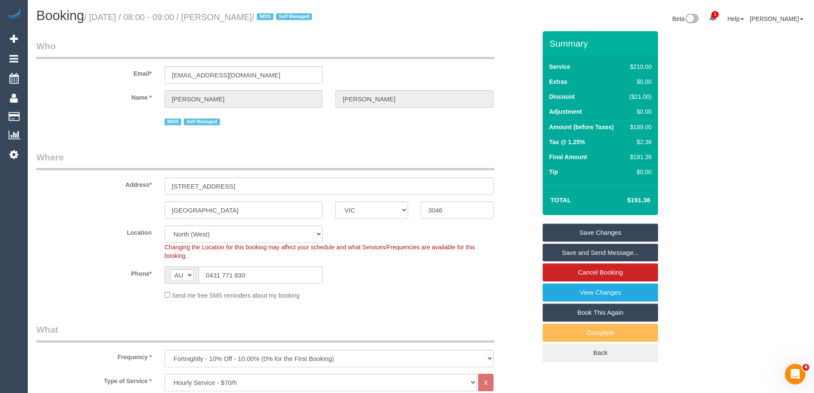
drag, startPoint x: 288, startPoint y: 16, endPoint x: 235, endPoint y: 15, distance: 52.2
click at [235, 15] on small "/ [DATE] / 08:00 - 09:00 / [PERSON_NAME] / NDIS Self Managed" at bounding box center [199, 16] width 230 height 9
copy small "[PERSON_NAME]"
click at [592, 235] on link "Save Changes" at bounding box center [600, 232] width 115 height 18
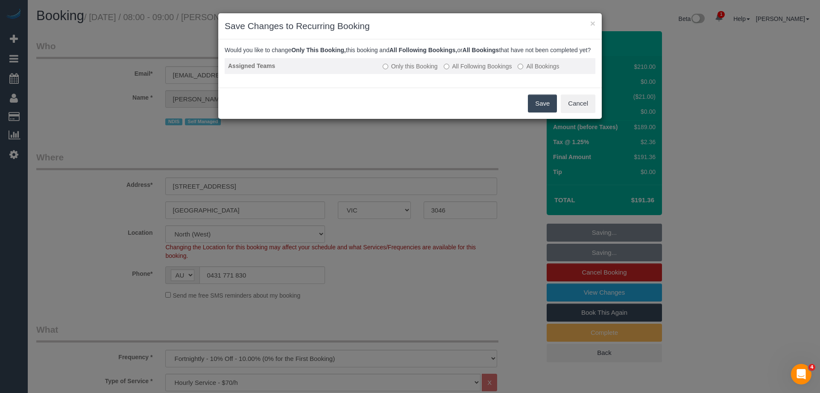
click at [468, 71] on label "All Following Bookings" at bounding box center [478, 66] width 68 height 9
click at [537, 112] on button "Save" at bounding box center [542, 103] width 29 height 18
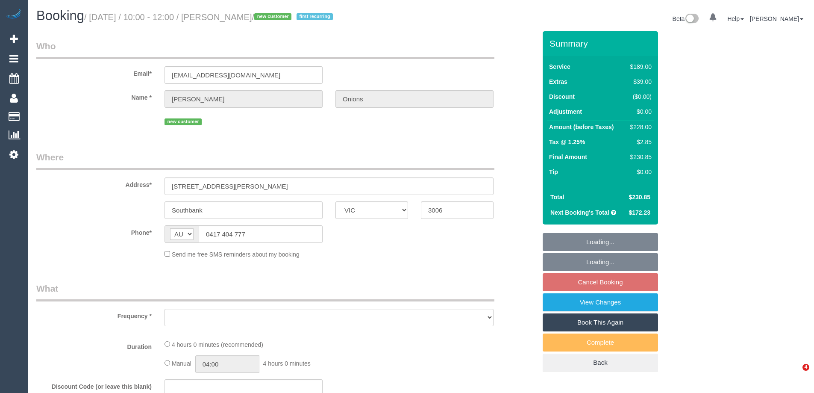
select select "VIC"
select select "string:stripe-pm_1S48Nr2GScqysDRVD0cENuZM"
select select "number:29"
select select "number:14"
select select "number:20"
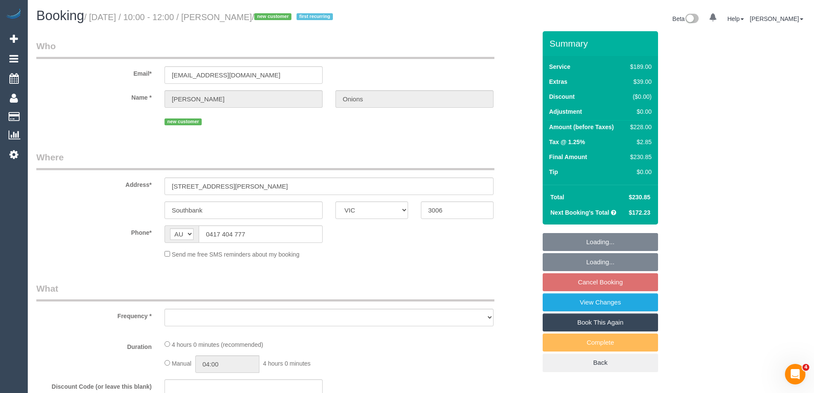
select select "number:24"
select select "number:34"
select select "number:26"
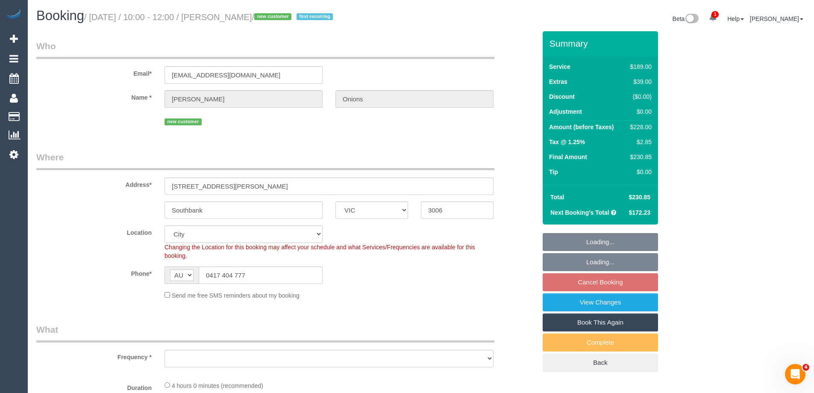
select select "object:1104"
select select "spot1"
select select "object:1207"
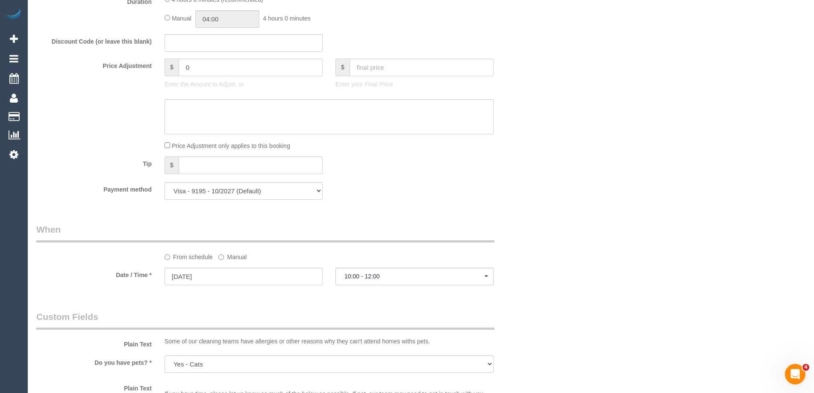
scroll to position [812, 0]
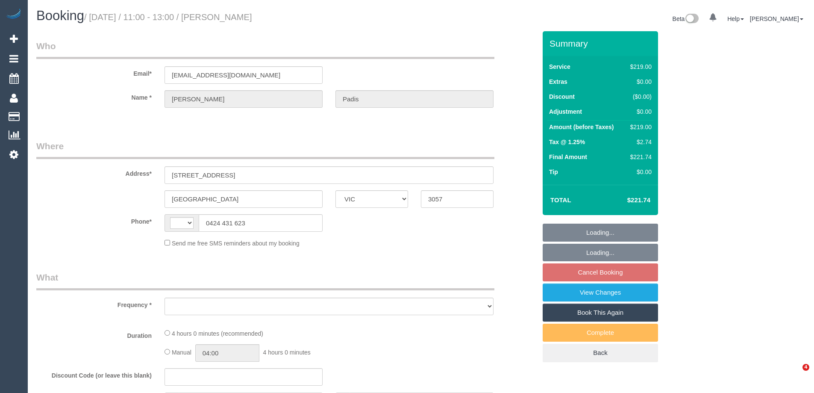
select select "VIC"
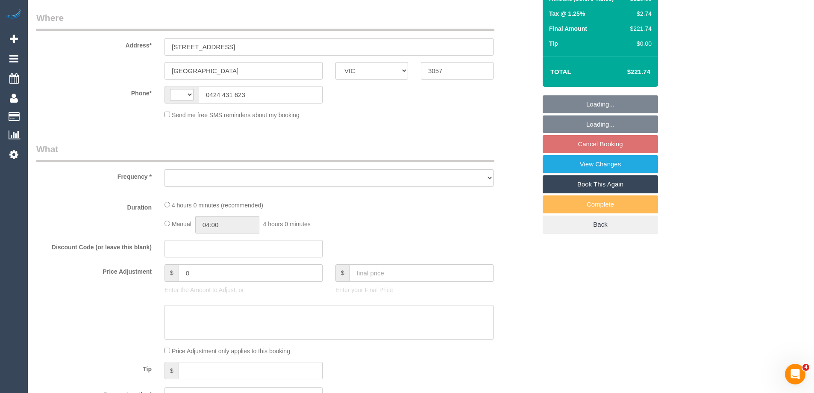
select select "string:AU"
select select "object:531"
select select "string:stripe-pm_1S4guI2GScqysDRV3BS0F7QE"
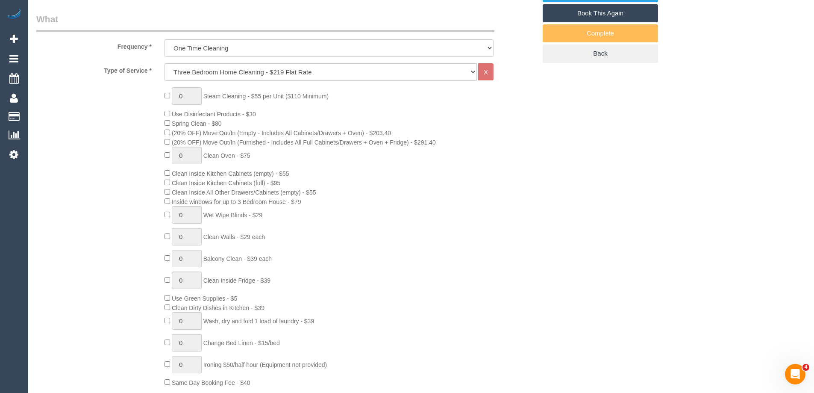
select select "object:634"
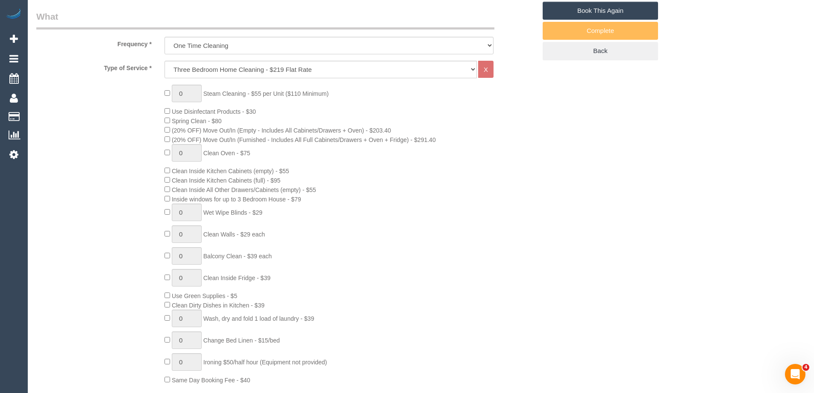
select select "number:28"
select select "number:14"
select select "number:19"
select select "number:24"
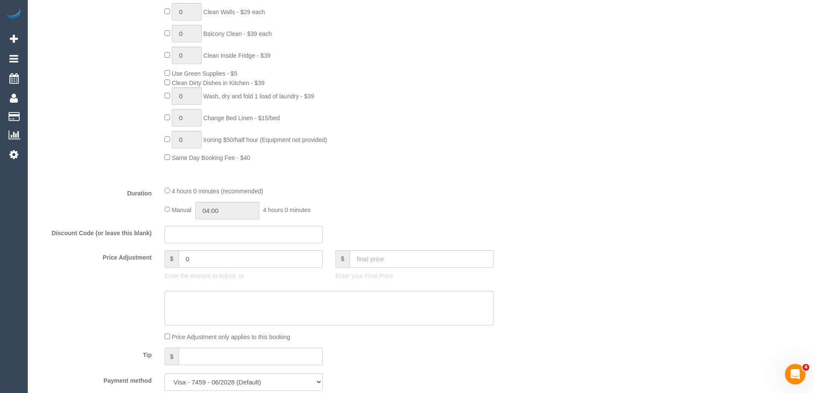
select select "spot1"
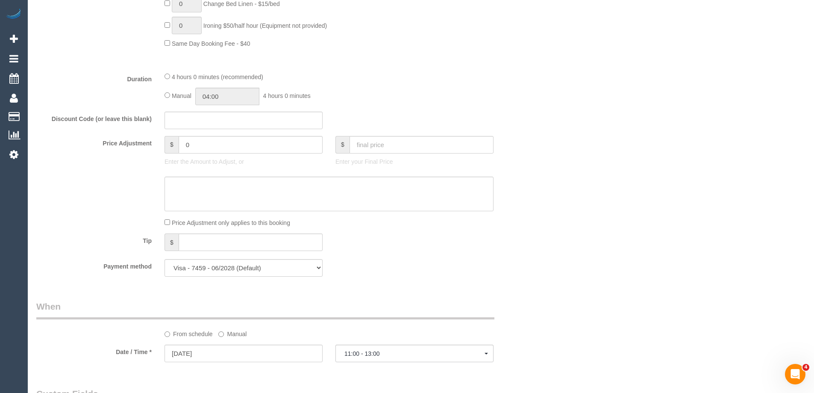
scroll to position [726, 0]
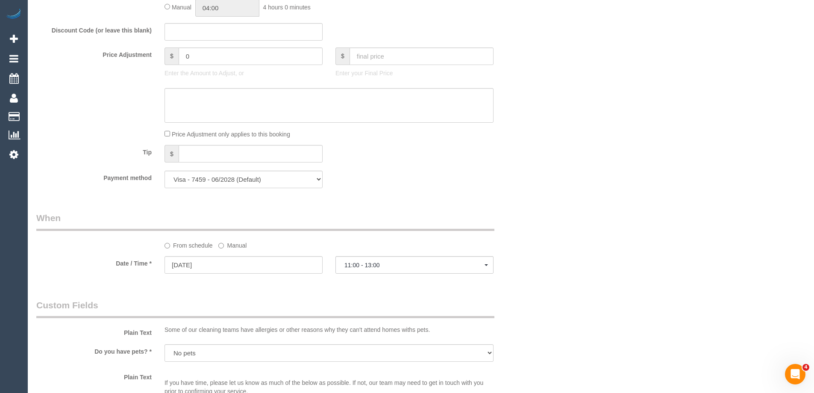
click at [234, 248] on label "Manual" at bounding box center [232, 244] width 28 height 12
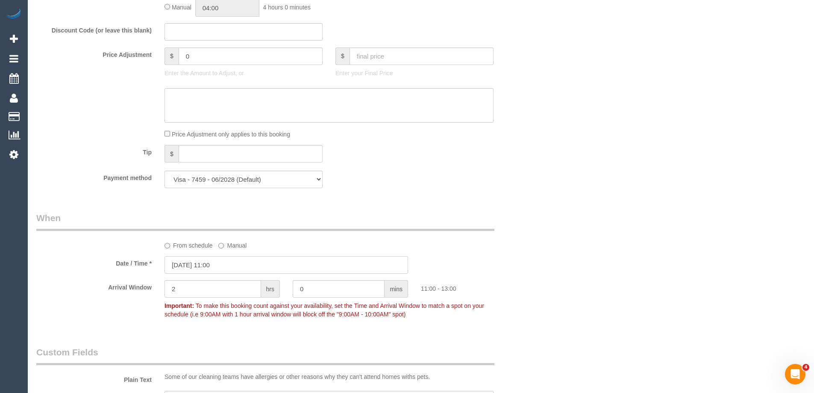
click at [216, 268] on input "[DATE] 11:00" at bounding box center [287, 265] width 244 height 18
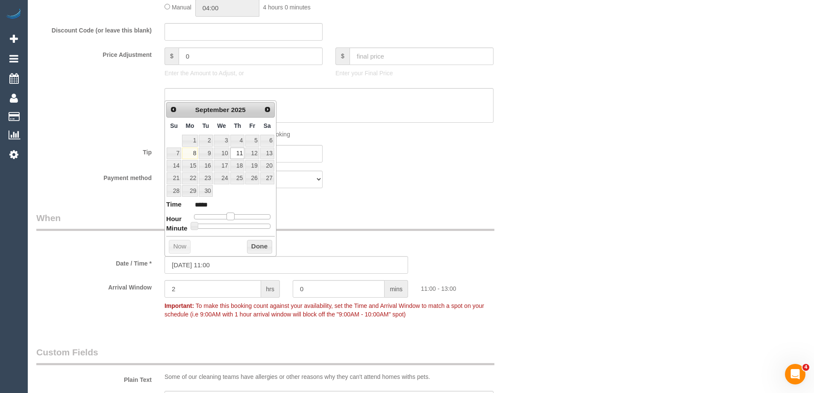
type input "[DATE] 10:00"
type input "*****"
drag, startPoint x: 230, startPoint y: 219, endPoint x: 226, endPoint y: 217, distance: 4.6
click at [226, 217] on span at bounding box center [227, 216] width 8 height 8
click at [256, 249] on button "Done" at bounding box center [259, 247] width 25 height 14
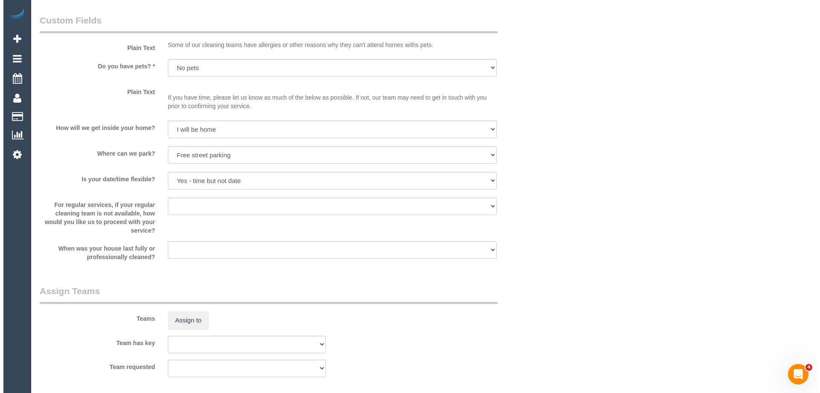
scroll to position [1197, 0]
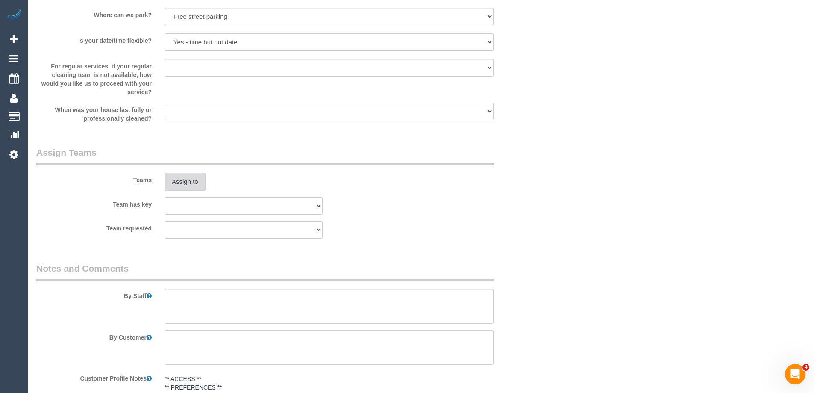
click at [187, 184] on button "Assign to" at bounding box center [185, 182] width 41 height 18
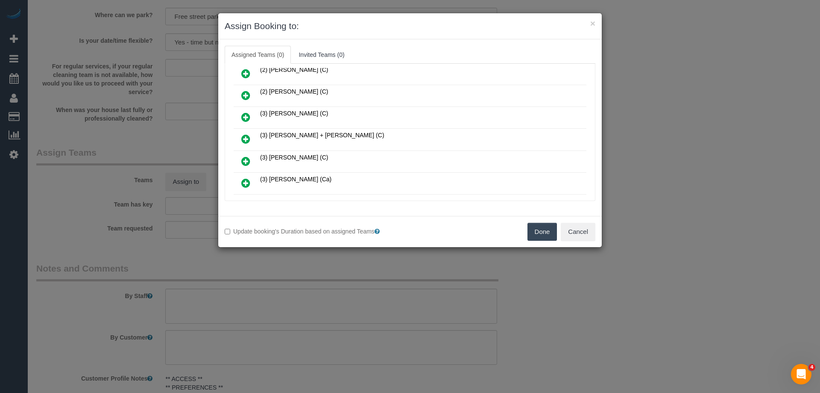
scroll to position [214, 0]
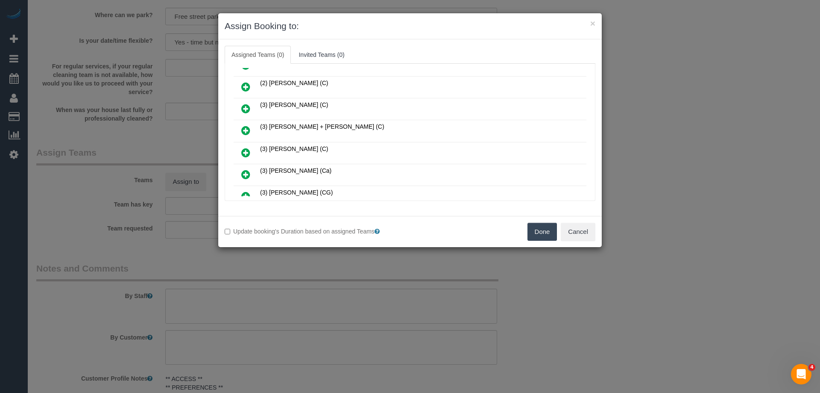
click at [246, 128] on icon at bounding box center [245, 130] width 9 height 10
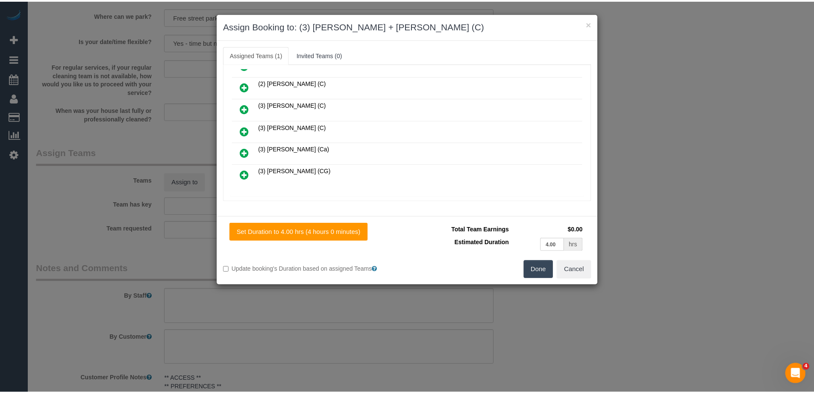
scroll to position [0, 0]
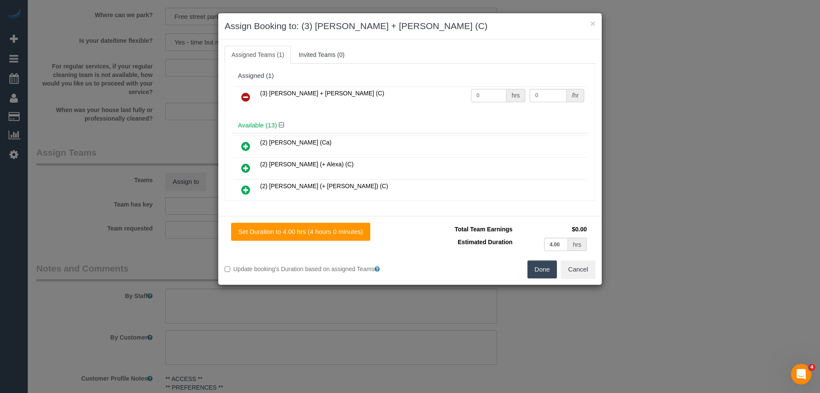
click at [452, 94] on tr "(3) [PERSON_NAME] + [PERSON_NAME] (C) 0 hrs 0 /hr" at bounding box center [410, 97] width 353 height 22
type input "1"
drag, startPoint x: 542, startPoint y: 94, endPoint x: 461, endPoint y: 94, distance: 81.2
click at [465, 94] on tr "(3) [PERSON_NAME] + [PERSON_NAME] (C) 1 hrs 0 /hr" at bounding box center [410, 97] width 353 height 22
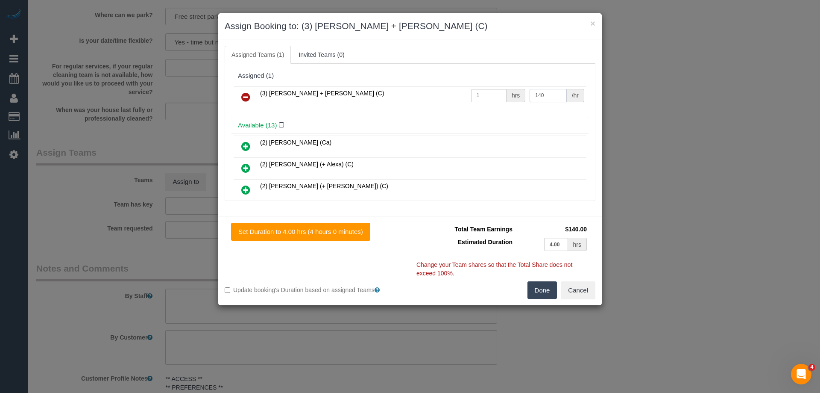
type input "140"
click at [545, 287] on button "Done" at bounding box center [543, 290] width 30 height 18
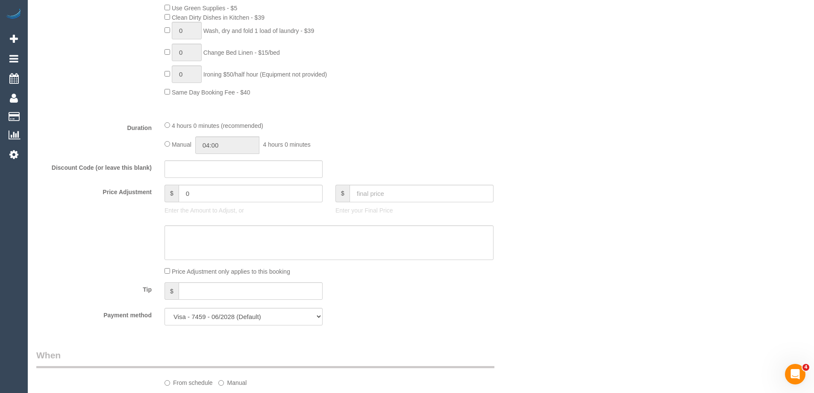
scroll to position [513, 0]
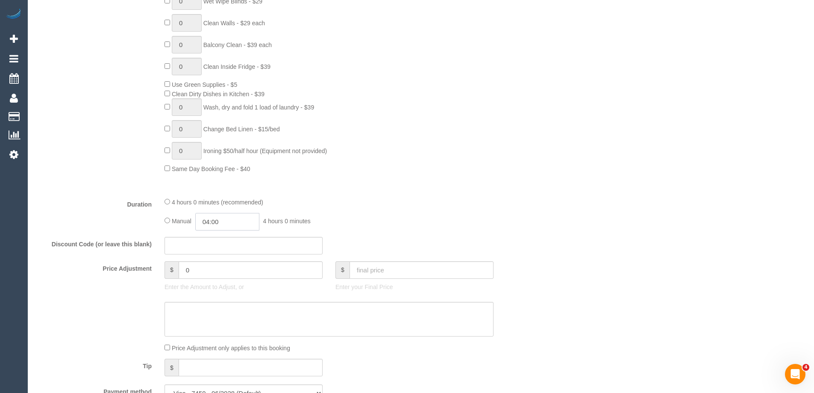
click at [233, 226] on input "04:00" at bounding box center [227, 222] width 64 height 18
type input "02:00"
click at [218, 233] on li "02:00" at bounding box center [218, 237] width 38 height 11
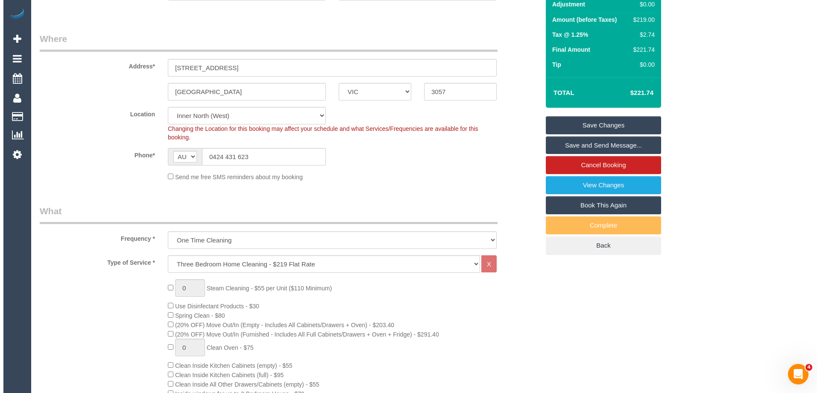
scroll to position [0, 0]
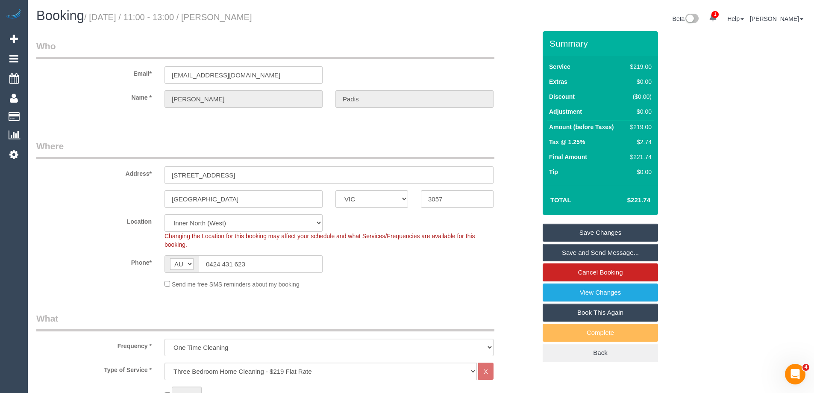
drag, startPoint x: 278, startPoint y: 16, endPoint x: 236, endPoint y: 15, distance: 41.9
click at [236, 15] on h1 "Booking / [DATE] / 11:00 - 13:00 / [PERSON_NAME]" at bounding box center [225, 16] width 378 height 15
copy small "[PERSON_NAME]"
click at [572, 237] on link "Save Changes" at bounding box center [600, 232] width 115 height 18
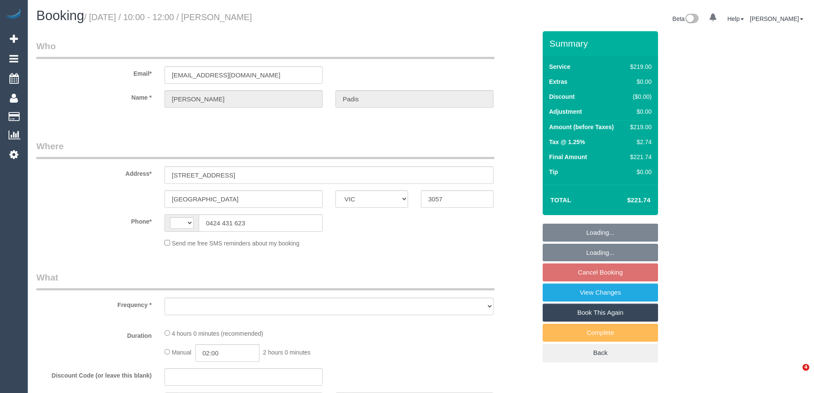
select select "VIC"
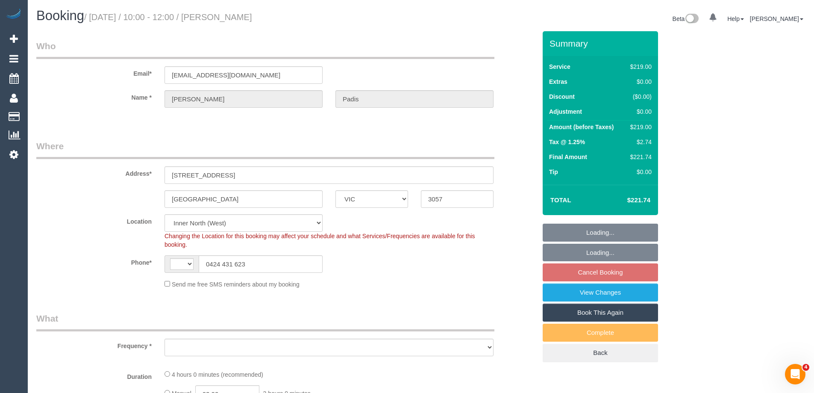
select select "string:AU"
select select "object:539"
select select "string:stripe-pm_1S4guI2GScqysDRV3BS0F7QE"
select select "number:28"
select select "number:14"
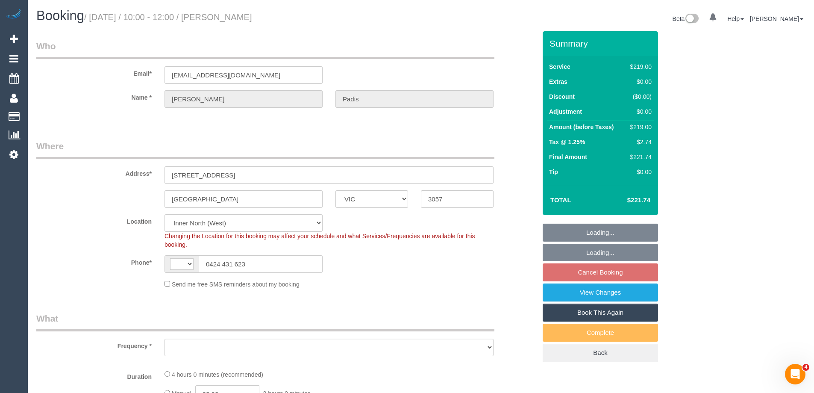
select select "number:19"
select select "number:24"
select select "spot1"
select select "object:791"
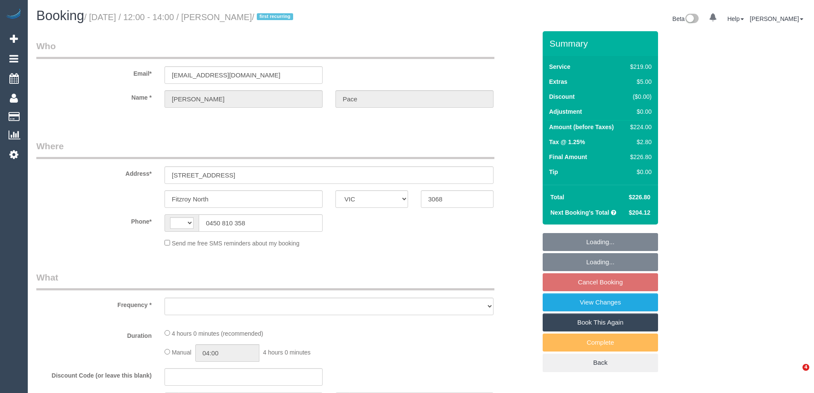
select select "VIC"
select select "string:AU"
select select "object:291"
select select "string:stripe-pm_1S4uaN2GScqysDRVTctBE4O2"
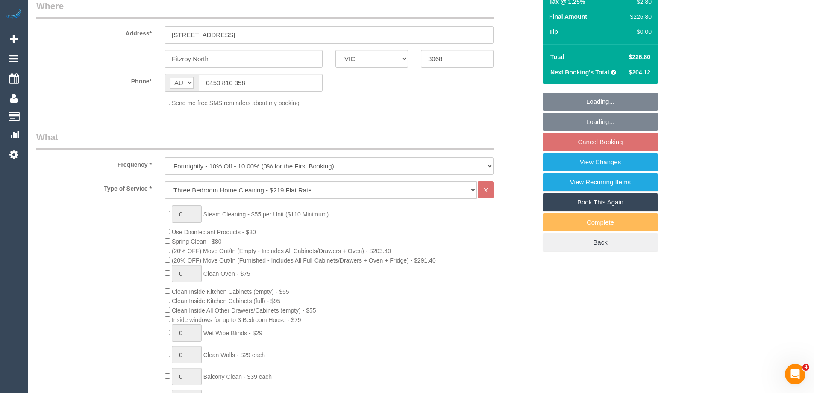
select select "number:27"
select select "number:14"
select select "number:19"
select select "number:22"
select select "number:34"
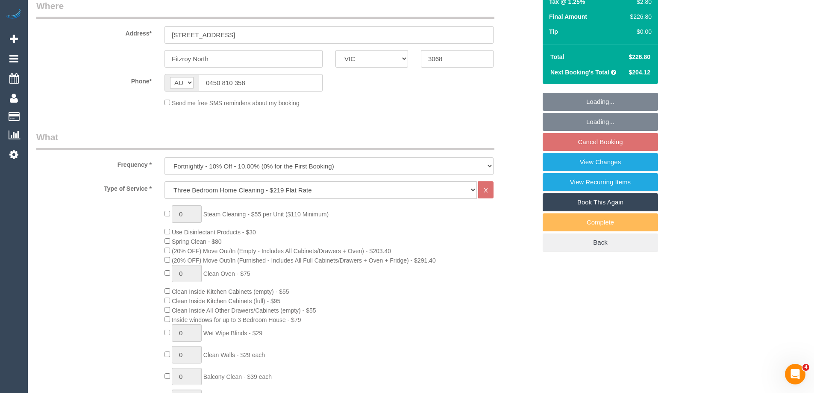
select select "number:12"
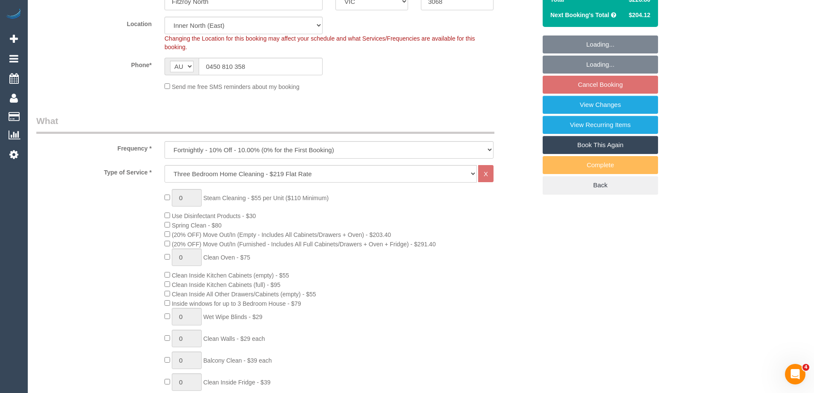
select select "object:789"
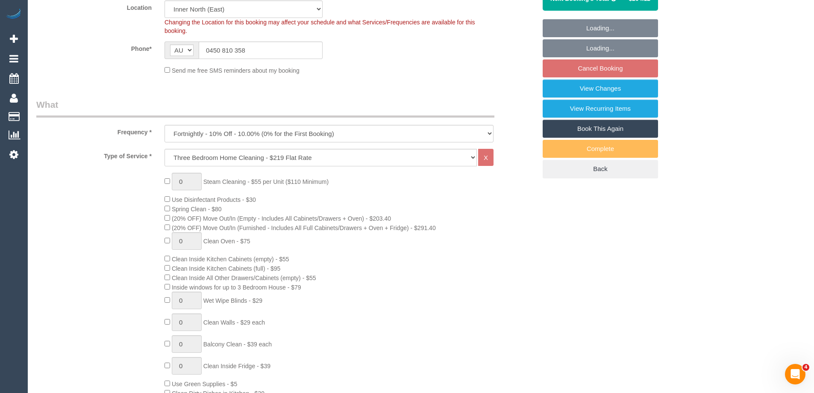
select select "spot1"
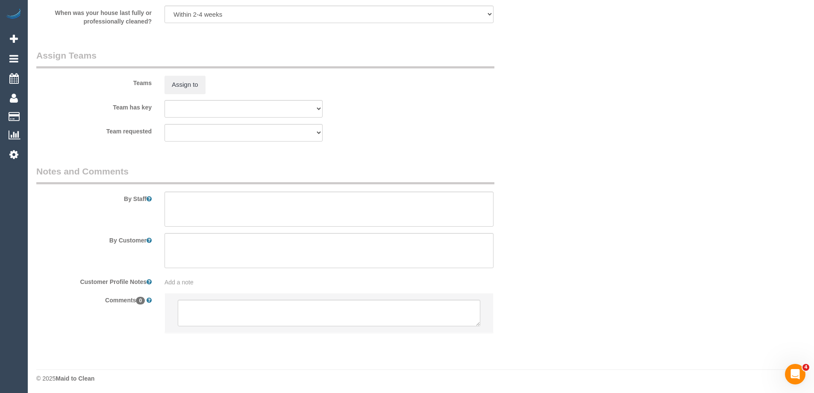
scroll to position [1249, 0]
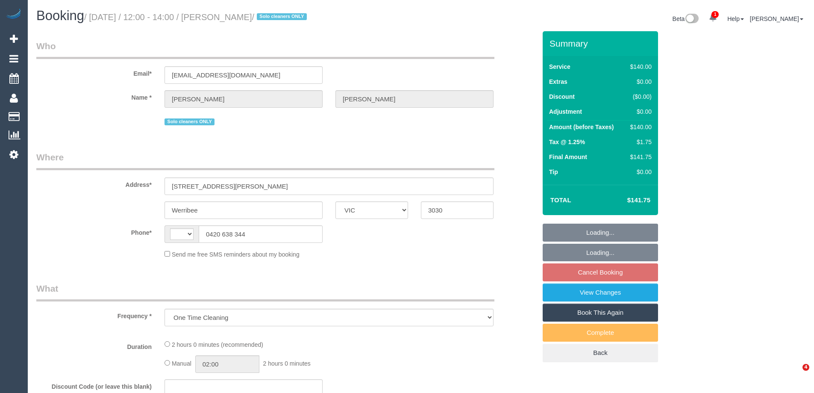
select select "VIC"
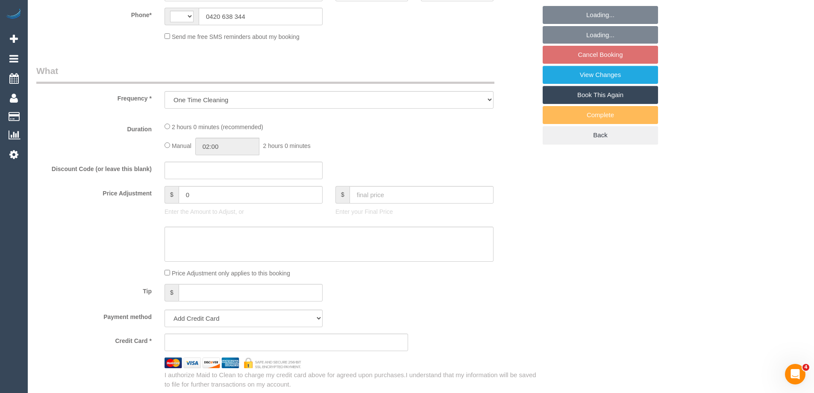
select select "string:stripe-pm_1RdnmW2GScqysDRVN1oUDsNh"
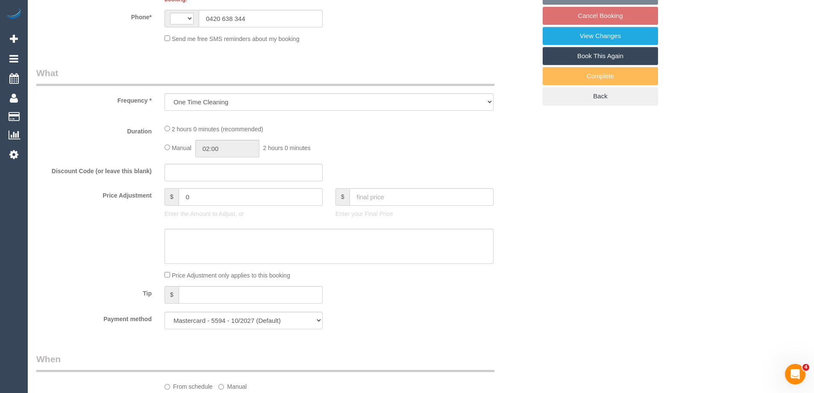
select select "object:571"
select select "string:AU"
select select "spot1"
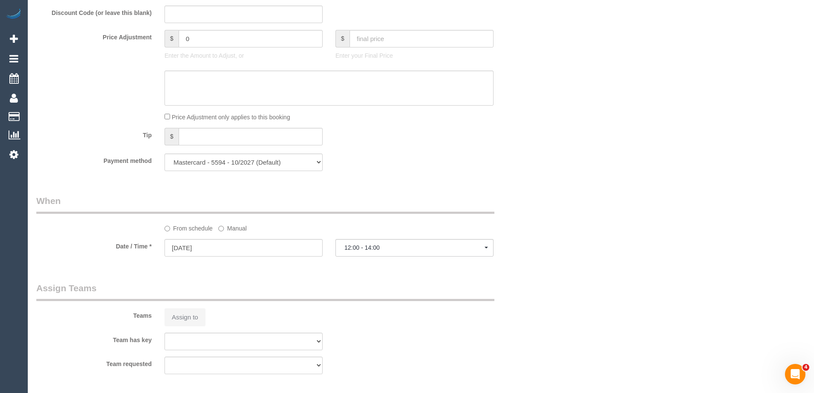
select select "number:29"
select select "number:14"
select select "number:19"
select select "number:24"
select select "number:13"
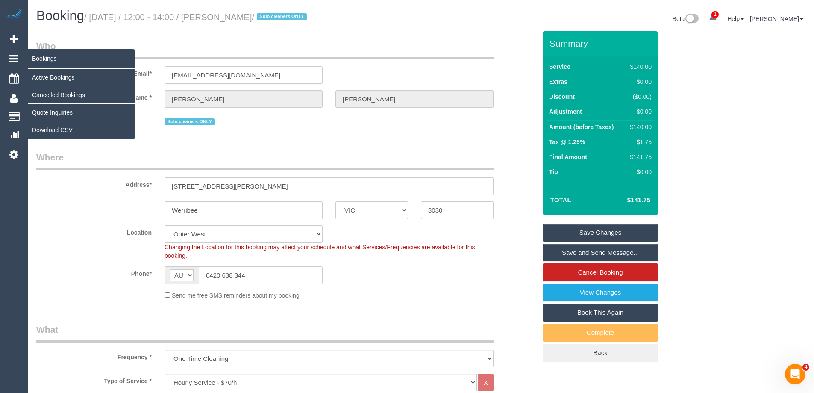
drag, startPoint x: 292, startPoint y: 75, endPoint x: 20, endPoint y: 64, distance: 272.5
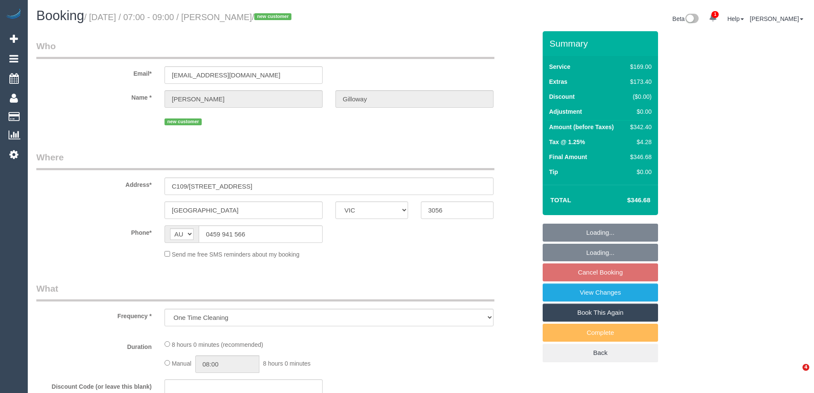
select select "VIC"
select select "string:stripe-pm_1S4tRO2GScqysDRVErmSqTUZ"
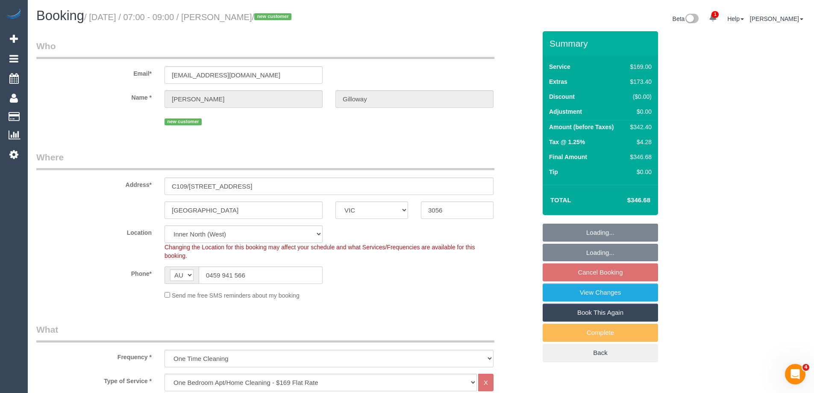
select select "object:664"
select select "number:28"
select select "number:14"
select select "number:18"
select select "number:22"
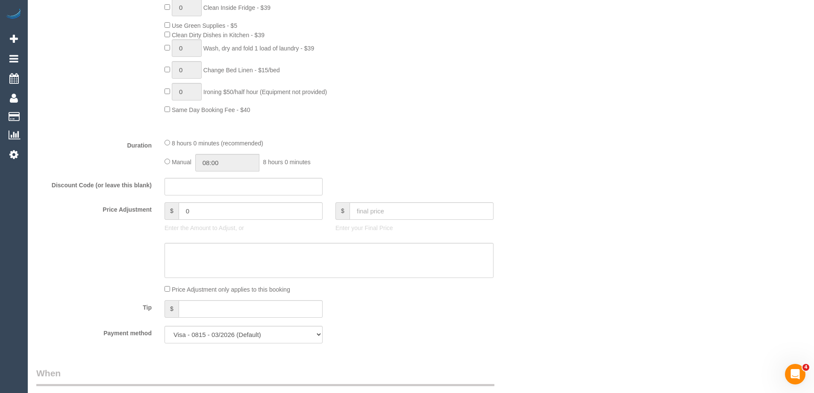
scroll to position [598, 0]
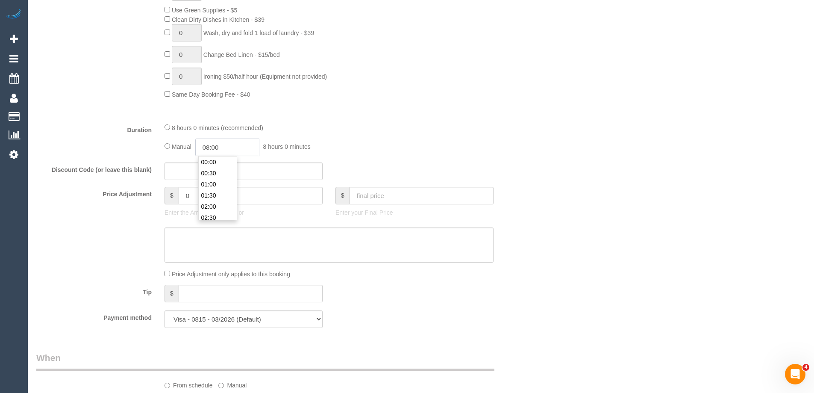
click at [219, 150] on input "08:00" at bounding box center [227, 147] width 64 height 18
type input "06:30"
click at [221, 157] on li "06:30" at bounding box center [218, 156] width 38 height 11
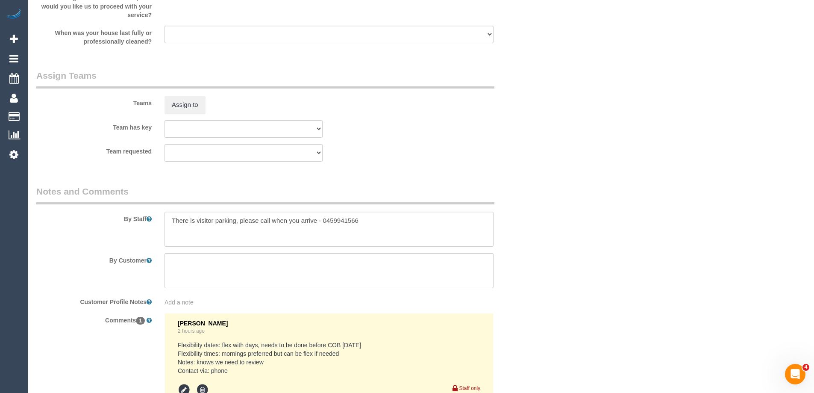
scroll to position [1367, 0]
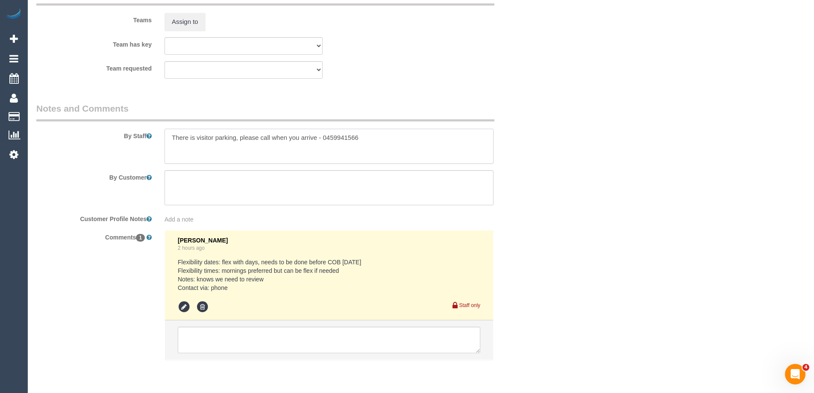
click at [170, 135] on textarea at bounding box center [329, 146] width 329 height 35
type textarea "Estimated time of 5.5-6.5 hrs. There is visitor parking, please call when you a…"
click at [217, 349] on textarea at bounding box center [329, 339] width 303 height 26
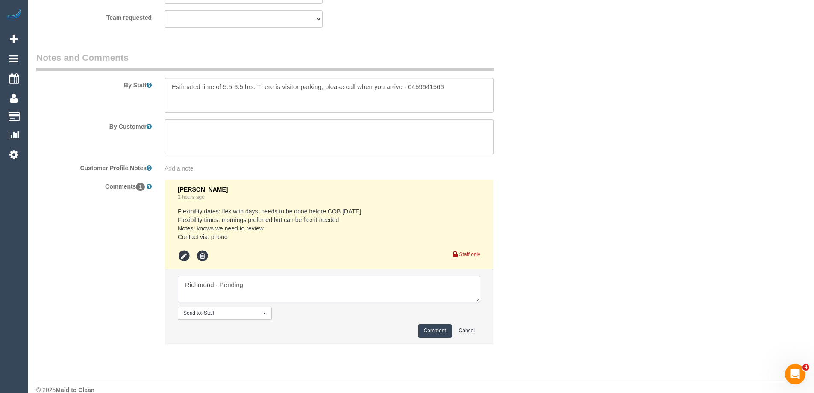
scroll to position [1432, 0]
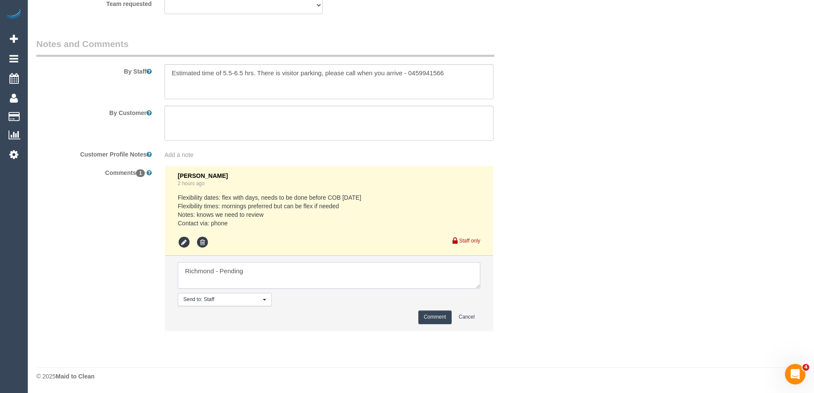
type textarea "Richmond - Pending"
click at [432, 321] on button "Comment" at bounding box center [434, 316] width 33 height 13
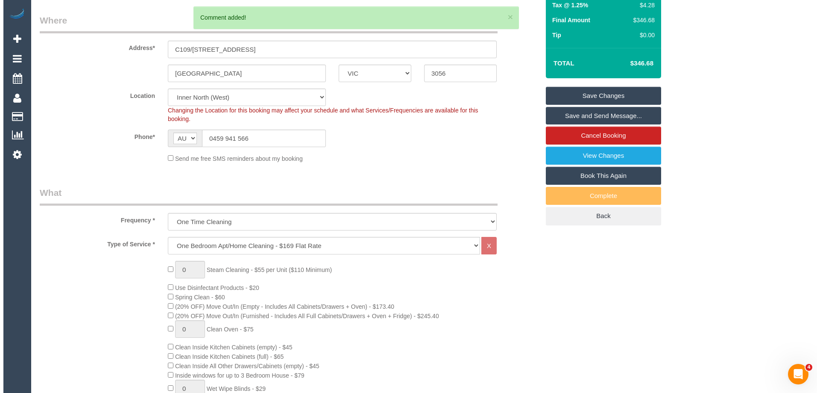
scroll to position [0, 0]
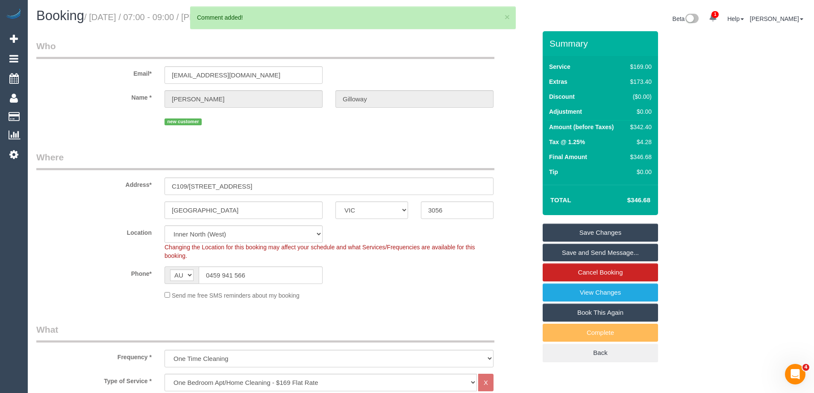
click at [572, 233] on link "Save Changes" at bounding box center [600, 232] width 115 height 18
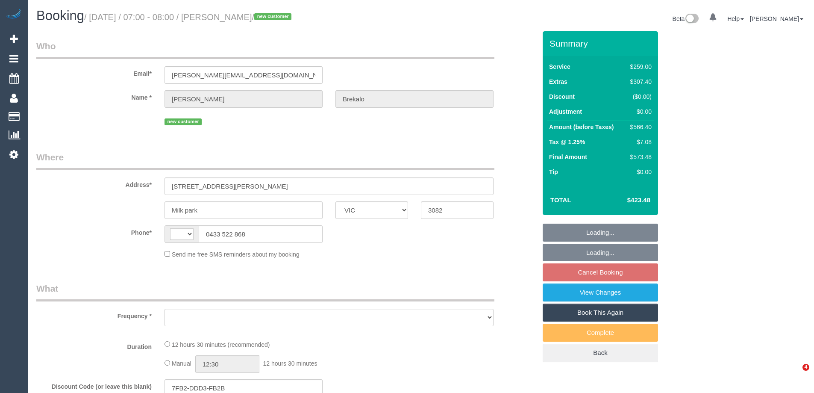
select select "VIC"
select select "string:AU"
select select "object:573"
select select "string:stripe-pm_1S0YkL2GScqysDRVFVnS0RNr"
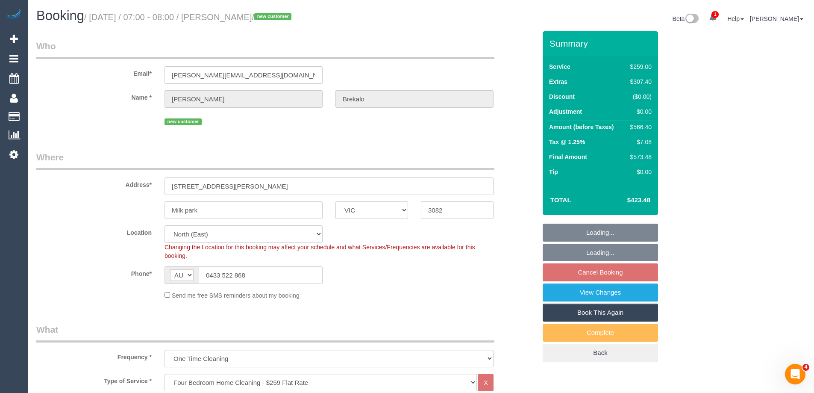
select select "number:30"
select select "number:14"
select select "number:19"
select select "number:24"
select select "object:1463"
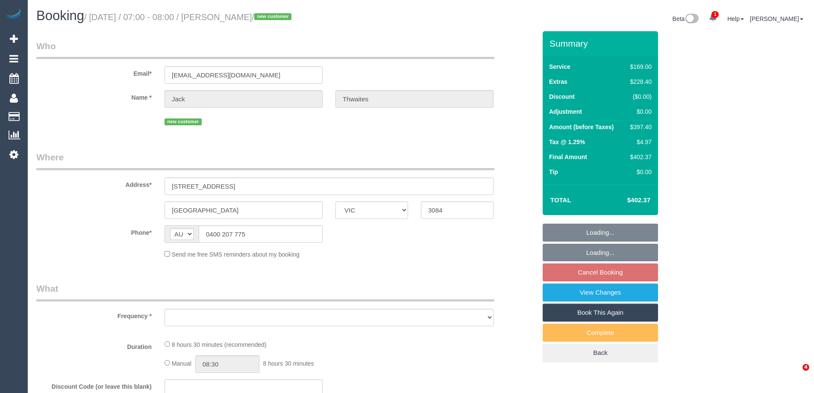
select select "VIC"
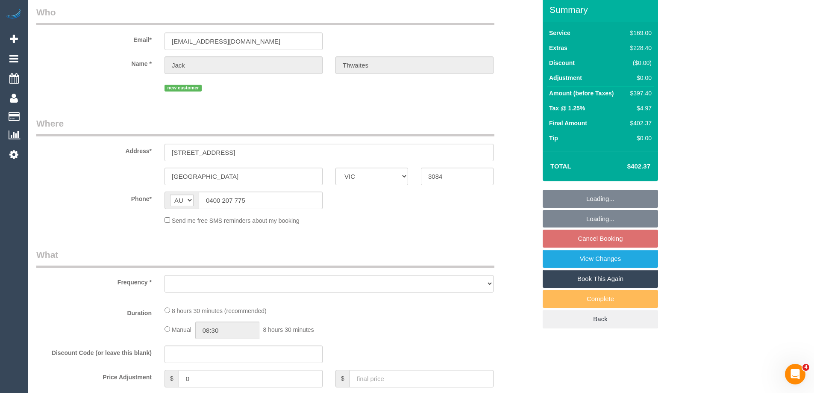
select select "number:28"
select select "number:14"
select select "number:19"
select select "number:24"
select select "number:13"
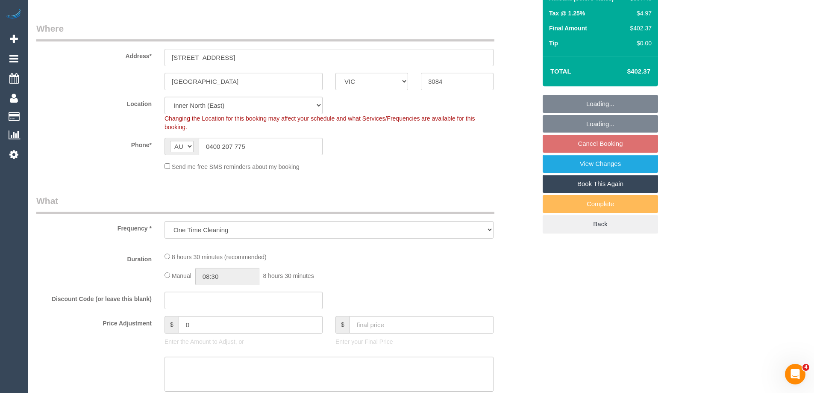
select select "object:728"
select select "string:stripe-pm_1S3mdV2GScqysDRVfCe8jw6Y"
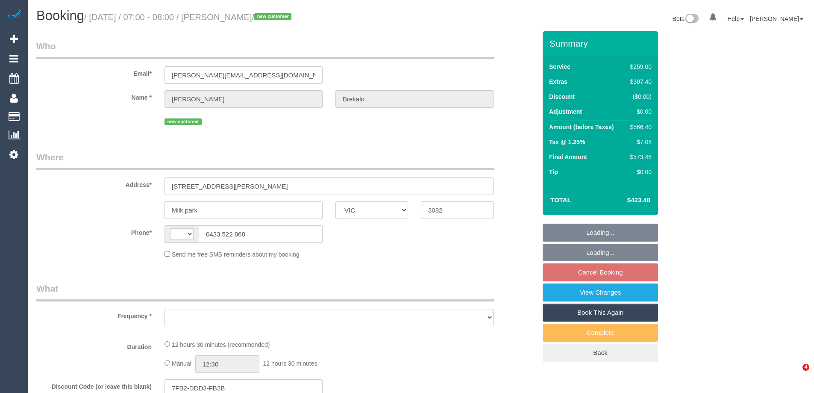
select select "VIC"
select select "string:AU"
select select "object:540"
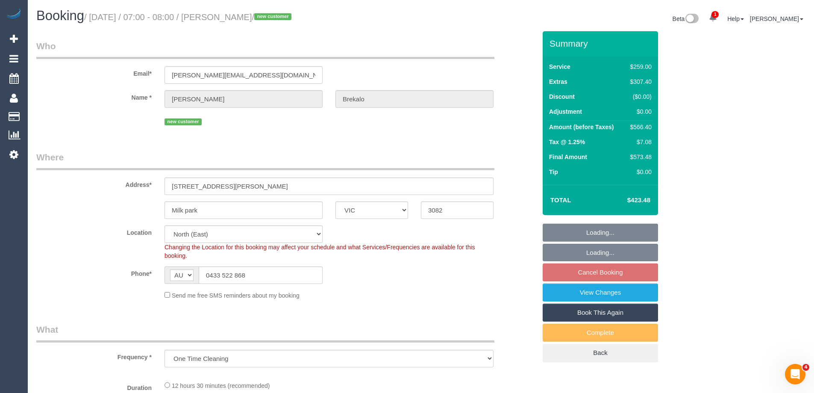
select select "string:stripe-pm_1S0YkL2GScqysDRVFVnS0RNr"
select select "number:30"
select select "number:14"
select select "number:19"
select select "number:24"
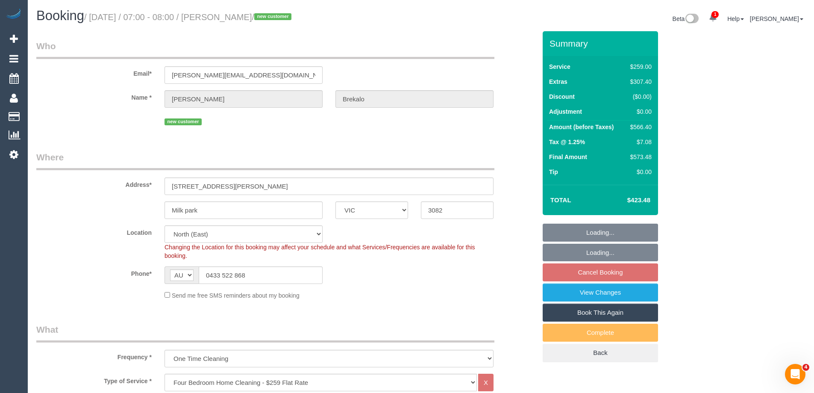
select select "object:1449"
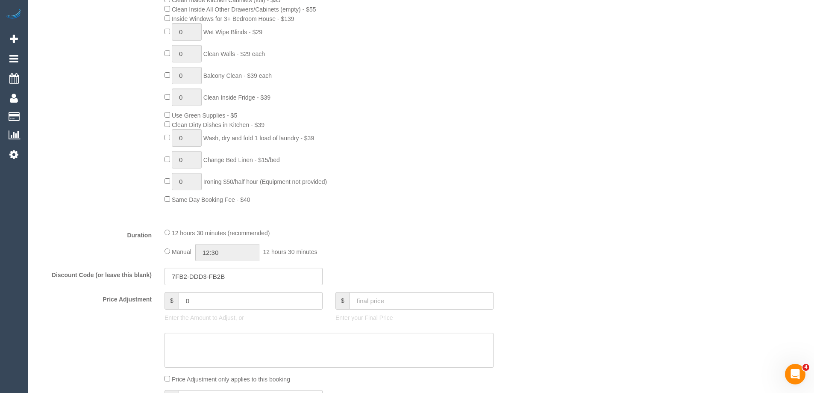
scroll to position [641, 0]
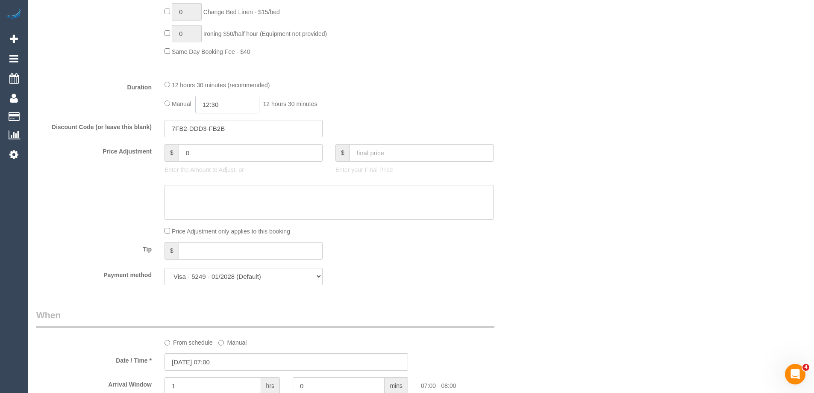
click at [218, 103] on input "12:30" at bounding box center [227, 105] width 64 height 18
type input "10:30"
click at [212, 155] on li "10:30" at bounding box center [218, 154] width 38 height 11
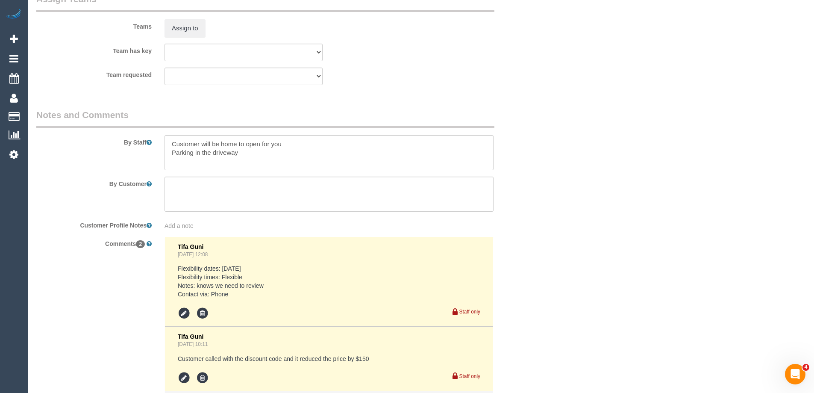
scroll to position [1410, 0]
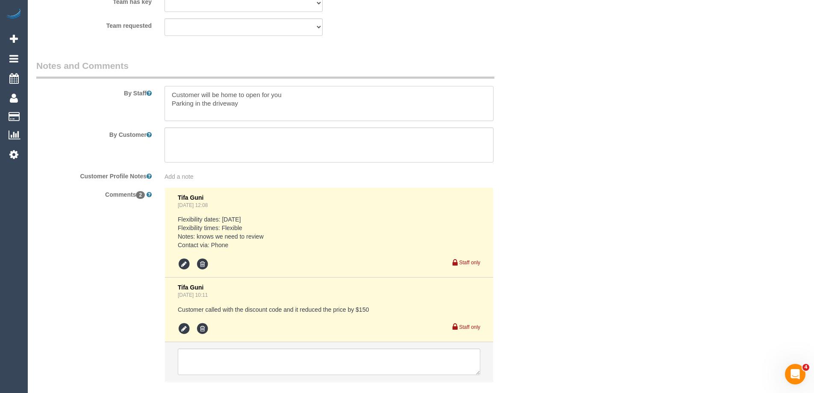
click at [168, 92] on textarea at bounding box center [329, 103] width 329 height 35
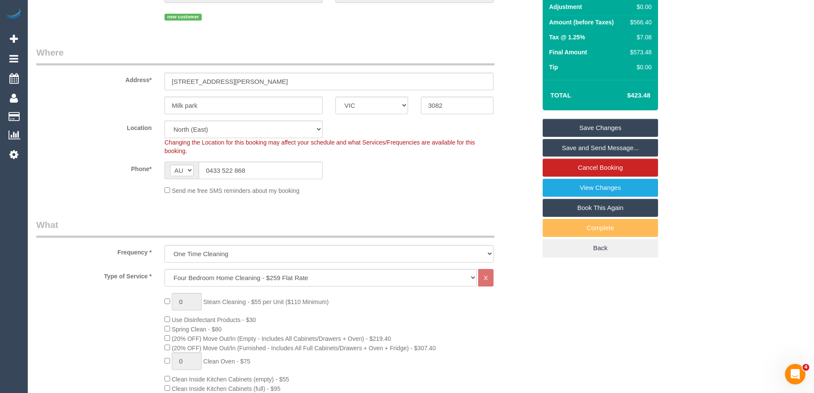
scroll to position [0, 0]
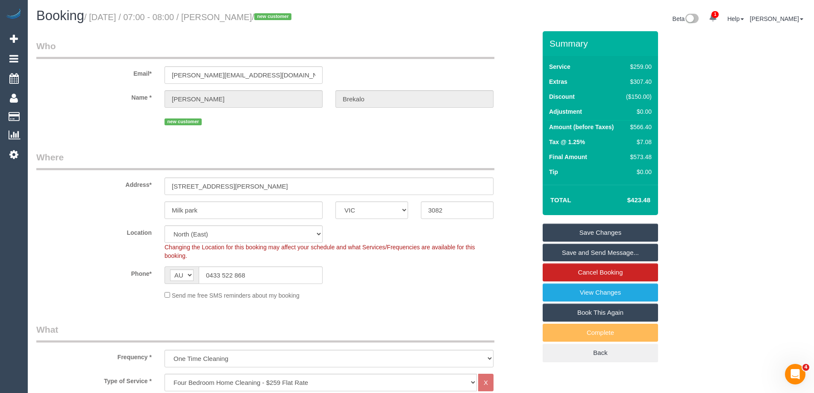
type textarea "Estimated time of 8.5-10.5 hours. Customer will be home to open for you Parking…"
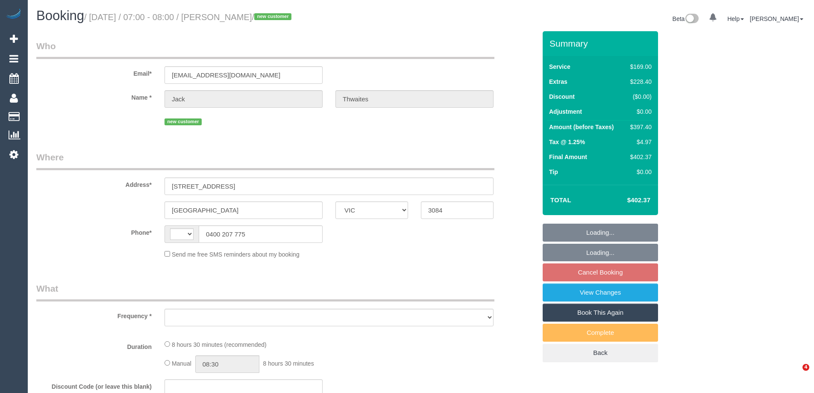
select select "VIC"
select select "string:AU"
select select "object:657"
select select "string:stripe-pm_1S3mdV2GScqysDRVfCe8jw6Y"
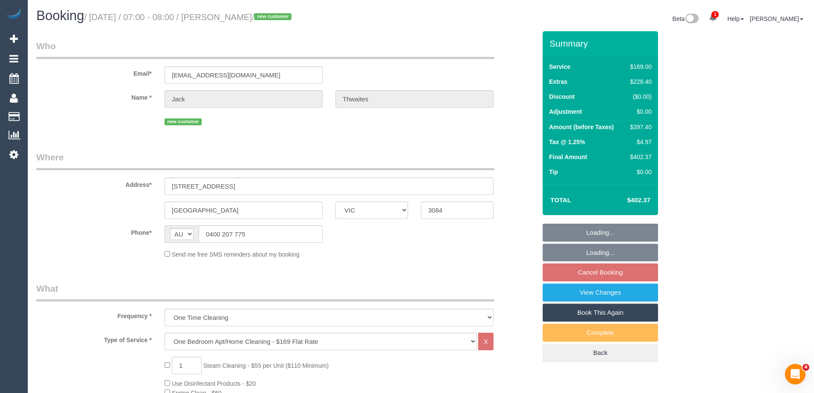
select select "number:28"
select select "number:14"
select select "number:19"
select select "number:24"
select select "number:13"
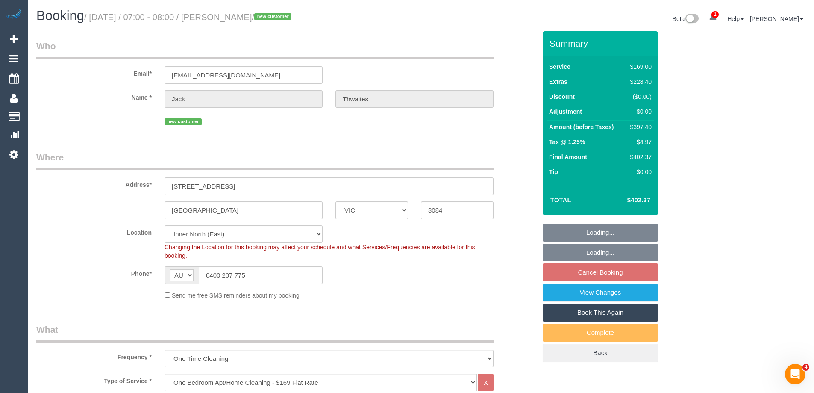
select select "object:1616"
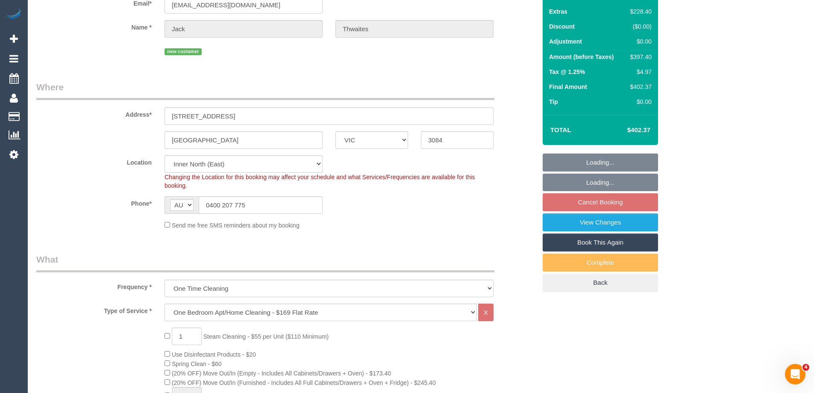
scroll to position [128, 0]
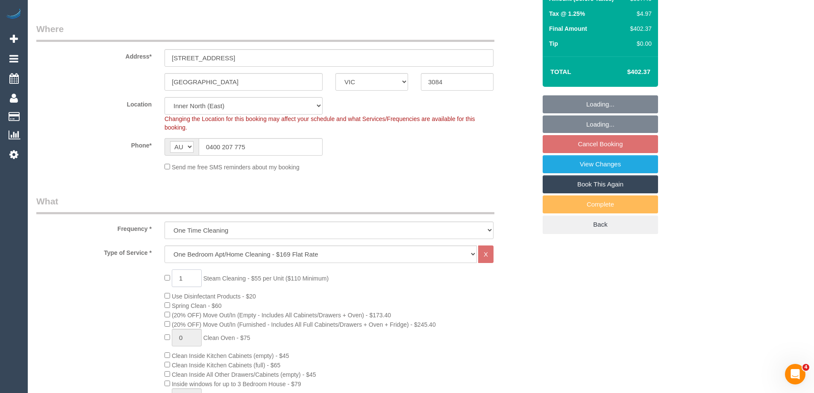
drag, startPoint x: 183, startPoint y: 279, endPoint x: 170, endPoint y: 279, distance: 13.3
click at [170, 279] on span "1 Steam Cleaning - $55 per Unit ($110 Minimum)" at bounding box center [247, 278] width 164 height 7
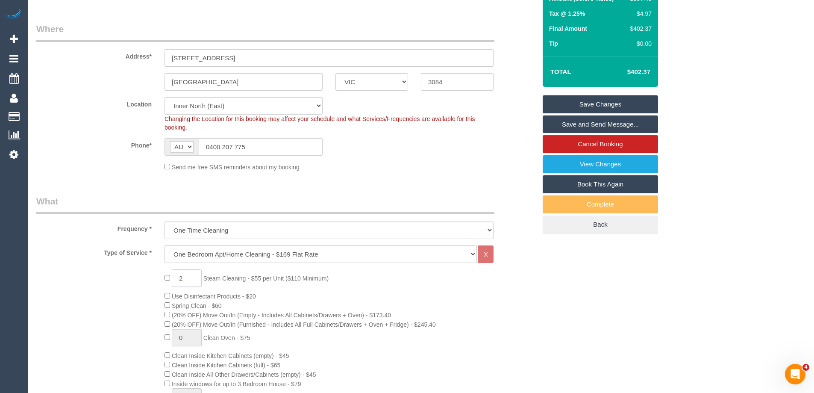
type input "2"
click at [126, 165] on div "Send me free SMS reminders about my booking" at bounding box center [286, 166] width 513 height 9
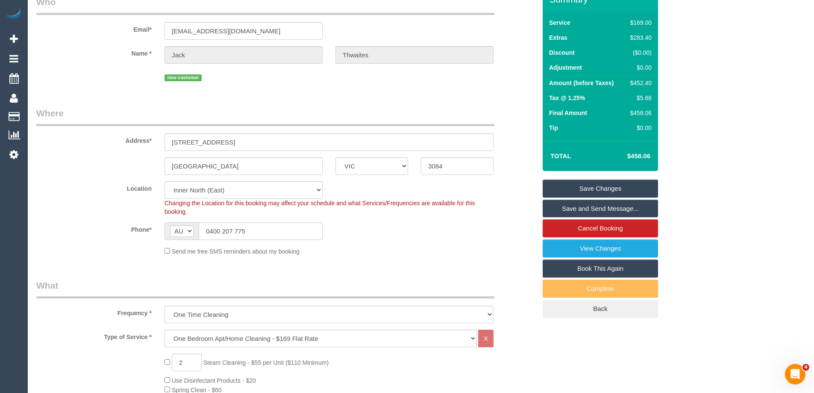
scroll to position [43, 0]
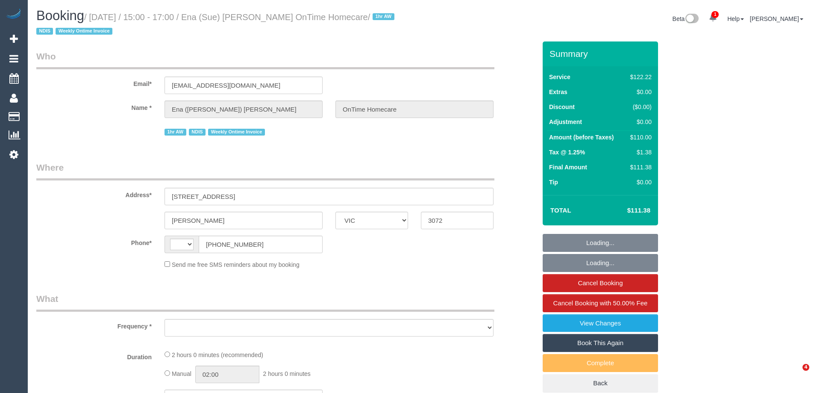
select select "VIC"
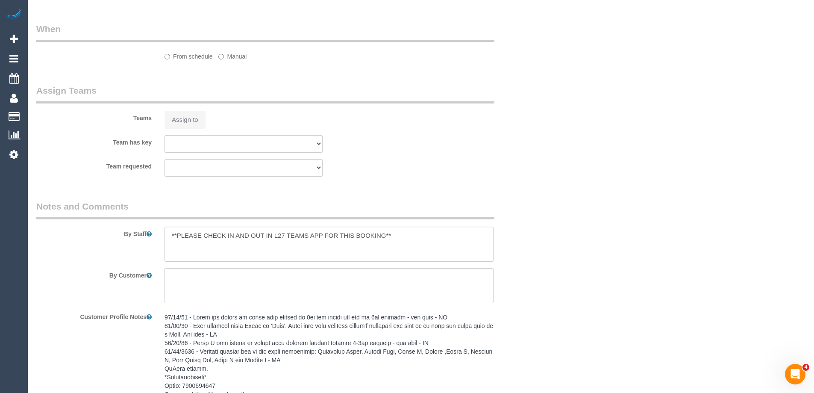
select select "string:AU"
select select "object:557"
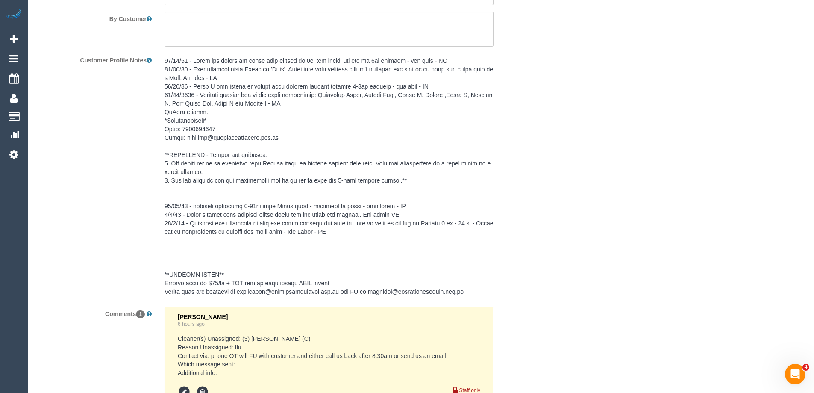
select select "number:32"
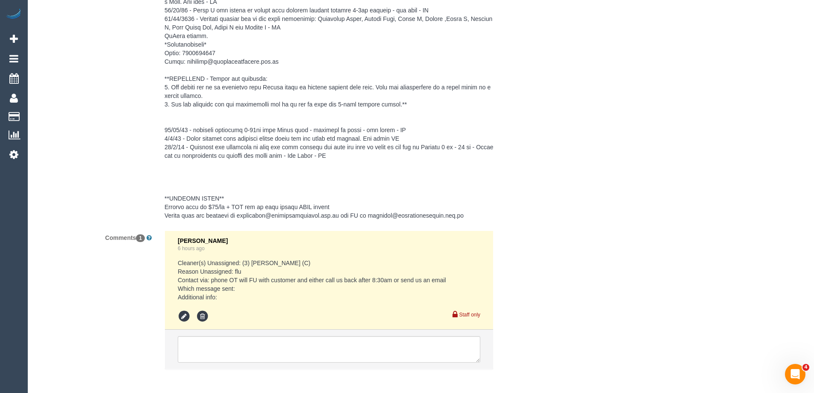
scroll to position [1416, 0]
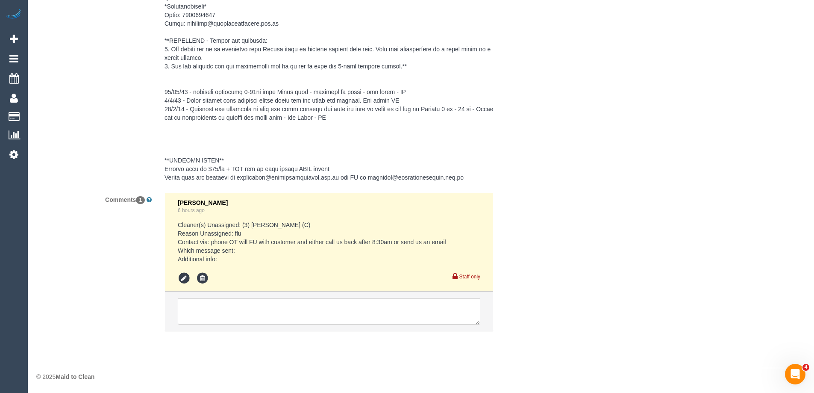
select select "object:1407"
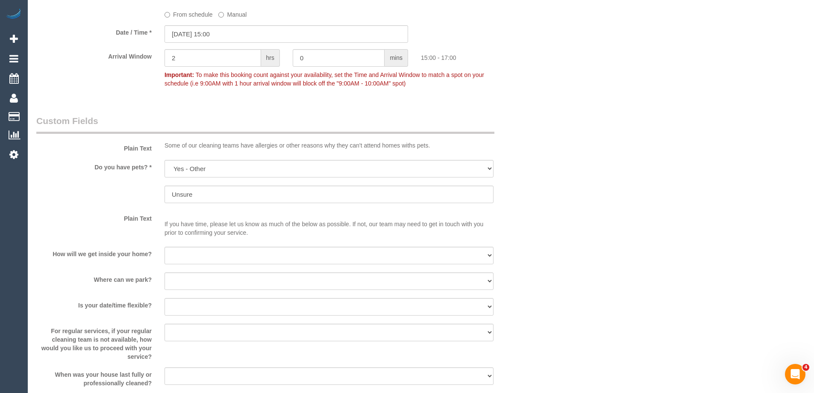
scroll to position [0, 0]
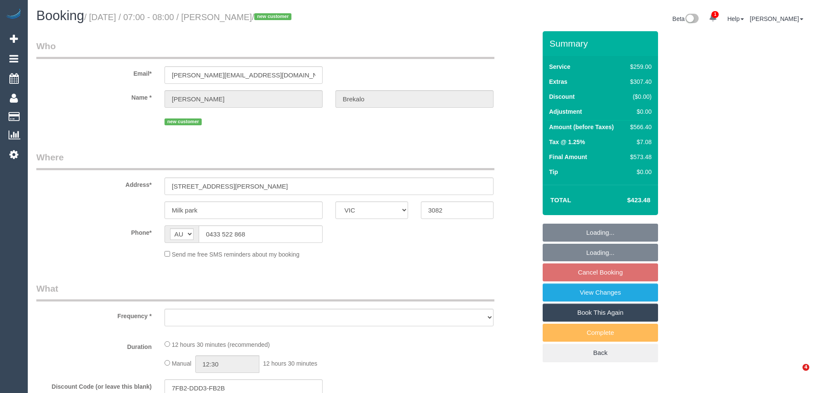
select select "VIC"
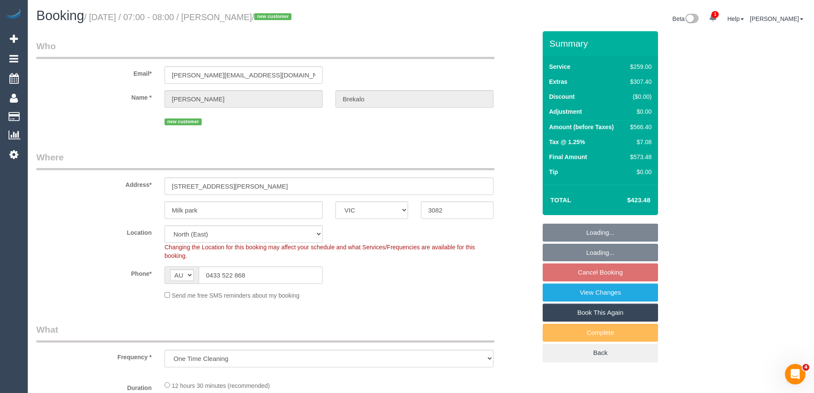
select select "object:586"
select select "string:stripe-pm_1S0YkL2GScqysDRVFVnS0RNr"
select select "number:30"
select select "number:14"
select select "number:19"
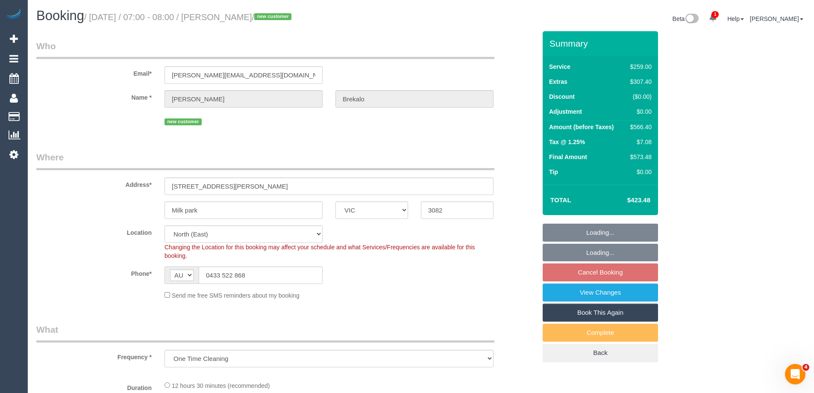
select select "number:24"
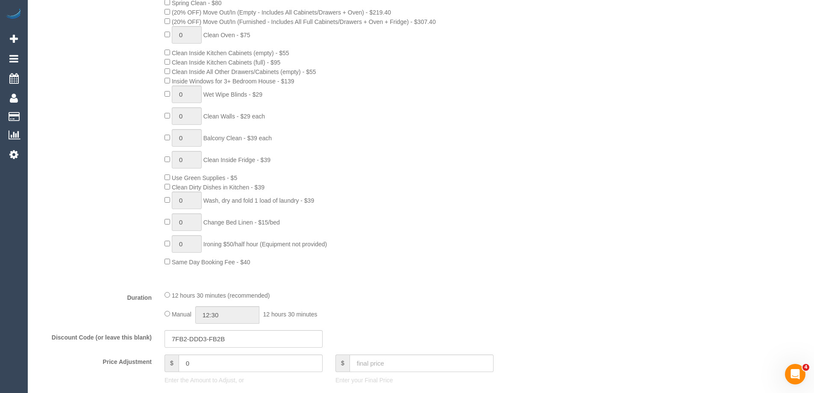
scroll to position [556, 0]
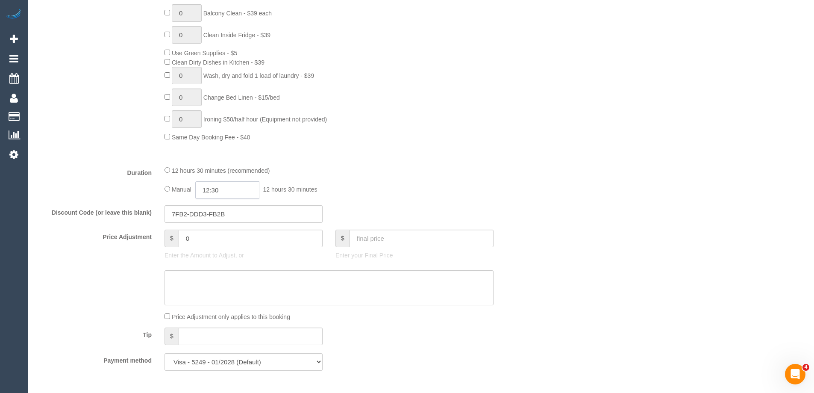
click at [234, 194] on input "12:30" at bounding box center [227, 190] width 64 height 18
click at [212, 218] on li "05:00" at bounding box center [218, 220] width 38 height 11
drag, startPoint x: 224, startPoint y: 191, endPoint x: 216, endPoint y: 191, distance: 7.7
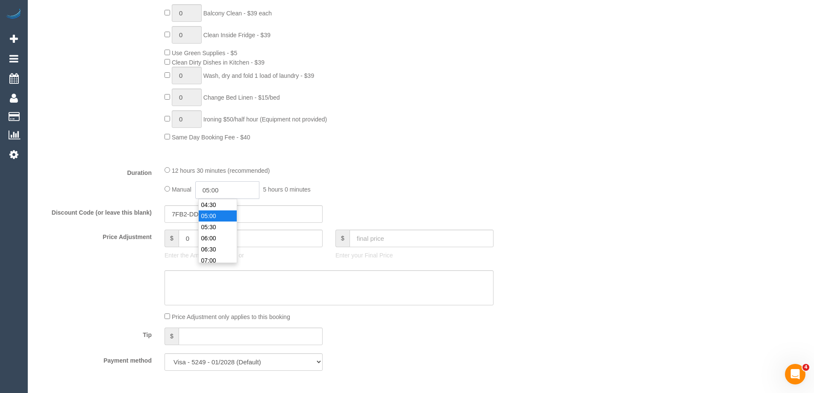
click at [216, 191] on input "05:00" at bounding box center [227, 190] width 64 height 18
type input "05:15"
click at [331, 171] on div "12 hours 30 minutes (recommended)" at bounding box center [329, 169] width 329 height 9
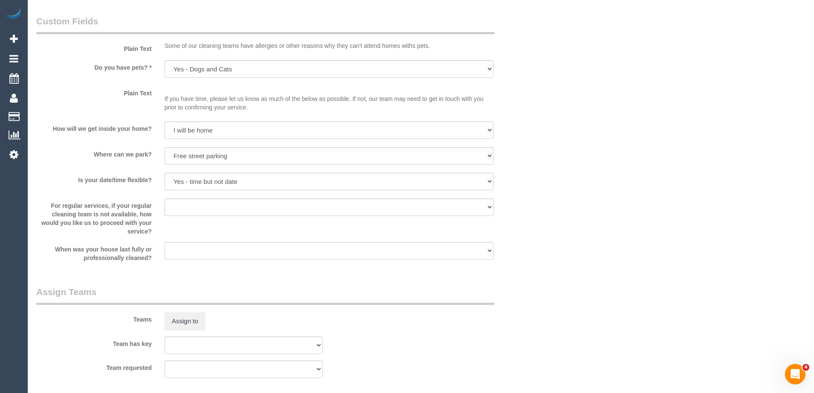
scroll to position [1325, 0]
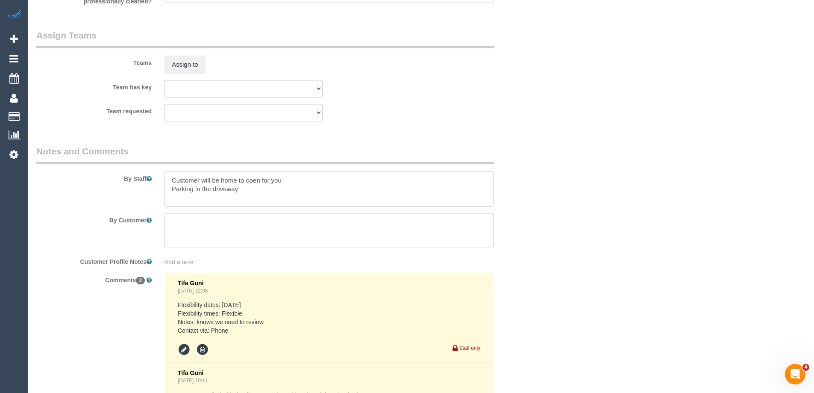
click at [167, 178] on textarea at bounding box center [329, 188] width 329 height 35
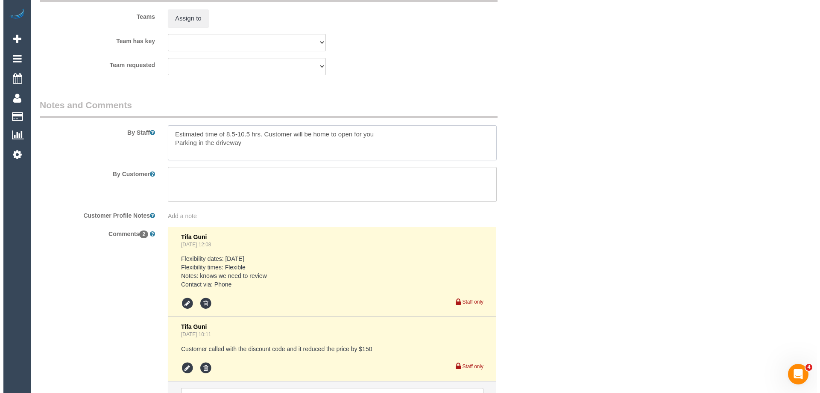
scroll to position [1290, 0]
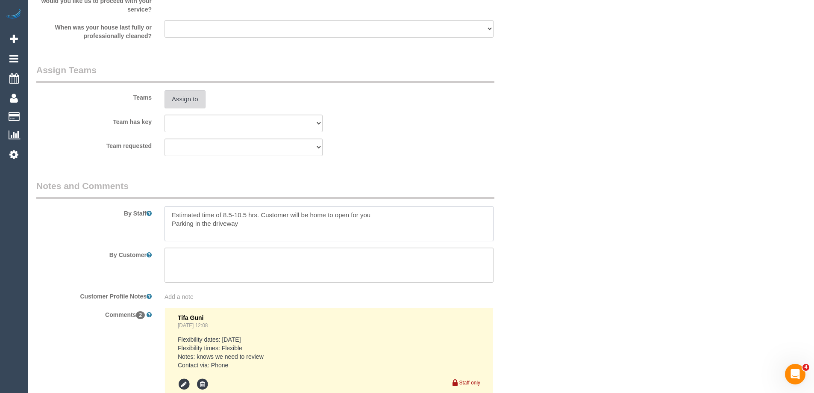
type textarea "Estimated time of 8.5-10.5 hrs. Customer will be home to open for you Parking i…"
click at [179, 100] on button "Assign to" at bounding box center [185, 99] width 41 height 18
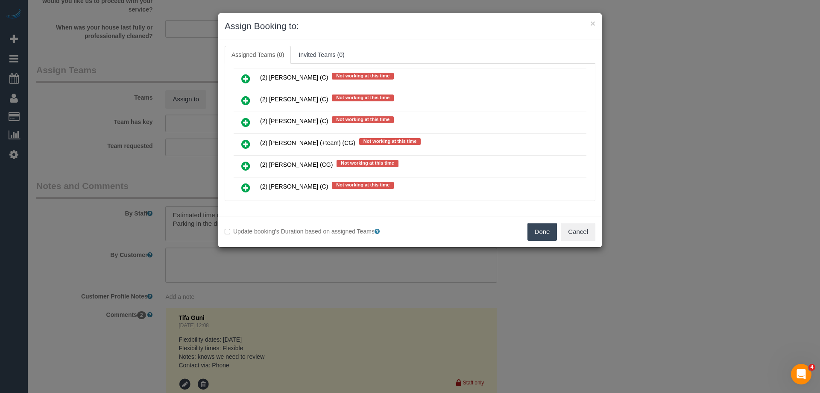
scroll to position [769, 0]
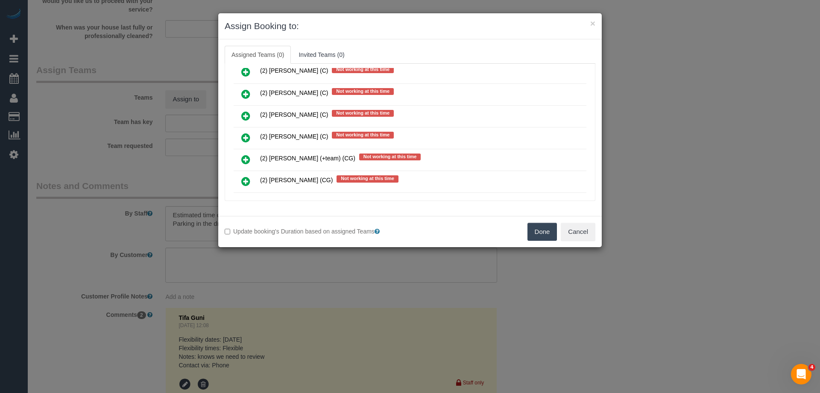
click at [245, 158] on icon at bounding box center [245, 159] width 9 height 10
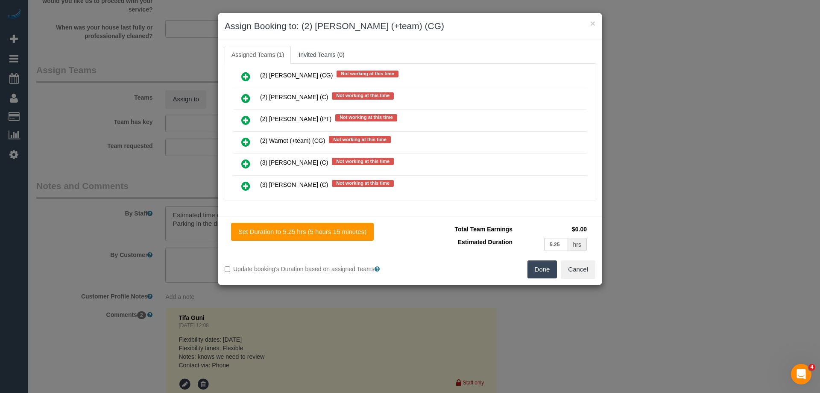
click at [246, 142] on icon at bounding box center [245, 142] width 9 height 10
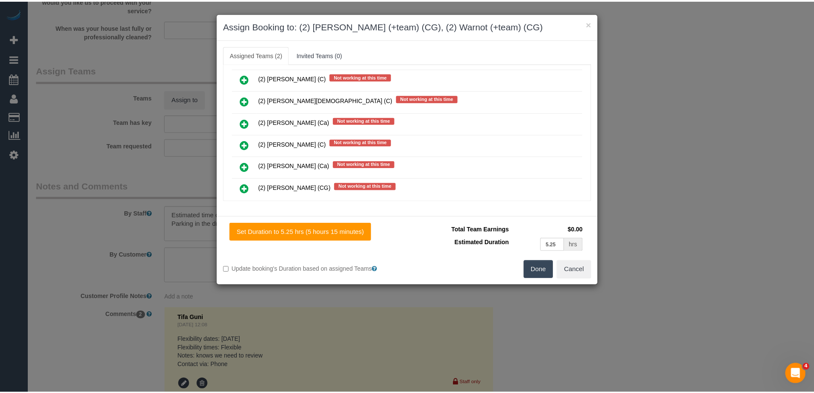
scroll to position [0, 0]
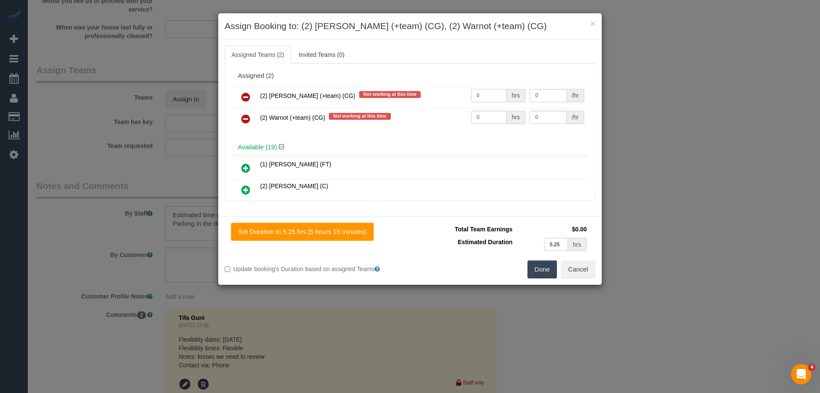
drag, startPoint x: 494, startPoint y: 96, endPoint x: 432, endPoint y: 99, distance: 61.6
click at [432, 99] on tr "(2) Maria (+team) (CG) Not working at this time 0 hrs 0 /hr" at bounding box center [410, 97] width 353 height 22
type input "1"
drag, startPoint x: 489, startPoint y: 121, endPoint x: 438, endPoint y: 113, distance: 51.9
click at [438, 113] on tr "(2) Warnot (+team) (CG) Not working at this time 0 hrs 0 /hr" at bounding box center [410, 119] width 353 height 22
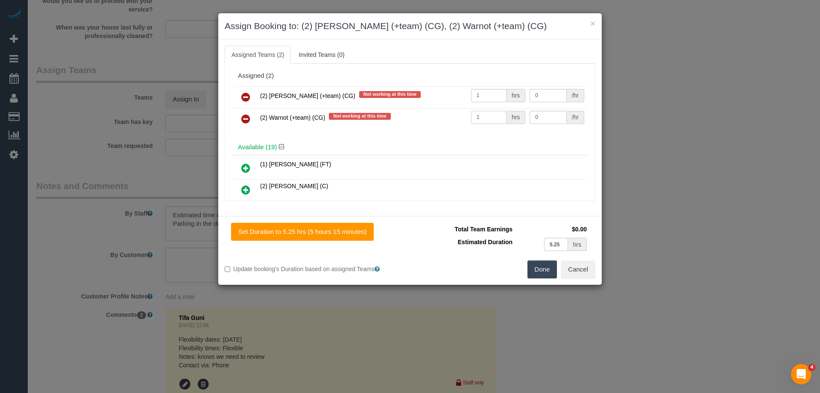
type input "1"
drag, startPoint x: 553, startPoint y: 94, endPoint x: 465, endPoint y: 94, distance: 87.2
click at [465, 94] on tr "(2) Maria (+team) (CG) Not working at this time 1 hrs 0 /hr" at bounding box center [410, 97] width 353 height 22
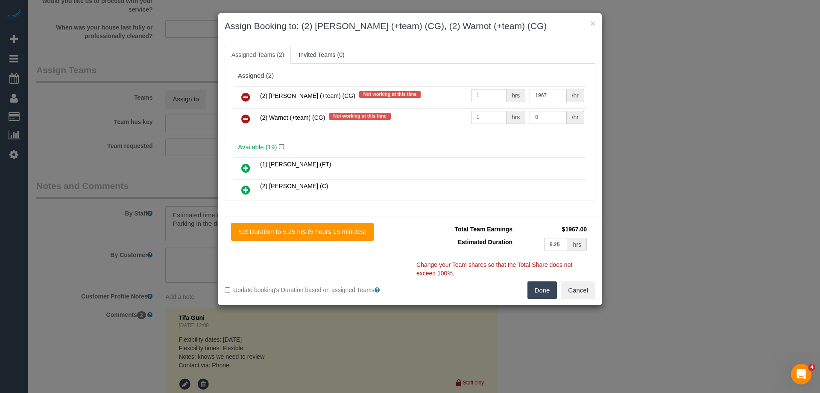
drag, startPoint x: 556, startPoint y: 95, endPoint x: 448, endPoint y: 94, distance: 108.6
click at [448, 94] on tr "(2) Maria (+team) (CG) Not working at this time 1 hrs 1967 /hr" at bounding box center [410, 97] width 353 height 22
type input "197.5"
drag, startPoint x: 541, startPoint y: 117, endPoint x: 382, endPoint y: 117, distance: 159.8
click at [391, 117] on tr "(2) Warnot (+team) (CG) Not working at this time 1 hrs 0 /hr" at bounding box center [410, 119] width 353 height 22
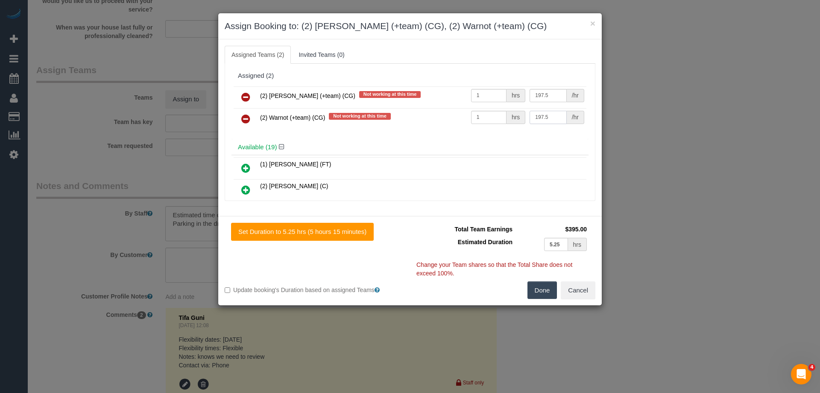
type input "197.5"
click at [535, 290] on button "Done" at bounding box center [543, 290] width 30 height 18
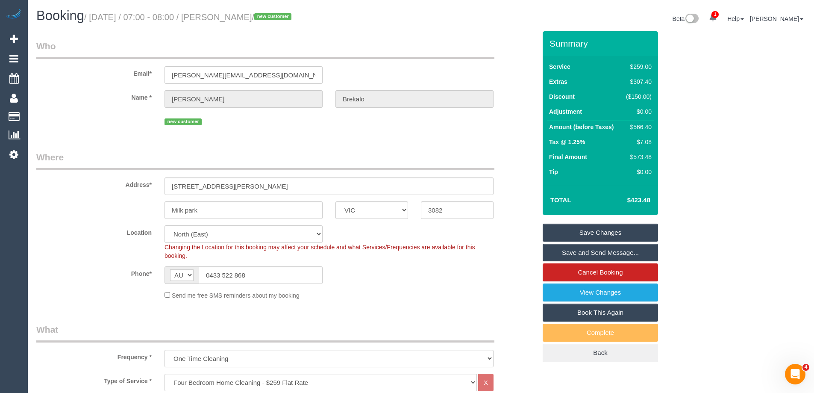
drag, startPoint x: 285, startPoint y: 17, endPoint x: 235, endPoint y: 14, distance: 50.5
click at [235, 14] on small "/ September 11, 2025 / 07:00 - 08:00 / Anita Brekalo / new customer" at bounding box center [189, 16] width 210 height 9
copy small "Anita Brekalo"
click at [570, 253] on link "Save and Send Message..." at bounding box center [600, 253] width 115 height 18
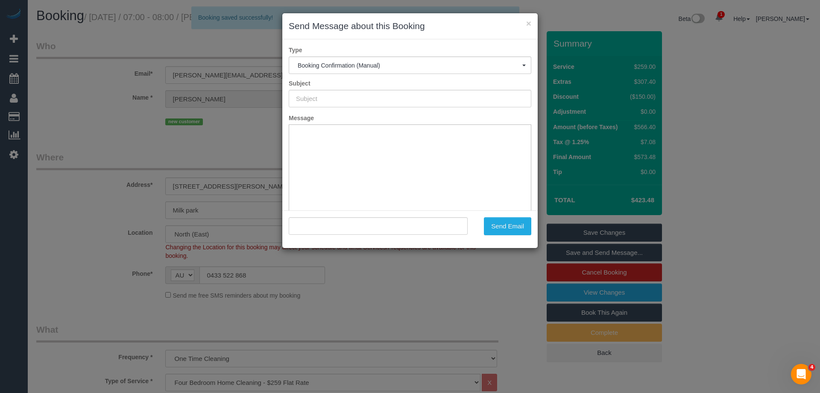
type input "Booking Confirmed"
type input ""Anita Brekalo" <anita_brekalo@yahoo.com>"
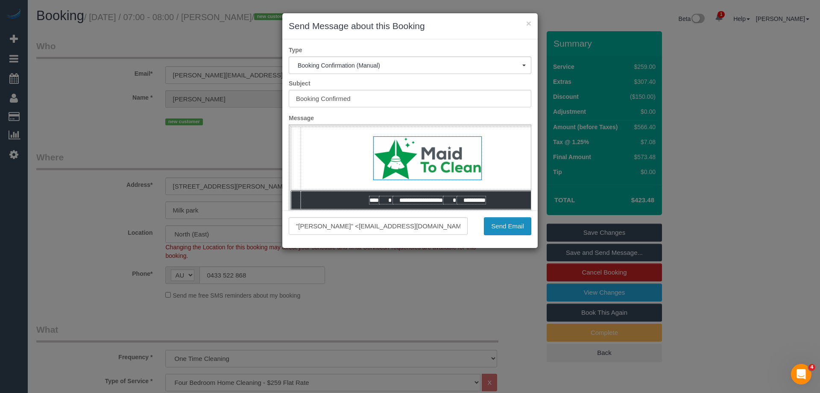
click at [498, 228] on button "Send Email" at bounding box center [507, 226] width 47 height 18
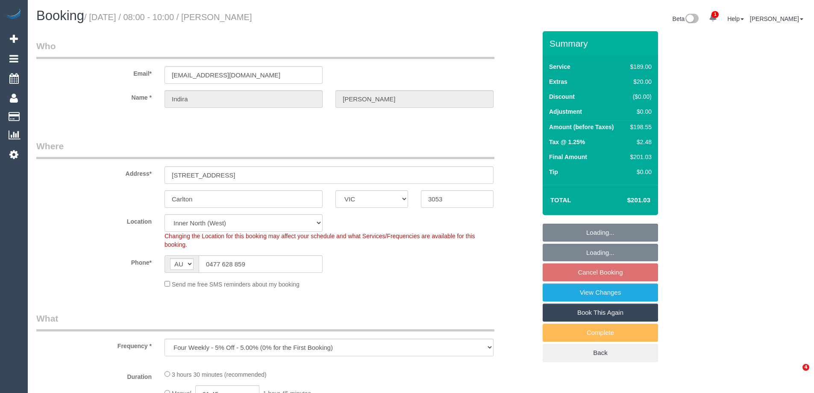
select select "VIC"
select select "object:823"
select select "string:stripe-pm_1Qlj2w2GScqysDRVfUqIB4mP"
select select "number:28"
select select "number:14"
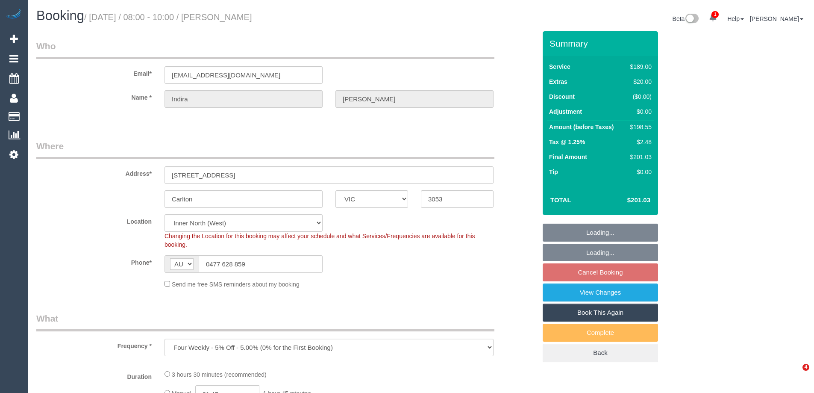
select select "number:20"
select select "number:24"
select select "number:33"
select select "number:13"
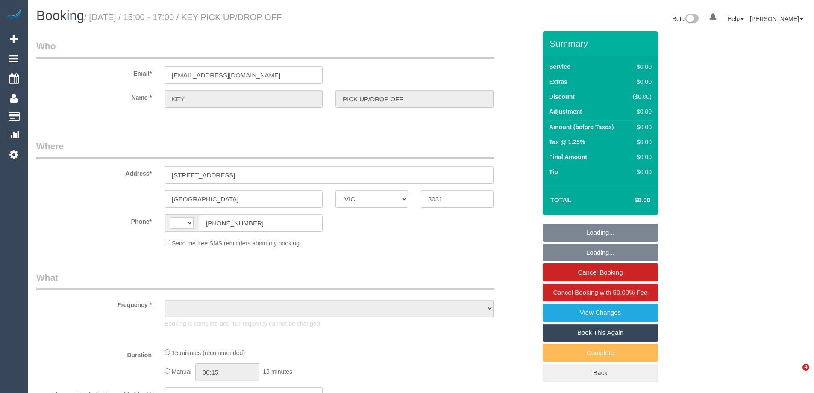
select select "VIC"
select select "string:AU"
select select "object:534"
select select "number:28"
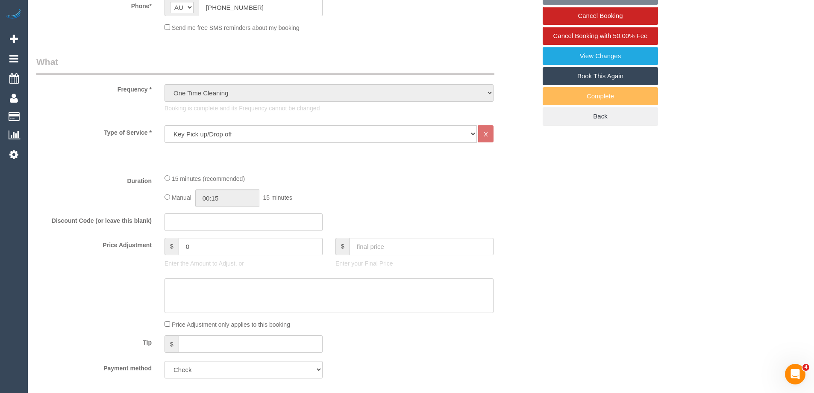
select select "object:719"
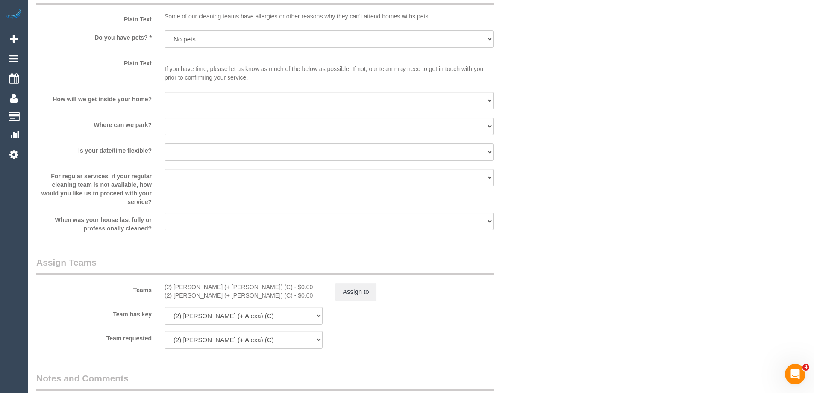
scroll to position [940, 0]
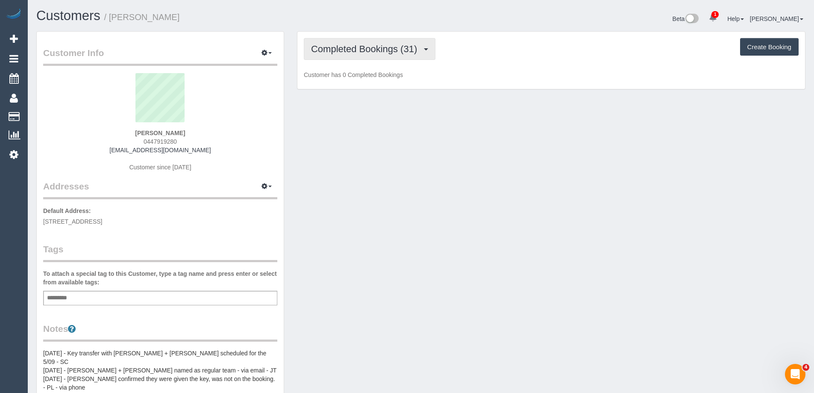
click at [370, 50] on span "Completed Bookings (31)" at bounding box center [366, 49] width 110 height 11
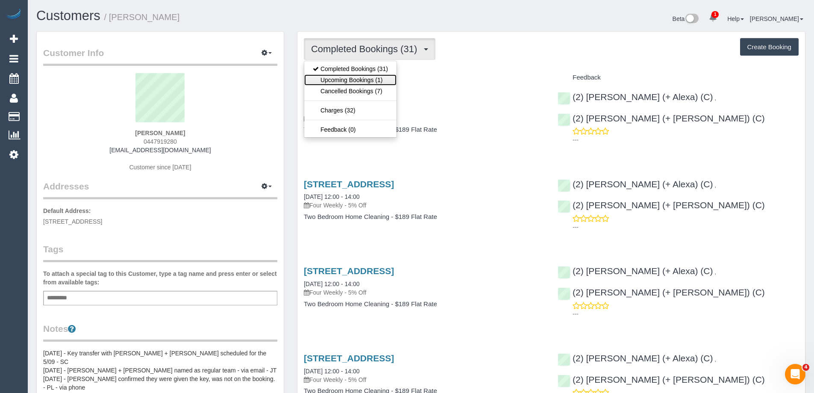
click at [376, 76] on link "Upcoming Bookings (1)" at bounding box center [350, 79] width 92 height 11
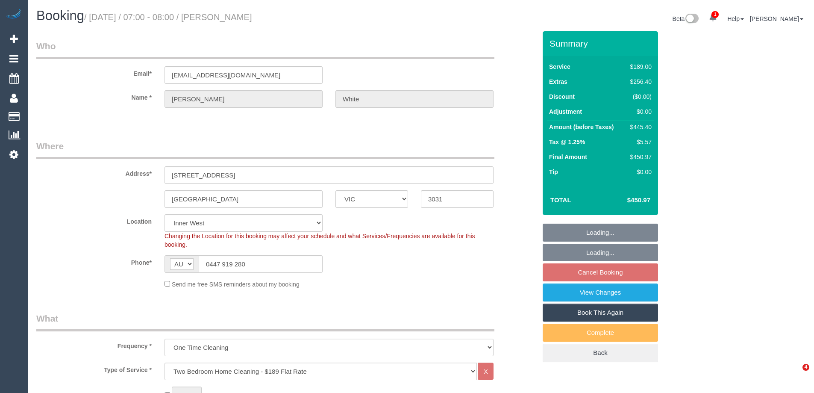
select select "VIC"
select select "string:stripe-pm_1NY0g42GScqysDRVFQgUVHiw"
select select "number:28"
select select "number:17"
select select "number:19"
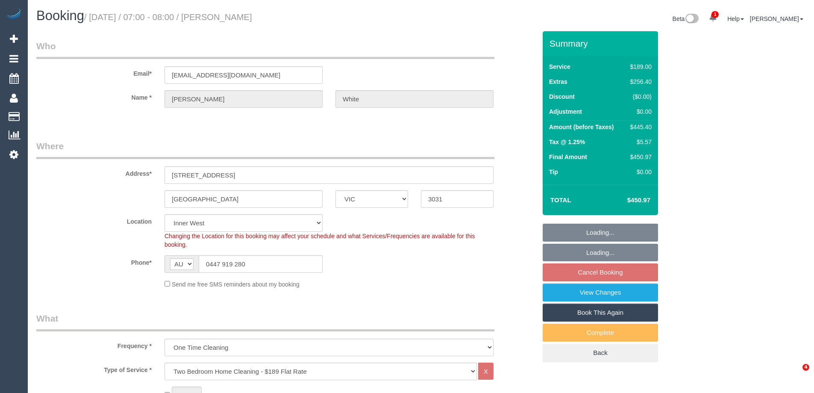
select select "number:25"
select select "object:1477"
select select "spot1"
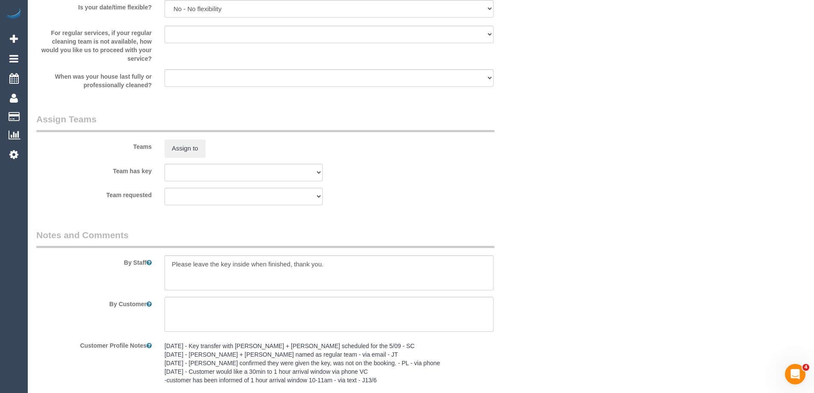
scroll to position [1377, 0]
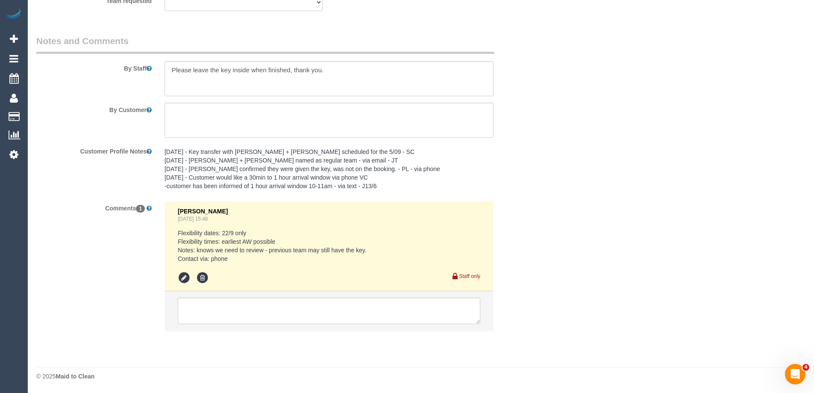
click at [191, 167] on pre "26/08/25 - Key transfer with Alejandro + Alexa scheduled for the 5/09 - SC 07/0…" at bounding box center [329, 168] width 329 height 43
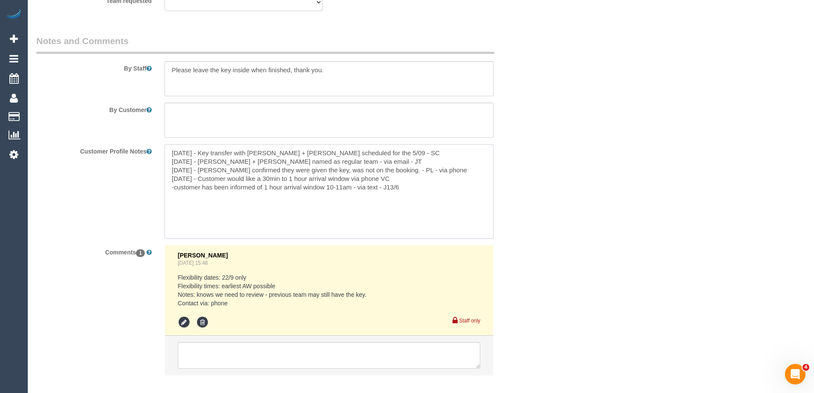
click at [172, 154] on textarea "26/08/25 - Key transfer with Alejandro + Alexa scheduled for the 5/09 - SC 07/0…" at bounding box center [329, 191] width 329 height 94
type textarea "8/09/25 - Key confirmed with customer to have been returned to lockbox - via te…"
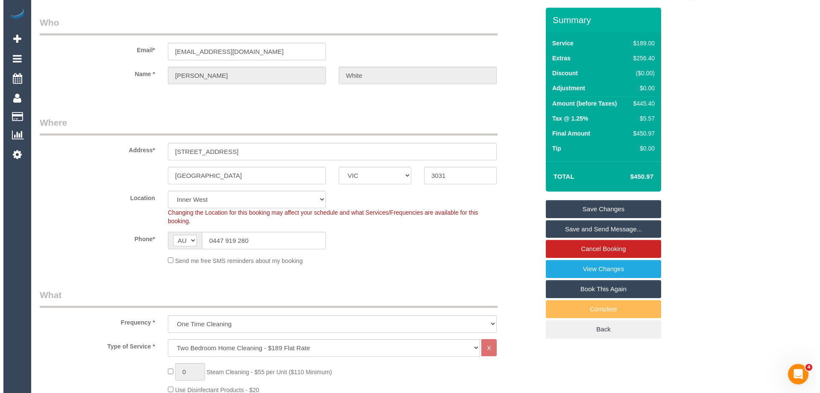
scroll to position [0, 0]
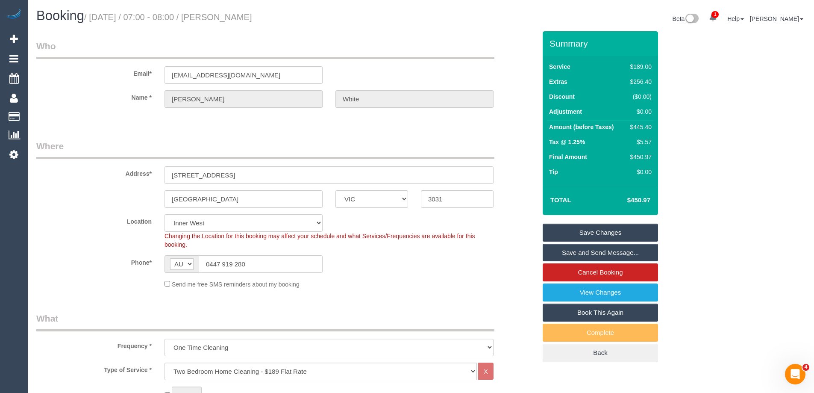
click at [574, 232] on link "Save Changes" at bounding box center [600, 232] width 115 height 18
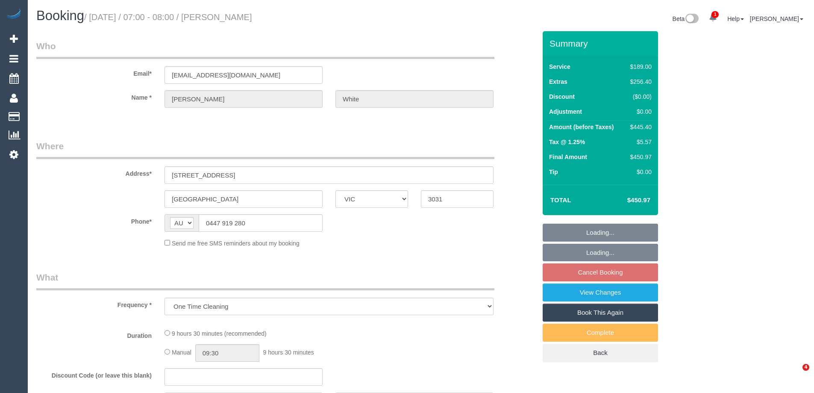
select select "VIC"
select select "string:stripe-pm_1NY0g42GScqysDRVFQgUVHiw"
select select "number:28"
select select "number:17"
select select "number:19"
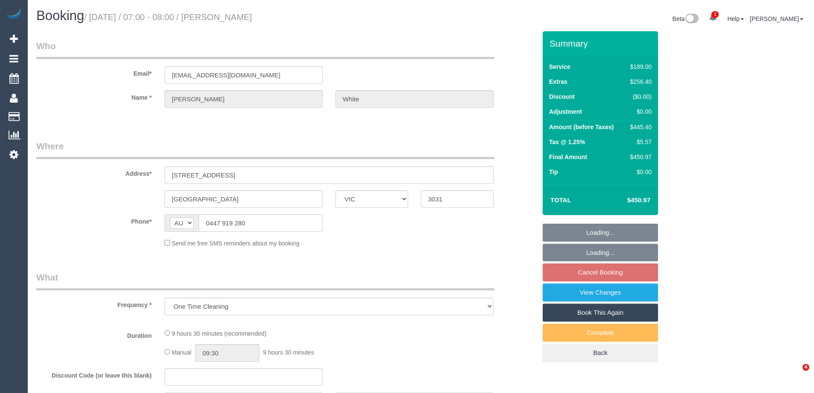
select select "number:25"
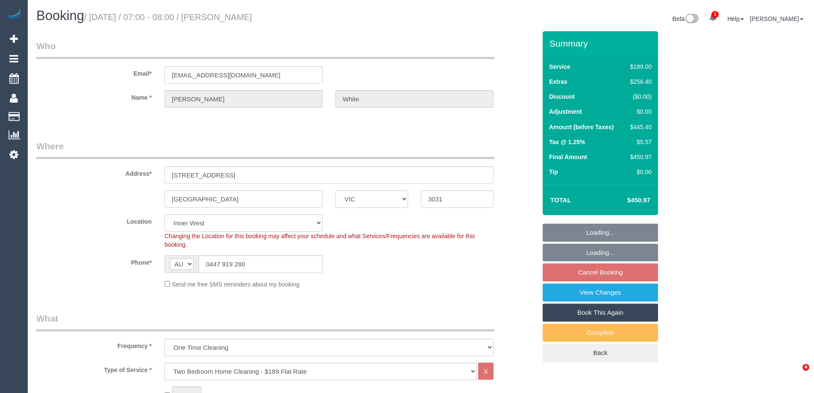
select select "object:1477"
select select "spot1"
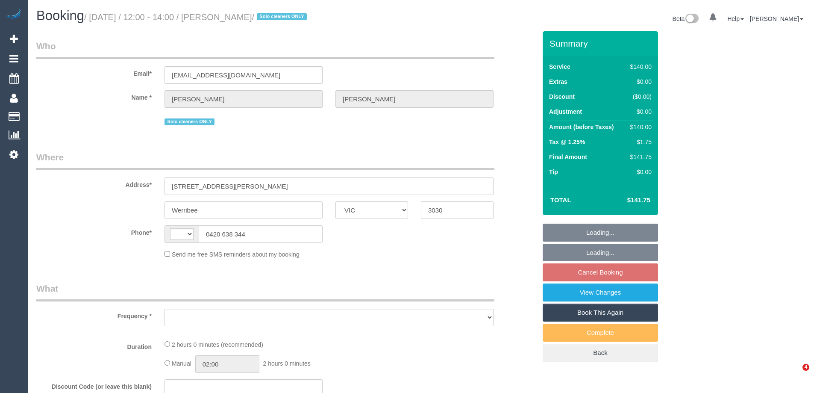
select select "VIC"
select select "string:AU"
select select "object:564"
select select "string:stripe-pm_1RdnmW2GScqysDRVN1oUDsNh"
select select "number:29"
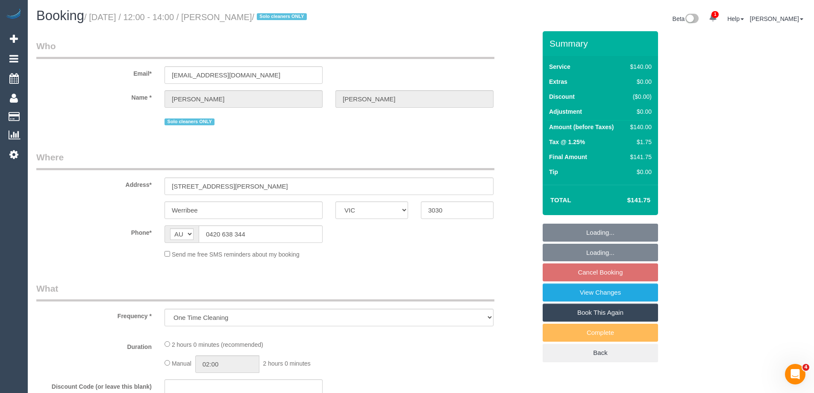
select select "number:14"
select select "number:19"
select select "number:24"
select select "number:13"
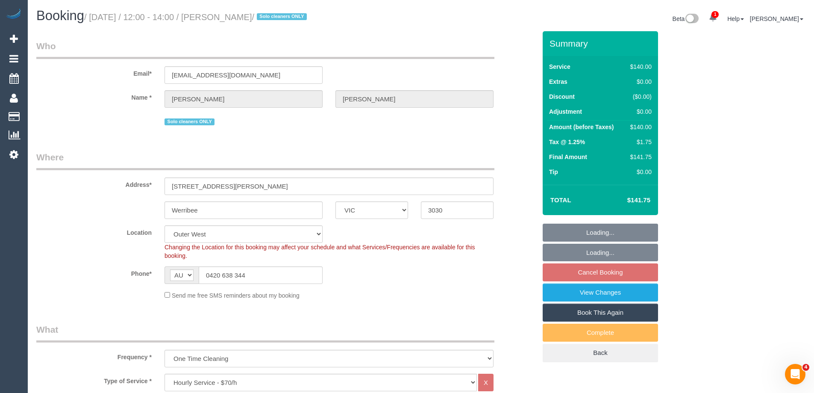
select select "object:881"
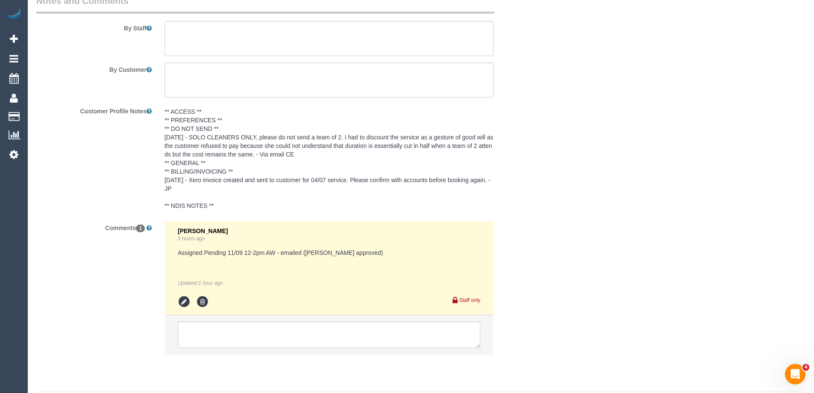
scroll to position [1453, 0]
click at [213, 339] on textarea at bounding box center [329, 334] width 303 height 26
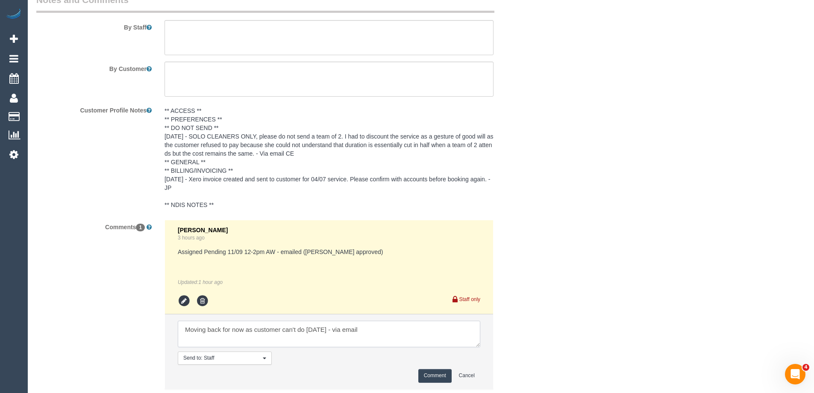
type textarea "Moving back for now as customer can't do [DATE] - via email"
click at [427, 368] on li "Send to: Staff Nothing selected Send to: Staff Send to: Customer Send to: Team …" at bounding box center [329, 351] width 328 height 74
click at [429, 372] on button "Comment" at bounding box center [434, 375] width 33 height 13
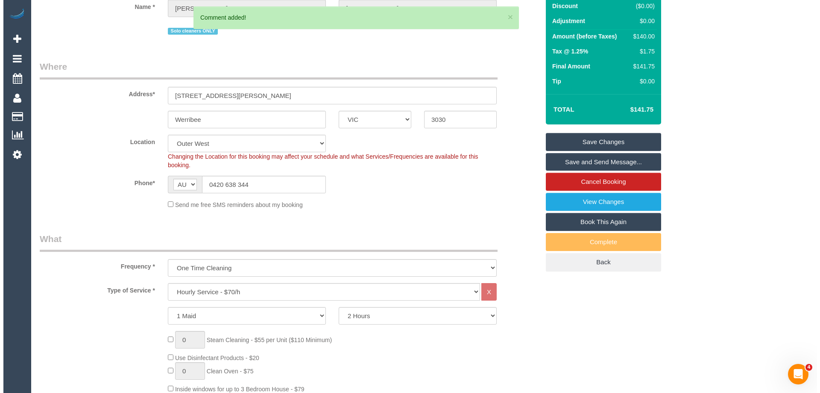
scroll to position [0, 0]
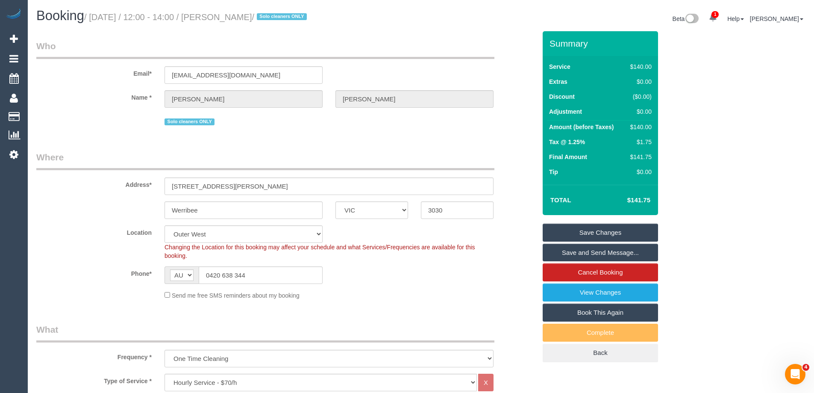
click at [584, 233] on link "Save Changes" at bounding box center [600, 232] width 115 height 18
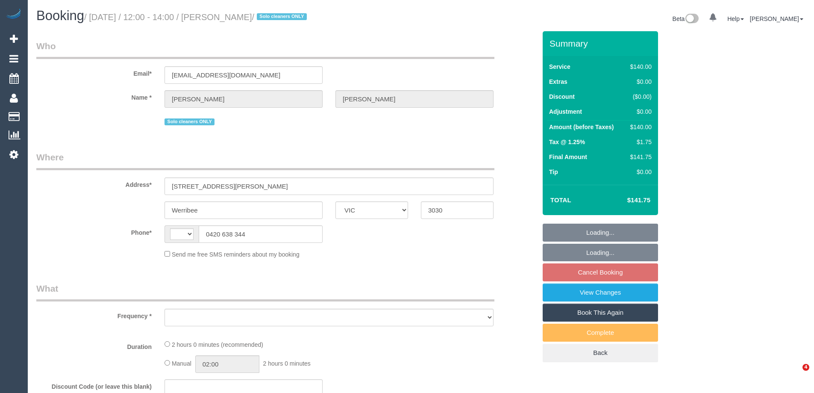
select select "VIC"
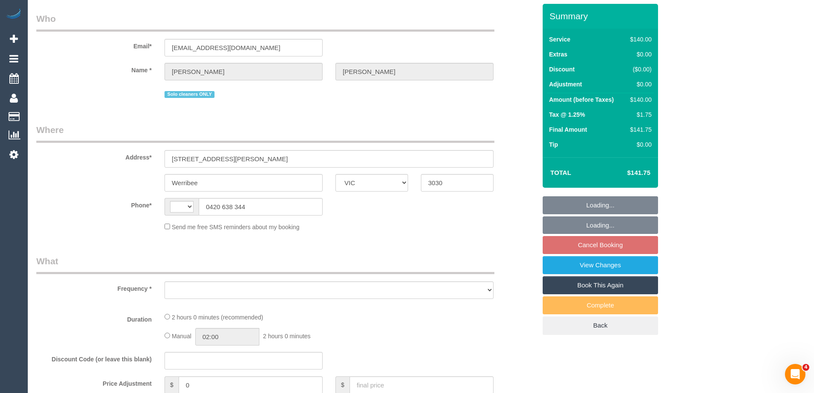
select select "string:AU"
select select "object:582"
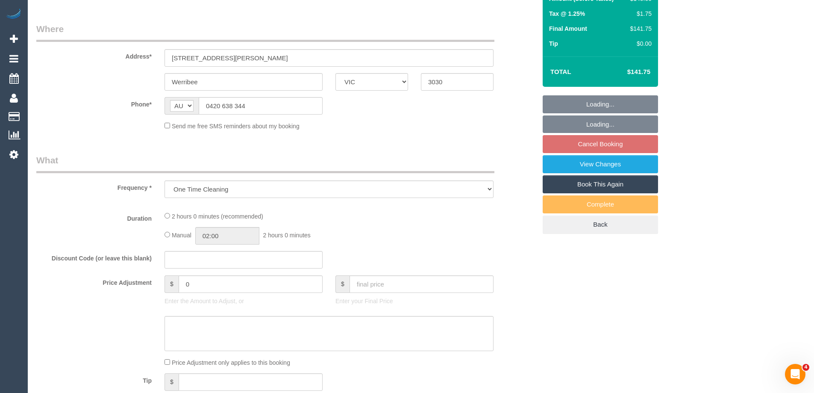
select select "string:stripe-pm_1RdnmW2GScqysDRVN1oUDsNh"
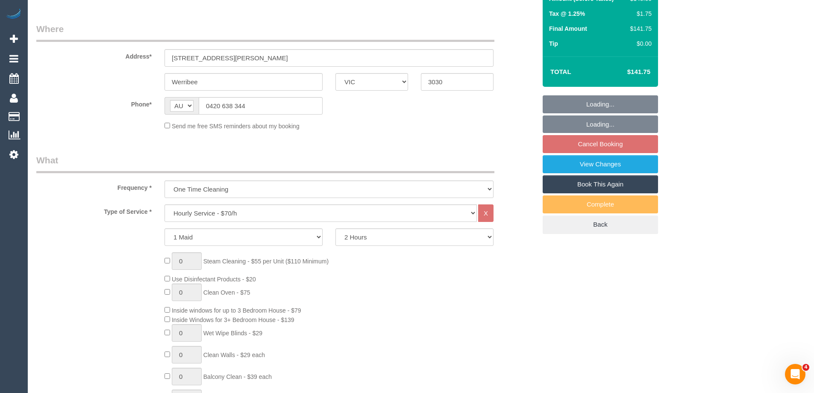
select select "number:29"
select select "number:14"
select select "number:19"
select select "number:24"
select select "number:13"
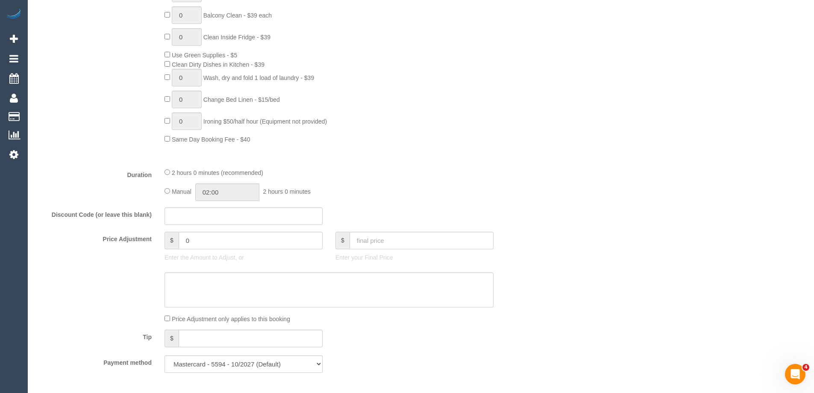
select select "object:1285"
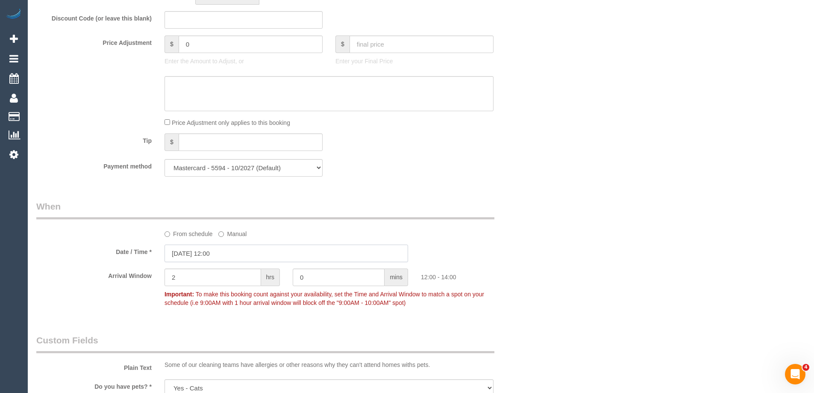
click at [183, 258] on input "11/09/2025 12:00" at bounding box center [287, 253] width 244 height 18
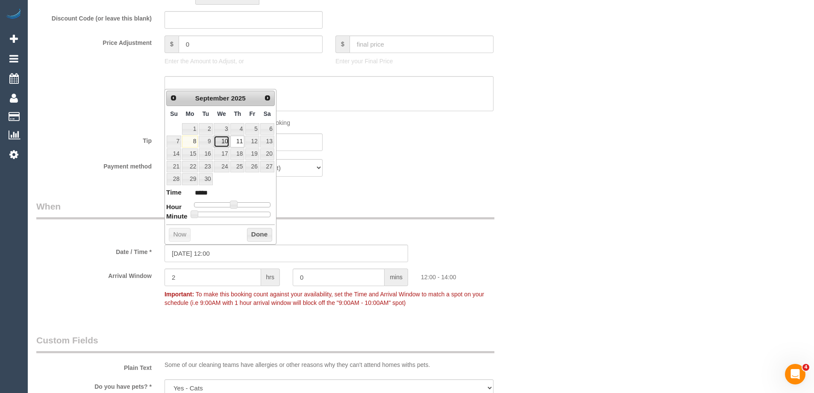
click at [222, 142] on link "10" at bounding box center [222, 141] width 16 height 12
type input "10/09/2025 12:00"
click at [263, 234] on button "Done" at bounding box center [259, 235] width 25 height 14
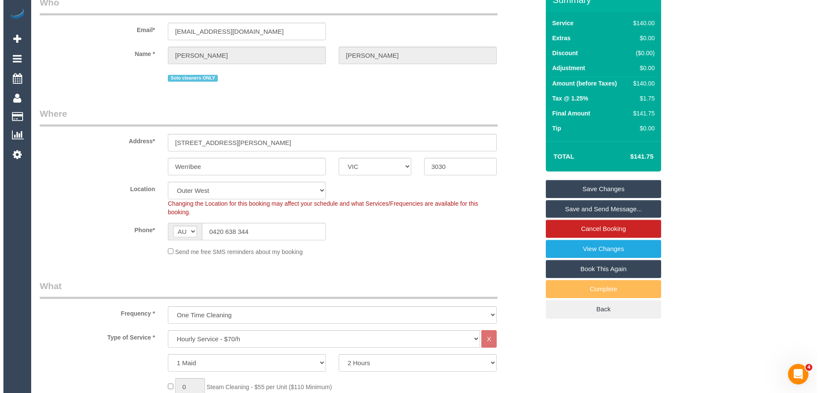
scroll to position [0, 0]
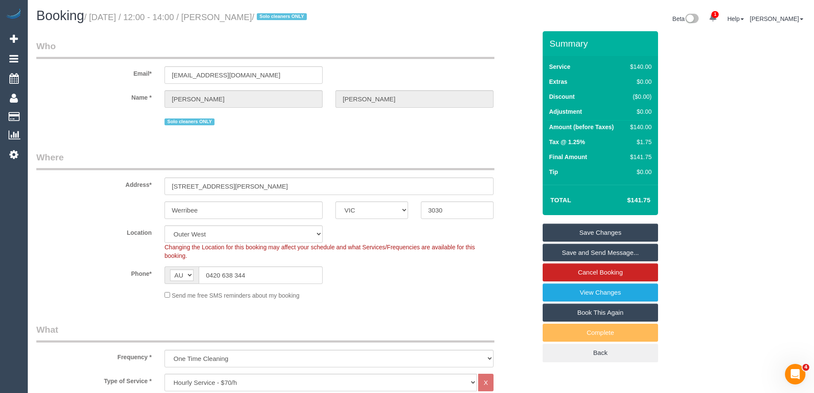
click at [563, 230] on link "Save Changes" at bounding box center [600, 232] width 115 height 18
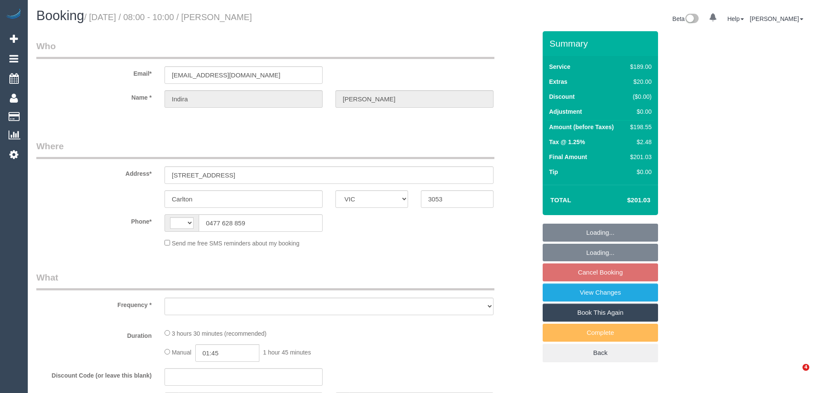
select select "VIC"
select select "string:AU"
select select "object:555"
select select "string:stripe-pm_1Qlj2w2GScqysDRVfUqIB4mP"
select select "number:28"
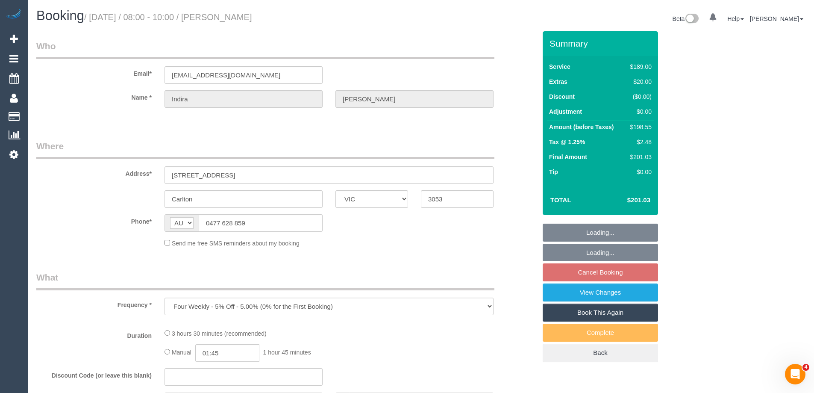
select select "number:14"
select select "number:20"
select select "number:24"
select select "number:33"
select select "number:13"
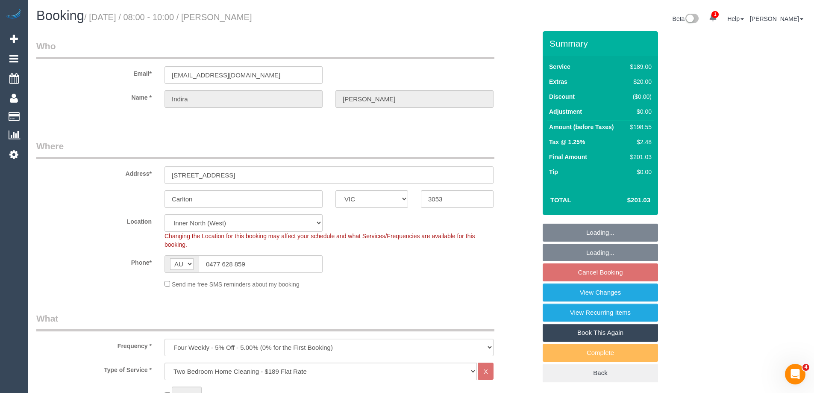
select select "object:806"
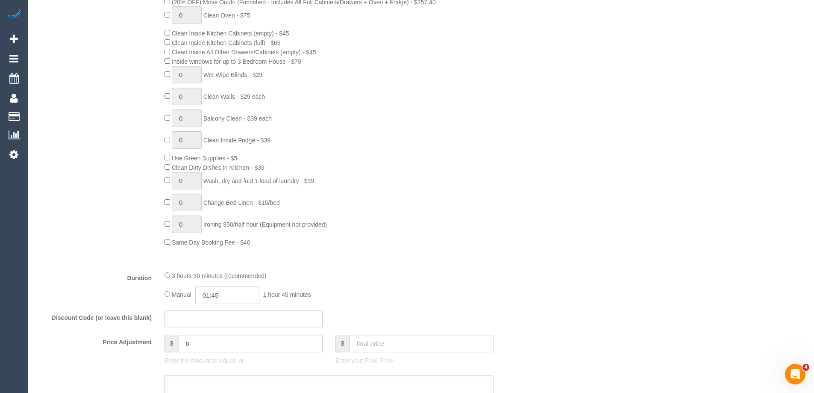
scroll to position [598, 0]
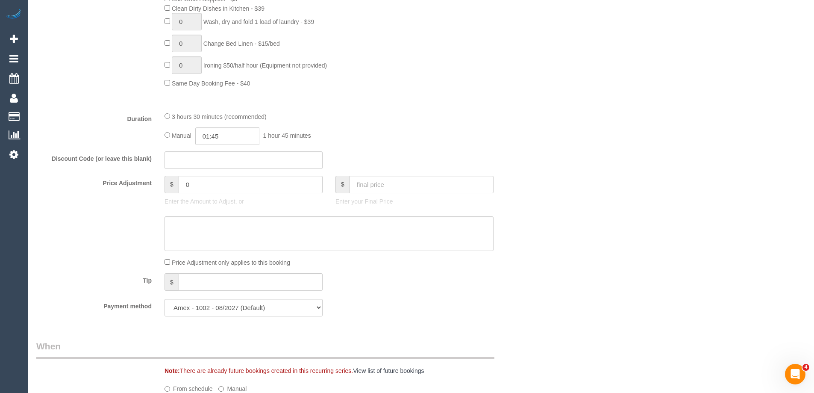
click at [164, 115] on div "3 hours 30 minutes (recommended) Manual 01:45 1 hour 45 minutes" at bounding box center [329, 128] width 342 height 33
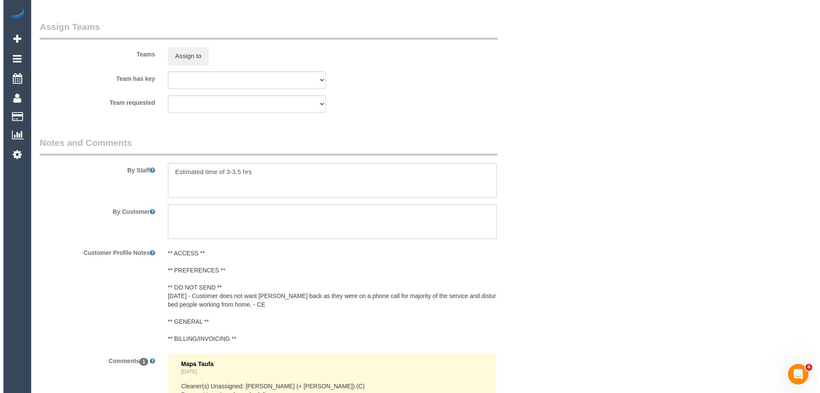
scroll to position [1325, 0]
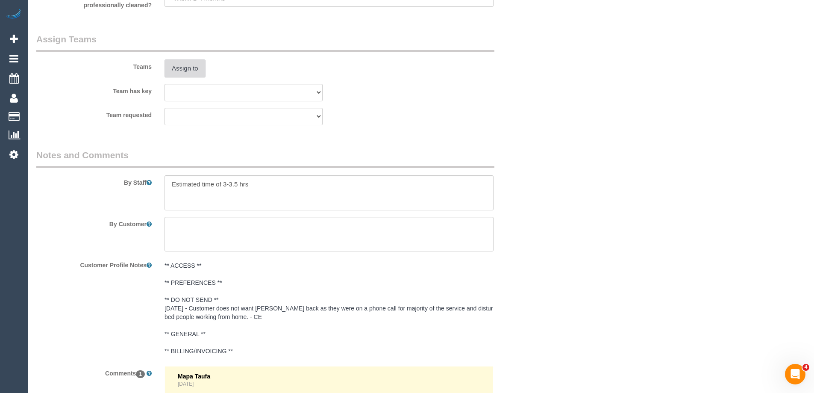
click at [185, 71] on button "Assign to" at bounding box center [185, 68] width 41 height 18
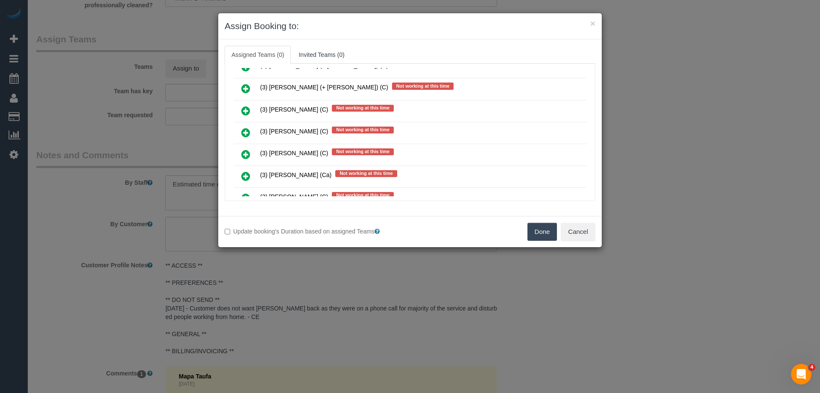
scroll to position [1581, 0]
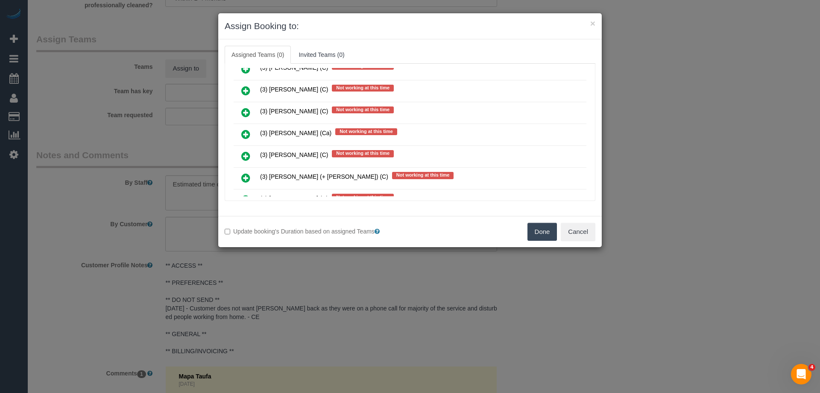
click at [244, 112] on icon at bounding box center [245, 112] width 9 height 10
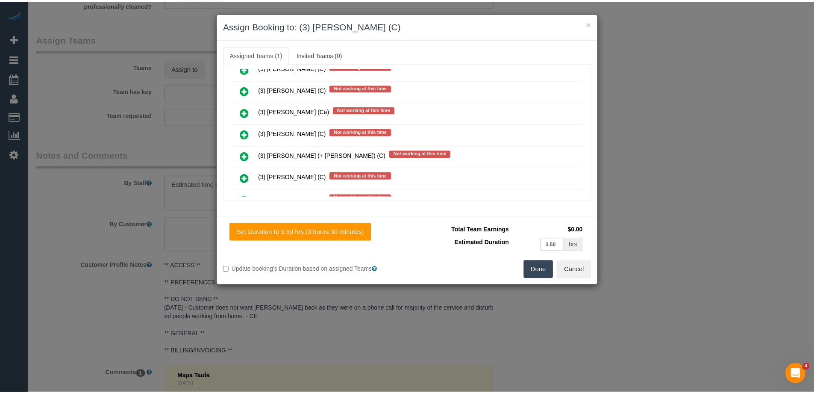
scroll to position [0, 0]
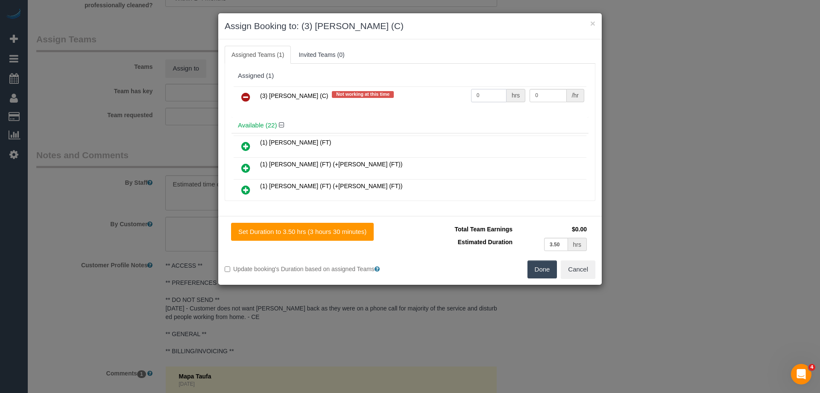
drag, startPoint x: 488, startPoint y: 97, endPoint x: 433, endPoint y: 89, distance: 55.6
click at [433, 89] on tr "(3) [PERSON_NAME] (C) Not working at this time 0 hrs 0 /hr" at bounding box center [410, 97] width 353 height 22
type input "1"
drag, startPoint x: 544, startPoint y: 94, endPoint x: 478, endPoint y: 87, distance: 66.2
click at [478, 87] on tr "(3) Jahidul Islam (C) Not working at this time 1 hrs 0 /hr" at bounding box center [410, 97] width 353 height 22
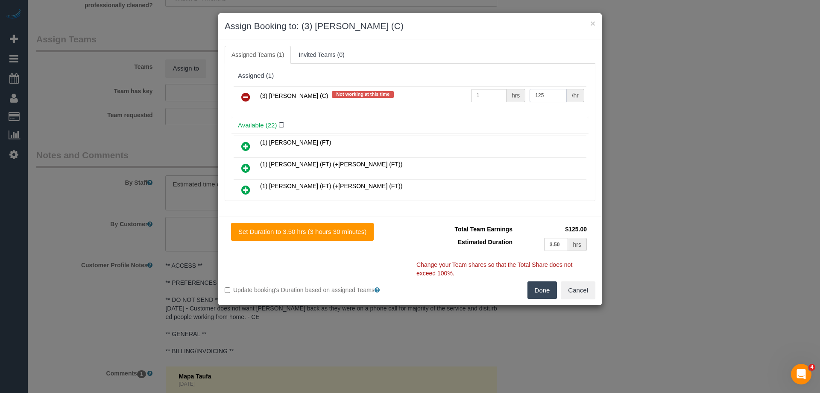
type input "125"
click at [543, 298] on button "Done" at bounding box center [543, 290] width 30 height 18
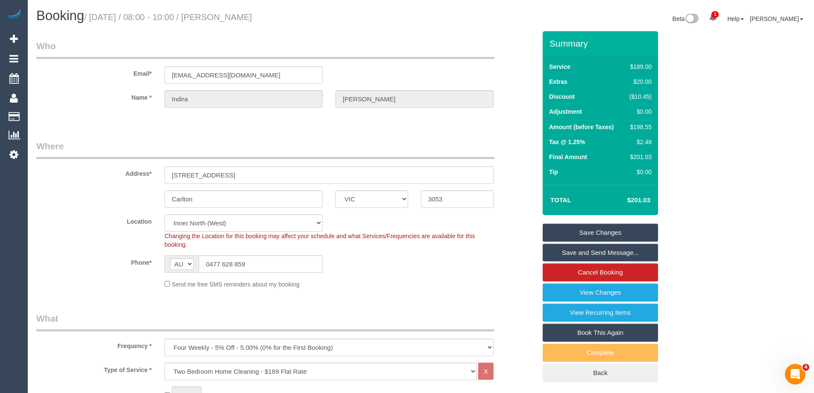
drag, startPoint x: 278, startPoint y: 15, endPoint x: 235, endPoint y: 18, distance: 42.9
click at [235, 18] on h1 "Booking / September 11, 2025 / 08:00 - 10:00 / Indira Losada" at bounding box center [225, 16] width 378 height 15
copy small "Indira Losada"
click at [589, 235] on link "Save Changes" at bounding box center [600, 232] width 115 height 18
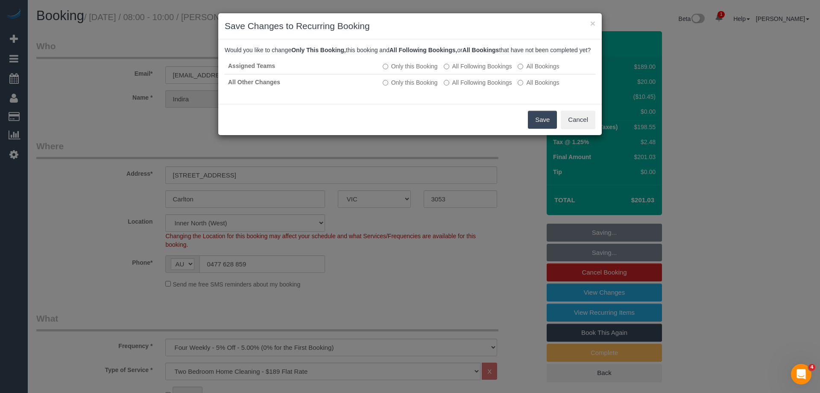
click at [545, 127] on button "Save" at bounding box center [542, 120] width 29 height 18
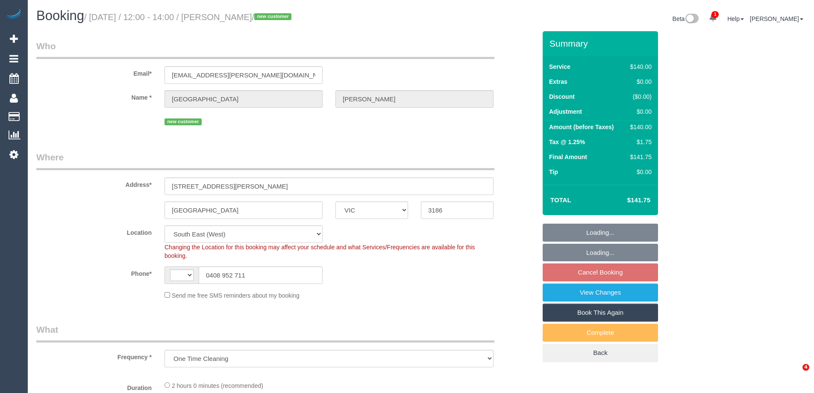
select select "VIC"
select select "object:300"
select select "string:AU"
select select "string:stripe-pm_1S4tZc2GScqysDRVwCz2L2Vy"
select select "number:29"
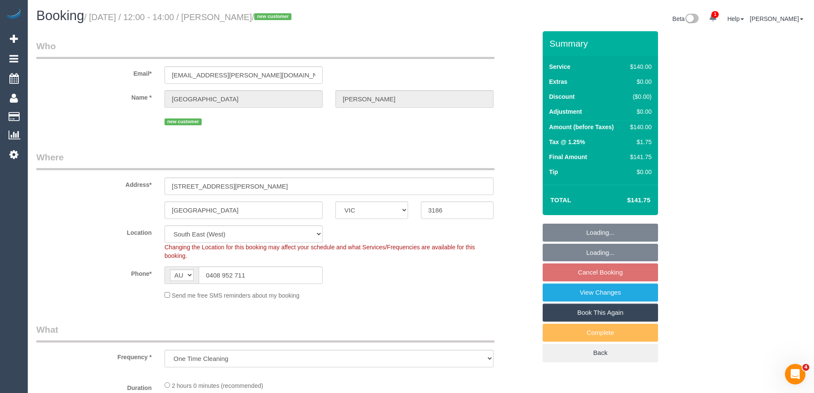
select select "number:14"
select select "number:19"
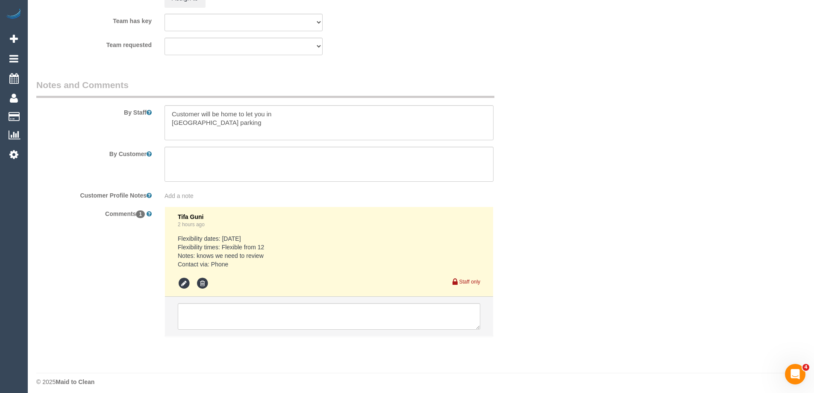
scroll to position [1373, 0]
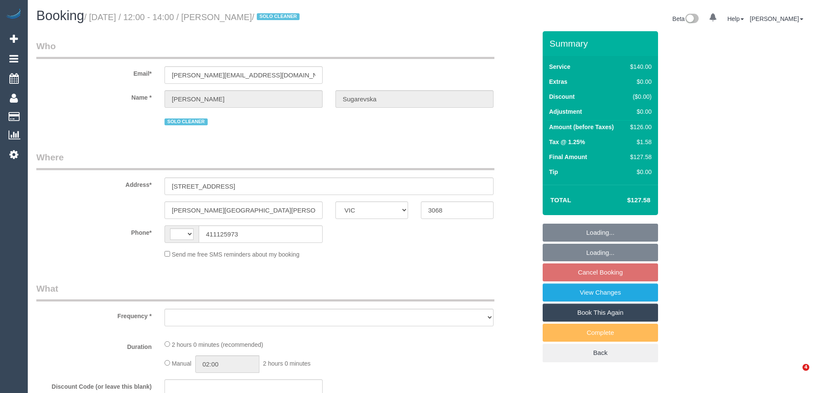
select select "VIC"
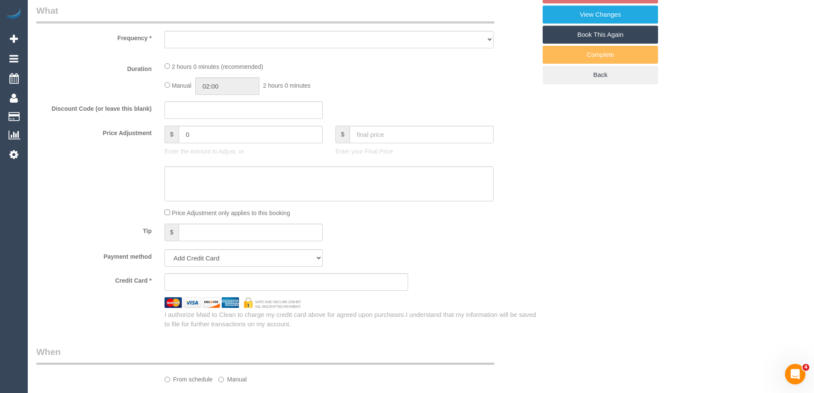
scroll to position [299, 0]
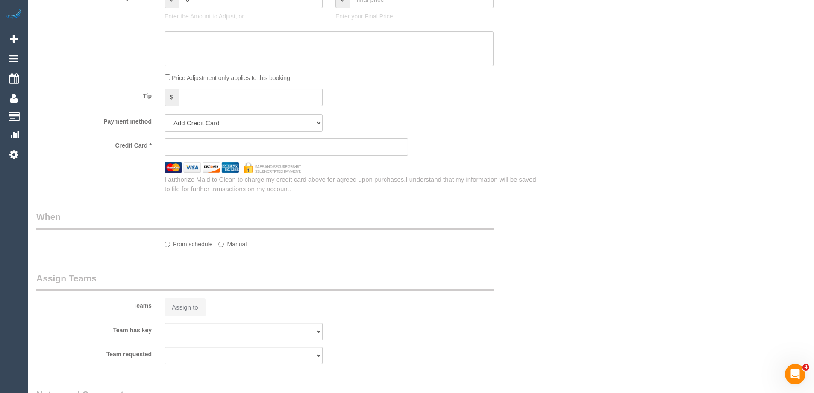
select select "string:AU"
select select "object:597"
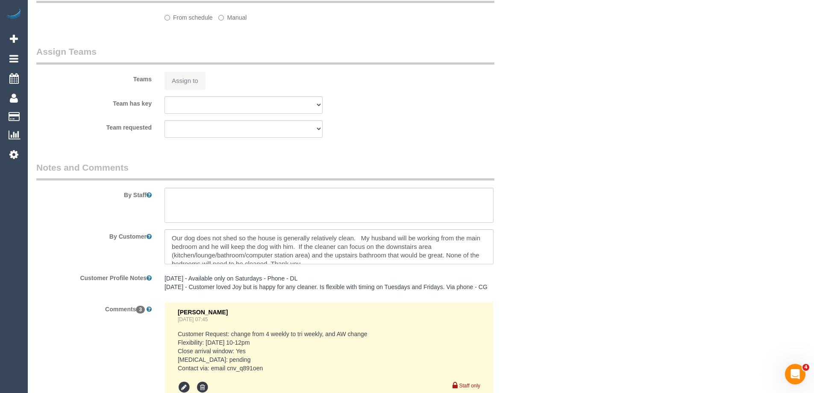
select select "string:stripe-pm_1RpeBE2GScqysDRVk3tIXpC6"
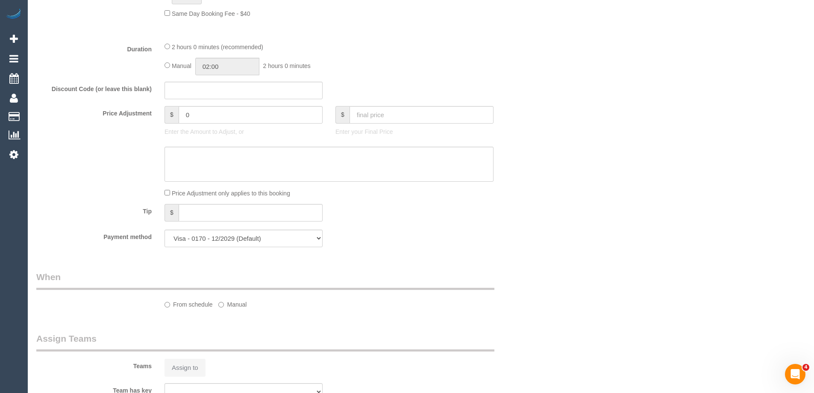
select select "object:914"
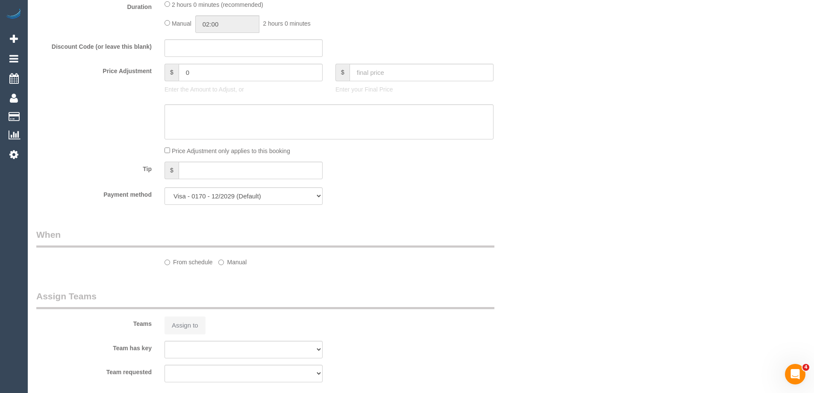
select select "number:27"
select select "number:16"
select select "number:19"
select select "number:24"
select select "number:33"
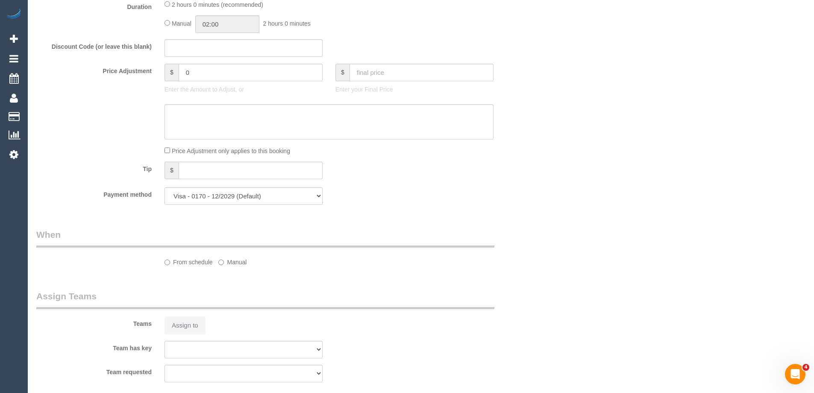
select select "number:13"
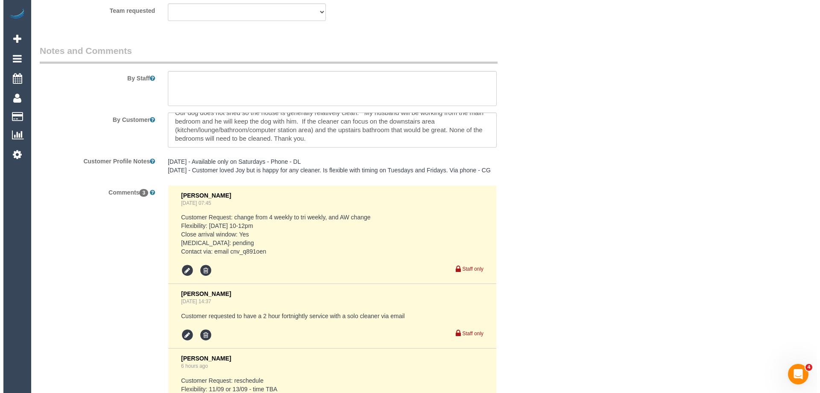
scroll to position [1368, 0]
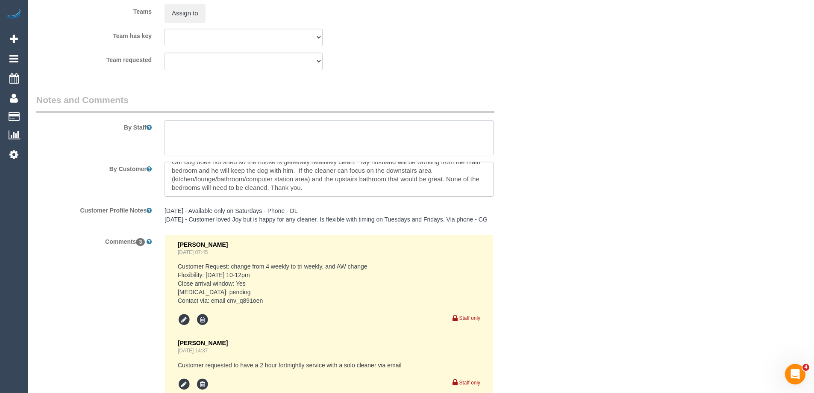
click at [188, 130] on textarea at bounding box center [329, 137] width 329 height 35
type textarea "*Cover*"
click at [176, 22] on button "Assign to" at bounding box center [185, 13] width 41 height 18
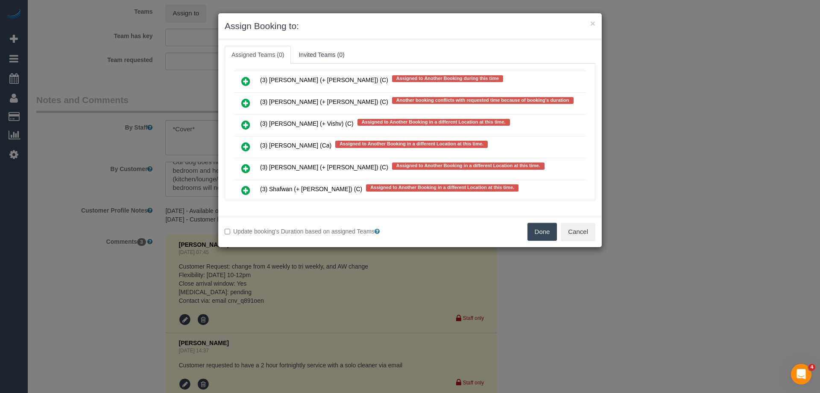
scroll to position [3358, 0]
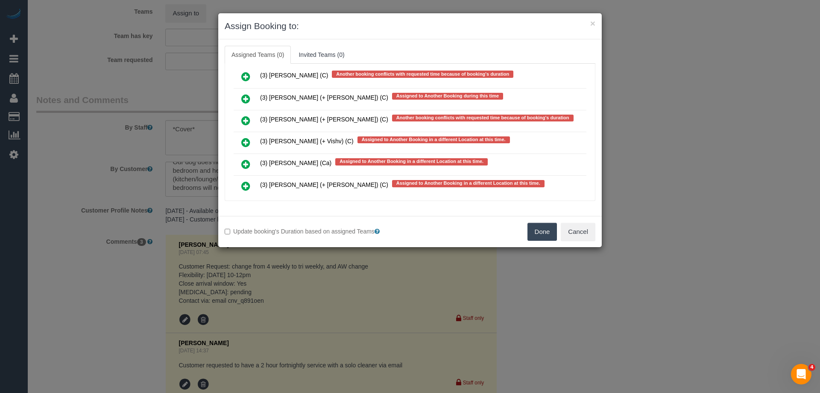
click at [246, 75] on icon at bounding box center [245, 76] width 9 height 10
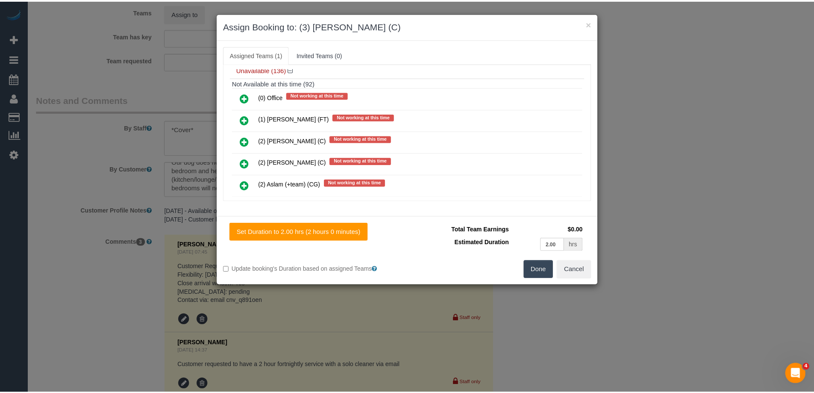
scroll to position [0, 0]
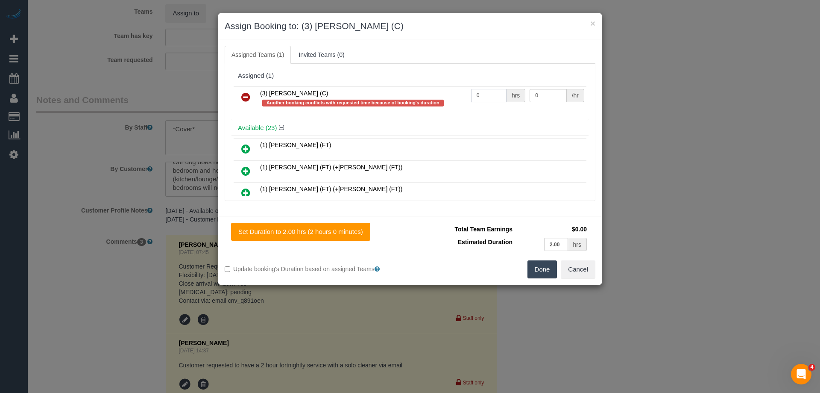
drag, startPoint x: 477, startPoint y: 97, endPoint x: 446, endPoint y: 92, distance: 31.6
click at [446, 92] on tr "(3) [PERSON_NAME] (C) Another booking conflicts with requested time because of …" at bounding box center [410, 98] width 353 height 24
type input "2"
click at [500, 91] on tr "(3) [PERSON_NAME] (C) Another booking conflicts with requested time because of …" at bounding box center [410, 98] width 353 height 24
drag, startPoint x: 541, startPoint y: 91, endPoint x: 467, endPoint y: 92, distance: 73.9
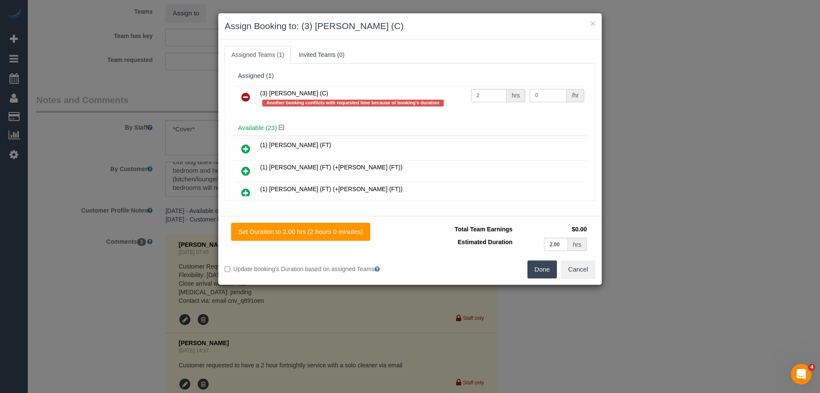
click at [481, 93] on tr "(3) [PERSON_NAME] (C) Another booking conflicts with requested time because of …" at bounding box center [410, 98] width 353 height 24
type input "35"
drag, startPoint x: 544, startPoint y: 272, endPoint x: 543, endPoint y: 267, distance: 5.4
click at [544, 271] on button "Done" at bounding box center [543, 269] width 30 height 18
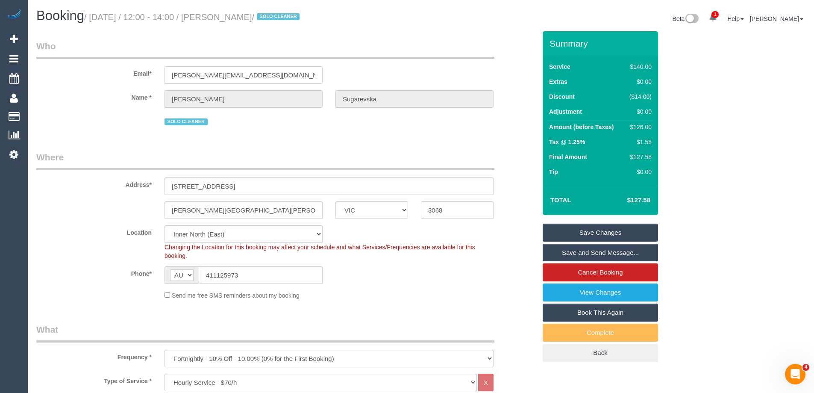
drag, startPoint x: 313, startPoint y: 17, endPoint x: 236, endPoint y: 17, distance: 77.3
click at [236, 17] on small "/ [DATE] / 12:00 - 14:00 / [PERSON_NAME] / SOLO CLEANER" at bounding box center [193, 16] width 218 height 9
copy small "[PERSON_NAME]"
click at [590, 229] on link "Save Changes" at bounding box center [600, 232] width 115 height 18
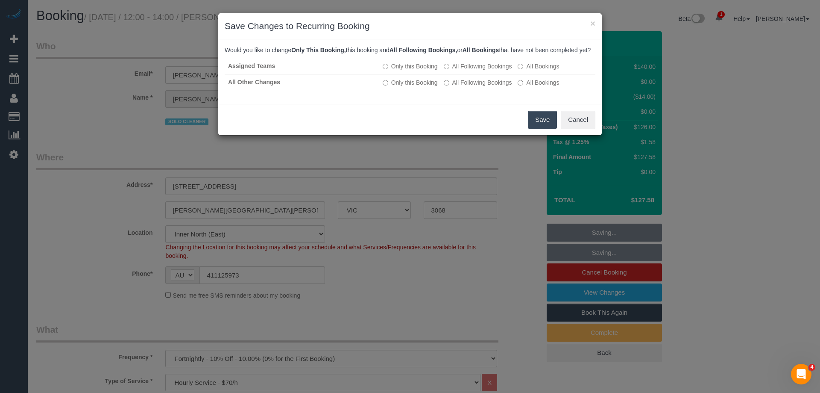
click at [544, 124] on button "Save" at bounding box center [542, 120] width 29 height 18
